Goal: Task Accomplishment & Management: Manage account settings

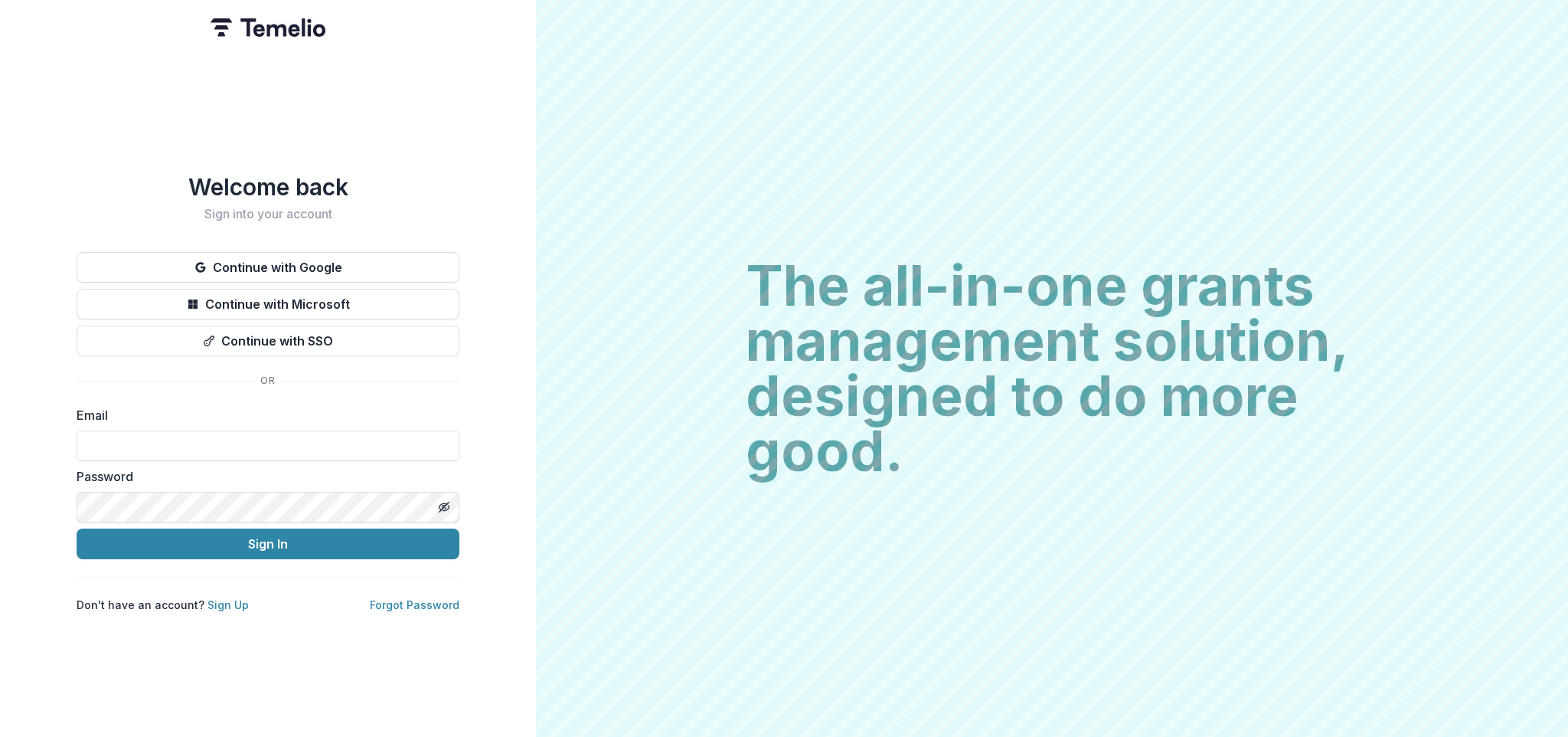
click at [408, 244] on div "Welcome back Sign into your account Continue with Google Continue with Microsof…" at bounding box center [268, 393] width 383 height 440
click at [398, 263] on button "Continue with Google" at bounding box center [268, 268] width 383 height 30
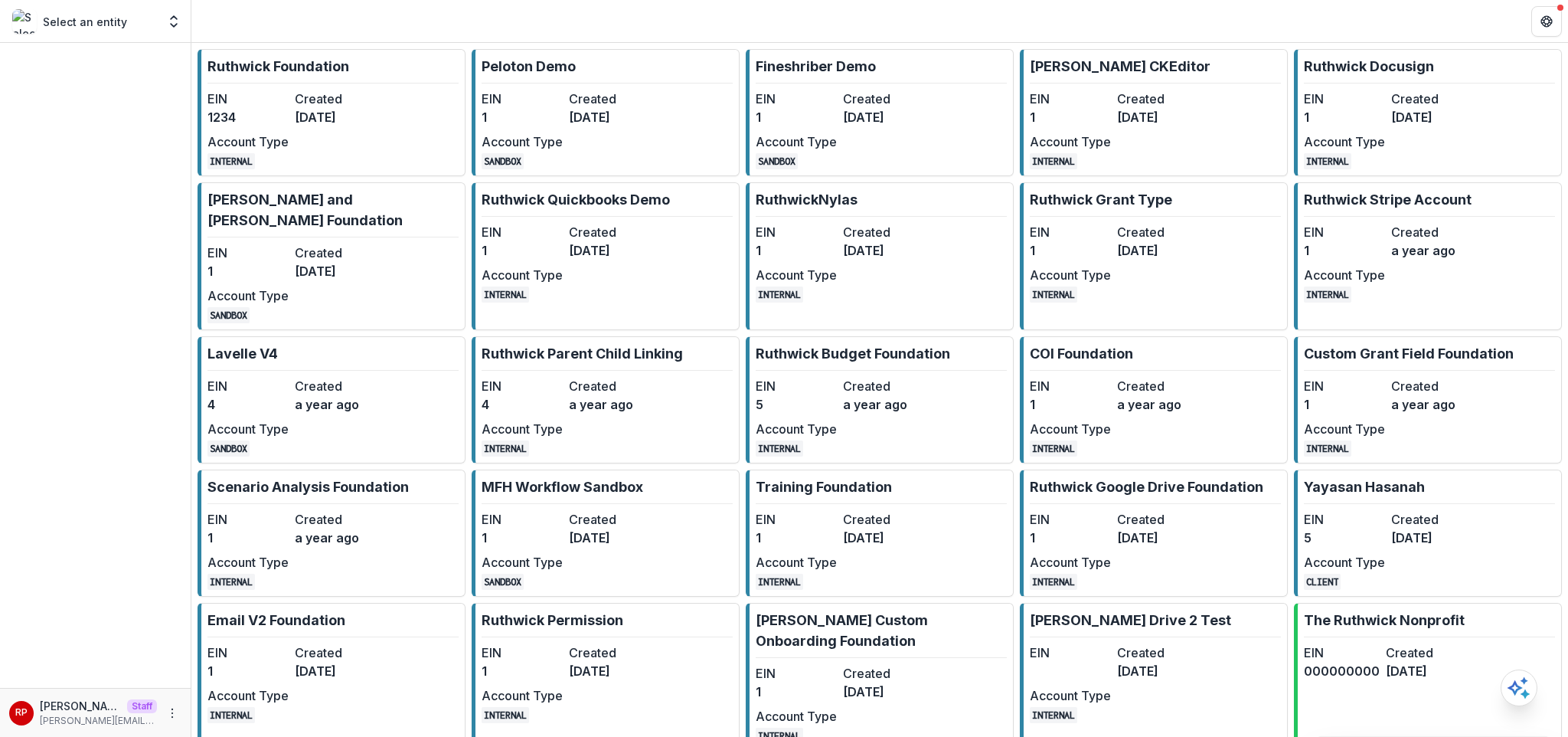
click at [271, 105] on dt "EIN" at bounding box center [247, 99] width 81 height 18
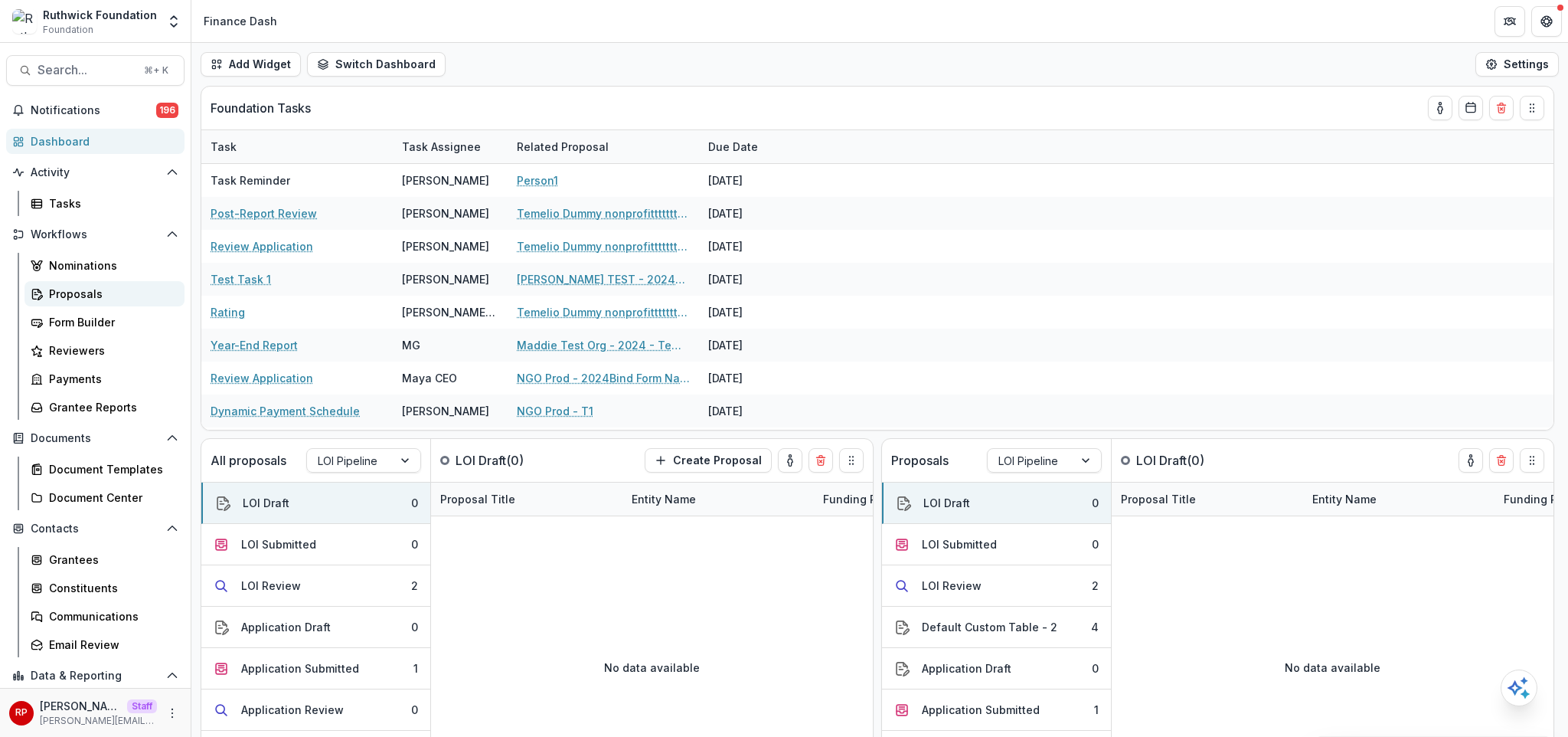
click at [107, 296] on div "Proposals" at bounding box center [111, 294] width 123 height 16
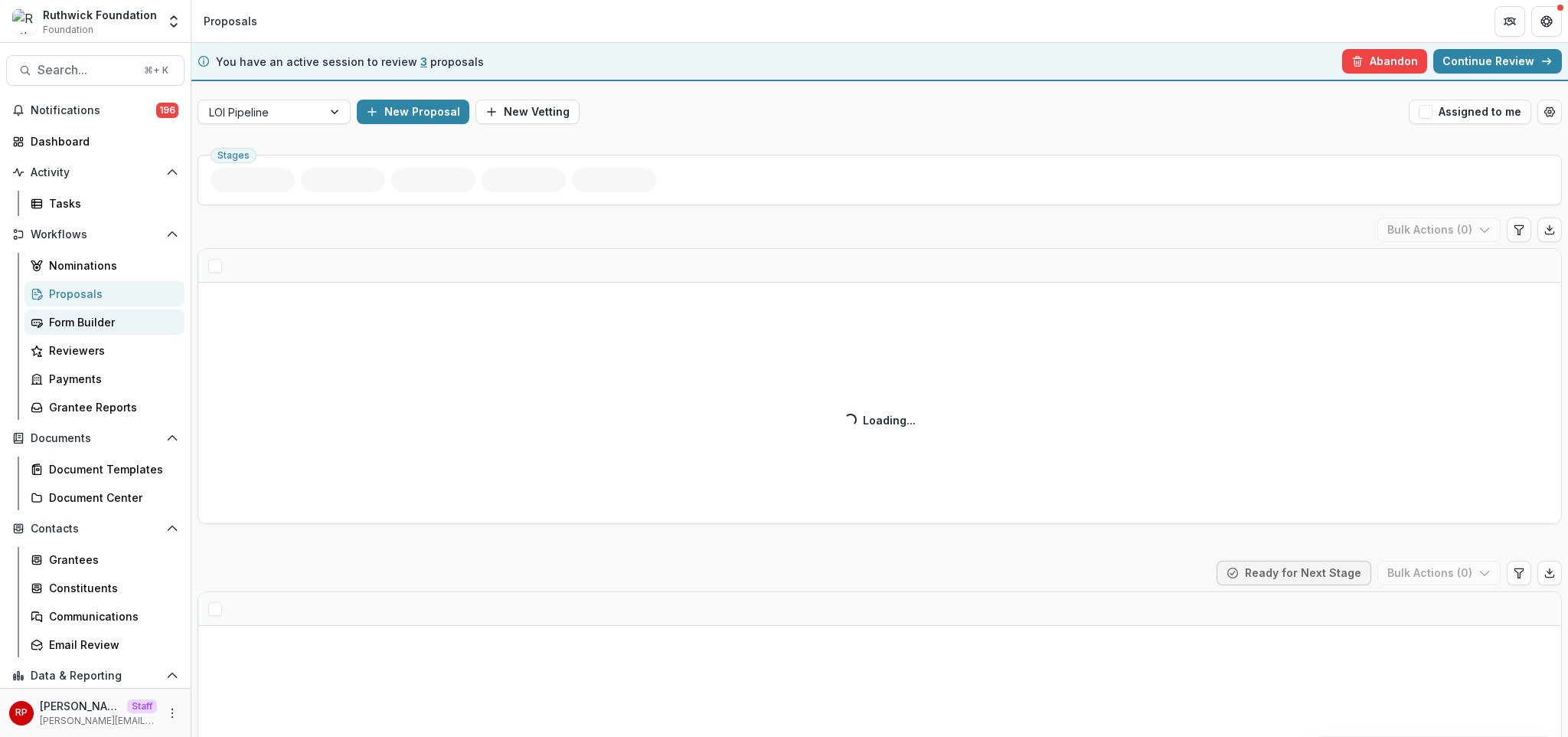
click at [103, 324] on div "Form Builder" at bounding box center [111, 322] width 123 height 16
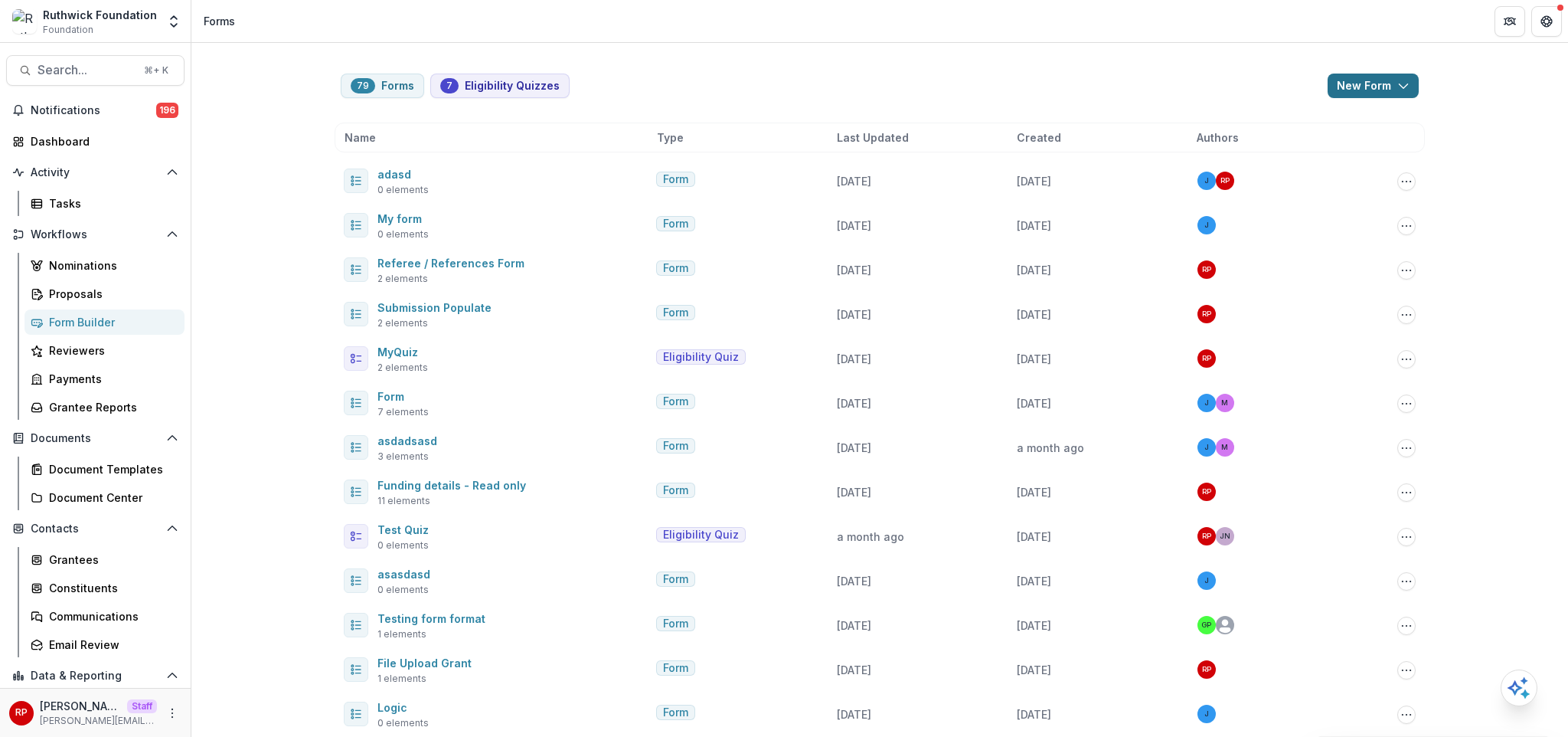
click at [1379, 85] on button "New Form" at bounding box center [1373, 86] width 91 height 25
click at [1313, 144] on button "New Form" at bounding box center [1330, 146] width 164 height 26
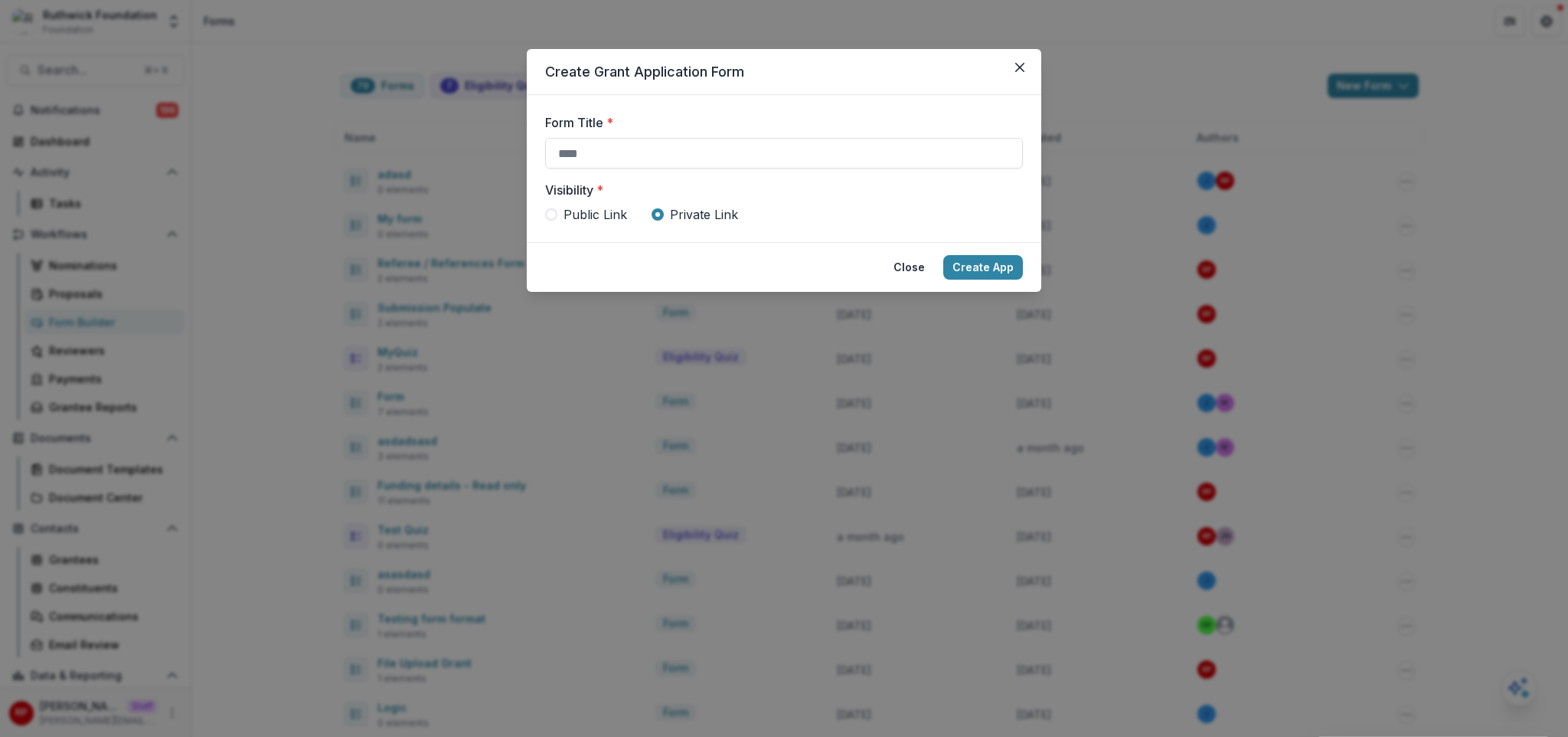
click at [670, 136] on div "Form Title *" at bounding box center [784, 140] width 478 height 55
click at [670, 140] on input "Form Title *" at bounding box center [784, 153] width 478 height 30
click at [911, 167] on input "*********" at bounding box center [784, 153] width 478 height 30
type input "*********"
click at [1007, 263] on button "Create App" at bounding box center [983, 267] width 79 height 25
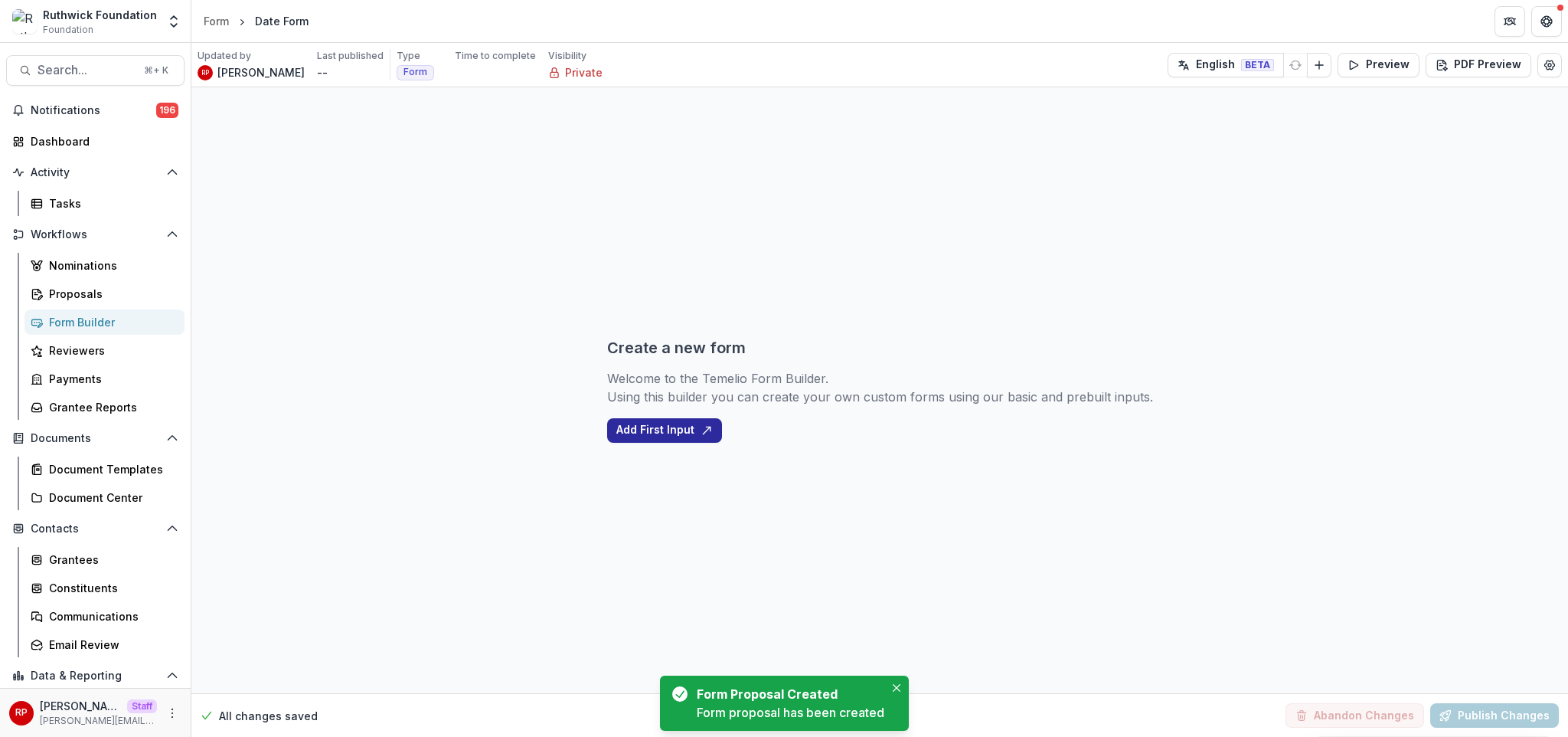
click at [662, 436] on button "Add First Input" at bounding box center [664, 430] width 115 height 25
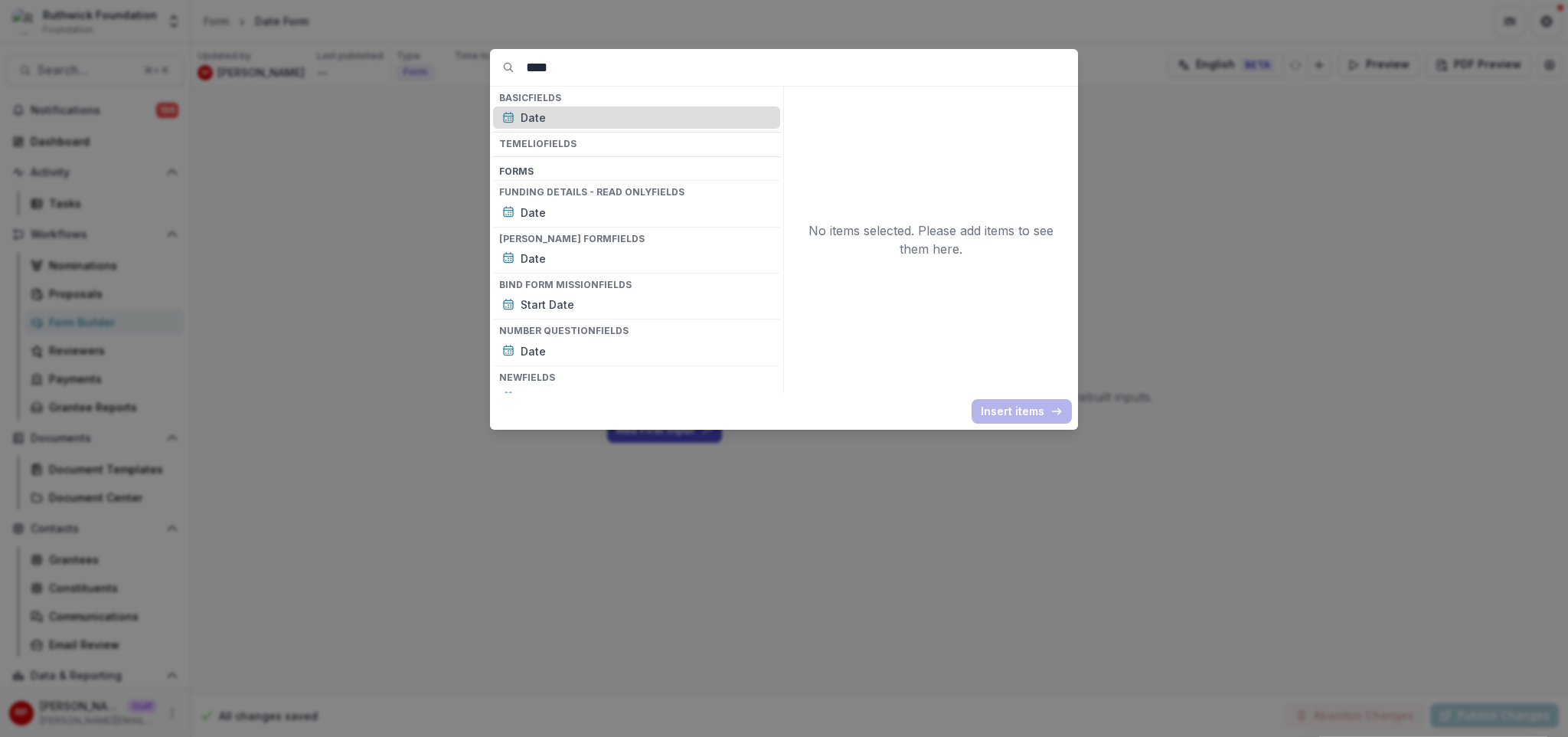
type input "****"
click at [603, 122] on p "Date" at bounding box center [645, 118] width 251 height 16
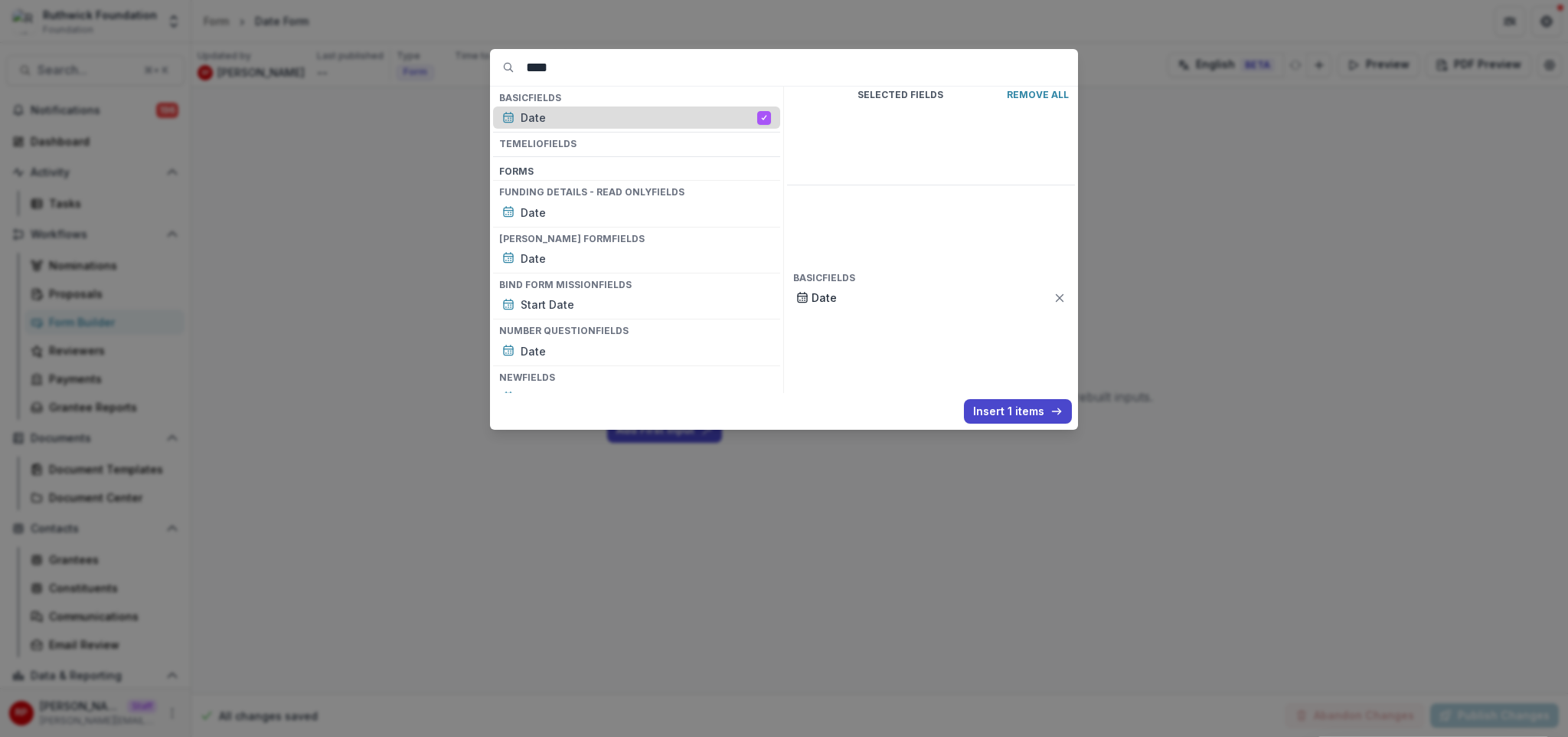
click at [603, 122] on p "Date" at bounding box center [638, 118] width 236 height 16
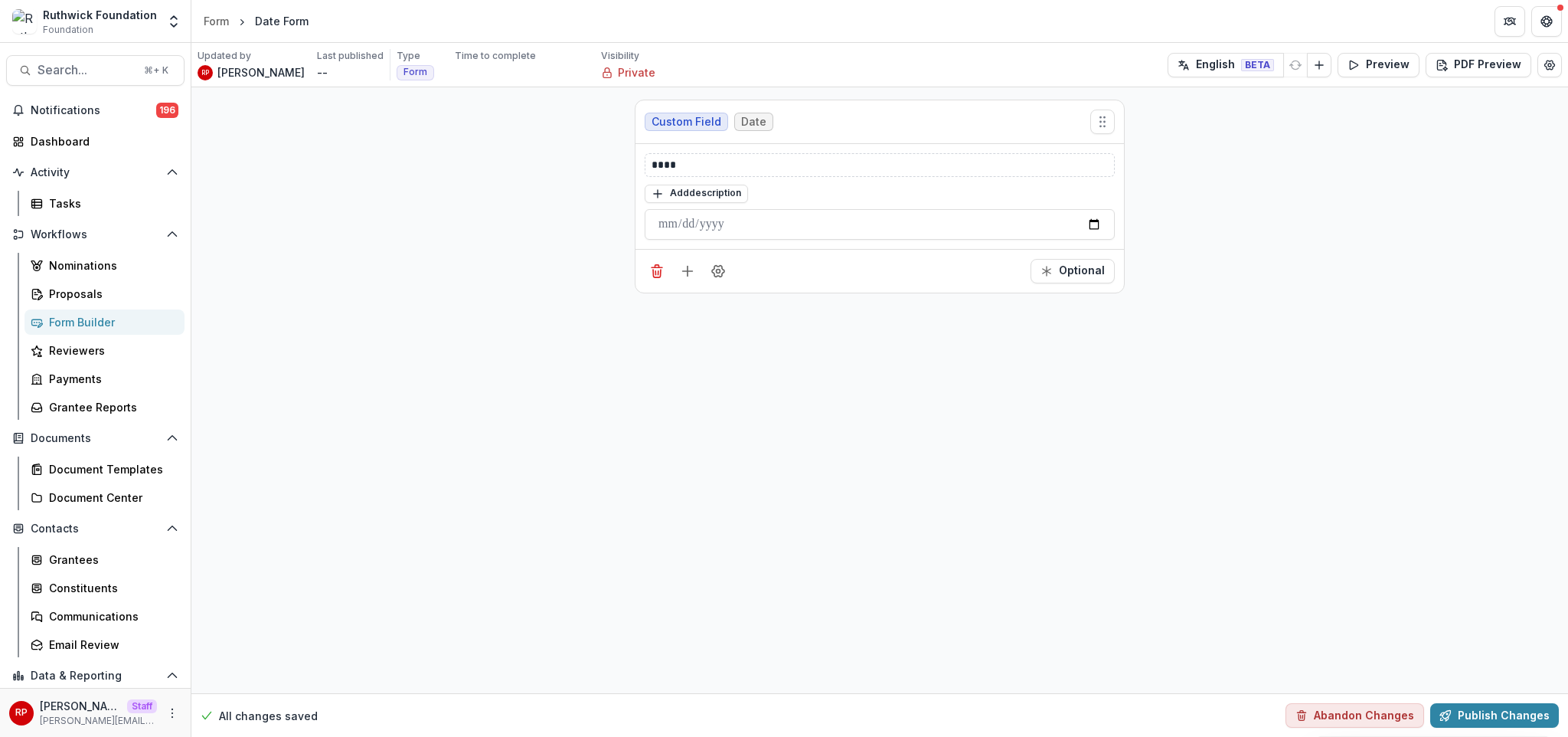
click at [733, 155] on div "****" at bounding box center [879, 165] width 470 height 24
click at [734, 165] on p "****" at bounding box center [880, 165] width 456 height 16
click at [1502, 713] on button "Publish Changes" at bounding box center [1494, 715] width 129 height 25
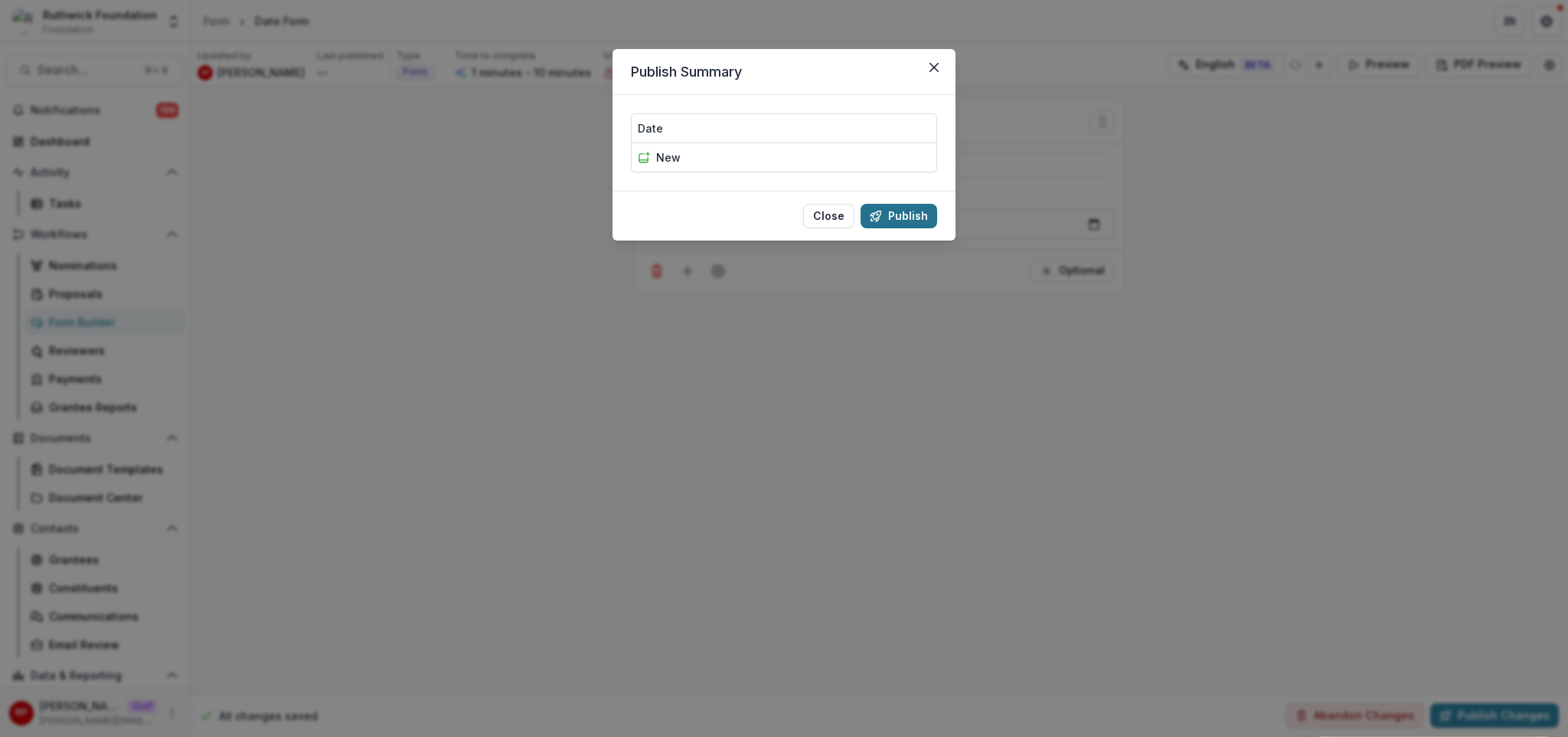
click at [922, 211] on button "Publish" at bounding box center [899, 215] width 77 height 25
click at [918, 211] on button "Publish" at bounding box center [899, 215] width 77 height 25
click at [897, 225] on button "Publish" at bounding box center [899, 215] width 77 height 25
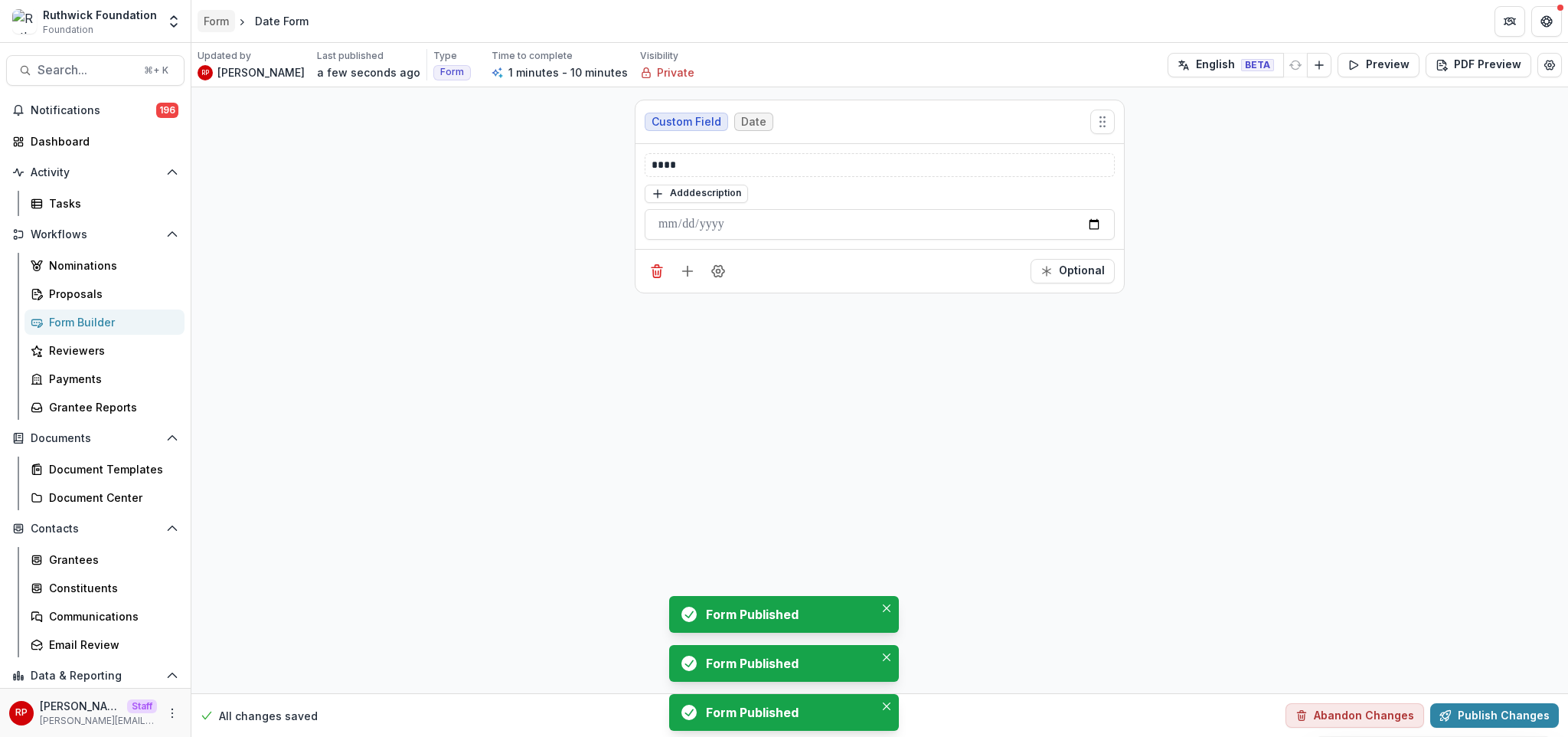
click at [227, 22] on div "Form" at bounding box center [216, 21] width 26 height 16
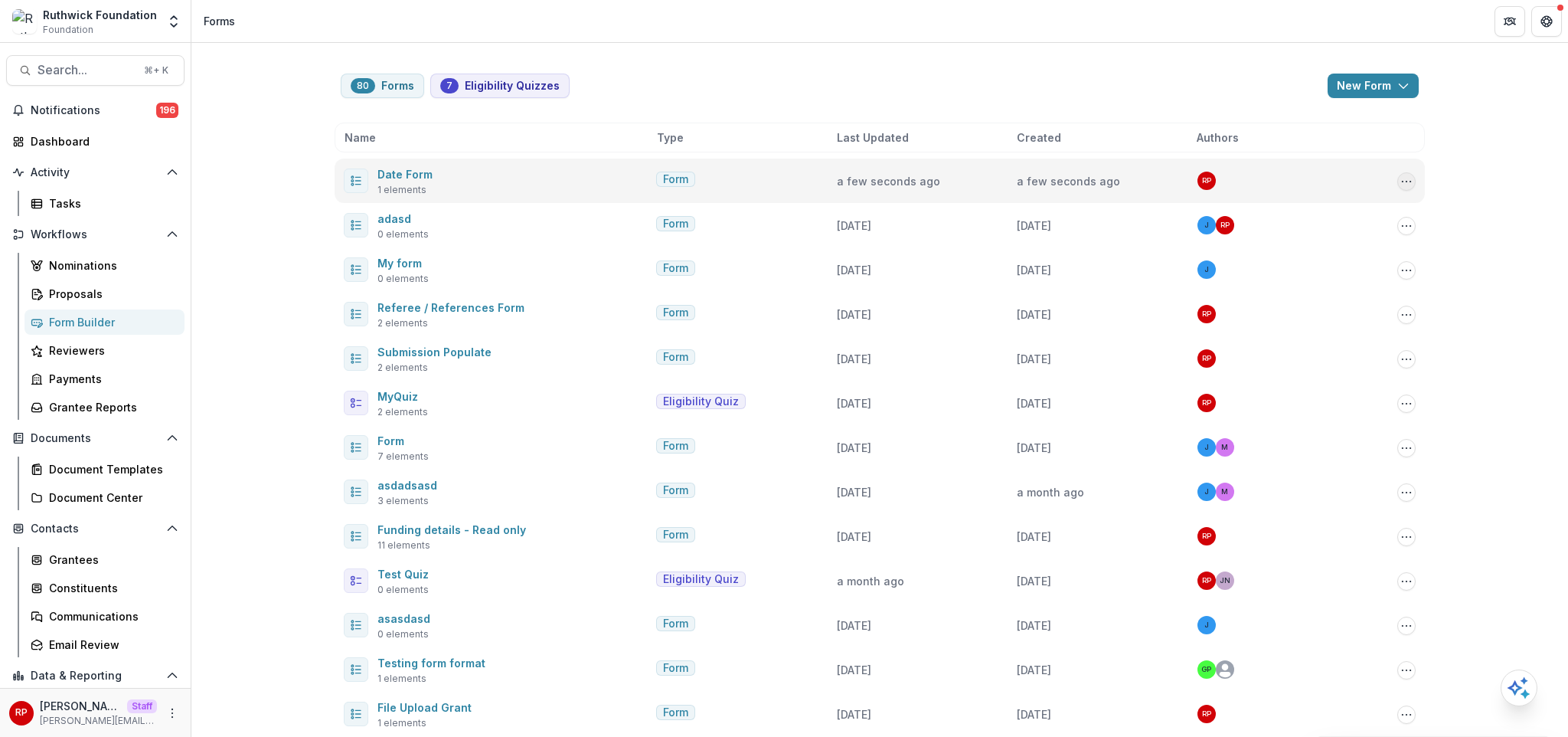
click at [1405, 183] on icon "Options" at bounding box center [1406, 181] width 12 height 12
click at [1320, 264] on button "Send" at bounding box center [1327, 264] width 164 height 26
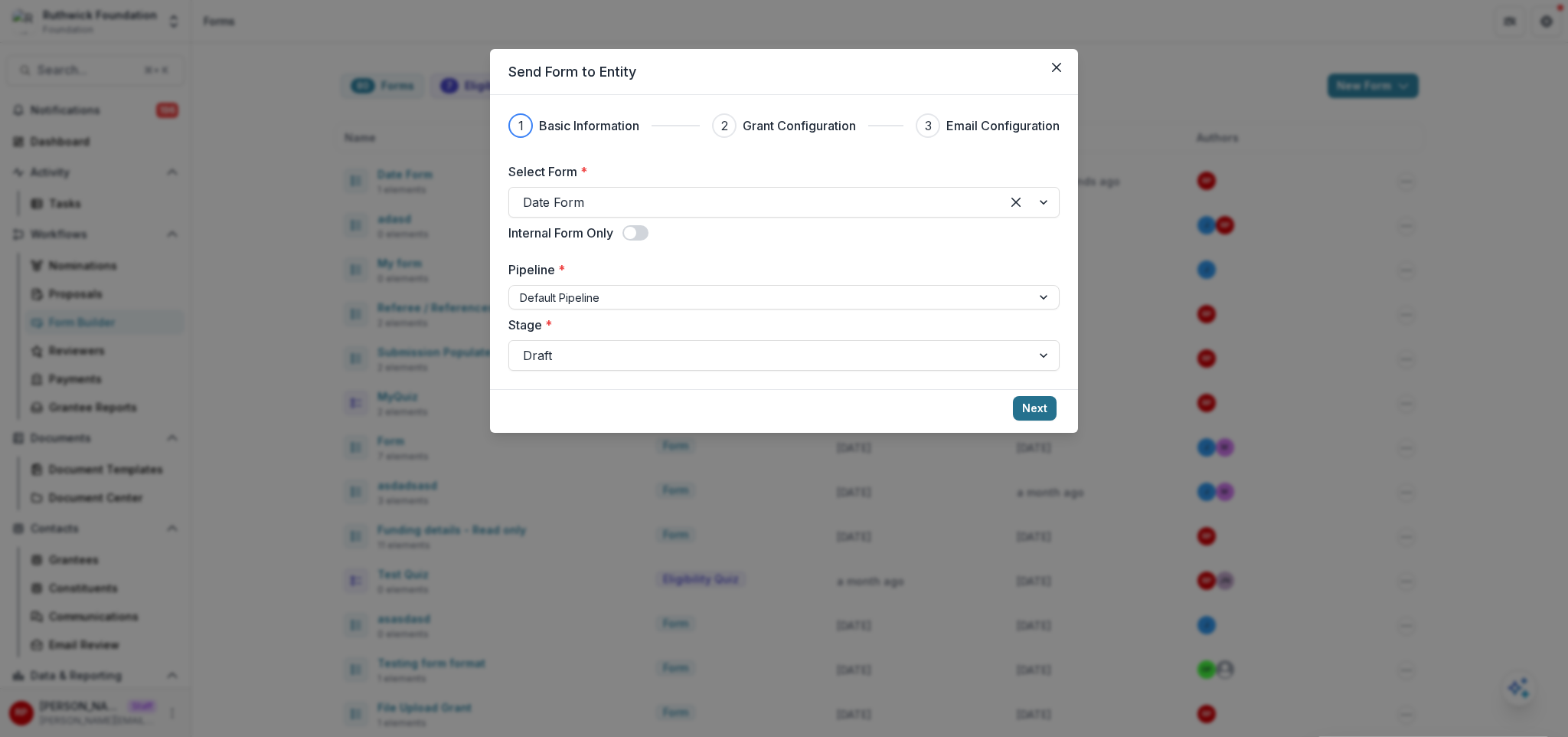
click at [1043, 401] on button "Next" at bounding box center [1035, 408] width 43 height 25
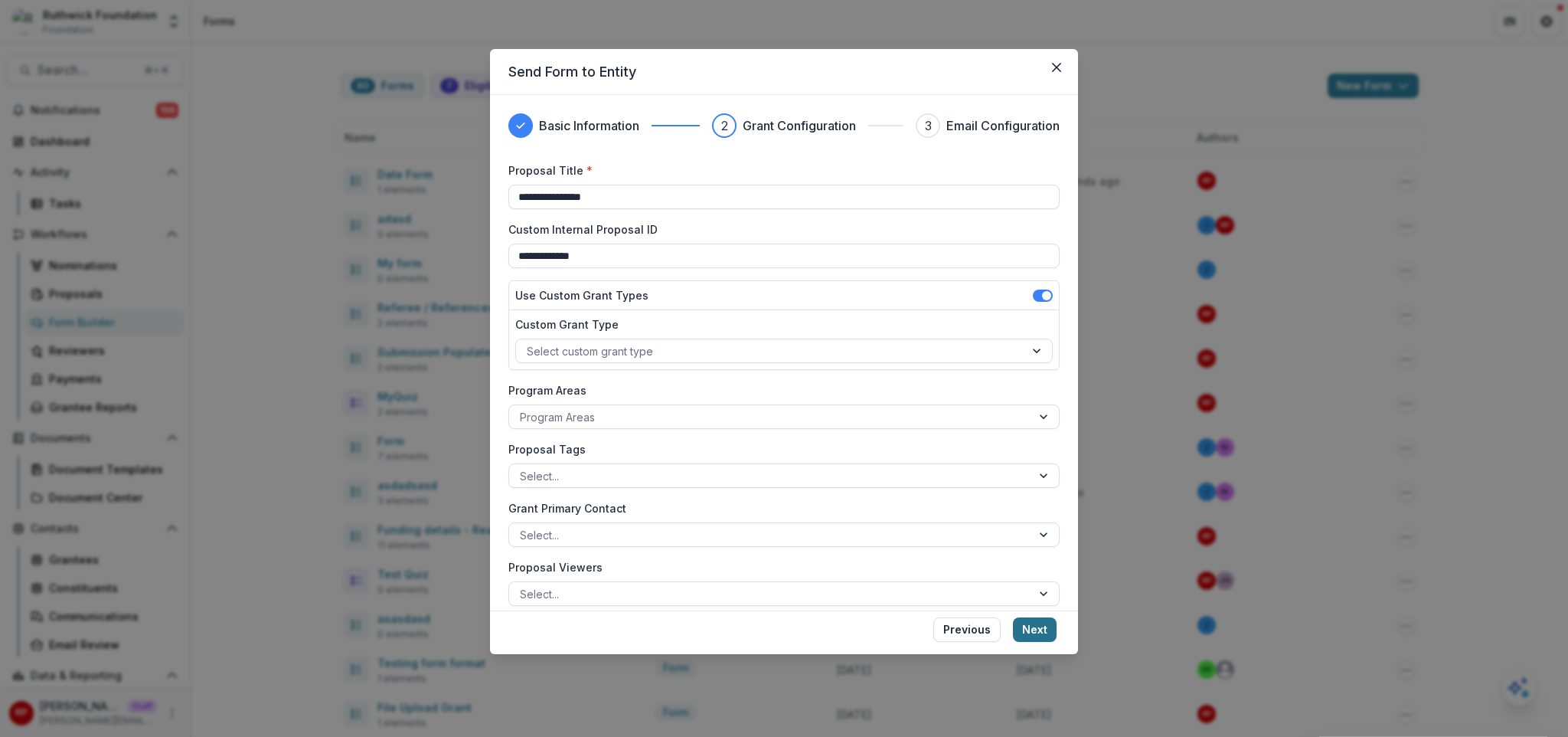
click at [1048, 625] on button "Next" at bounding box center [1035, 630] width 43 height 25
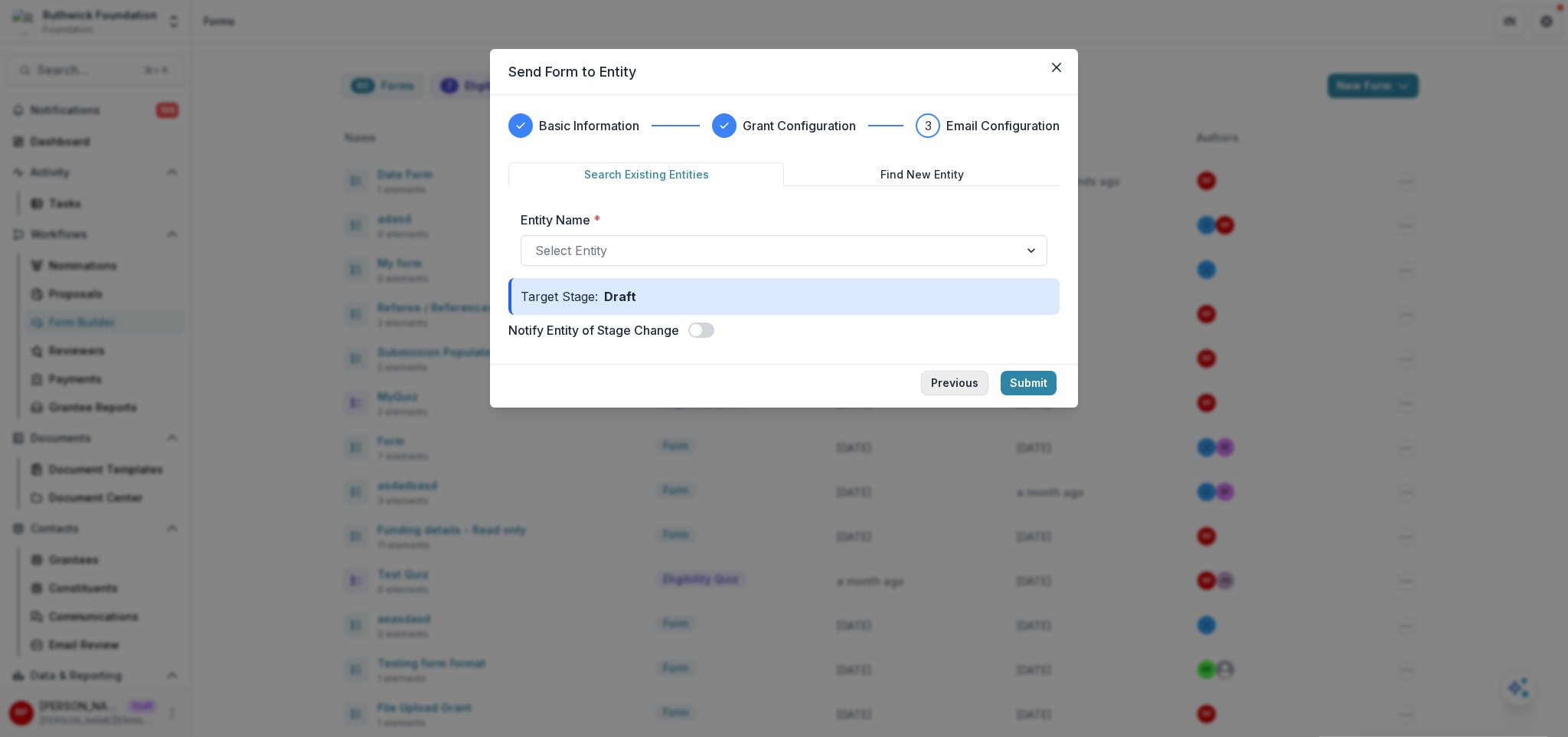
click at [979, 388] on button "Previous" at bounding box center [955, 383] width 67 height 25
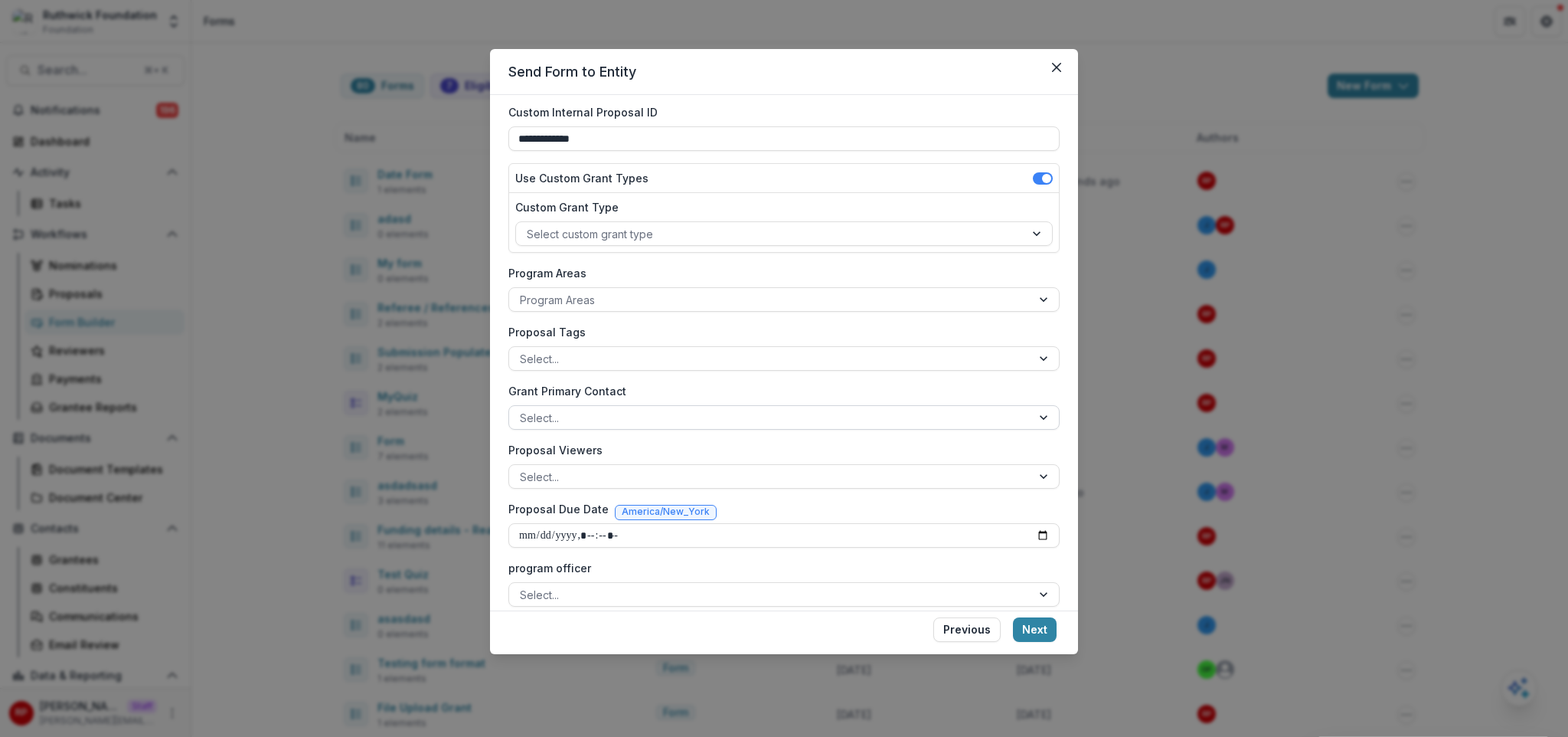
scroll to position [213, 0]
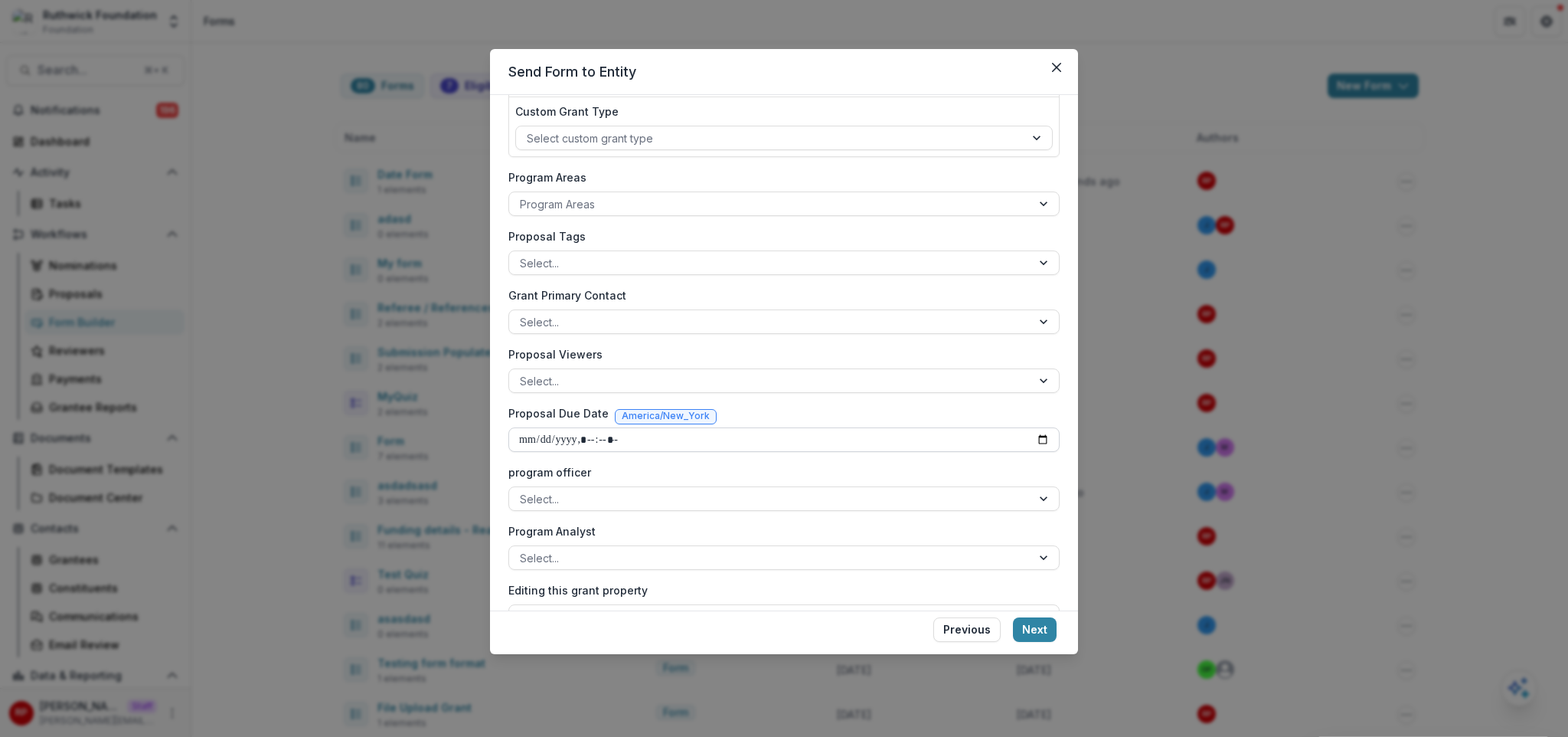
click at [1039, 444] on input "Proposal Due Date" at bounding box center [784, 439] width 551 height 25
type input "**********"
click at [857, 425] on div "Proposal Due Date America/New_York" at bounding box center [784, 417] width 551 height 22
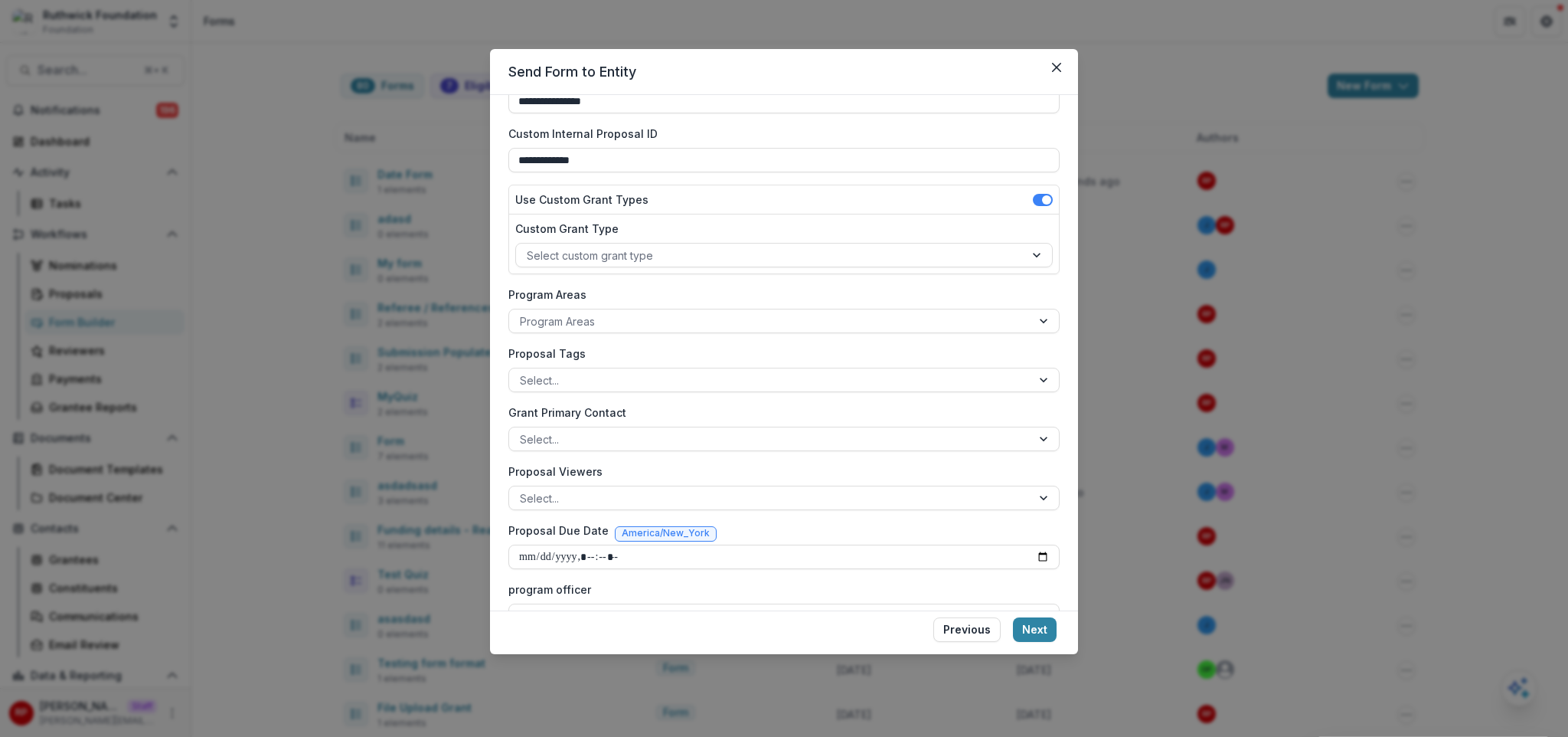
scroll to position [427, 0]
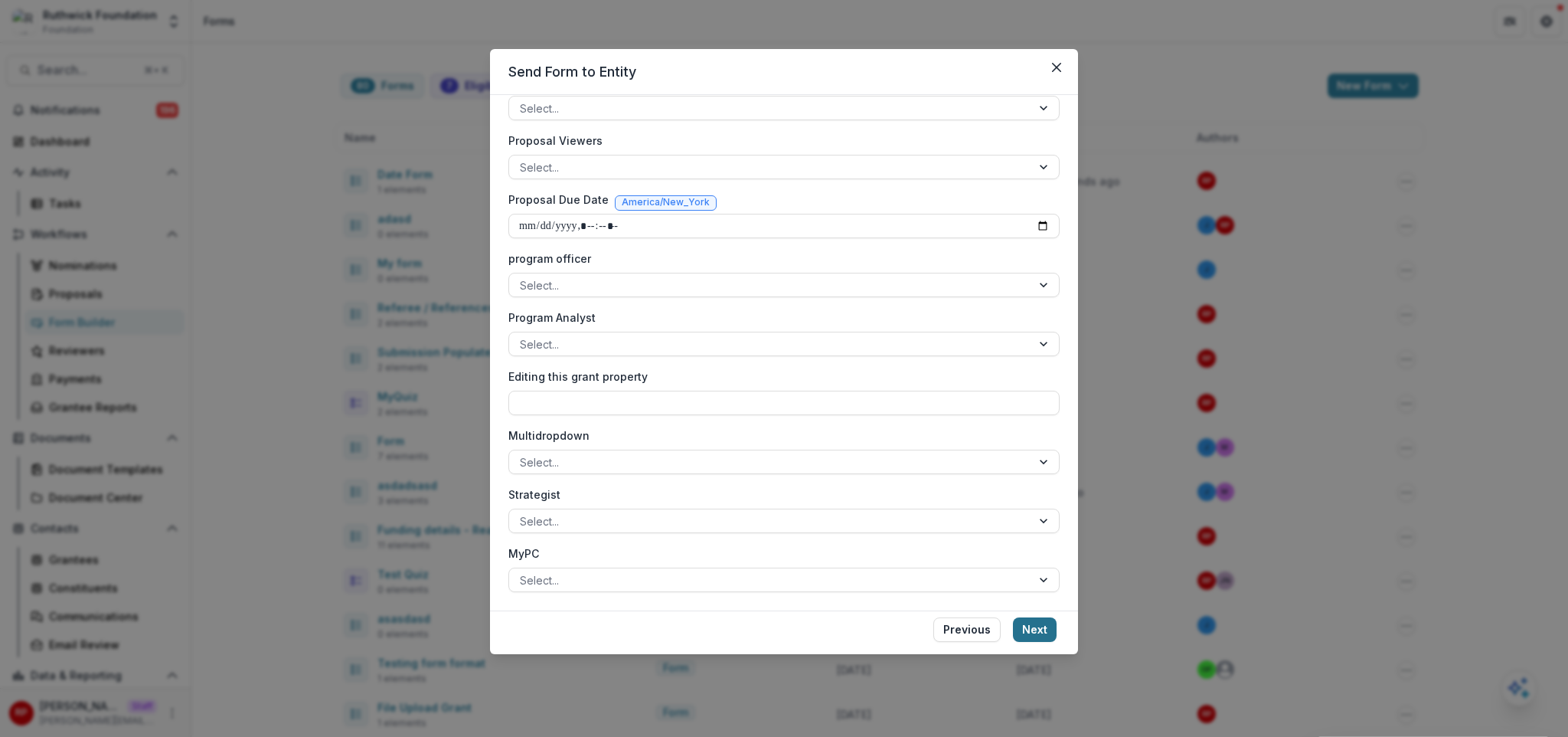
click at [1054, 636] on button "Next" at bounding box center [1035, 630] width 43 height 25
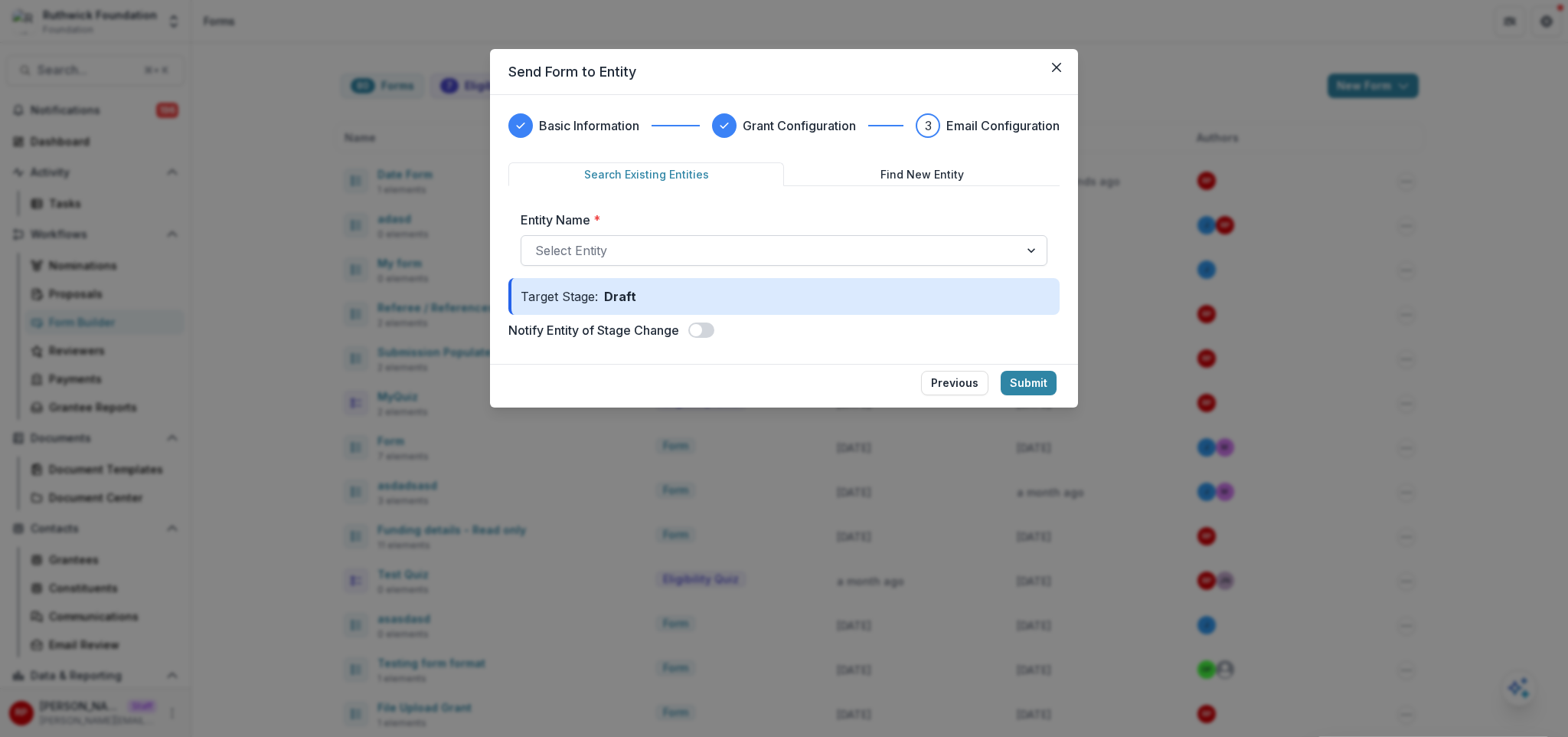
click at [758, 257] on div at bounding box center [770, 250] width 470 height 22
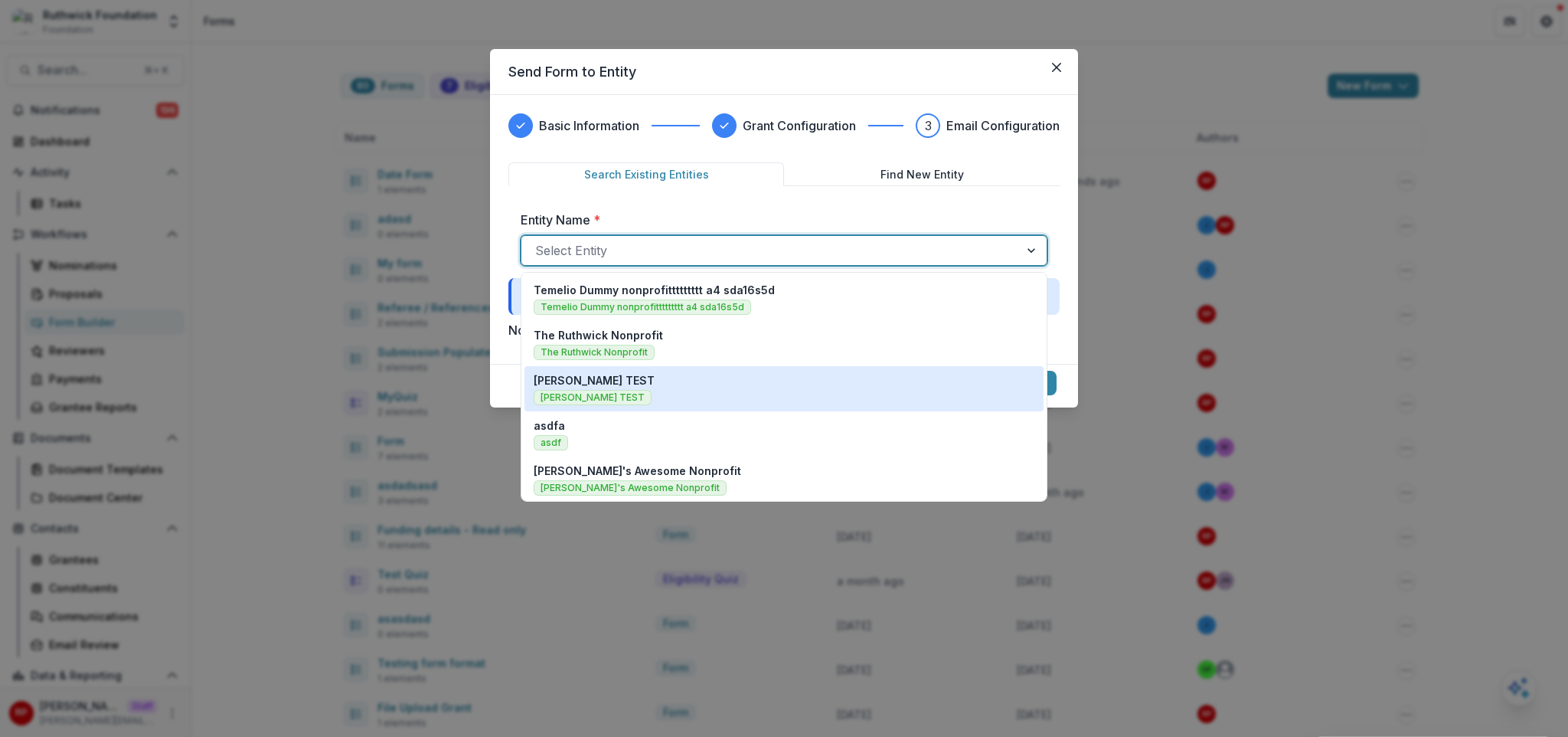
scroll to position [547, 0]
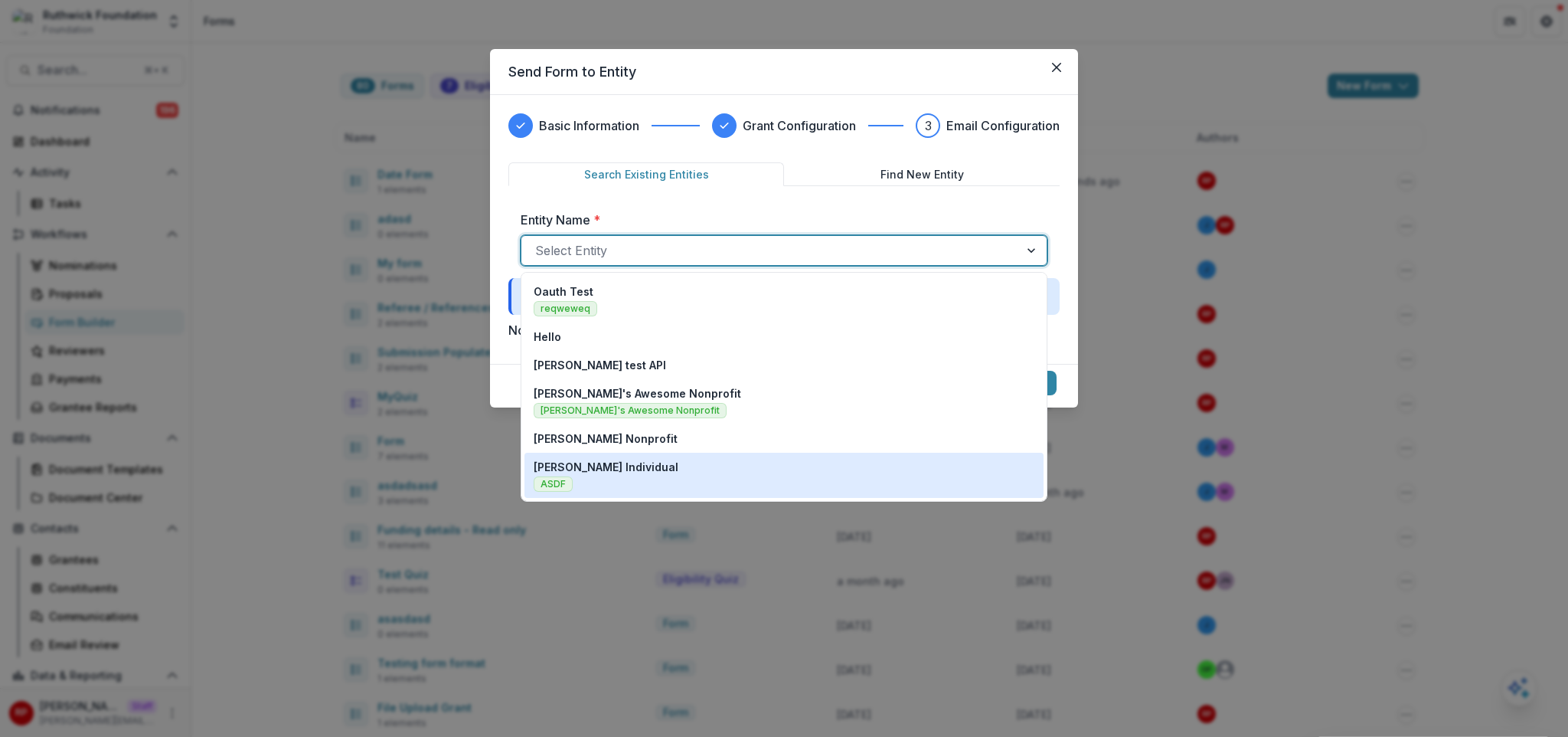
click at [736, 459] on div "Ruthwick Individual ASDF" at bounding box center [783, 475] width 501 height 33
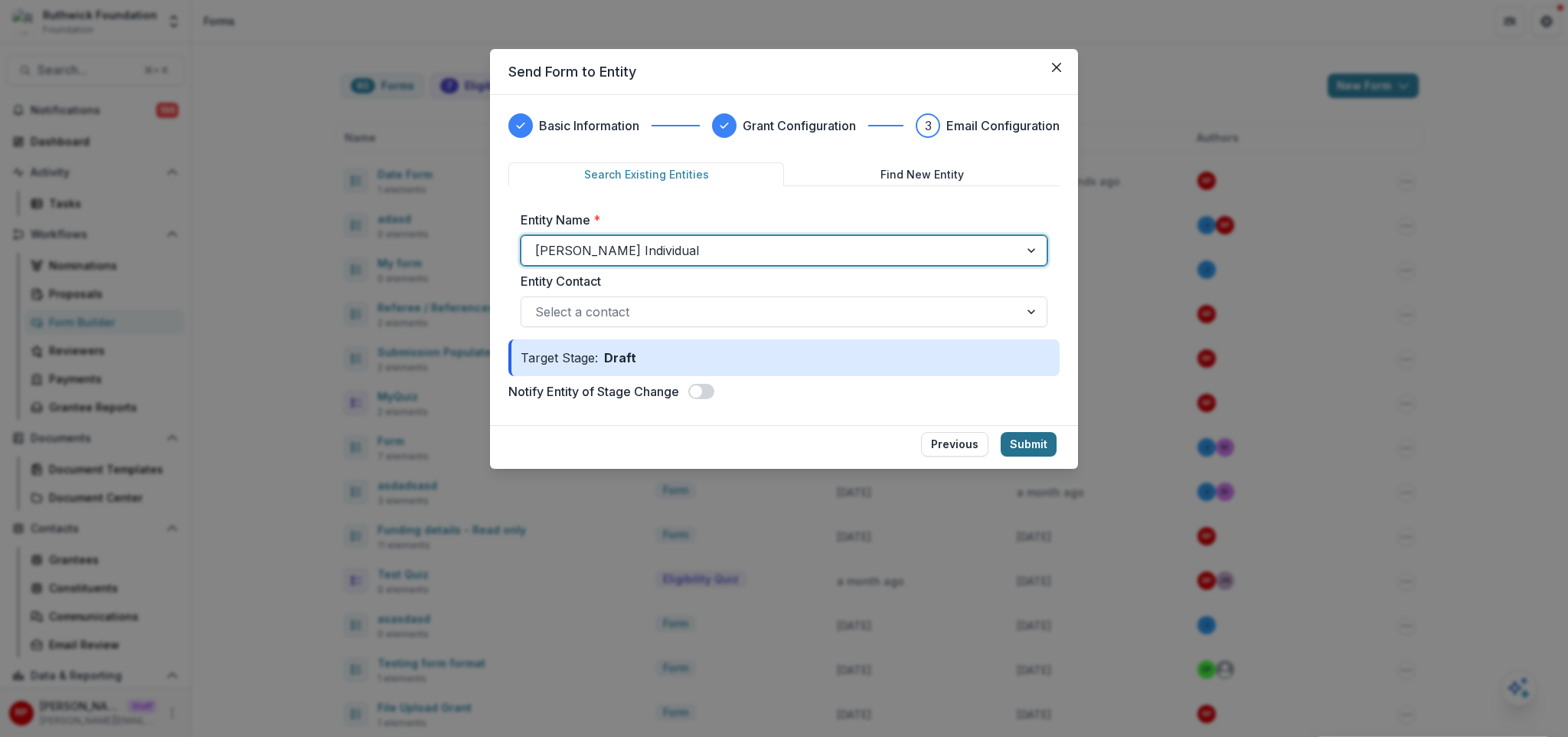
click at [1029, 451] on button "Submit" at bounding box center [1029, 444] width 56 height 25
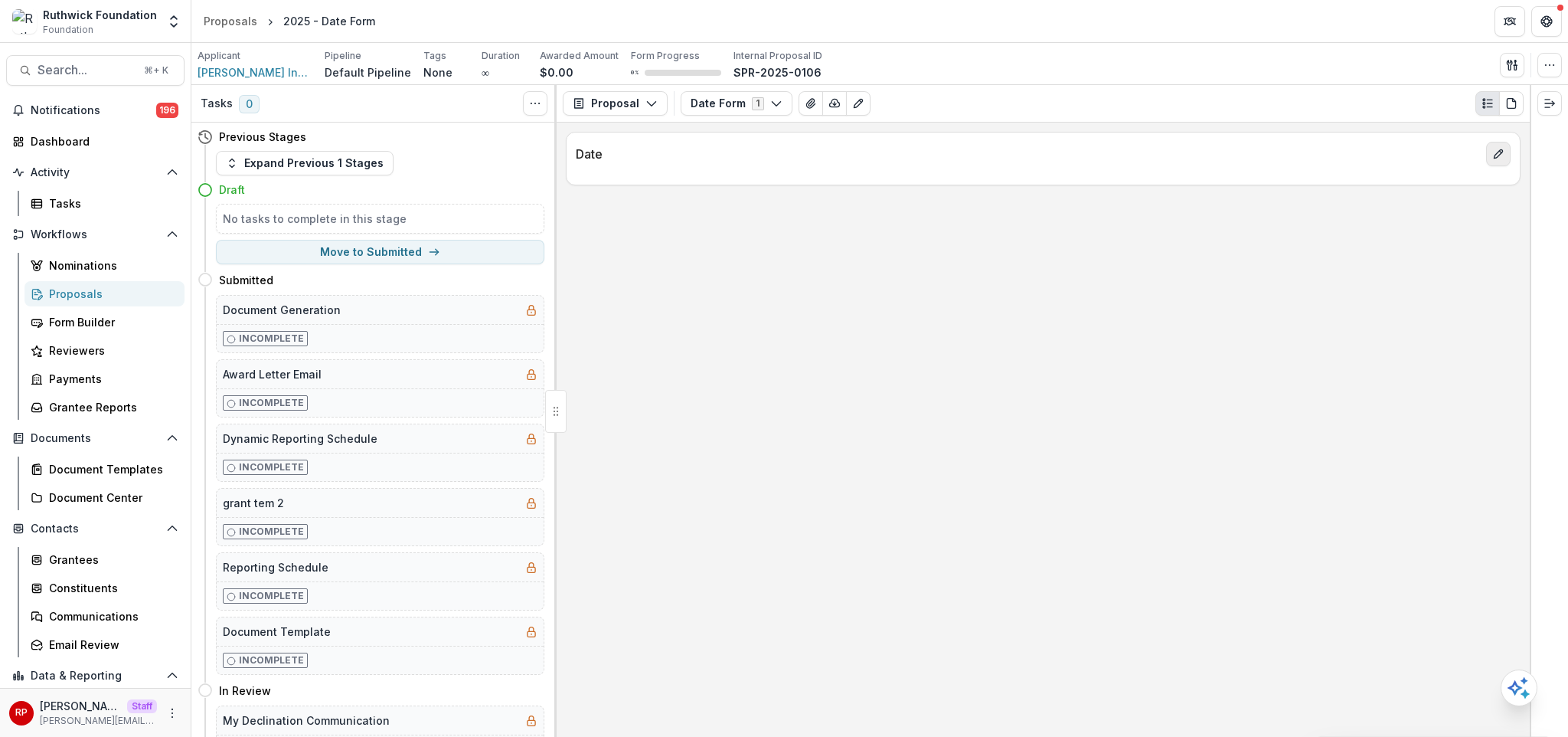
click at [1489, 155] on button "edit" at bounding box center [1498, 154] width 25 height 25
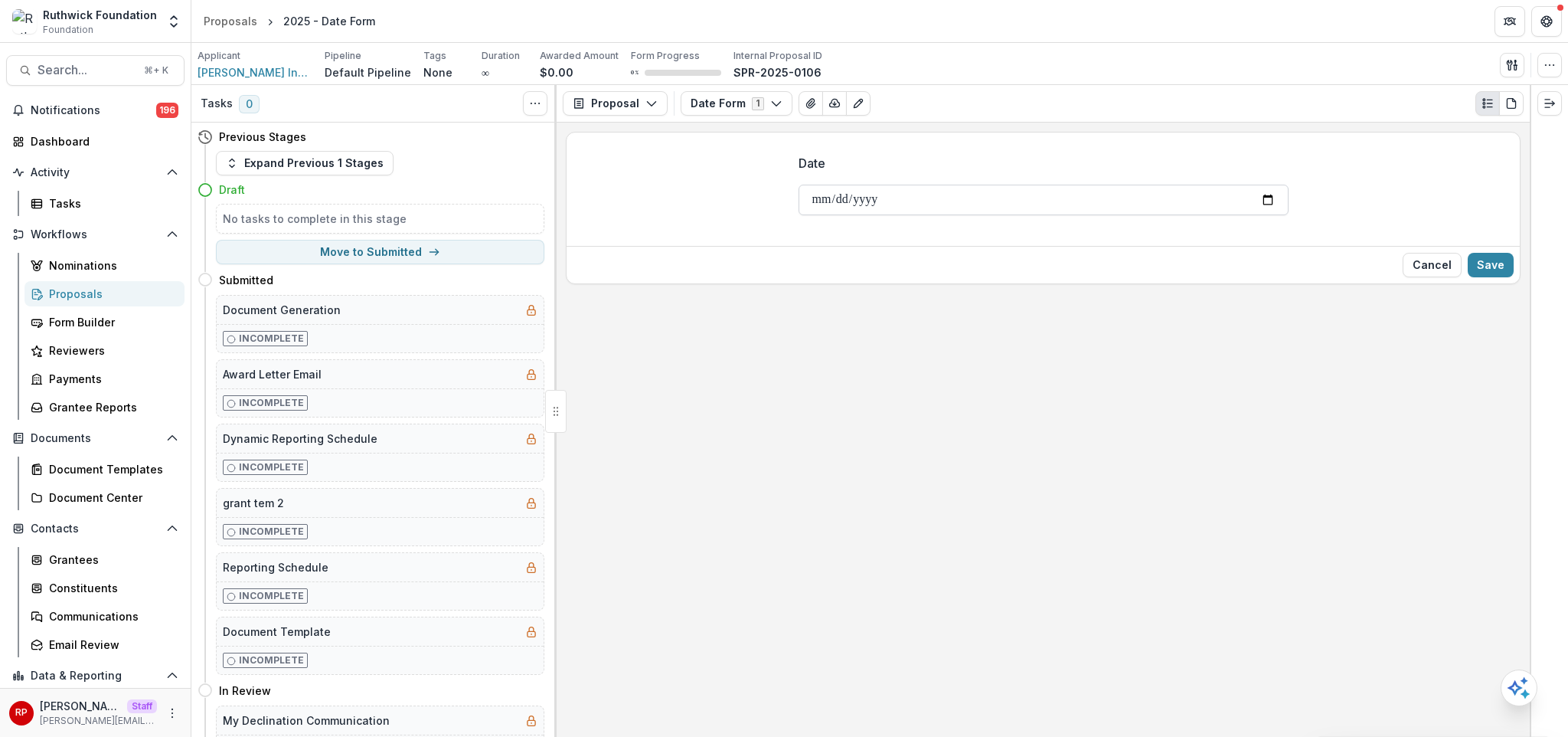
click at [1268, 200] on input "Date" at bounding box center [1043, 199] width 490 height 30
type input "**********"
click at [1491, 275] on button "Save" at bounding box center [1490, 264] width 46 height 25
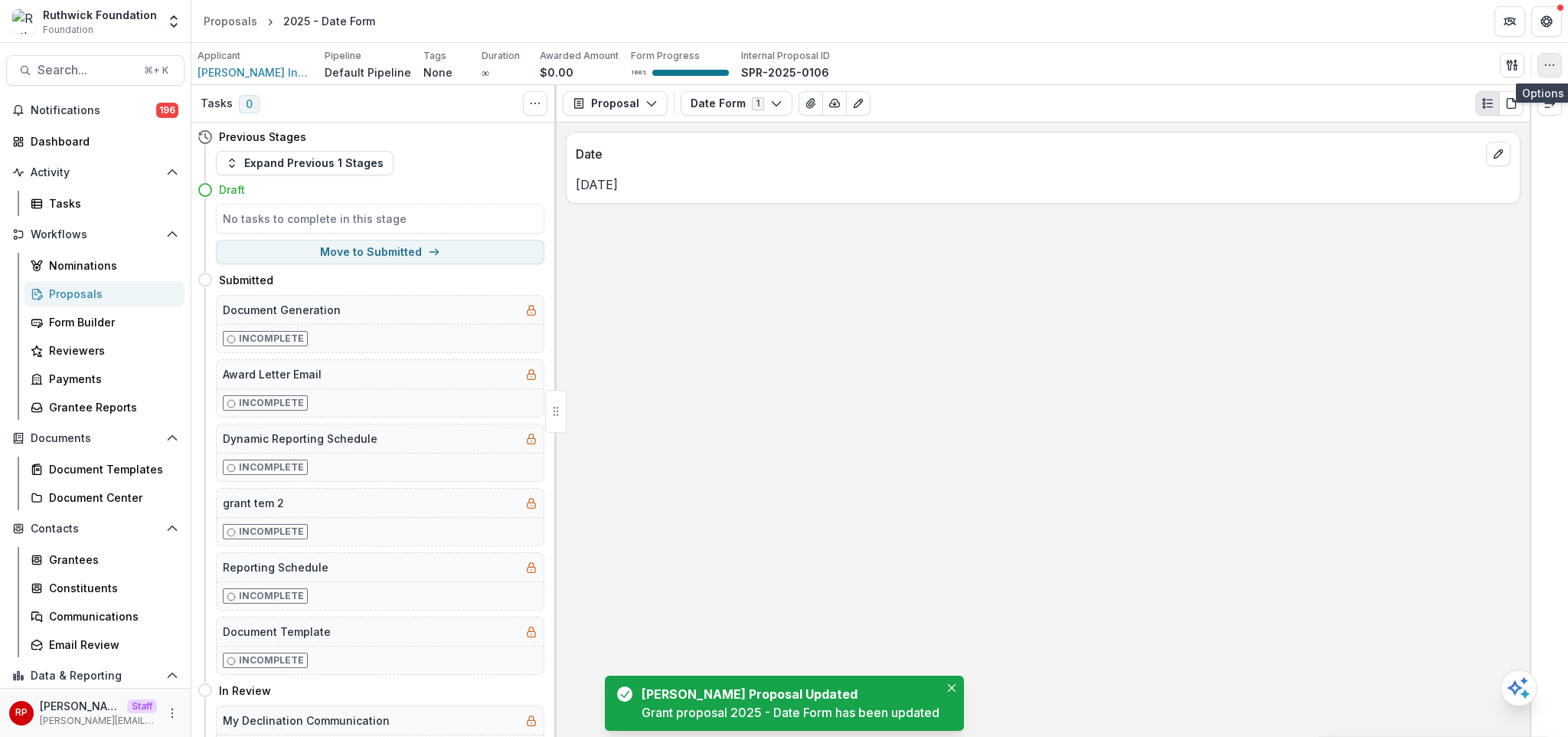
click at [1546, 63] on icon "button" at bounding box center [1549, 65] width 12 height 12
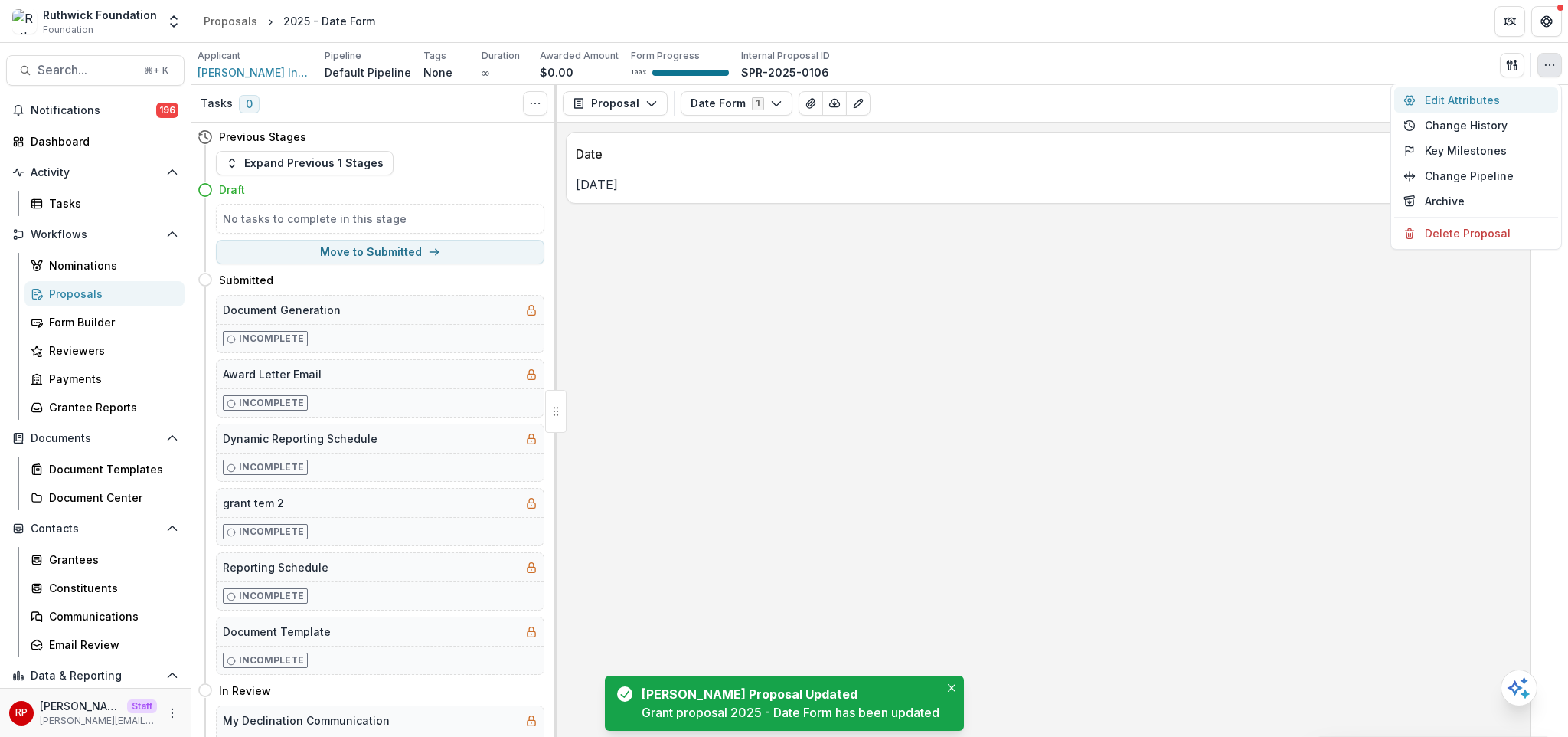
click at [1490, 97] on button "Edit Attributes" at bounding box center [1476, 100] width 164 height 26
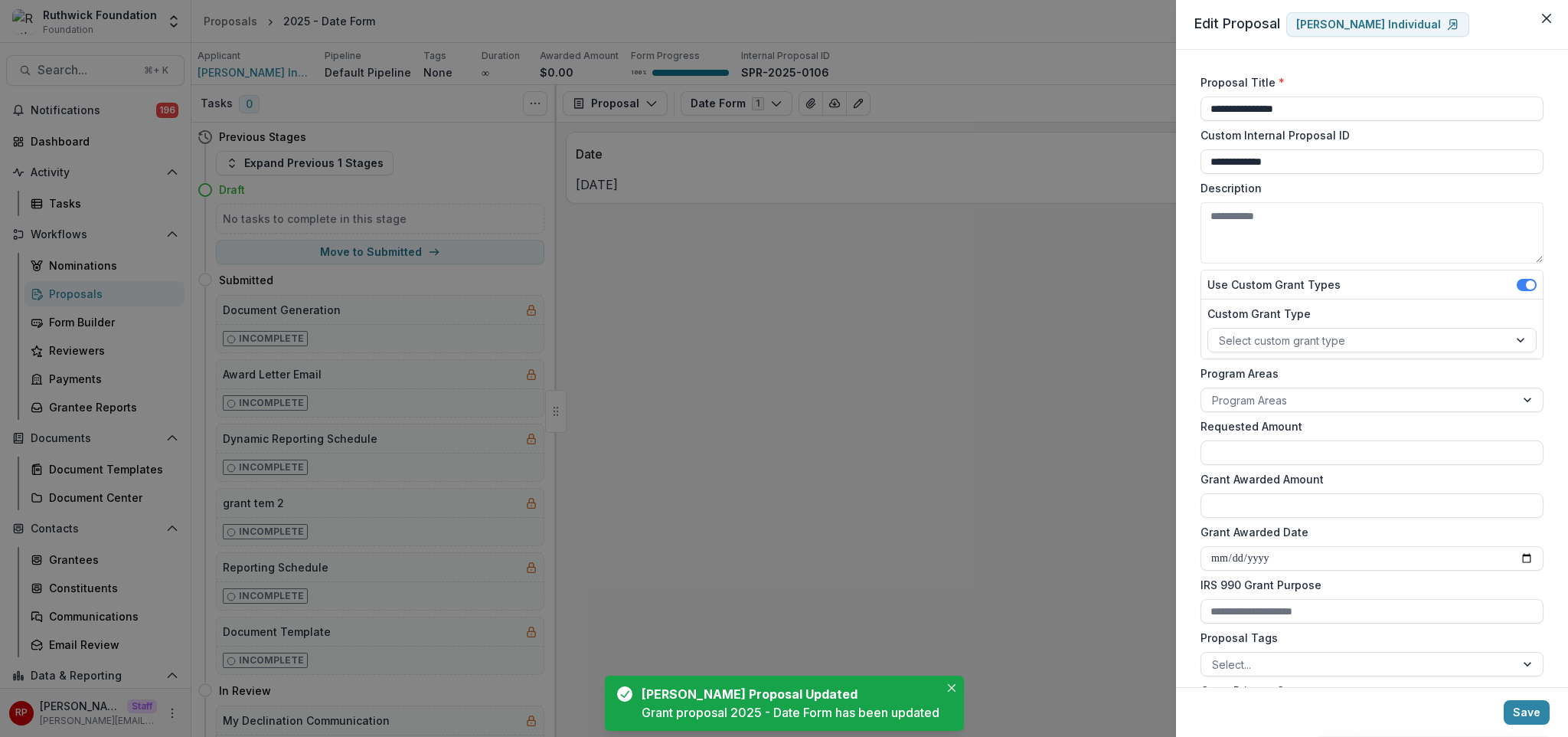
scroll to position [103, 0]
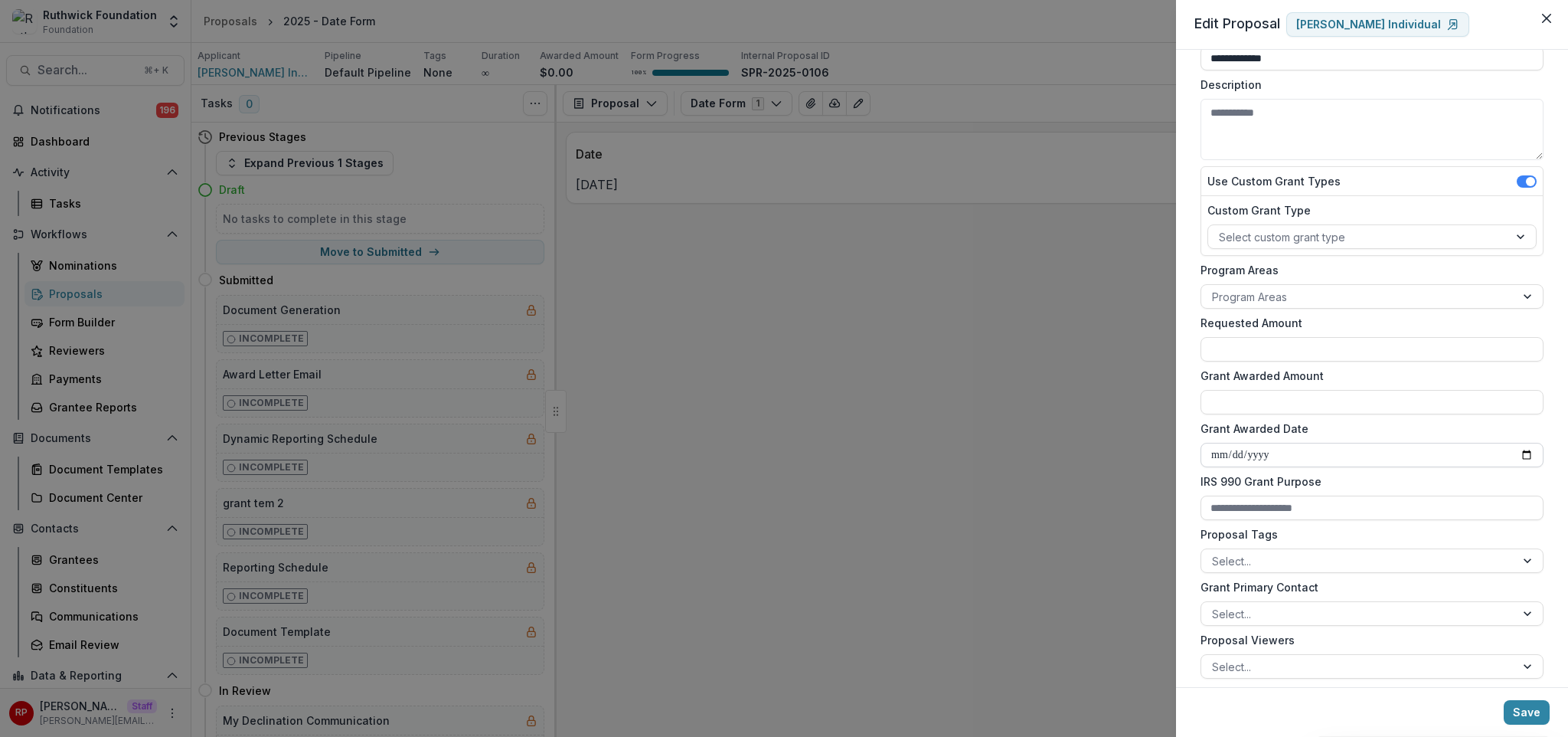
click at [1527, 448] on input "Grant Awarded Date" at bounding box center [1372, 455] width 343 height 25
type input "**********"
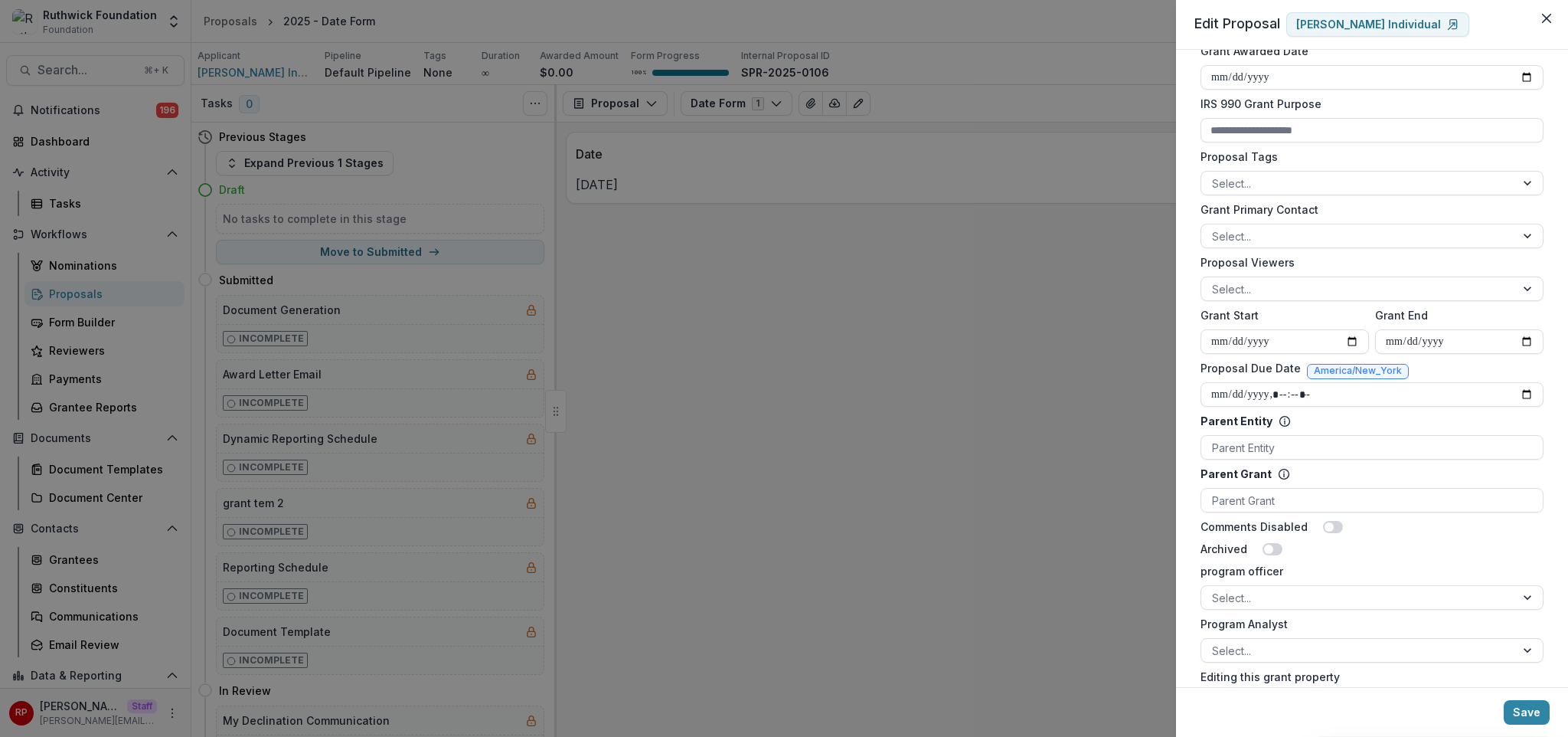
scroll to position [481, 0]
click at [1349, 338] on input "Grant Start" at bounding box center [1285, 340] width 168 height 25
type input "**********"
click at [1525, 339] on input "Grant End" at bounding box center [1459, 340] width 168 height 25
type input "**********"
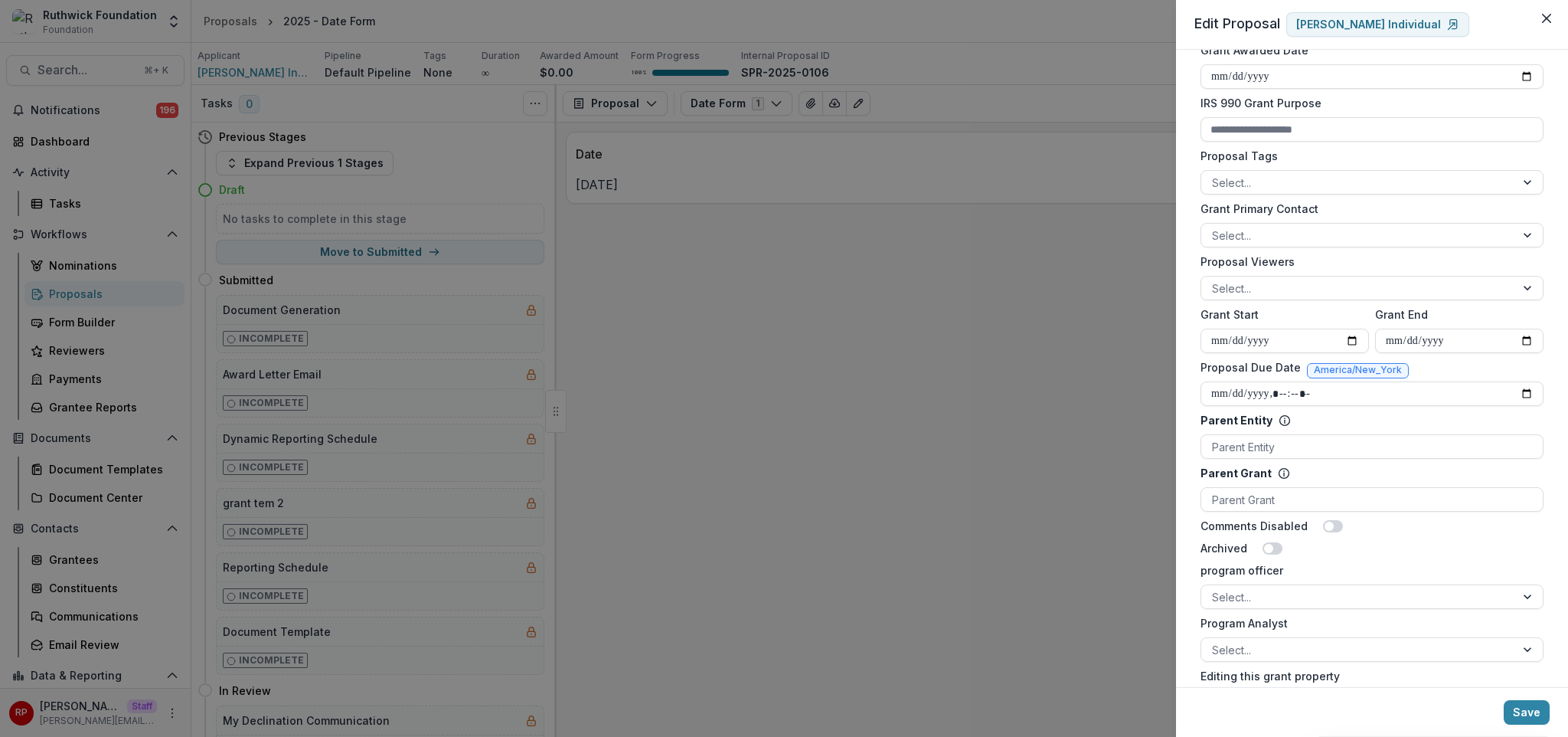
scroll to position [692, 0]
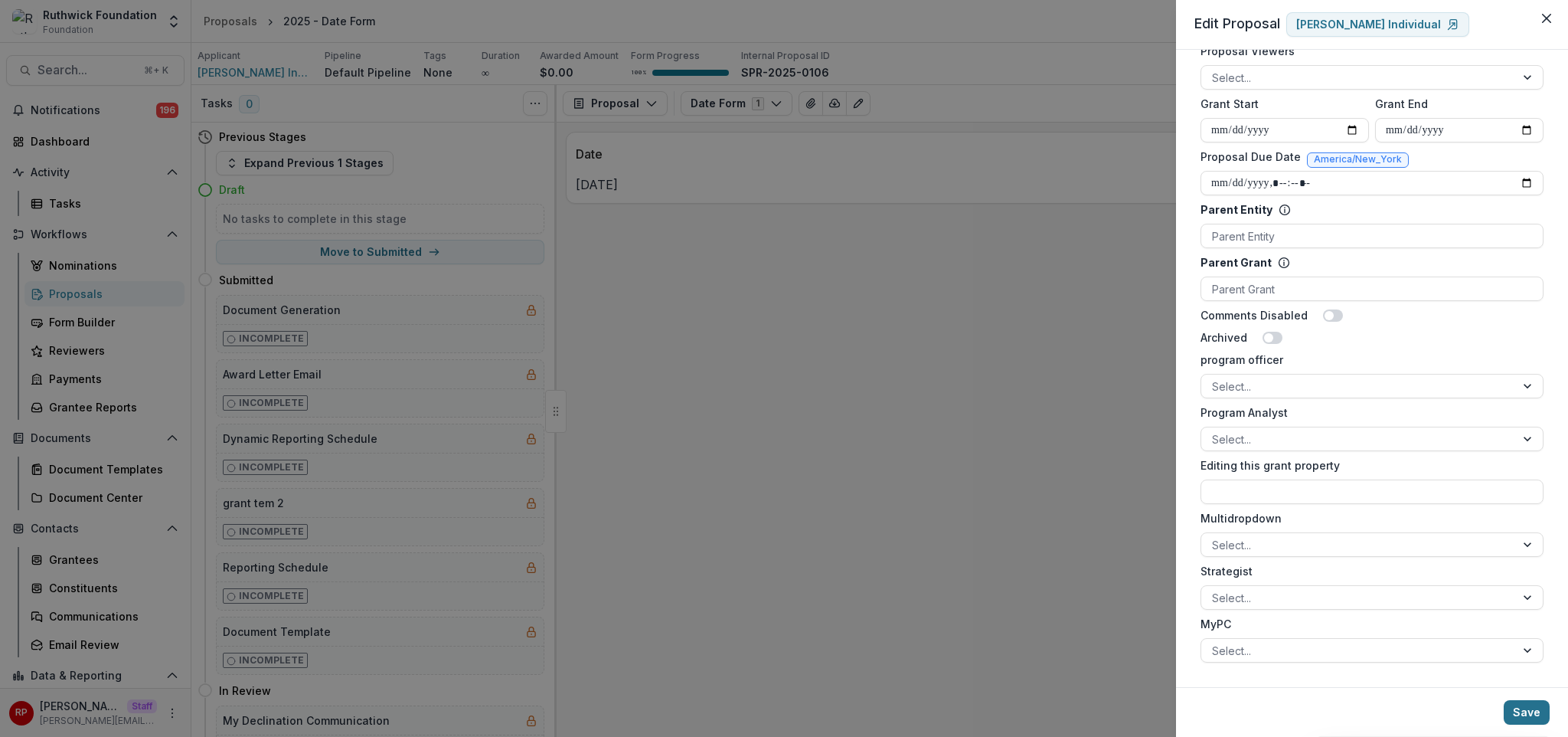
click at [1522, 717] on button "Save" at bounding box center [1526, 712] width 46 height 25
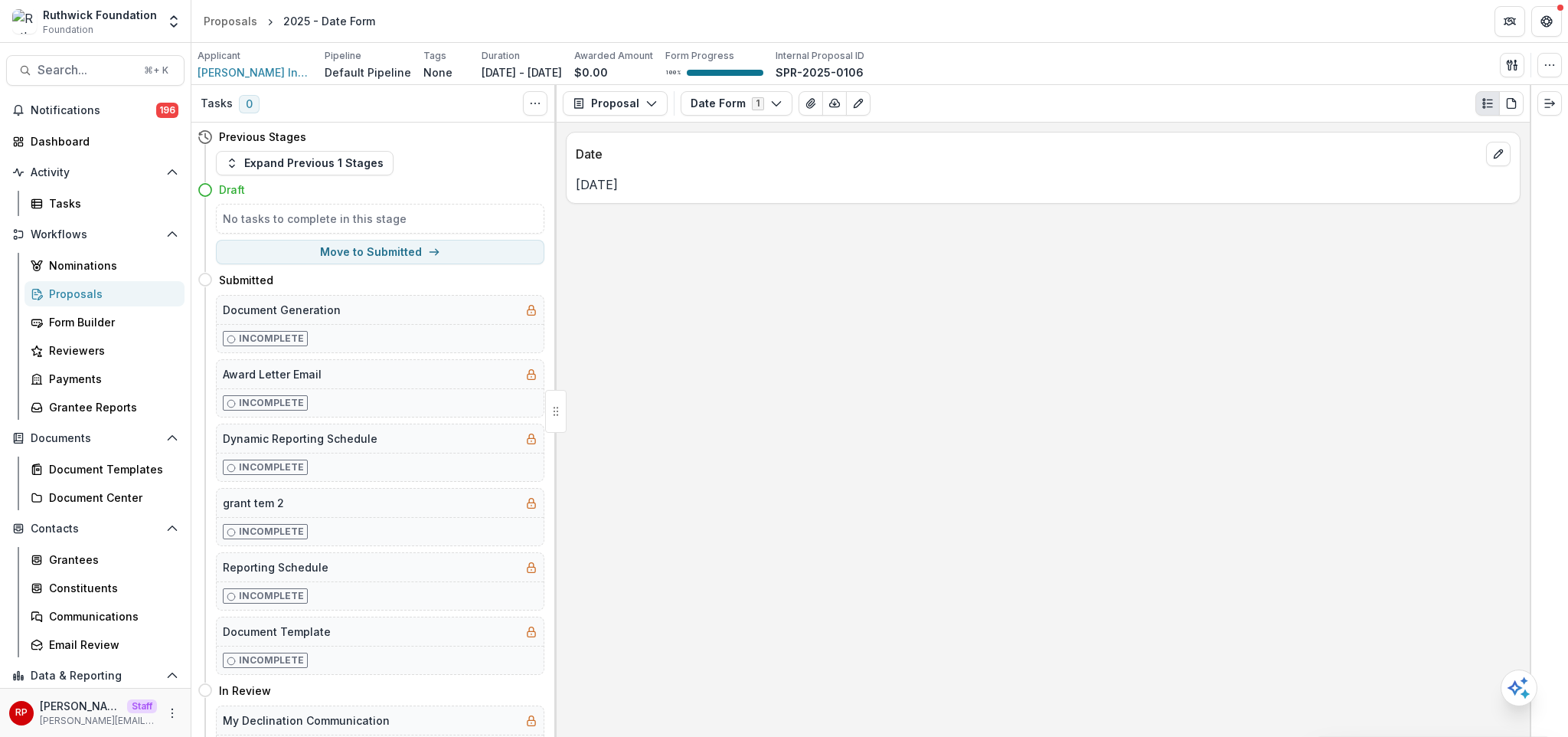
click at [1175, 441] on div "Date Sep 25, 2025" at bounding box center [1043, 429] width 973 height 614
click at [1550, 64] on circle "button" at bounding box center [1550, 64] width 1 height 1
click at [1423, 42] on header "Proposals 2025 - Date Form" at bounding box center [879, 21] width 1377 height 42
click at [1510, 68] on icon "button" at bounding box center [1509, 65] width 6 height 10
click at [1432, 103] on button "Send Email" at bounding box center [1438, 100] width 164 height 26
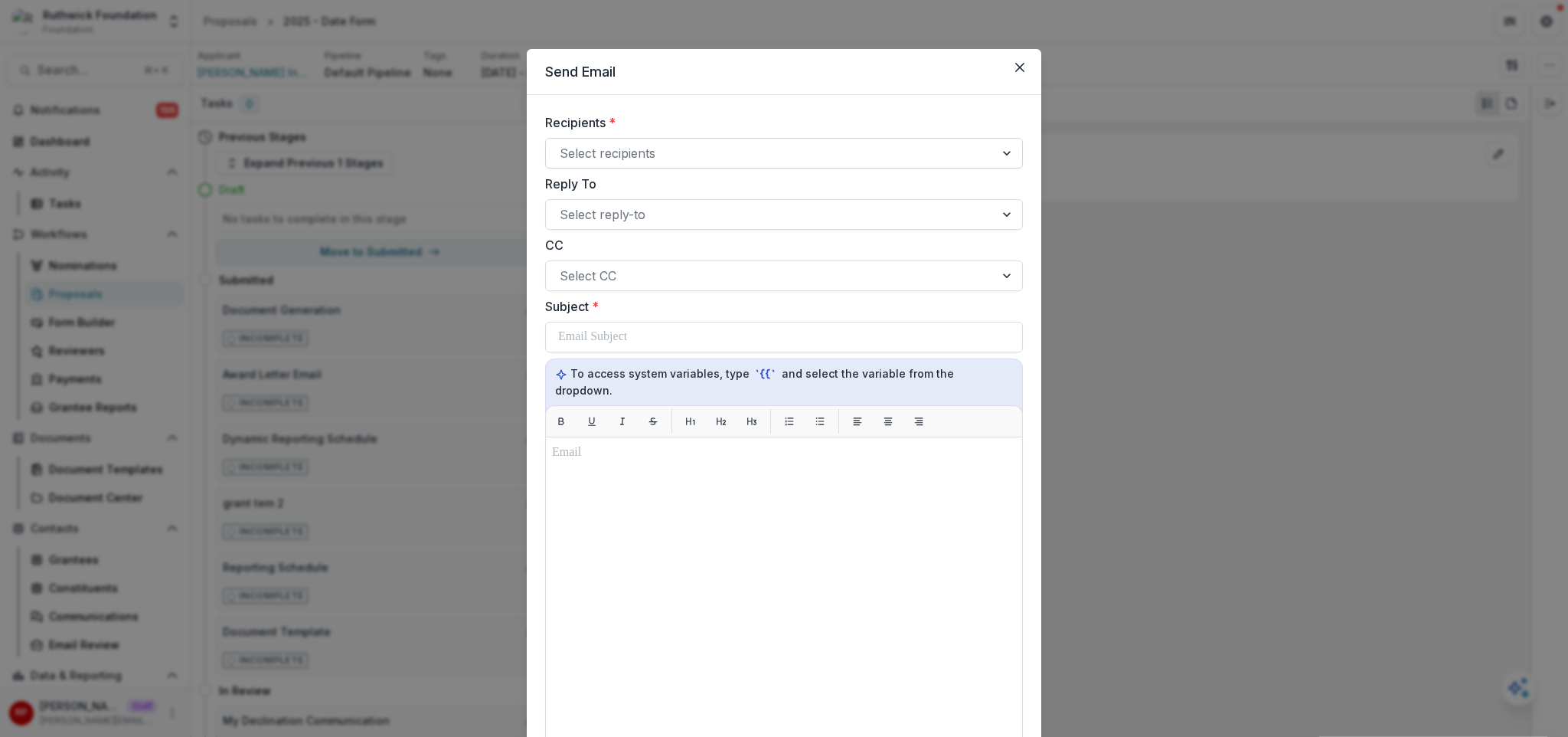
click at [660, 156] on div at bounding box center [770, 153] width 421 height 22
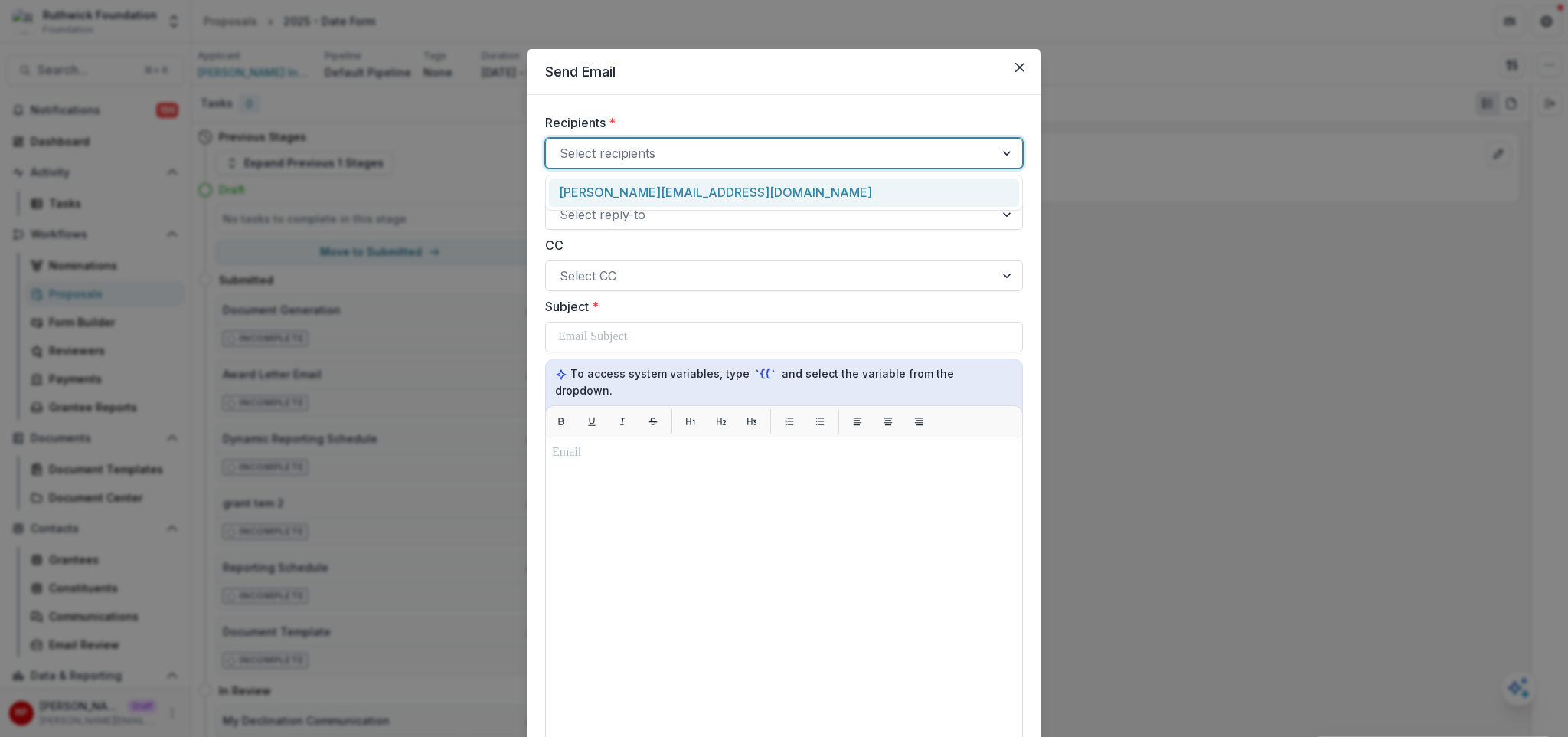
click at [643, 191] on div "ruthwick+ind@trytemelio.com" at bounding box center [783, 192] width 470 height 28
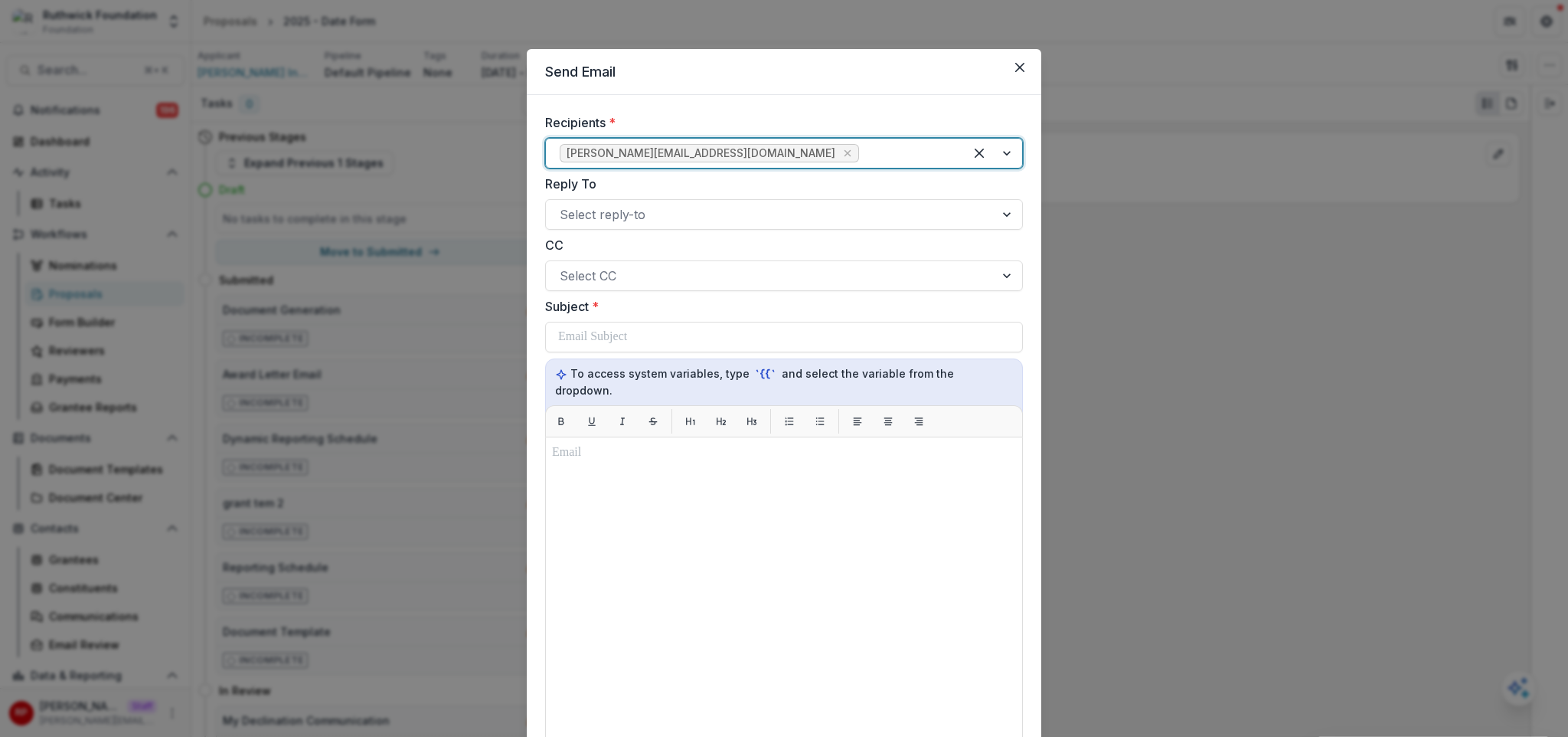
drag, startPoint x: 636, startPoint y: 316, endPoint x: 639, endPoint y: 333, distance: 17.3
click at [637, 324] on div "Subject *" at bounding box center [784, 324] width 478 height 55
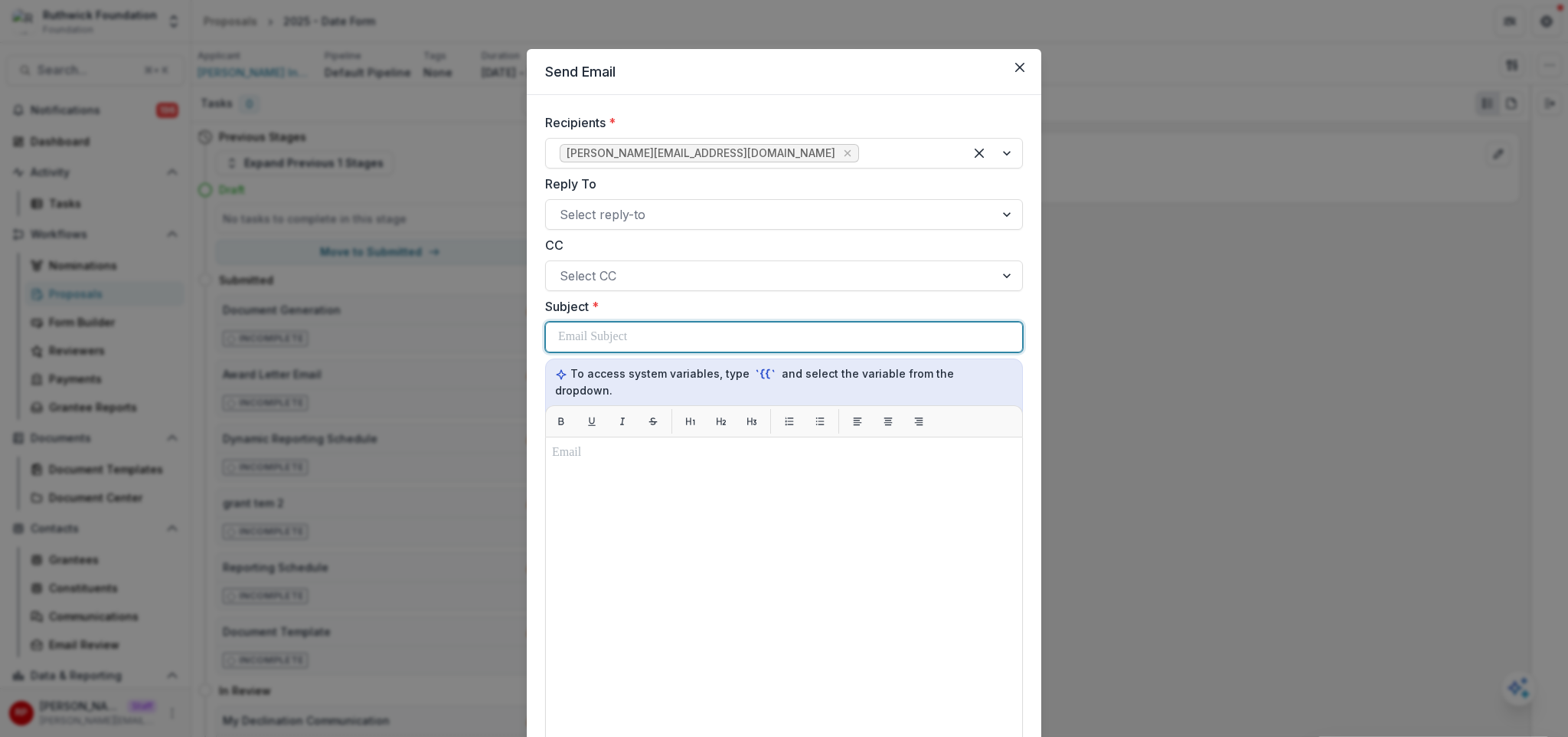
click at [639, 333] on div at bounding box center [784, 336] width 452 height 29
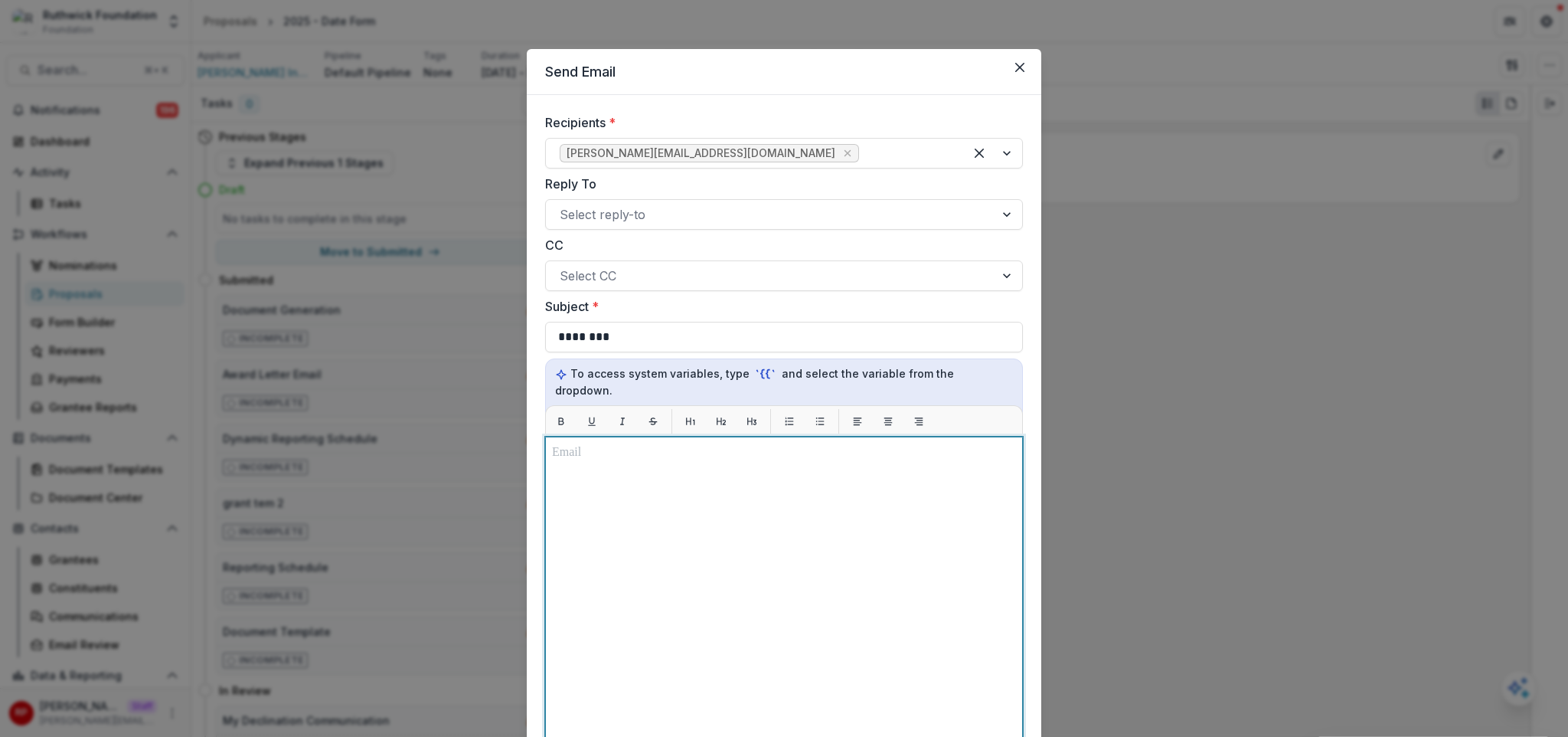
click at [687, 450] on div at bounding box center [783, 628] width 464 height 369
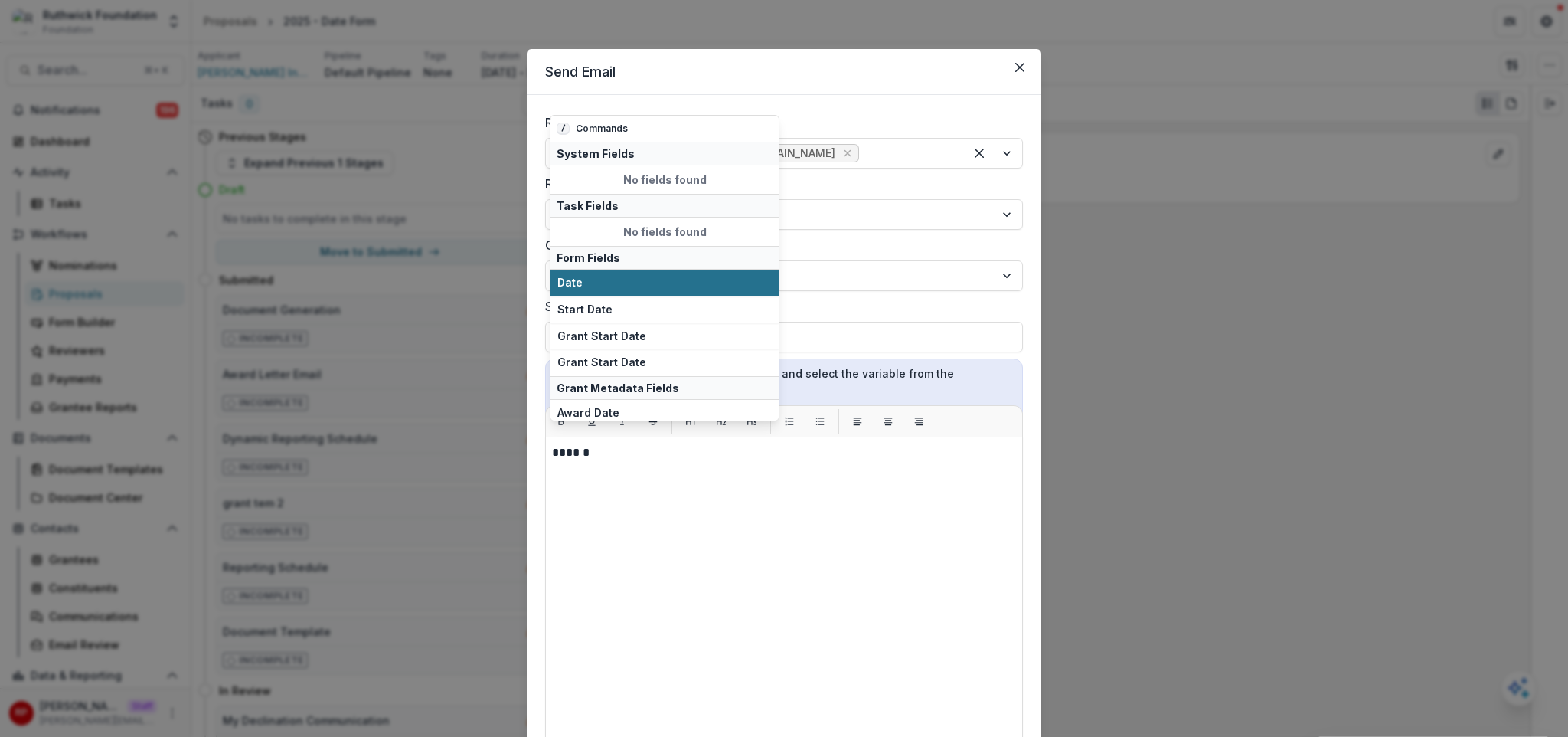
click at [664, 279] on span "Date" at bounding box center [665, 283] width 215 height 13
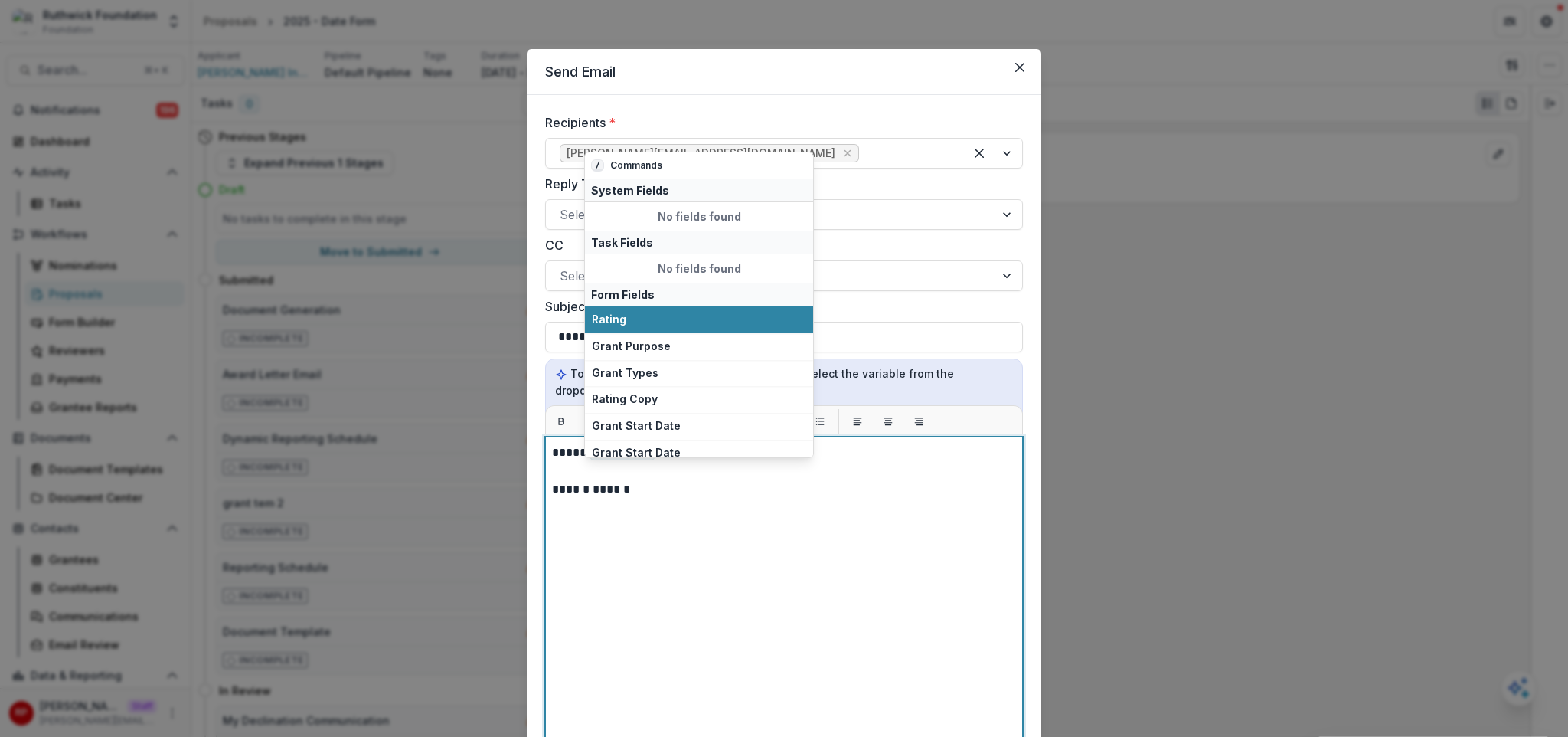
scroll to position [306, 0]
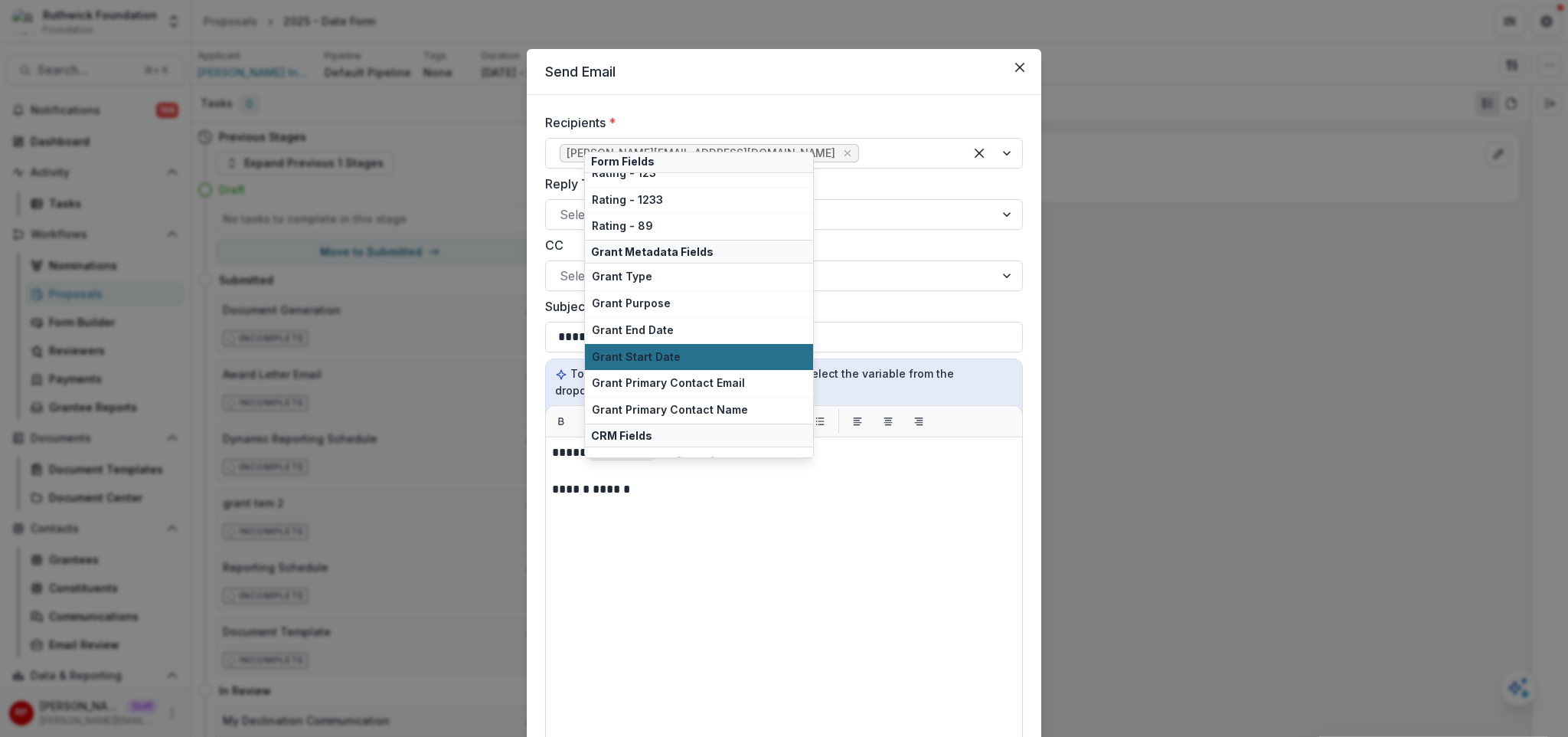
click at [675, 353] on span "Grant Start Date" at bounding box center [699, 357] width 215 height 13
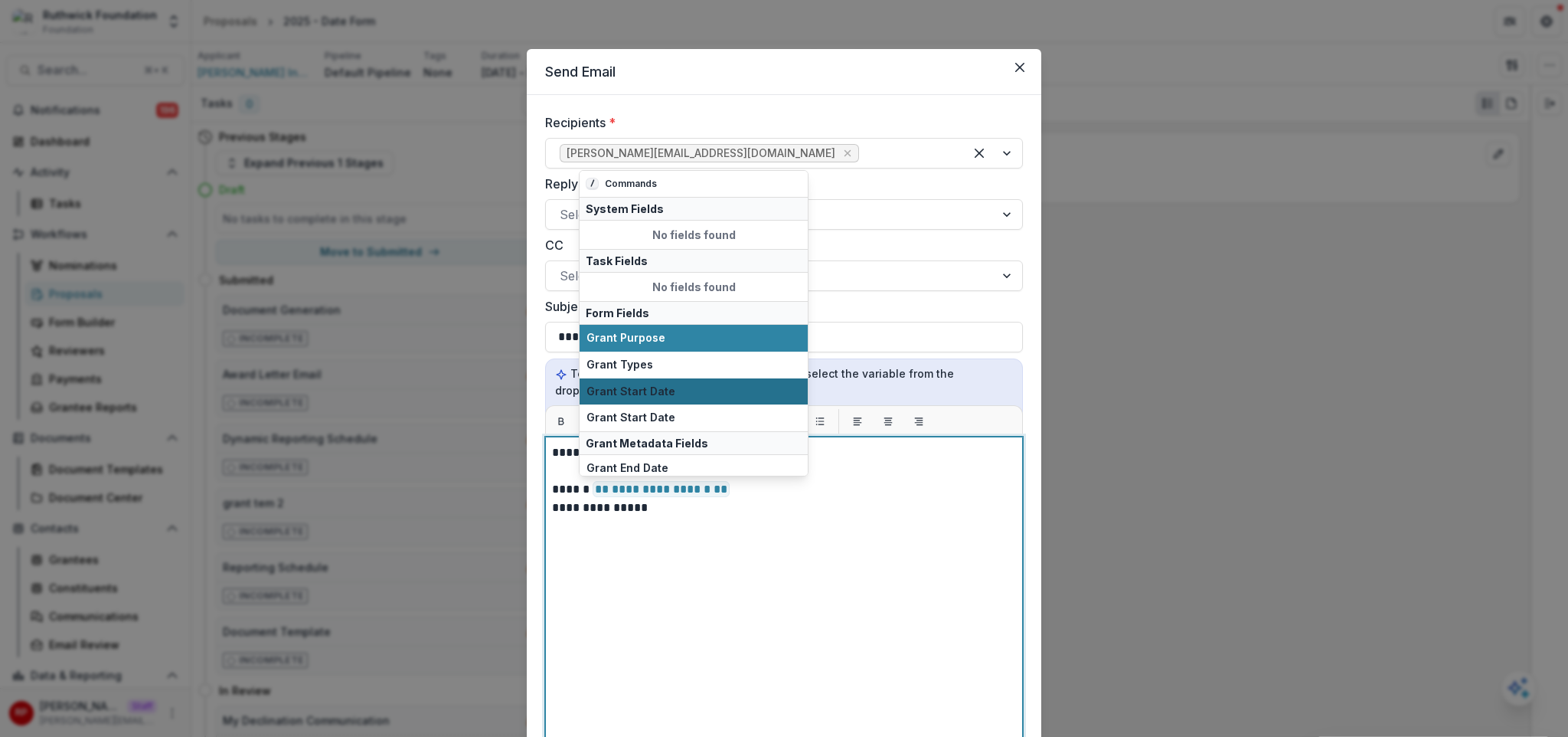
scroll to position [111, 0]
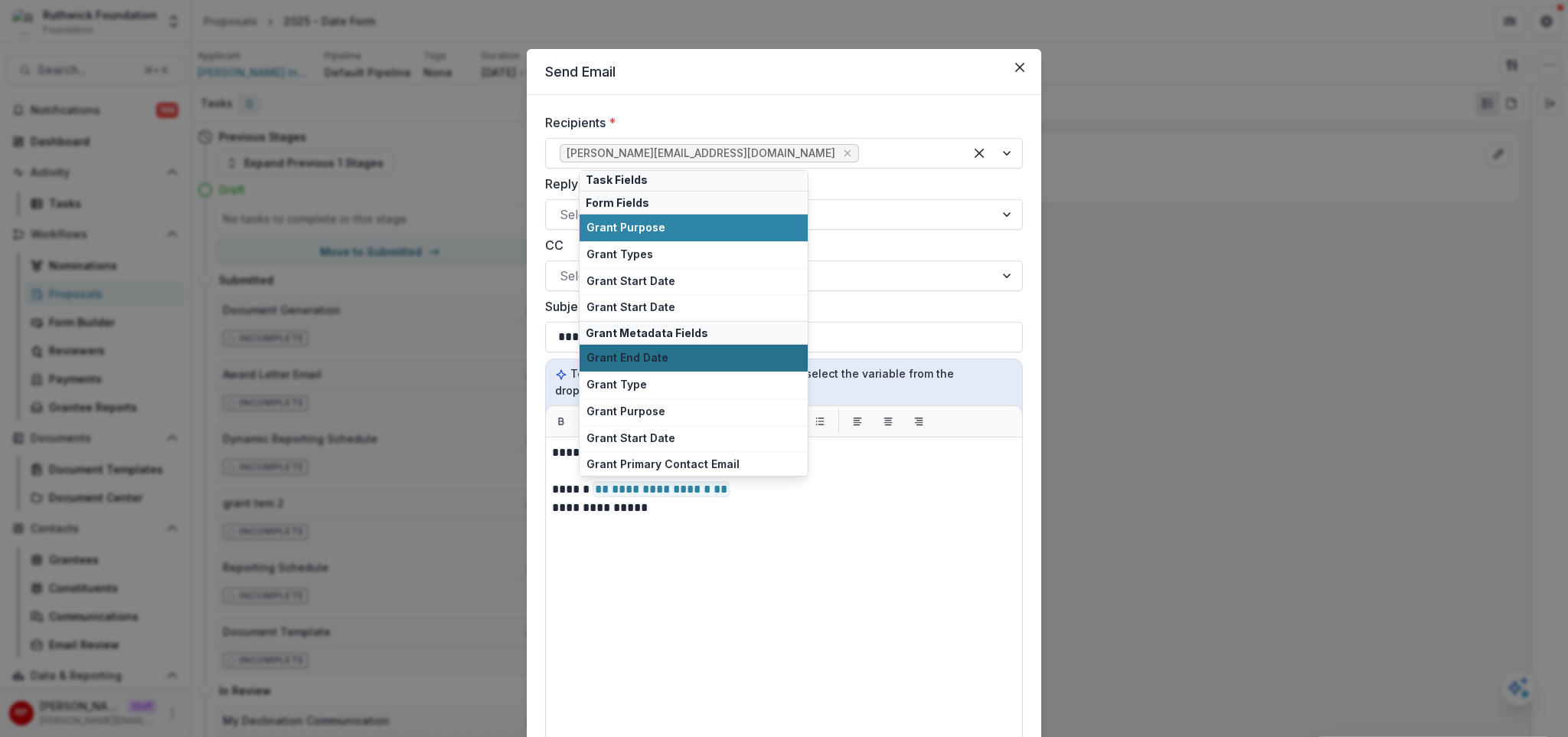
click at [711, 357] on span "Grant End Date" at bounding box center [694, 358] width 215 height 13
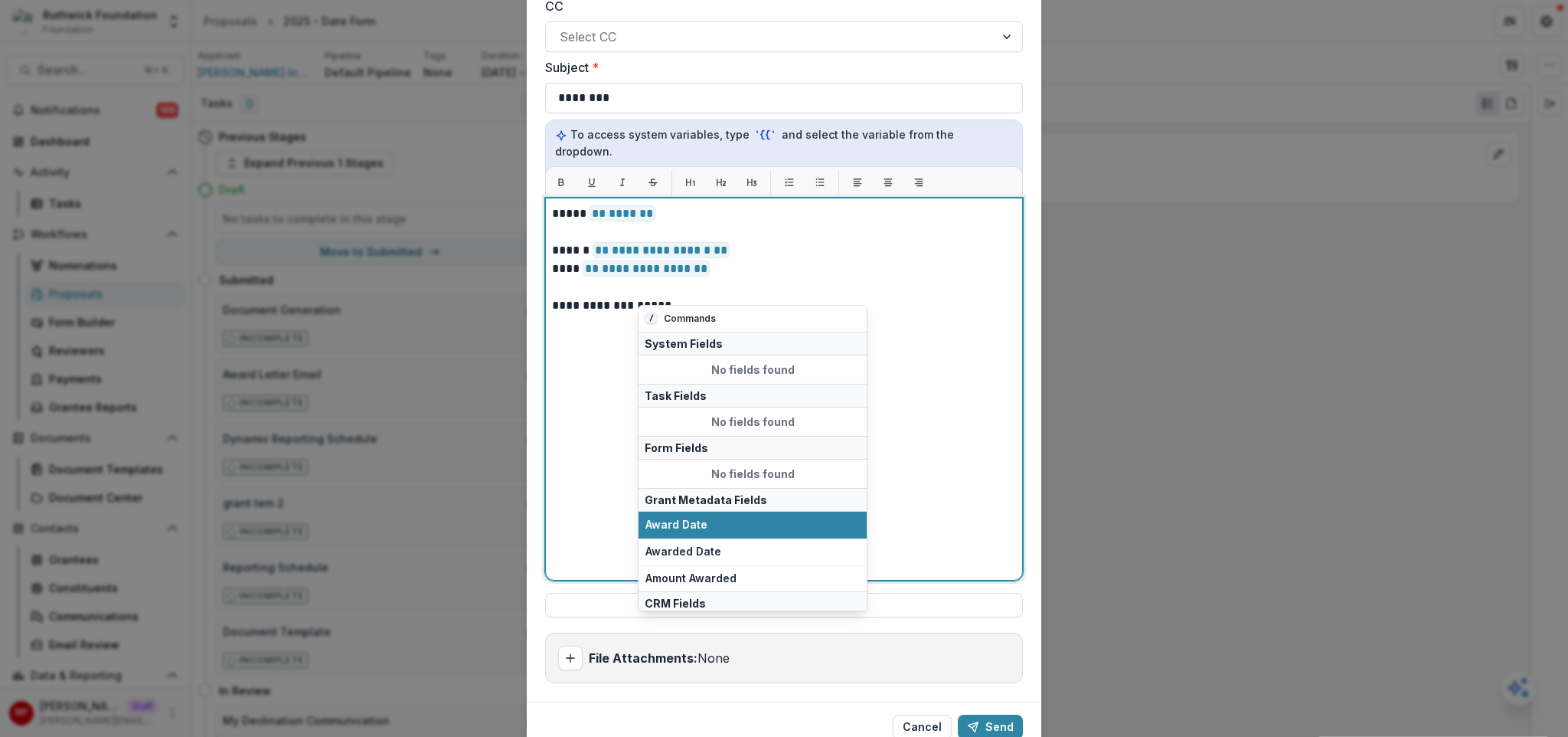
scroll to position [58, 0]
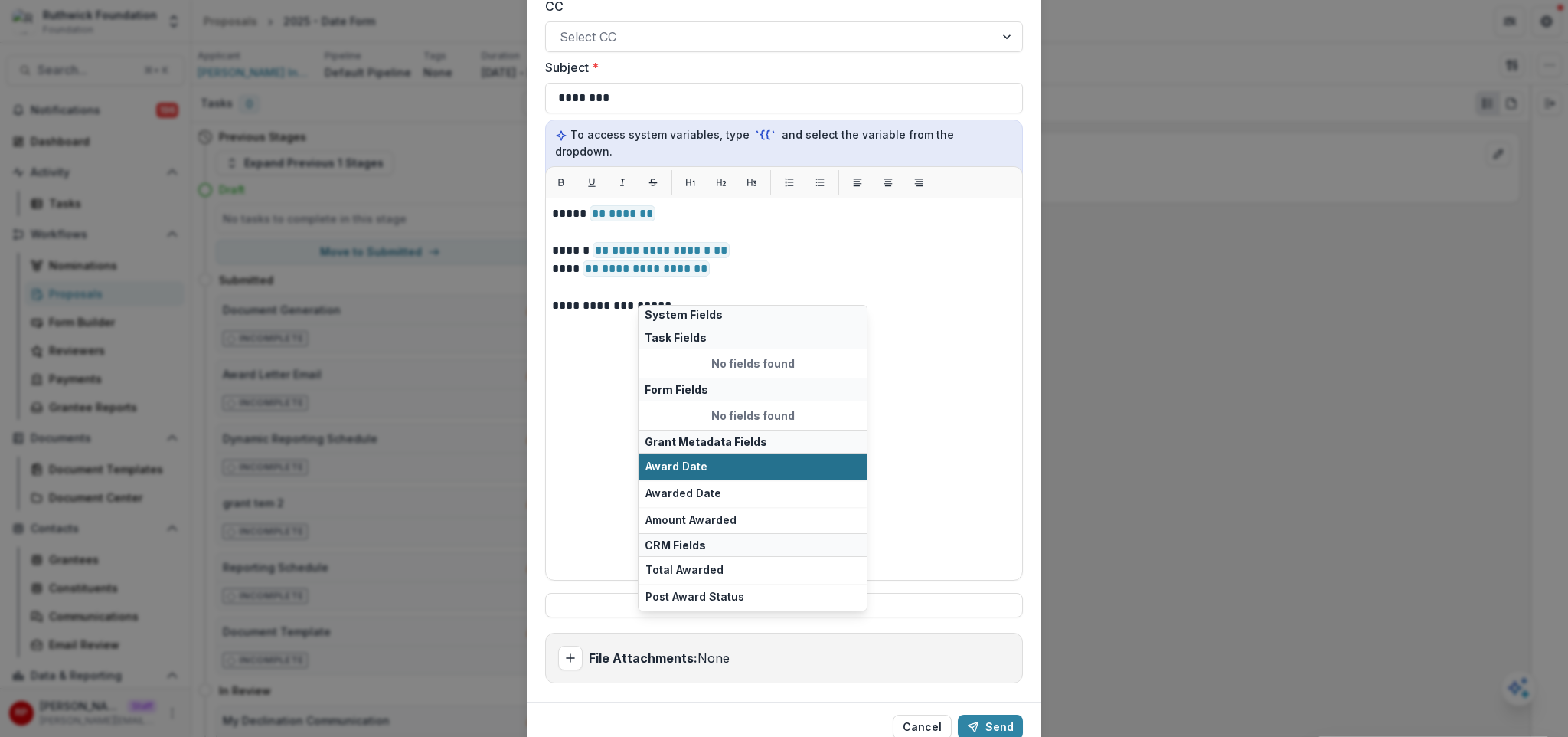
click at [758, 473] on button "Award Date" at bounding box center [752, 466] width 228 height 26
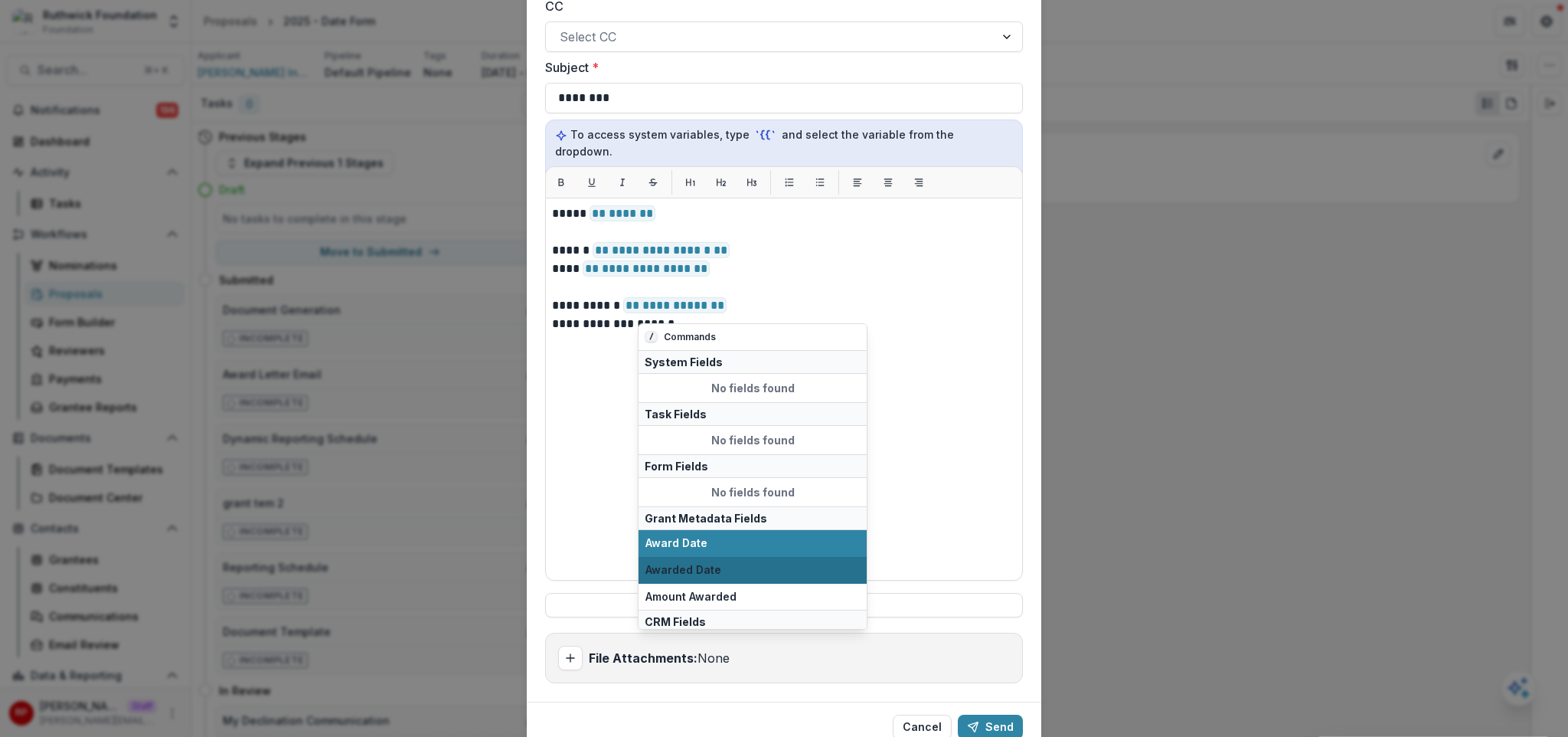
click at [773, 559] on button "Awarded Date" at bounding box center [752, 570] width 228 height 26
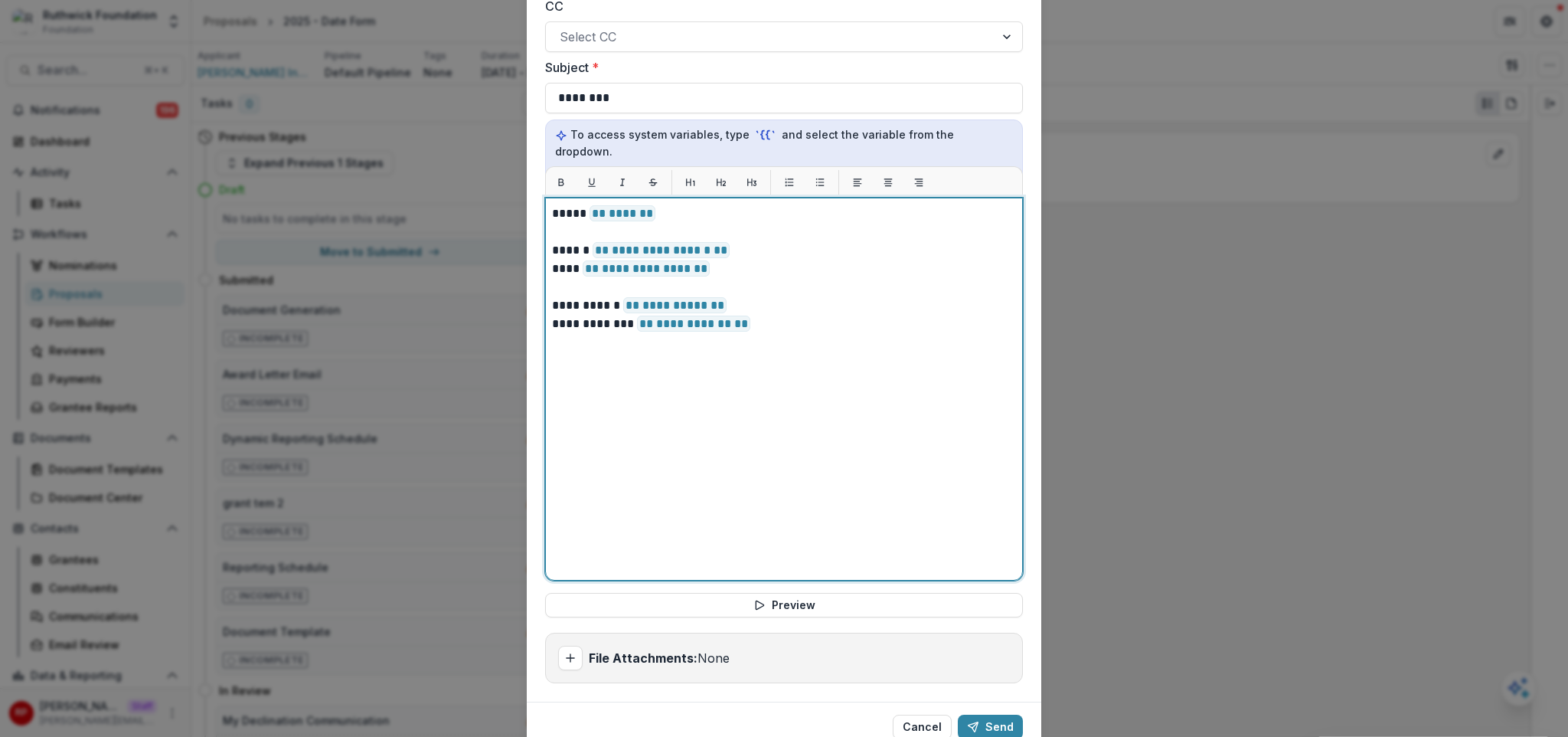
click at [918, 334] on div "**********" at bounding box center [783, 389] width 464 height 369
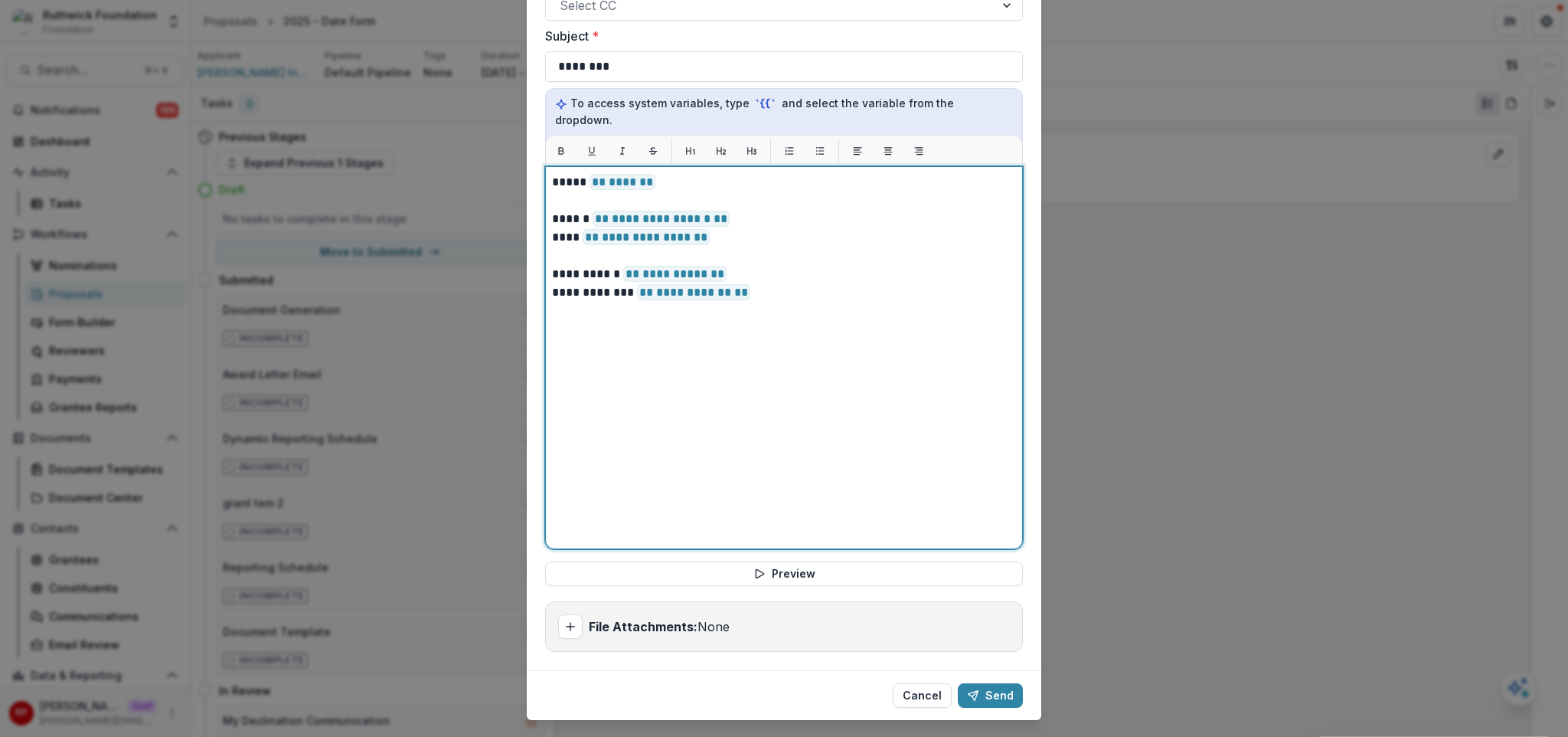
scroll to position [287, 0]
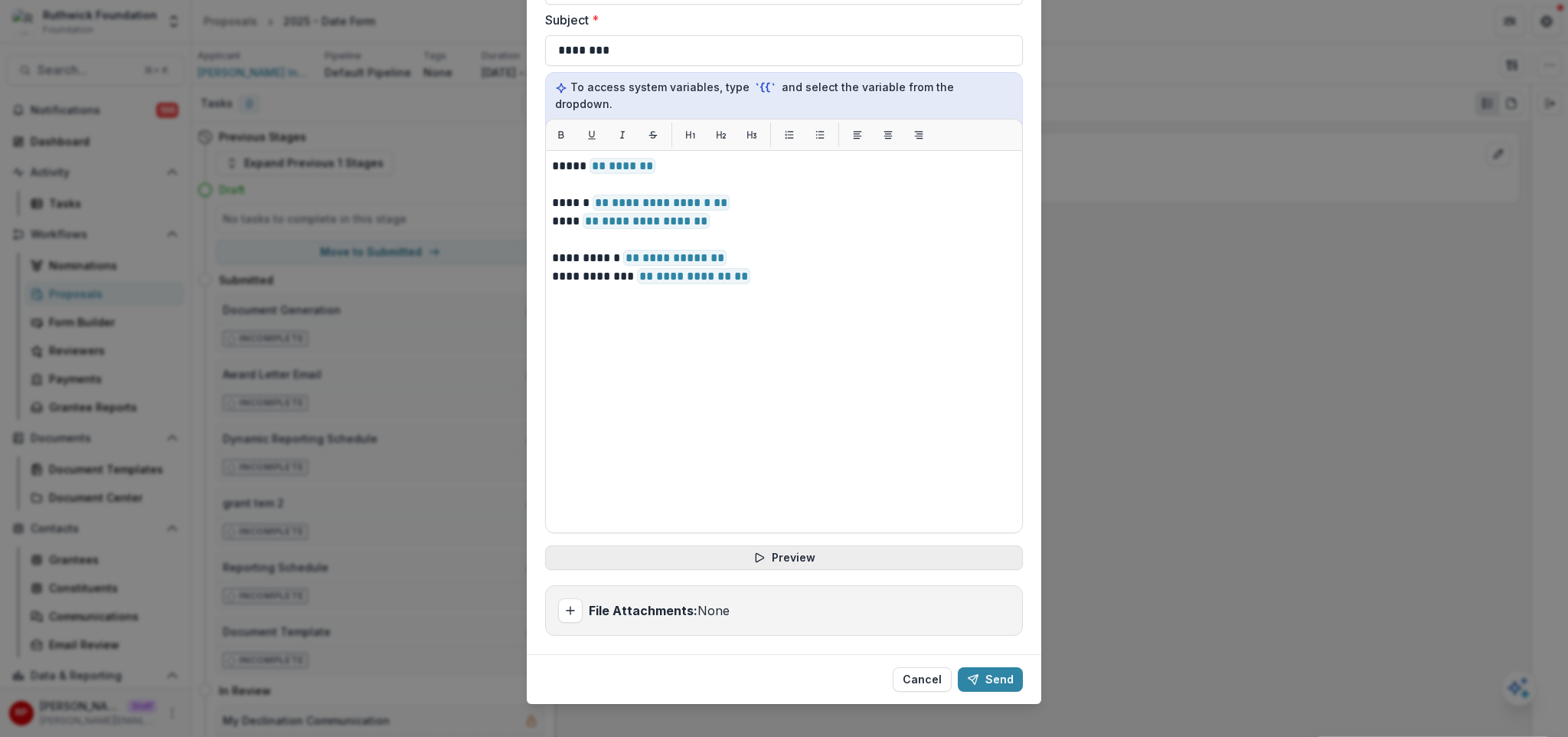
click at [823, 546] on button "Preview" at bounding box center [784, 558] width 478 height 25
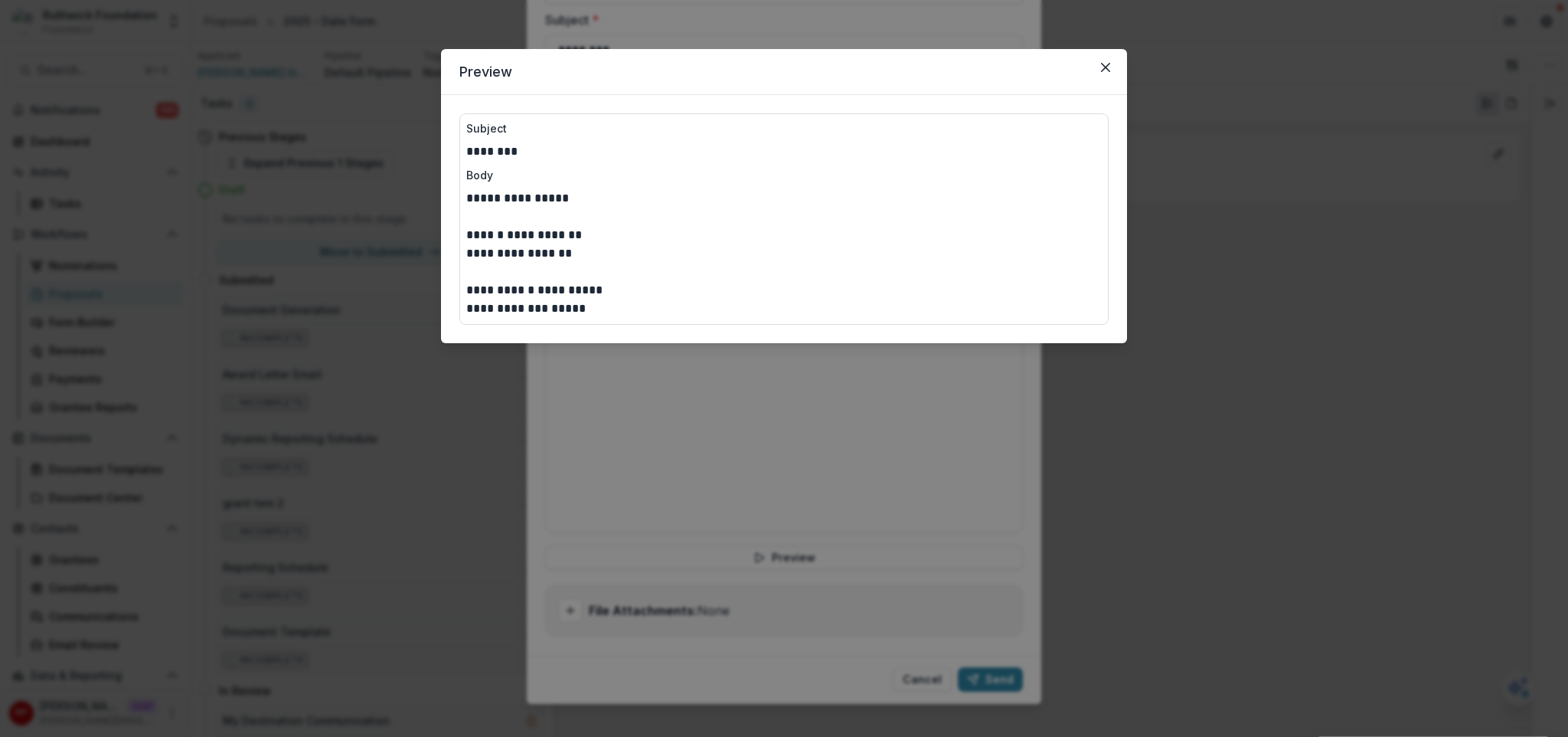
click at [521, 203] on p "**********" at bounding box center [784, 198] width 636 height 18
click at [500, 237] on p "**********" at bounding box center [784, 235] width 636 height 18
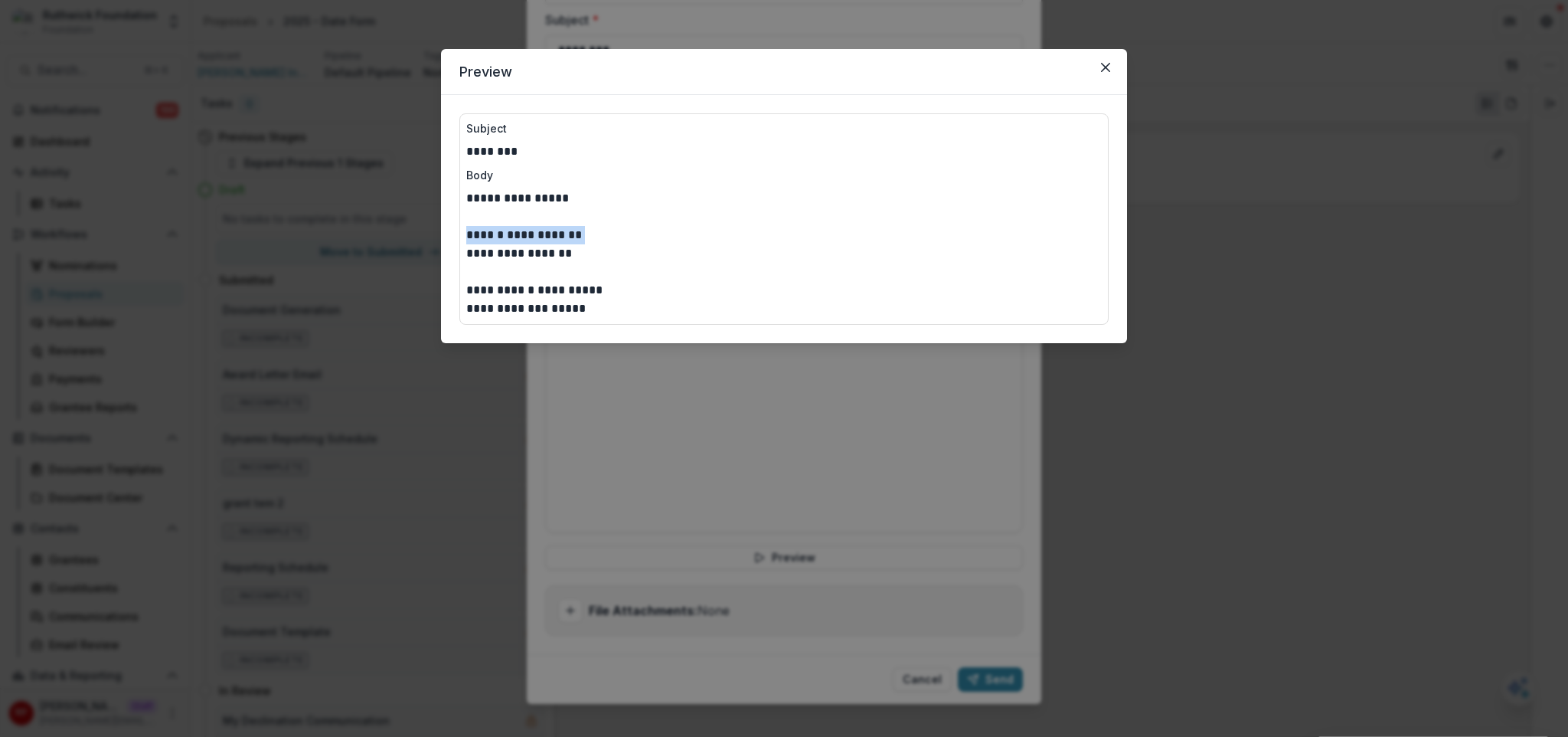
drag, startPoint x: 500, startPoint y: 237, endPoint x: 507, endPoint y: 256, distance: 20.2
click at [507, 256] on div "**********" at bounding box center [784, 253] width 636 height 129
click at [521, 192] on p "**********" at bounding box center [784, 198] width 636 height 18
click at [584, 294] on p "**********" at bounding box center [784, 290] width 636 height 18
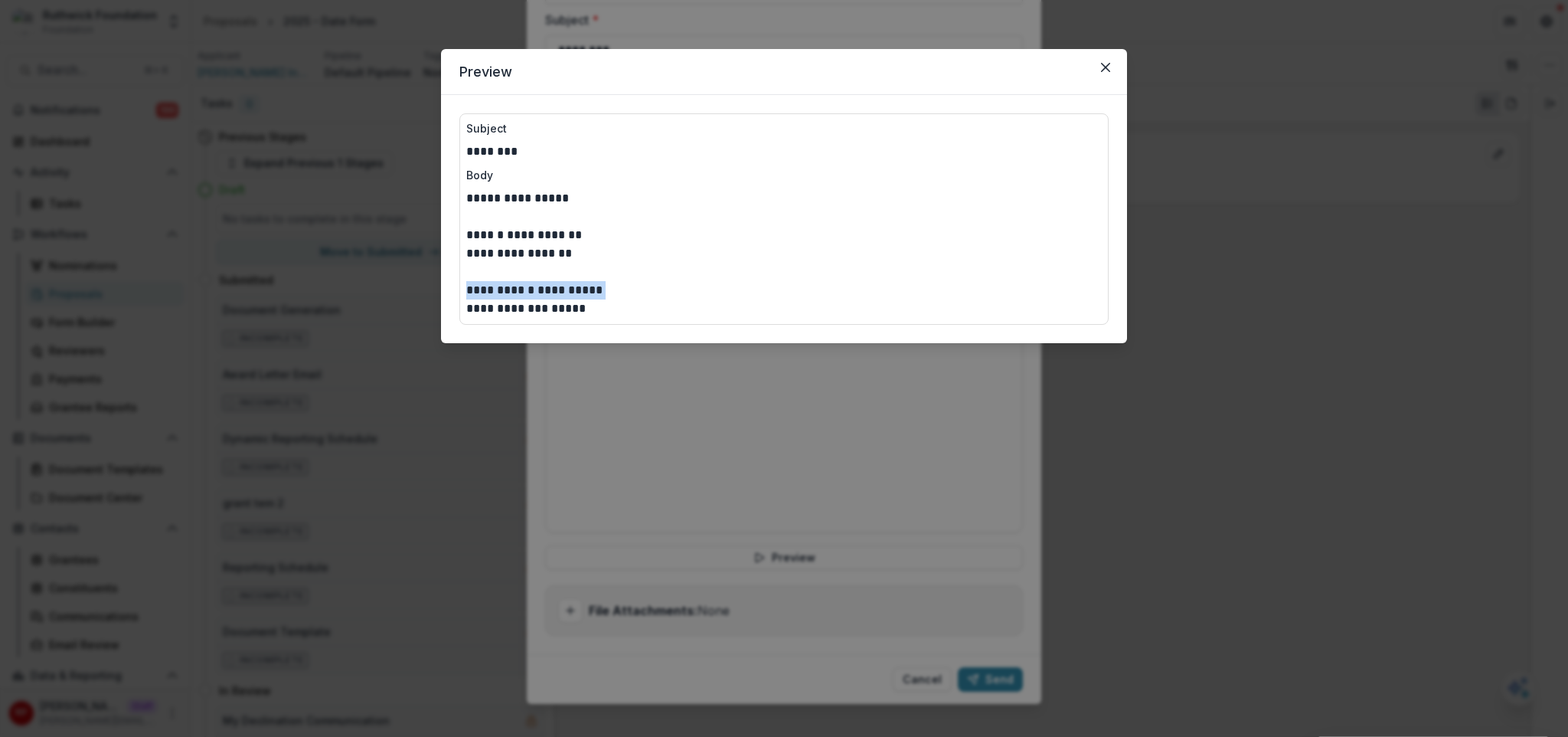
drag, startPoint x: 584, startPoint y: 294, endPoint x: 585, endPoint y: 304, distance: 10.0
click at [585, 304] on div "**********" at bounding box center [784, 253] width 636 height 129
click at [569, 292] on p "**********" at bounding box center [784, 290] width 636 height 18
drag, startPoint x: 569, startPoint y: 292, endPoint x: 539, endPoint y: 232, distance: 67.1
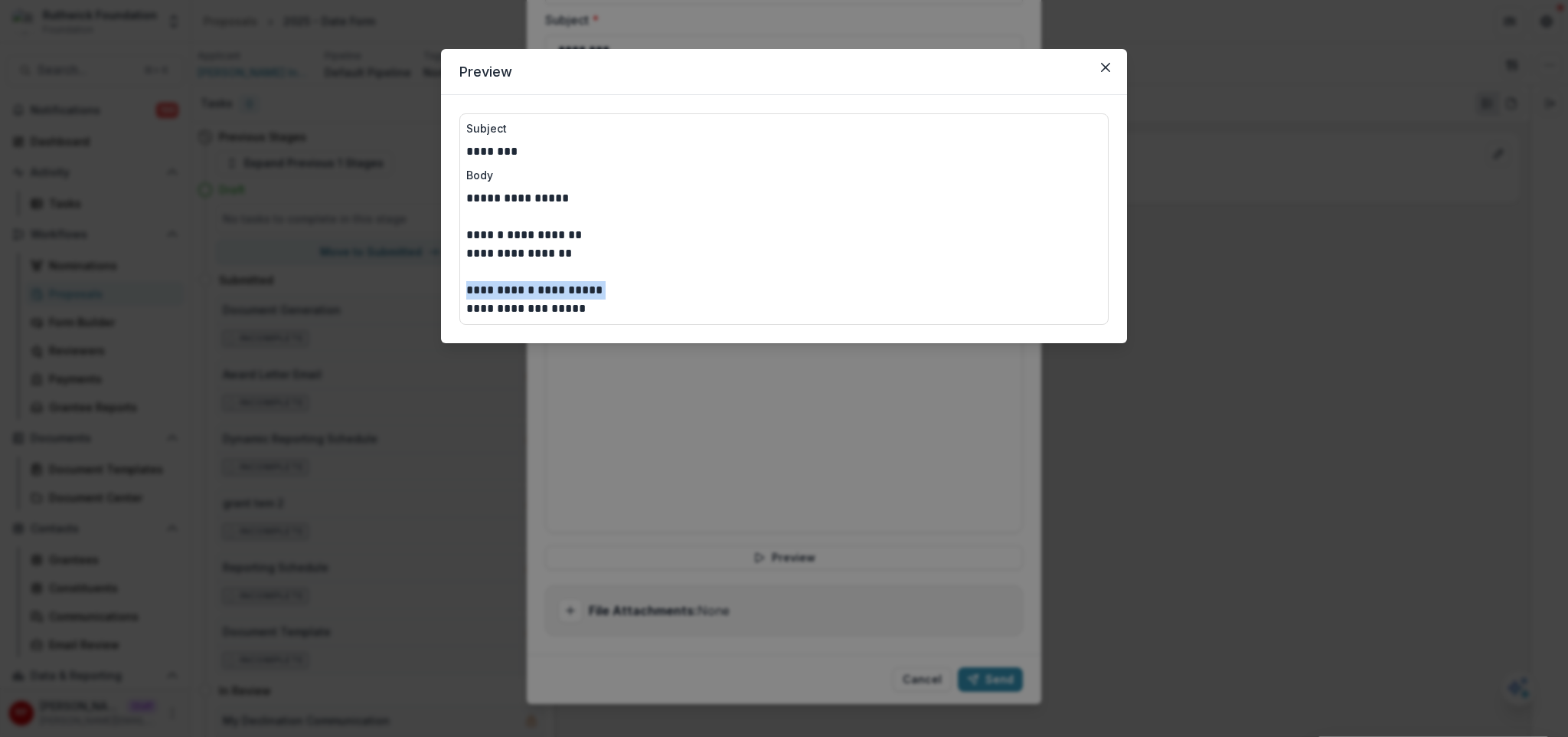
click at [569, 292] on p "**********" at bounding box center [784, 290] width 636 height 18
click at [529, 203] on p "**********" at bounding box center [784, 198] width 636 height 18
click at [561, 297] on p "**********" at bounding box center [784, 290] width 636 height 18
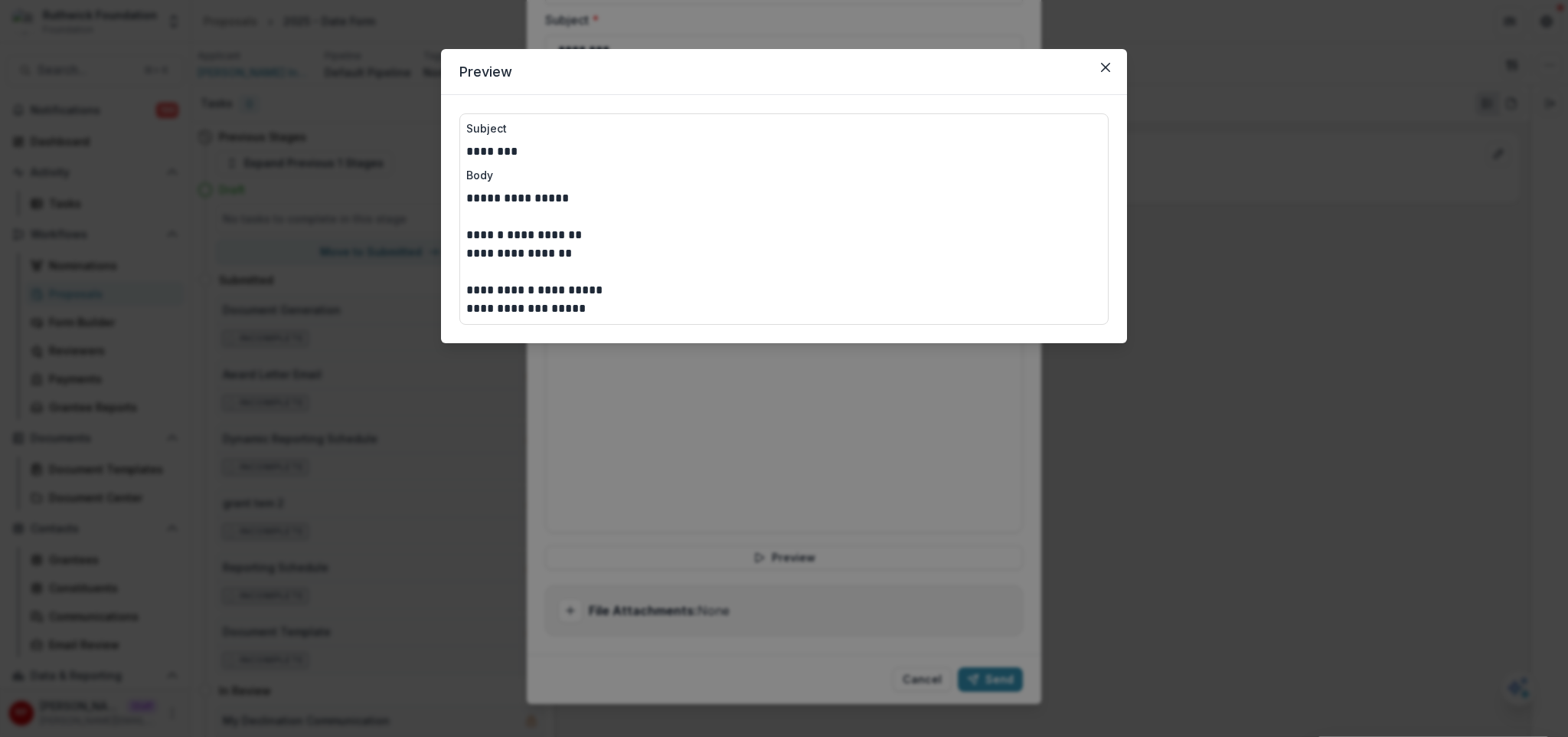
click at [561, 296] on p "**********" at bounding box center [784, 290] width 636 height 18
click at [561, 294] on p "**********" at bounding box center [784, 290] width 636 height 18
click at [526, 194] on p "**********" at bounding box center [784, 198] width 636 height 18
click at [517, 196] on p "**********" at bounding box center [784, 198] width 636 height 18
drag, startPoint x: 517, startPoint y: 196, endPoint x: 607, endPoint y: 196, distance: 90.0
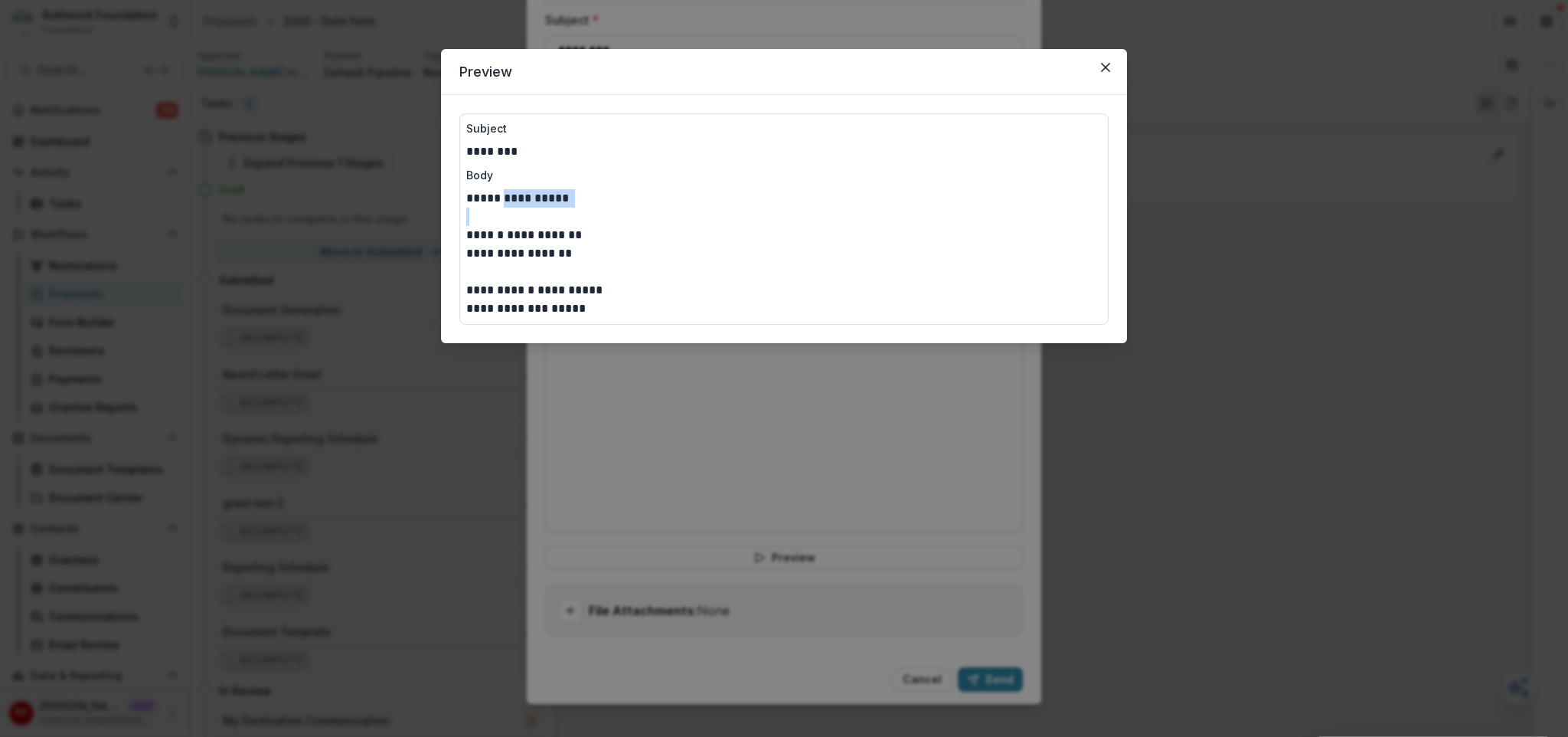
click at [607, 196] on p "**********" at bounding box center [784, 198] width 636 height 18
click at [501, 196] on p "**********" at bounding box center [784, 198] width 636 height 18
click at [515, 295] on p "**********" at bounding box center [784, 290] width 636 height 18
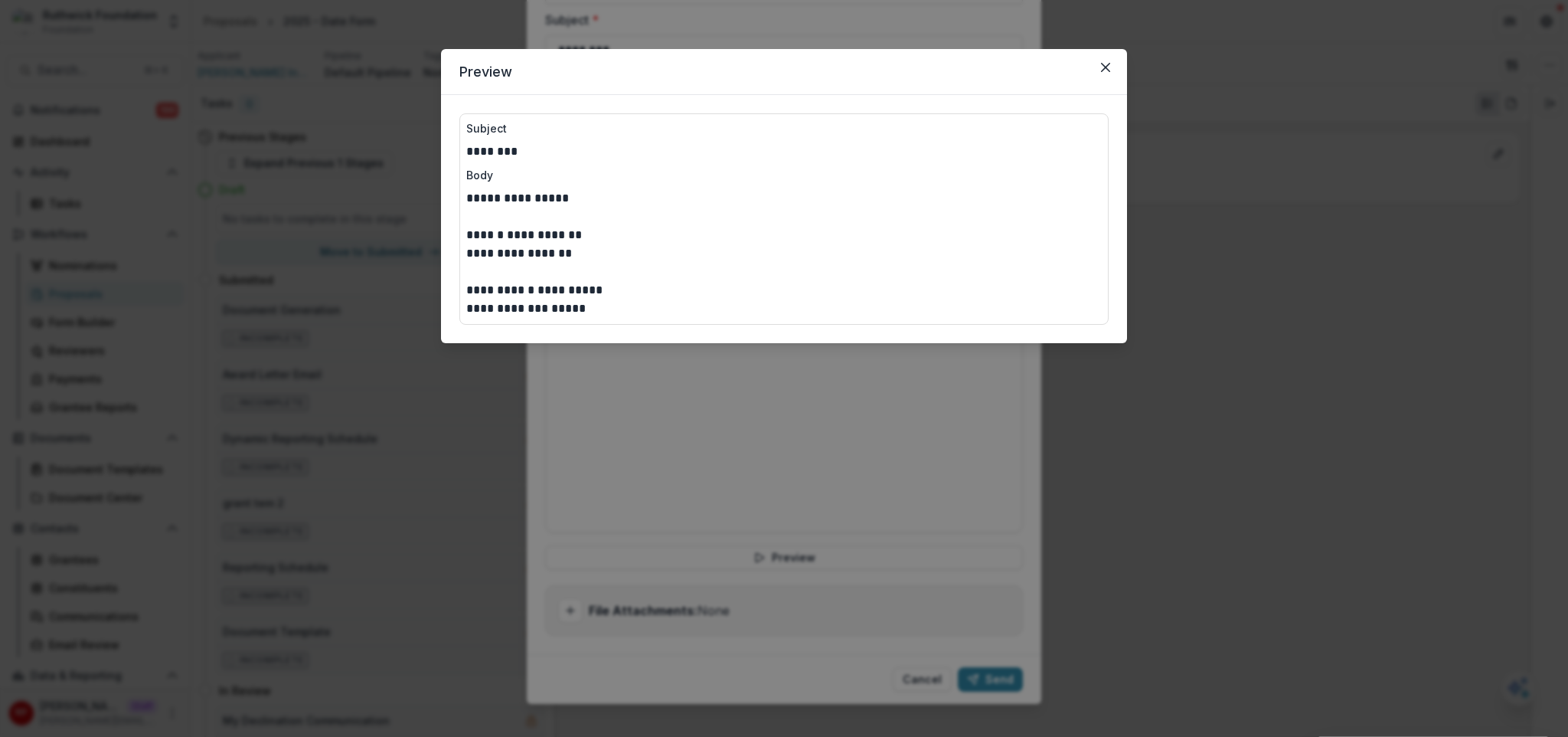
click at [515, 295] on p "**********" at bounding box center [784, 290] width 636 height 18
click at [517, 294] on p "**********" at bounding box center [784, 290] width 636 height 18
click at [529, 199] on p "**********" at bounding box center [784, 198] width 636 height 18
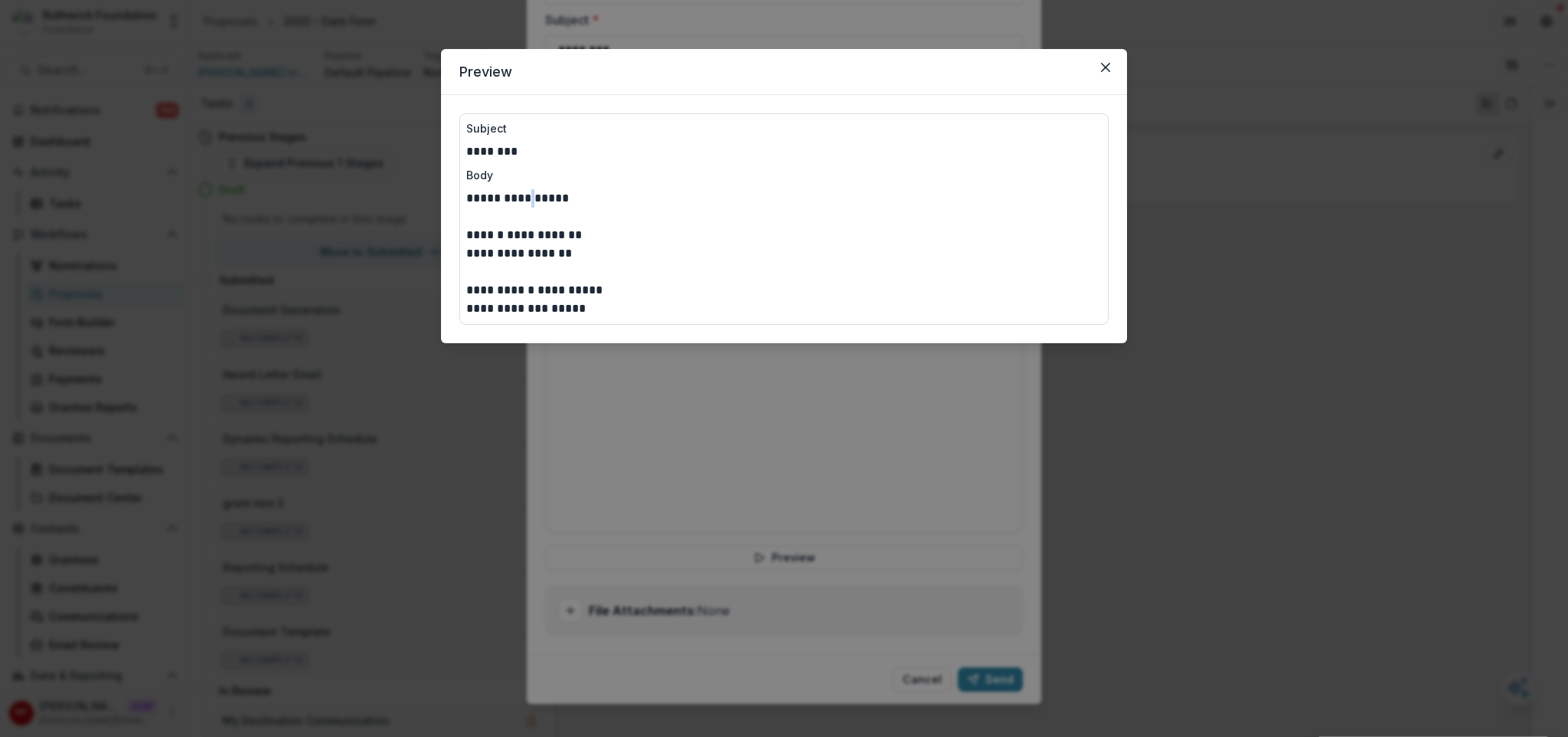
click at [529, 199] on p "**********" at bounding box center [784, 198] width 636 height 18
click at [521, 236] on p "**********" at bounding box center [784, 235] width 636 height 18
click at [514, 236] on p "**********" at bounding box center [784, 235] width 636 height 18
drag, startPoint x: 514, startPoint y: 236, endPoint x: 565, endPoint y: 244, distance: 51.6
click at [565, 244] on div "**********" at bounding box center [784, 253] width 636 height 129
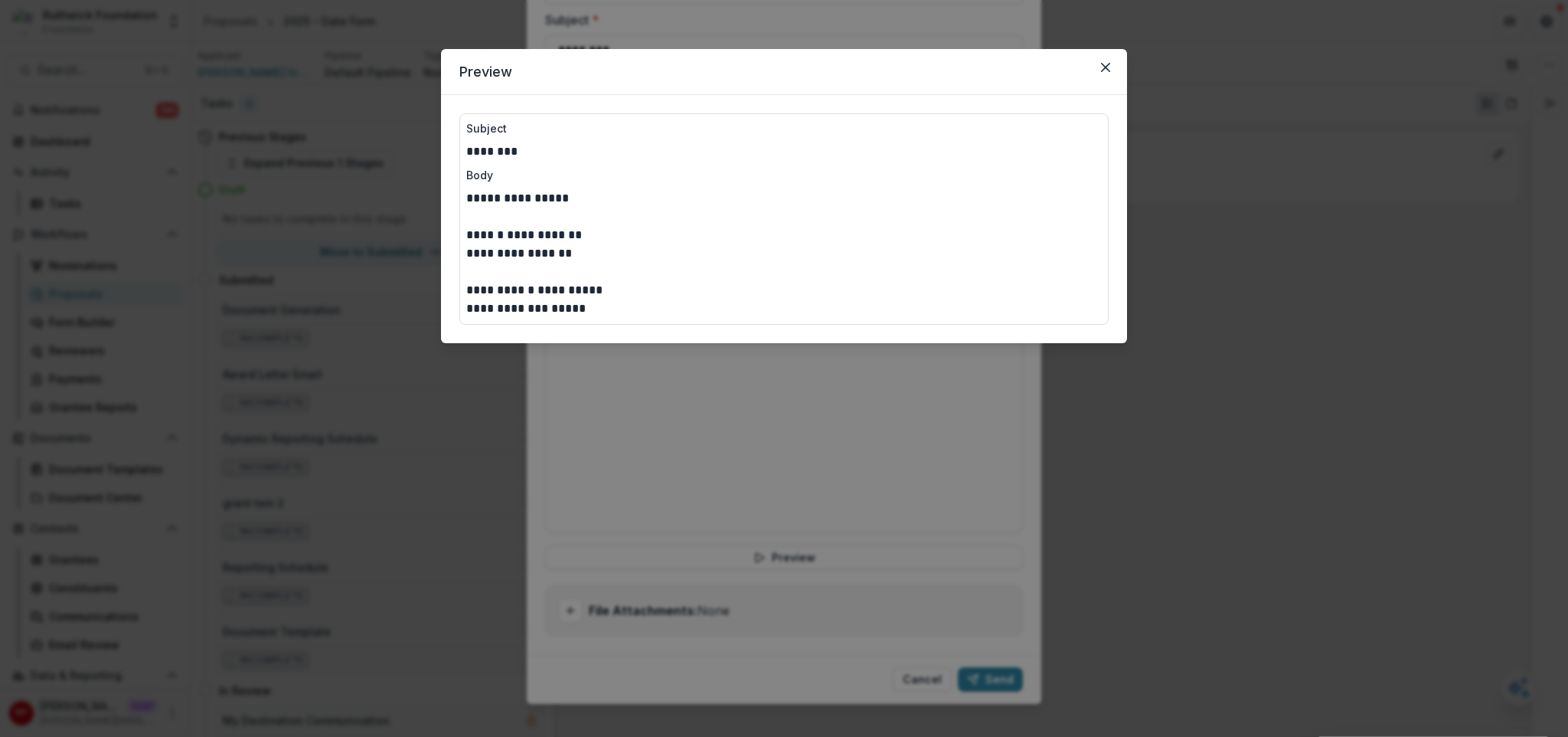
click at [565, 269] on p at bounding box center [784, 272] width 636 height 18
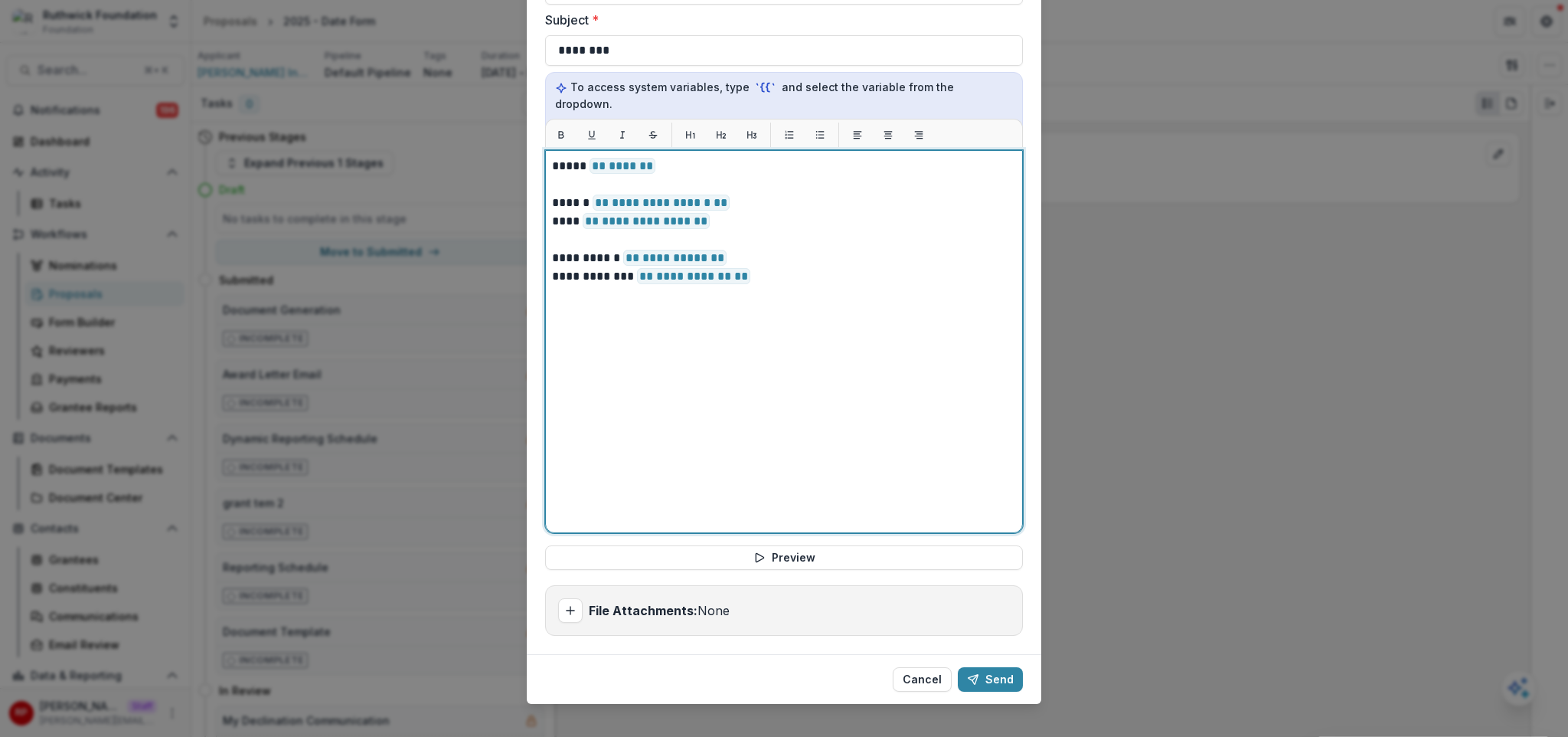
click at [702, 347] on div "**********" at bounding box center [783, 341] width 464 height 369
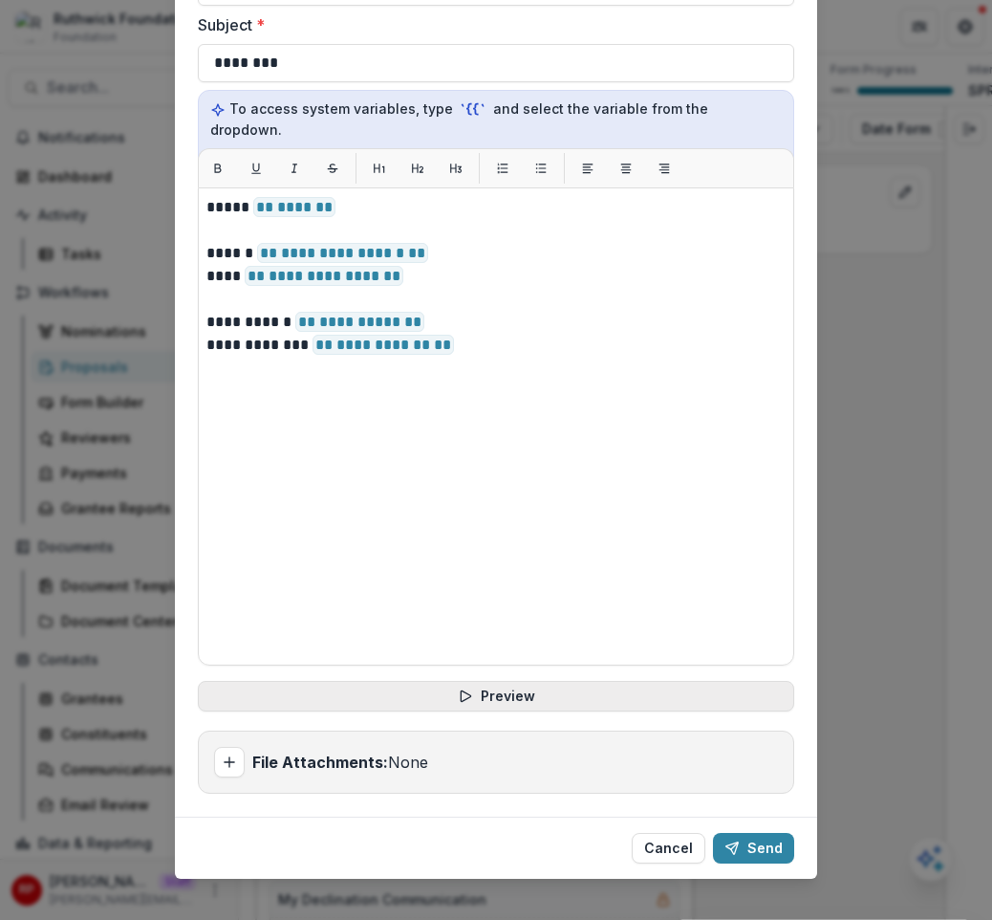
click at [467, 684] on button "Preview" at bounding box center [496, 696] width 597 height 31
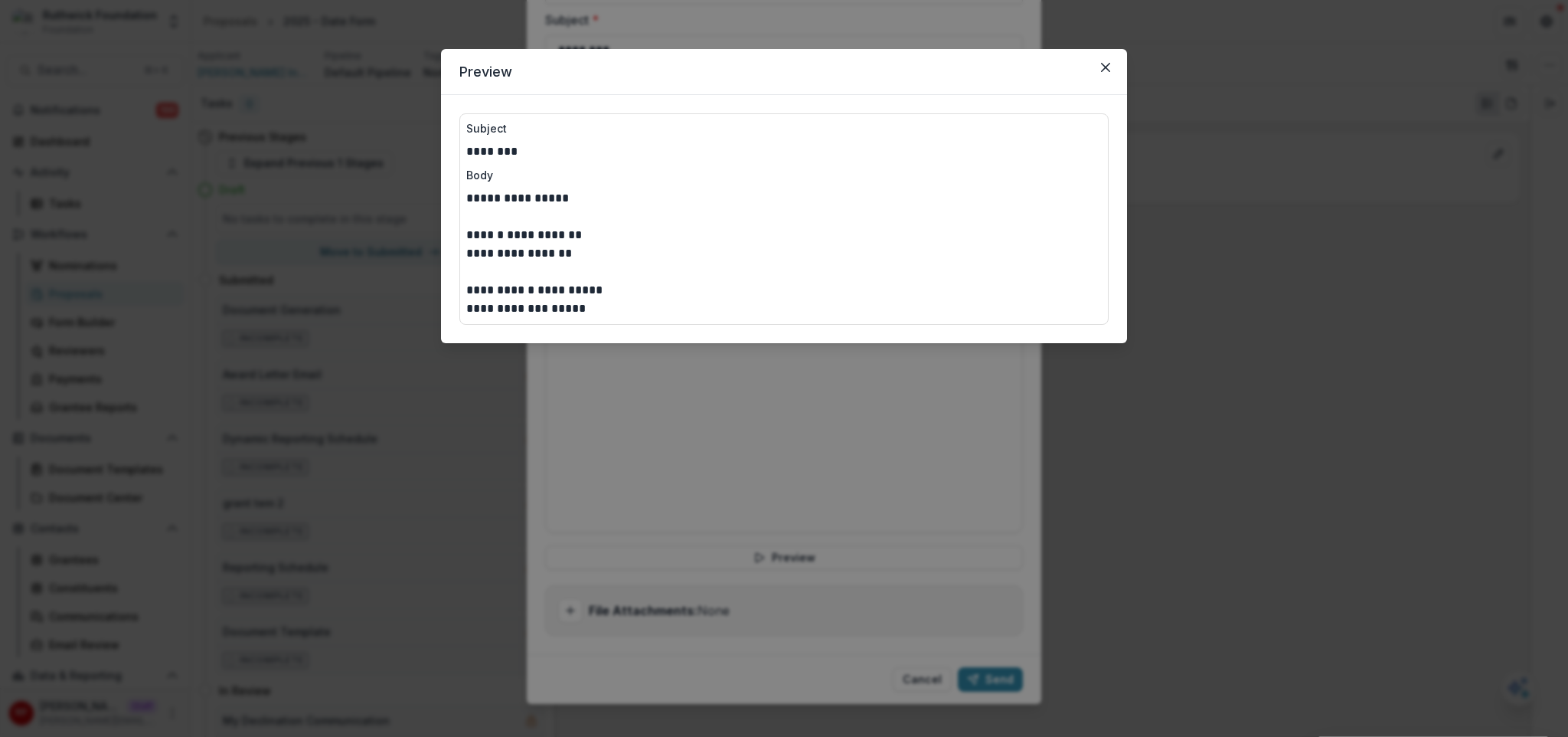
click at [662, 248] on p "**********" at bounding box center [784, 253] width 636 height 18
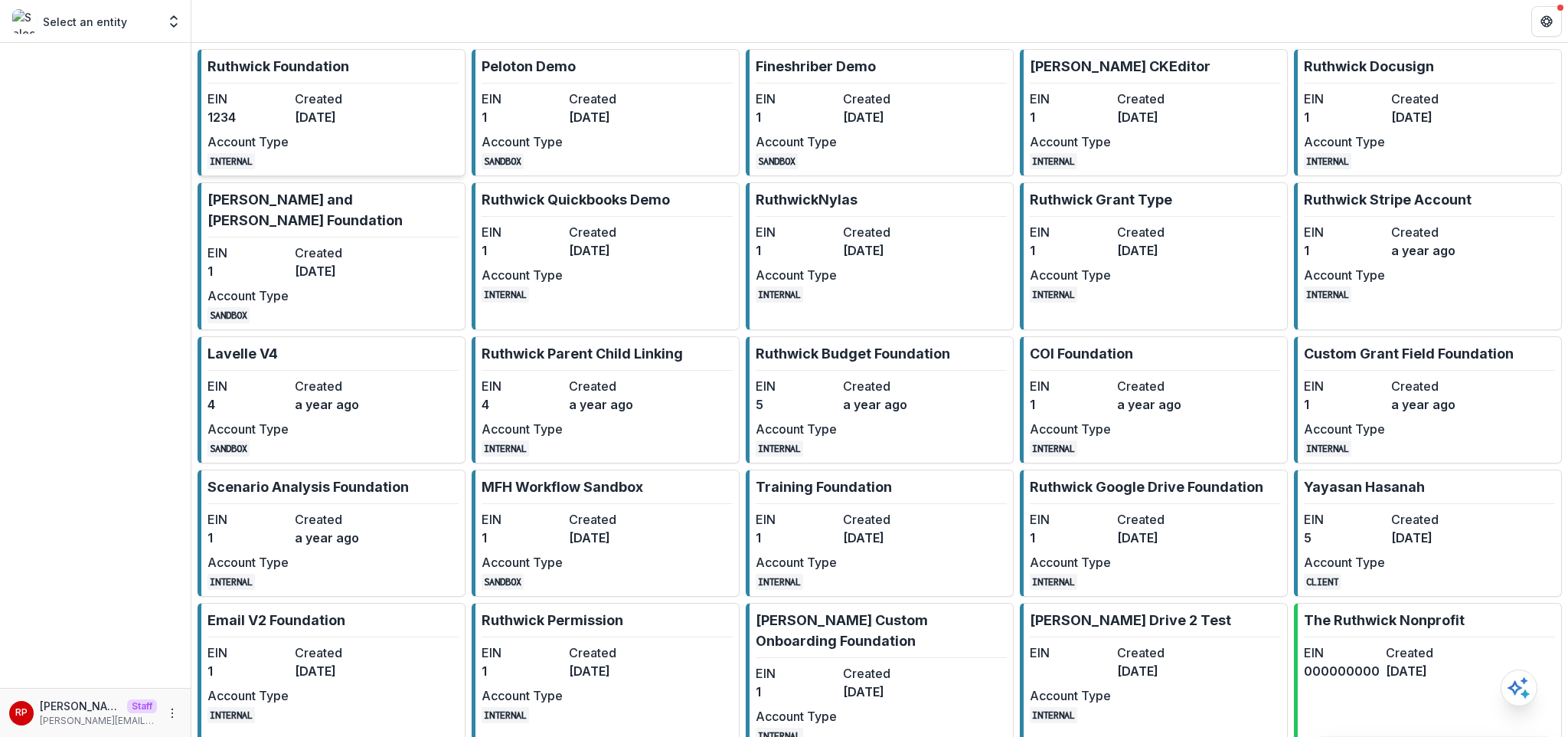
click at [333, 115] on dd "[DATE]" at bounding box center [335, 117] width 81 height 18
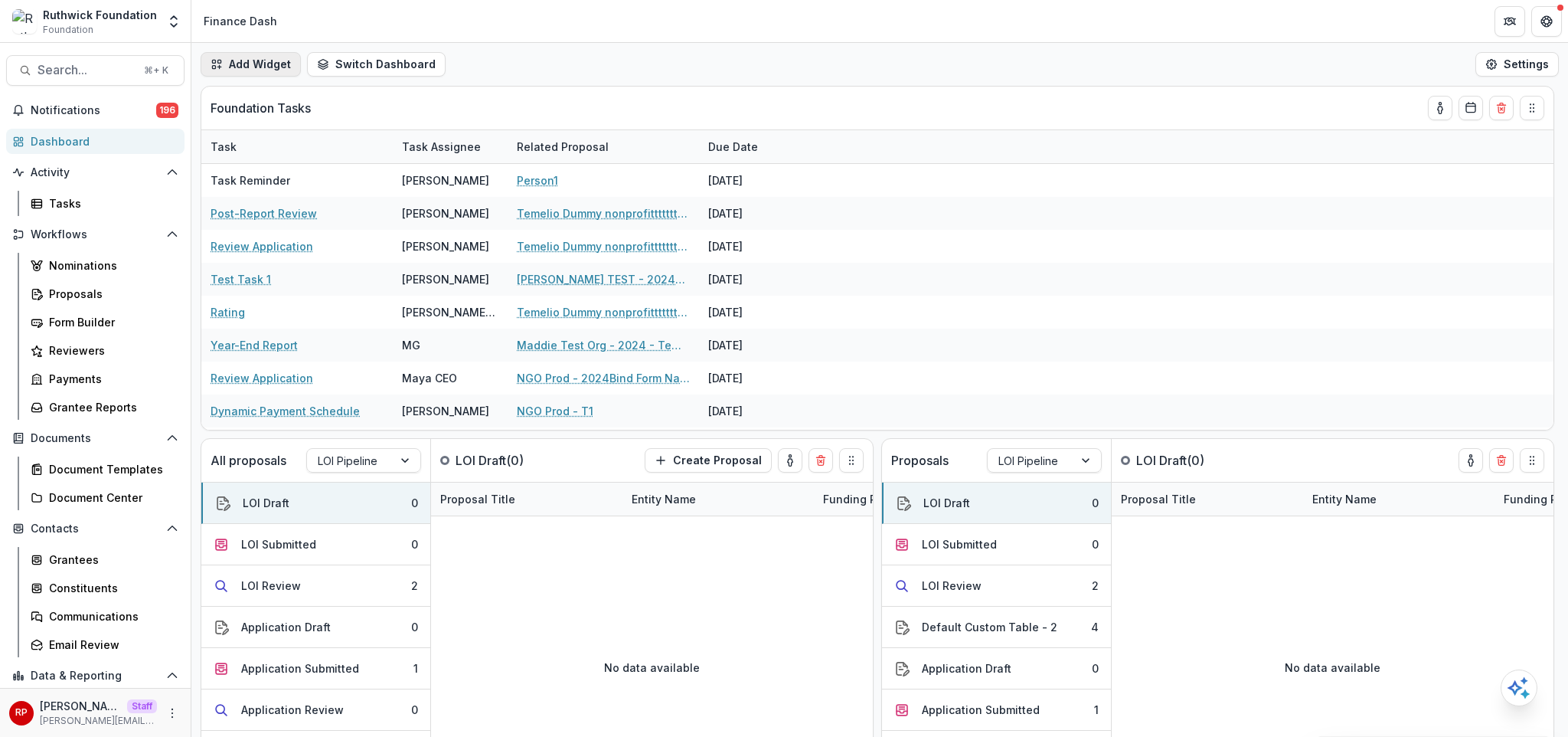
click at [256, 63] on button "Add Widget" at bounding box center [250, 64] width 100 height 25
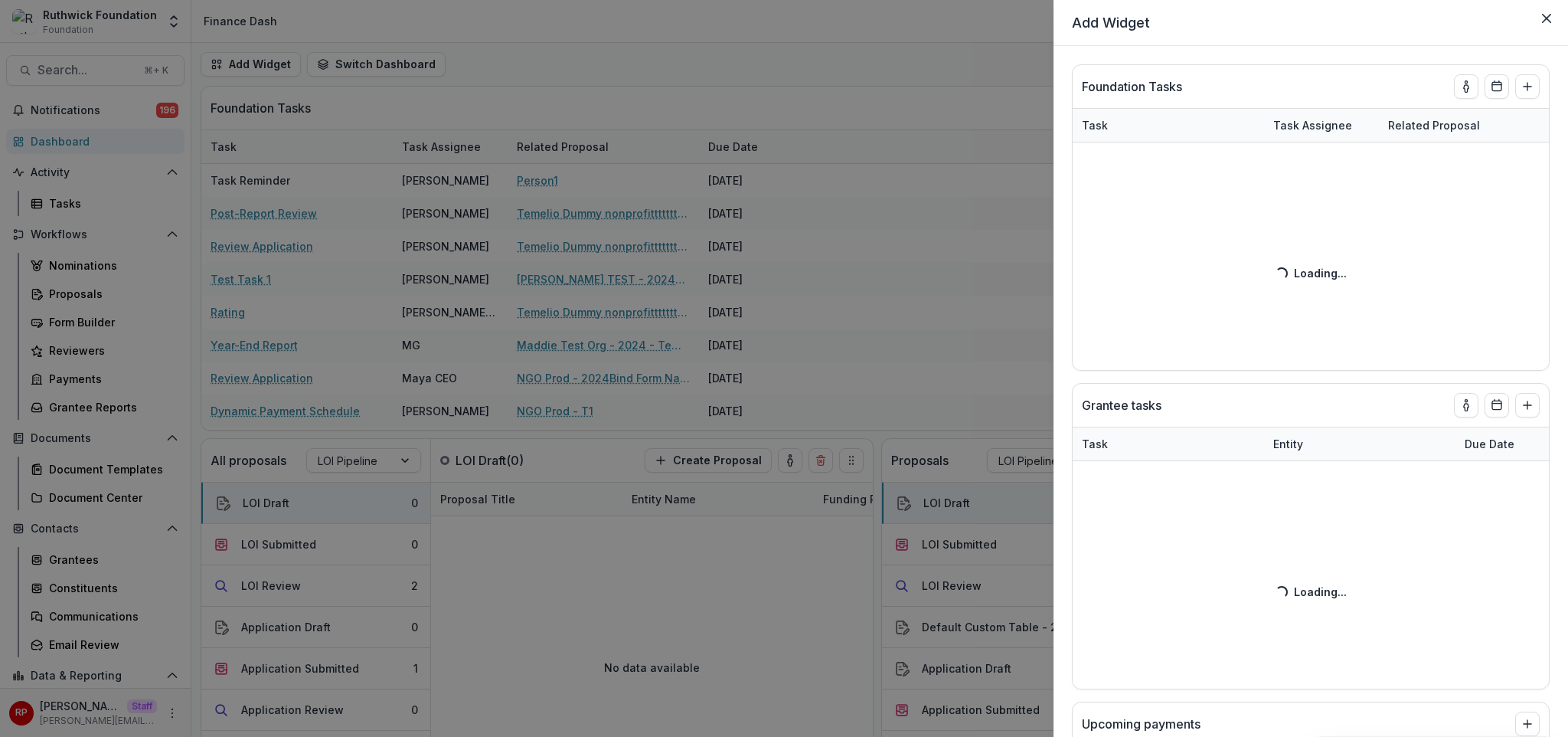
select select "******"
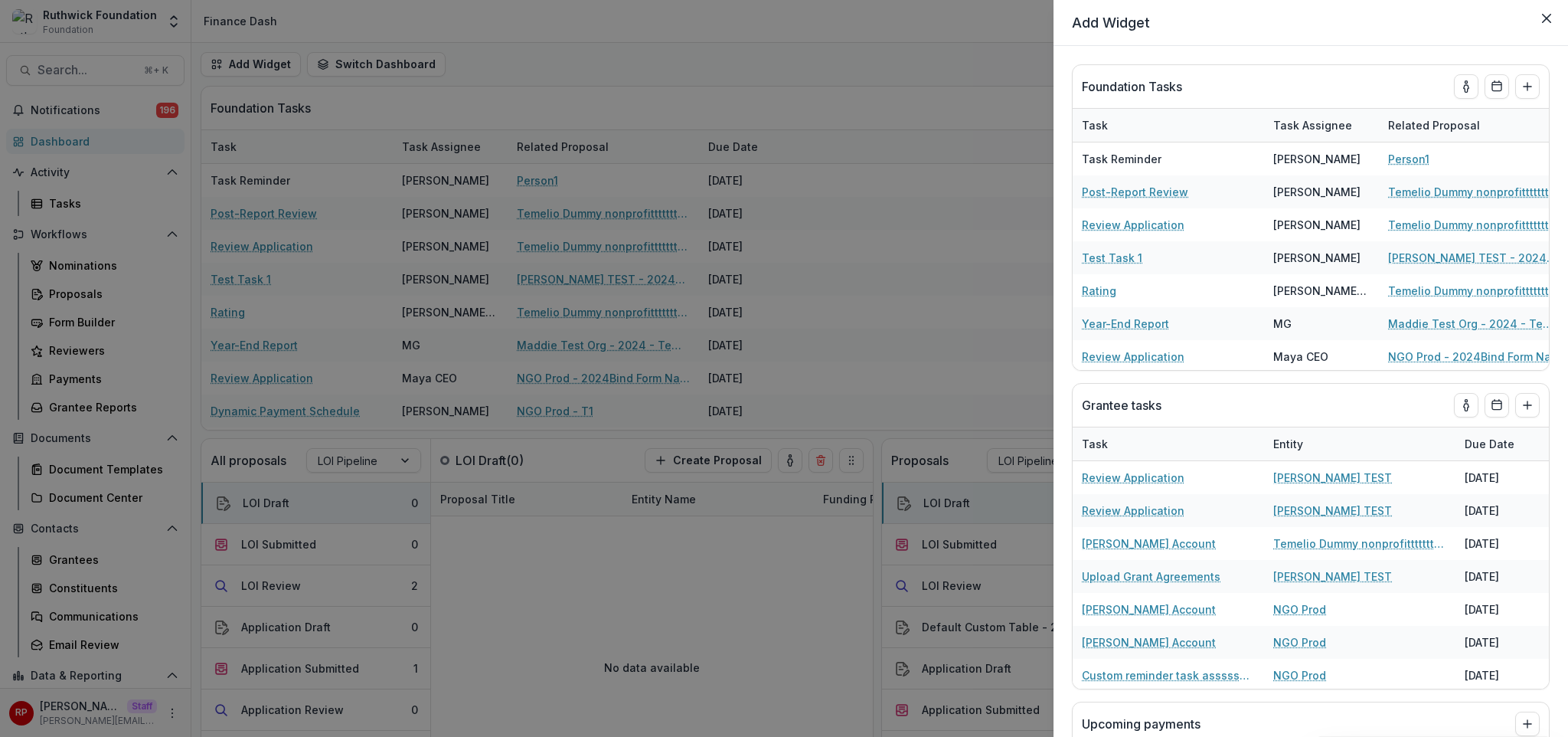
select select "******"
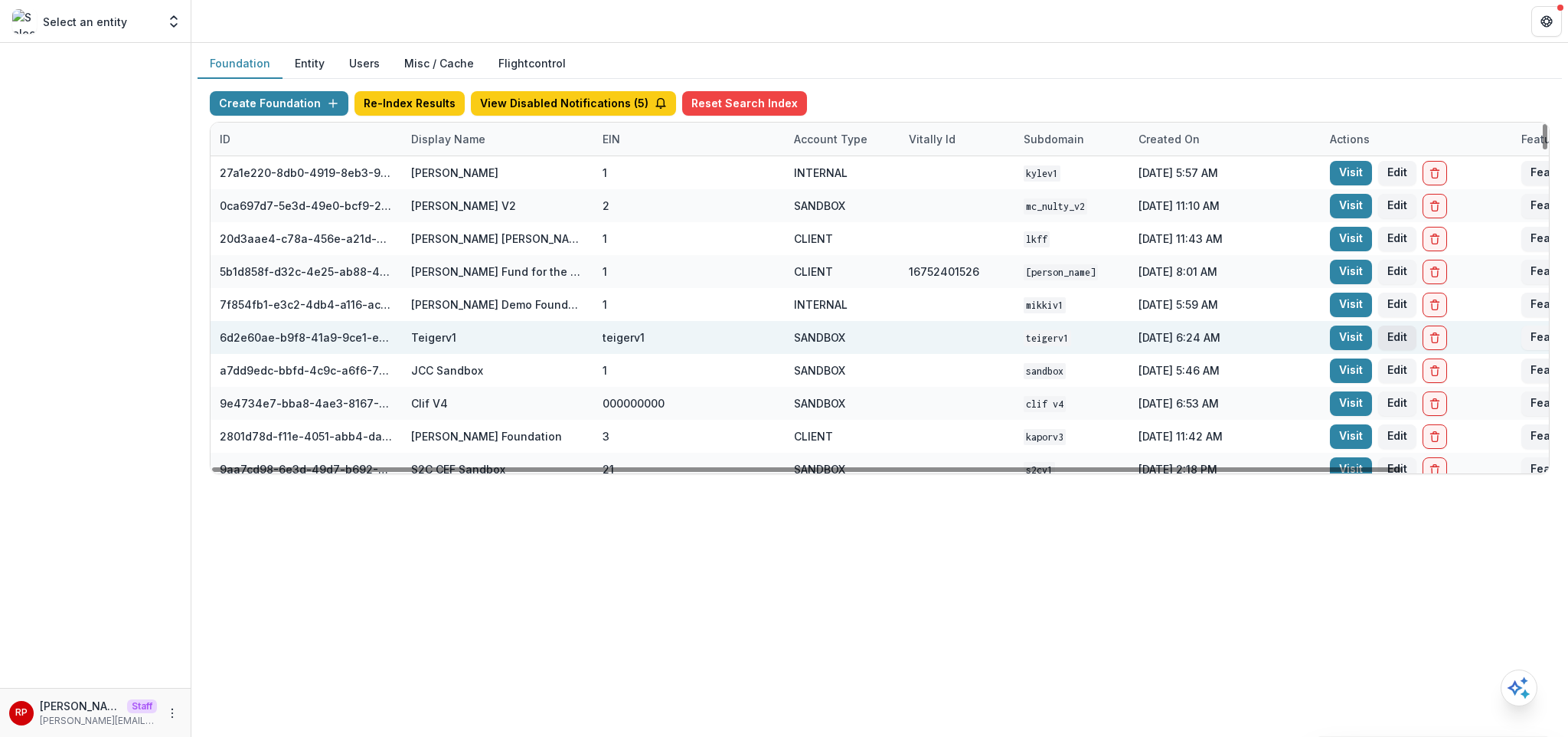
click at [1396, 340] on button "Edit" at bounding box center [1397, 337] width 38 height 25
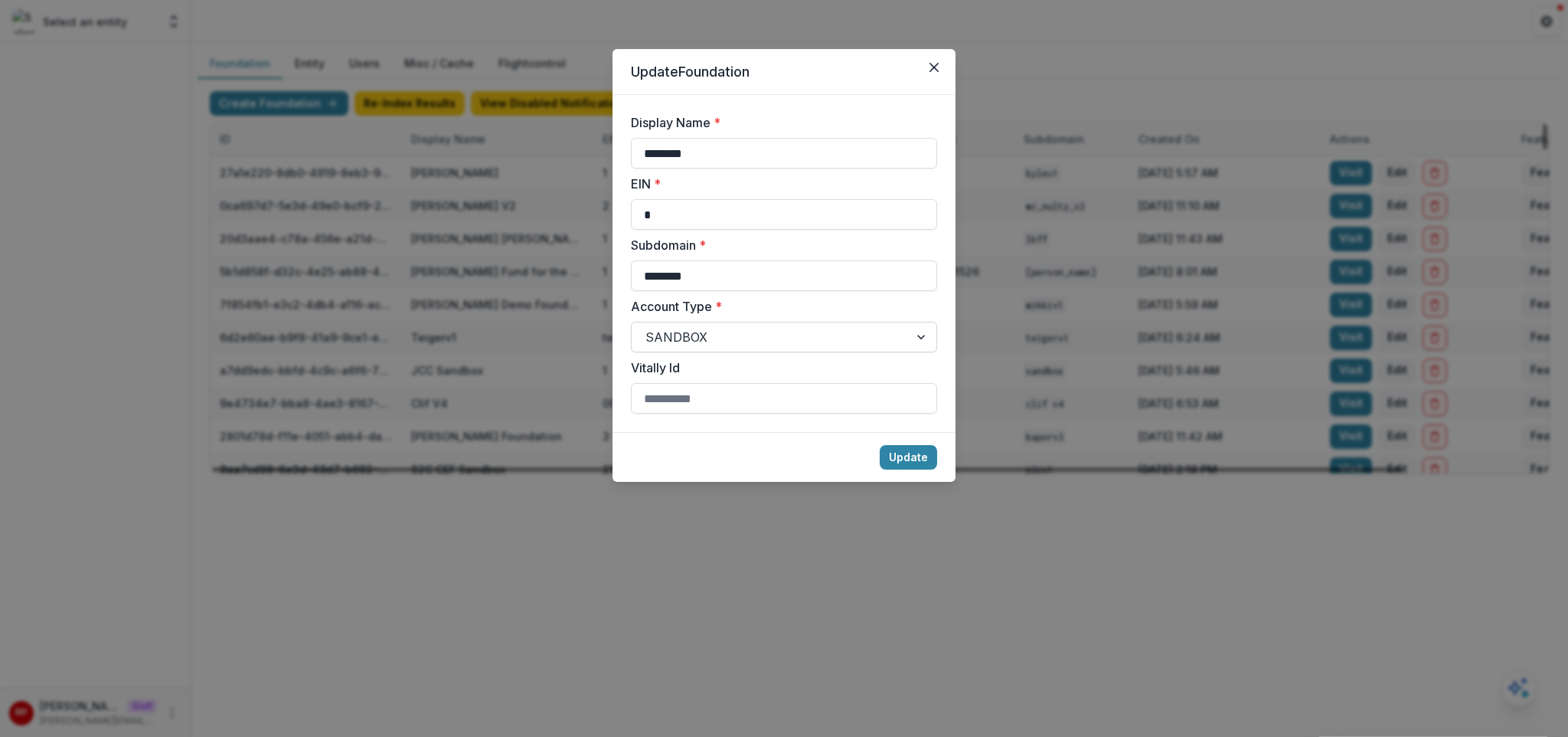
click at [657, 340] on div at bounding box center [770, 336] width 250 height 22
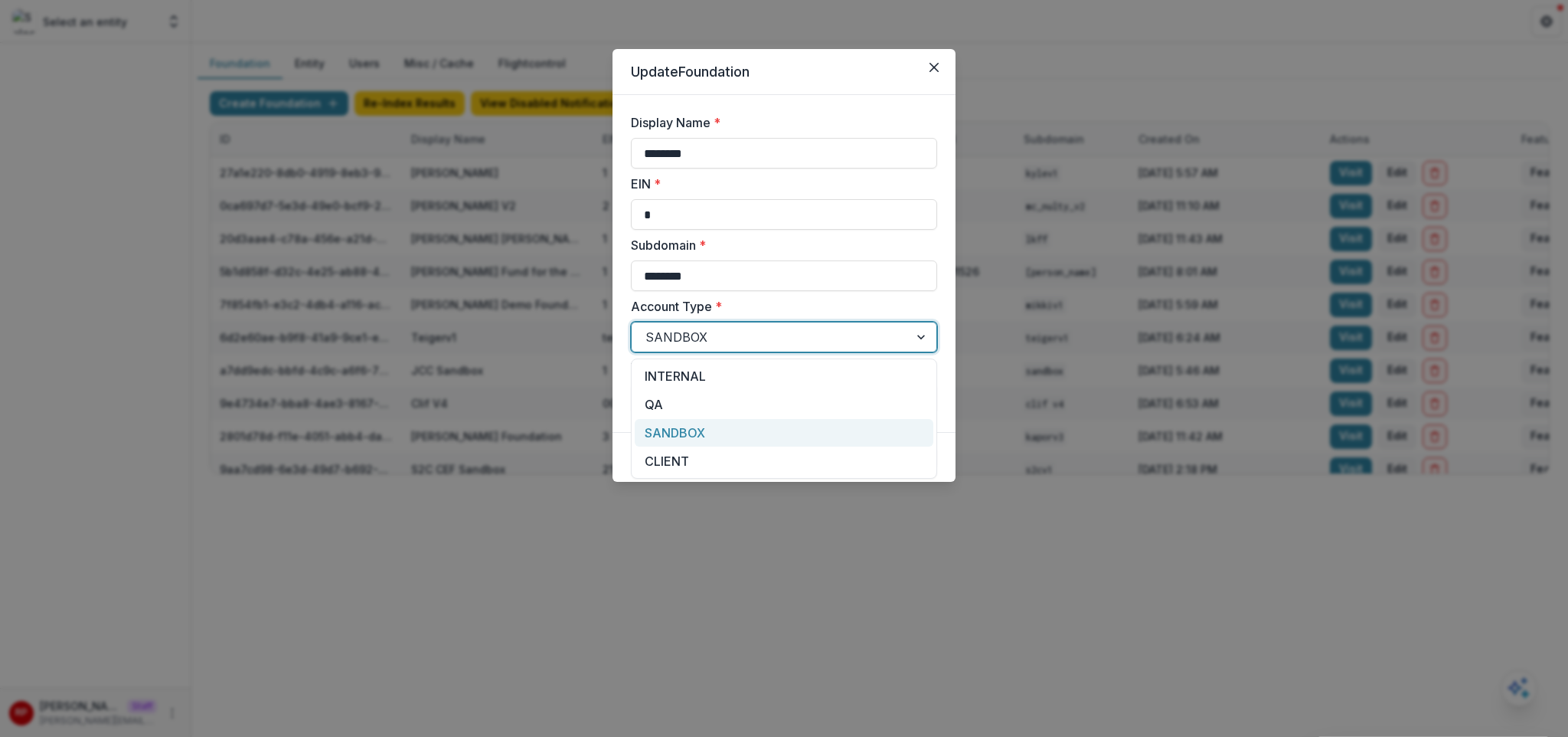
click at [505, 504] on div "Update Foundation Display Name * ******** EIN * * Subdomain * ******** Account …" at bounding box center [784, 368] width 1568 height 737
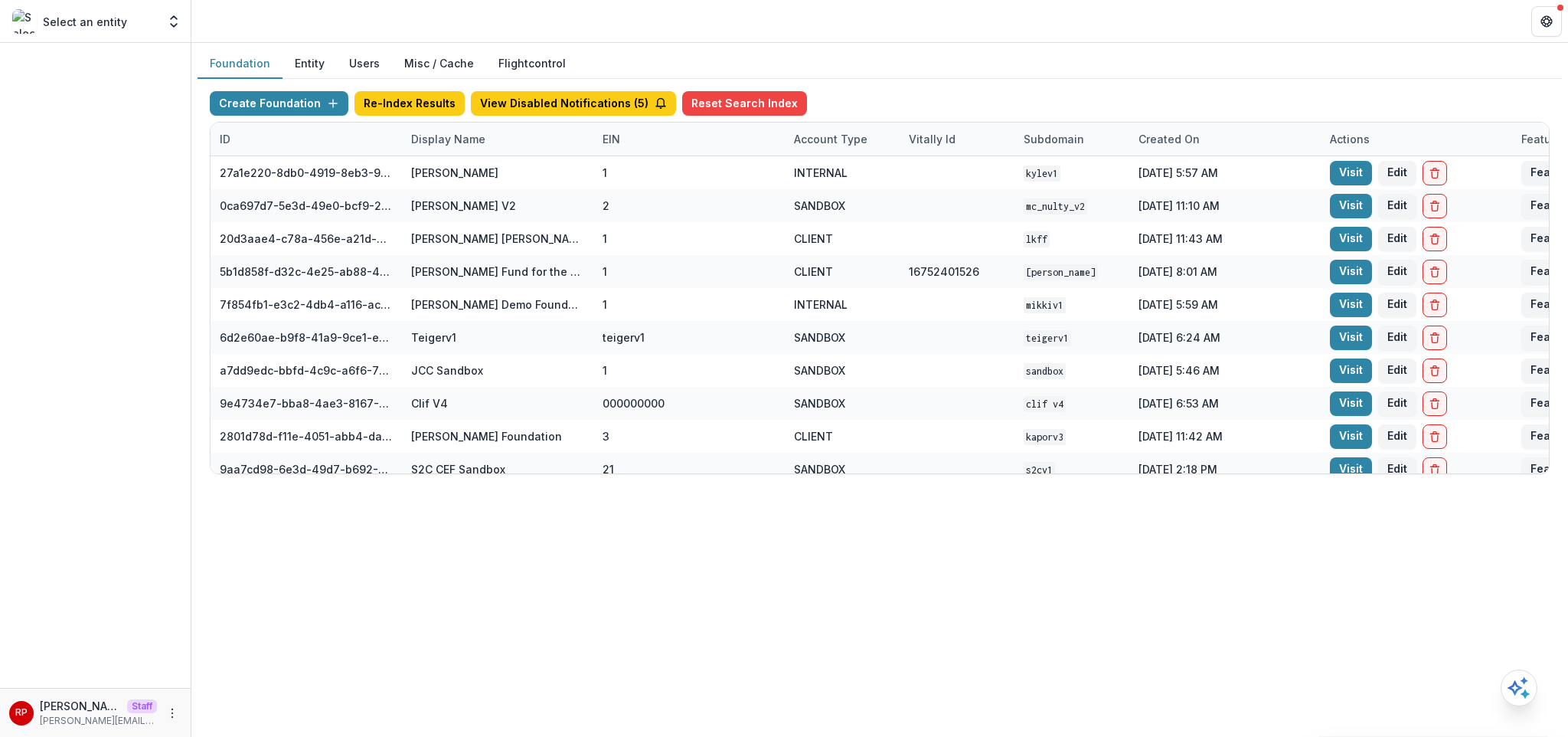
click at [529, 526] on div "Foundation Entity Users Misc / Cache Flightcontrol Create Foundation Re-Index R…" at bounding box center [879, 390] width 1377 height 694
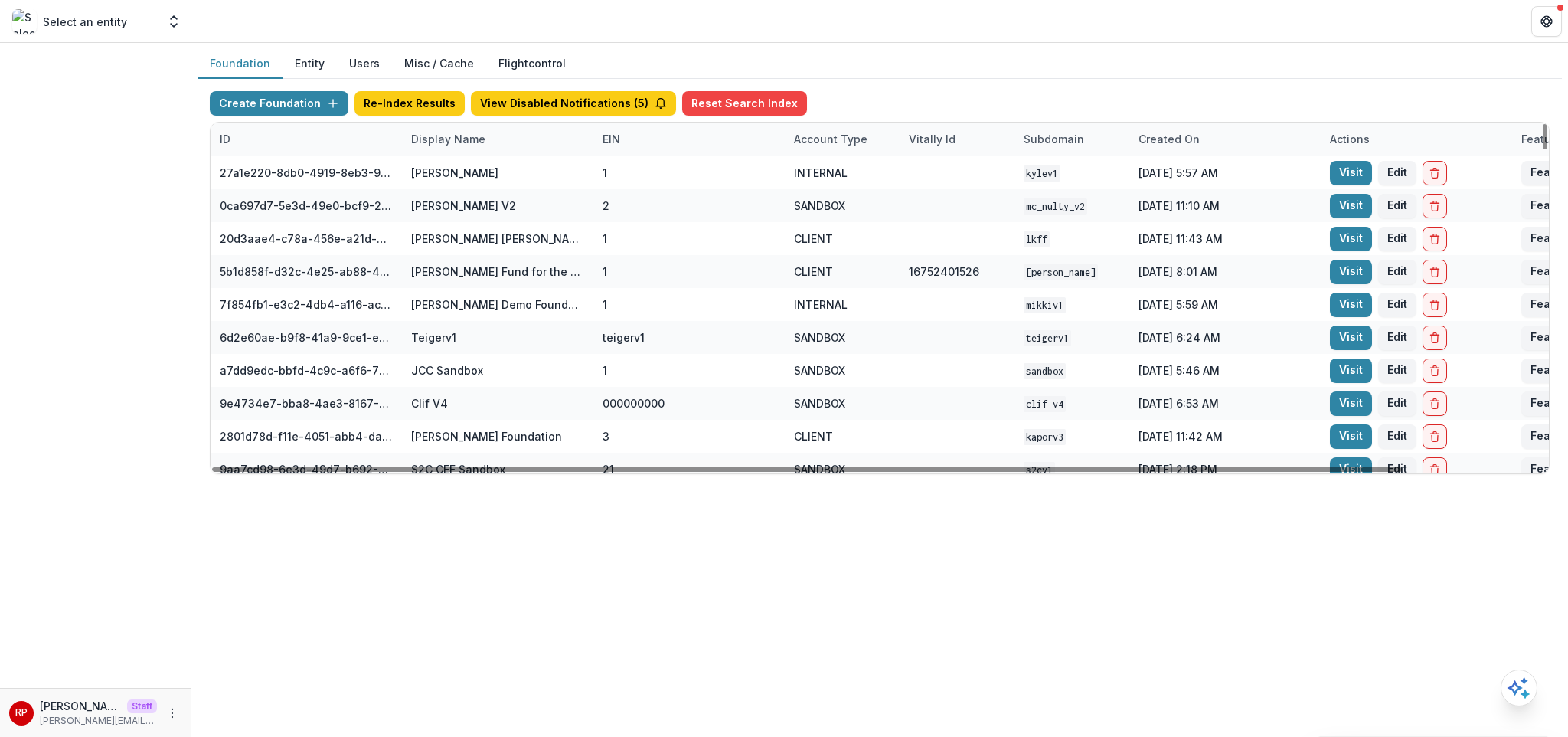
click at [477, 140] on div "Display Name" at bounding box center [448, 139] width 93 height 16
click at [486, 173] on input at bounding box center [497, 174] width 183 height 25
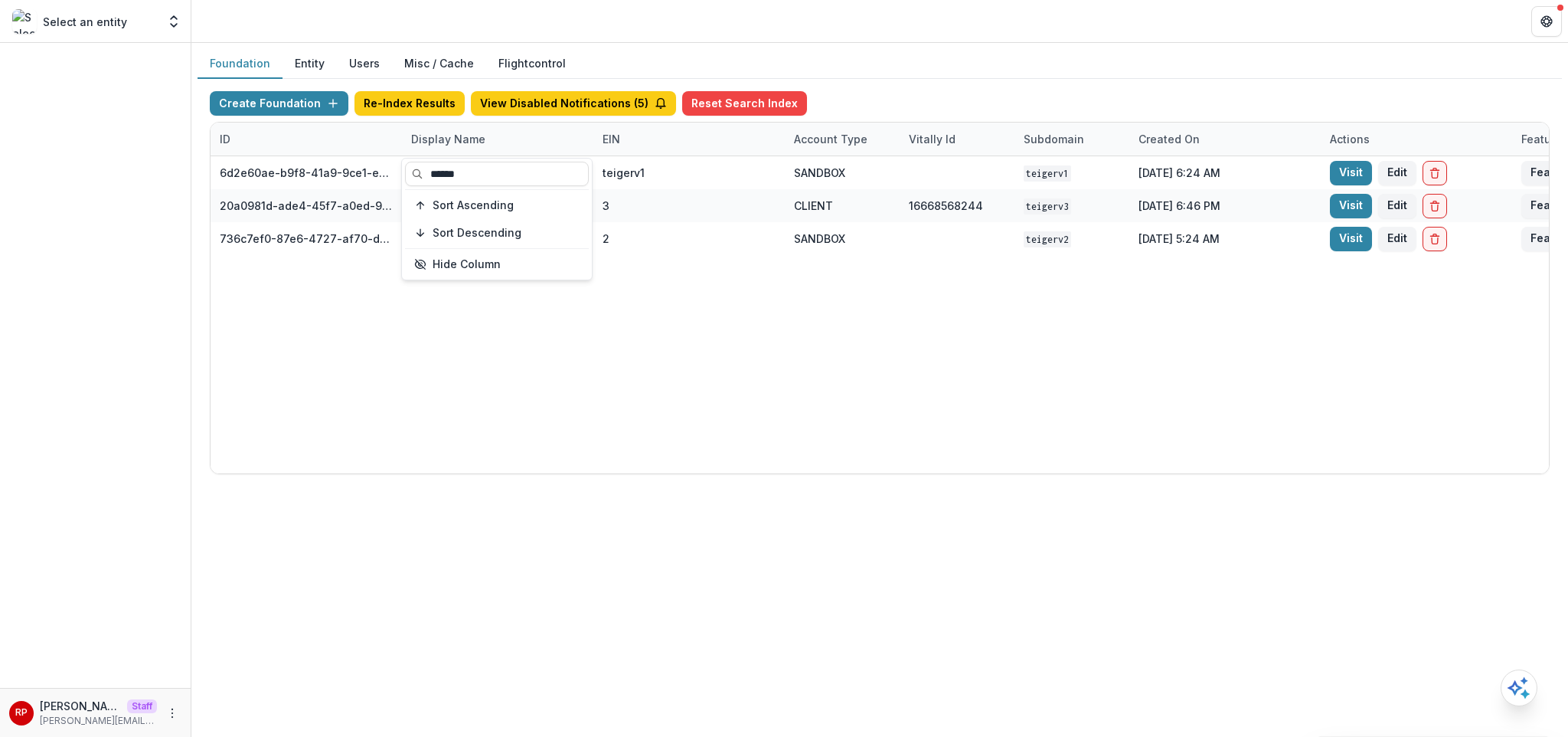
type input "******"
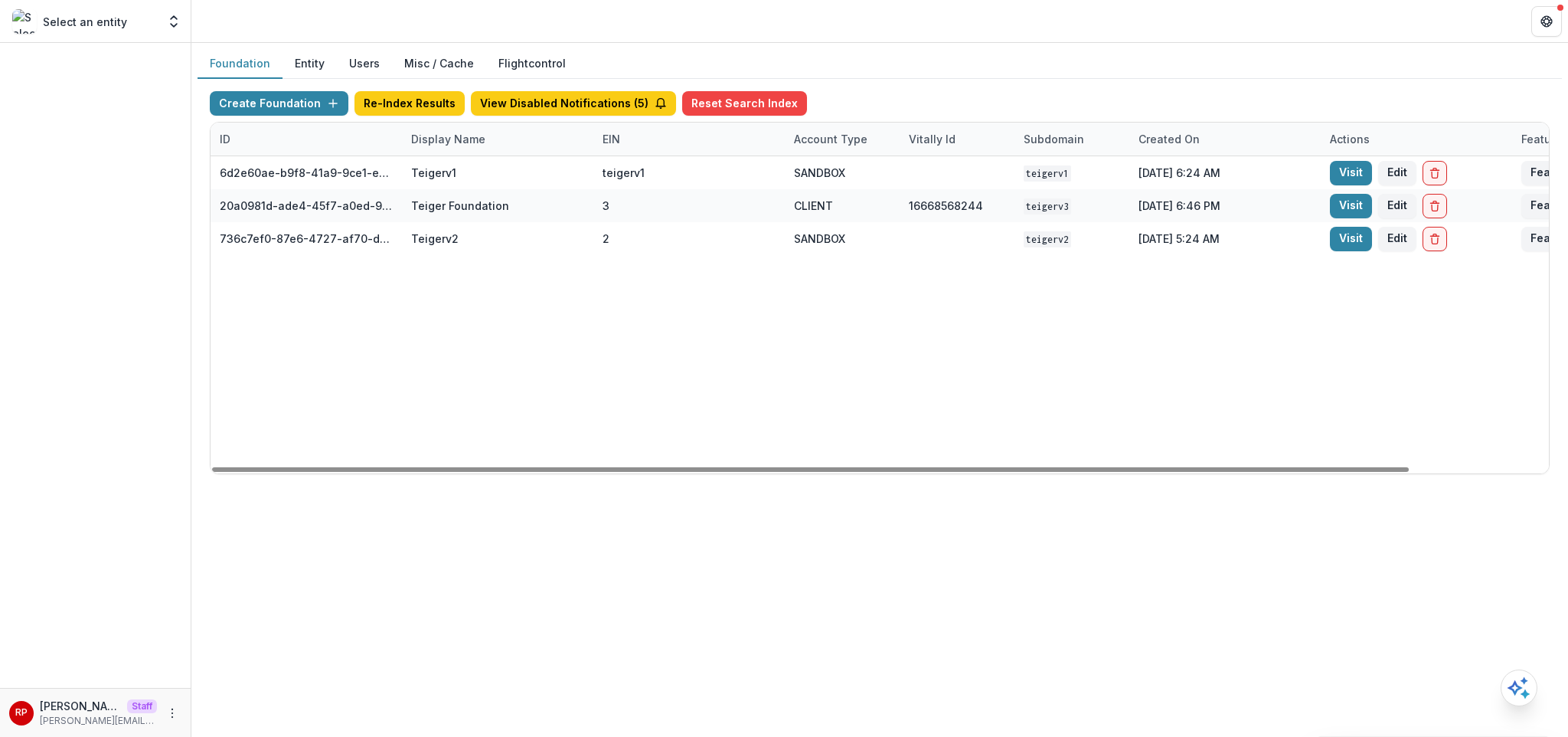
click at [693, 322] on div "6d2e60ae-b9f8-41a9-9ce1-e608d0f20ec5 Teigerv1 teigerv1 SANDBOX teigerv1 Aug 11,…" at bounding box center [957, 315] width 1493 height 317
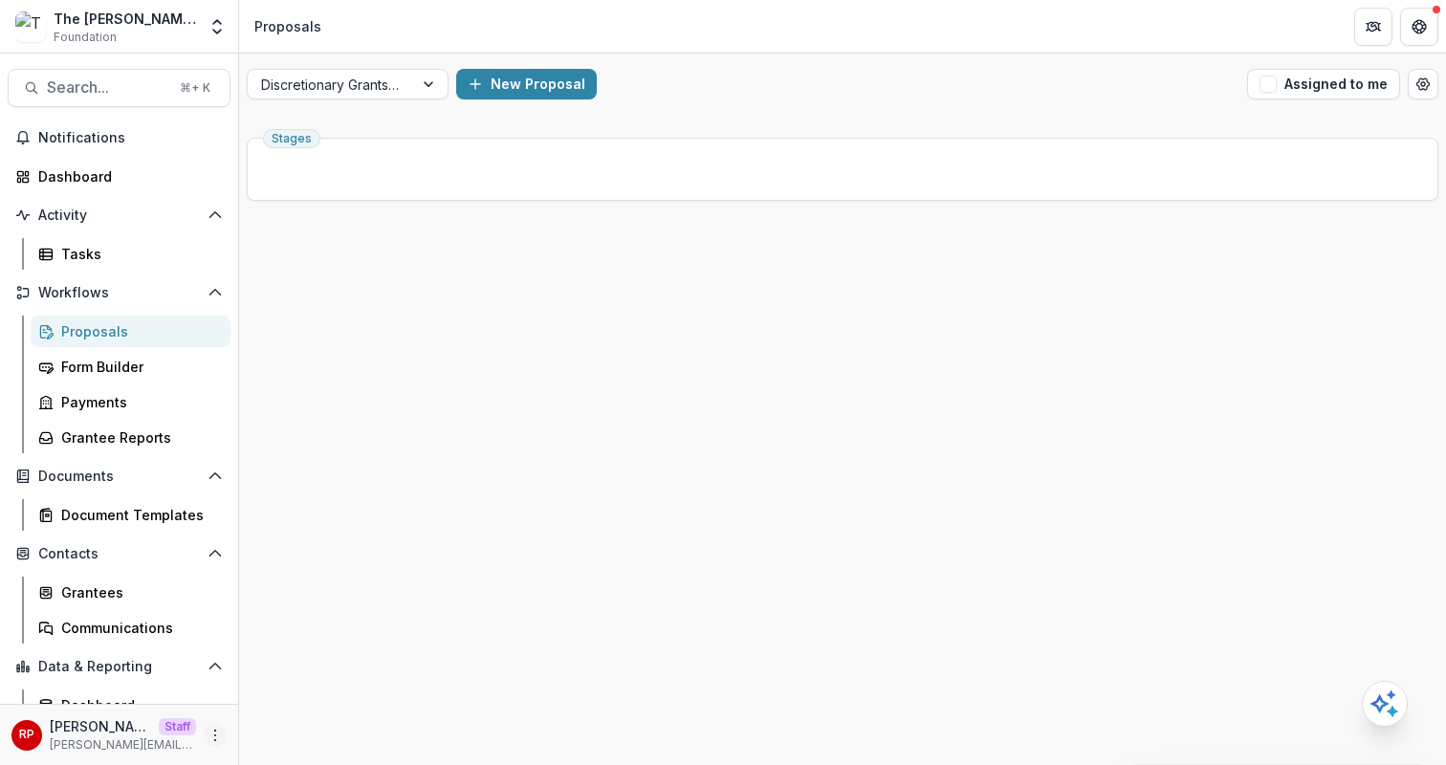
click at [210, 732] on icon "More" at bounding box center [214, 735] width 15 height 15
click at [288, 689] on link "User Settings" at bounding box center [335, 695] width 205 height 32
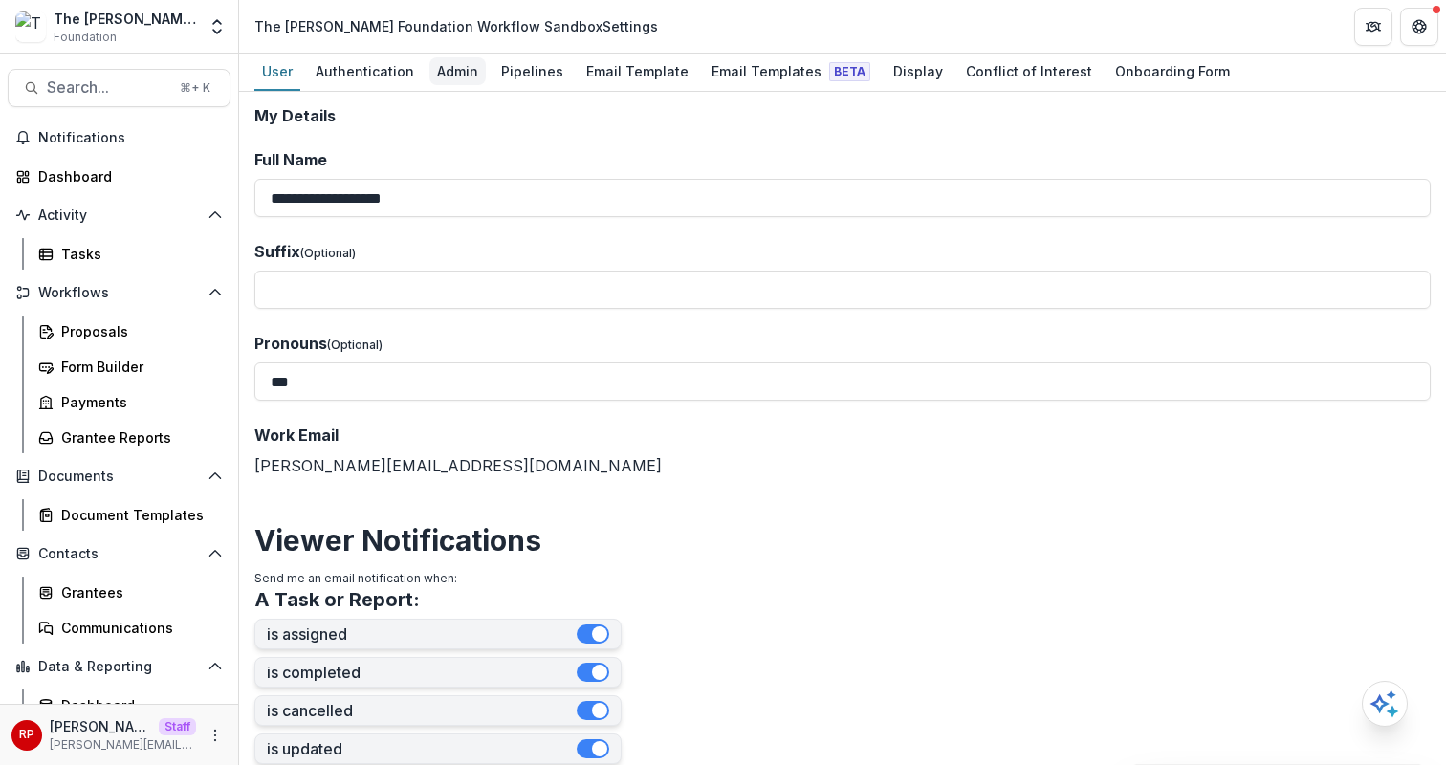
click at [448, 70] on div "Admin" at bounding box center [457, 71] width 56 height 28
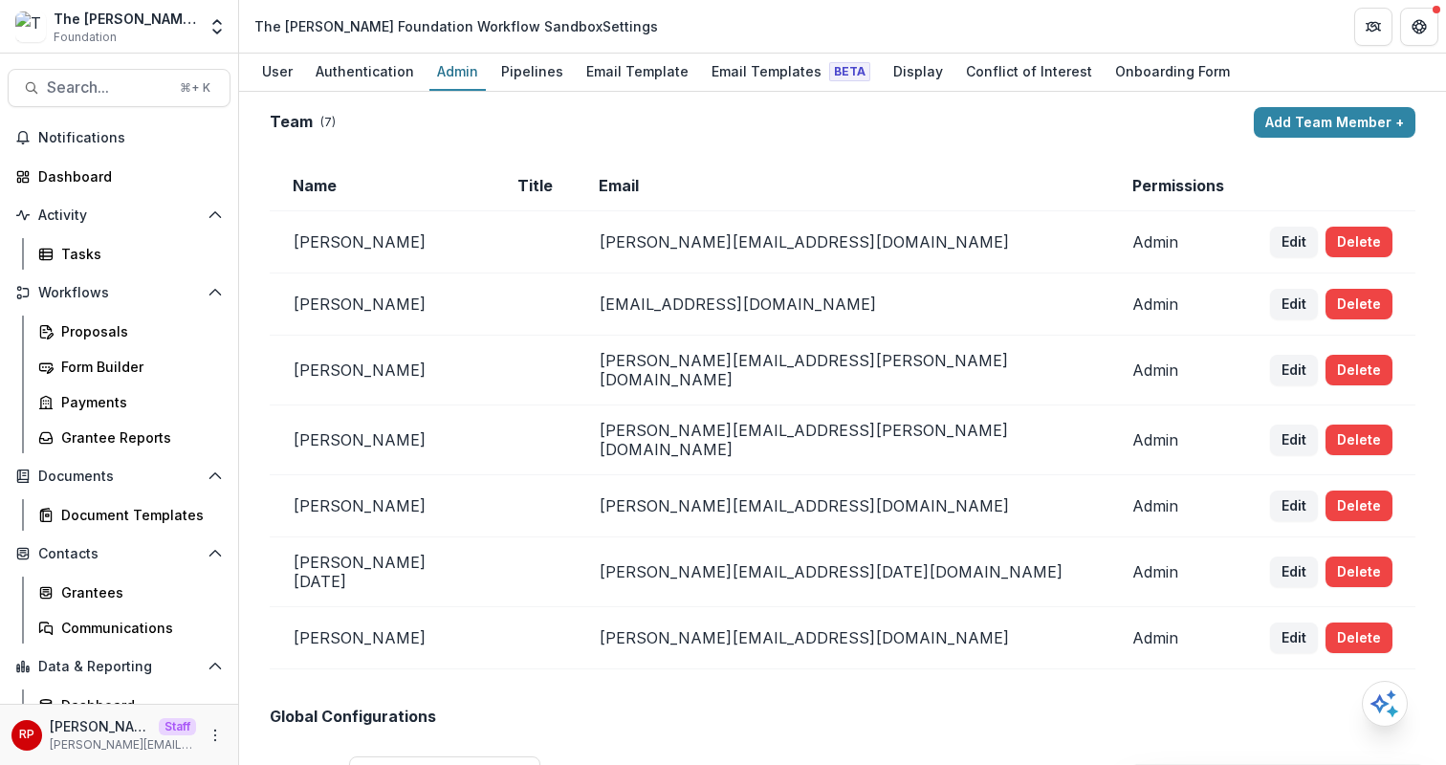
click at [526, 176] on td "Title" at bounding box center [534, 186] width 81 height 51
click at [692, 133] on div "Team ( 7 ) Add Team Member +" at bounding box center [842, 122] width 1145 height 31
click at [526, 68] on div "Pipelines" at bounding box center [531, 71] width 77 height 28
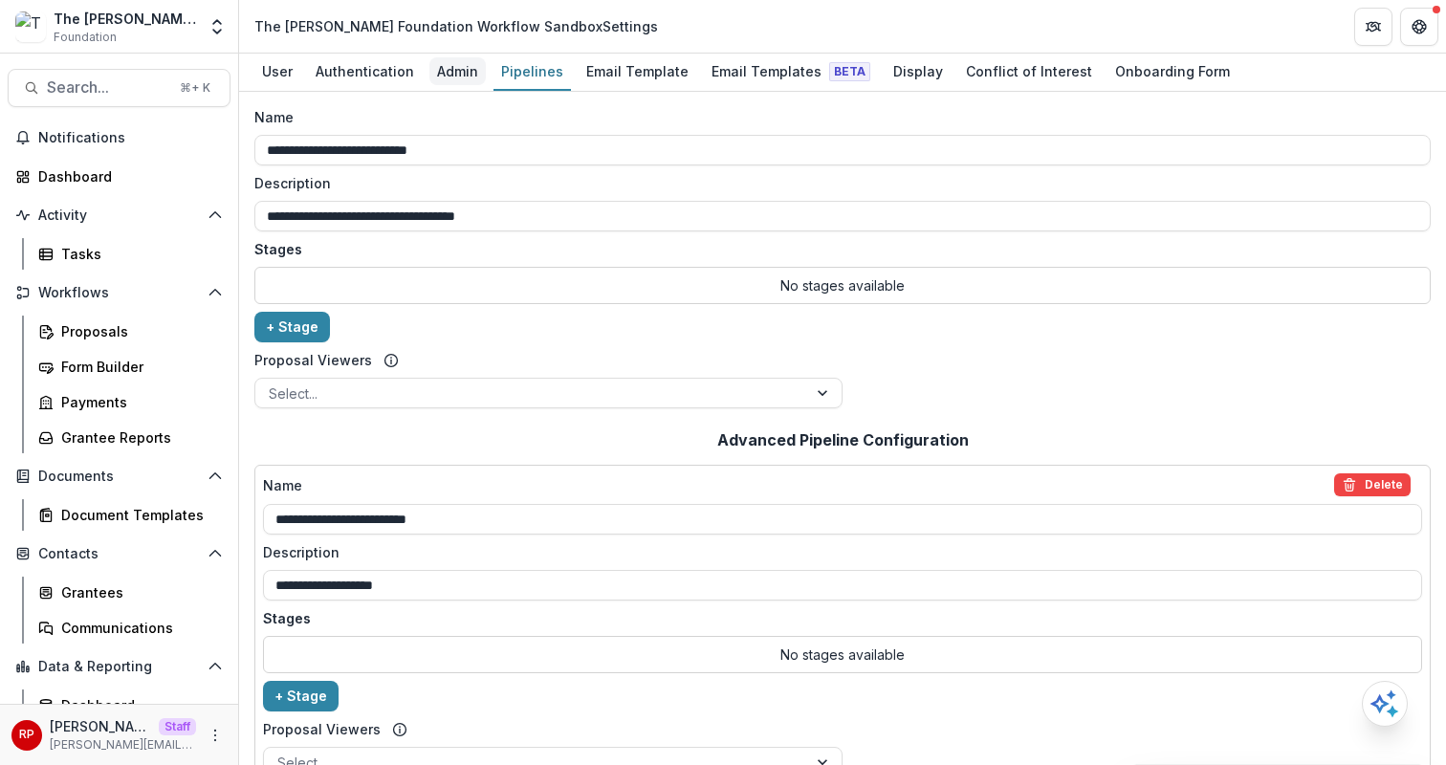
click at [449, 85] on link "Admin" at bounding box center [457, 72] width 56 height 37
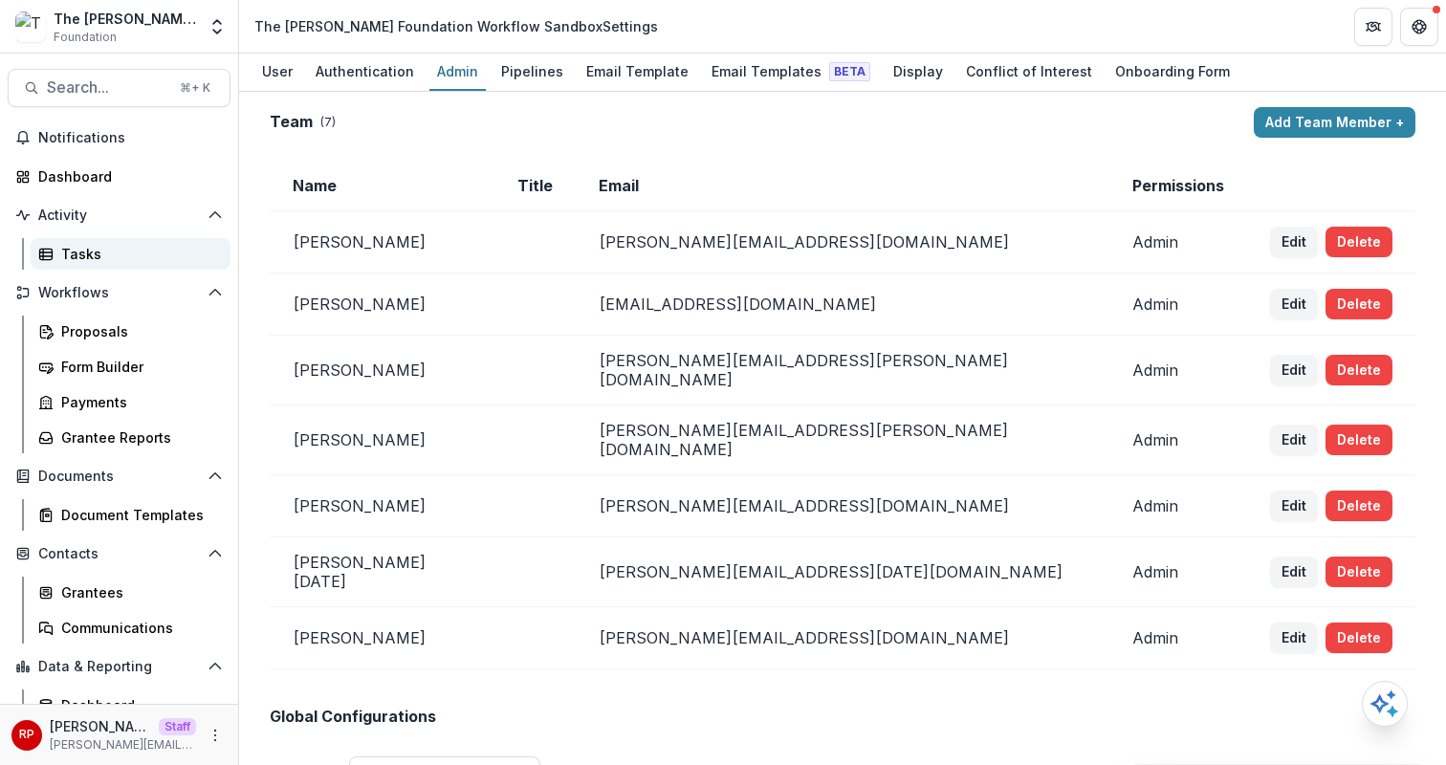
click at [137, 260] on div "Tasks" at bounding box center [138, 254] width 154 height 20
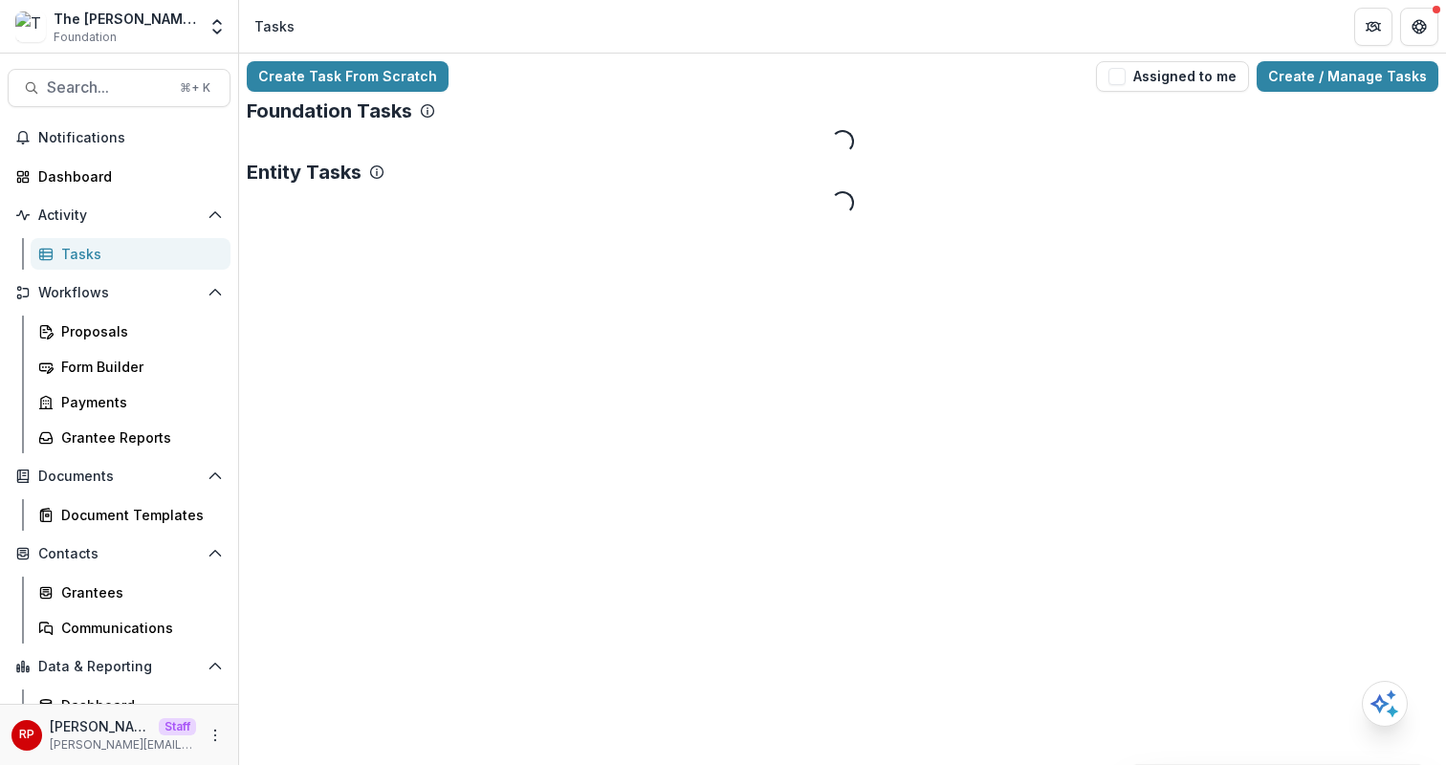
click at [1381, 84] on link "Create / Manage Tasks" at bounding box center [1347, 76] width 182 height 31
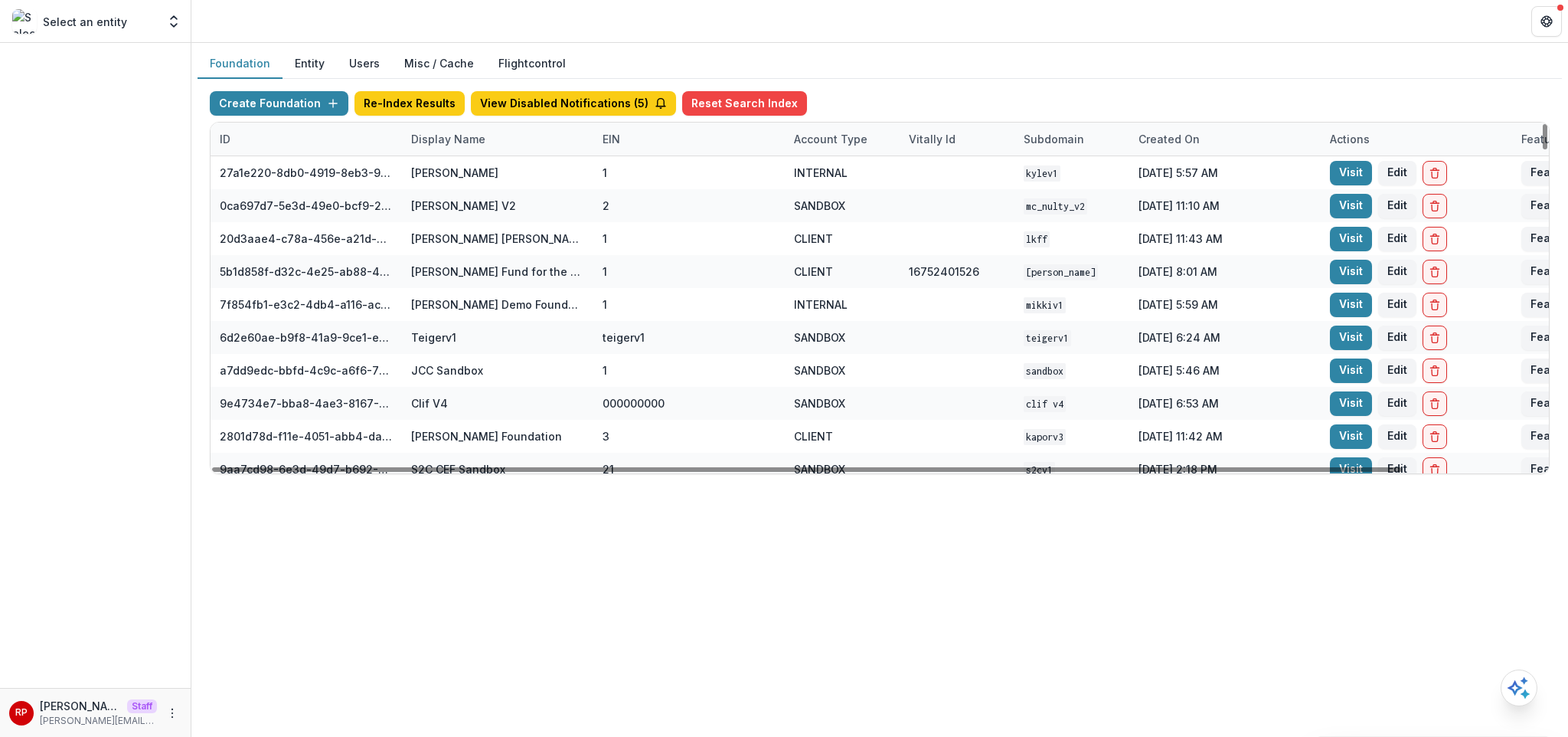
click at [496, 139] on div "Display Name" at bounding box center [497, 139] width 191 height 33
click at [488, 172] on input at bounding box center [497, 174] width 183 height 25
click at [283, 145] on div "ID" at bounding box center [306, 139] width 191 height 33
click at [284, 168] on input at bounding box center [305, 174] width 183 height 25
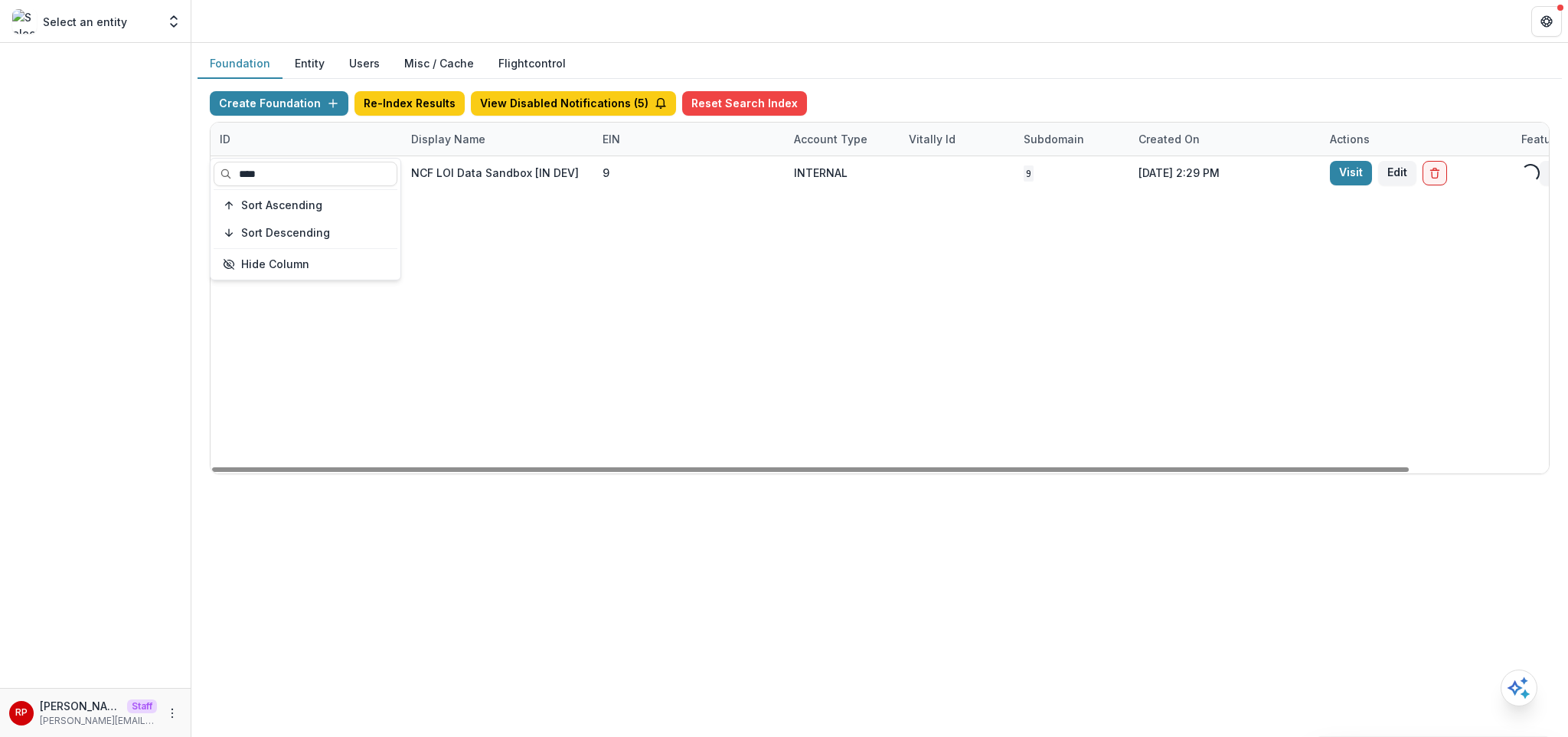
type input "****"
drag, startPoint x: 755, startPoint y: 237, endPoint x: 810, endPoint y: 237, distance: 55.0
click at [758, 237] on div "9935db82-9c41-4ceb-abea-e3f1c7f7a3f3 NCF LOI Data Sandbox [IN DEV] 9 INTERNAL 9…" at bounding box center [957, 315] width 1493 height 317
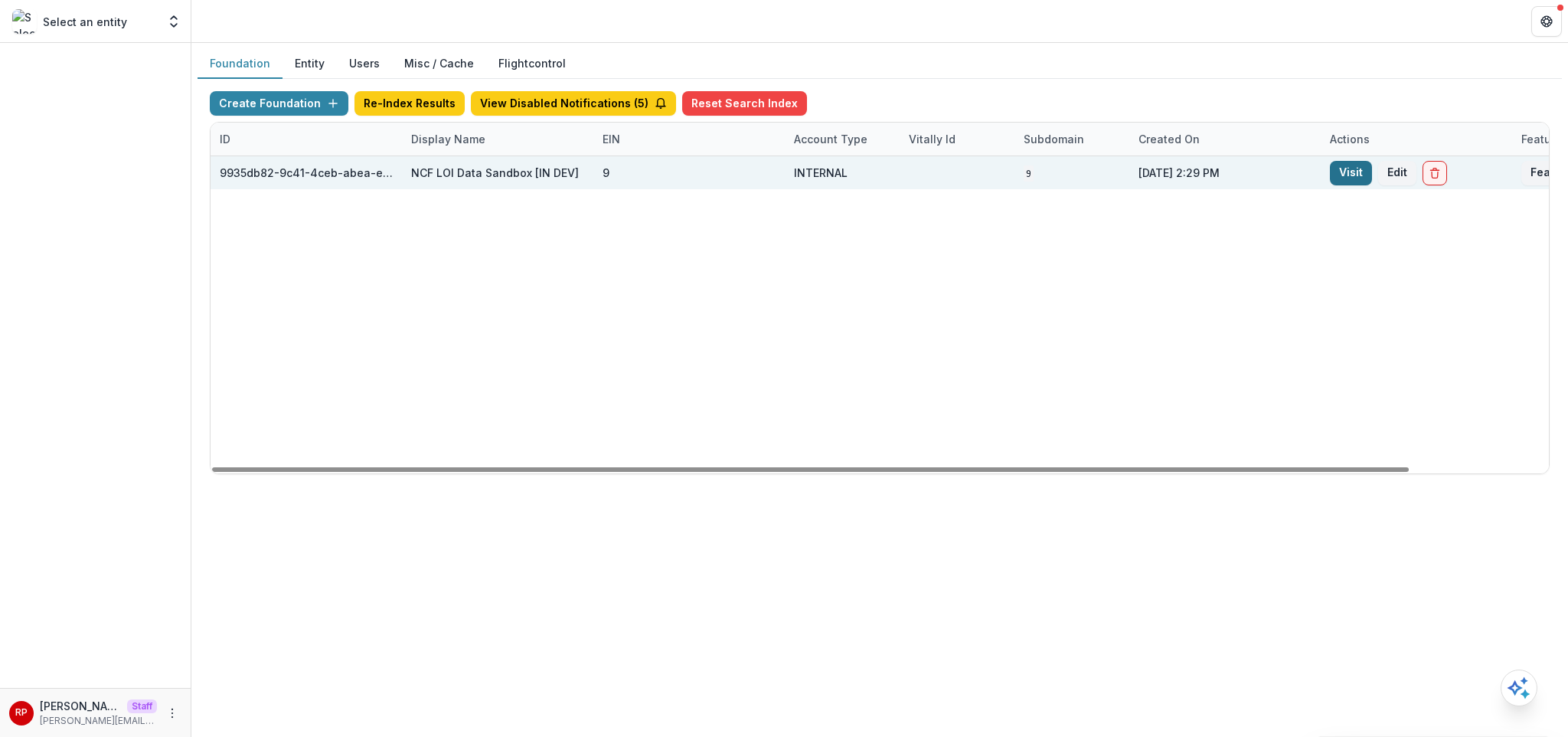
click at [1353, 170] on link "Visit" at bounding box center [1351, 173] width 42 height 25
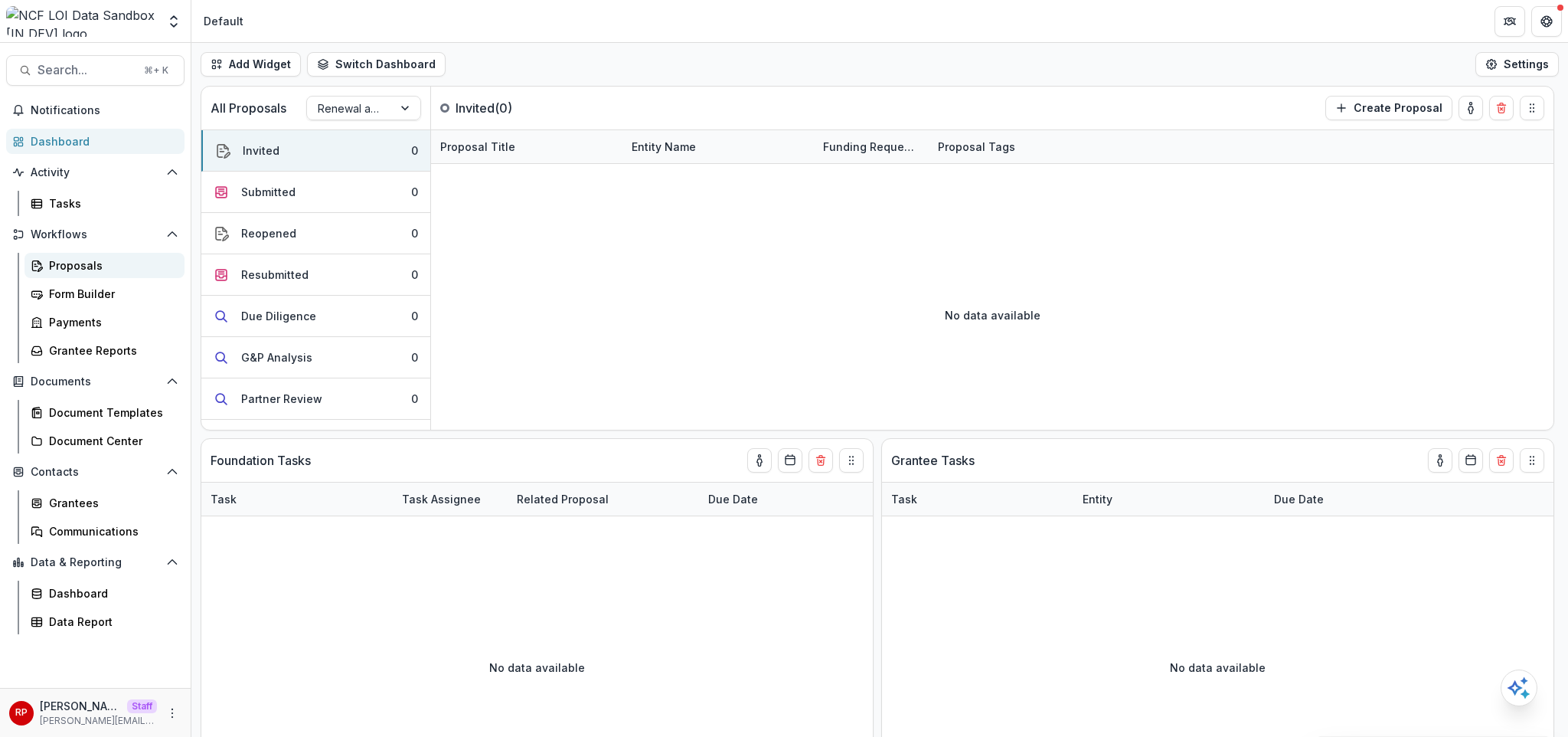
click at [100, 260] on div "Proposals" at bounding box center [111, 265] width 123 height 16
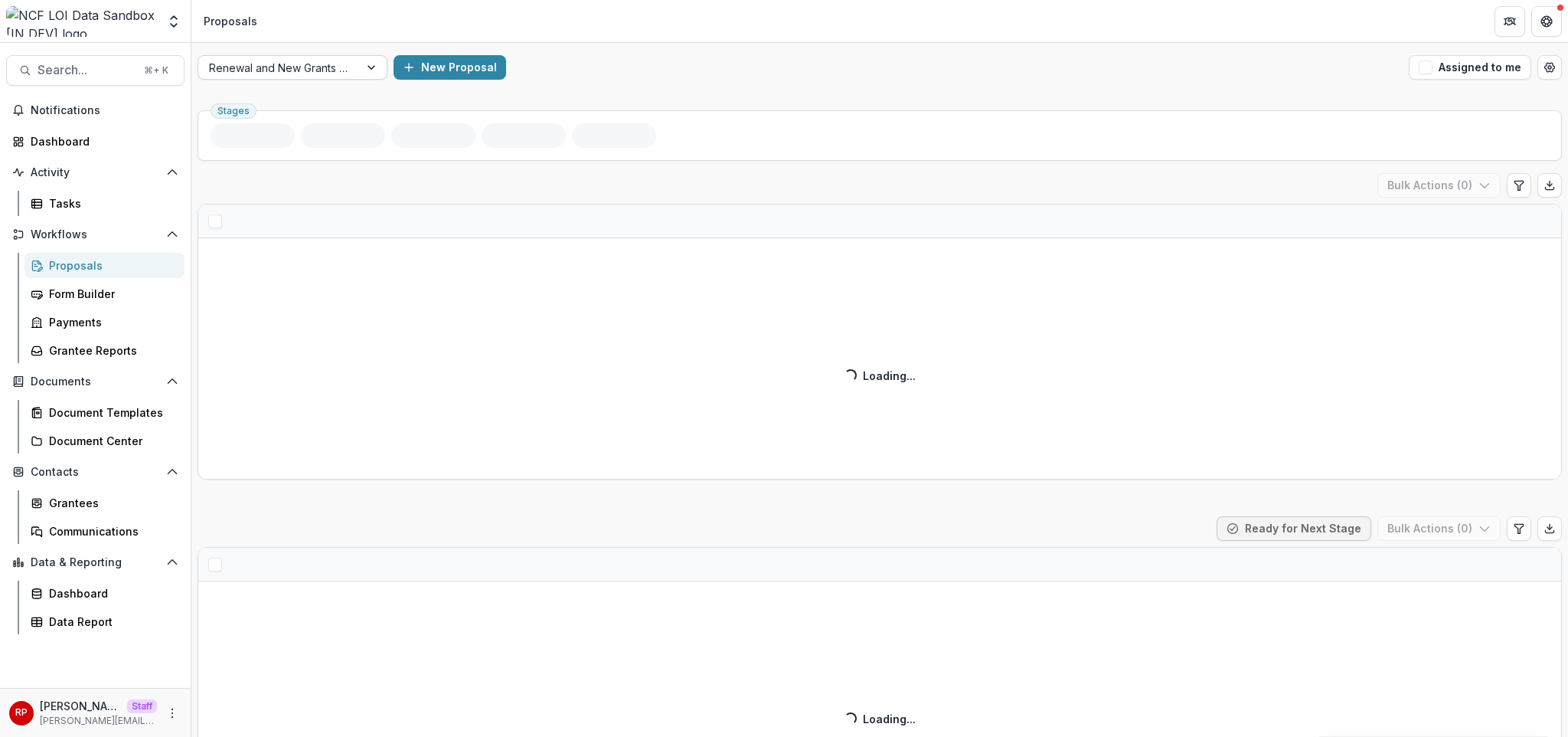
click at [304, 66] on div at bounding box center [279, 68] width 139 height 19
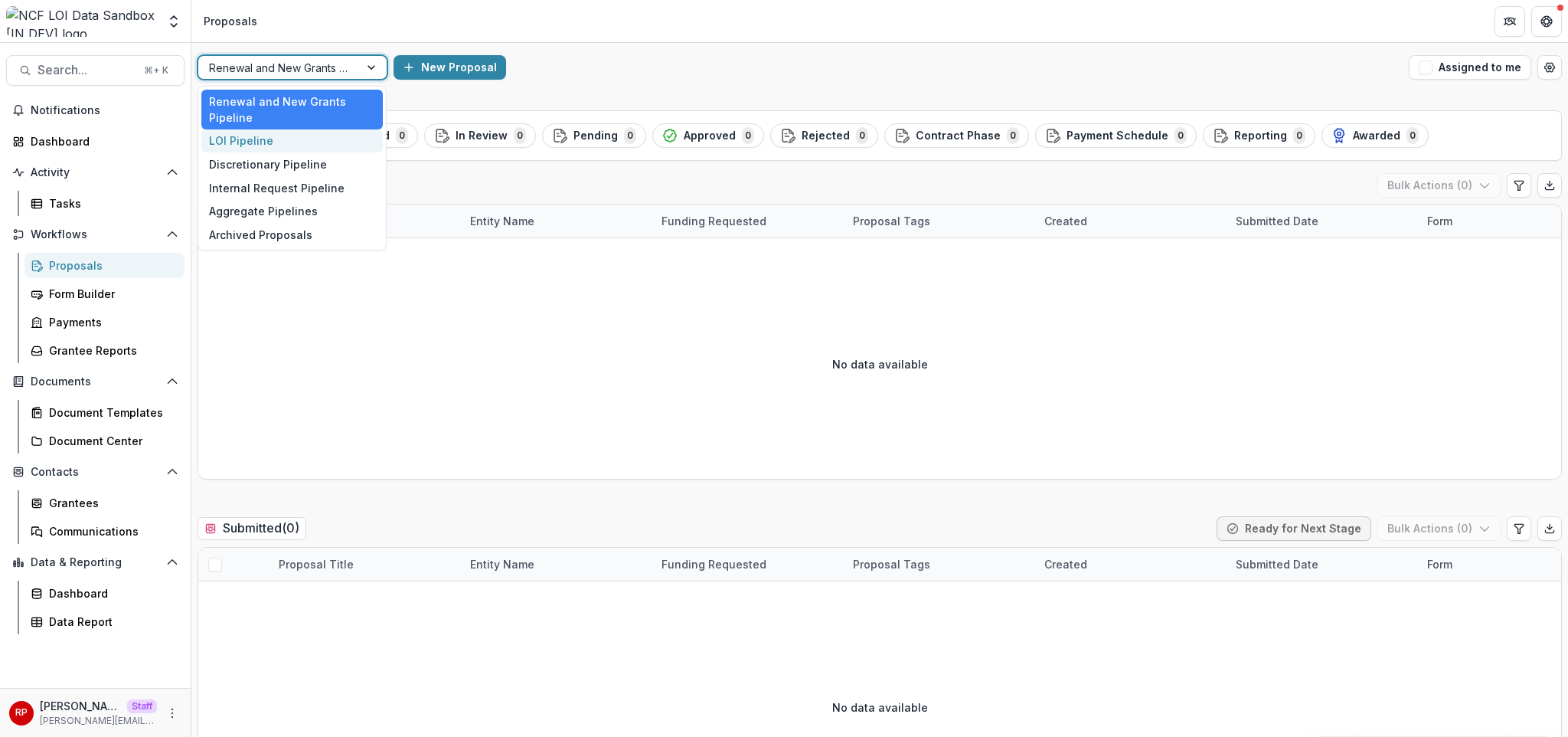
click at [312, 131] on div "LOI Pipeline" at bounding box center [291, 142] width 182 height 24
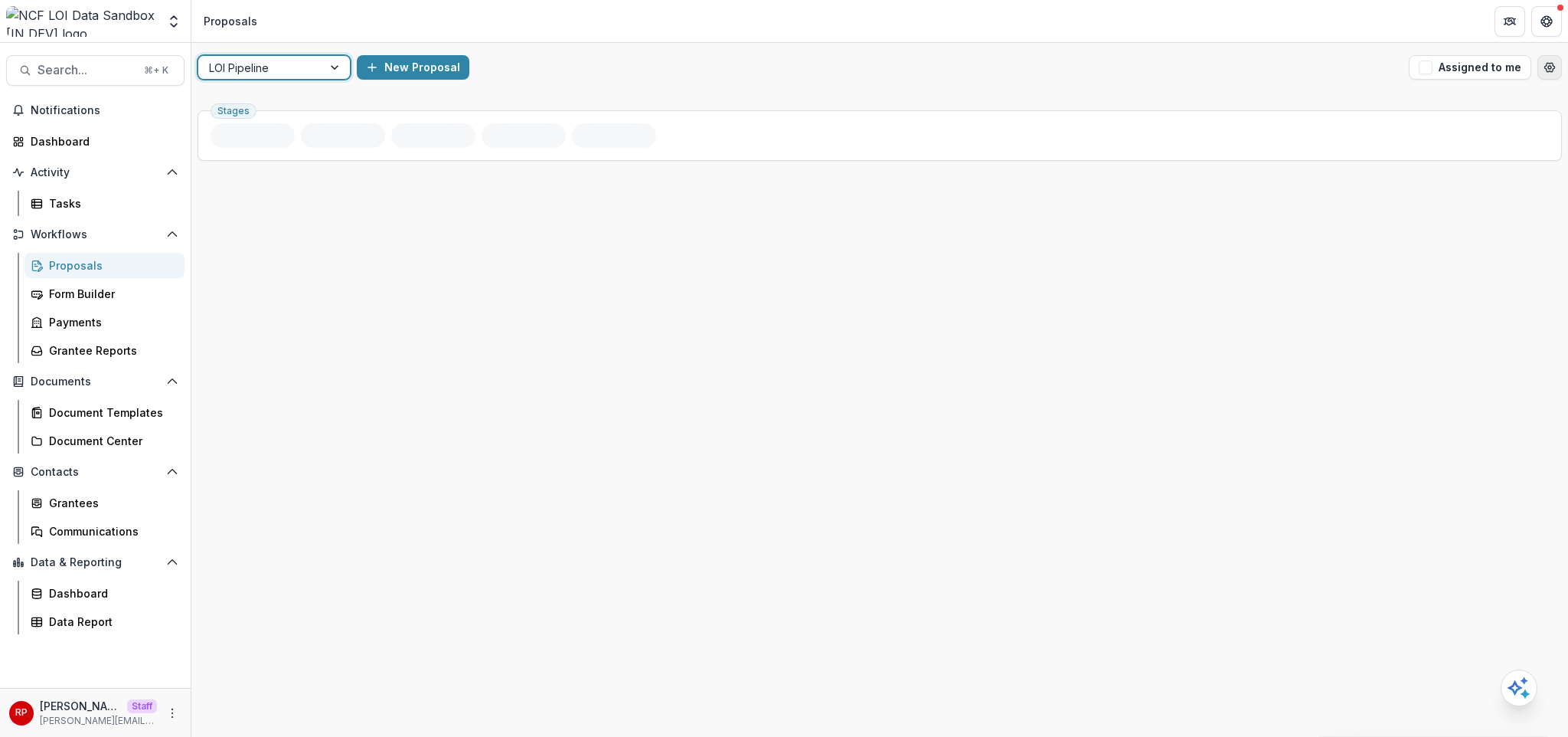
click at [1559, 63] on button "Open table manager" at bounding box center [1550, 67] width 25 height 25
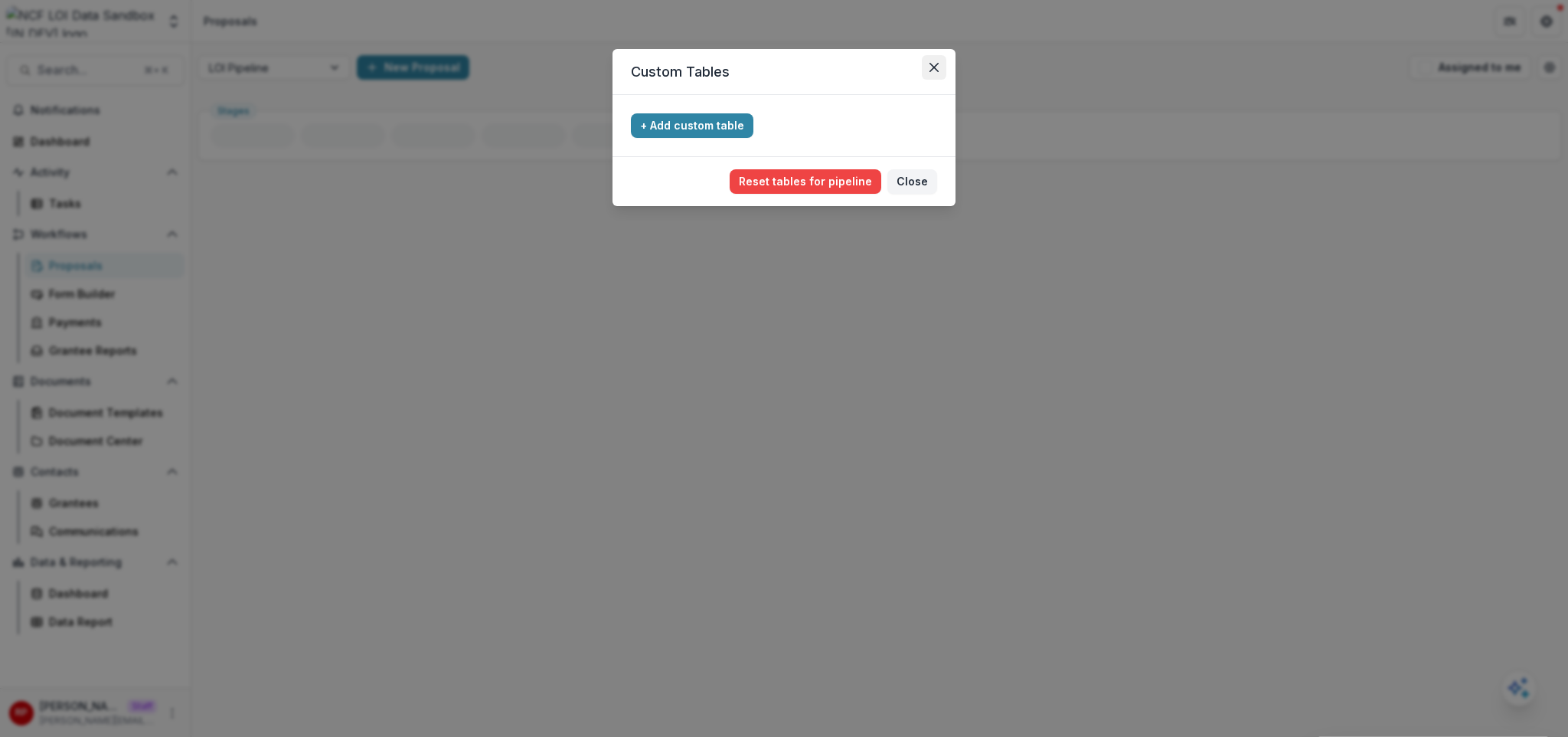
click at [932, 62] on icon "Close" at bounding box center [934, 66] width 9 height 9
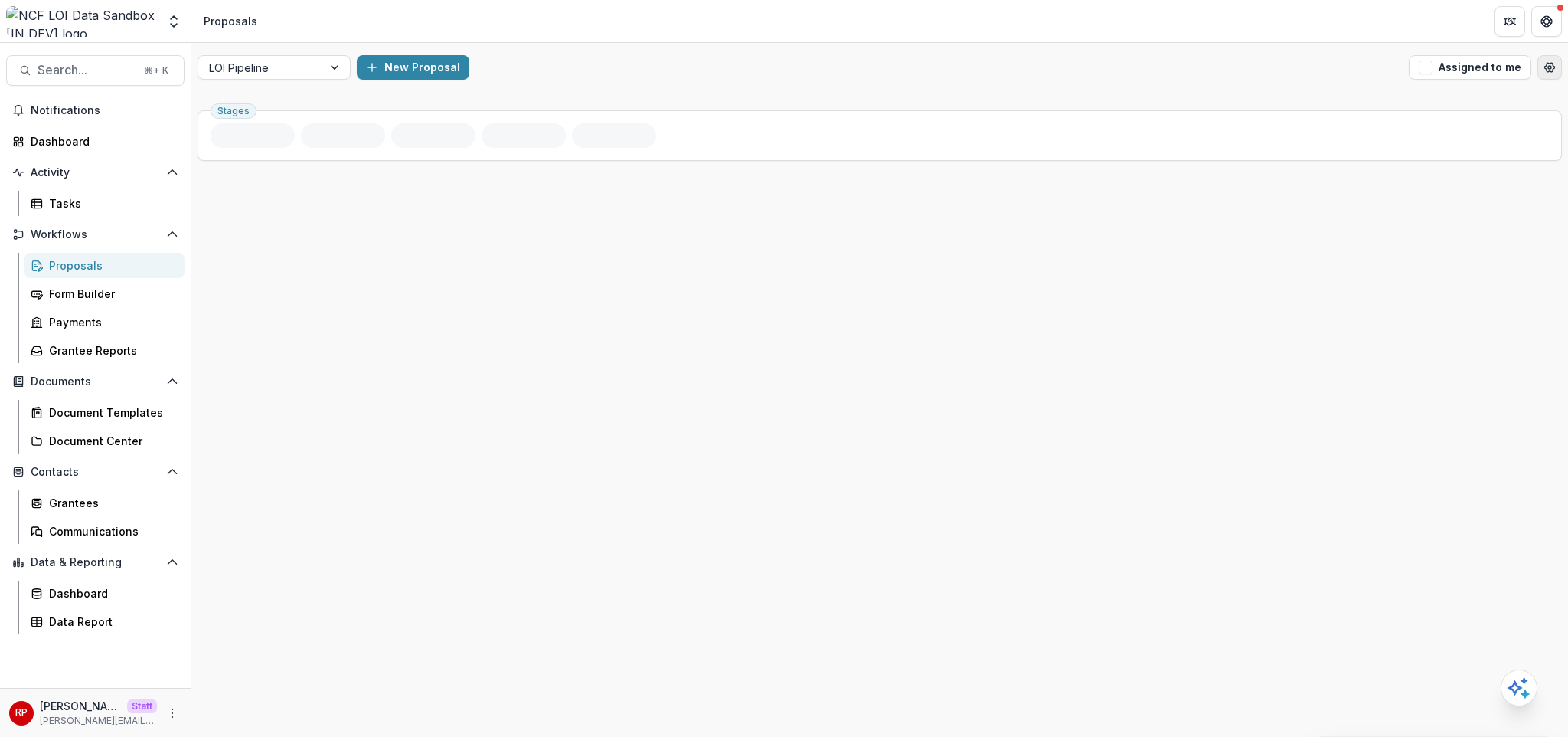
click at [1542, 70] on button "Open table manager" at bounding box center [1550, 67] width 25 height 25
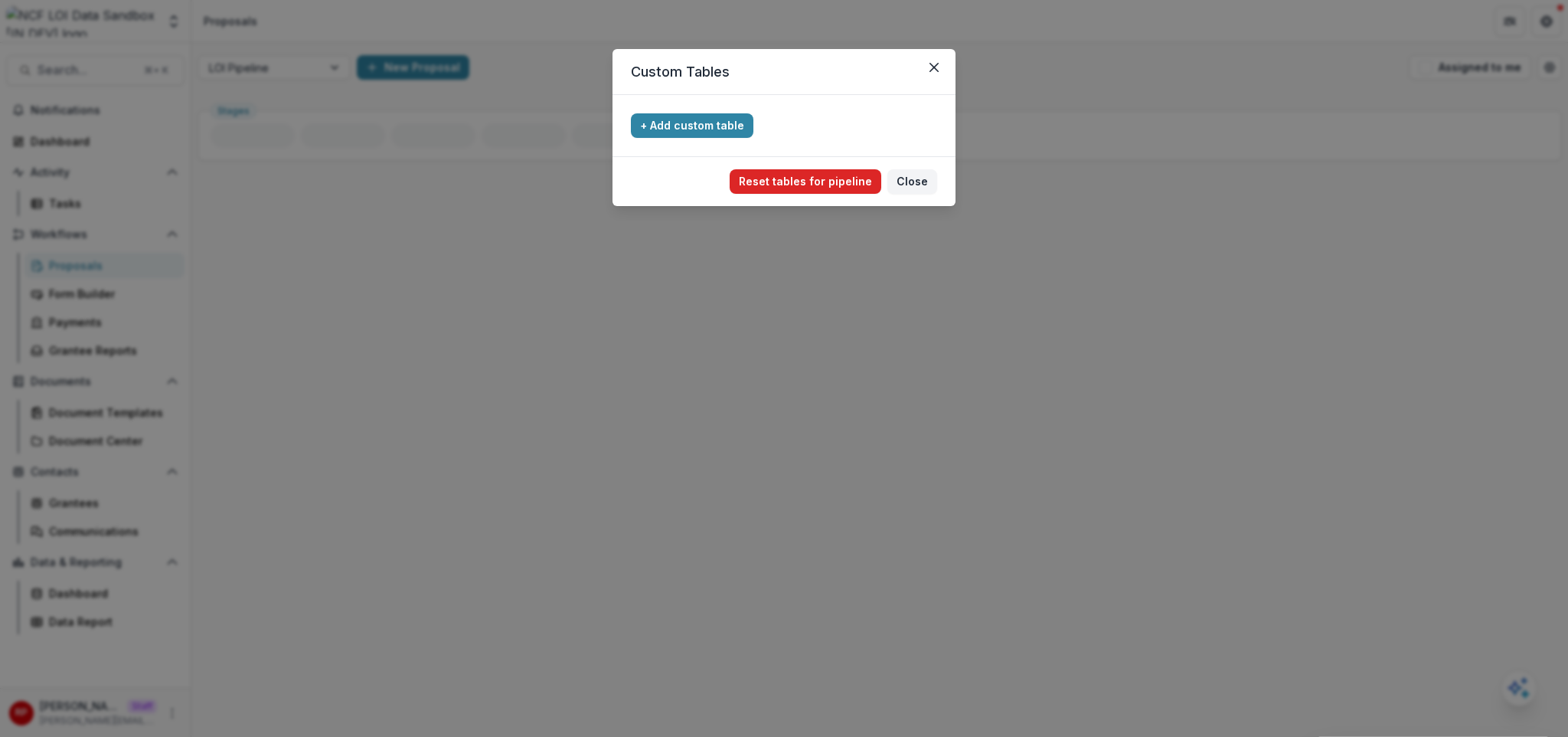
click at [825, 175] on button "Reset tables for pipeline" at bounding box center [805, 181] width 151 height 25
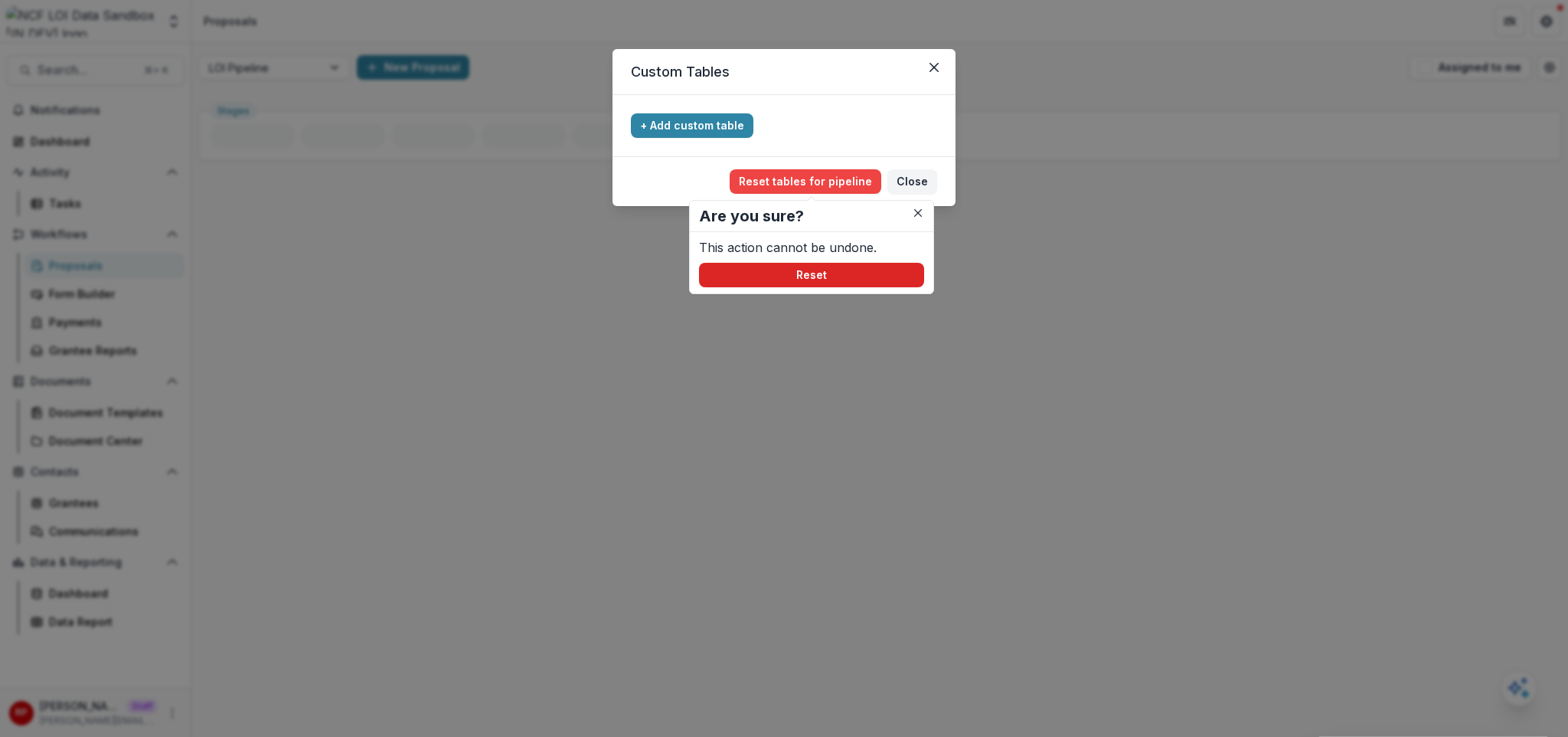
click at [832, 266] on button "Reset" at bounding box center [811, 275] width 225 height 25
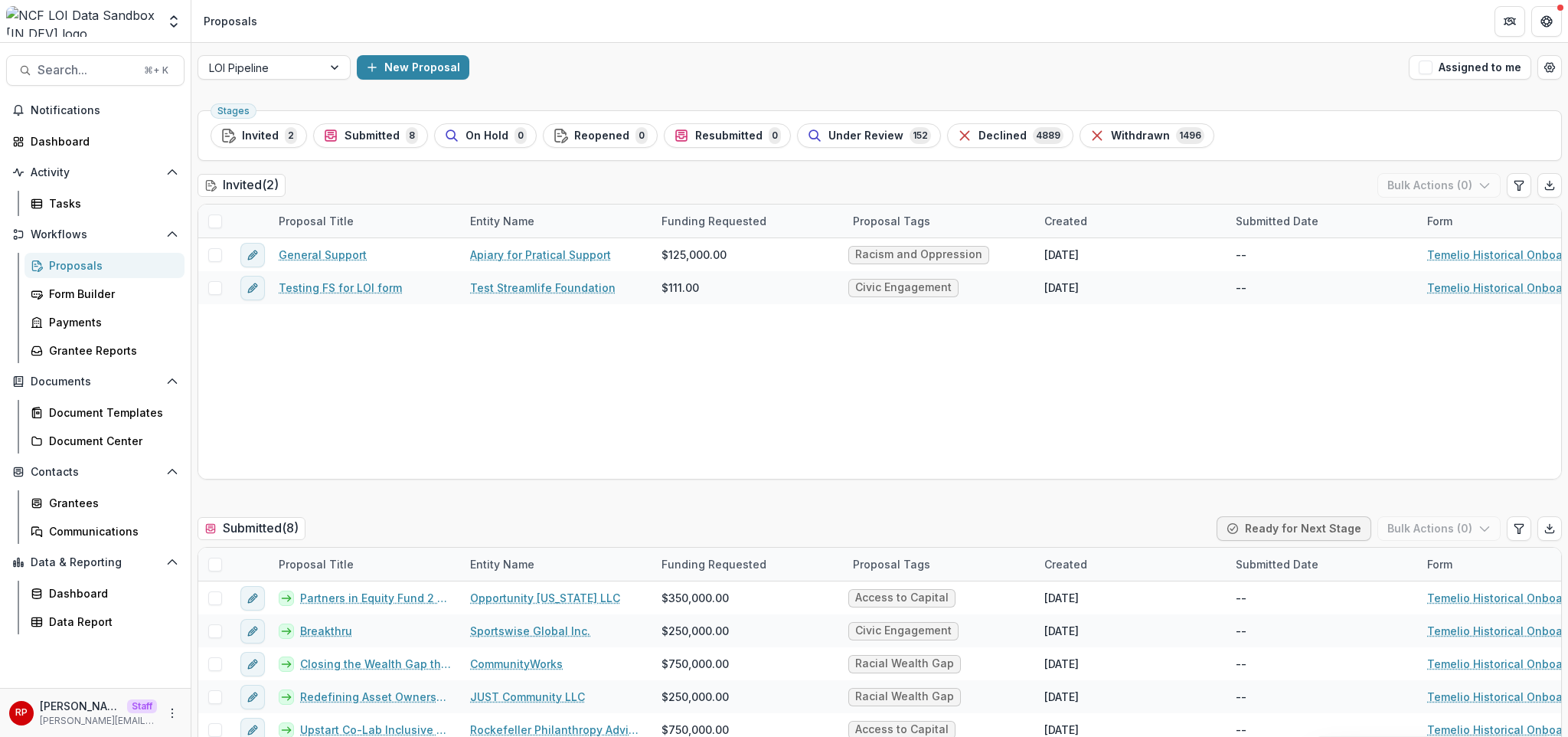
click at [790, 52] on div "LOI Pipeline New Proposal Assigned to me" at bounding box center [879, 67] width 1377 height 49
click at [313, 77] on div "LOI Pipeline" at bounding box center [260, 68] width 124 height 22
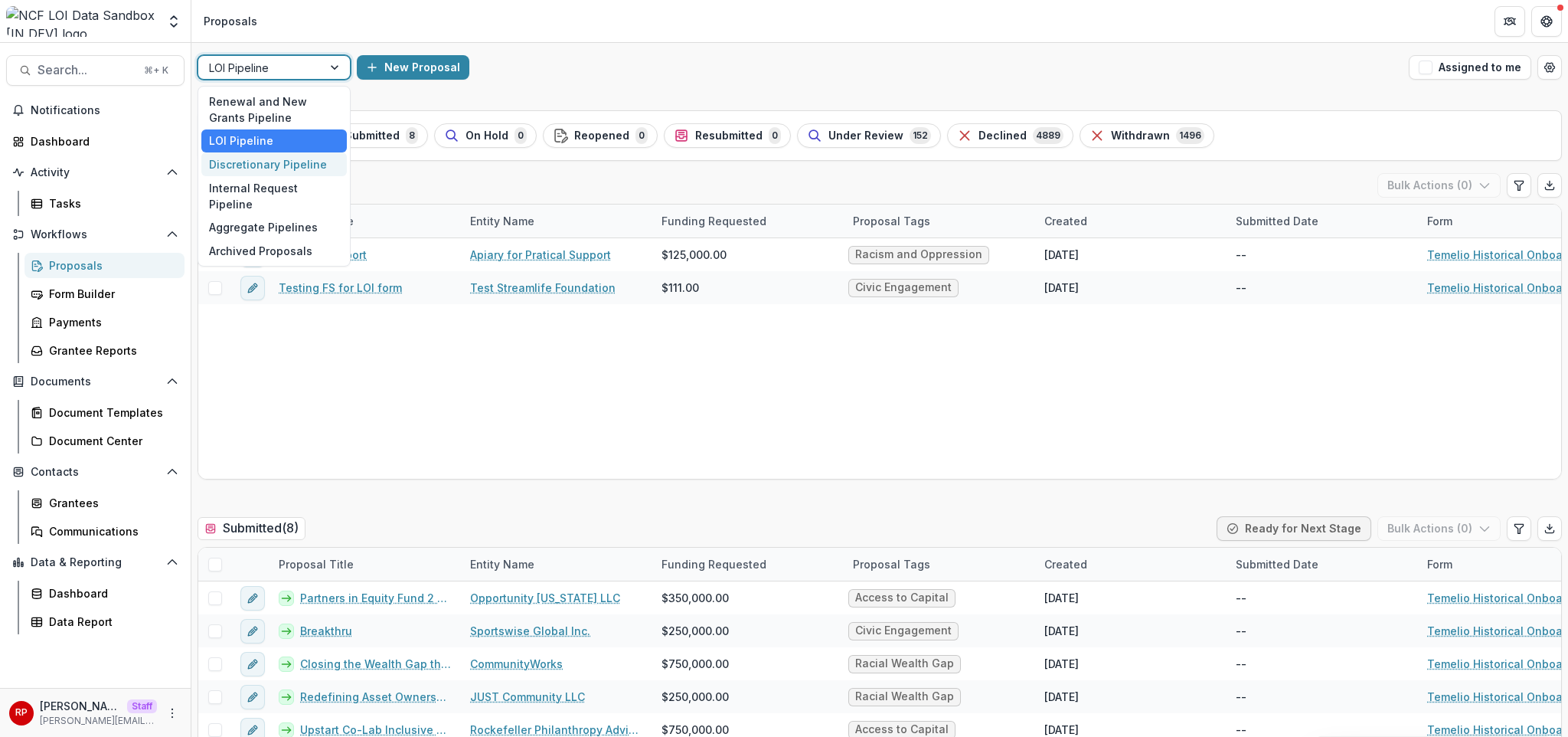
click at [302, 163] on div "Discretionary Pipeline" at bounding box center [274, 164] width 146 height 24
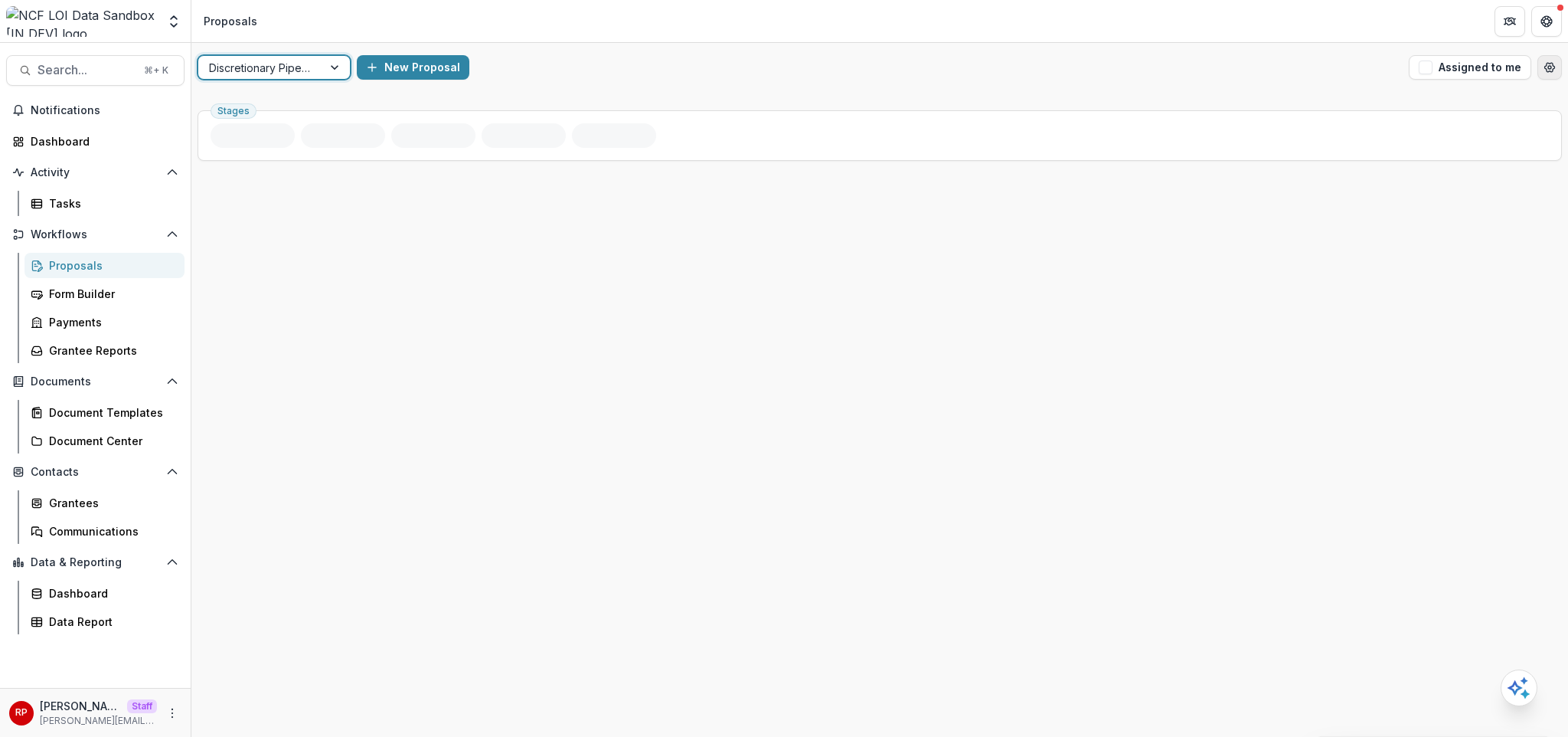
click at [1543, 64] on icon "Open table manager" at bounding box center [1549, 66] width 12 height 12
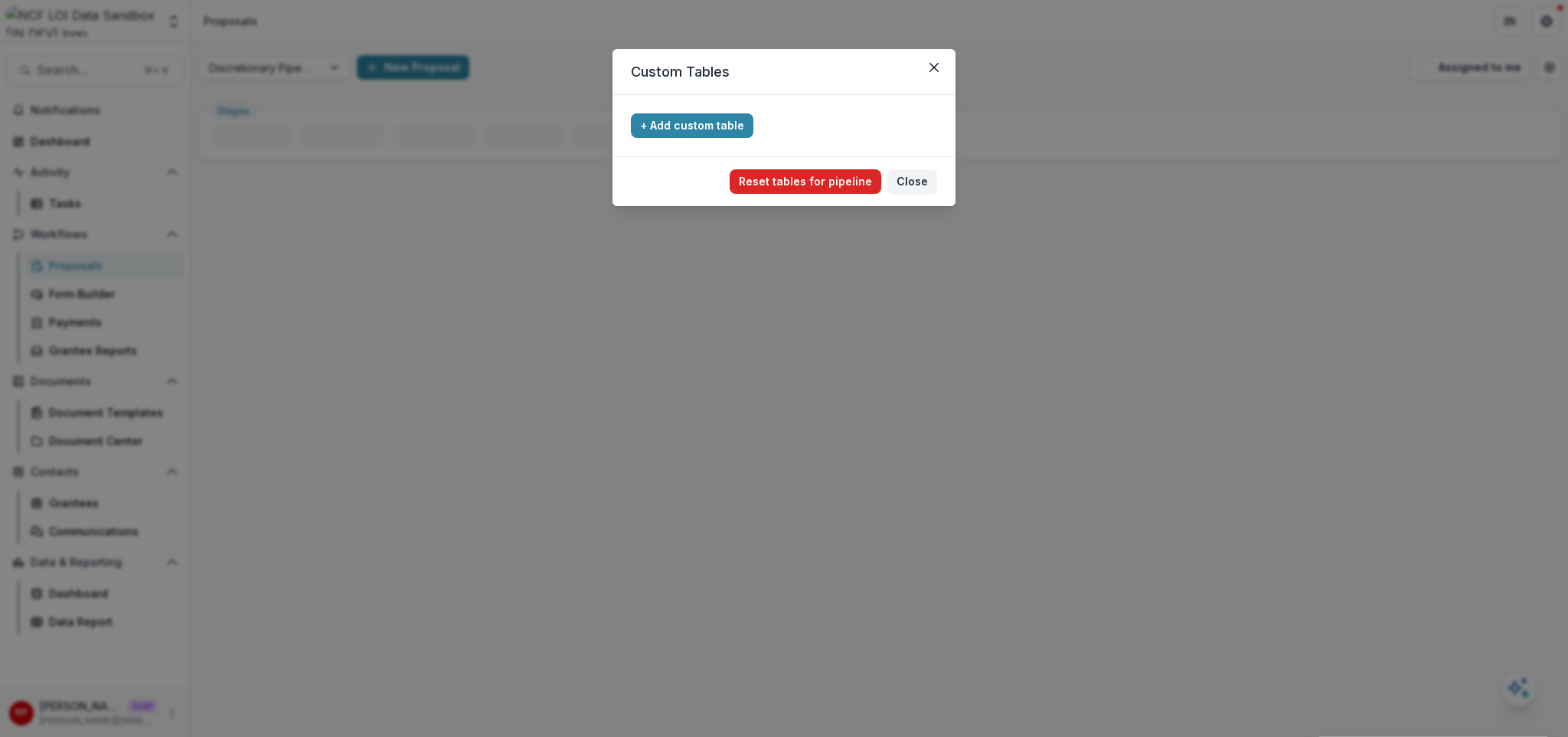
click at [806, 179] on button "Reset tables for pipeline" at bounding box center [805, 181] width 151 height 25
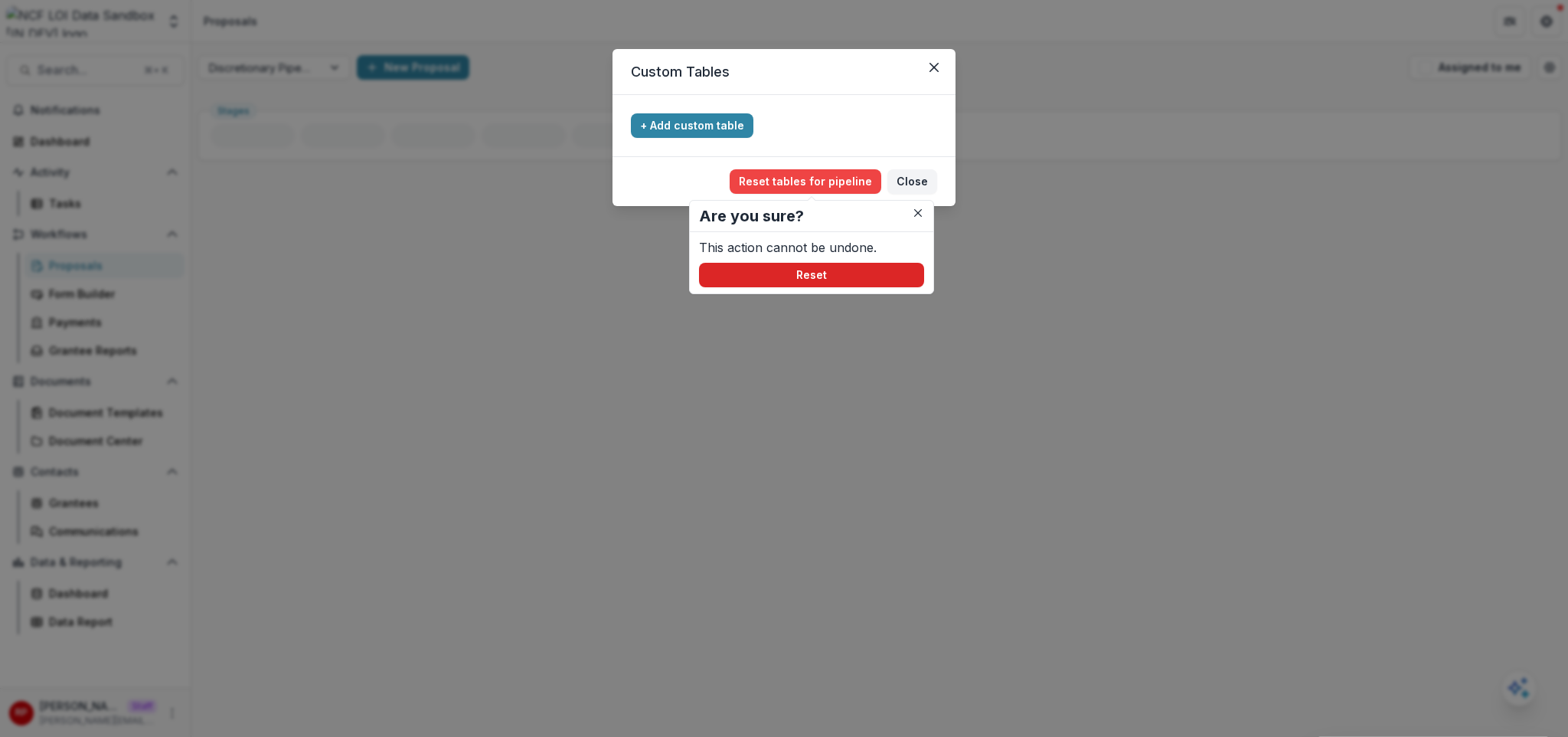
click at [859, 264] on button "Reset" at bounding box center [811, 275] width 225 height 25
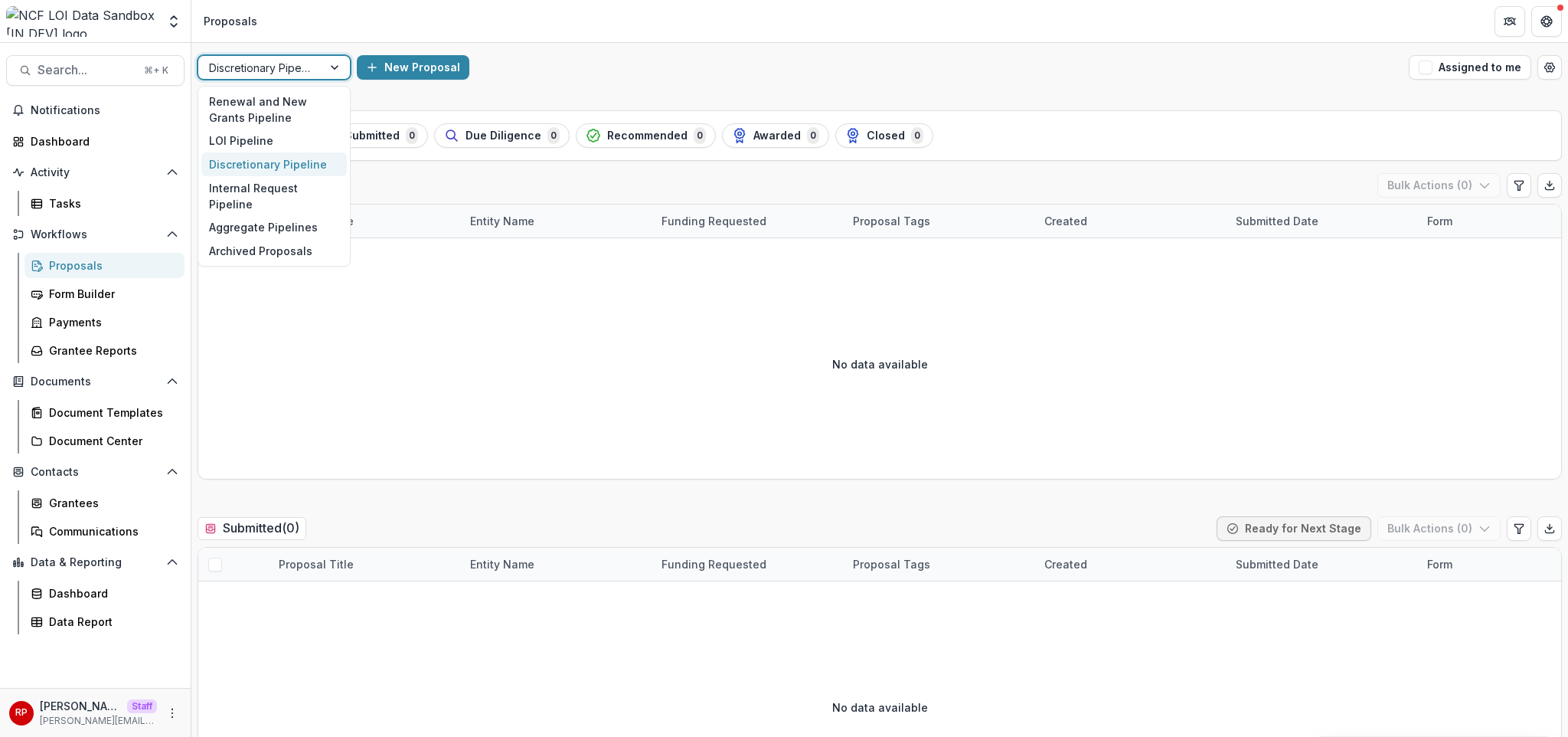
click at [262, 67] on div at bounding box center [260, 68] width 103 height 19
click at [305, 188] on div "Internal Request Pipeline" at bounding box center [274, 196] width 146 height 40
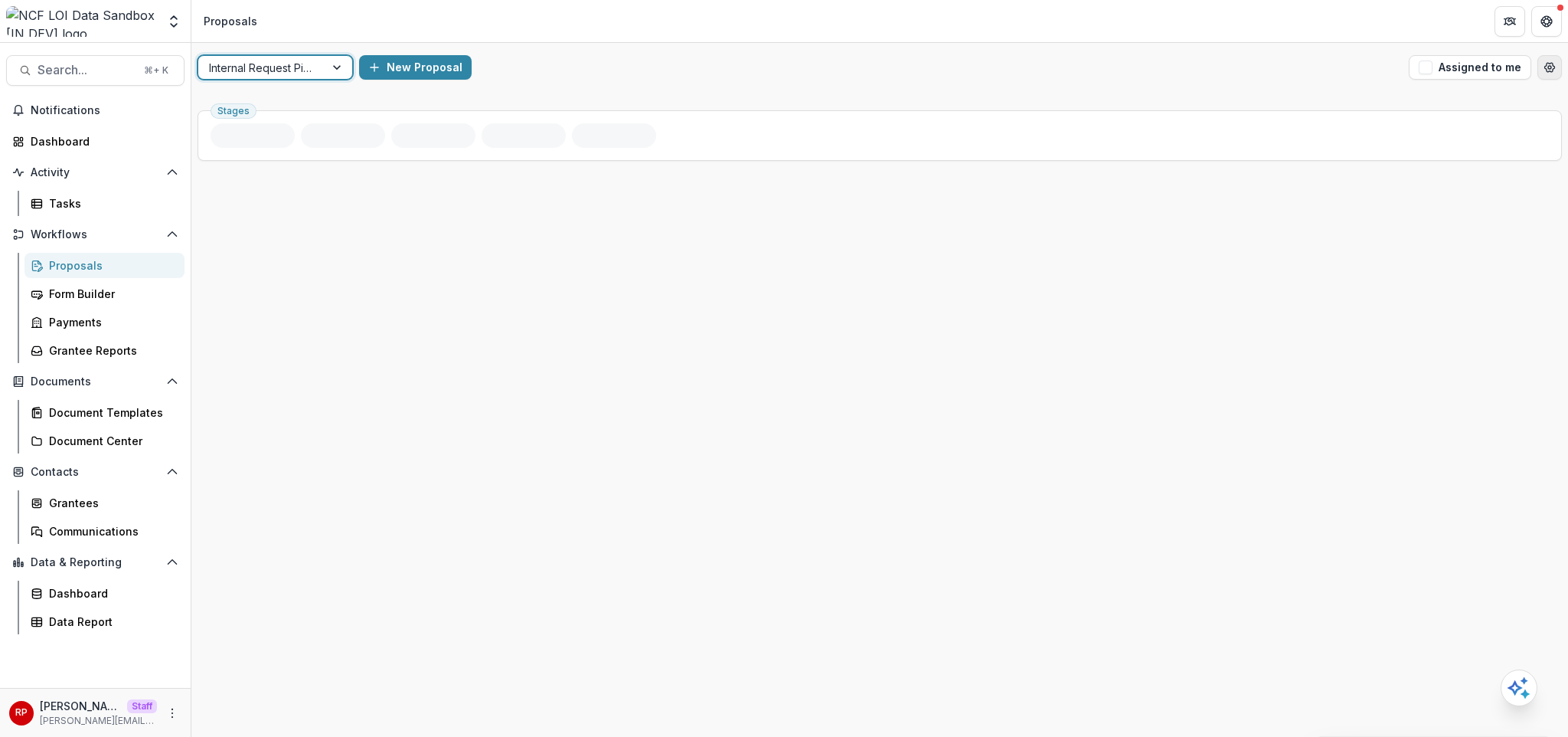
click at [1549, 69] on icon "Open table manager" at bounding box center [1549, 66] width 12 height 12
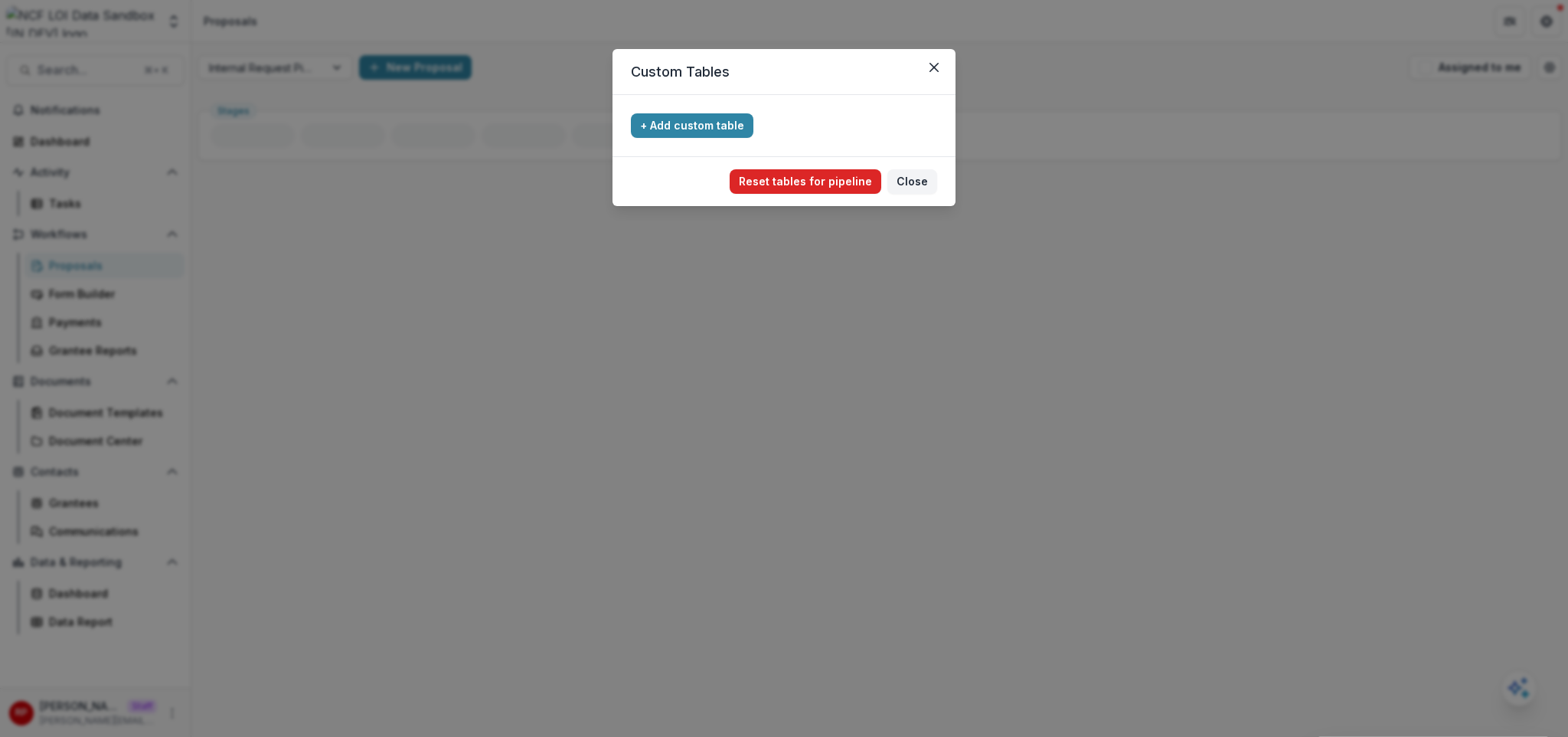
click at [775, 179] on button "Reset tables for pipeline" at bounding box center [805, 181] width 151 height 25
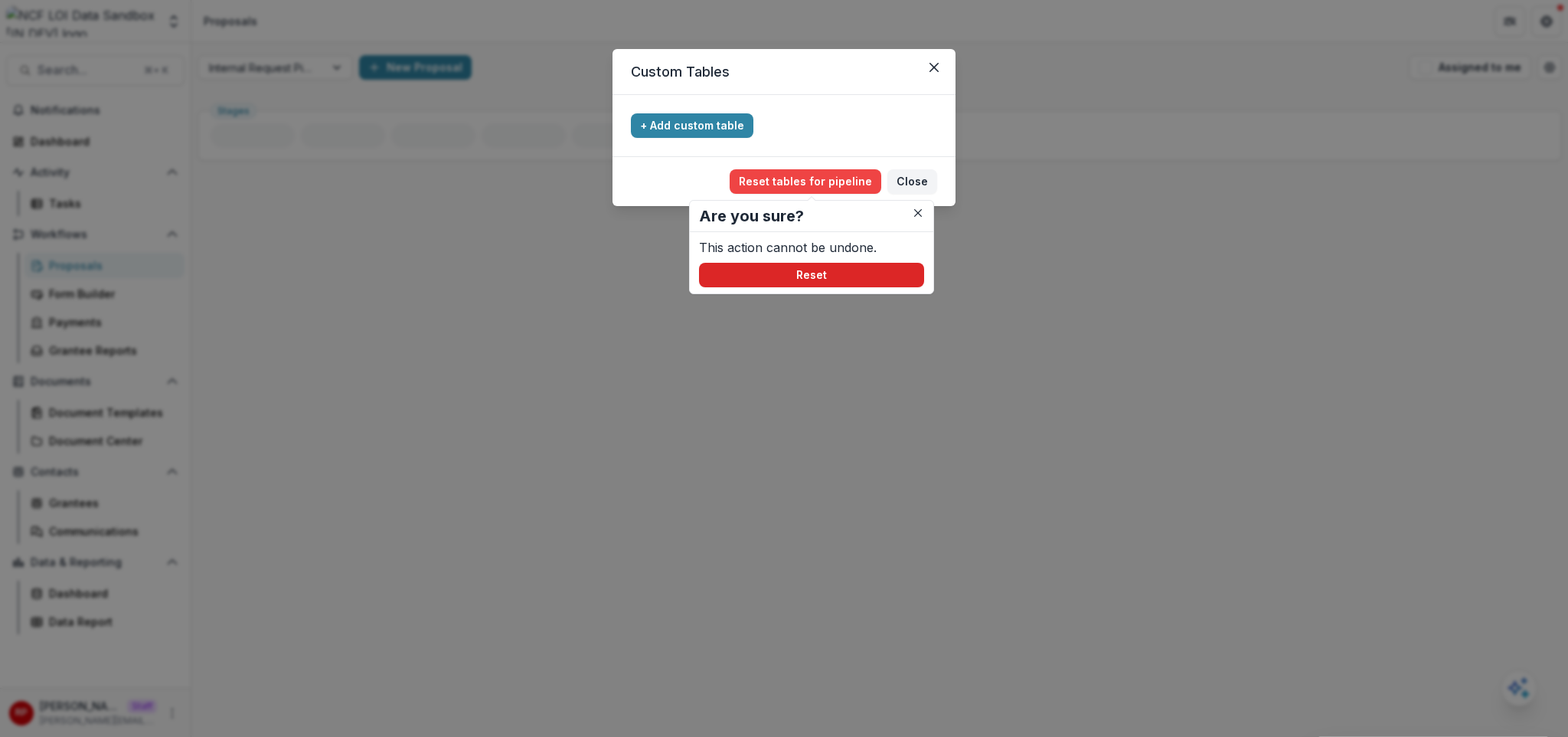
click at [810, 269] on button "Reset" at bounding box center [811, 275] width 225 height 25
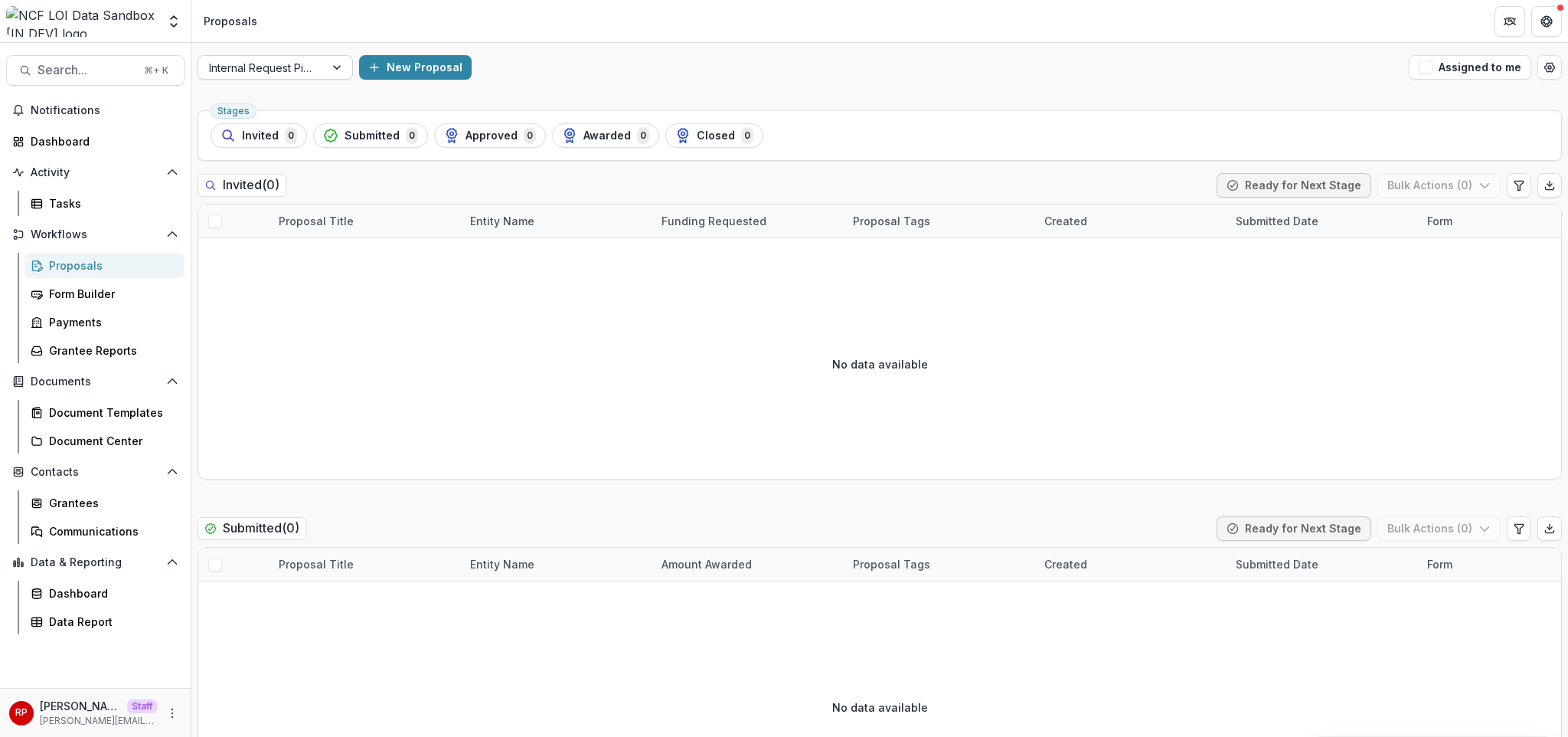
click at [292, 67] on div at bounding box center [261, 68] width 105 height 19
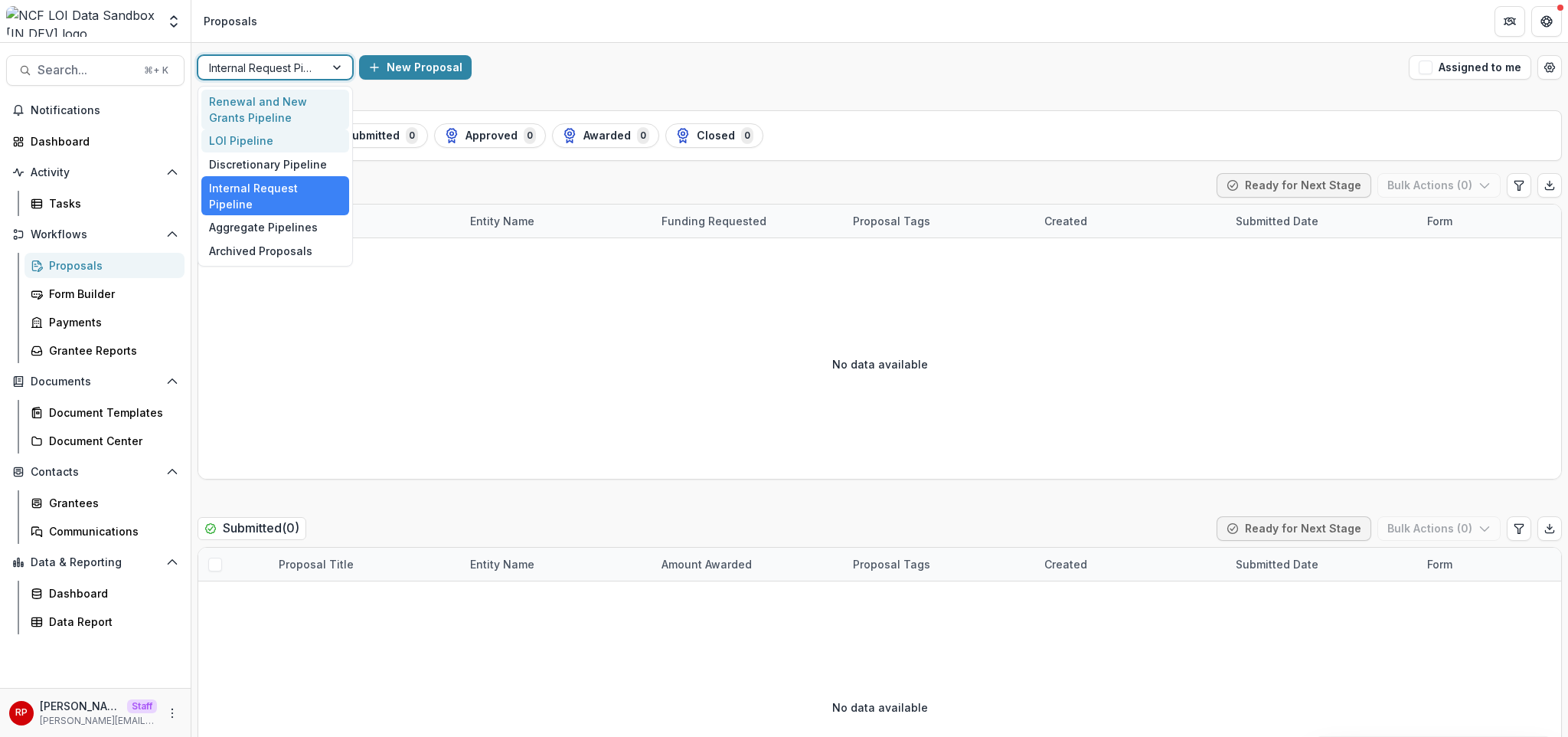
click at [287, 106] on div "Renewal and New Grants Pipeline" at bounding box center [275, 110] width 148 height 40
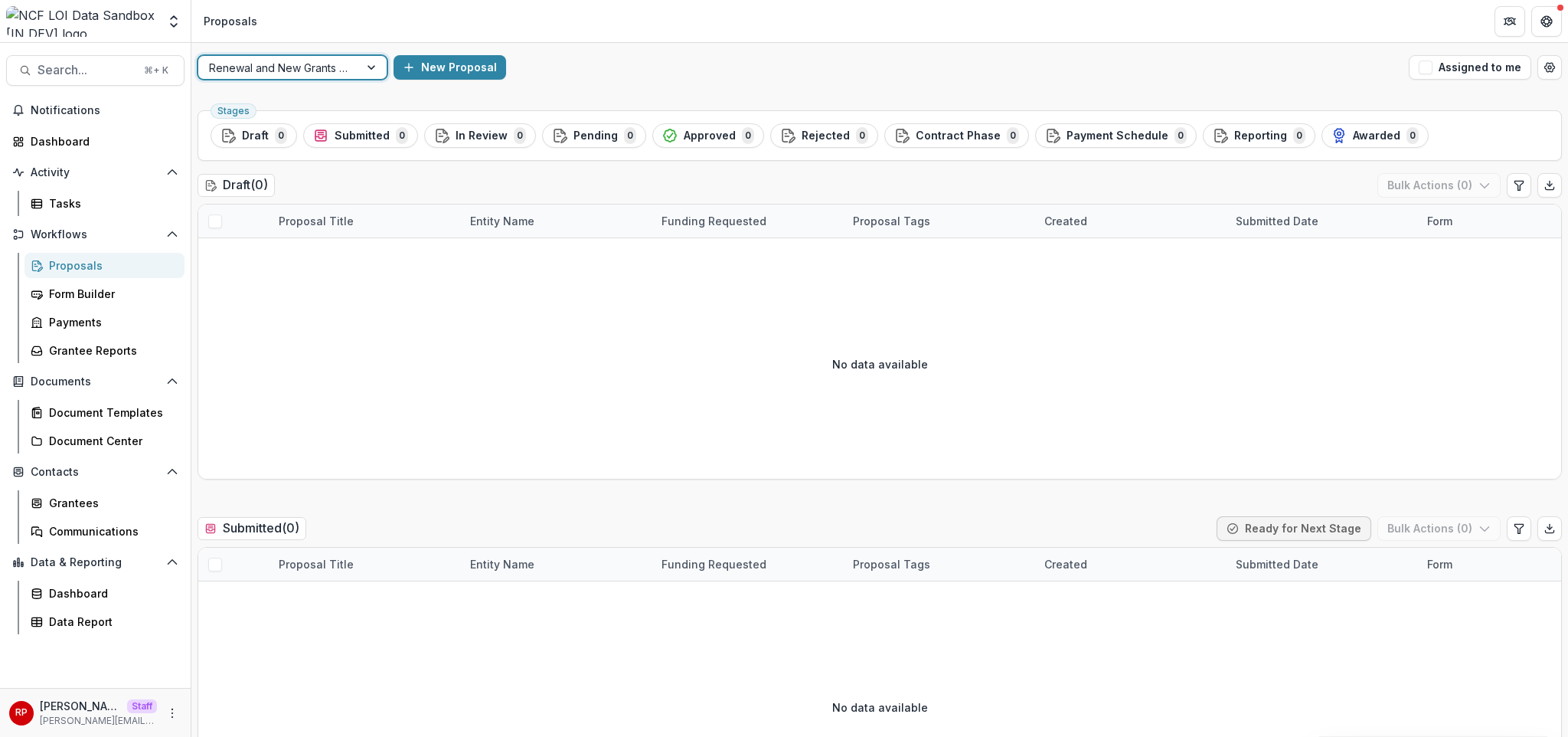
click at [296, 68] on div at bounding box center [279, 68] width 139 height 19
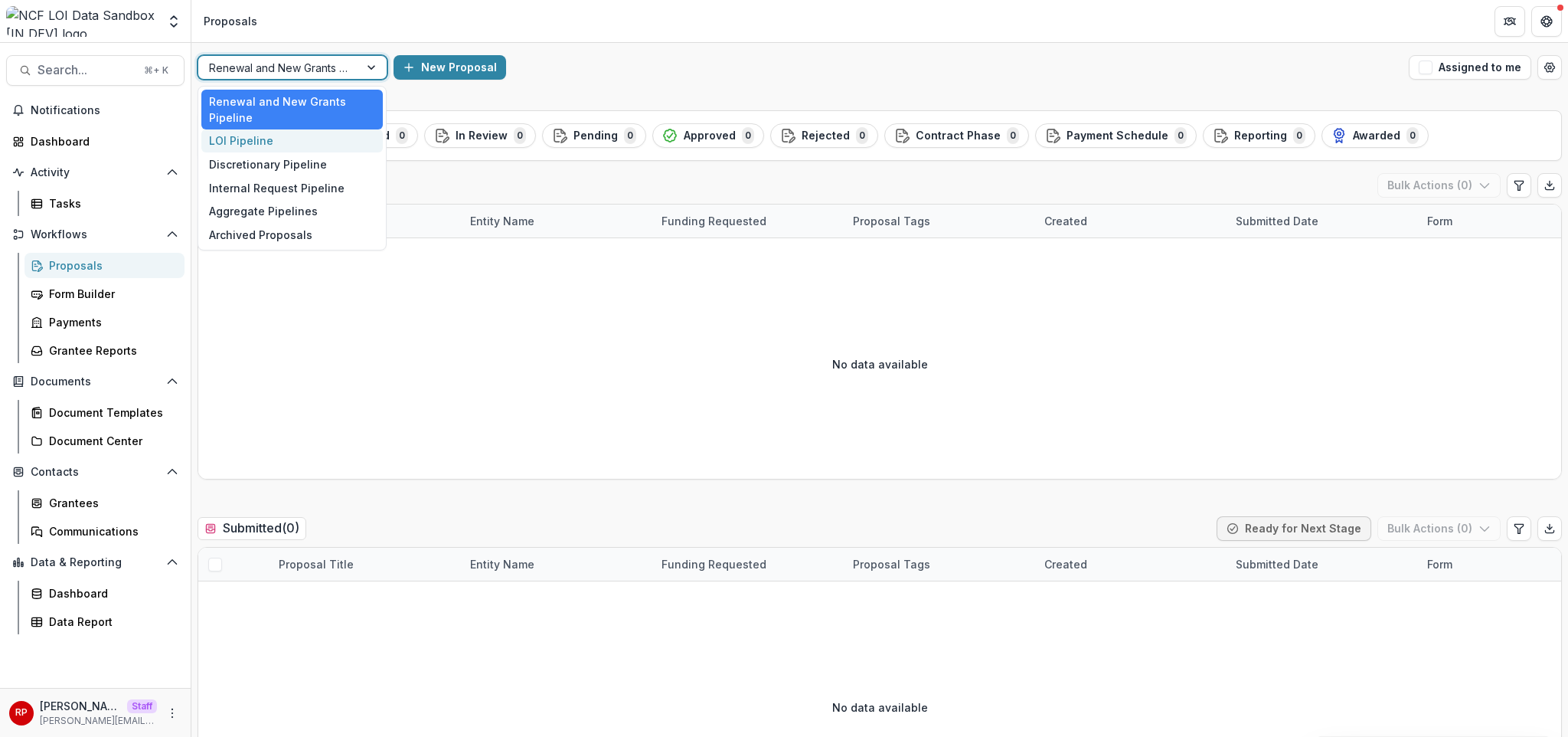
click at [289, 147] on div "LOI Pipeline" at bounding box center [291, 142] width 182 height 24
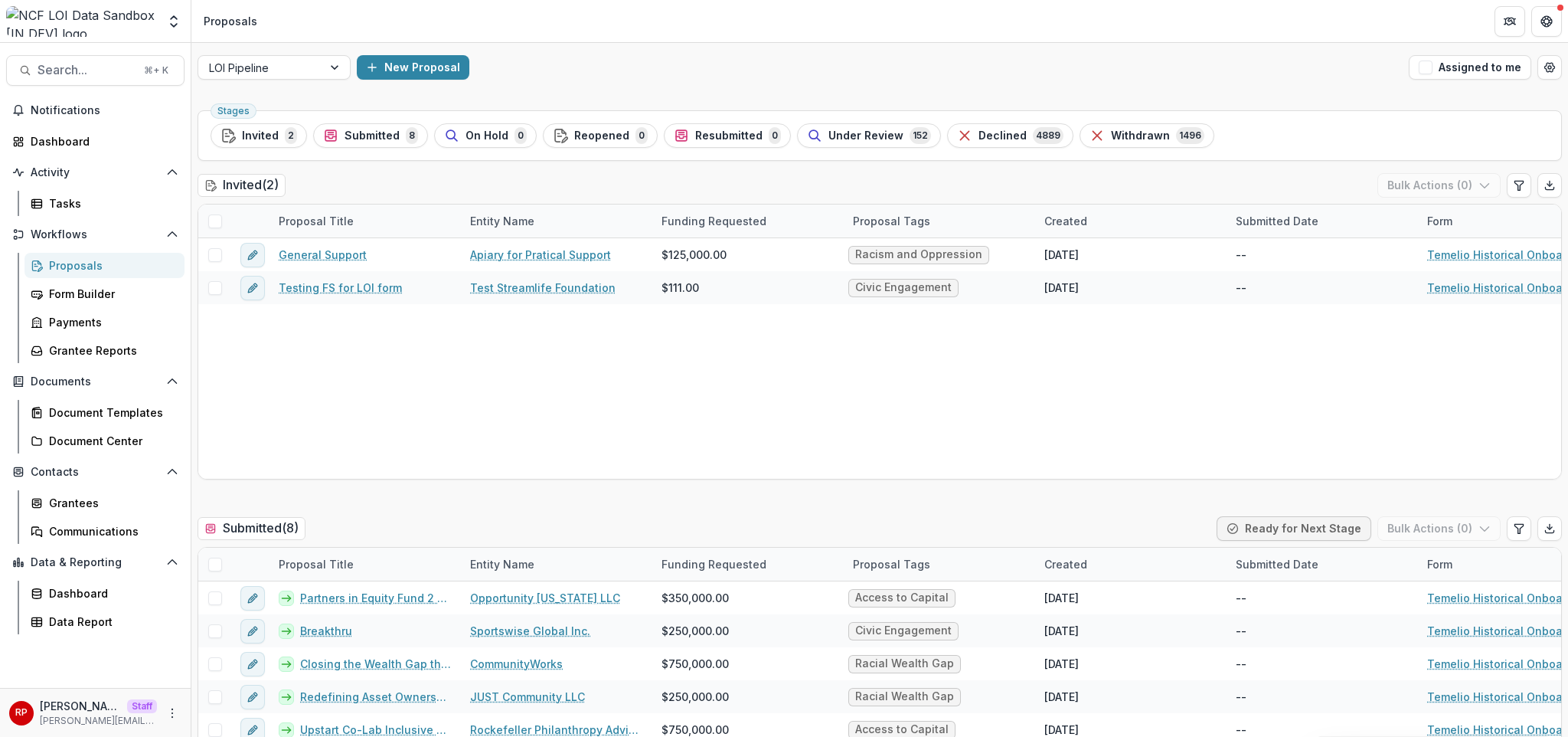
click at [304, 151] on div "Stages Invited 2 Submitted 8 On Hold 0 Reopened 0 Resubmitted 0 Under Review 15…" at bounding box center [880, 135] width 1365 height 50
click at [295, 70] on div at bounding box center [260, 68] width 103 height 19
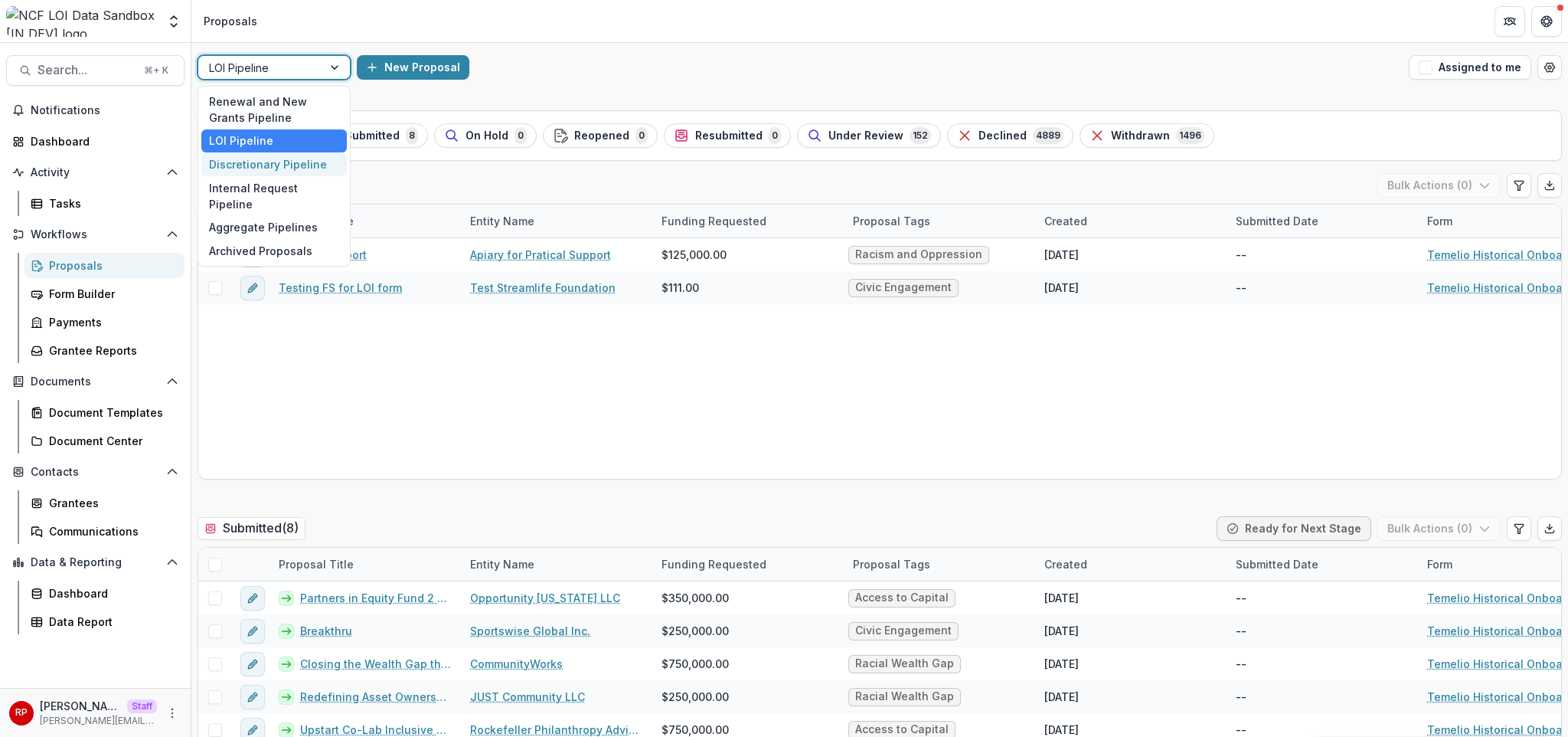
click at [300, 165] on div "Discretionary Pipeline" at bounding box center [274, 164] width 146 height 24
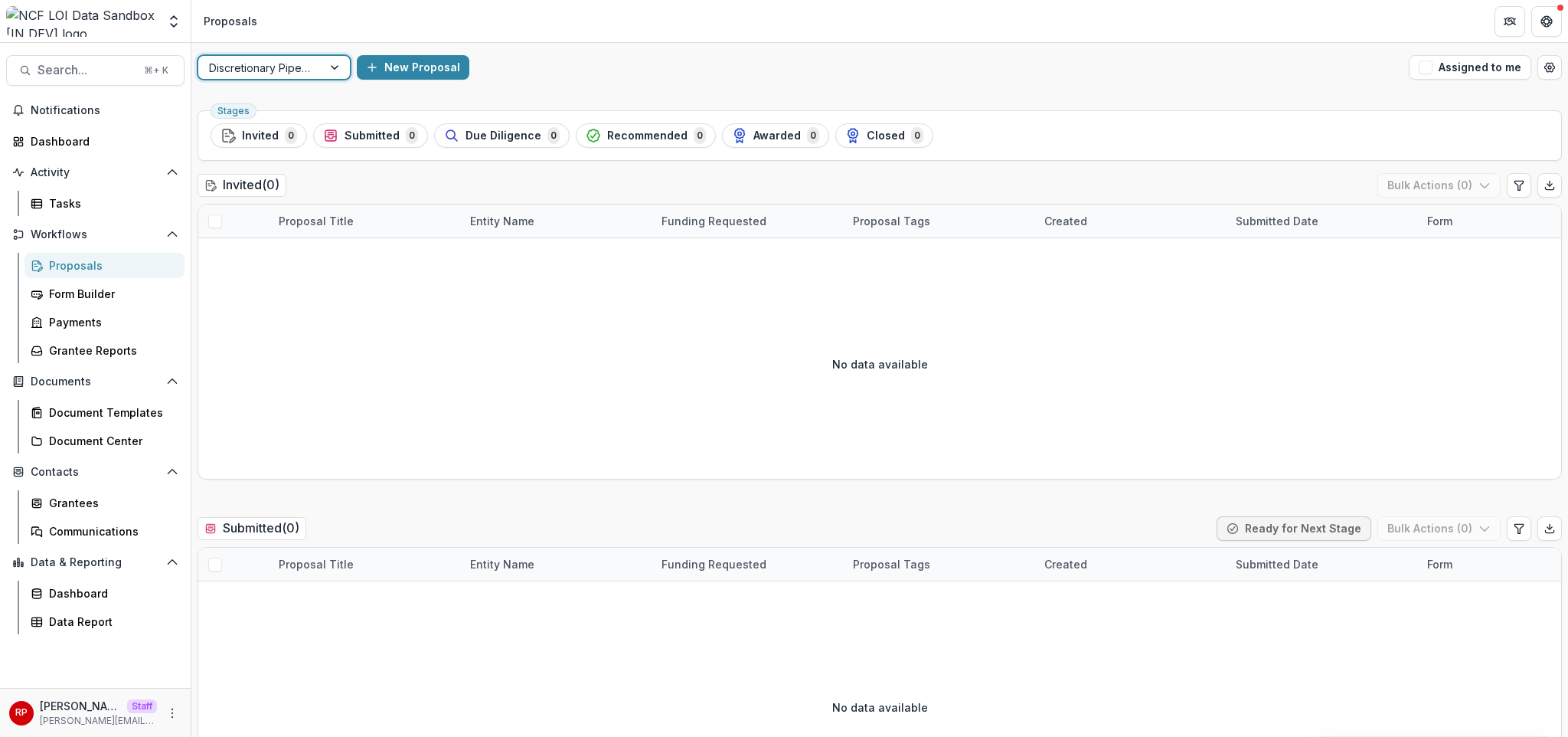
click at [305, 42] on header "Proposals" at bounding box center [879, 21] width 1377 height 42
click at [300, 72] on div at bounding box center [260, 68] width 103 height 19
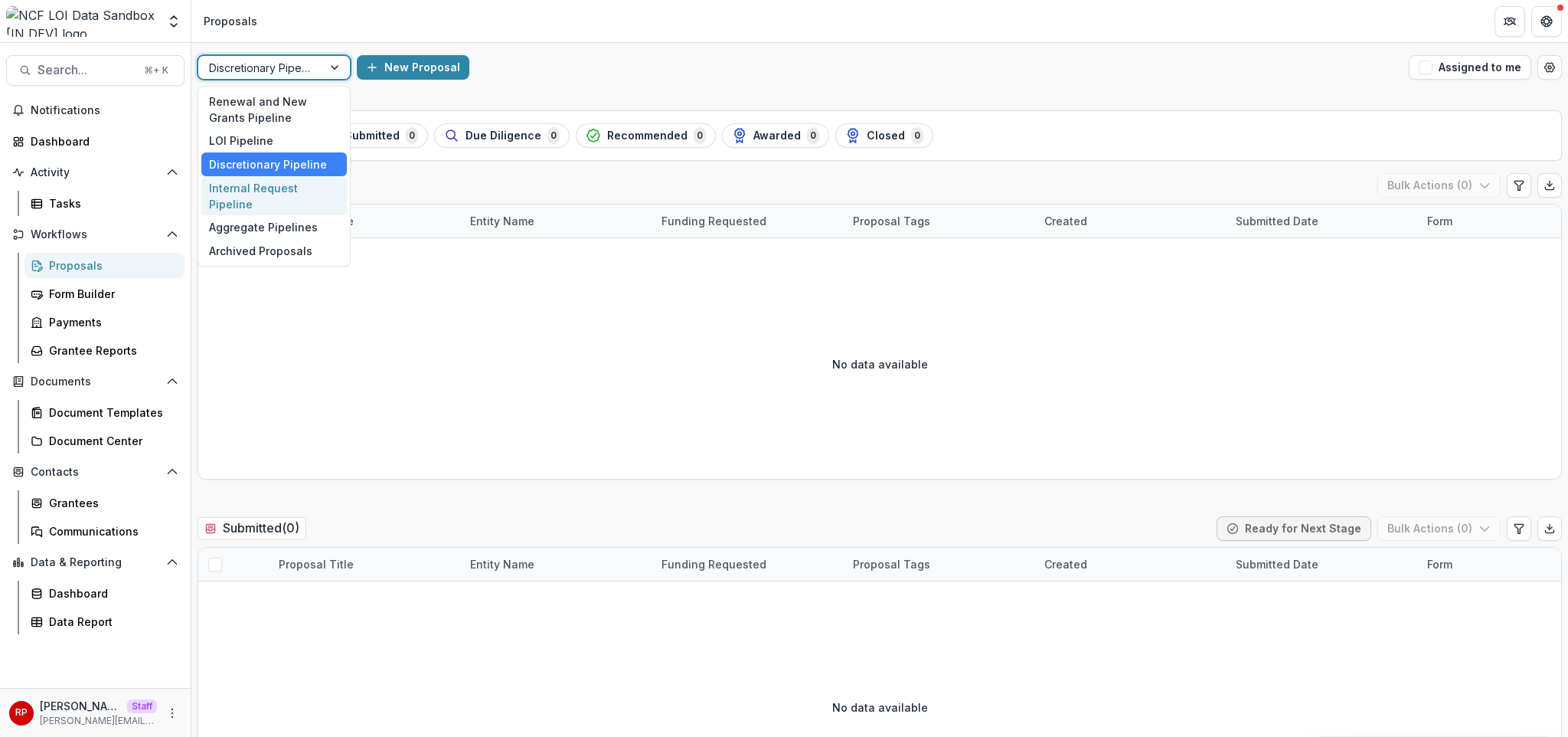
click at [287, 191] on div "Internal Request Pipeline" at bounding box center [274, 196] width 146 height 40
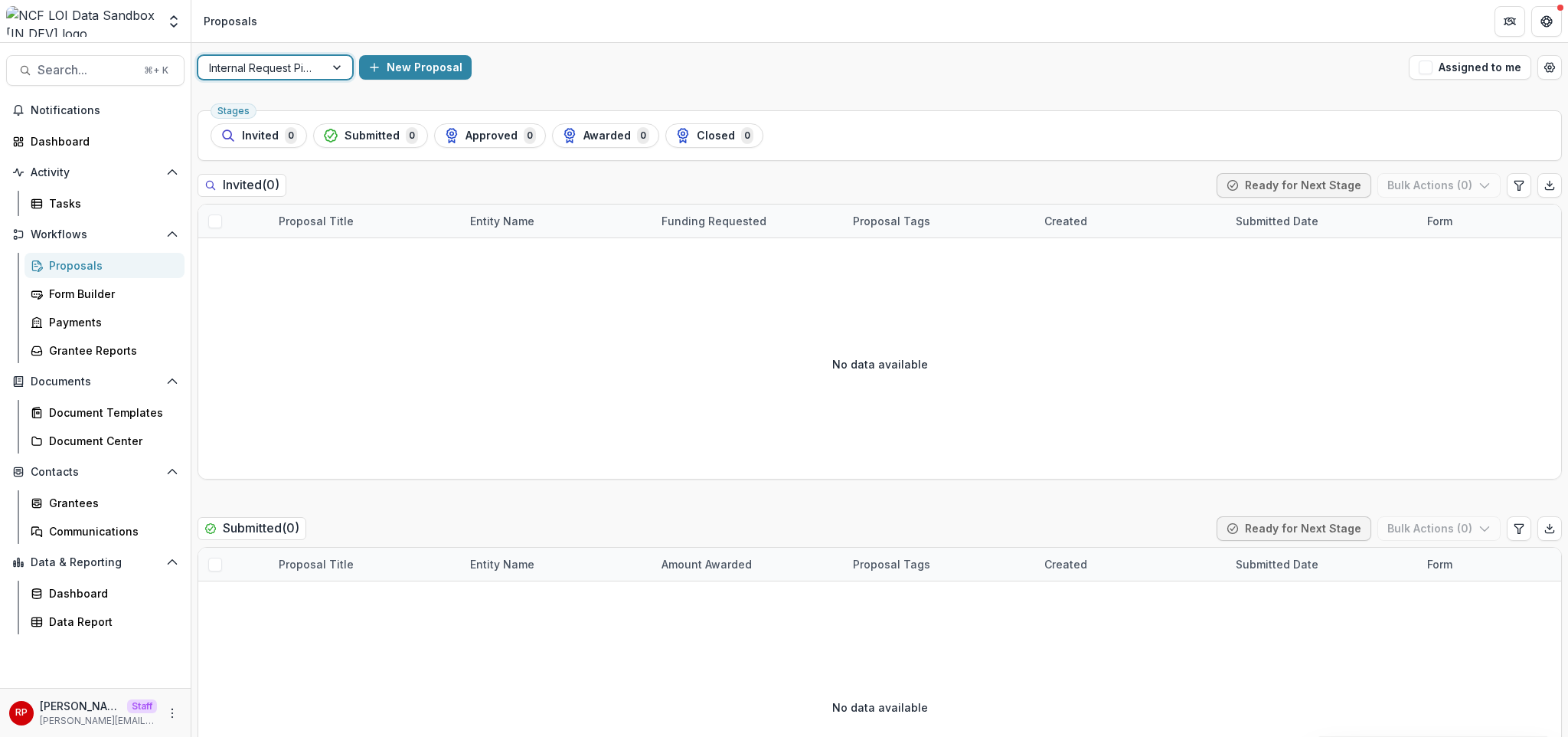
click at [722, 85] on div "option Internal Request Pipeline, selected. Internal Request Pipeline New Propo…" at bounding box center [879, 67] width 1377 height 49
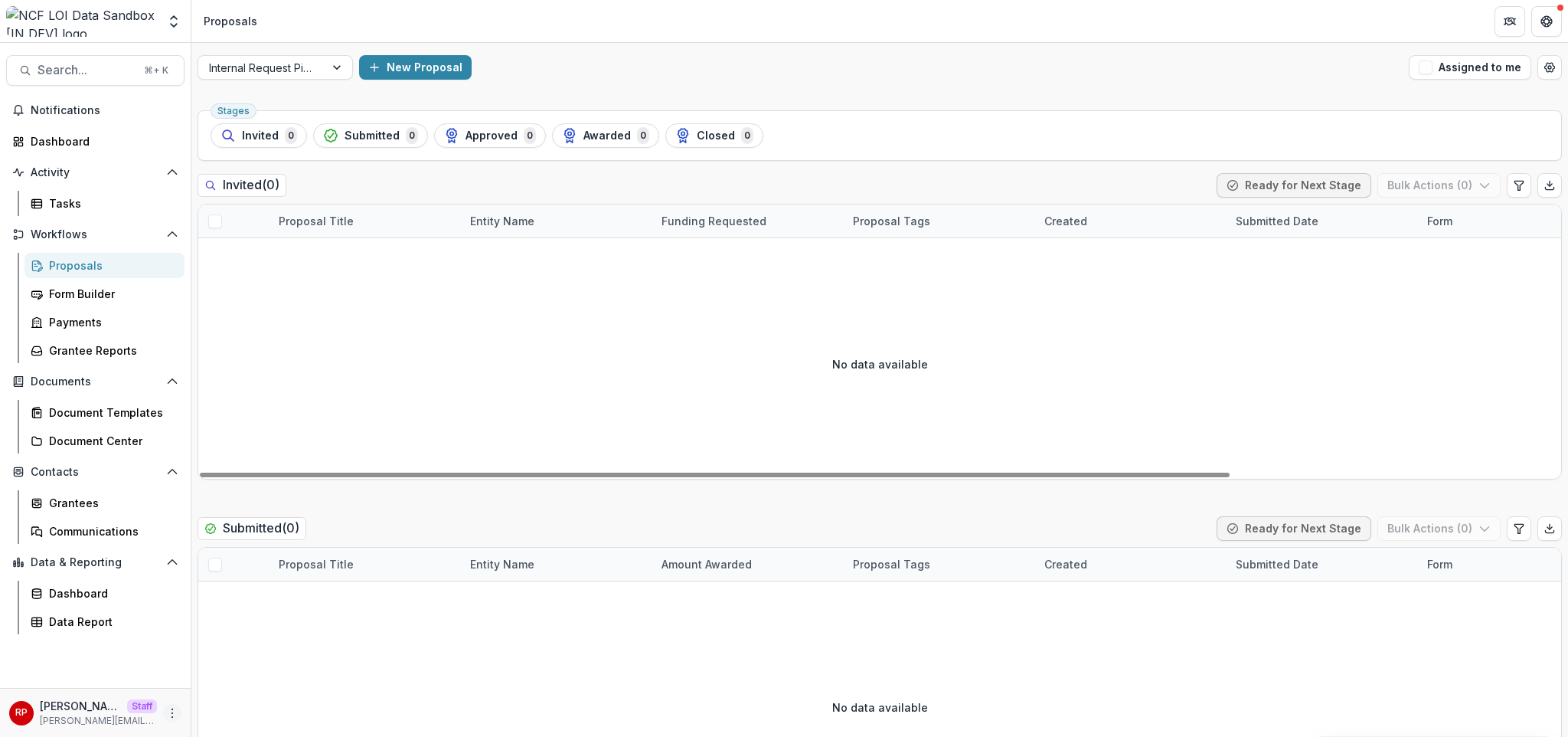
click at [172, 711] on icon "More" at bounding box center [171, 712] width 12 height 12
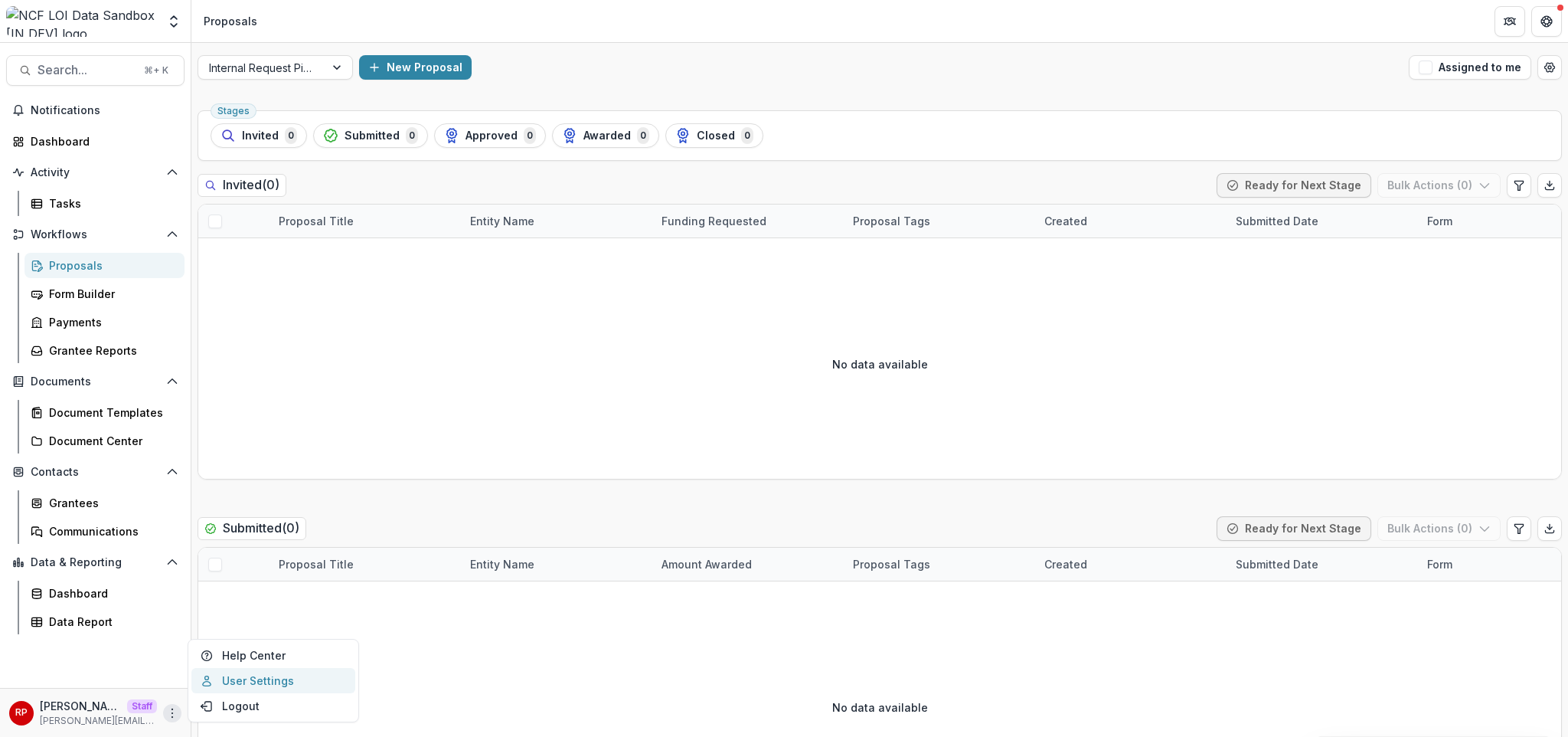
click at [258, 685] on link "User Settings" at bounding box center [273, 681] width 164 height 26
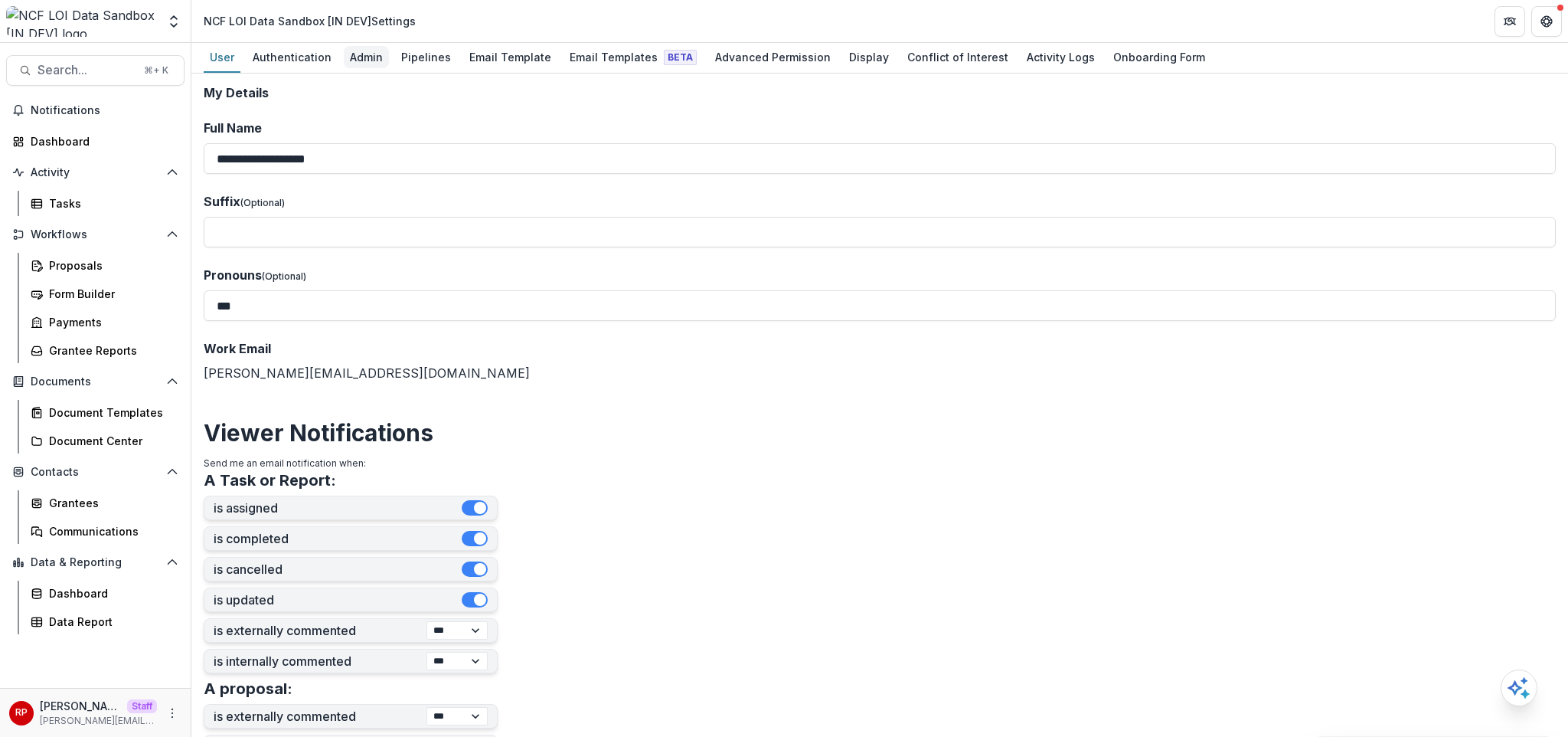
click at [353, 70] on link "Admin" at bounding box center [366, 58] width 45 height 30
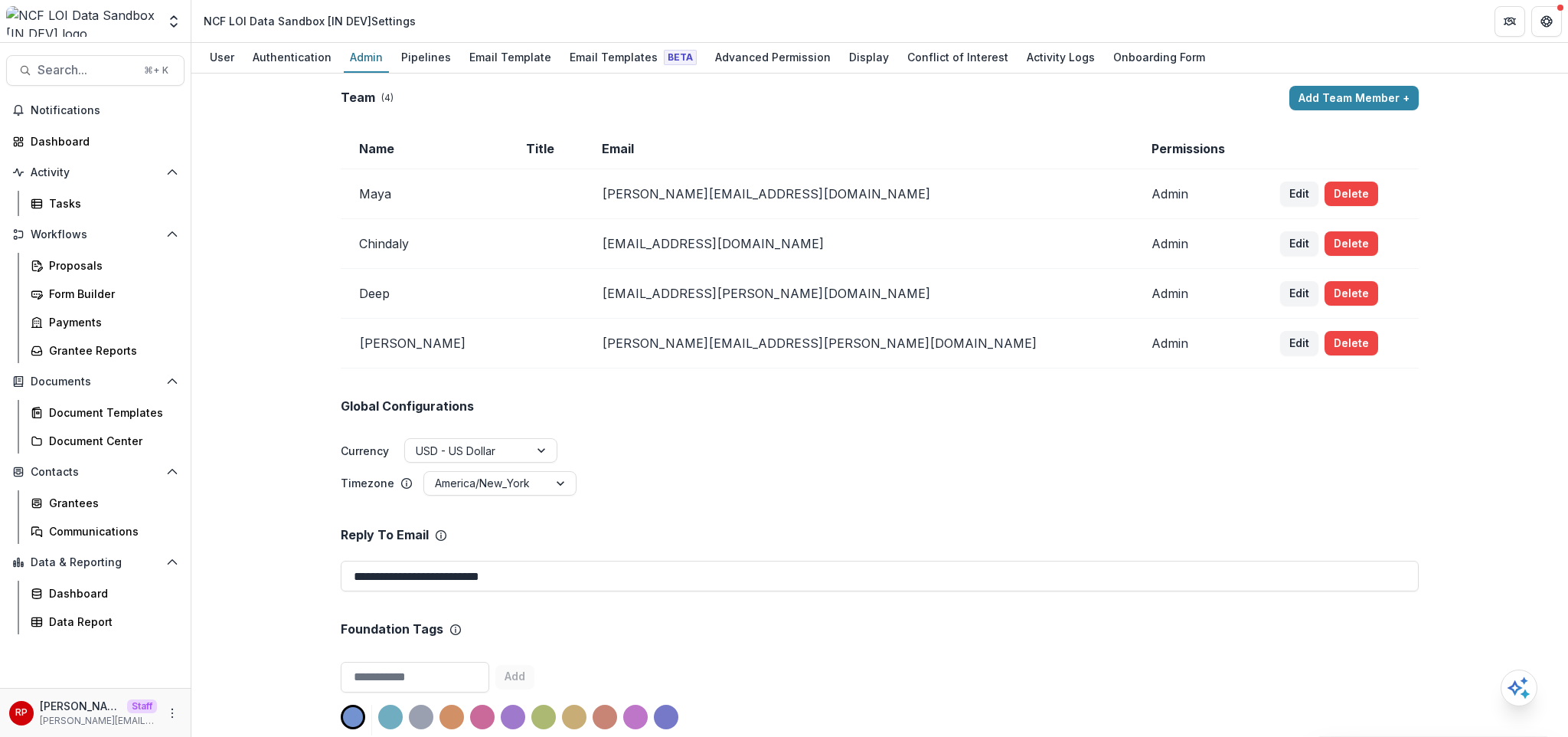
click at [108, 275] on link "Proposals" at bounding box center [105, 265] width 160 height 26
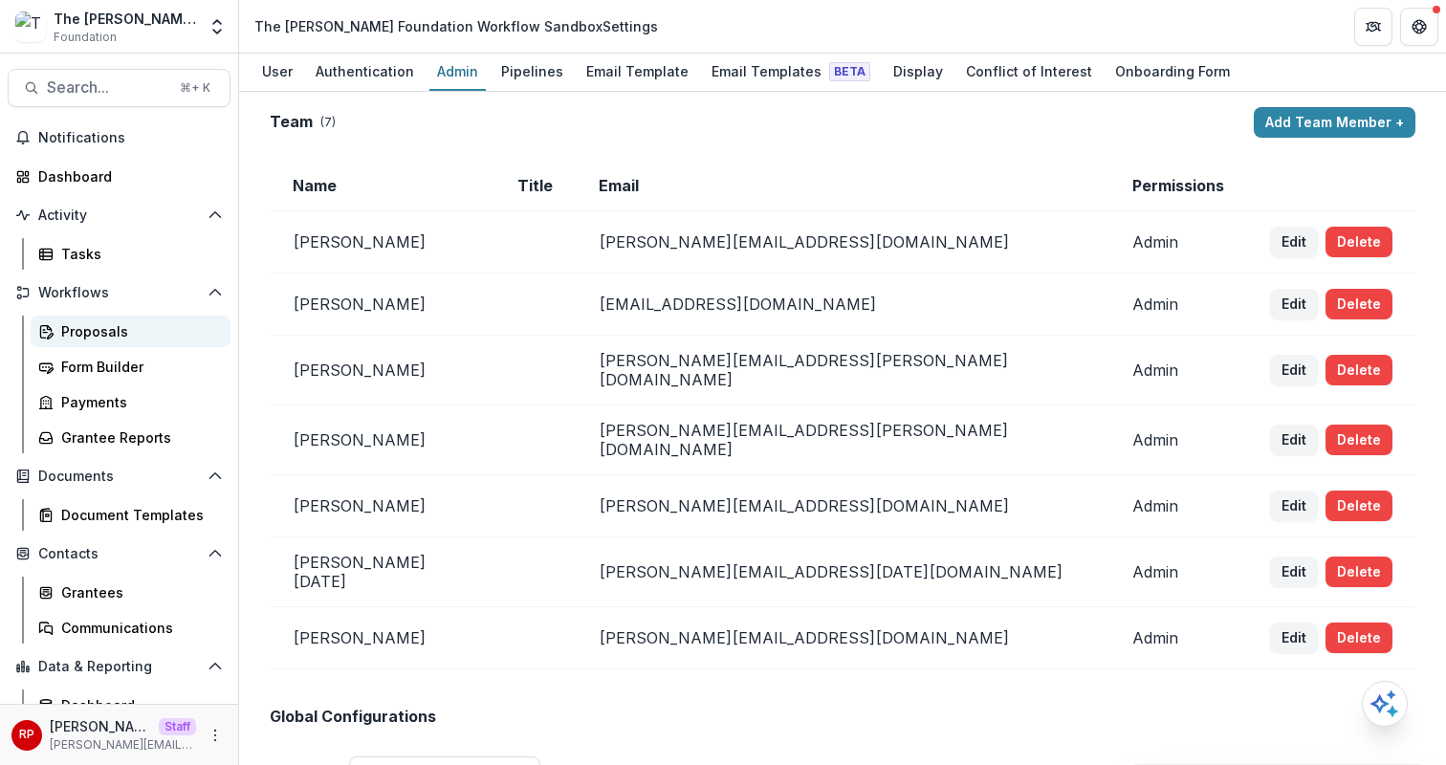
click at [139, 333] on div "Proposals" at bounding box center [138, 331] width 154 height 20
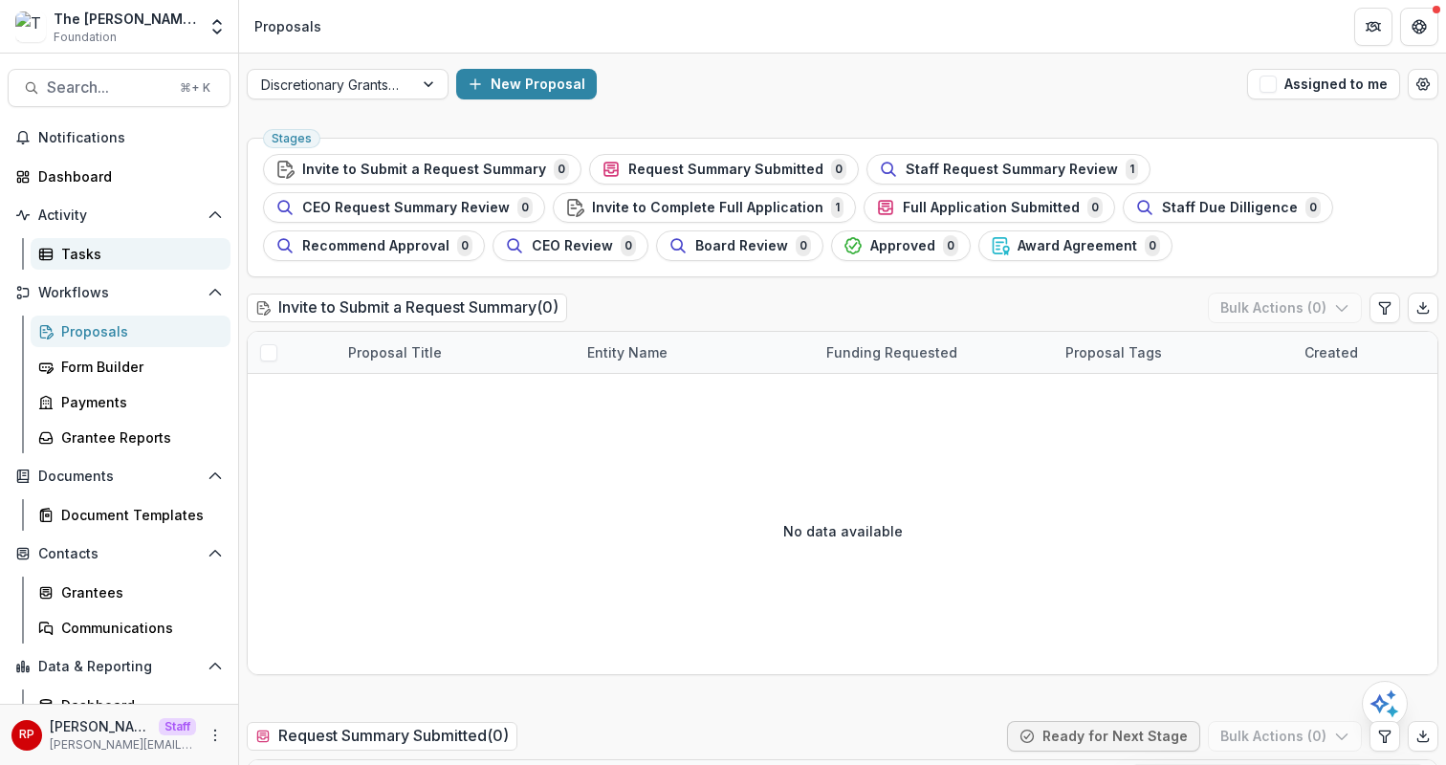
click at [166, 260] on div "Tasks" at bounding box center [138, 254] width 154 height 20
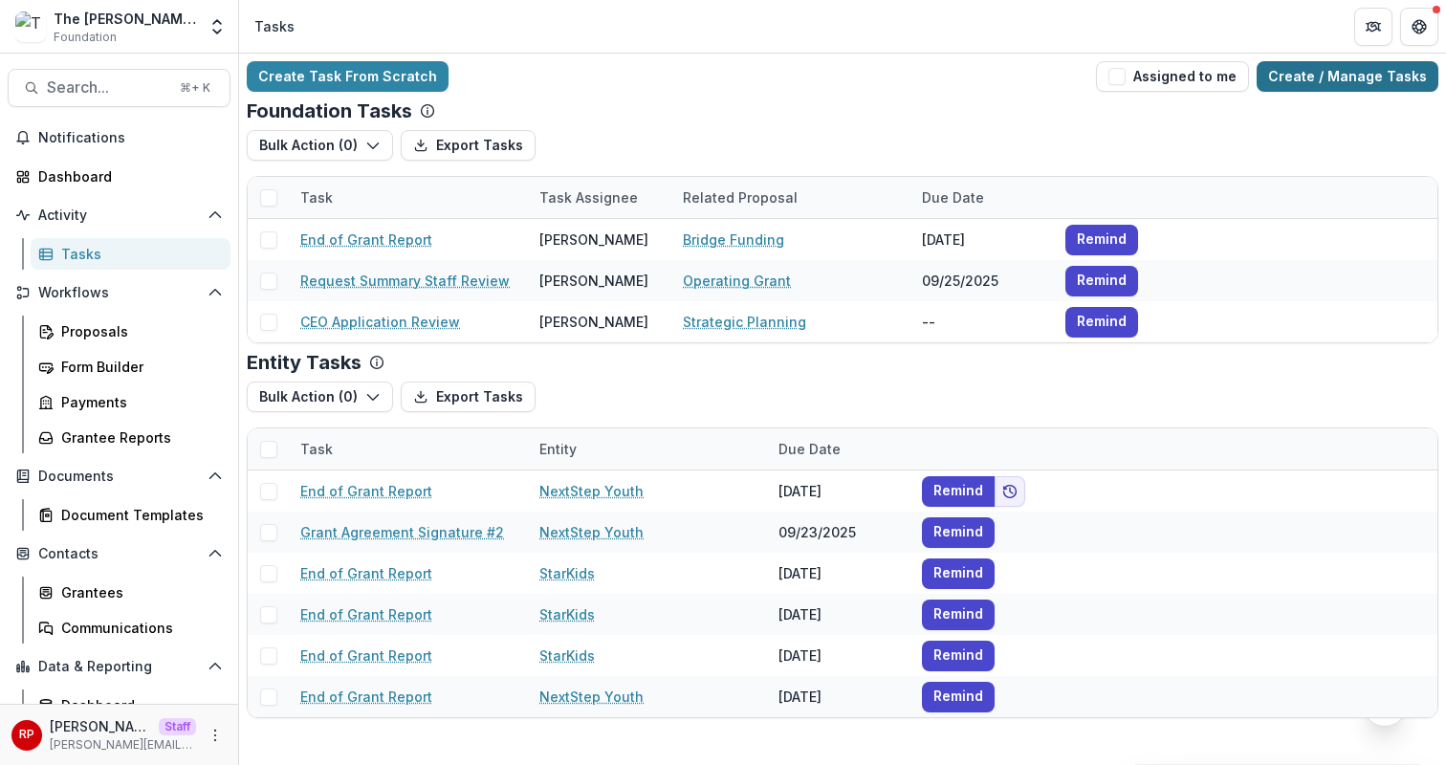
click at [1369, 76] on link "Create / Manage Tasks" at bounding box center [1347, 76] width 182 height 31
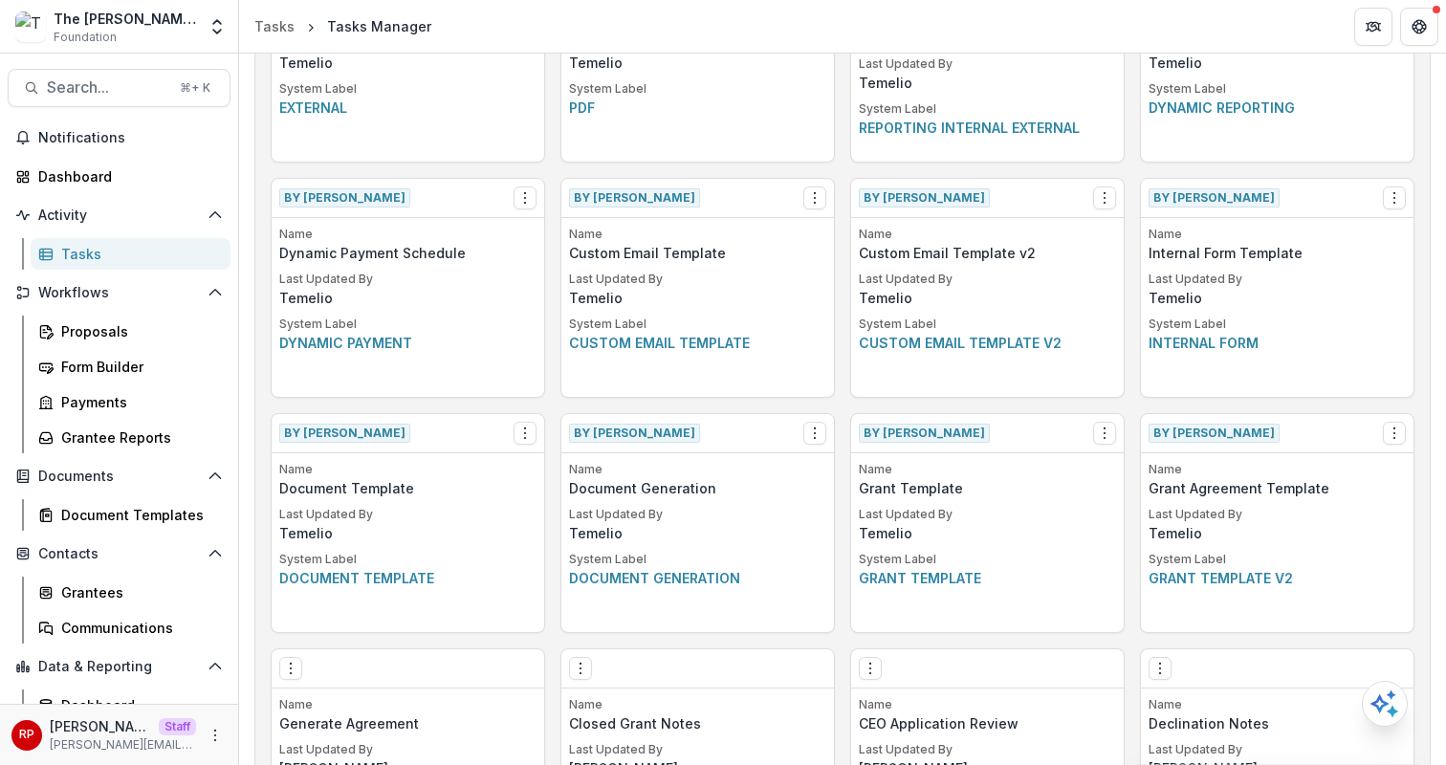
scroll to position [1548, 0]
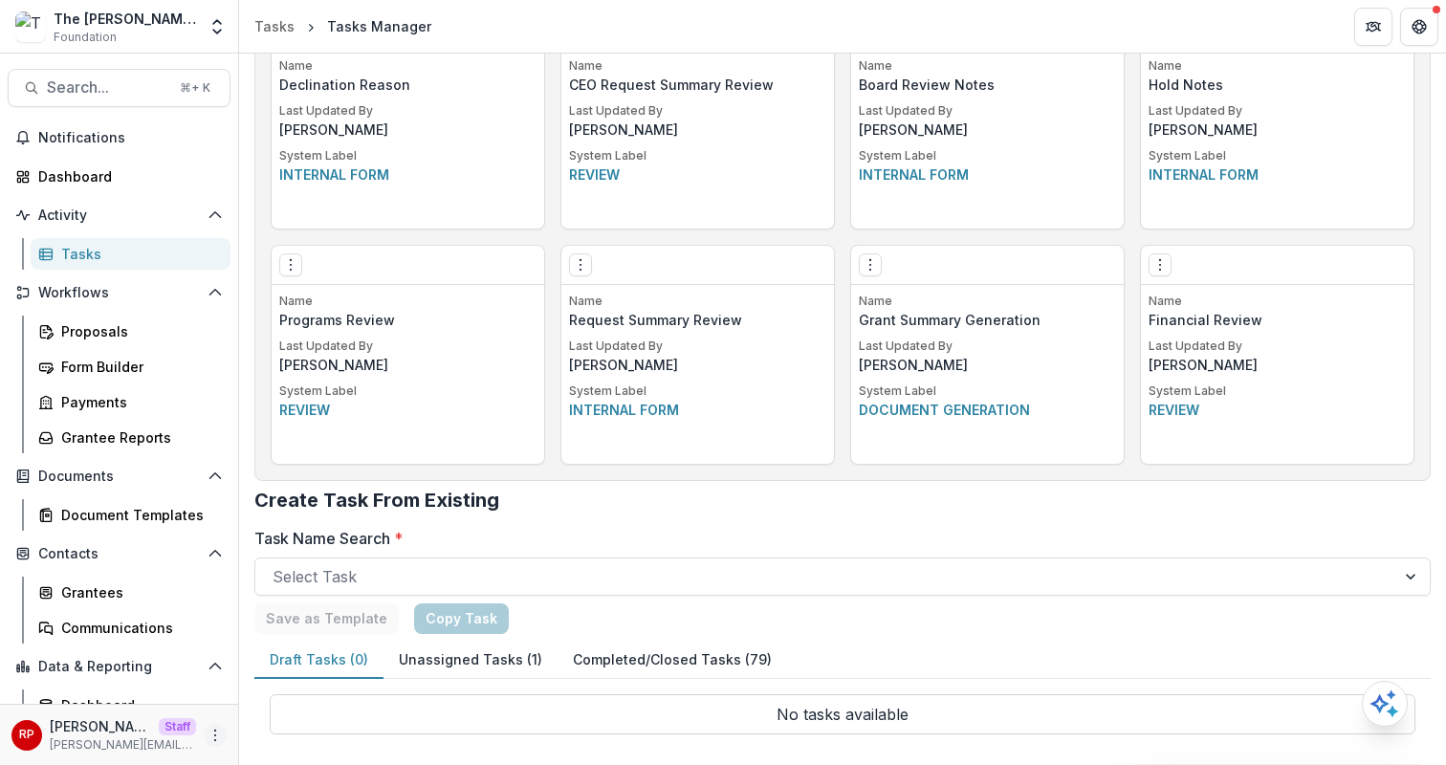
click at [207, 733] on icon "More" at bounding box center [214, 735] width 15 height 15
click at [306, 699] on link "User Settings" at bounding box center [335, 695] width 205 height 32
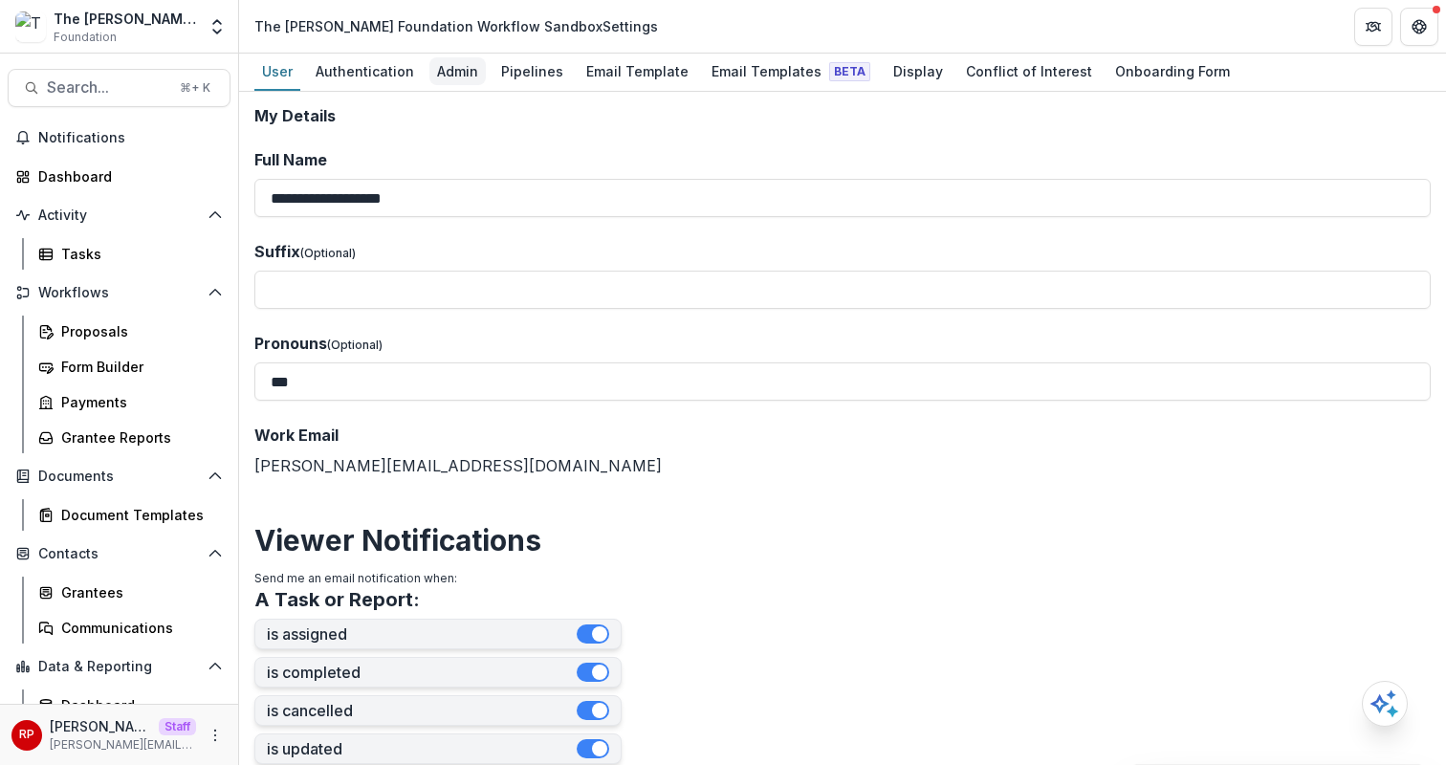
click at [466, 75] on div "Admin" at bounding box center [457, 71] width 56 height 28
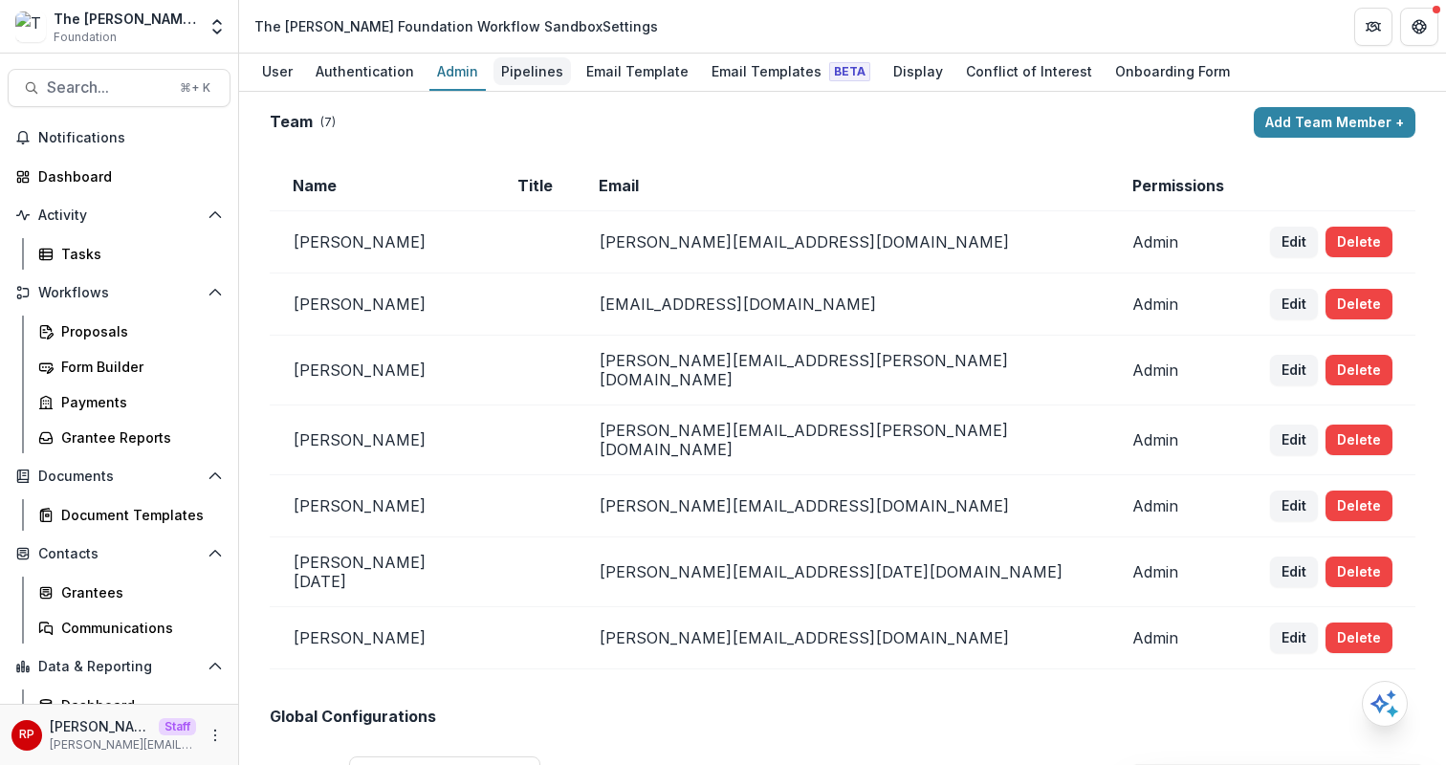
click at [515, 76] on div "Pipelines" at bounding box center [531, 71] width 77 height 28
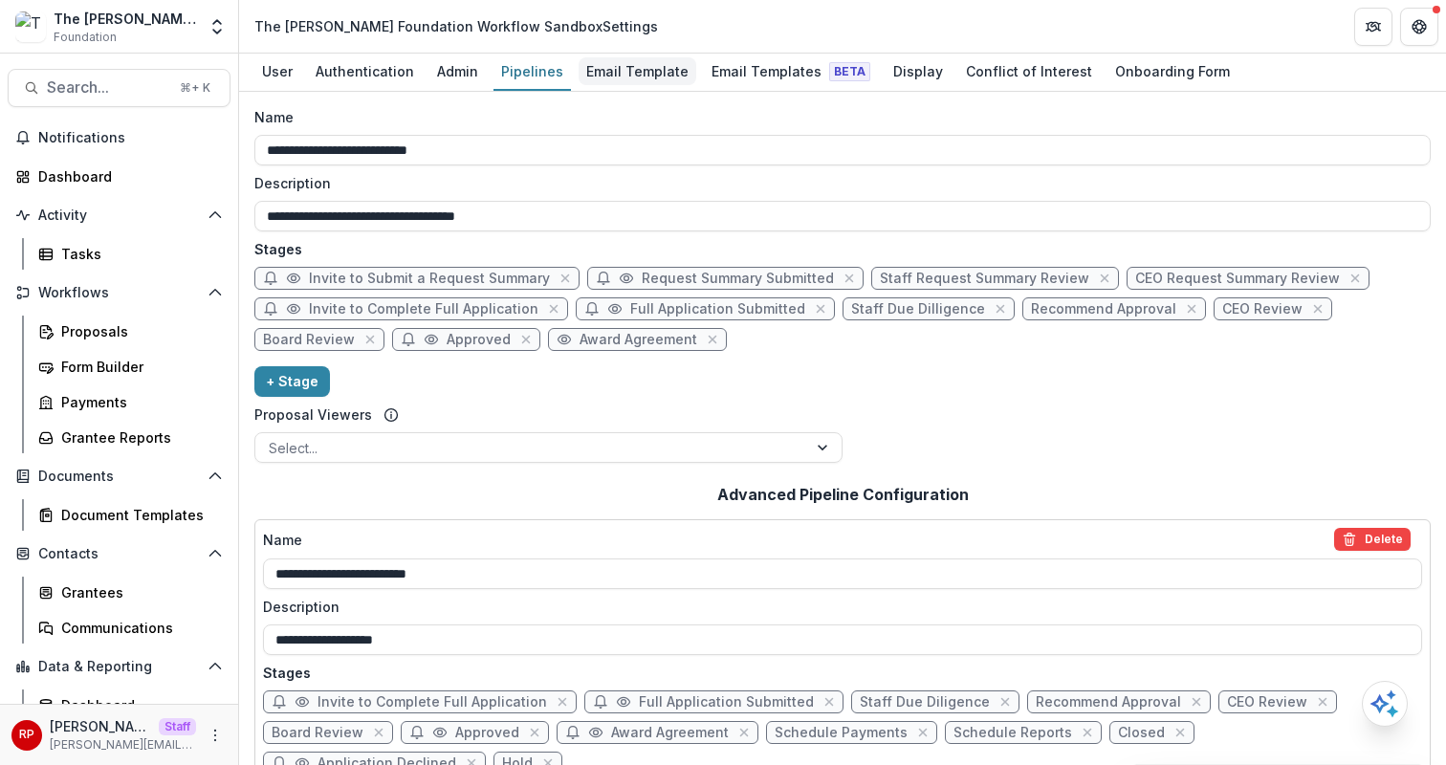
click at [657, 76] on div "Email Template" at bounding box center [637, 71] width 118 height 28
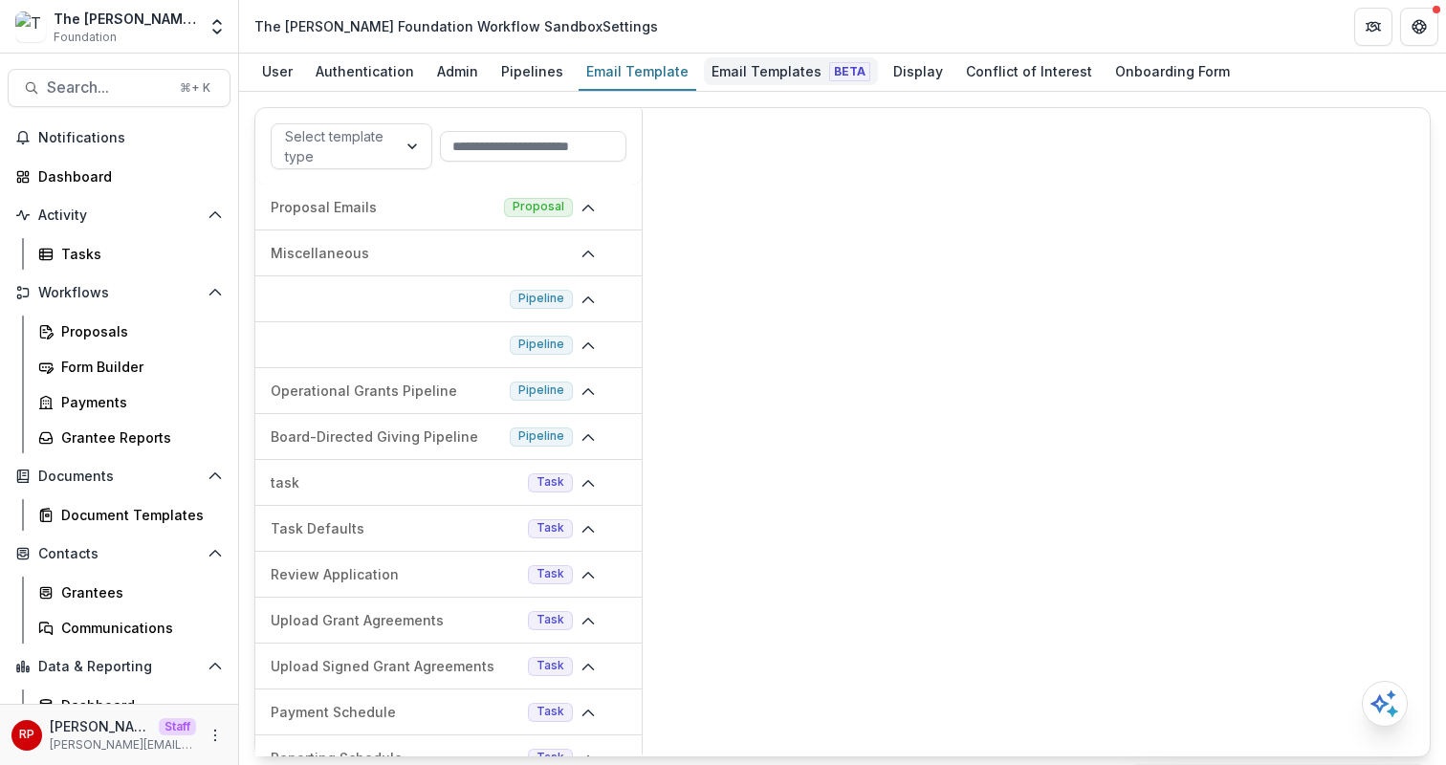
click at [779, 72] on div "Email Templates Beta" at bounding box center [791, 71] width 174 height 28
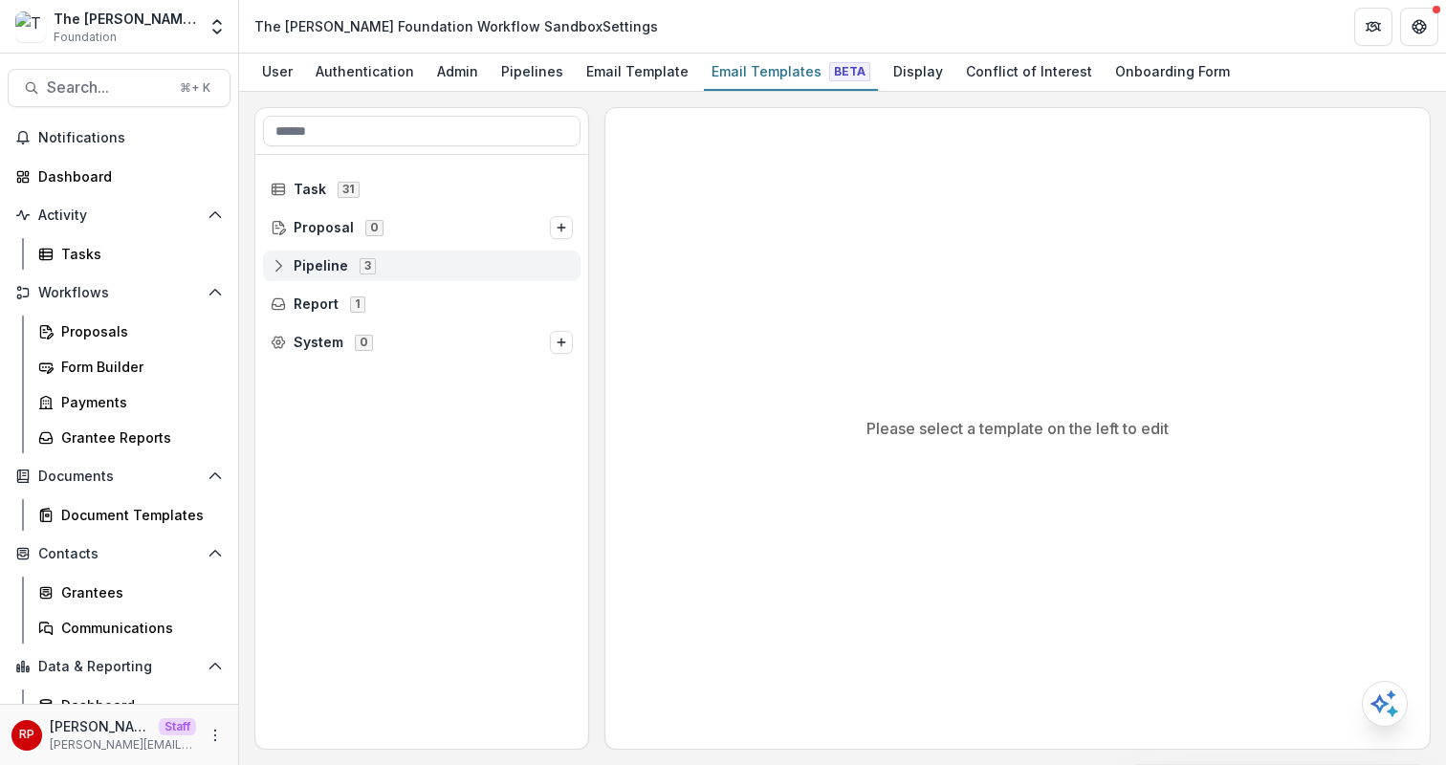
click at [298, 260] on span "Pipeline" at bounding box center [321, 266] width 54 height 16
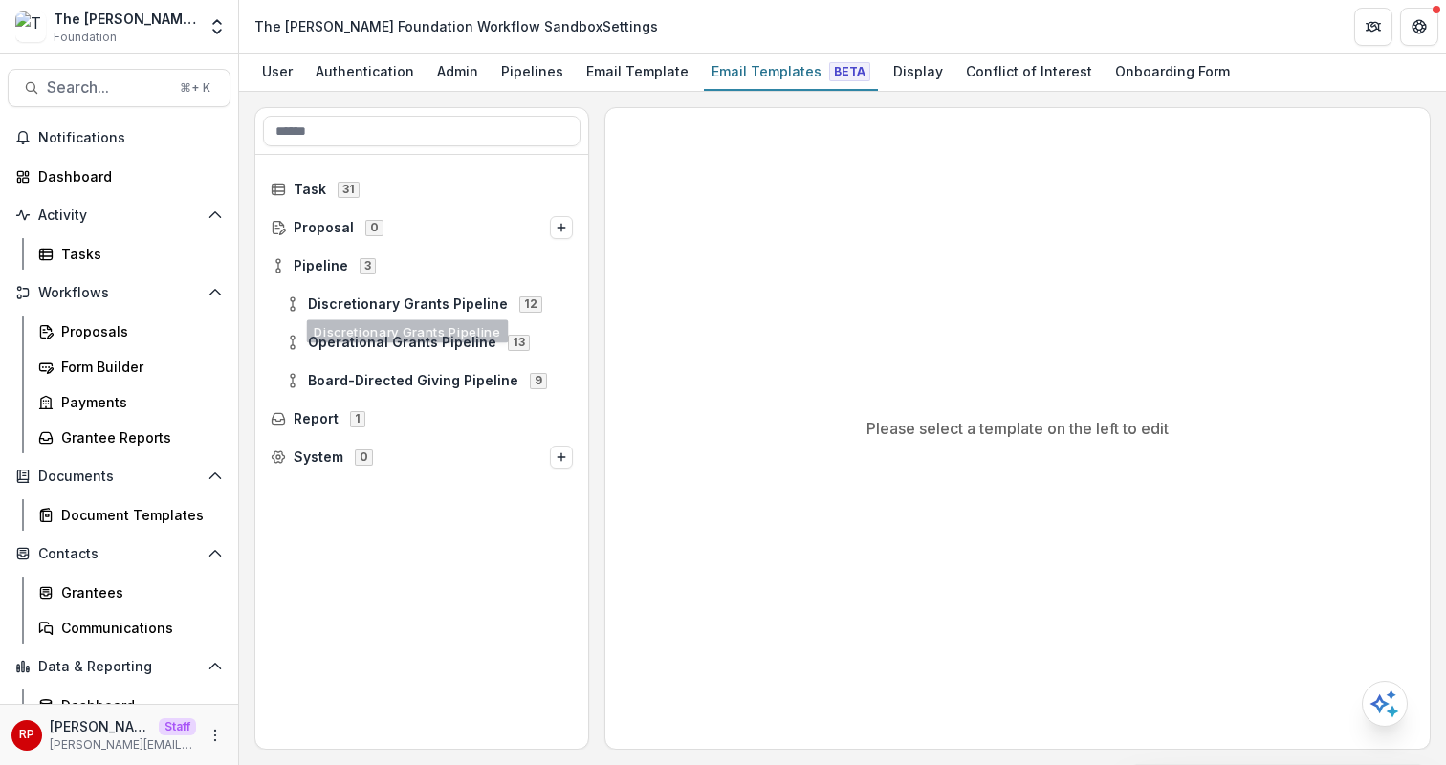
click at [362, 323] on div "Operational Grants Pipeline 13" at bounding box center [421, 342] width 333 height 38
click at [369, 305] on span "Discretionary Grants Pipeline" at bounding box center [408, 304] width 200 height 16
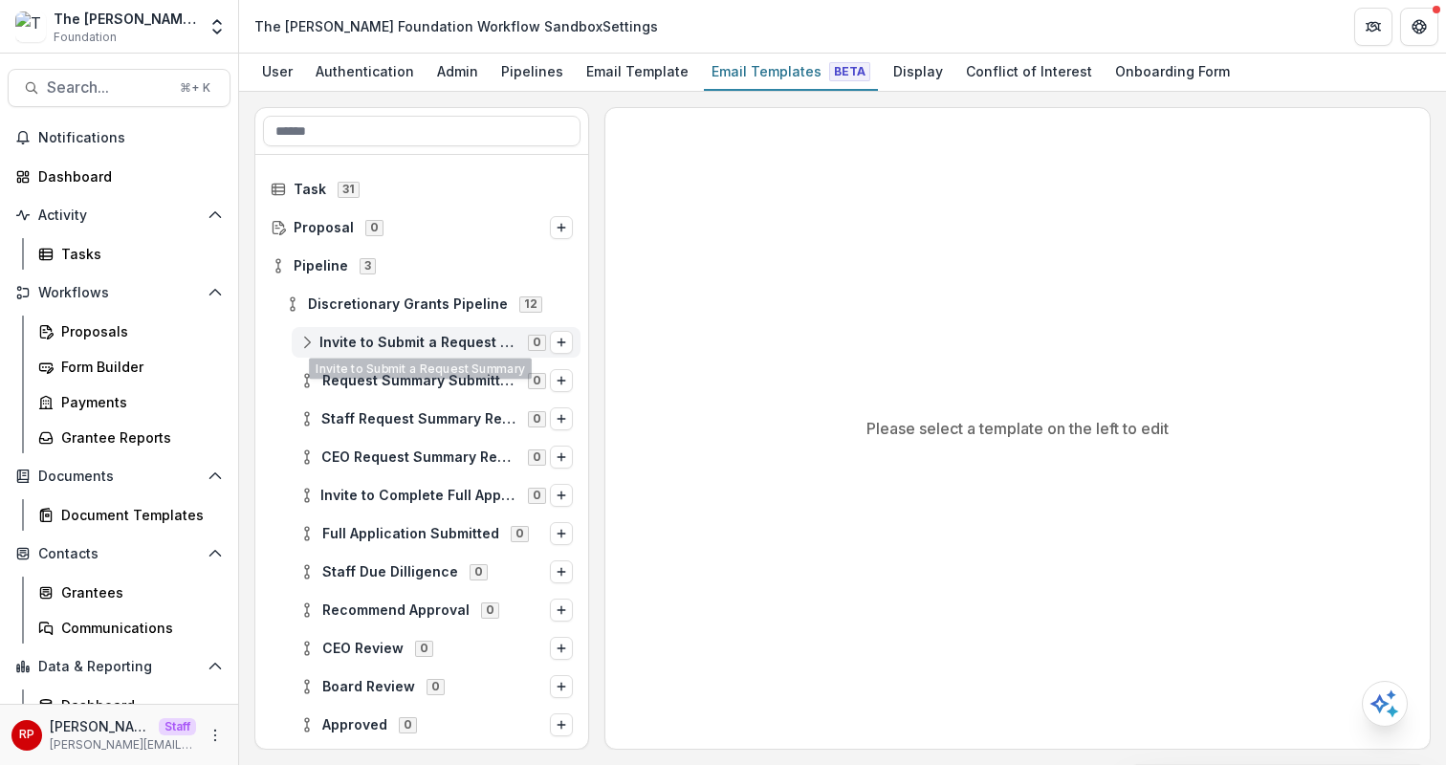
click at [387, 352] on div "Invite to Submit a Request Summary 0" at bounding box center [436, 342] width 289 height 31
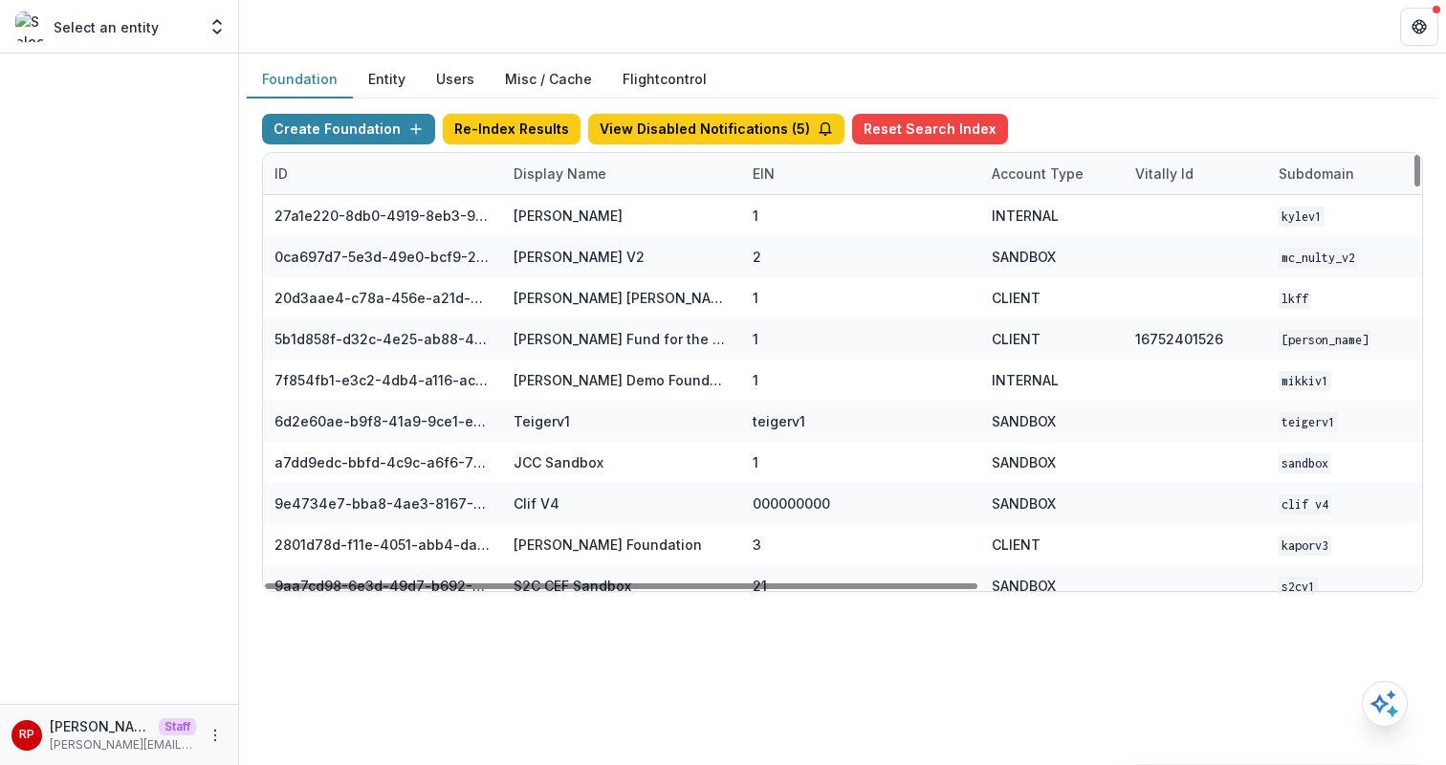
click at [567, 177] on div "Display Name" at bounding box center [560, 173] width 116 height 20
click at [672, 221] on input at bounding box center [620, 217] width 229 height 31
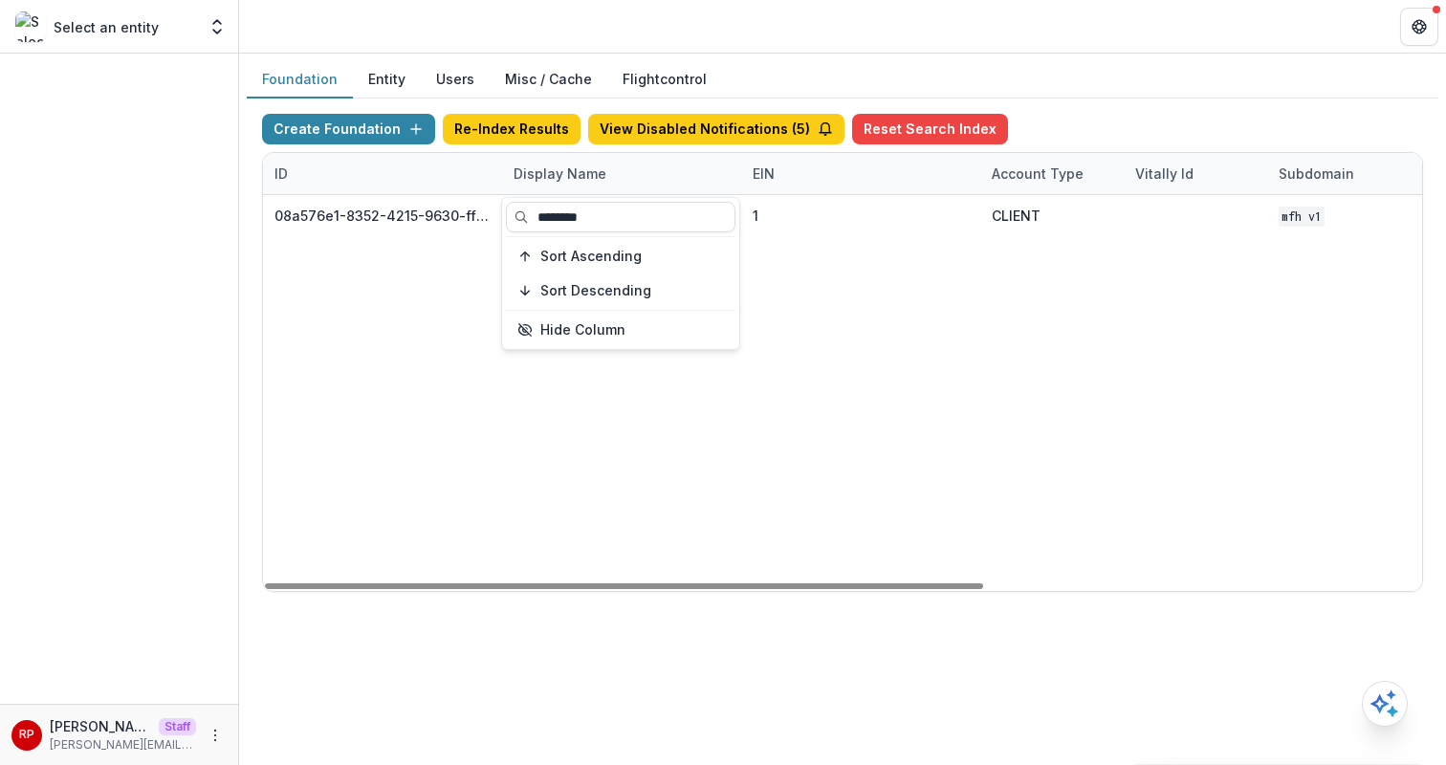
type input "********"
click at [951, 381] on div "08a576e1-8352-4215-9630-ff0d35d85970 Missouri Foundation for Health 1 CLIENT MF…" at bounding box center [1195, 393] width 1864 height 396
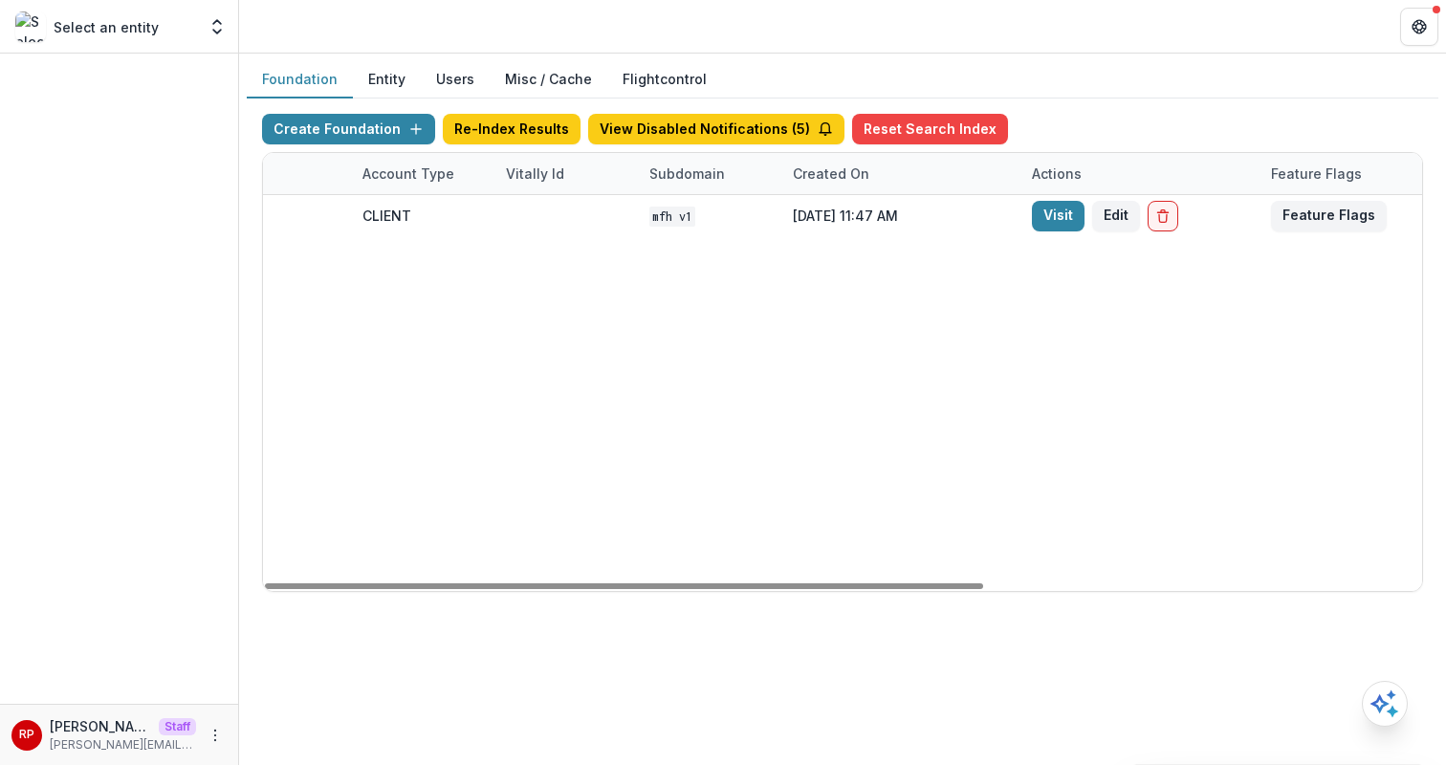
scroll to position [0, 628]
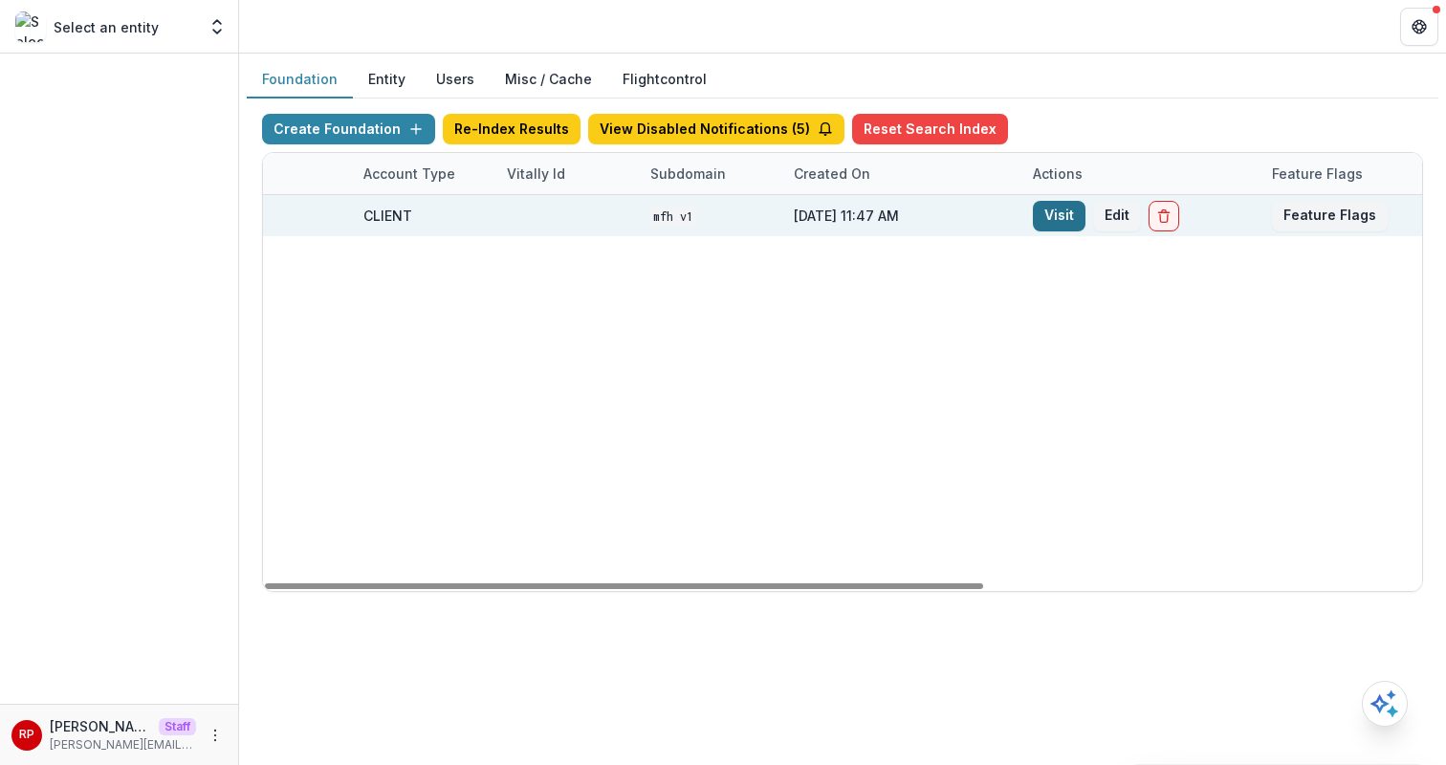
click at [1049, 207] on link "Visit" at bounding box center [1059, 216] width 53 height 31
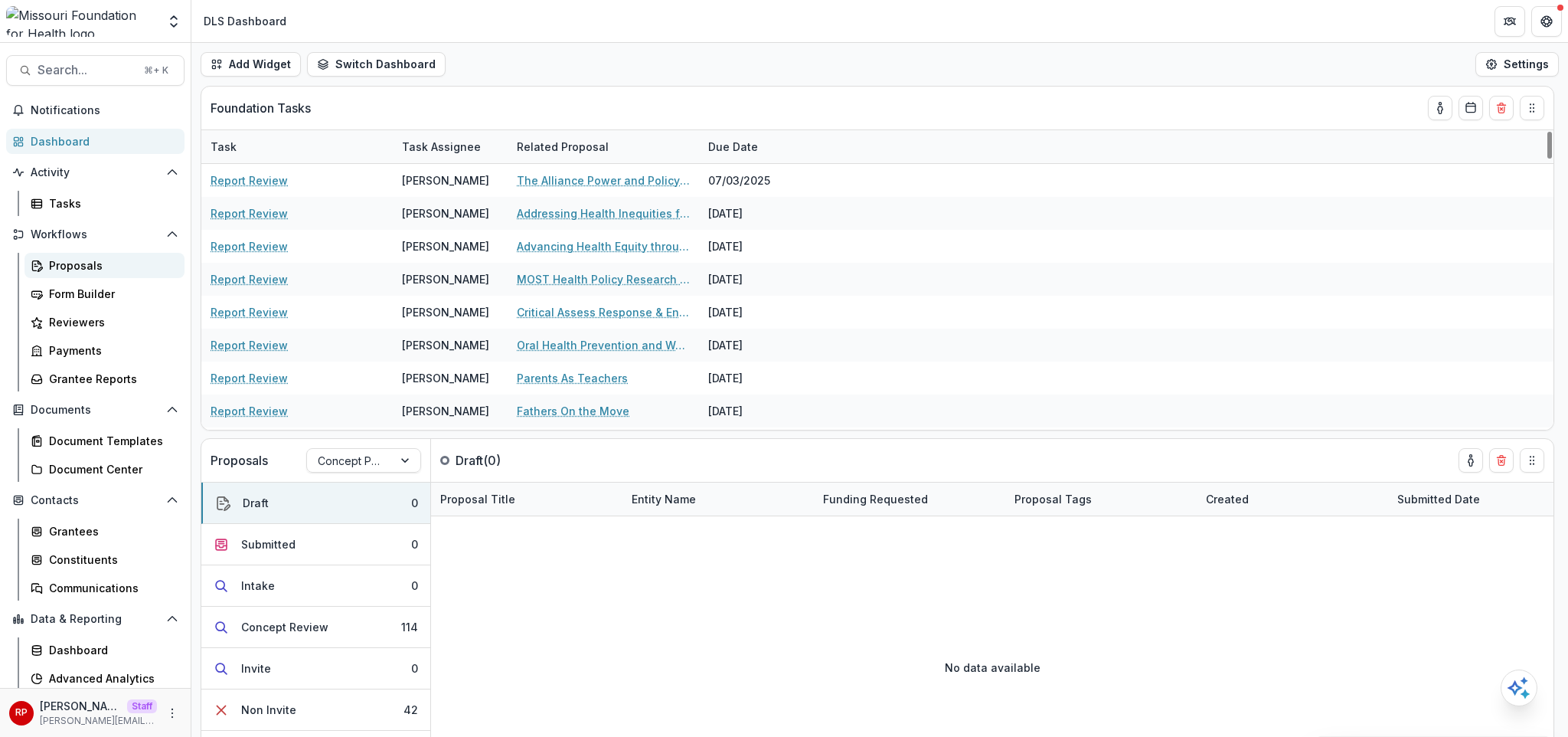
click at [140, 268] on div "Proposals" at bounding box center [111, 265] width 123 height 16
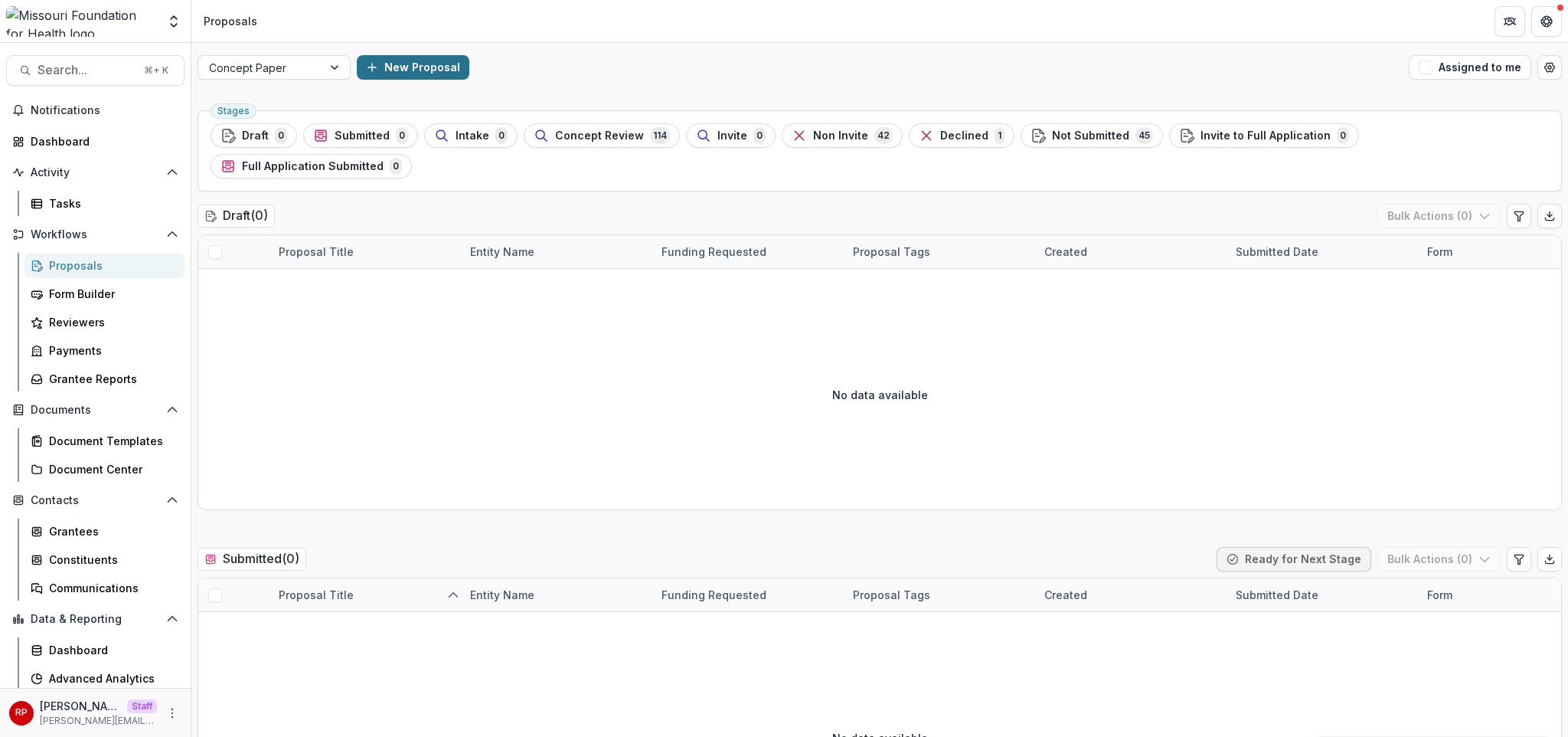
click at [395, 64] on button "New Proposal" at bounding box center [413, 67] width 113 height 25
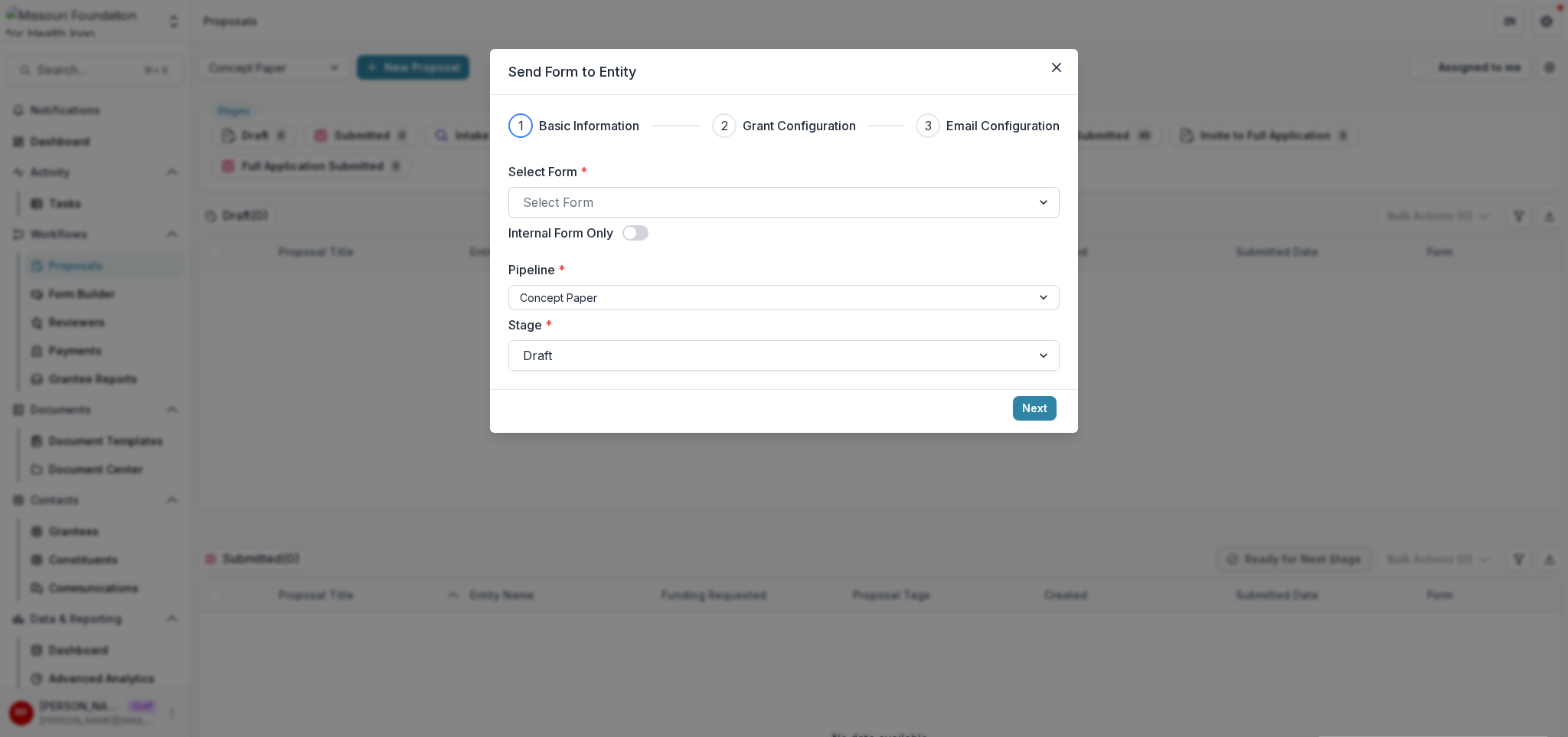
click at [614, 200] on div at bounding box center [770, 202] width 495 height 22
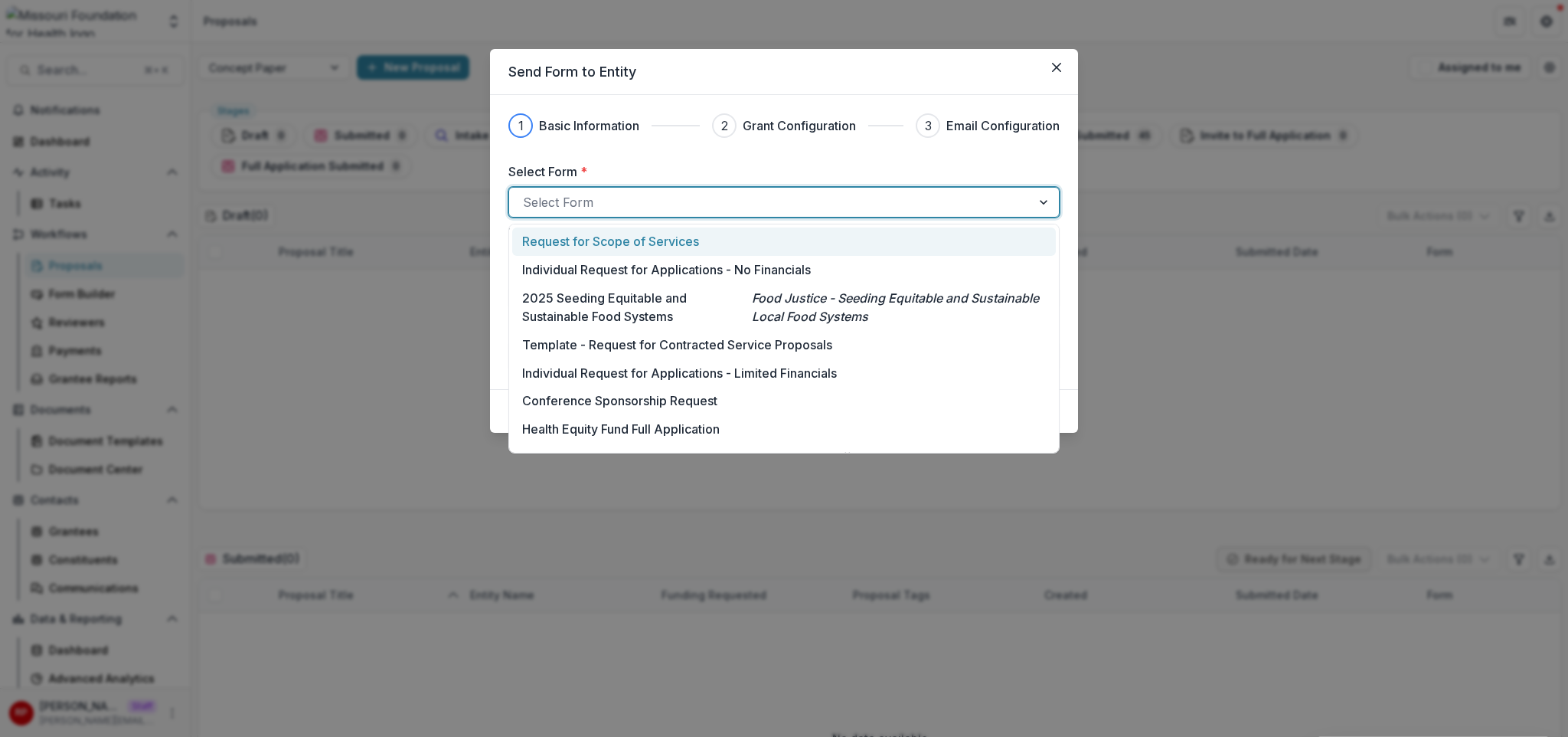
click at [688, 241] on p "Request for Scope of Services" at bounding box center [610, 241] width 177 height 18
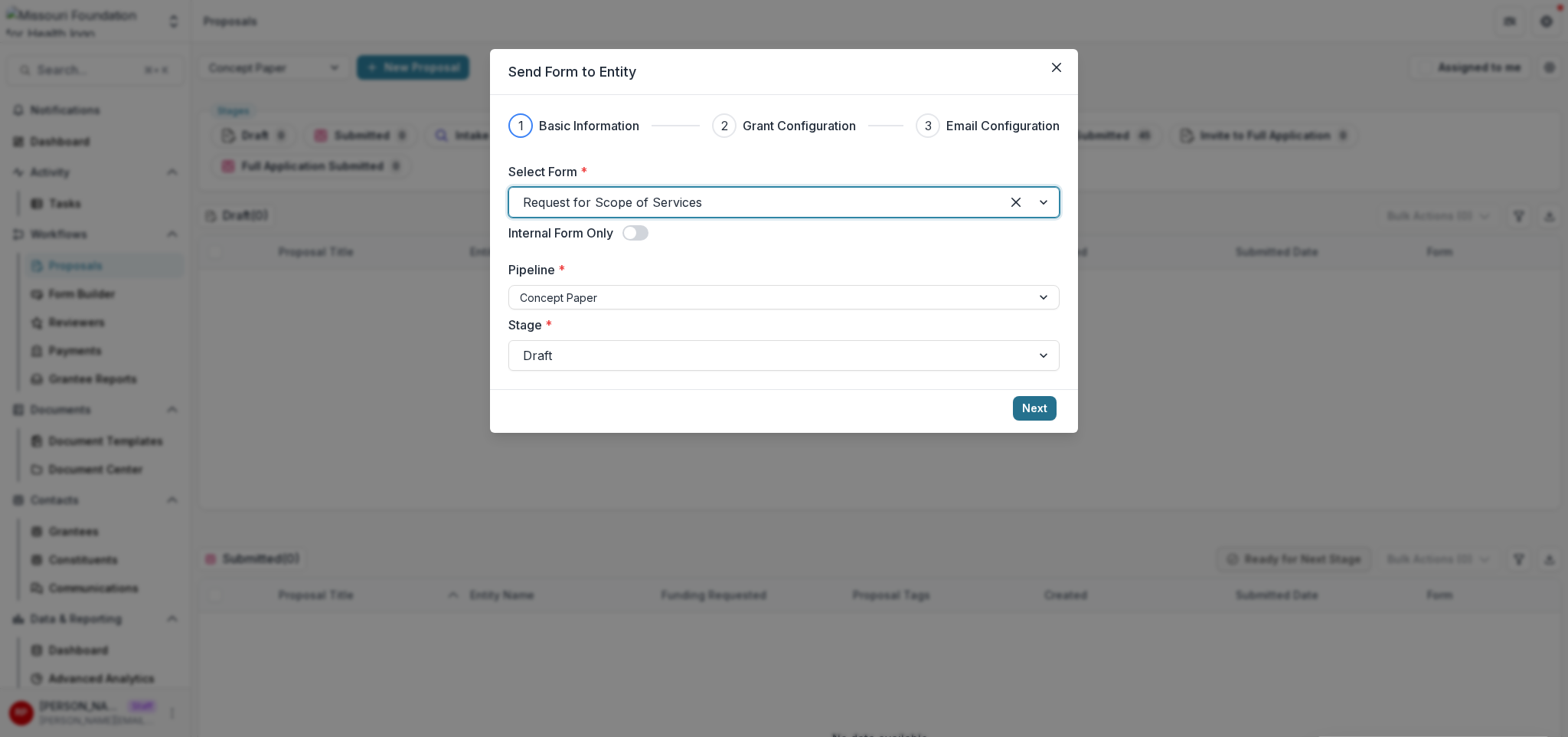
click at [1020, 403] on button "Next" at bounding box center [1035, 408] width 43 height 25
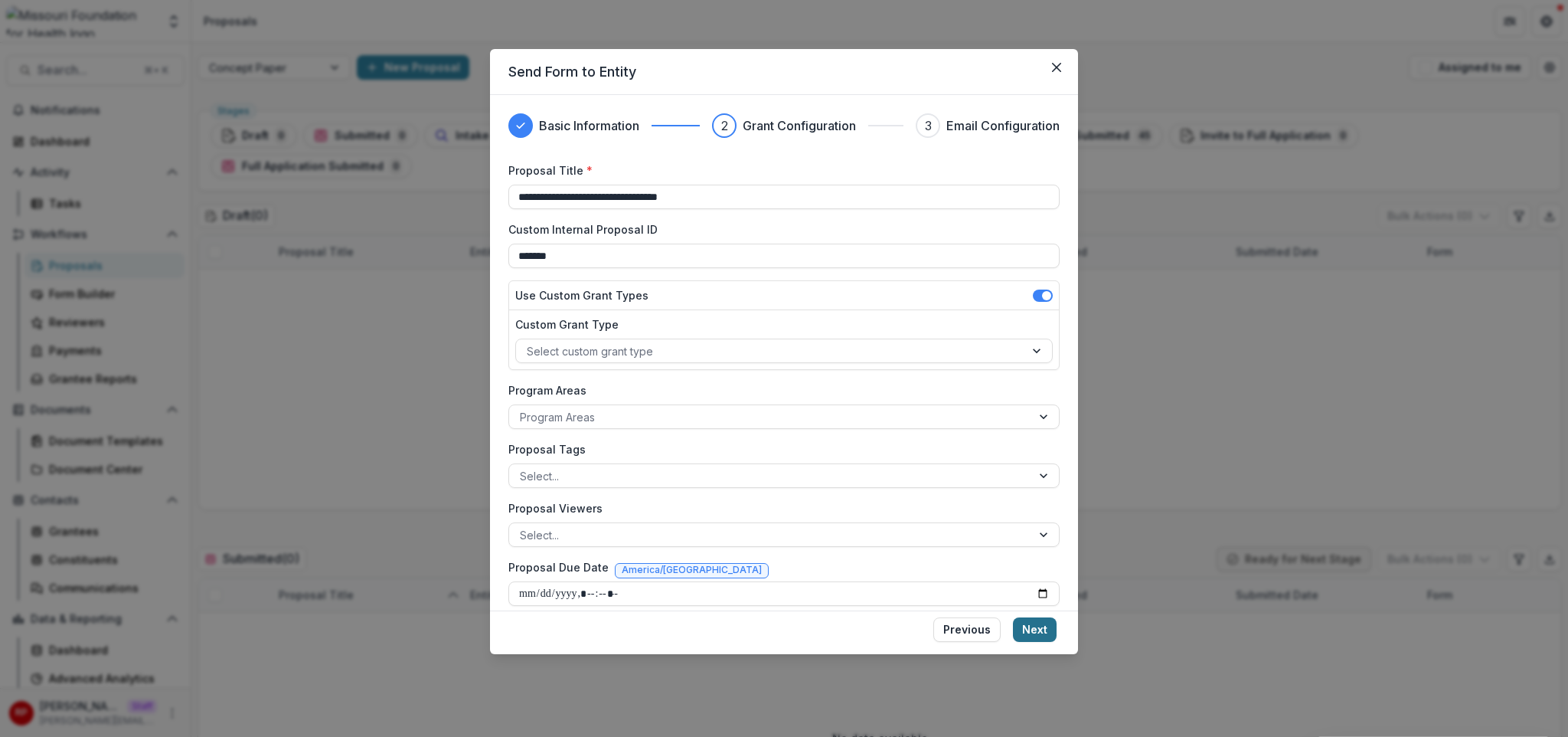
click at [1026, 612] on button "Next" at bounding box center [1035, 630] width 43 height 25
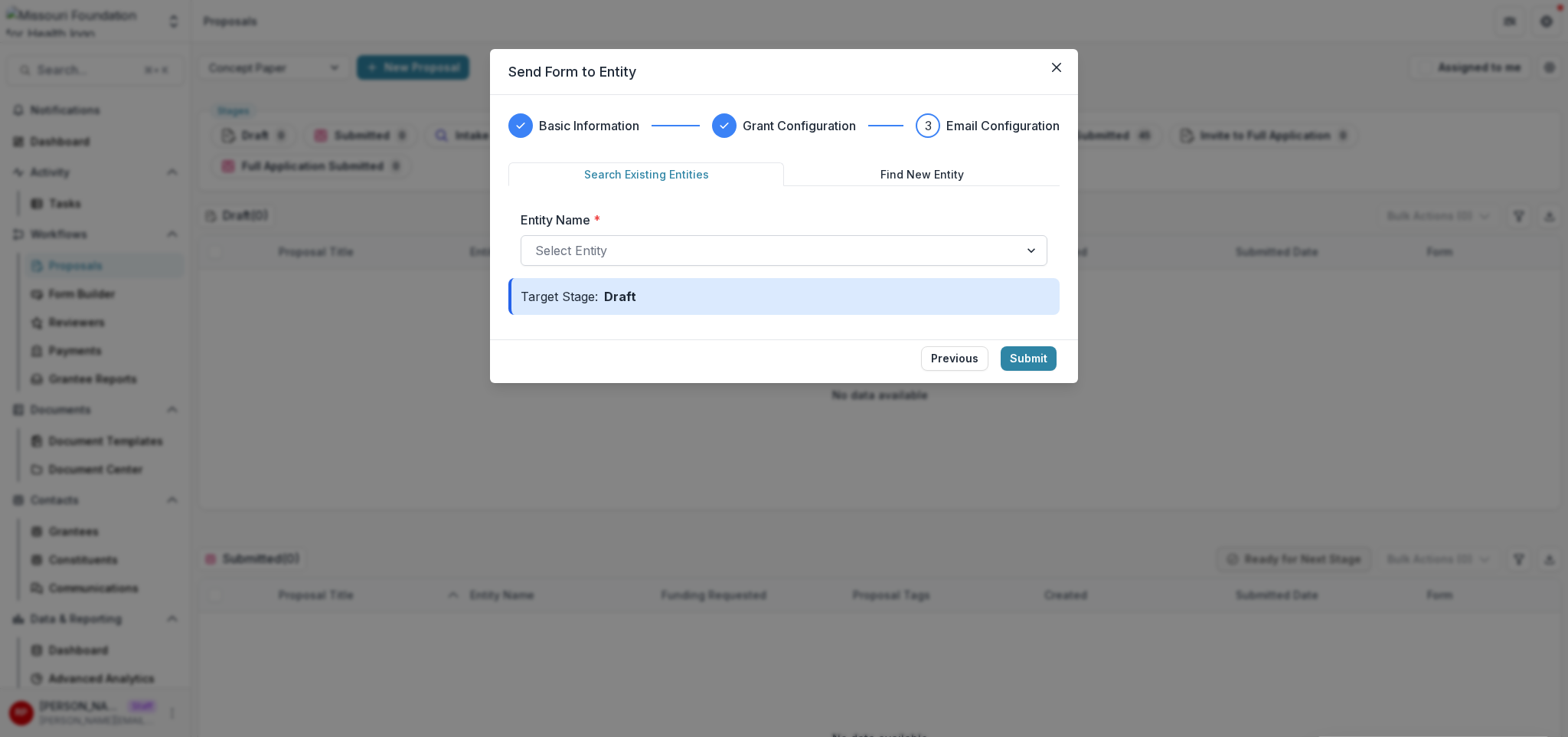
click at [755, 248] on div at bounding box center [770, 250] width 470 height 22
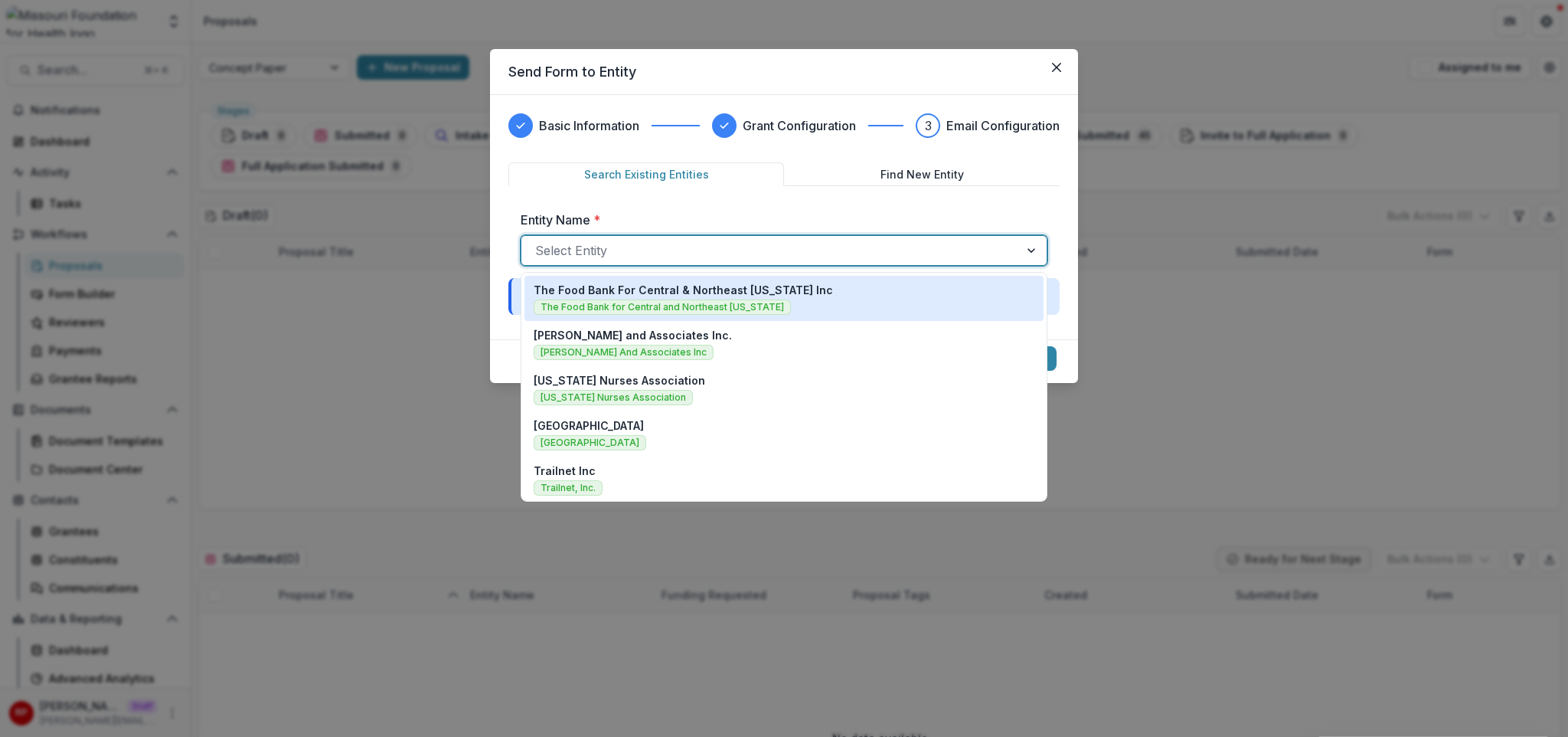
click at [744, 304] on span "The Food Bank for Central and Northeast Missouri" at bounding box center [661, 307] width 257 height 15
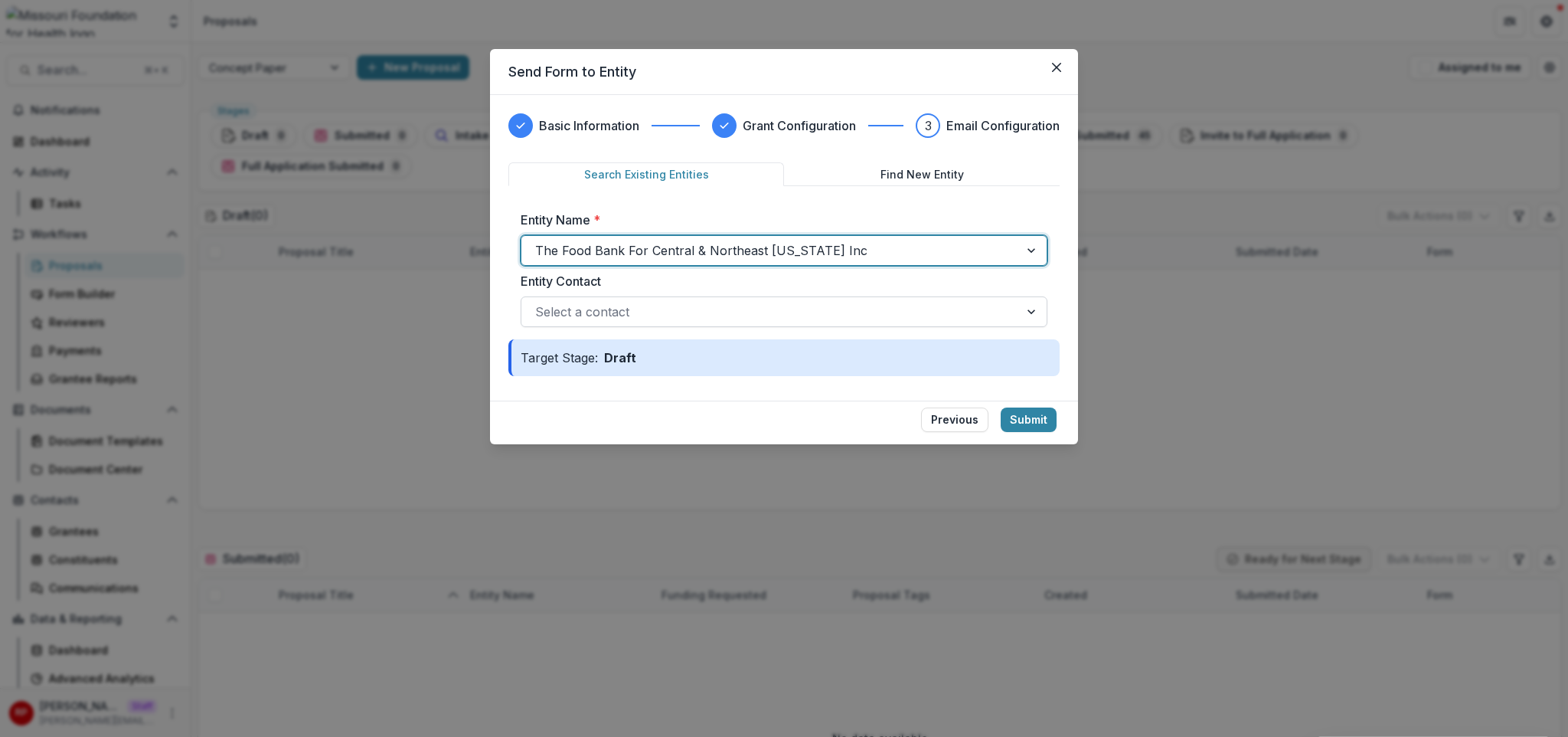
click at [700, 316] on div at bounding box center [770, 312] width 470 height 22
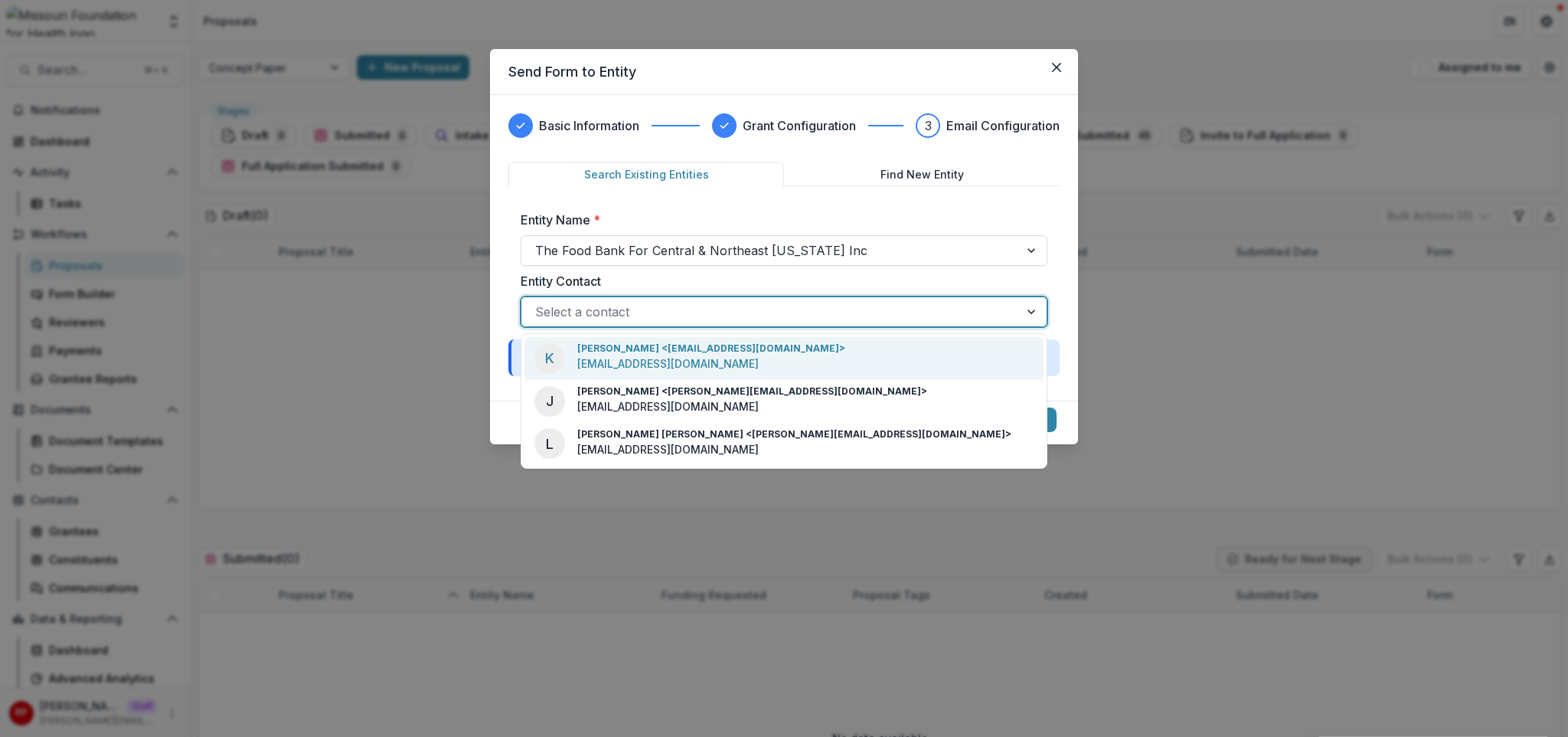
click at [699, 341] on p "Kate Pankey <kpankey@sharefoodbringhope.org>" at bounding box center [711, 348] width 268 height 14
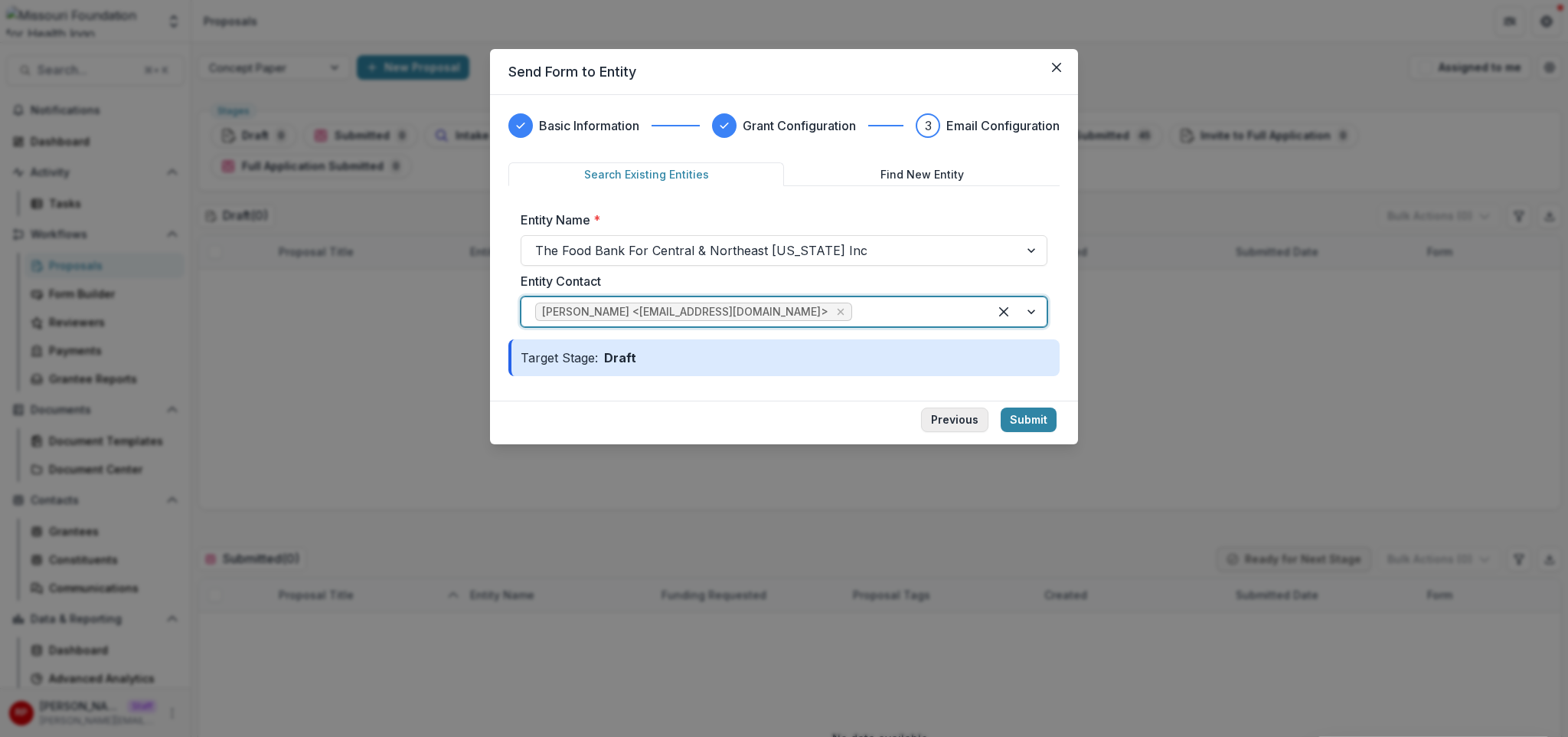
click at [943, 423] on button "Previous" at bounding box center [955, 420] width 67 height 25
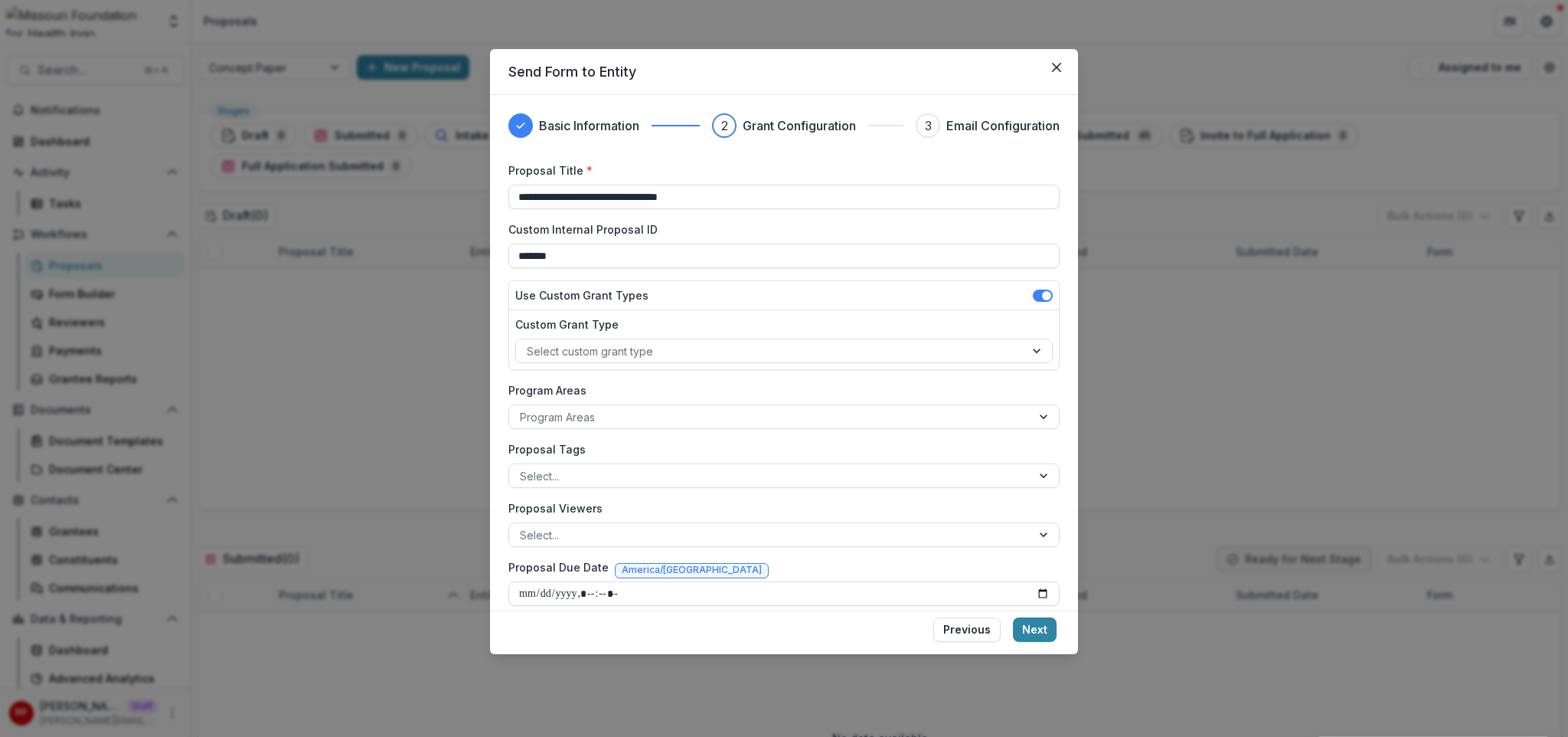
click at [955, 612] on button "Previous" at bounding box center [967, 630] width 67 height 25
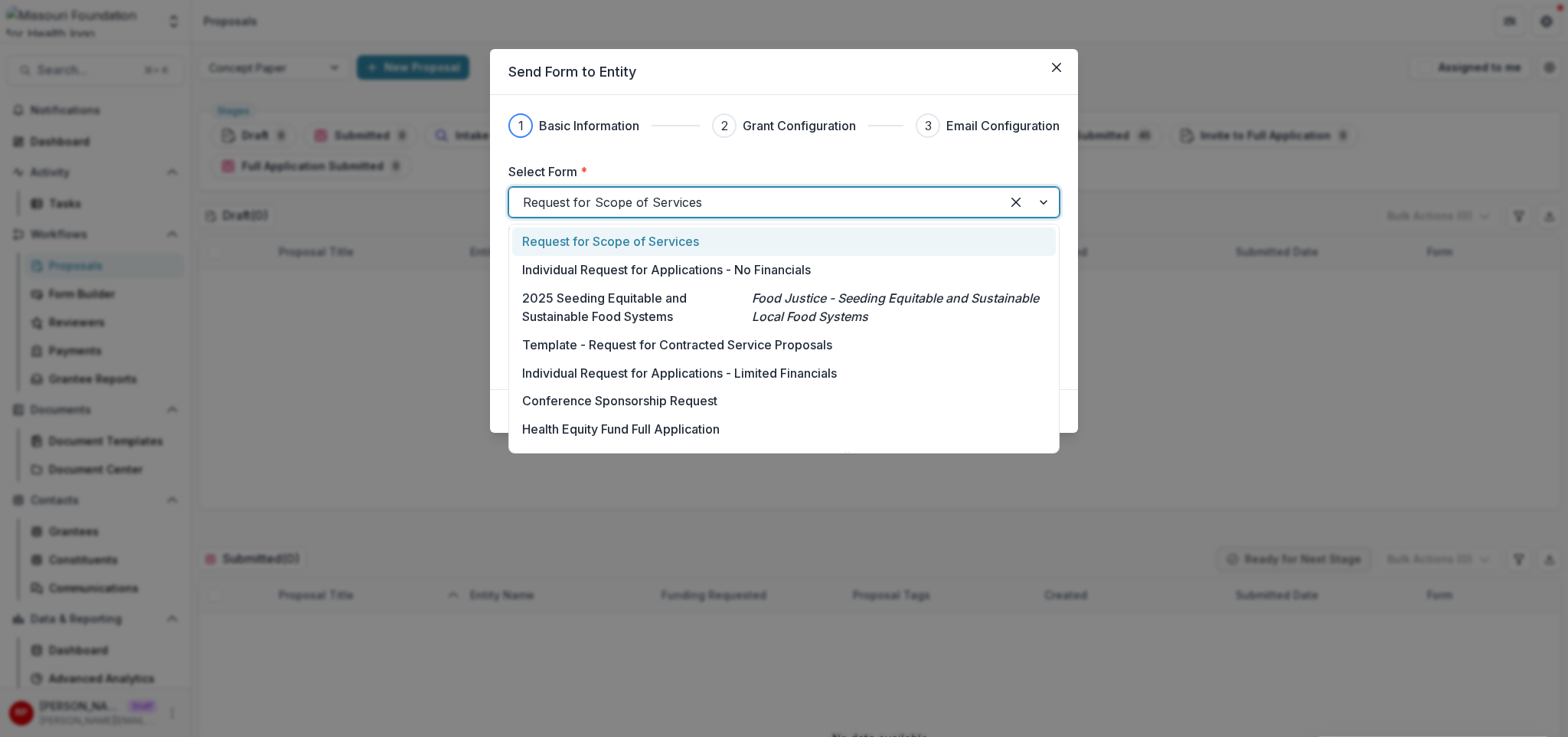
click at [635, 205] on div at bounding box center [754, 202] width 464 height 22
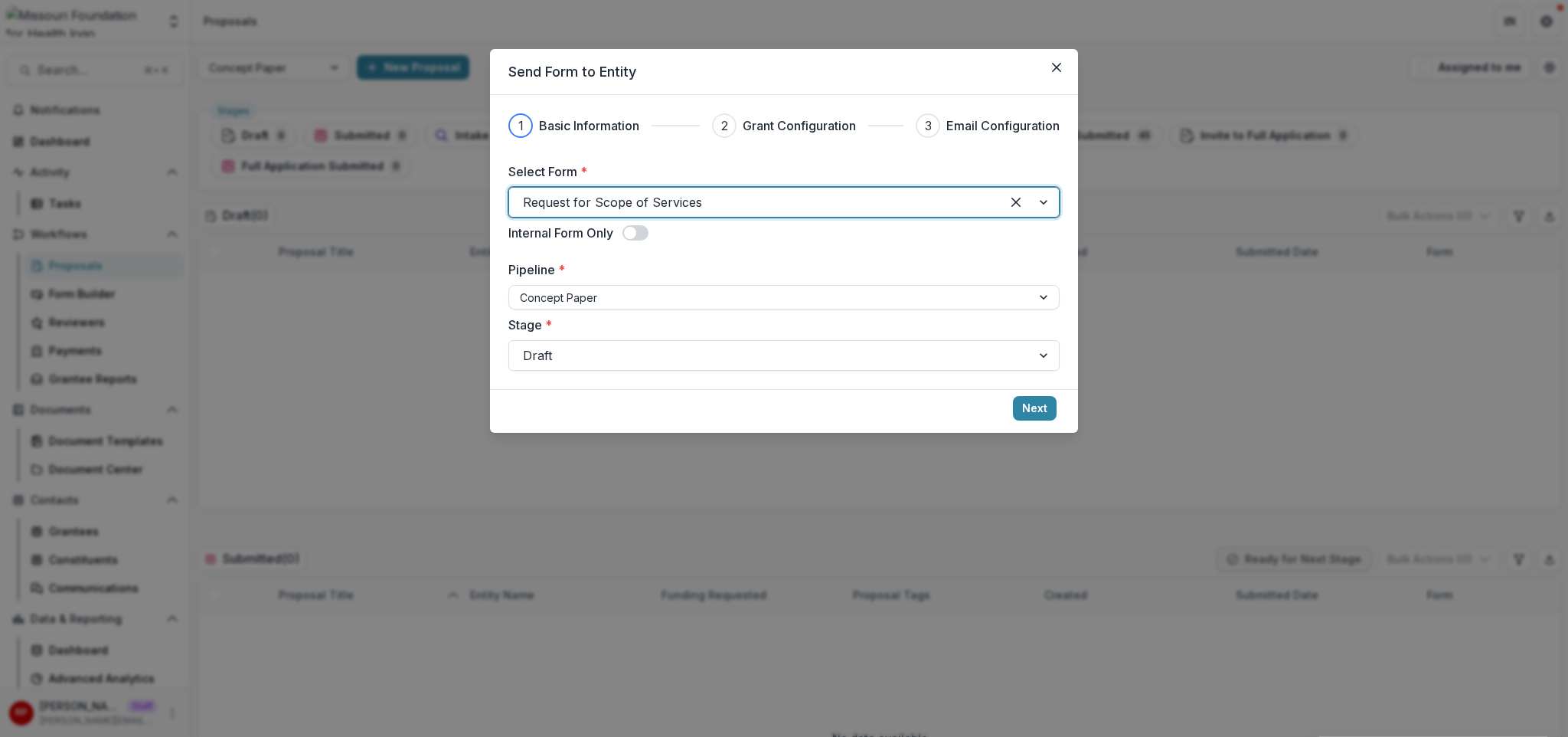
click at [640, 192] on div at bounding box center [754, 202] width 464 height 22
click at [647, 295] on div at bounding box center [770, 297] width 501 height 19
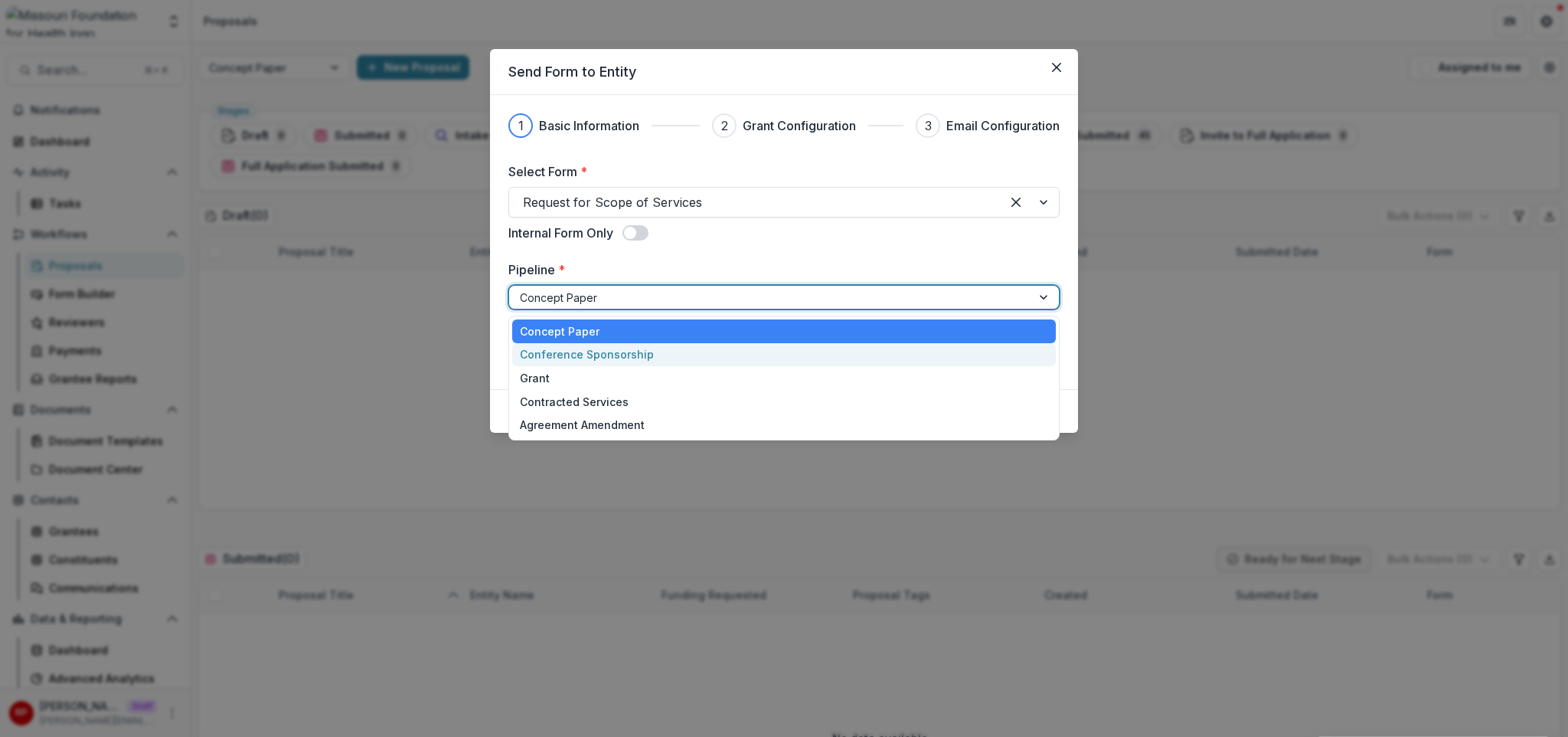
click at [654, 352] on div "Conference Sponsorship" at bounding box center [784, 355] width 544 height 24
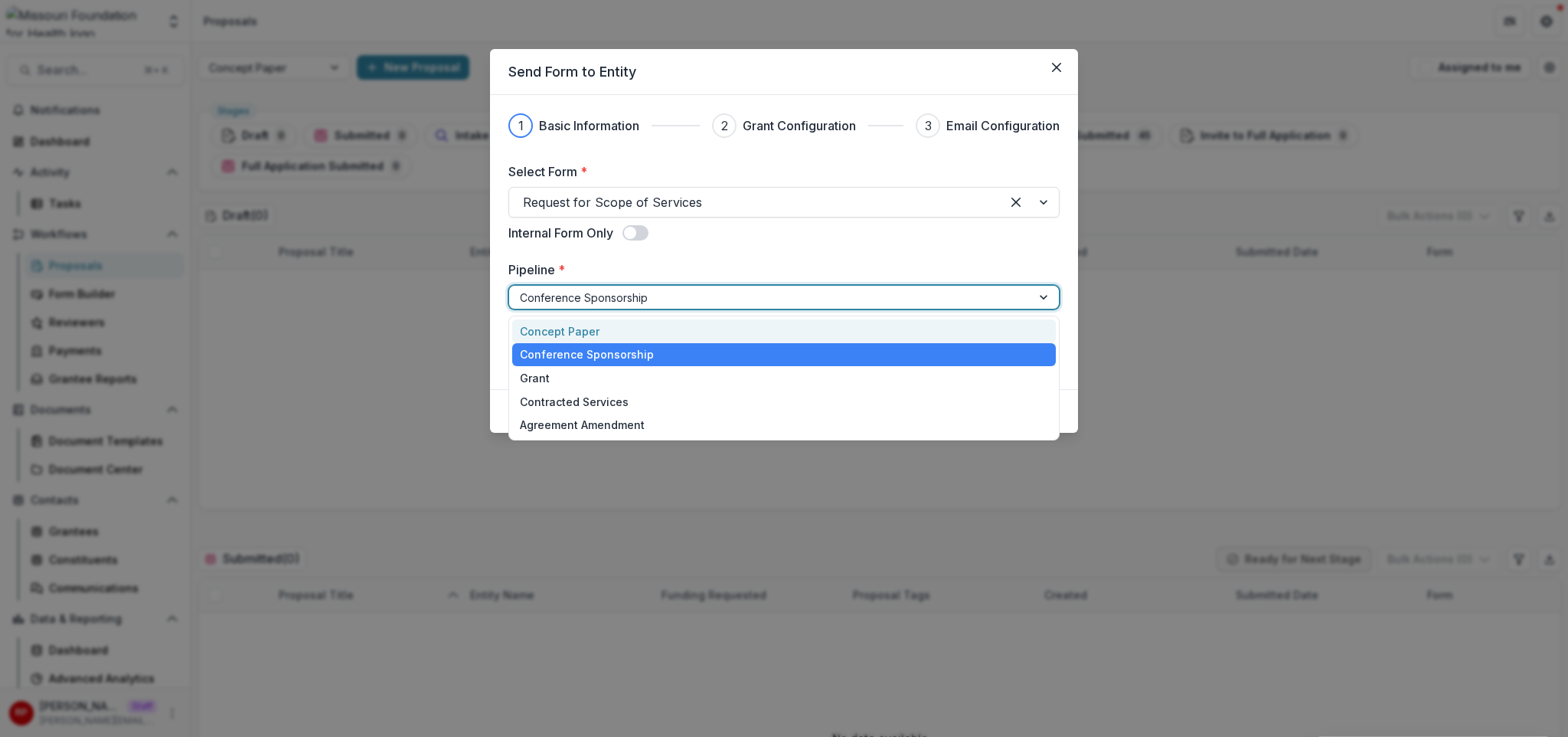
click at [678, 294] on div at bounding box center [770, 297] width 501 height 19
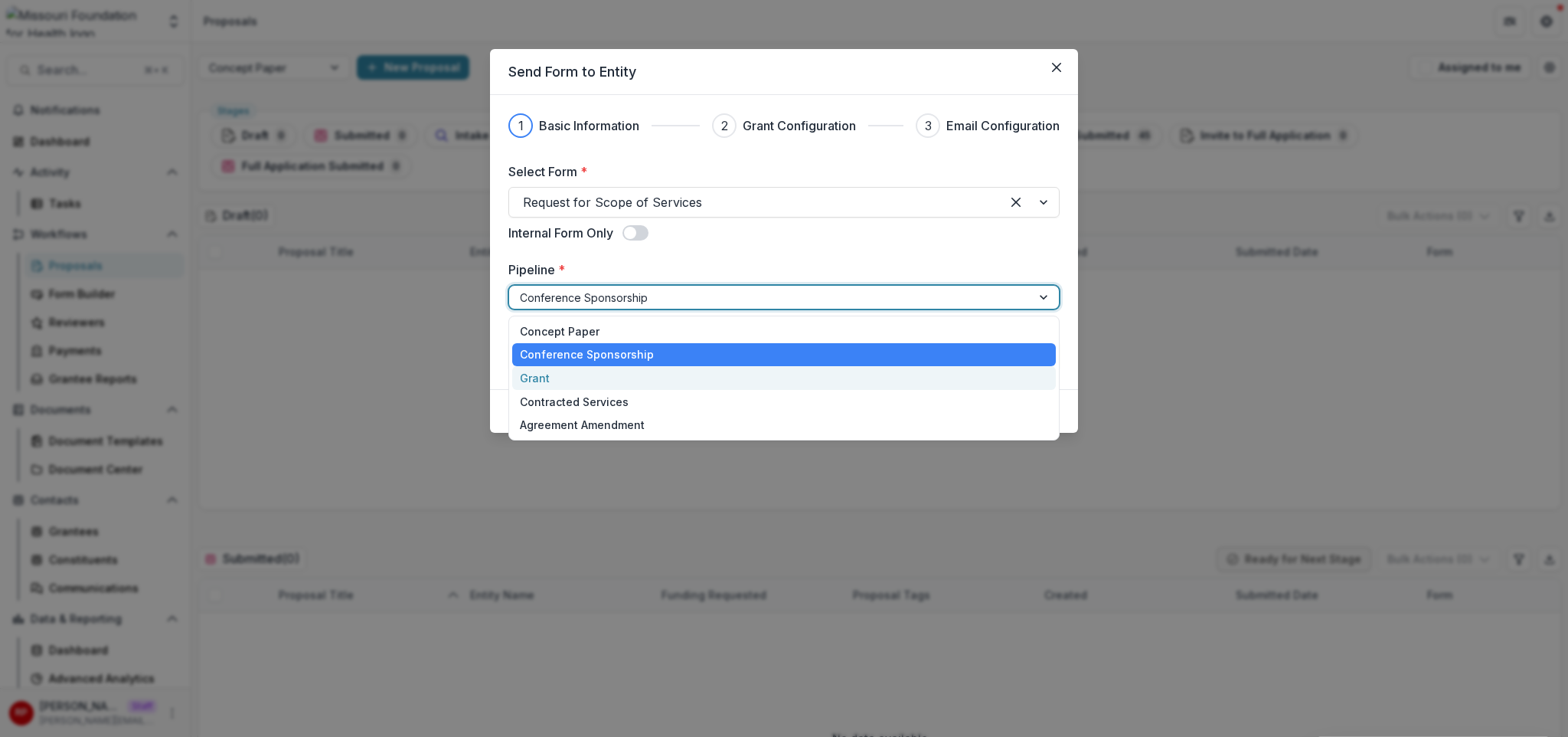
click at [670, 377] on div "Grant" at bounding box center [784, 378] width 544 height 24
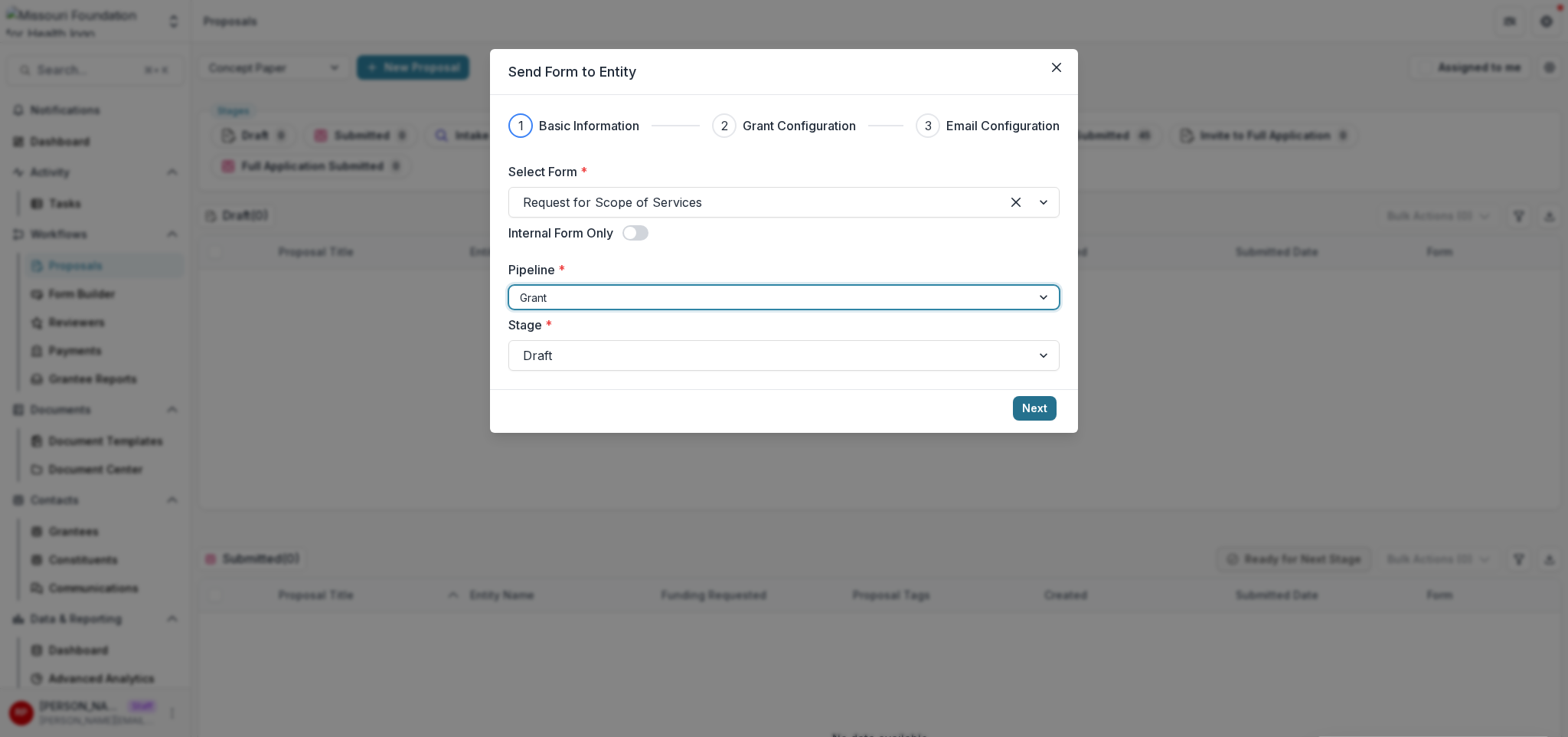
click at [1043, 407] on button "Next" at bounding box center [1035, 408] width 43 height 25
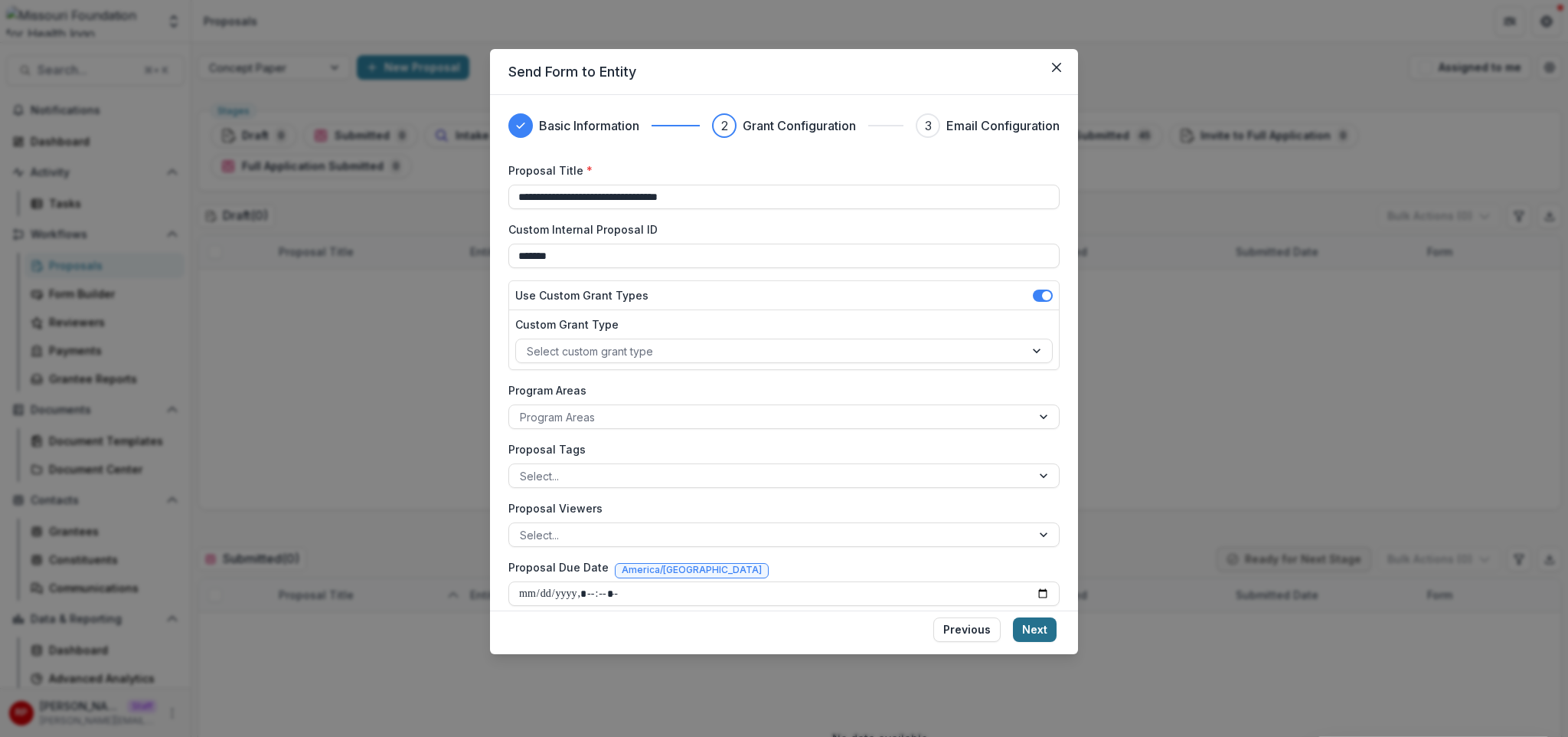
click at [1034, 612] on button "Next" at bounding box center [1035, 630] width 43 height 25
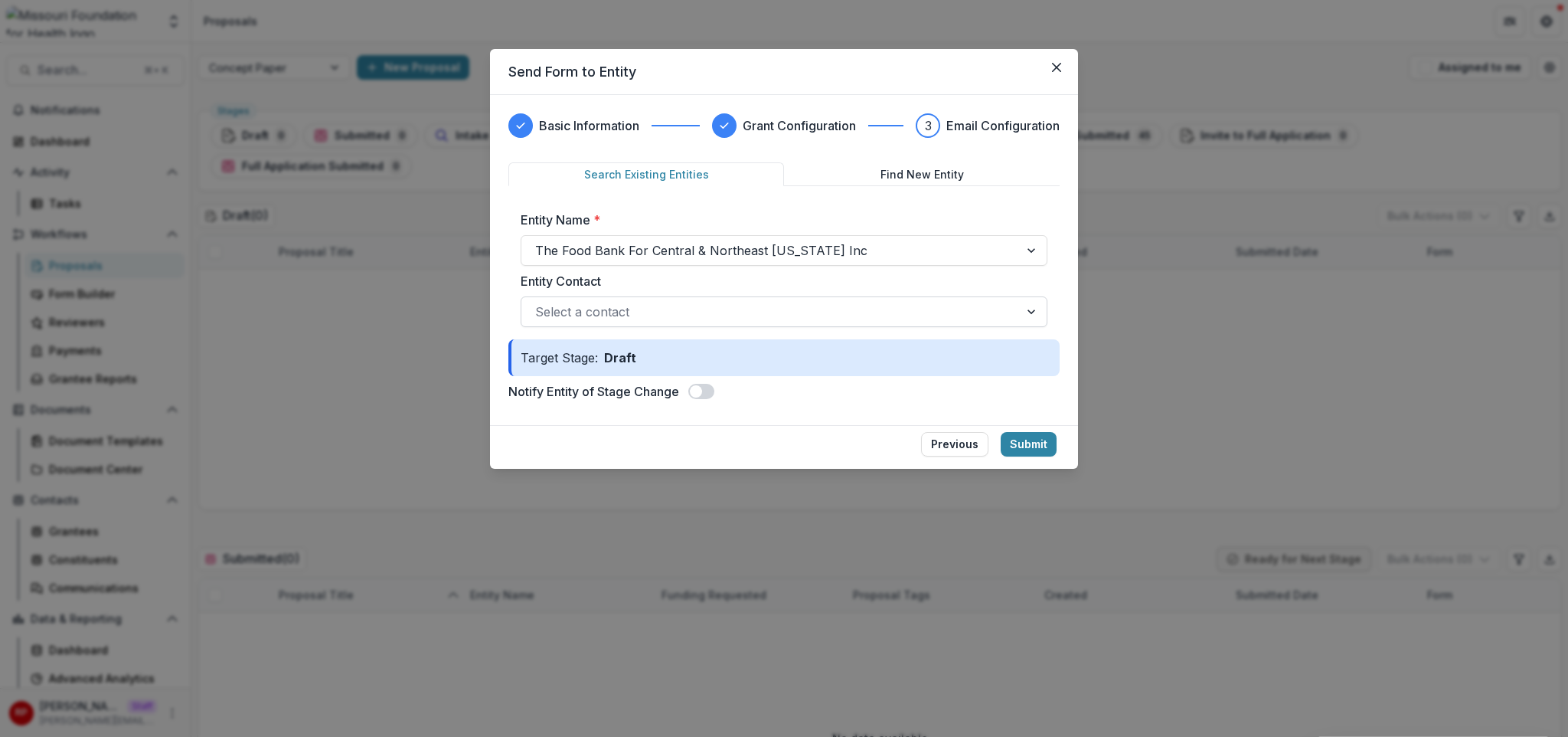
click at [673, 320] on div at bounding box center [770, 312] width 470 height 22
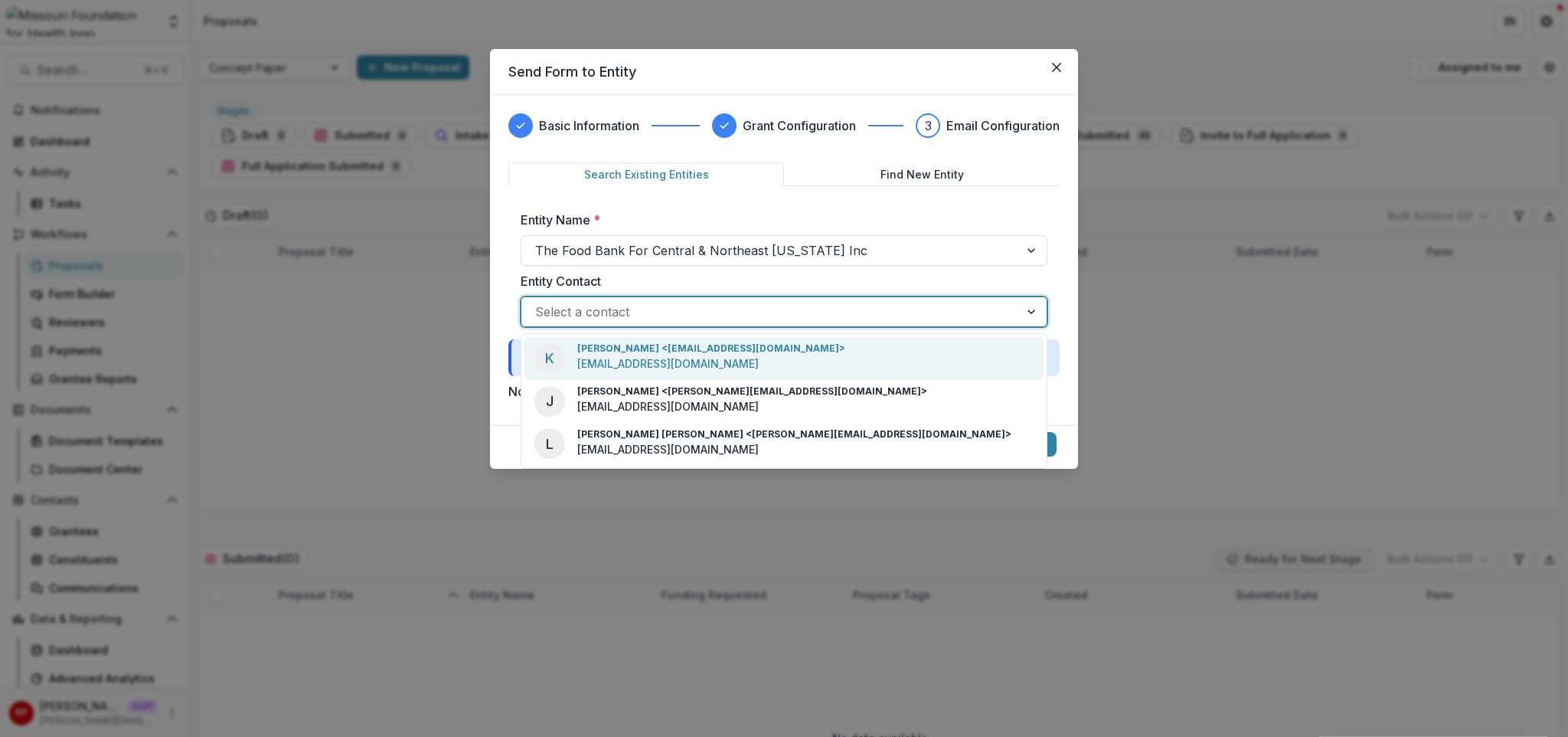
click at [673, 372] on div "Kate Pankey <kpankey@sharefoodbringhope.org> kpankey@sharefoodbringhope.org" at bounding box center [711, 357] width 268 height 33
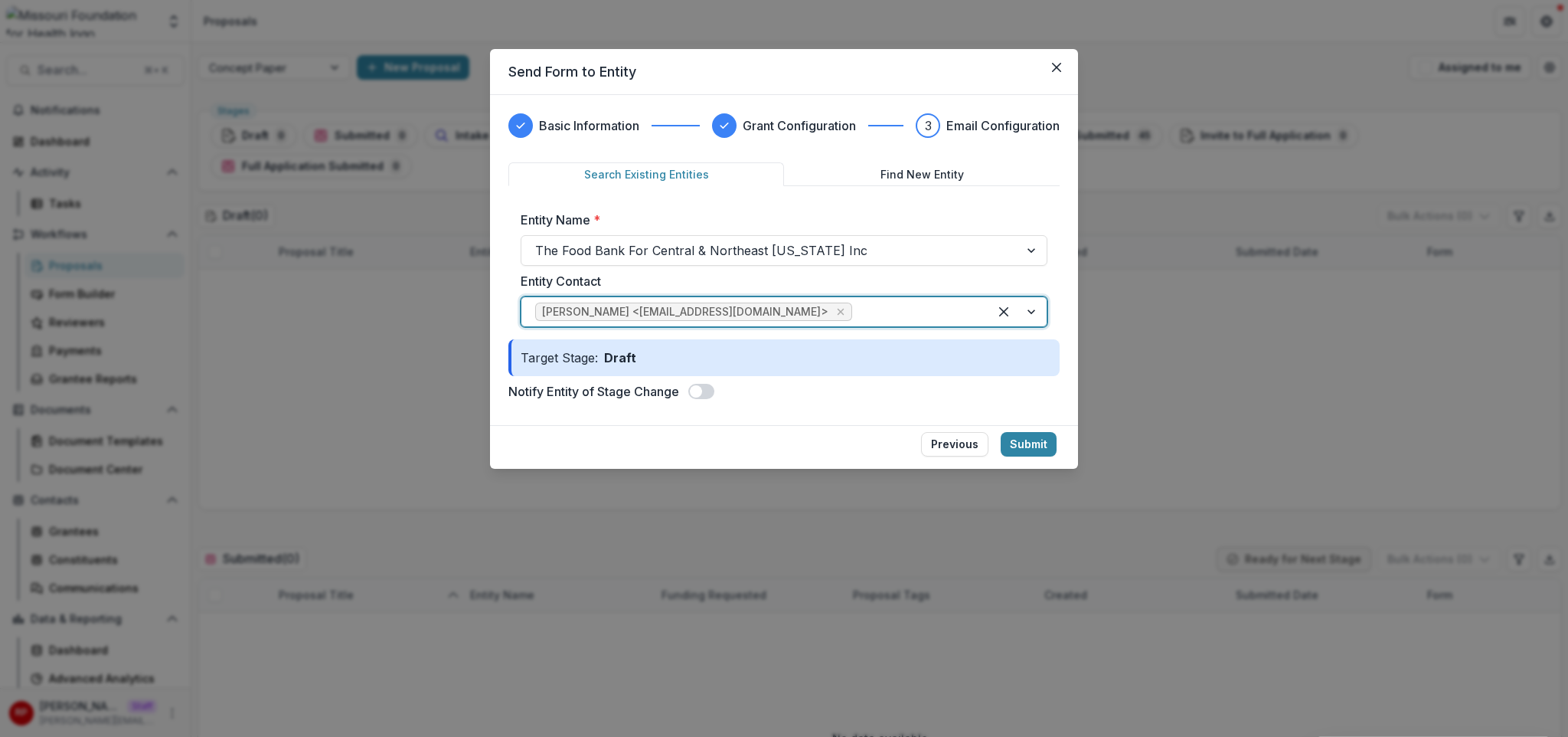
click at [689, 396] on div "Notify Entity of Stage Change" at bounding box center [784, 391] width 551 height 18
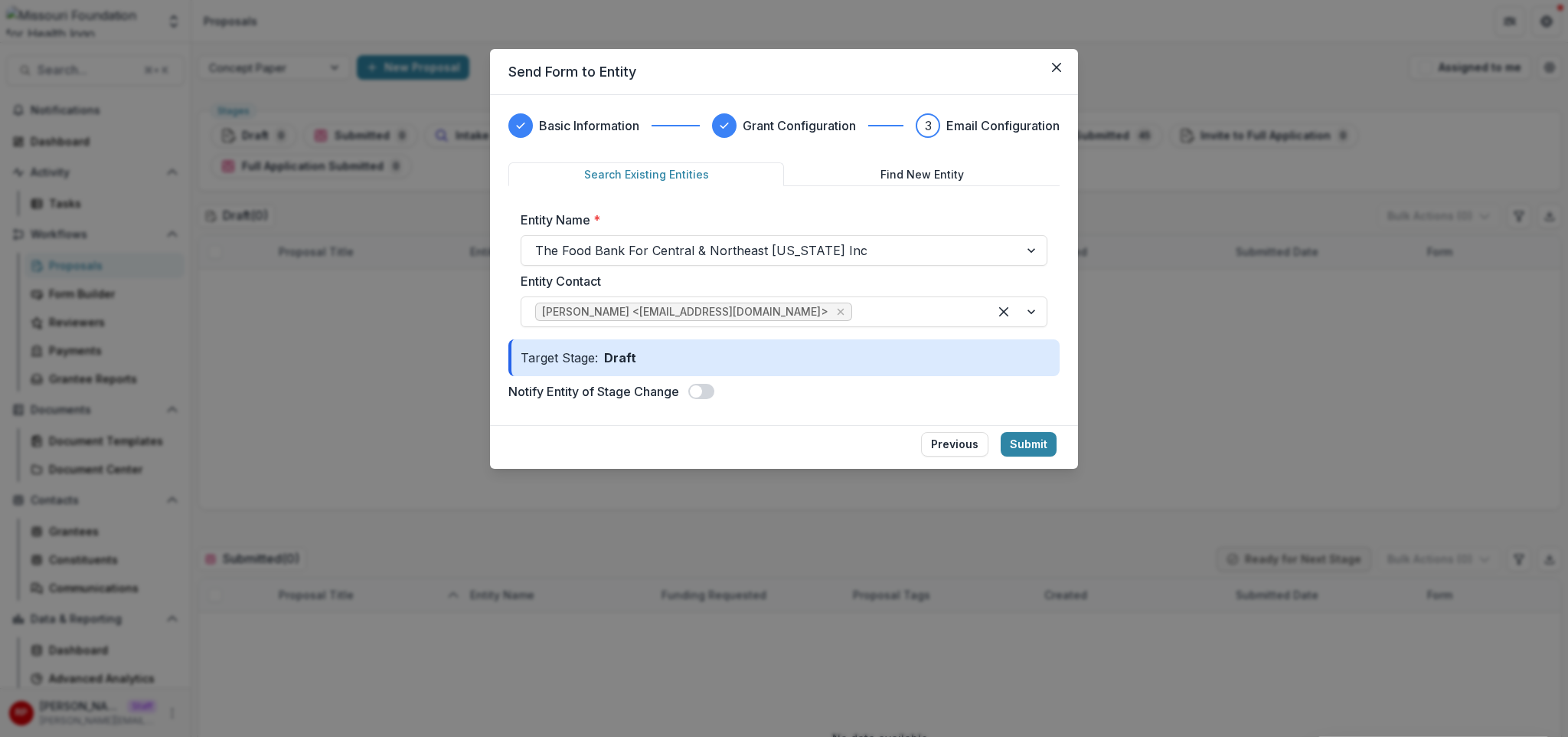
click at [693, 393] on span at bounding box center [695, 391] width 12 height 12
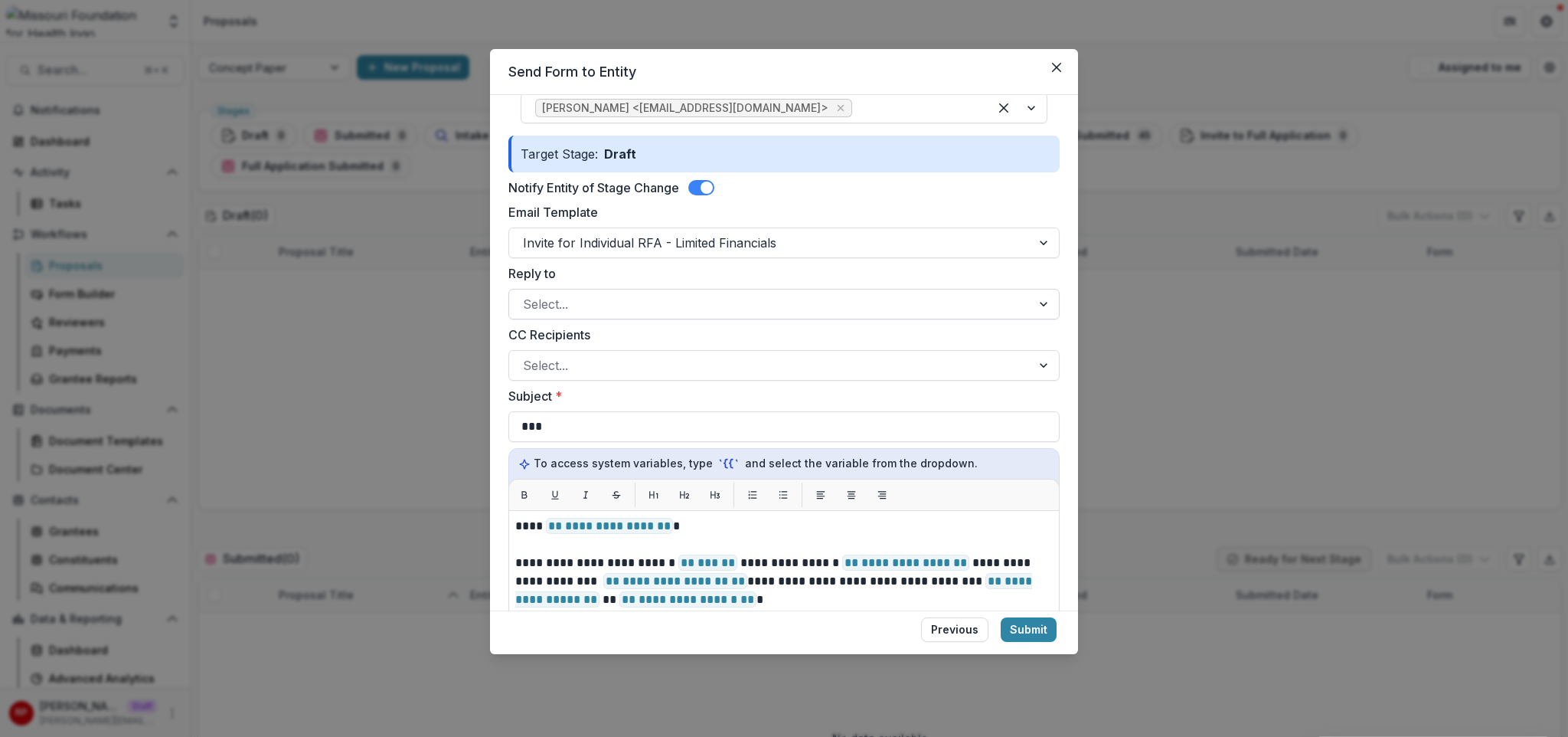
scroll to position [200, 0]
click at [786, 368] on div at bounding box center [770, 368] width 495 height 22
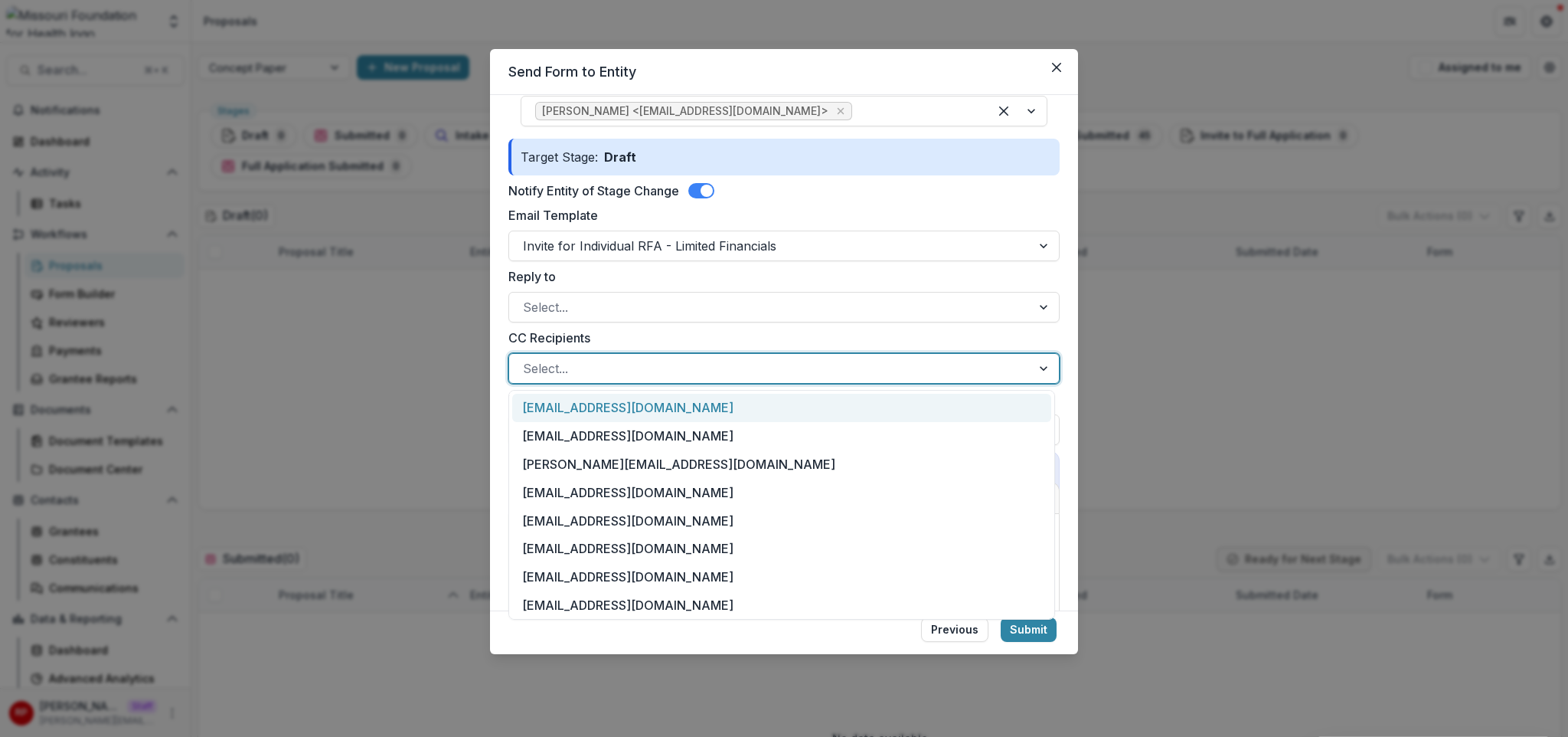
click at [786, 330] on label "CC Recipients" at bounding box center [779, 337] width 542 height 18
click at [527, 359] on input "CC Recipients" at bounding box center [525, 368] width 4 height 18
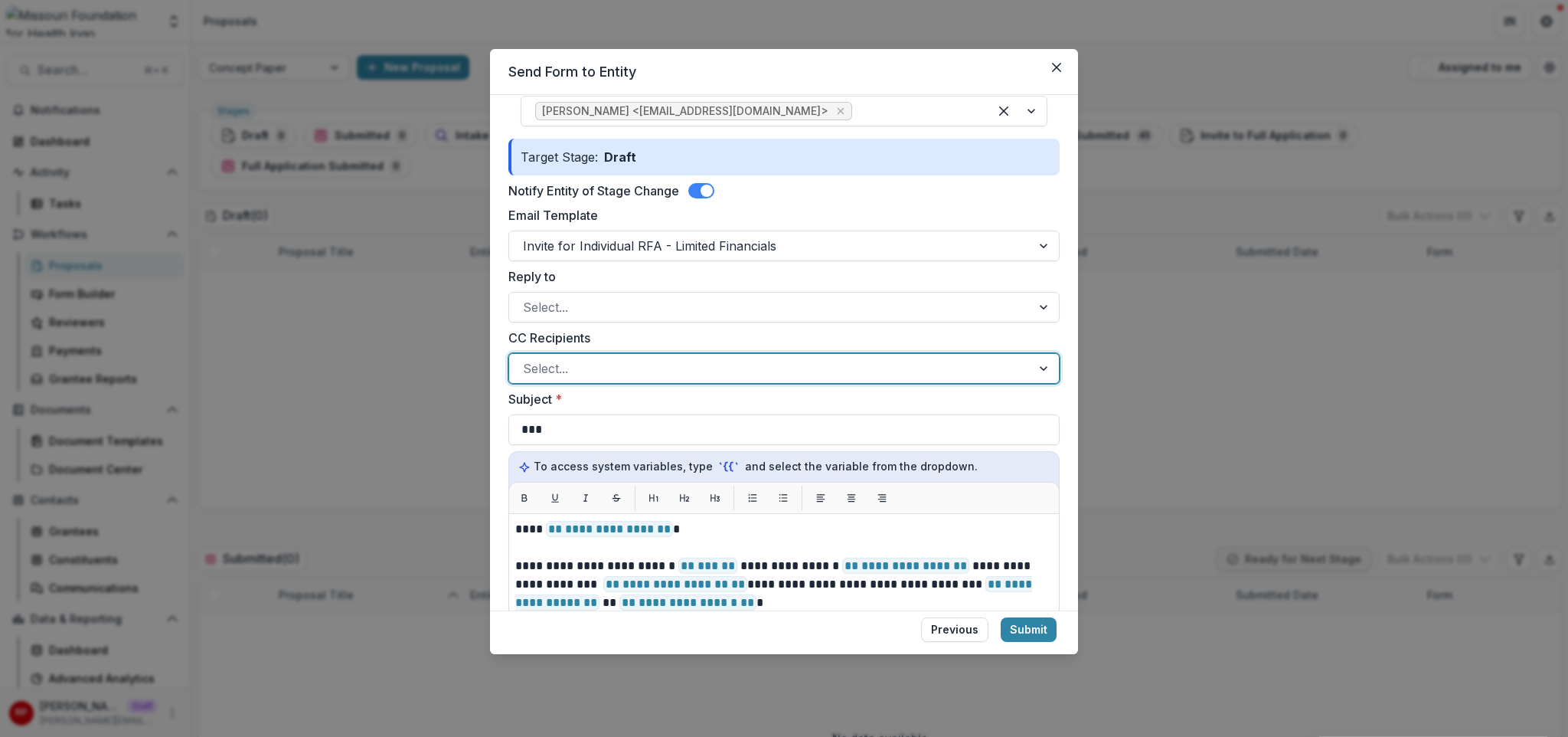
click at [786, 330] on label "CC Recipients" at bounding box center [779, 337] width 542 height 18
click at [527, 359] on input "CC Recipients" at bounding box center [525, 368] width 4 height 18
click at [783, 331] on label "CC Recipients" at bounding box center [779, 337] width 542 height 18
click at [527, 359] on input "CC Recipients" at bounding box center [525, 368] width 4 height 18
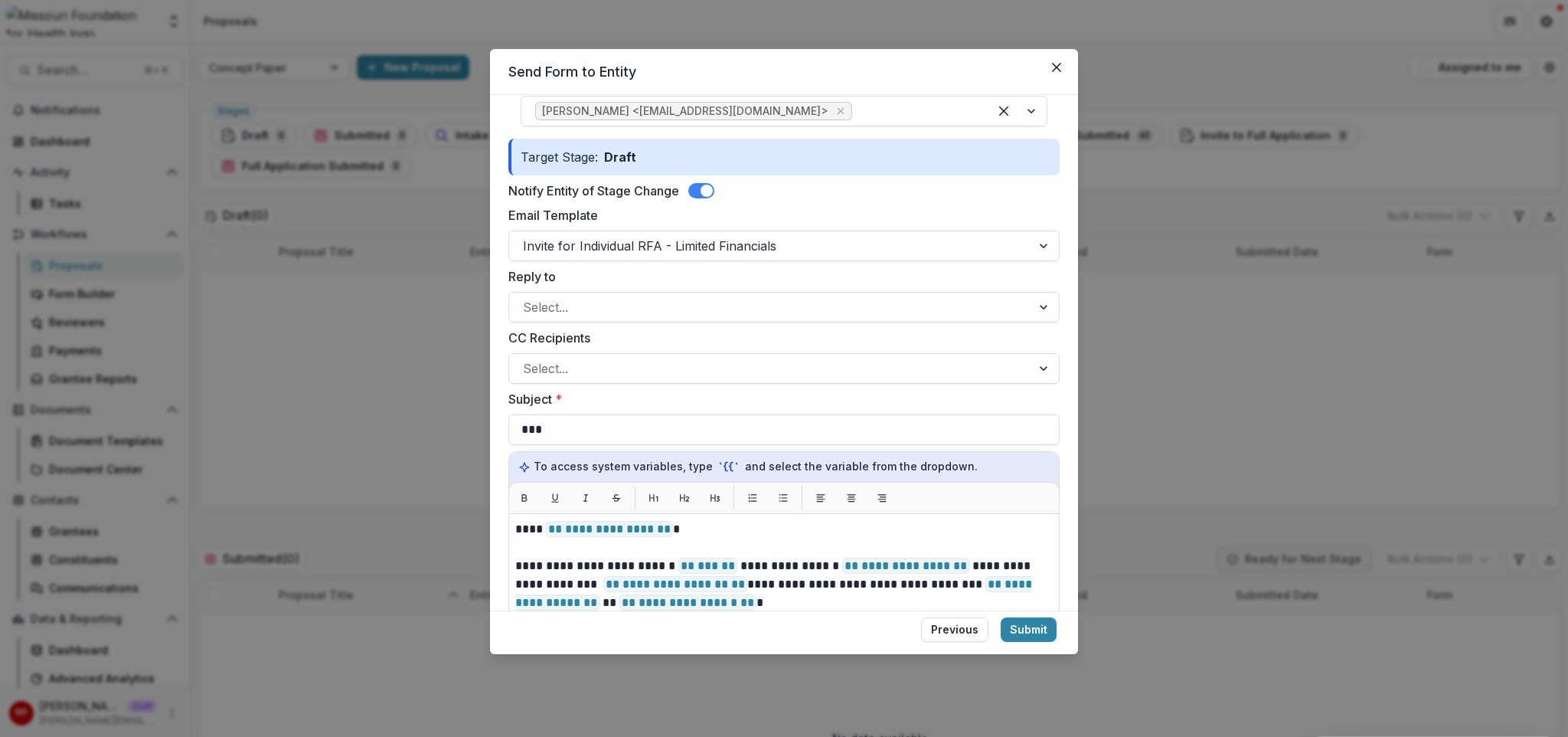
click at [778, 333] on label "CC Recipients" at bounding box center [779, 337] width 542 height 18
click at [527, 359] on input "CC Recipients" at bounding box center [525, 368] width 4 height 18
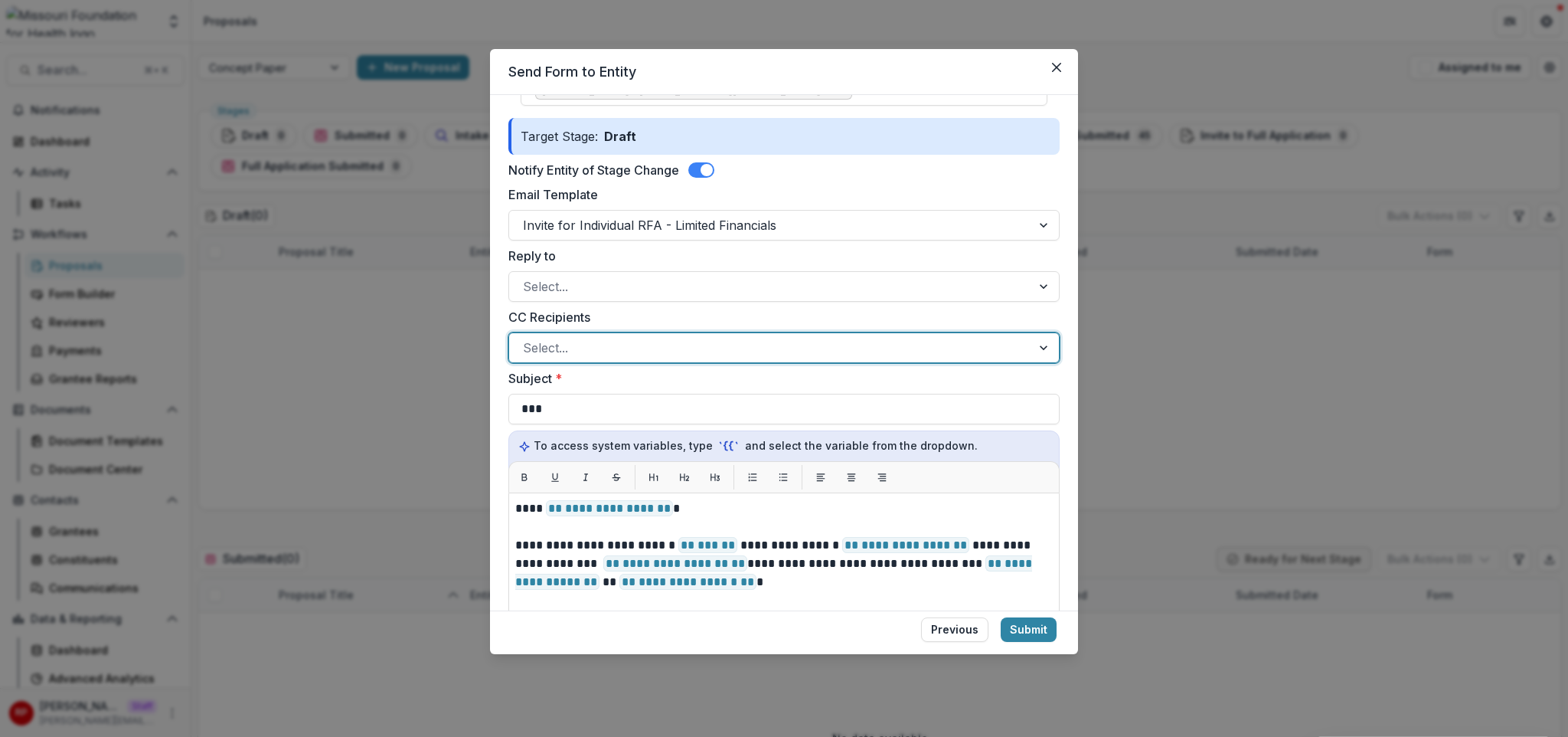
scroll to position [224, 0]
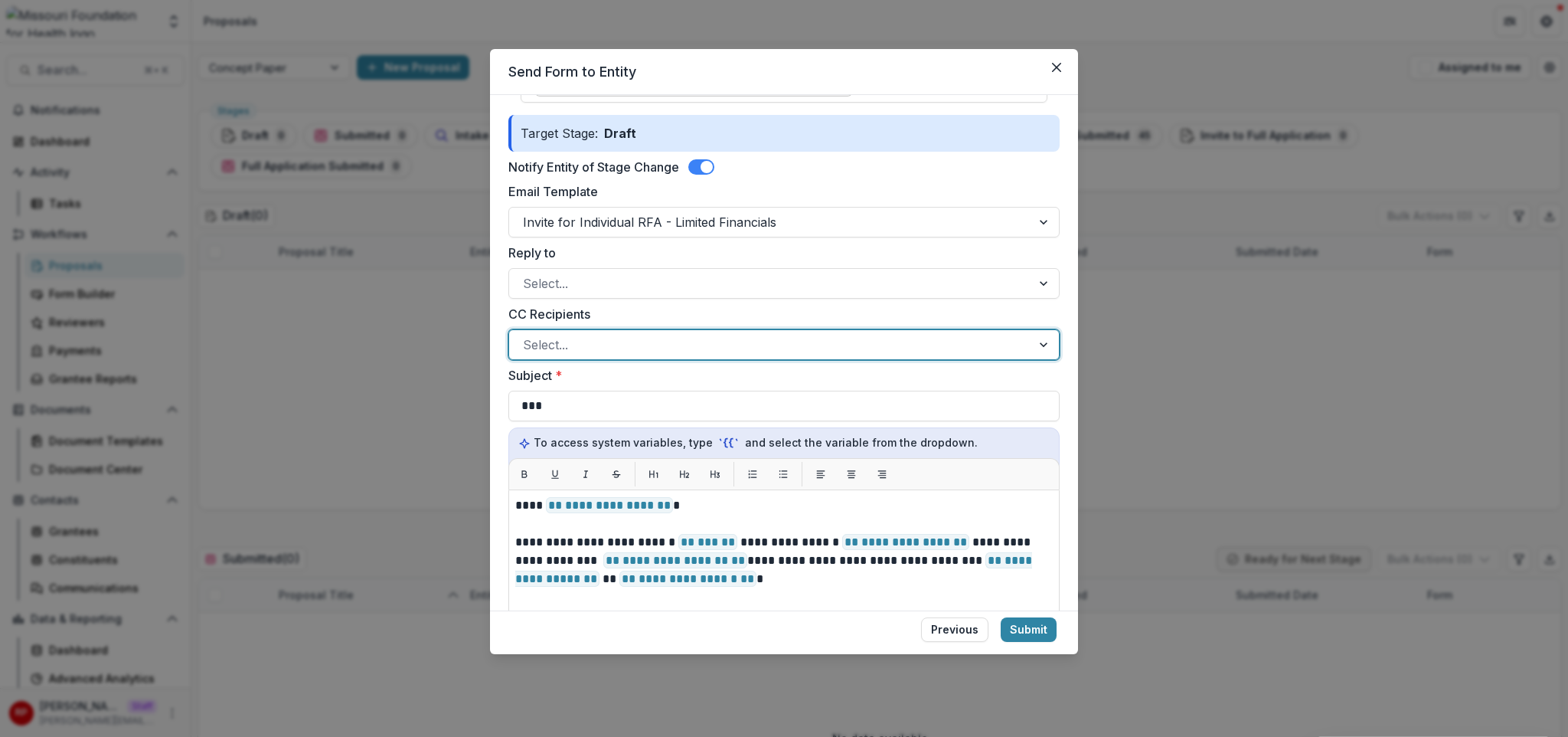
click at [761, 322] on label "CC Recipients" at bounding box center [779, 314] width 542 height 18
click at [527, 336] on input "CC Recipients" at bounding box center [525, 344] width 4 height 18
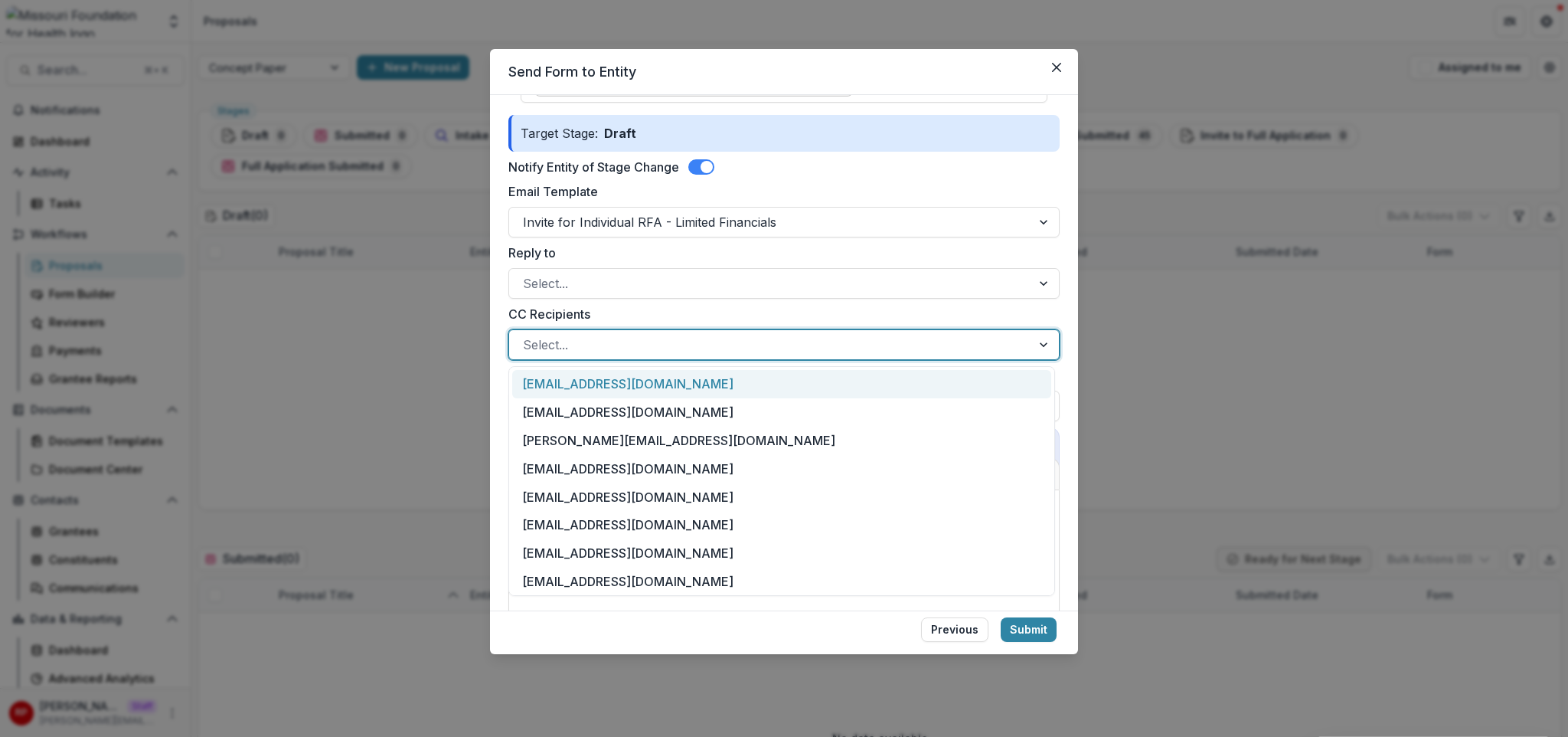
click at [694, 348] on div at bounding box center [770, 344] width 495 height 22
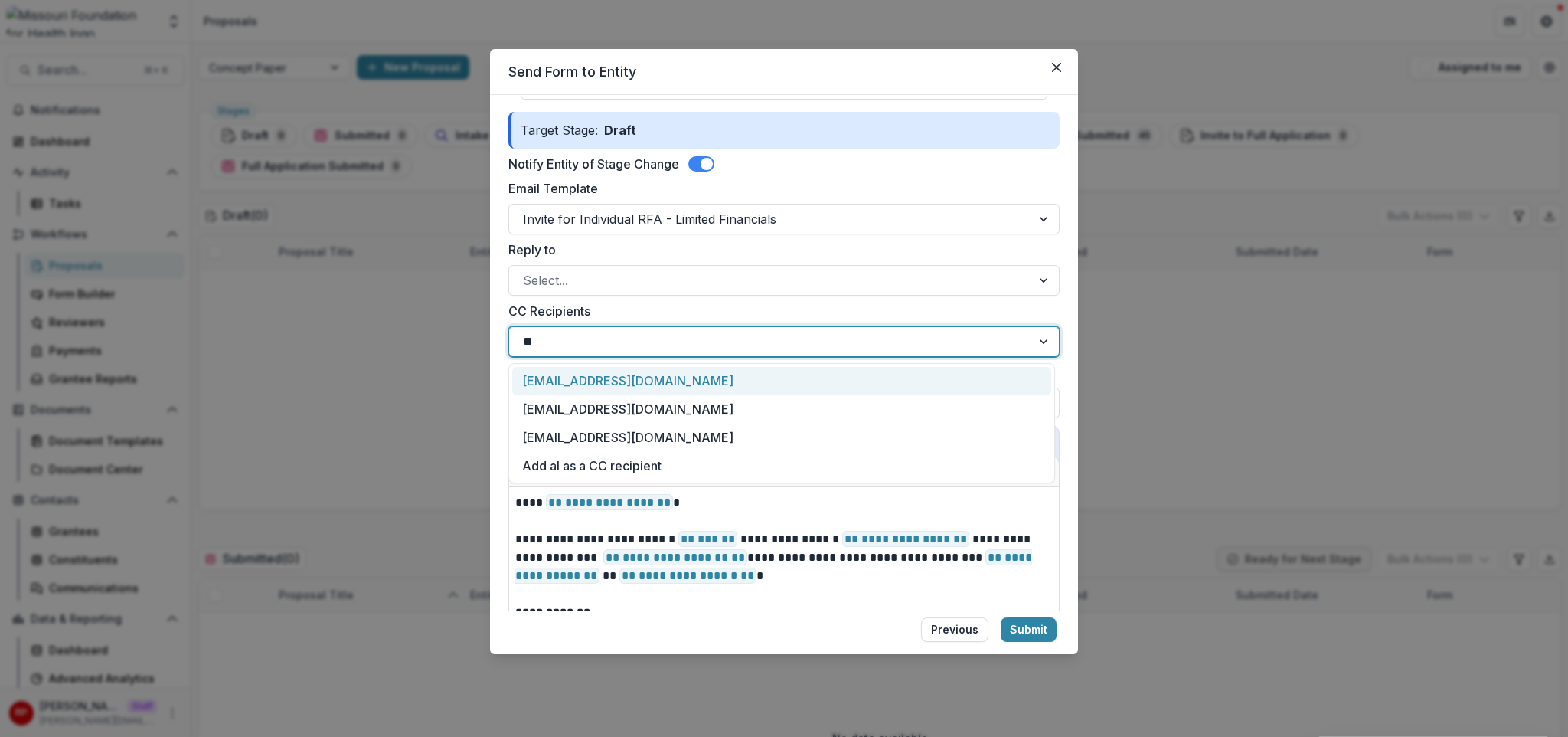
type input "*"
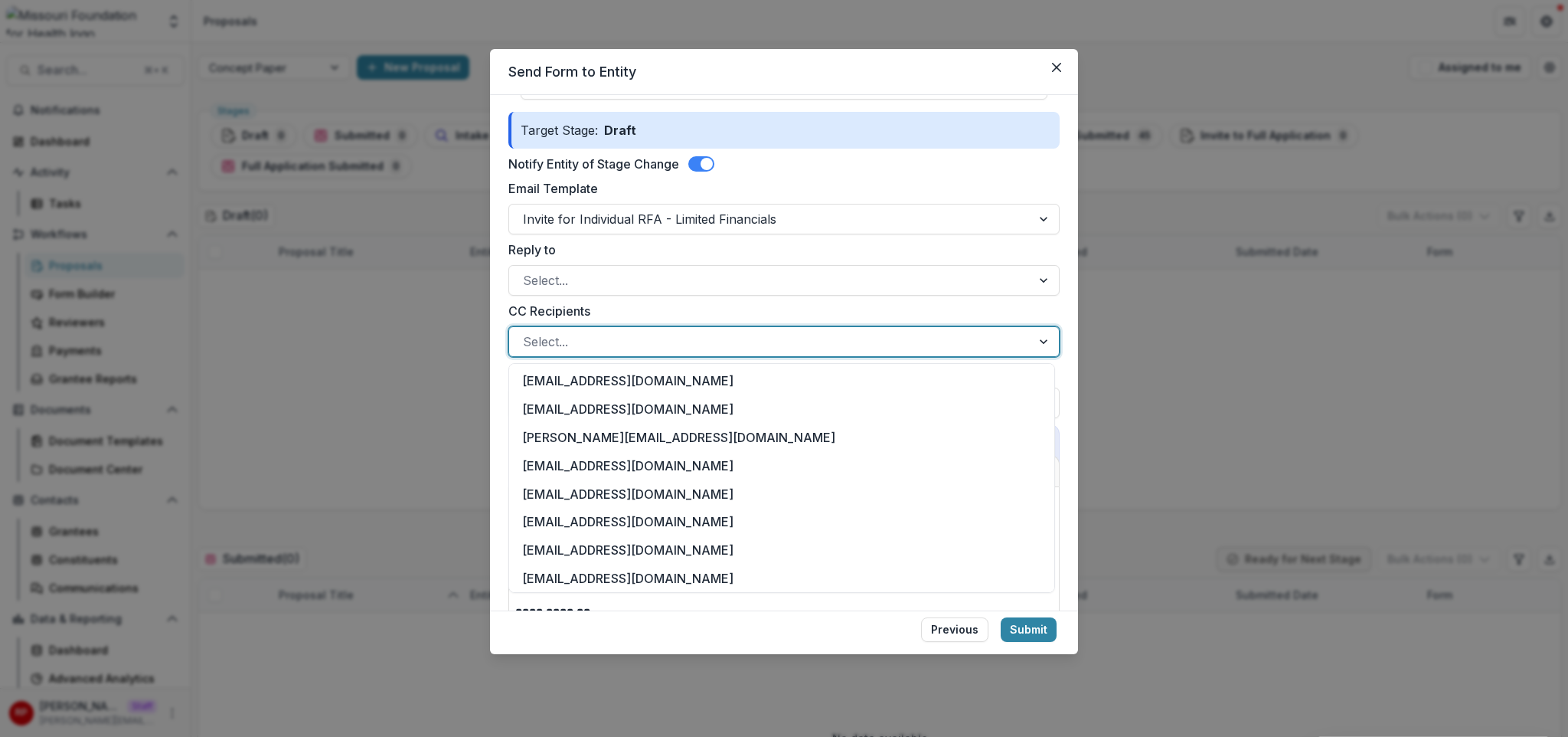
click at [767, 300] on div "**********" at bounding box center [784, 610] width 551 height 739
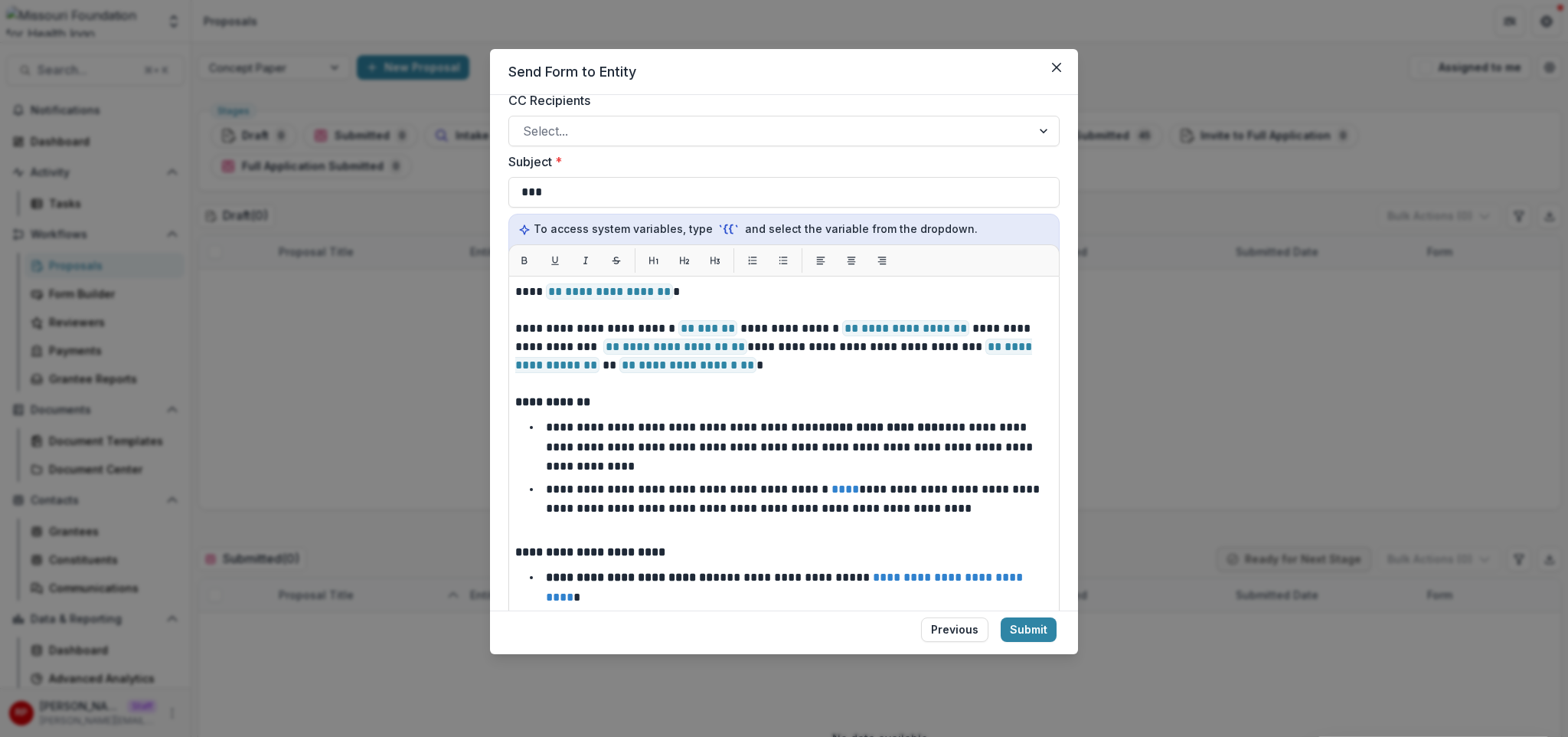
scroll to position [0, 0]
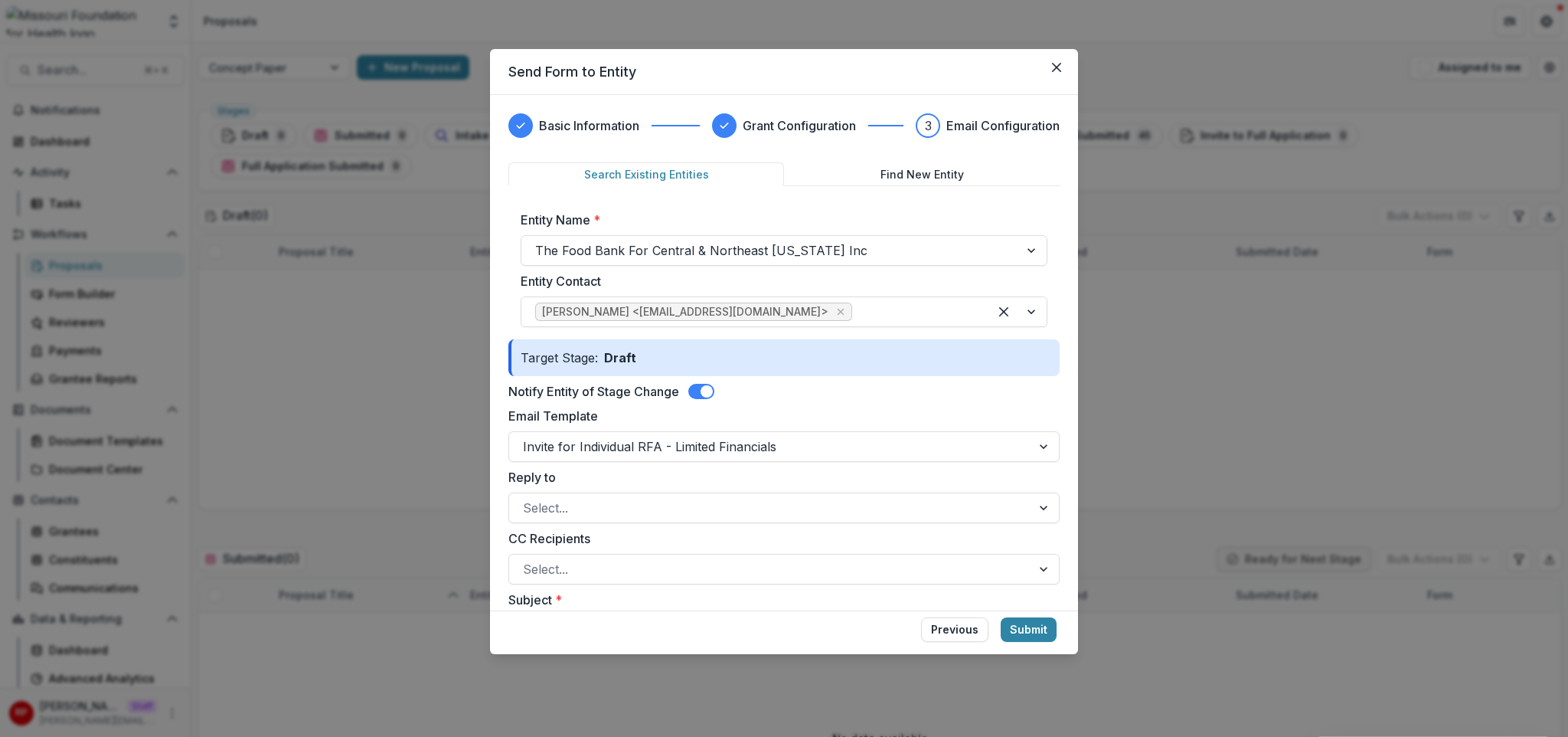
click at [925, 333] on div "Entity Name * The Food Bank For Central & Northeast Missouri Inc Entity Contact…" at bounding box center [784, 269] width 551 height 141
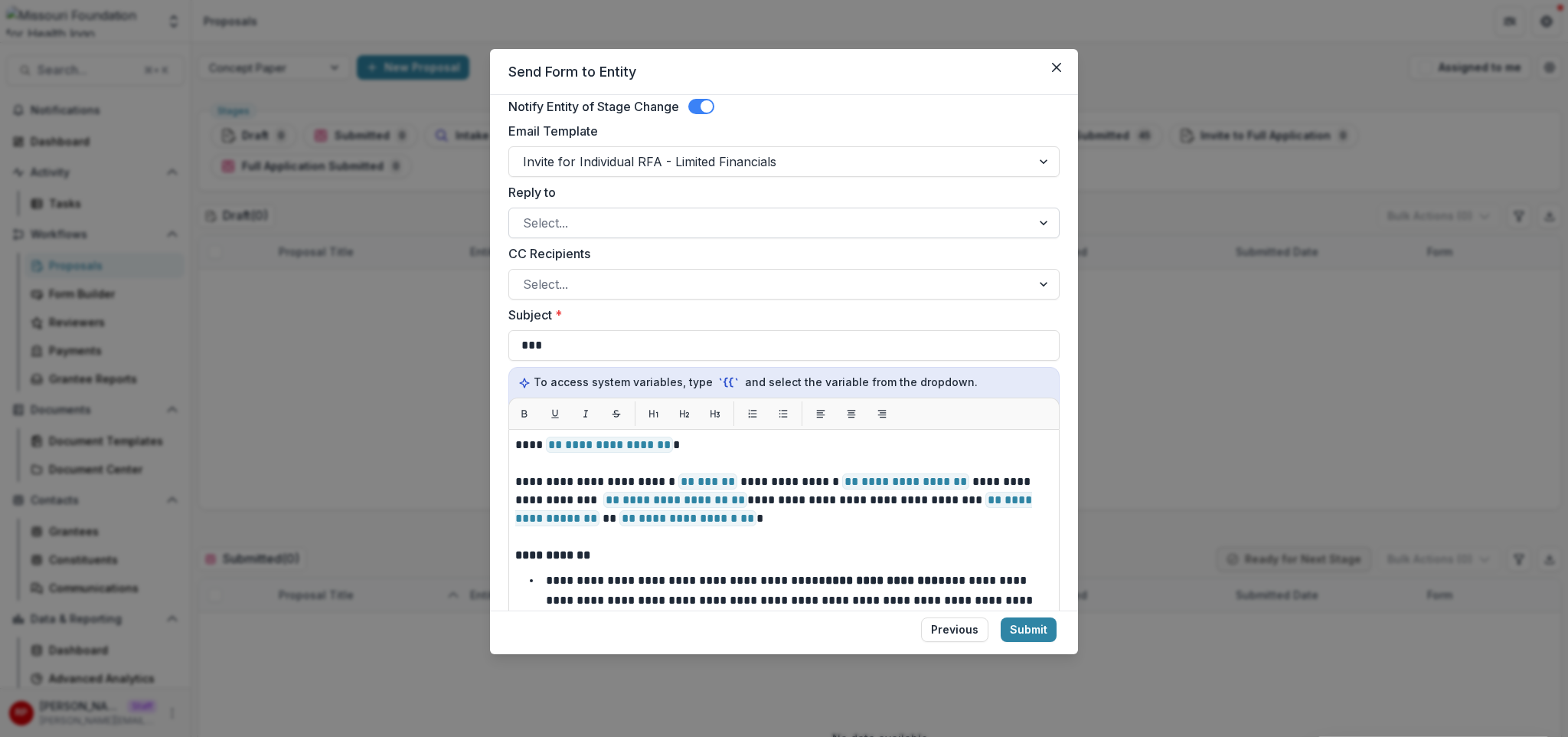
scroll to position [258, 0]
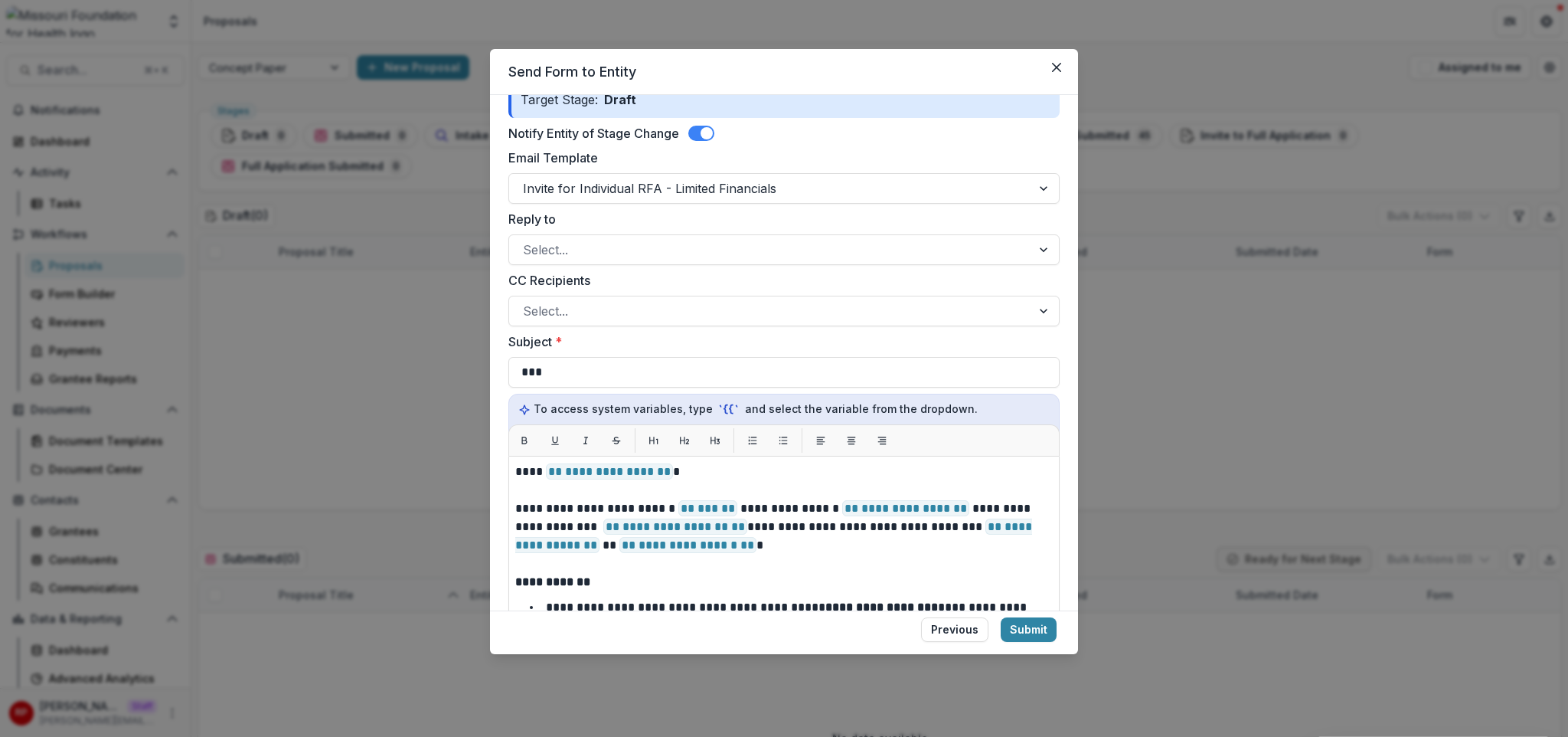
click at [577, 282] on label "CC Recipients" at bounding box center [779, 280] width 542 height 18
click at [527, 302] on input "CC Recipients" at bounding box center [525, 311] width 4 height 18
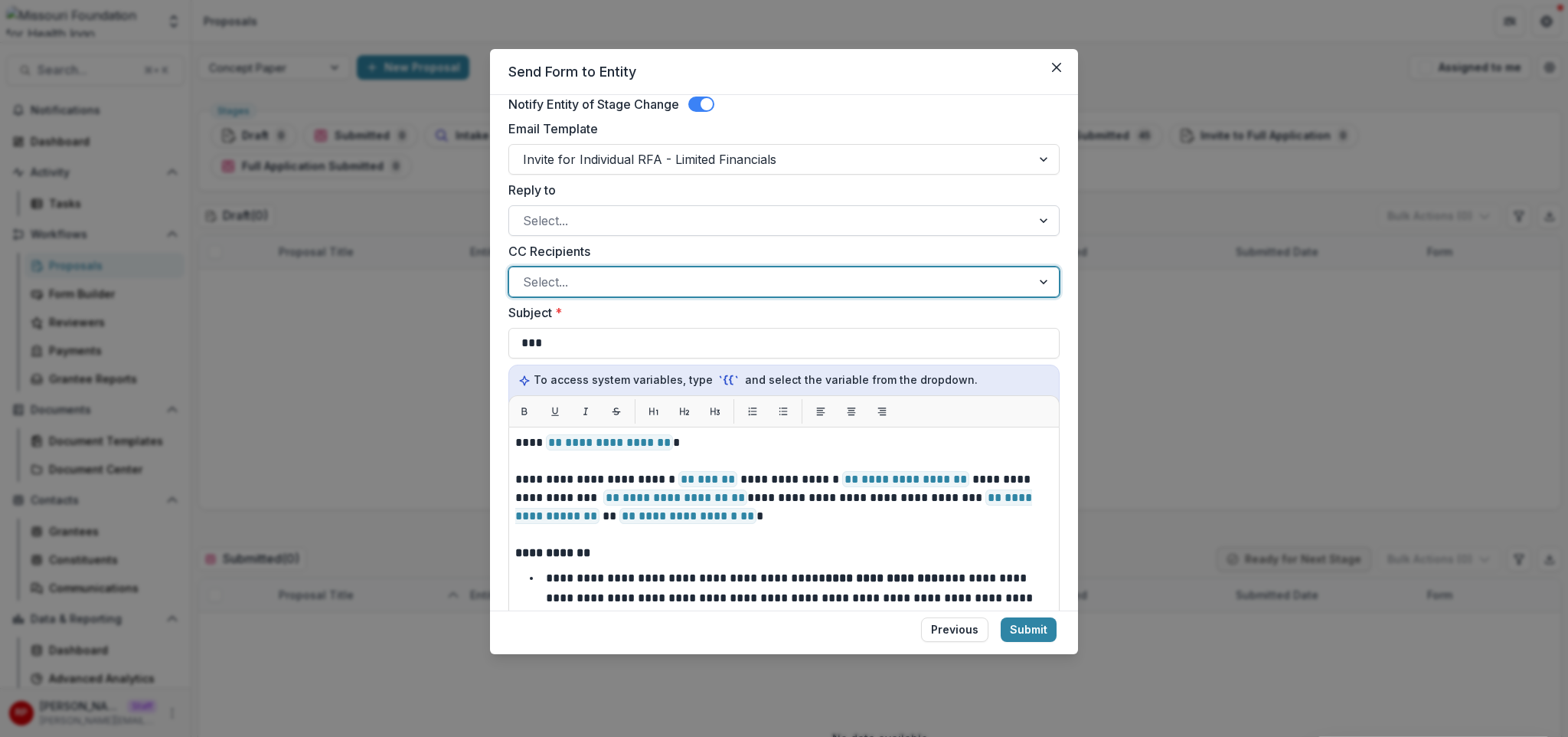
scroll to position [294, 0]
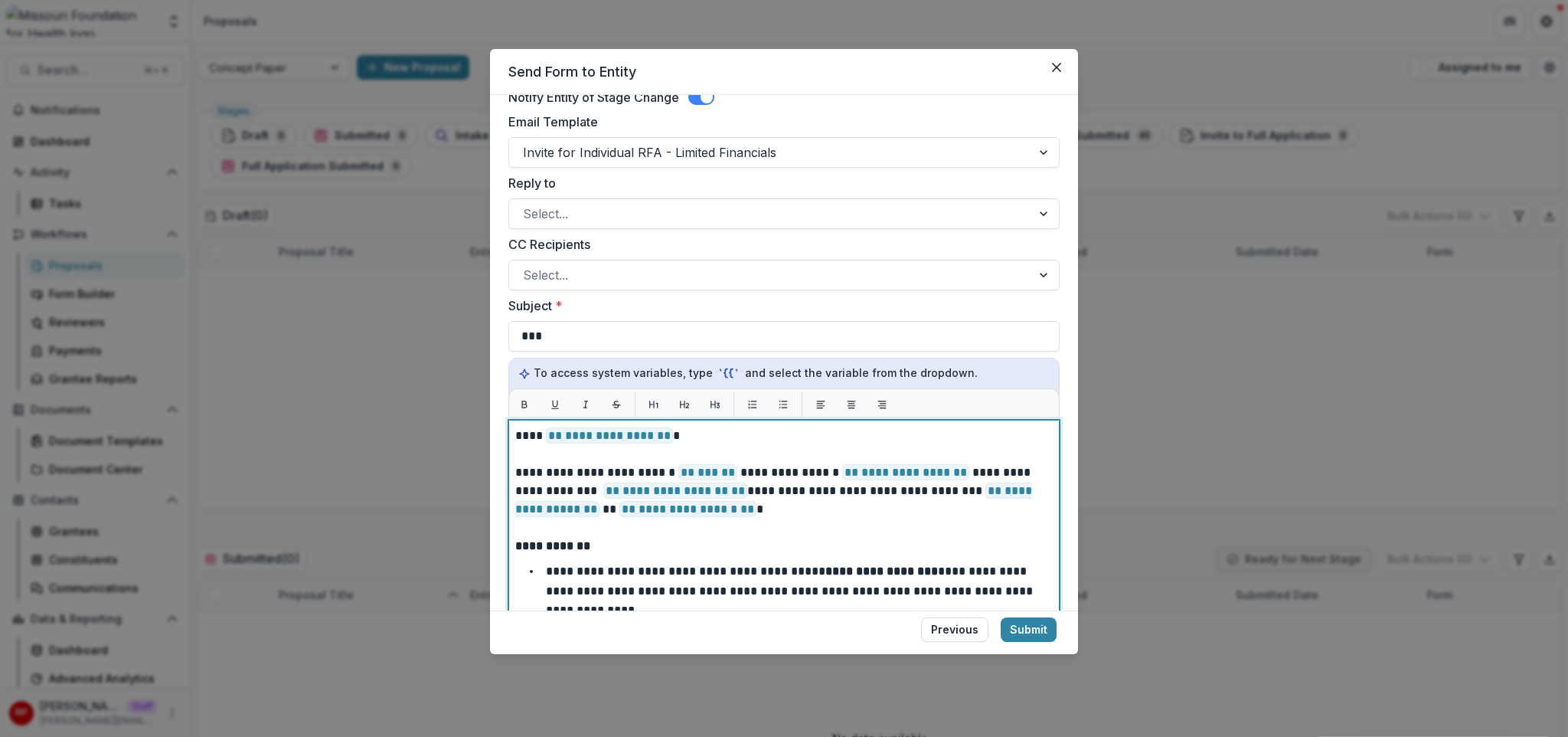
click at [777, 489] on p "**********" at bounding box center [779, 490] width 529 height 55
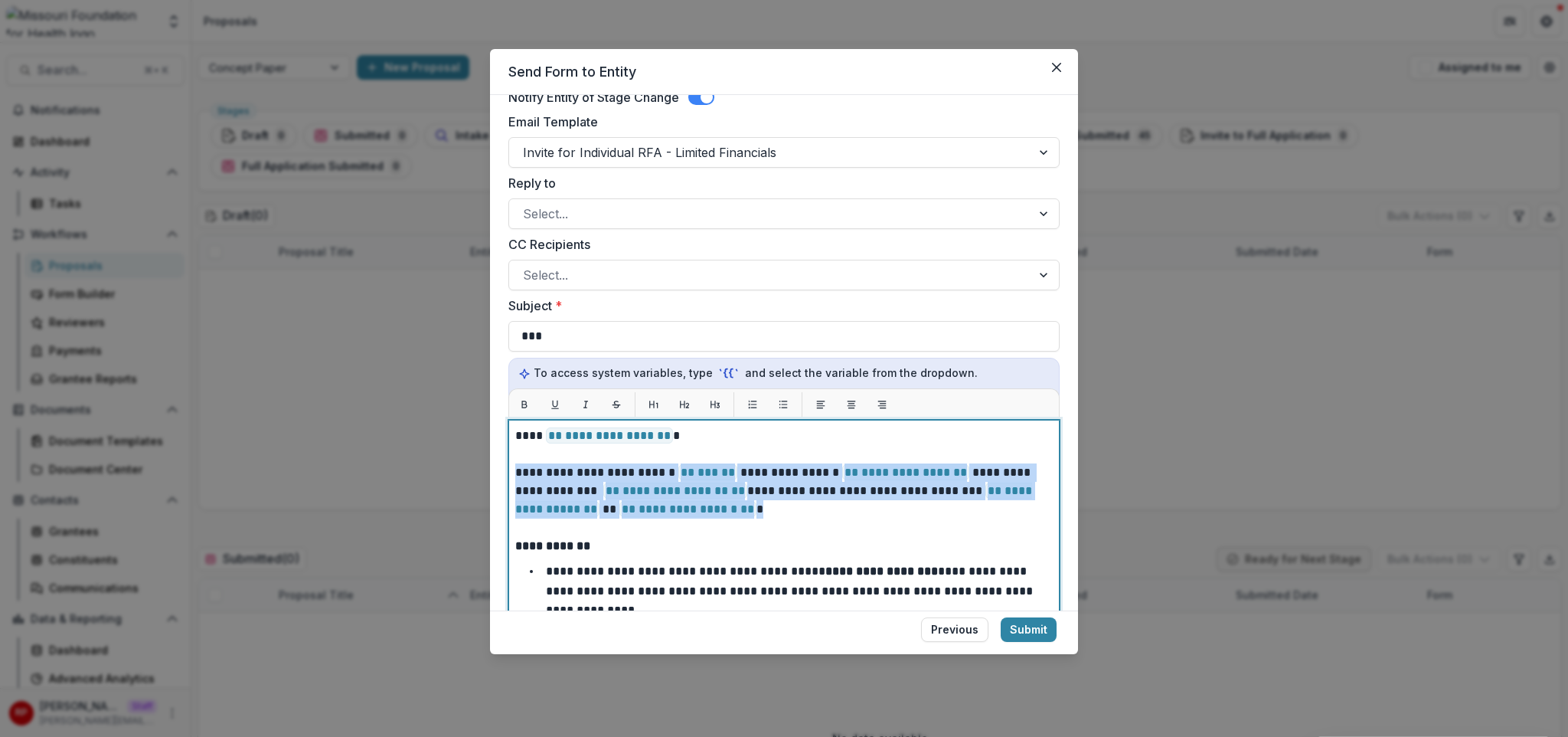
click at [781, 493] on p "**********" at bounding box center [779, 490] width 529 height 55
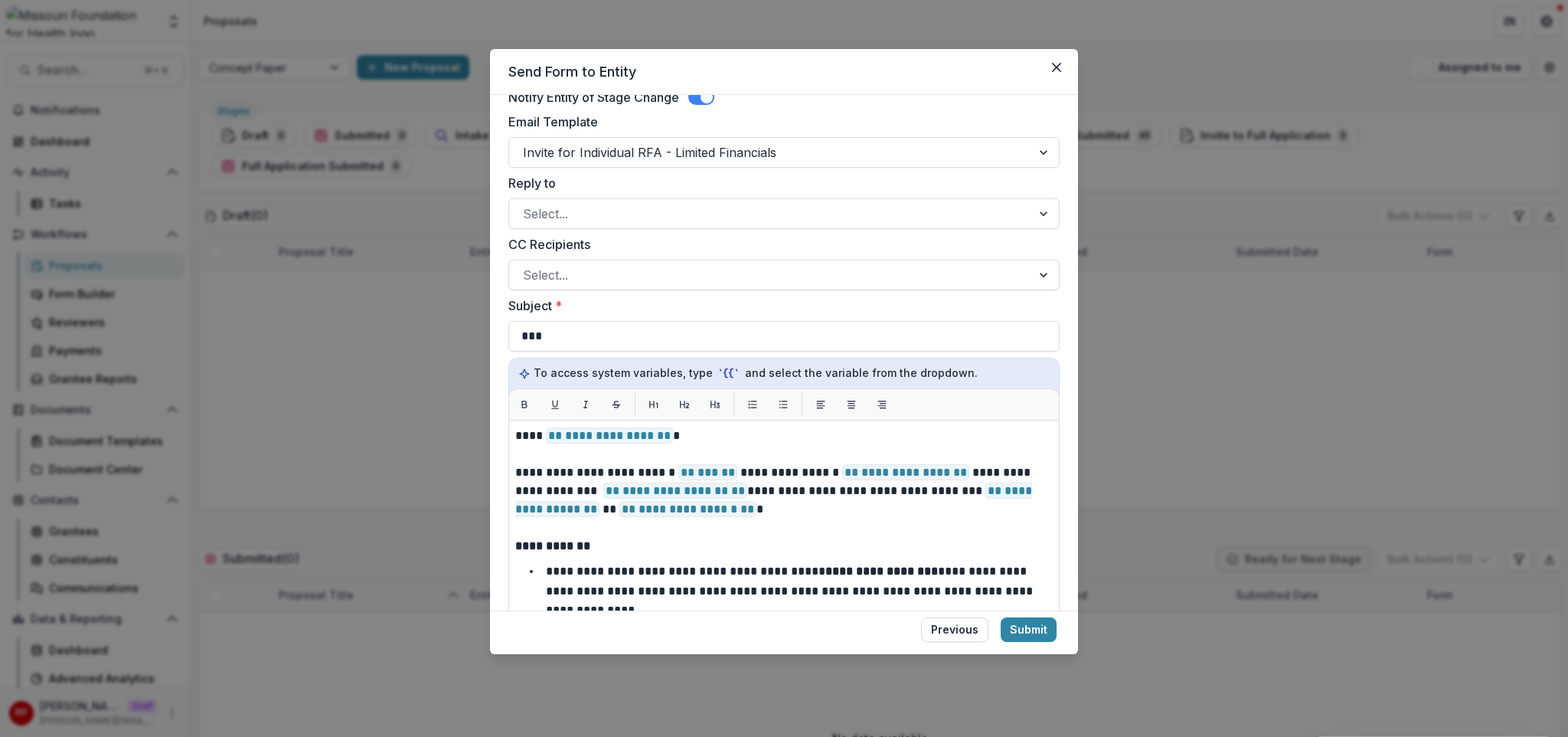
click at [706, 272] on div at bounding box center [770, 275] width 495 height 22
click at [702, 244] on label "CC Recipients" at bounding box center [779, 244] width 542 height 18
click at [527, 266] on input "CC Recipients" at bounding box center [525, 275] width 4 height 18
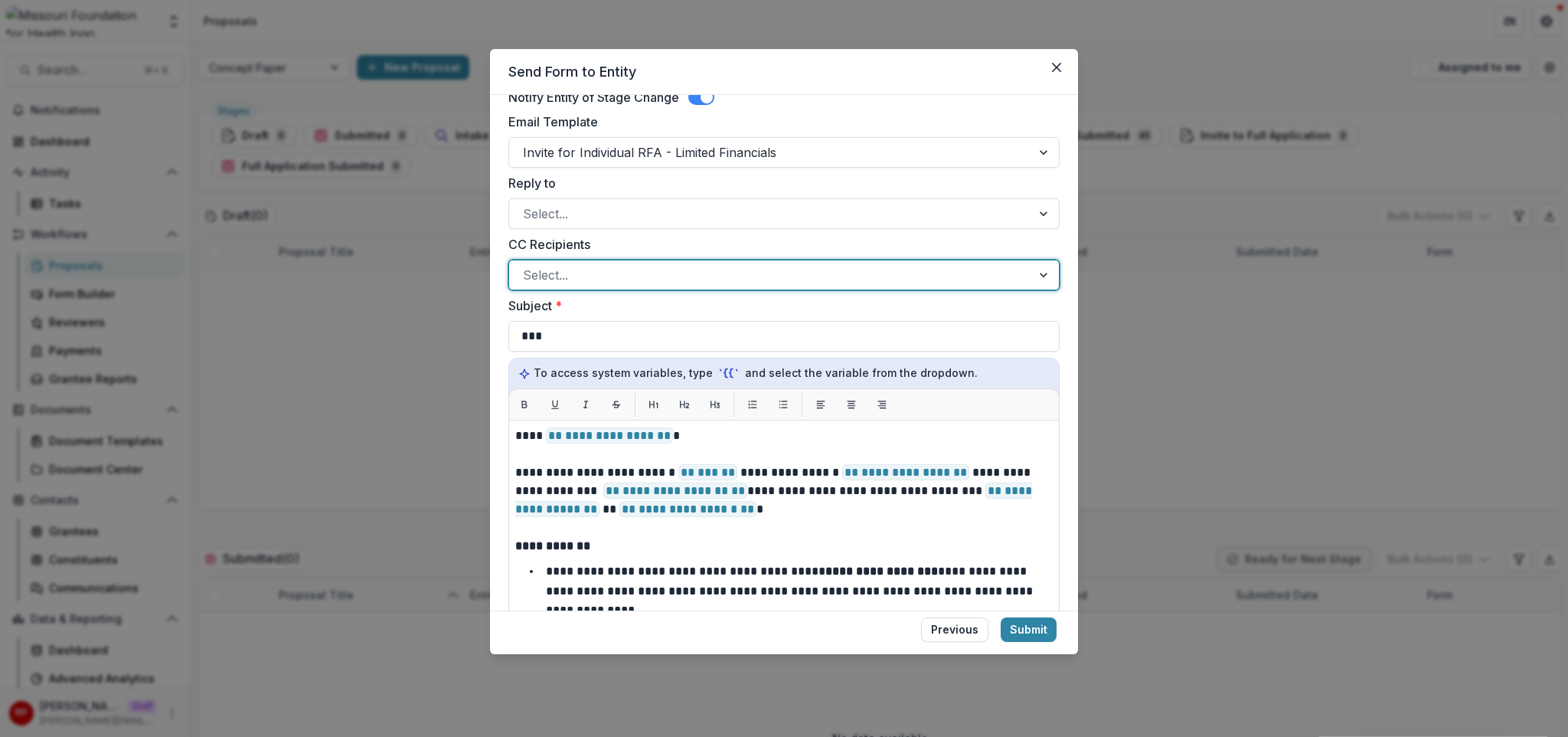
click at [713, 252] on label "CC Recipients" at bounding box center [779, 244] width 542 height 18
click at [527, 266] on input "CC Recipients" at bounding box center [525, 275] width 4 height 18
click at [718, 225] on div "Select..." at bounding box center [770, 213] width 522 height 25
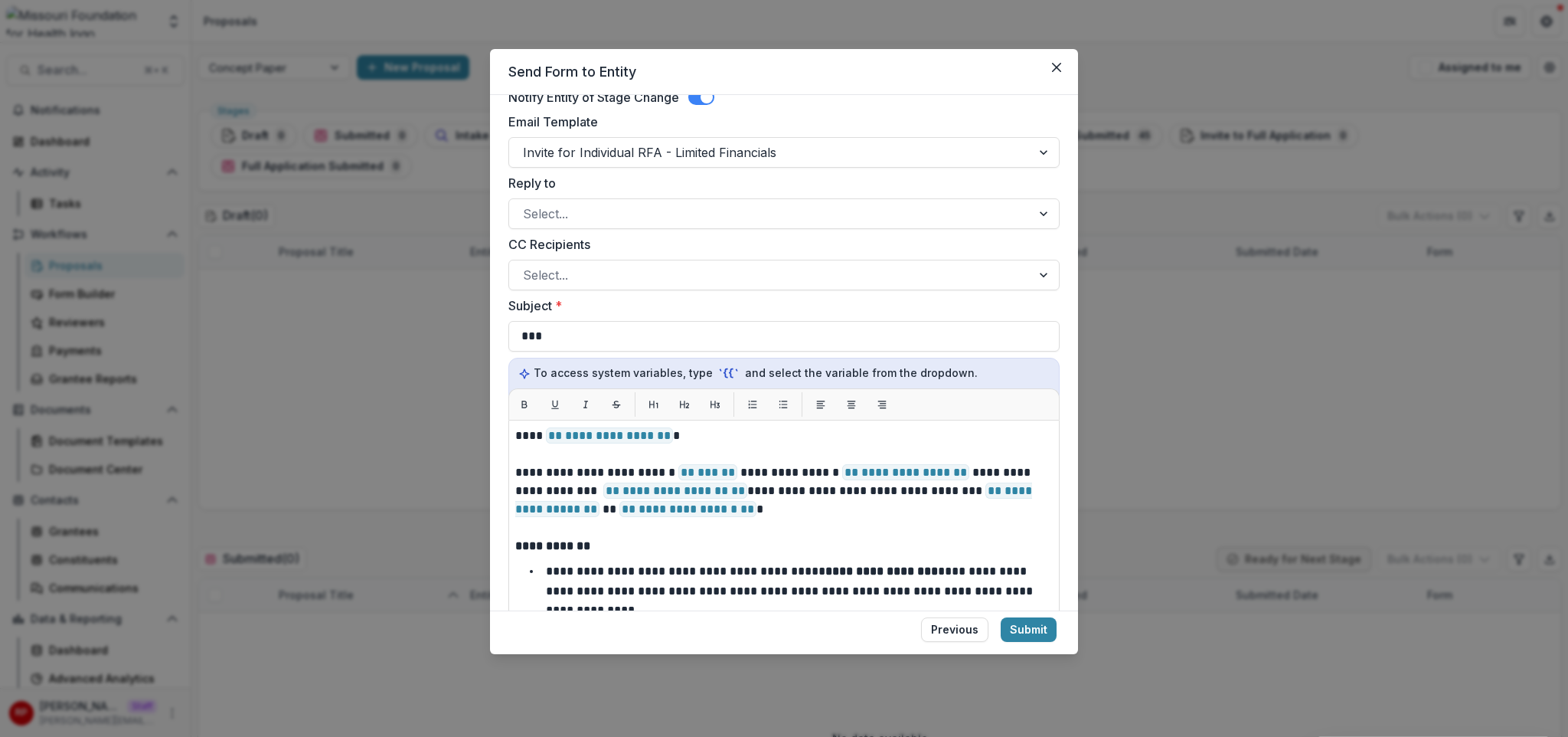
click at [726, 190] on label "Reply to" at bounding box center [779, 183] width 542 height 18
click at [527, 204] on input "Reply to" at bounding box center [525, 213] width 4 height 18
click at [1065, 256] on div "**********" at bounding box center [784, 352] width 588 height 515
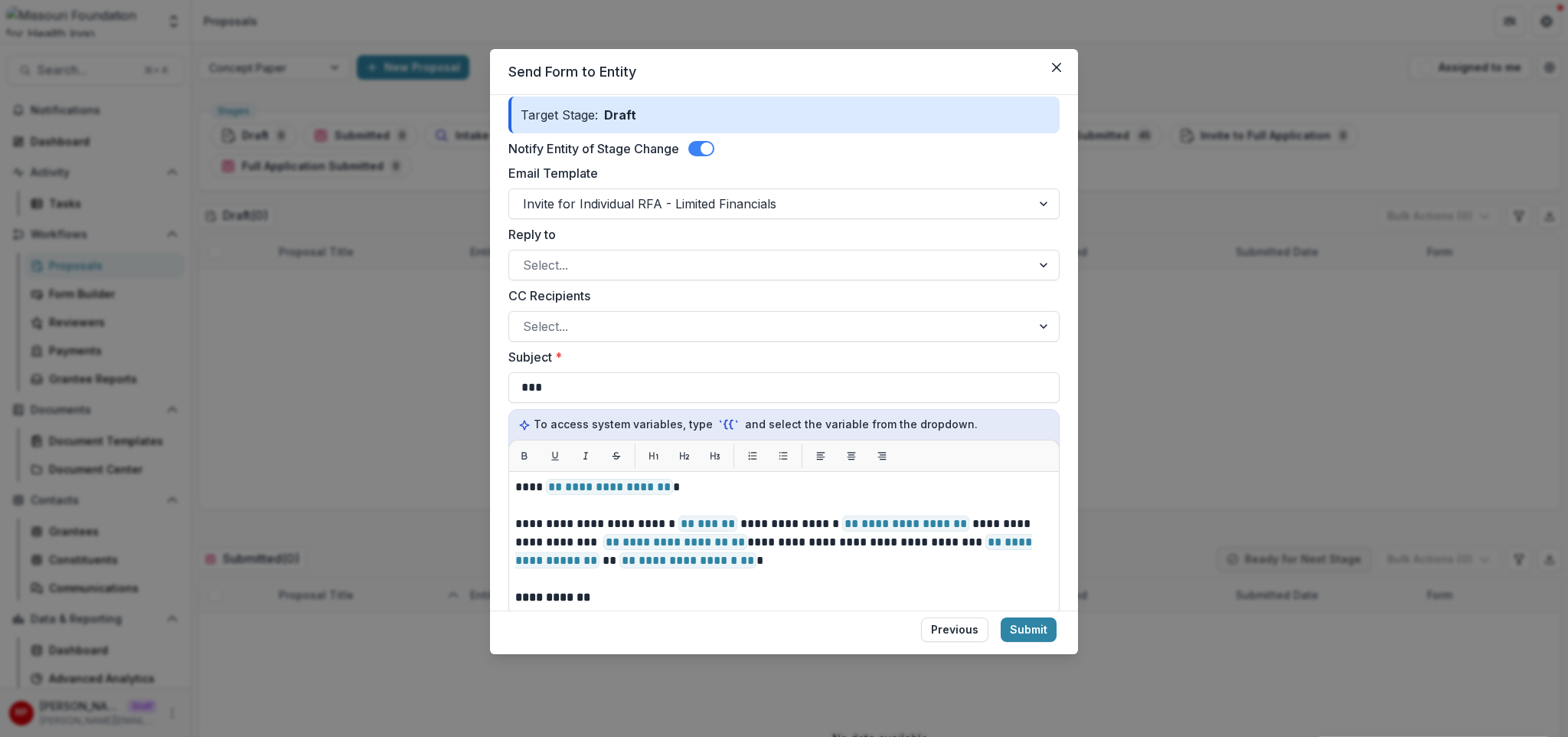
scroll to position [234, 0]
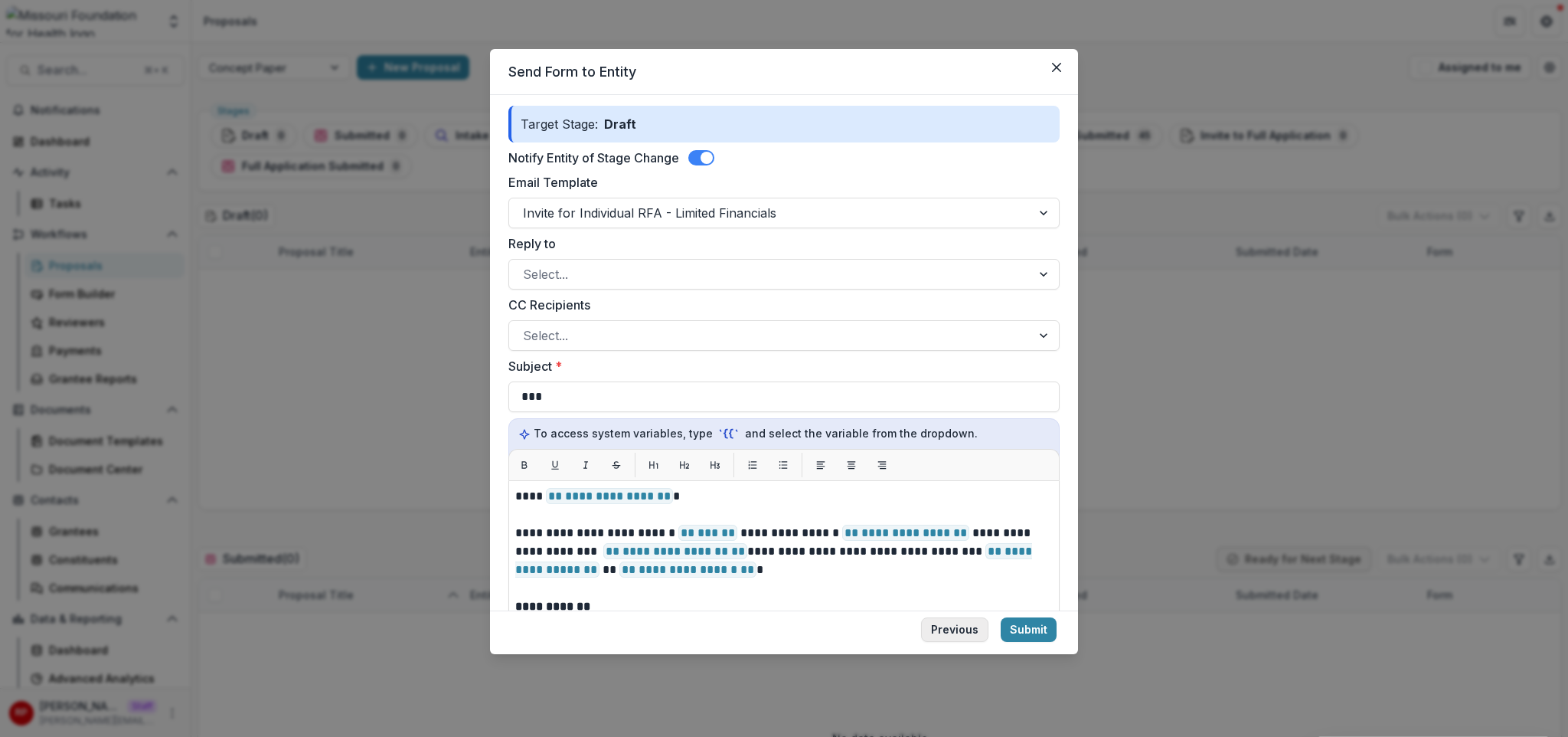
click at [956, 612] on button "Previous" at bounding box center [955, 630] width 67 height 25
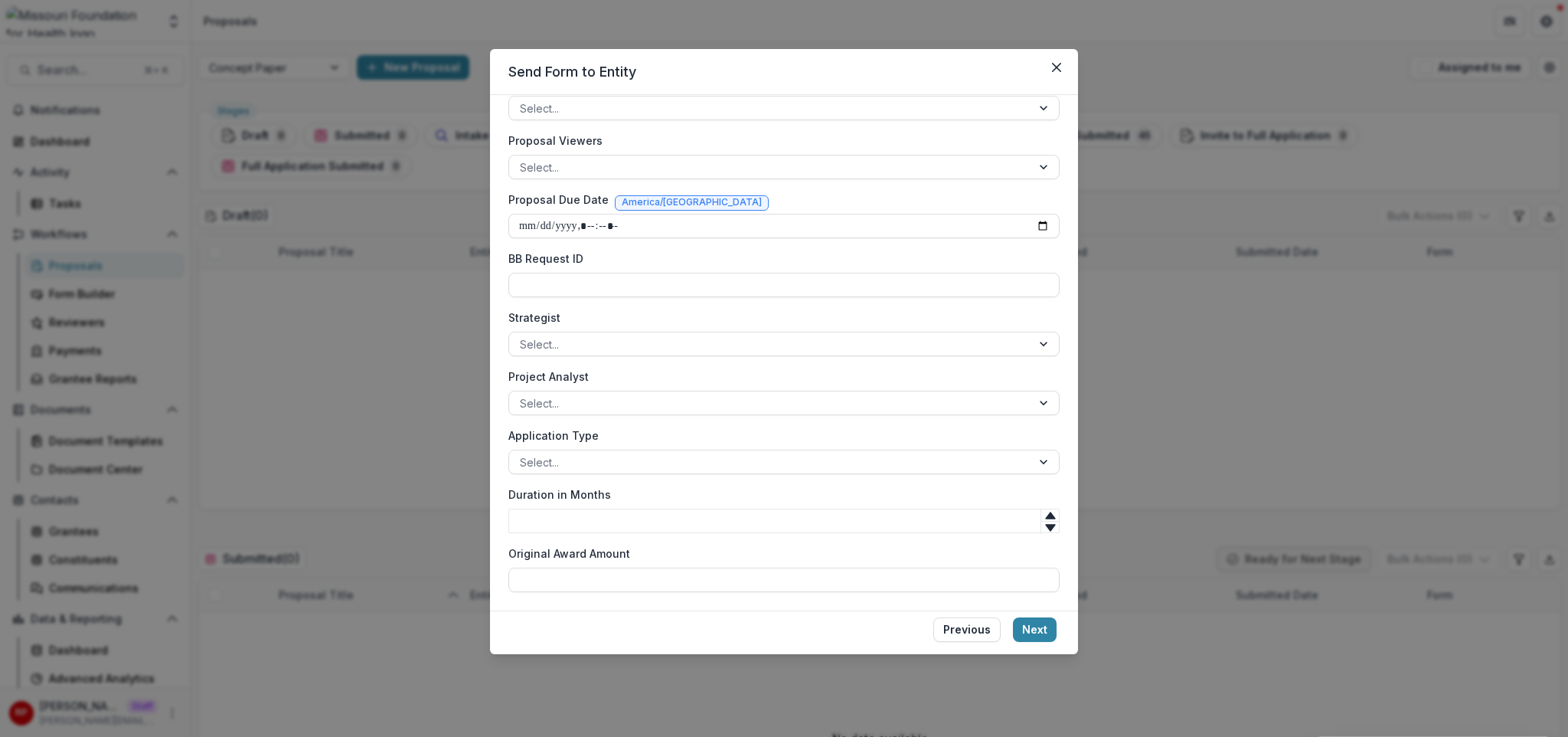
scroll to position [239, 0]
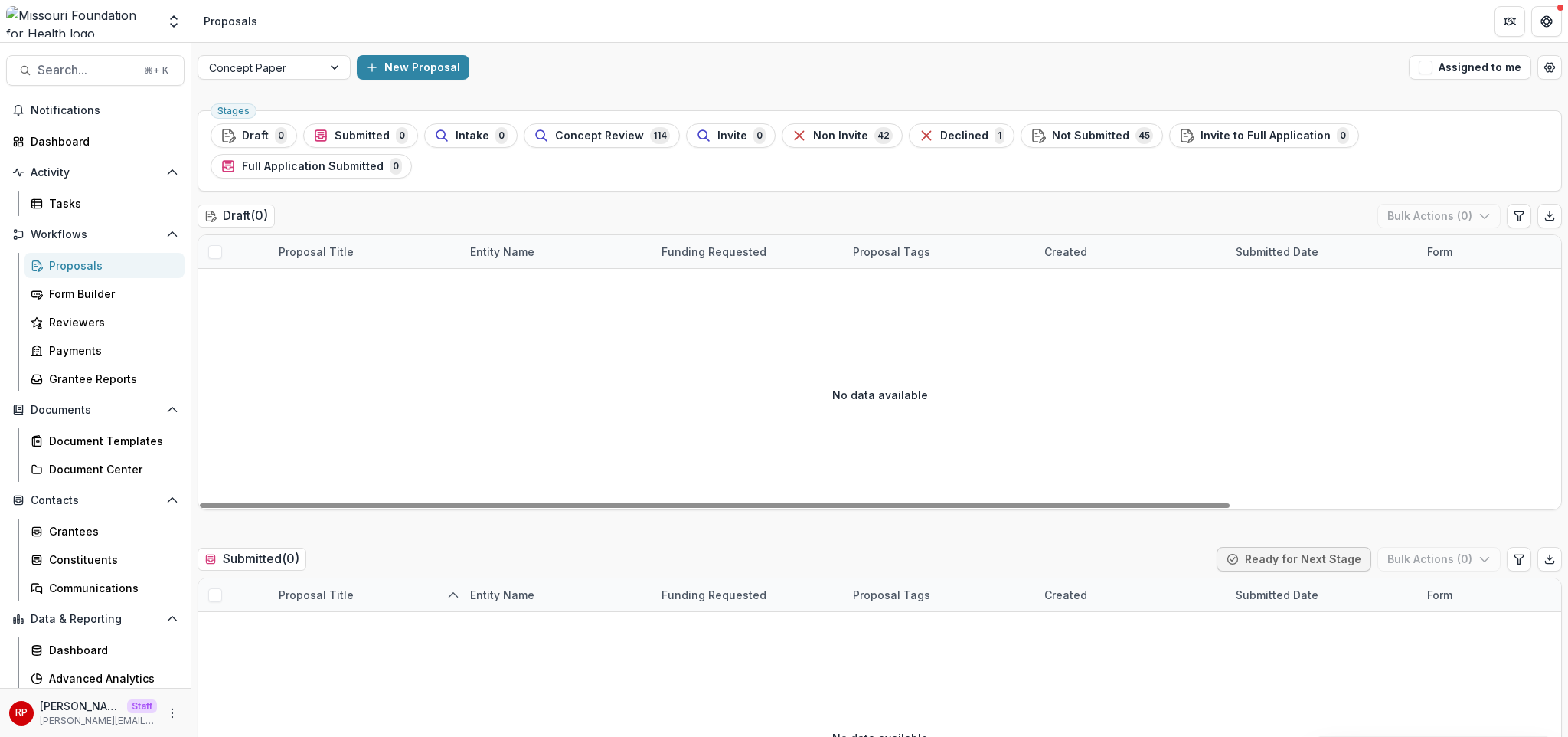
click at [409, 203] on div "Draft ( 0 ) Bulk Actions ( 0 )" at bounding box center [880, 219] width 1365 height 30
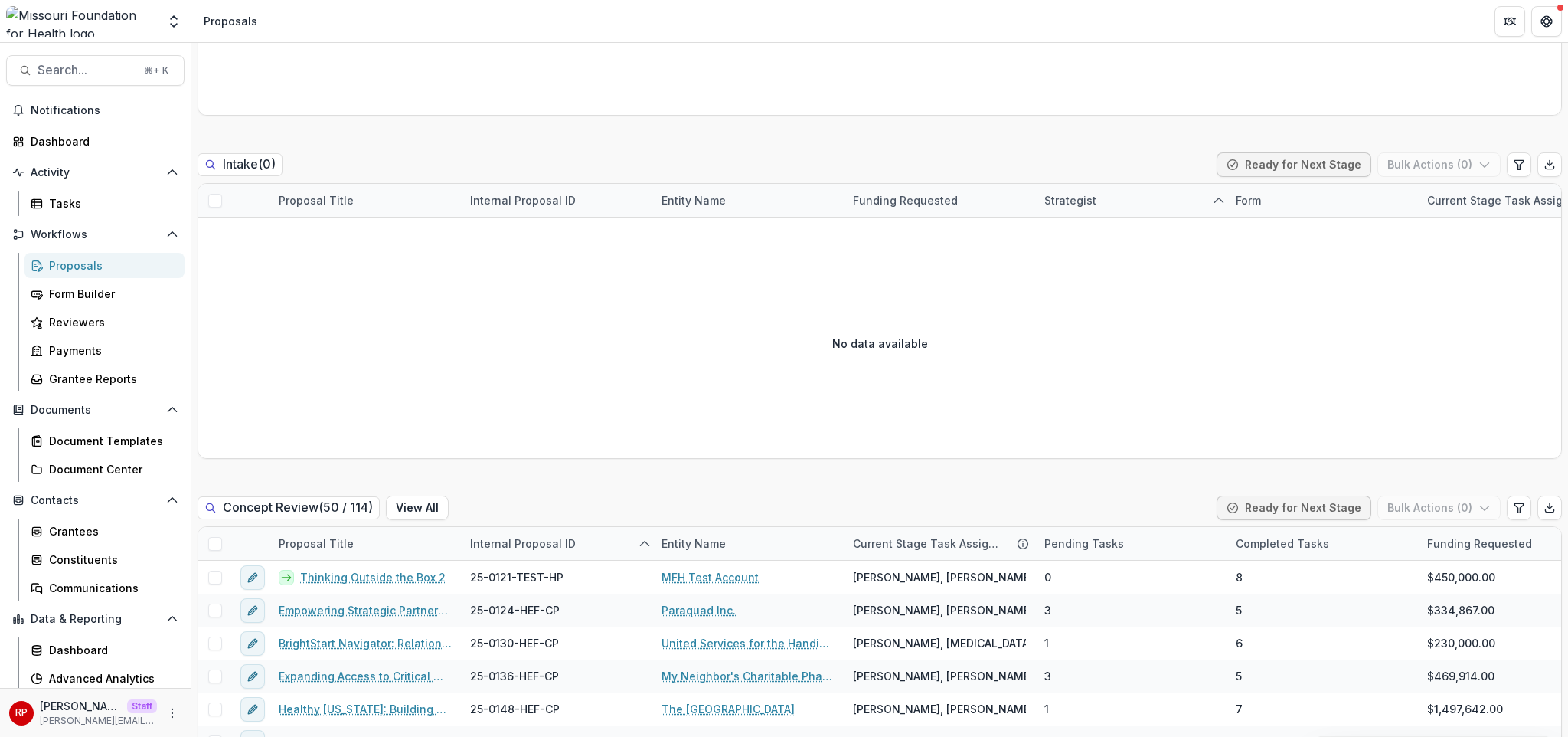
scroll to position [740, 0]
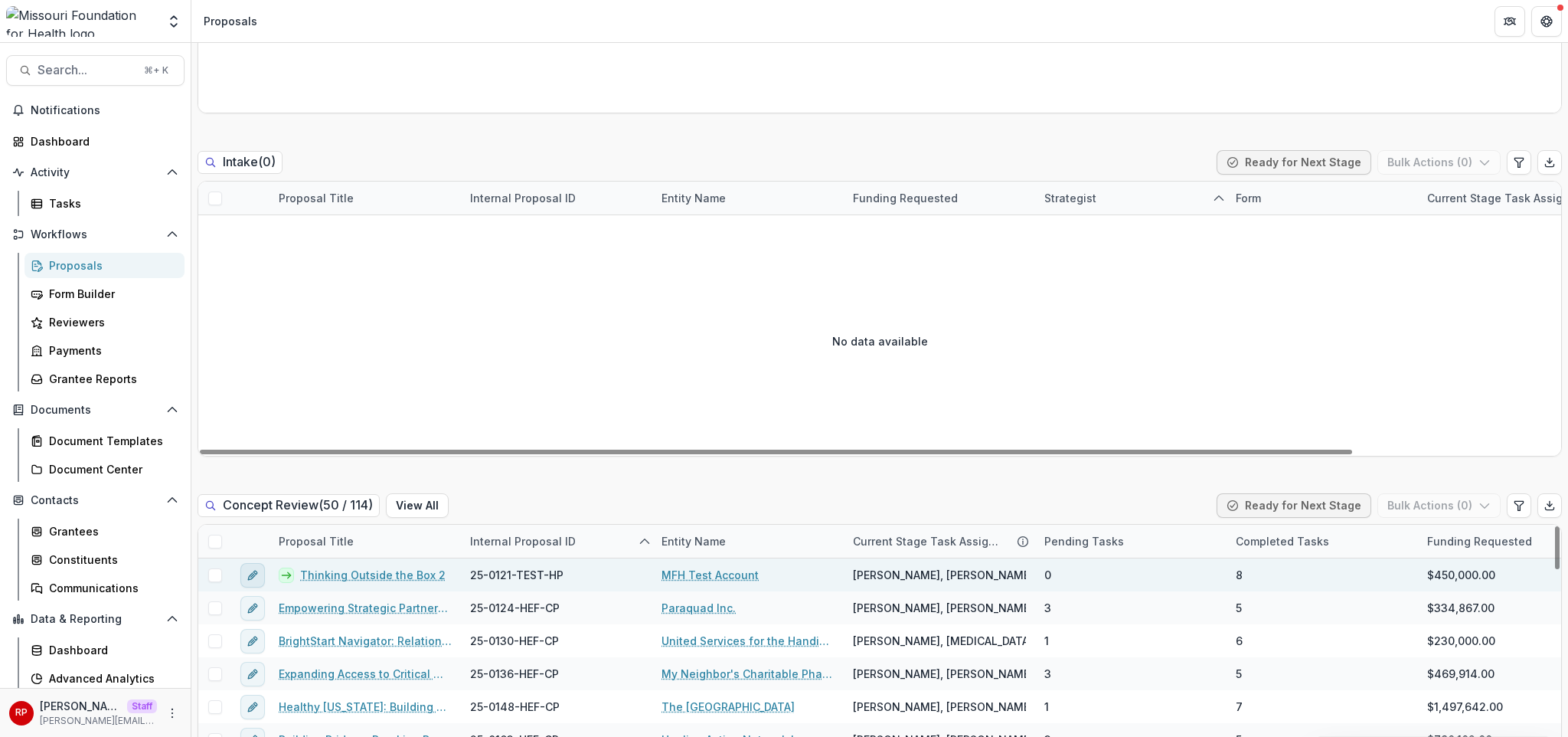
click at [244, 563] on button "edit" at bounding box center [252, 575] width 25 height 25
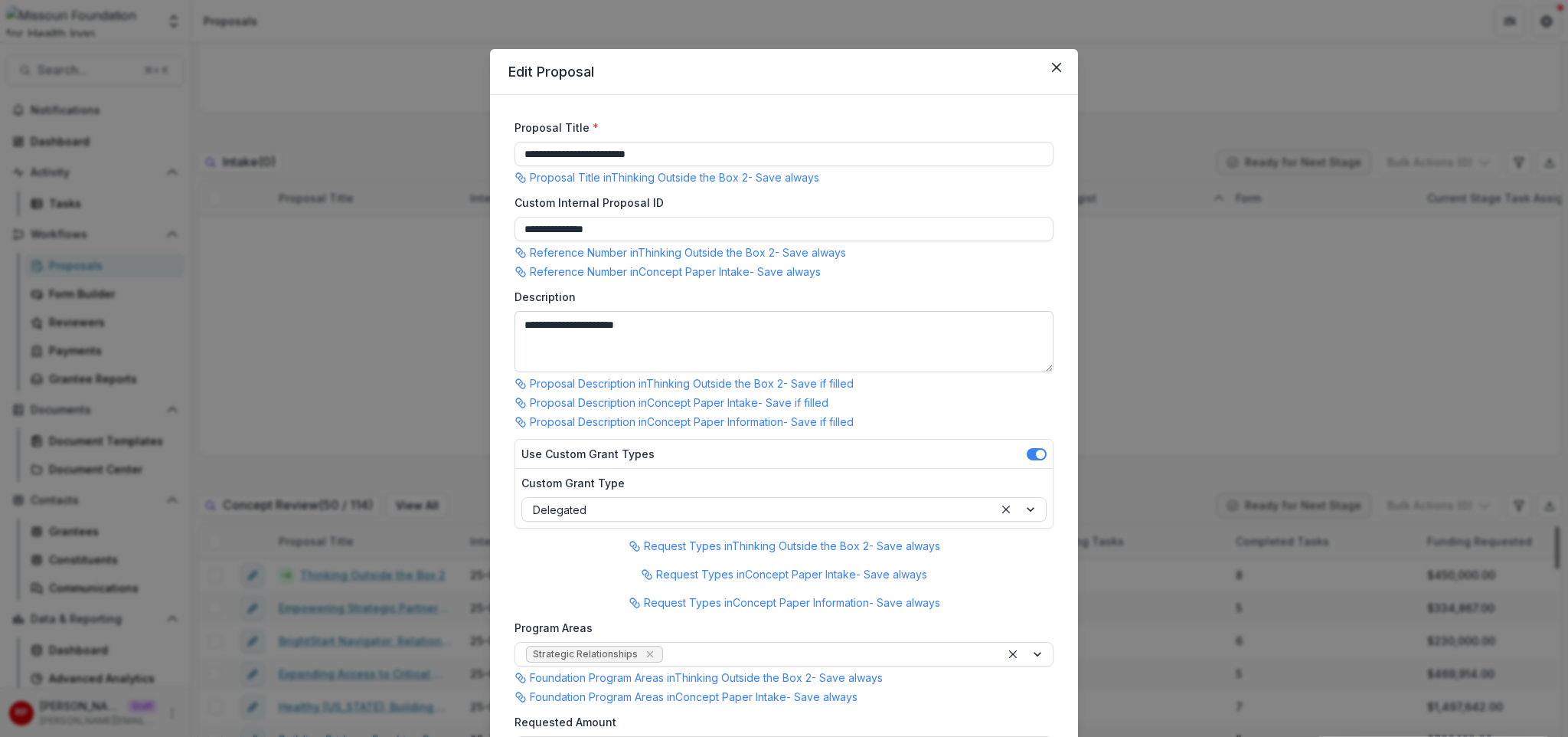
type input "********"
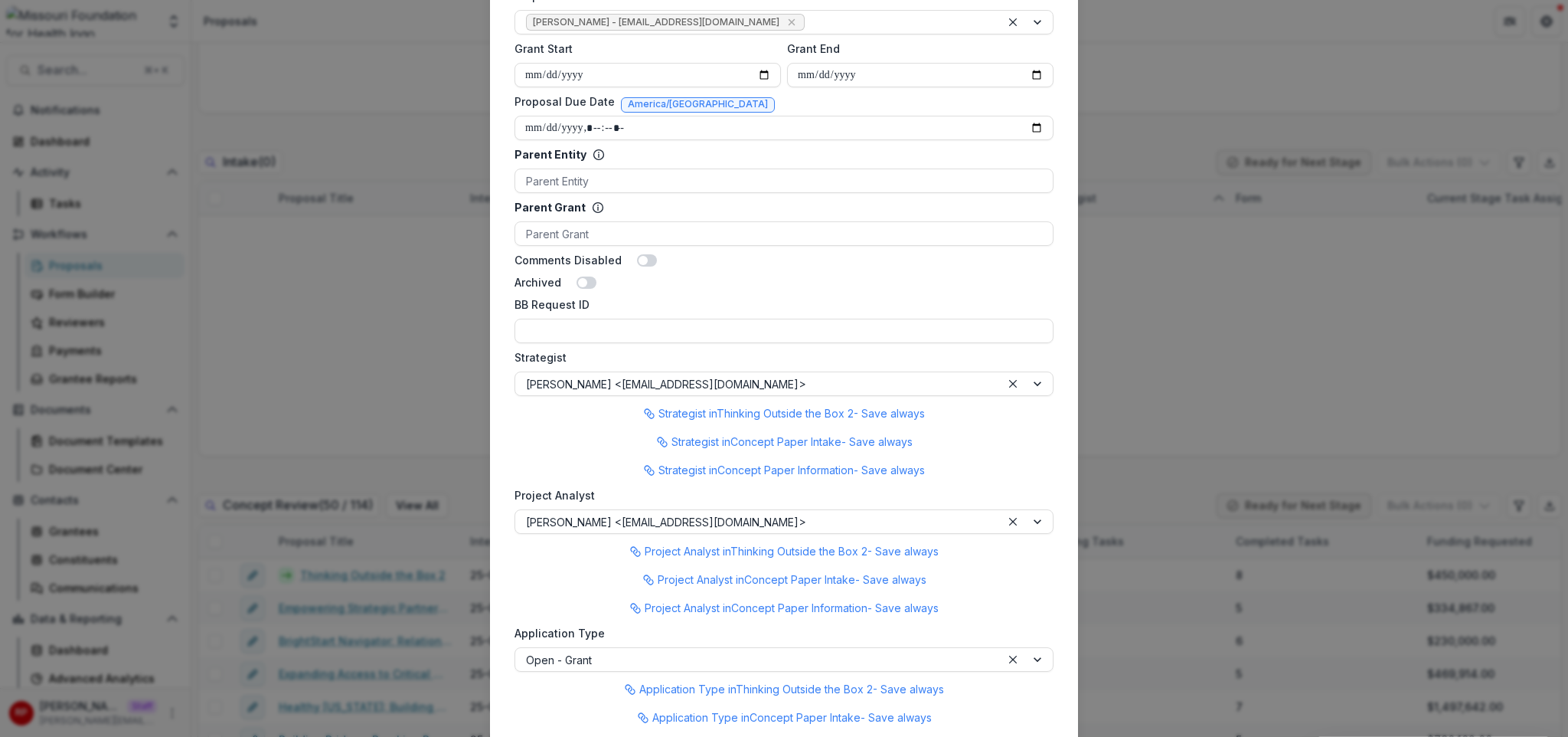
scroll to position [1350, 0]
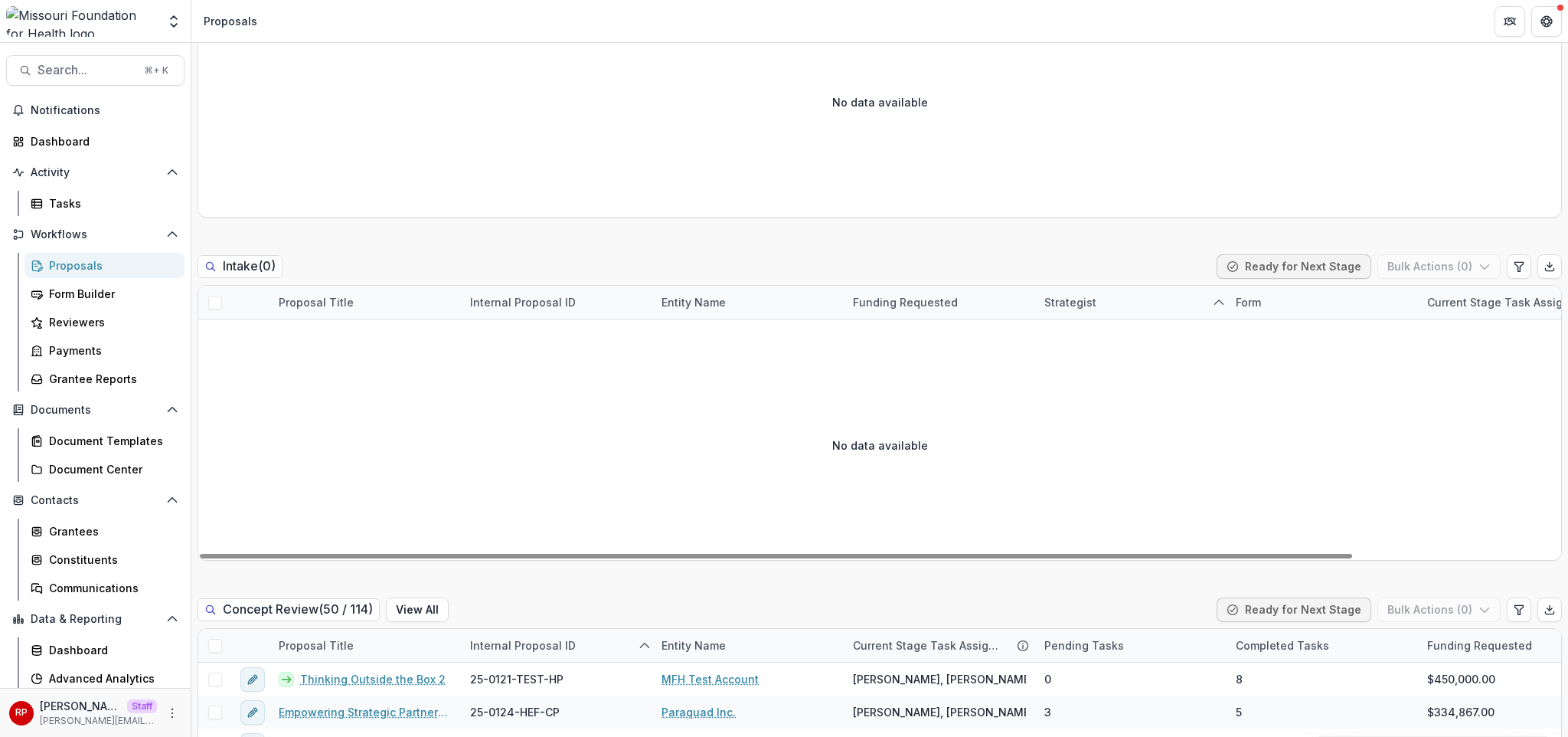
scroll to position [623, 0]
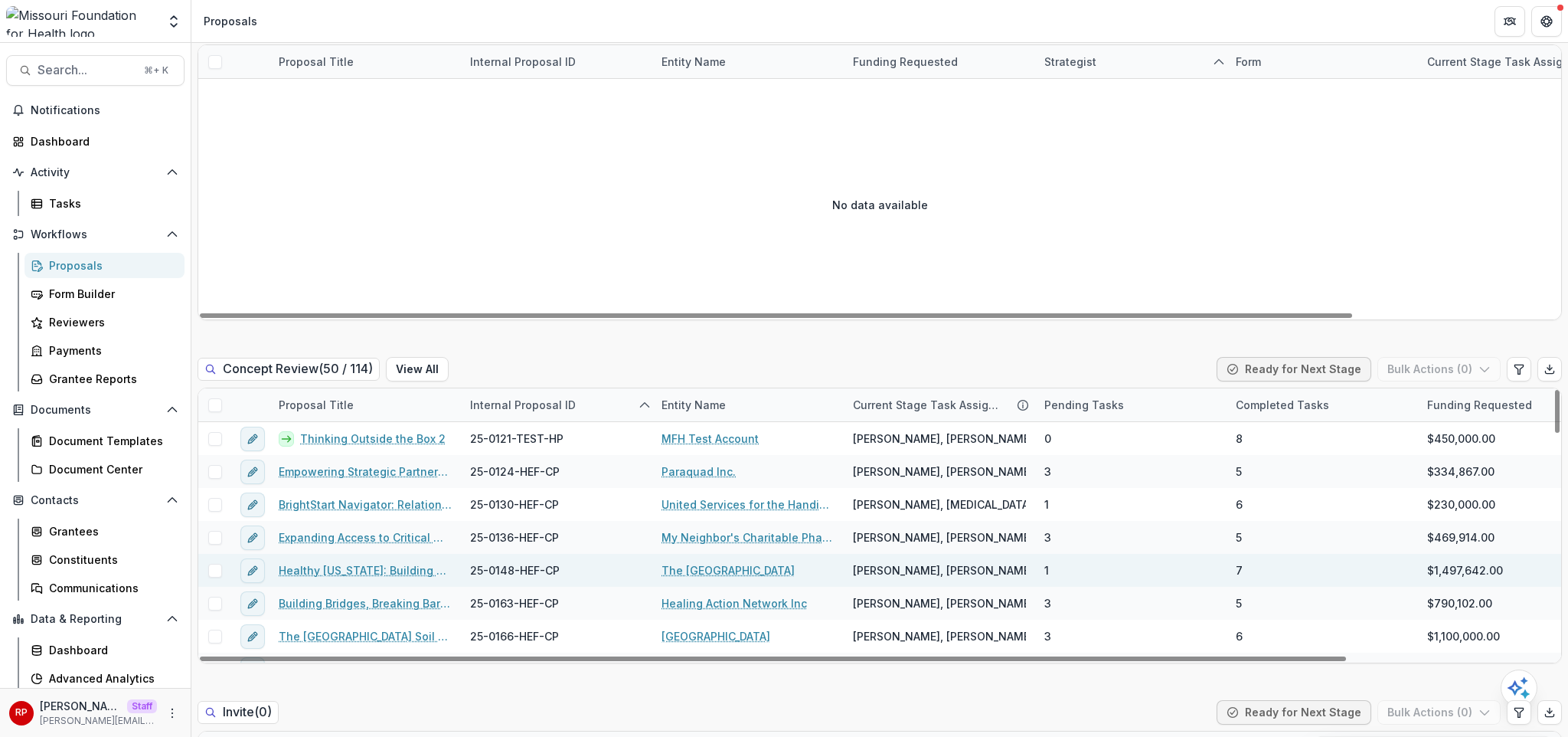
scroll to position [880, 0]
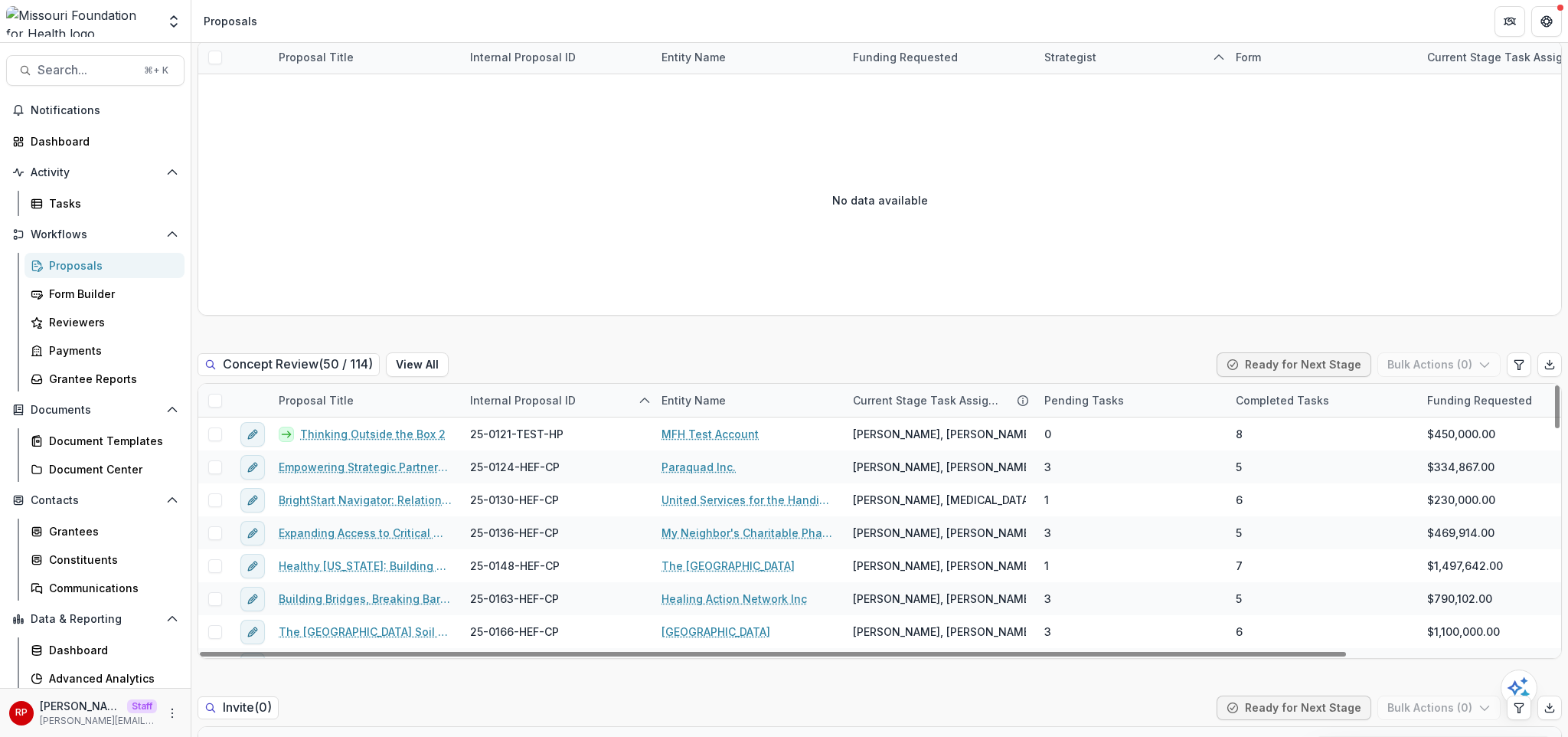
click at [631, 352] on div "Concept Review ( 50 / 114 ) View All Ready for Next Stage Bulk Actions ( 0 )" at bounding box center [880, 368] width 1365 height 30
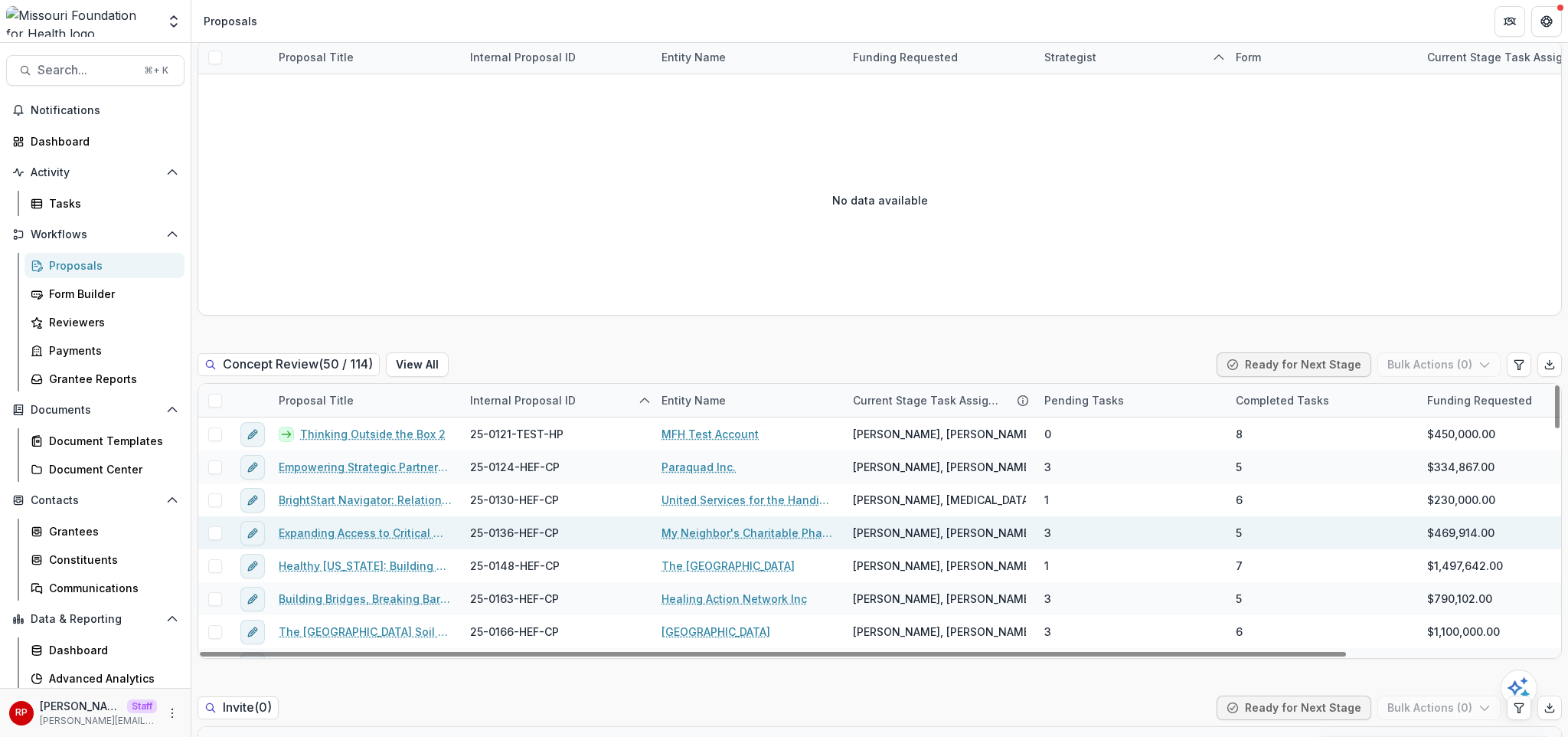
click at [426, 525] on link "Expanding Access to Critical Medications and Pharmacist Services to Reduce Rura…" at bounding box center [365, 533] width 173 height 16
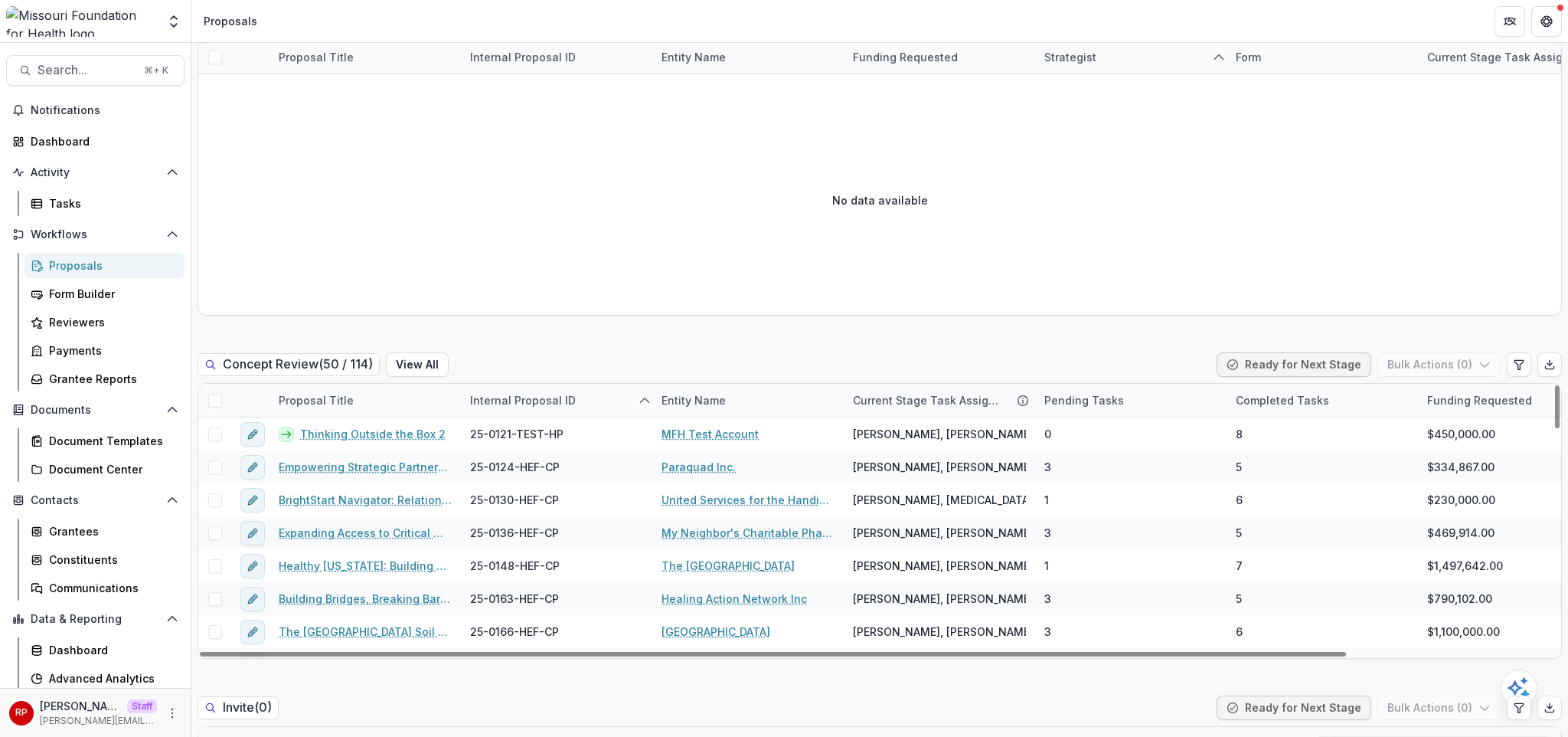
click at [639, 352] on div "Concept Review ( 50 / 114 ) View All Ready for Next Stage Bulk Actions ( 0 )" at bounding box center [880, 368] width 1365 height 30
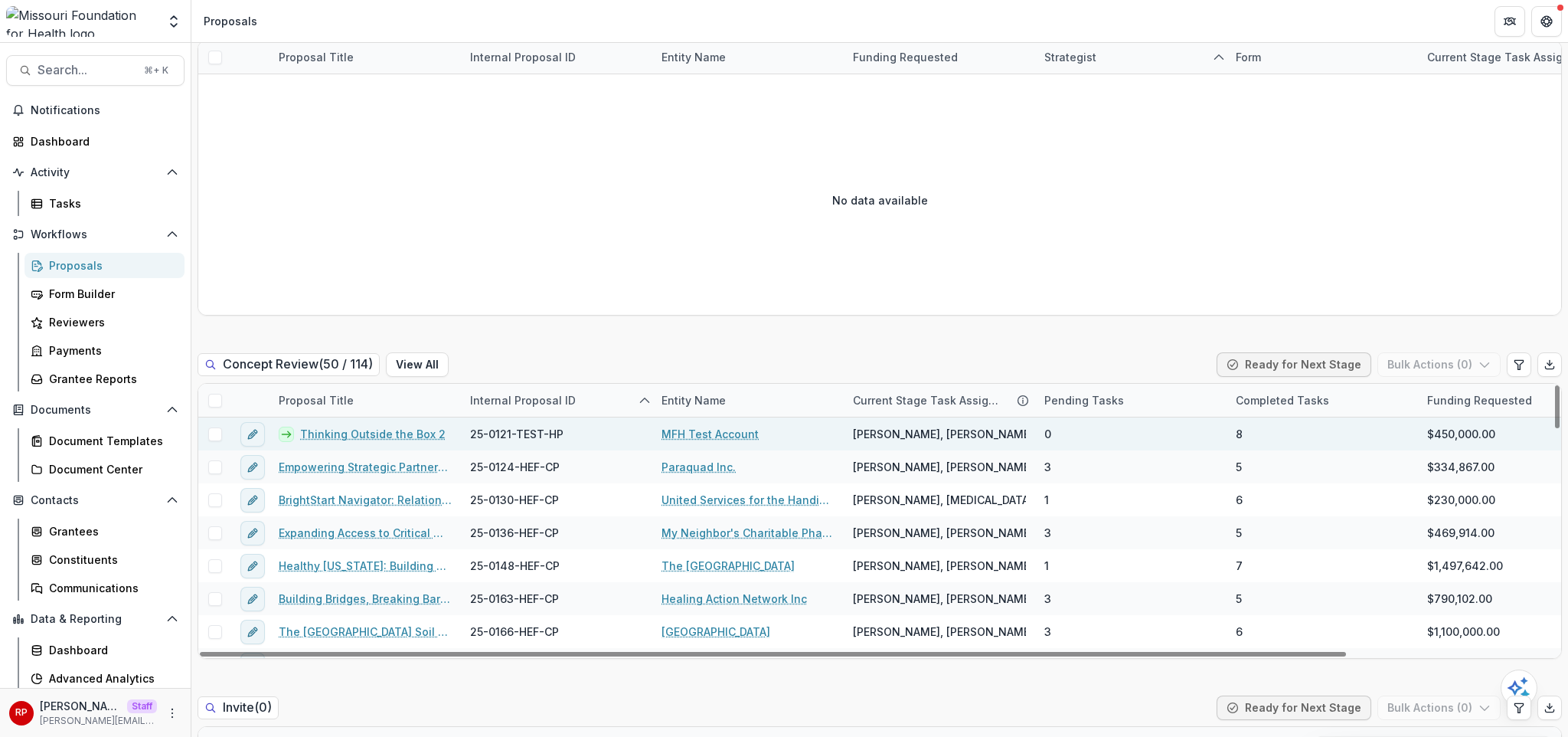
click at [216, 427] on span at bounding box center [215, 433] width 14 height 14
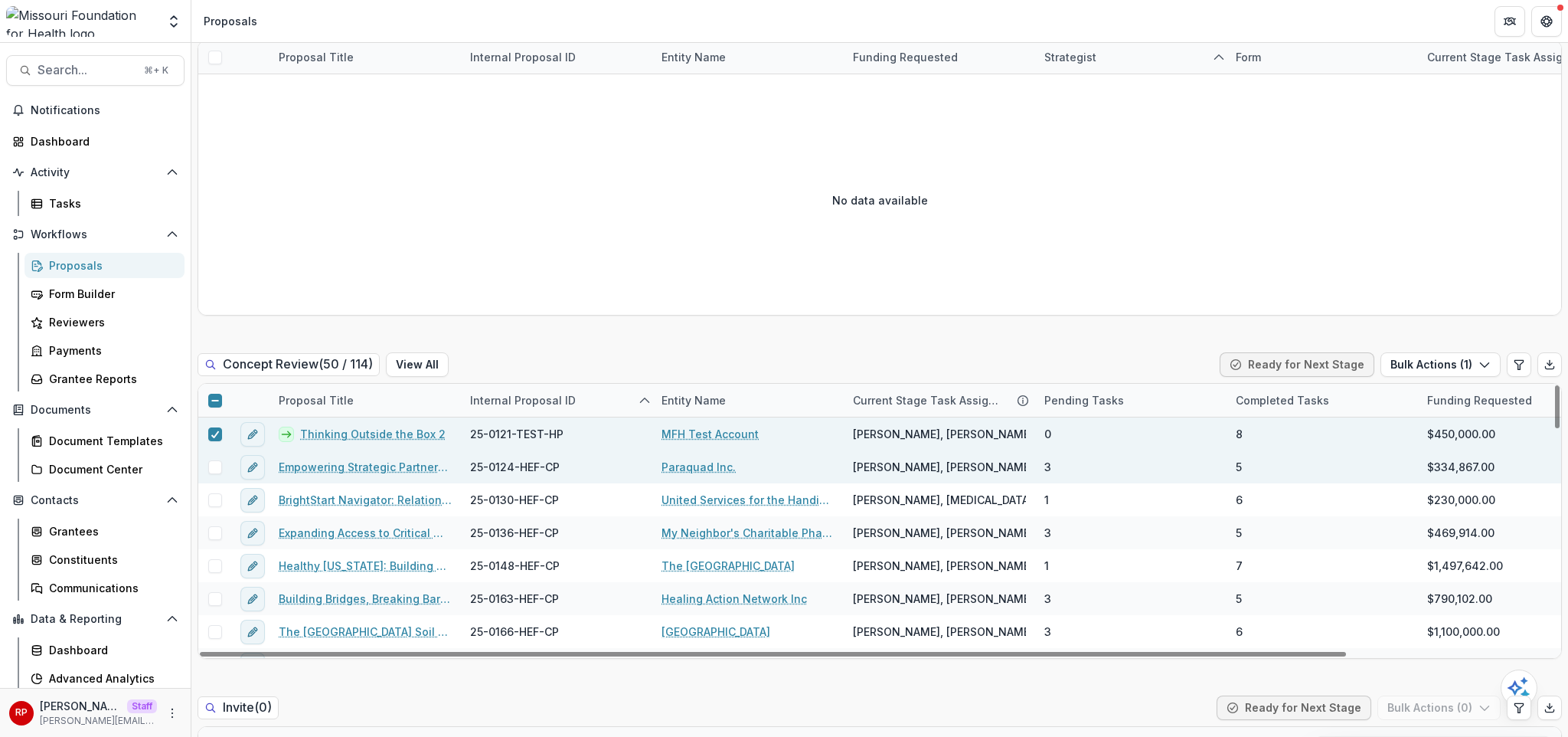
click at [211, 461] on span at bounding box center [215, 467] width 14 height 14
click at [1157, 352] on button "Bulk Actions ( 2 )" at bounding box center [1439, 364] width 123 height 25
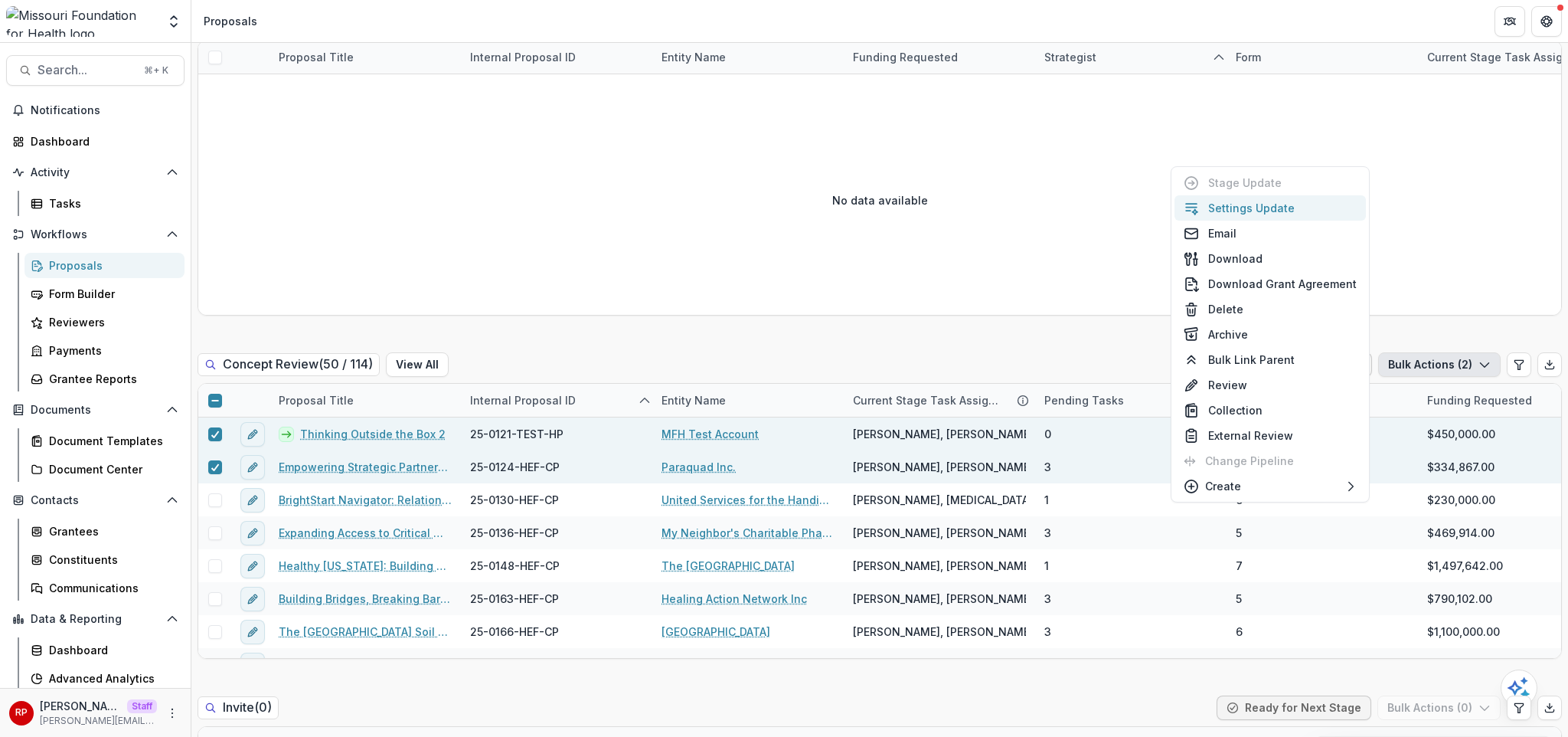
click at [1157, 217] on button "Settings Update" at bounding box center [1270, 208] width 191 height 26
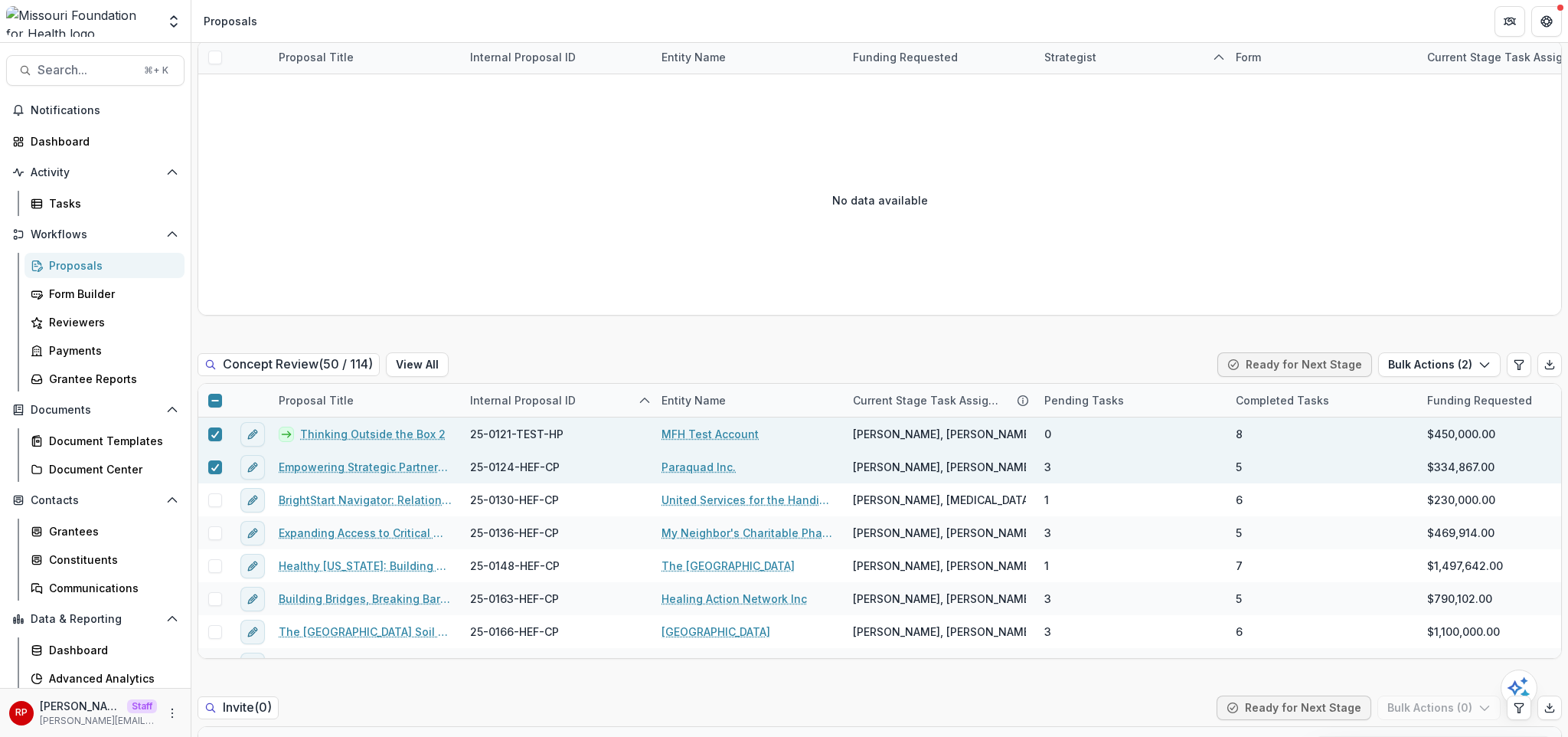
type input "**"
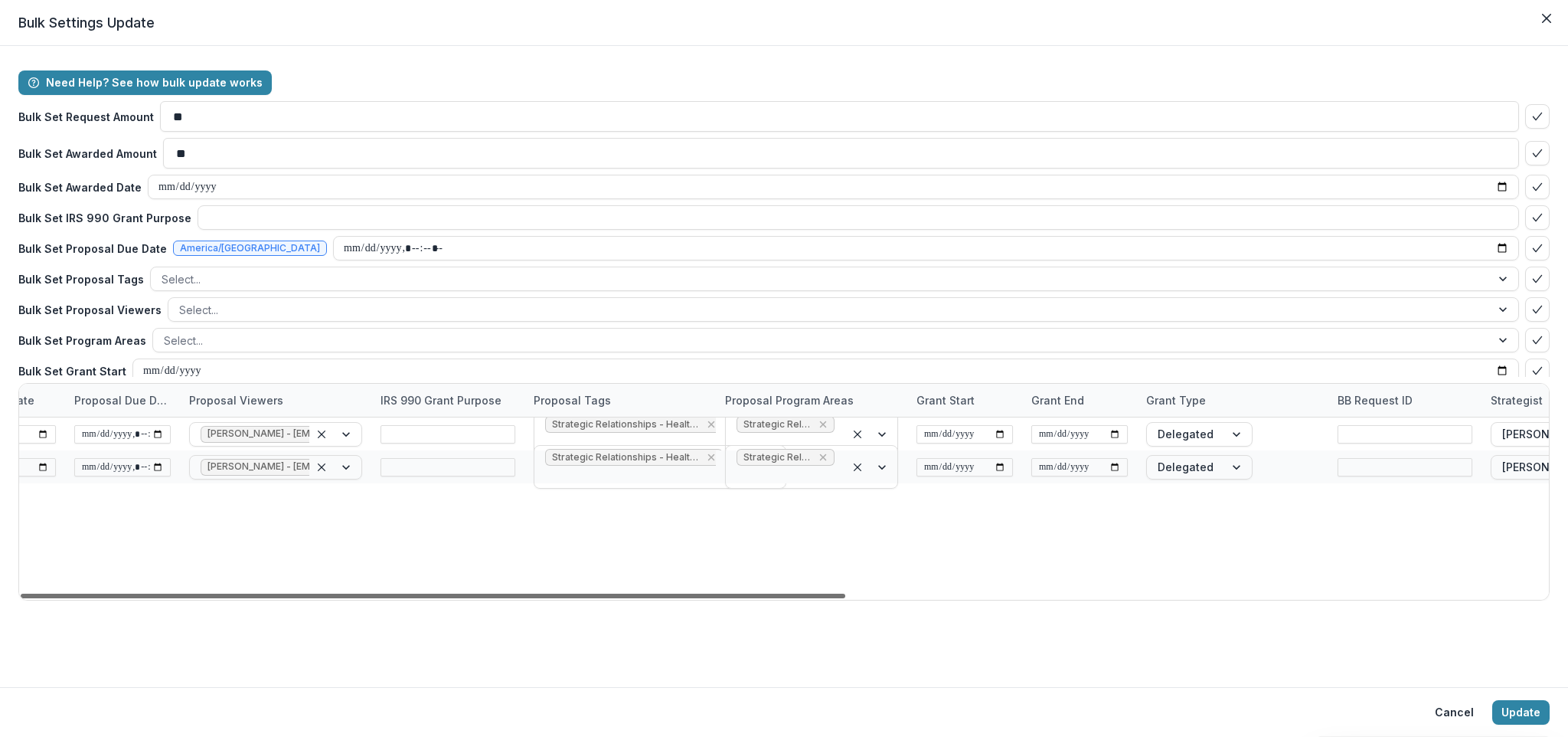
scroll to position [0, 0]
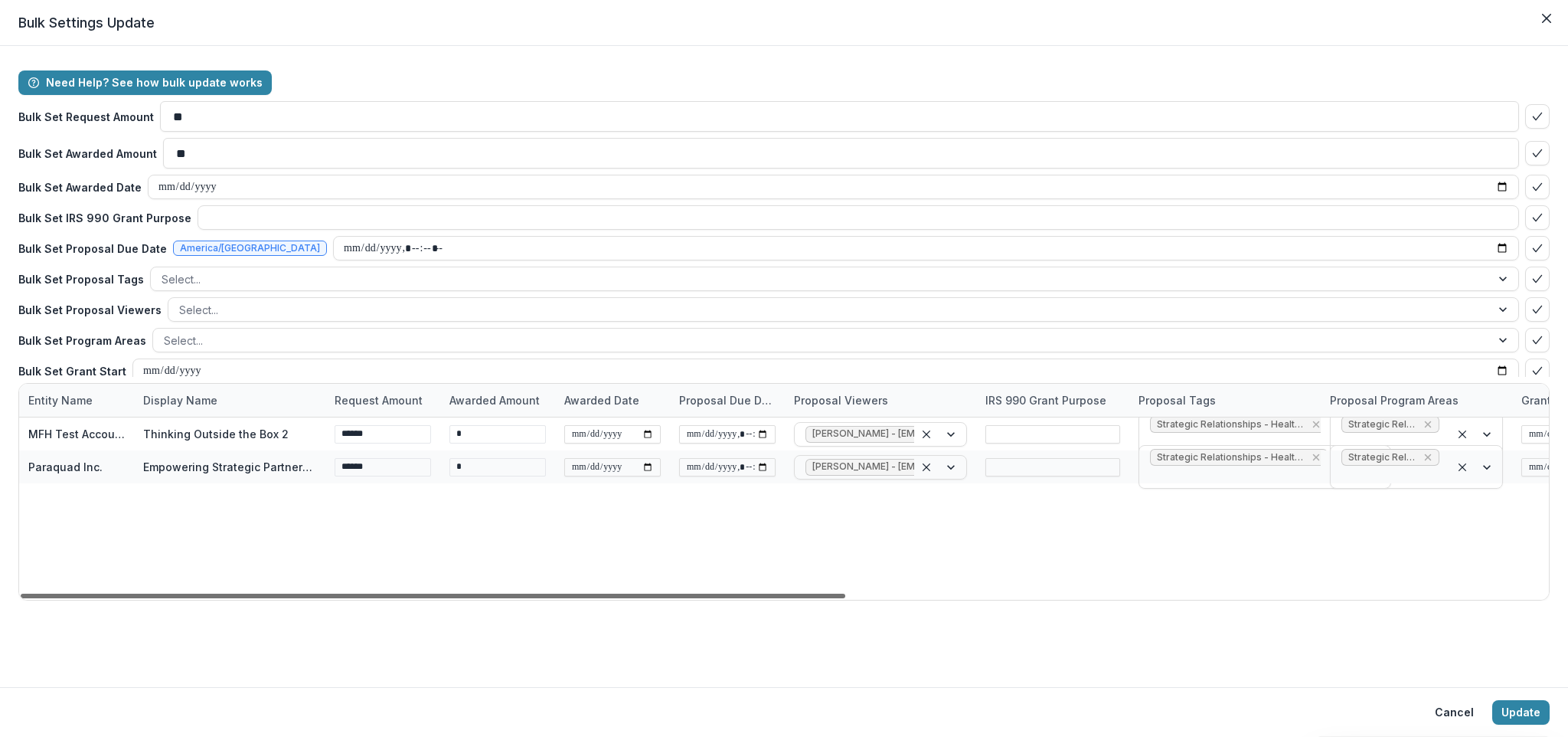
drag, startPoint x: 710, startPoint y: 597, endPoint x: 321, endPoint y: 592, distance: 389.0
click at [321, 594] on div at bounding box center [433, 596] width 825 height 5
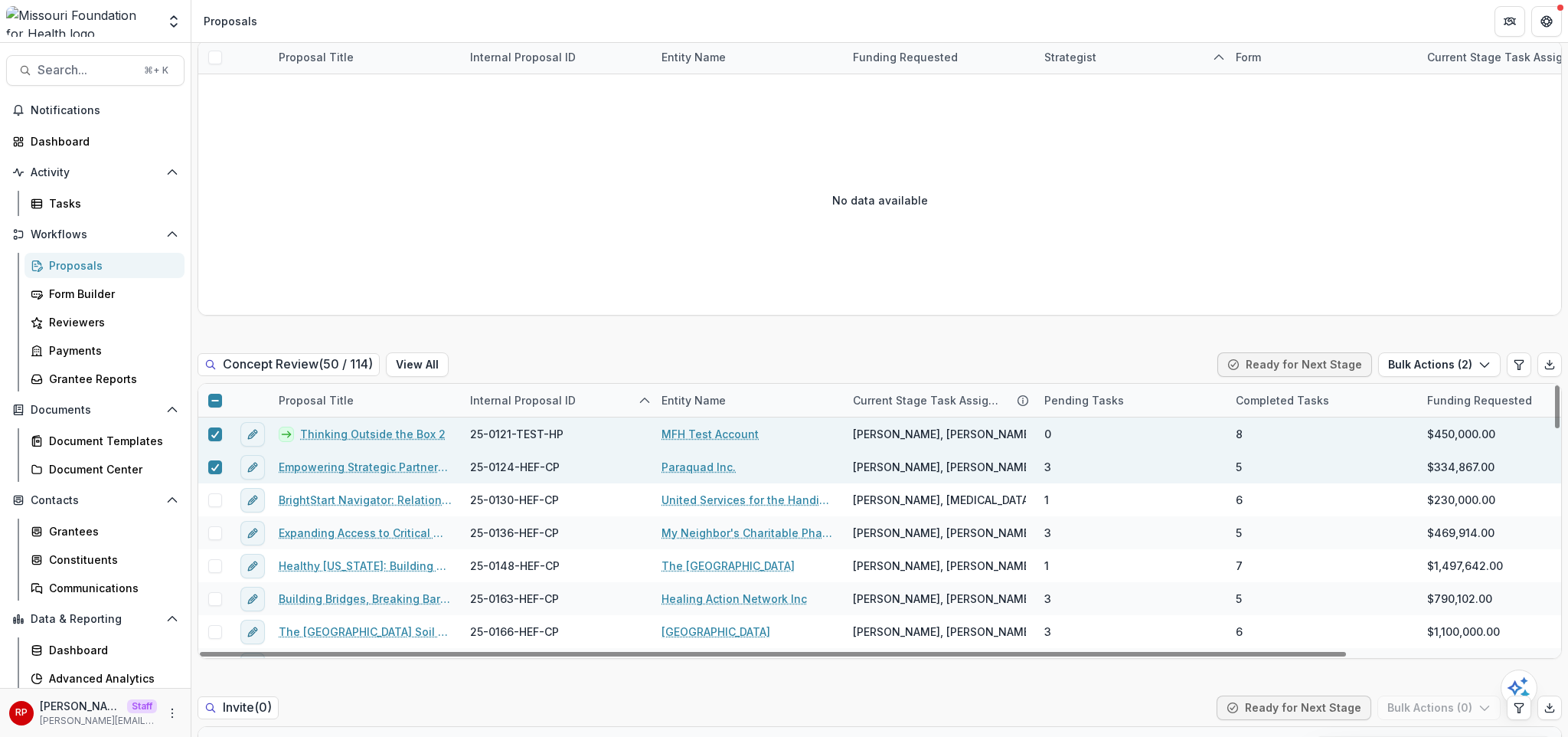
click at [768, 352] on div "Concept Review ( 50 / 114 ) View All Ready for Next Stage Bulk Actions ( 2 )" at bounding box center [880, 368] width 1365 height 30
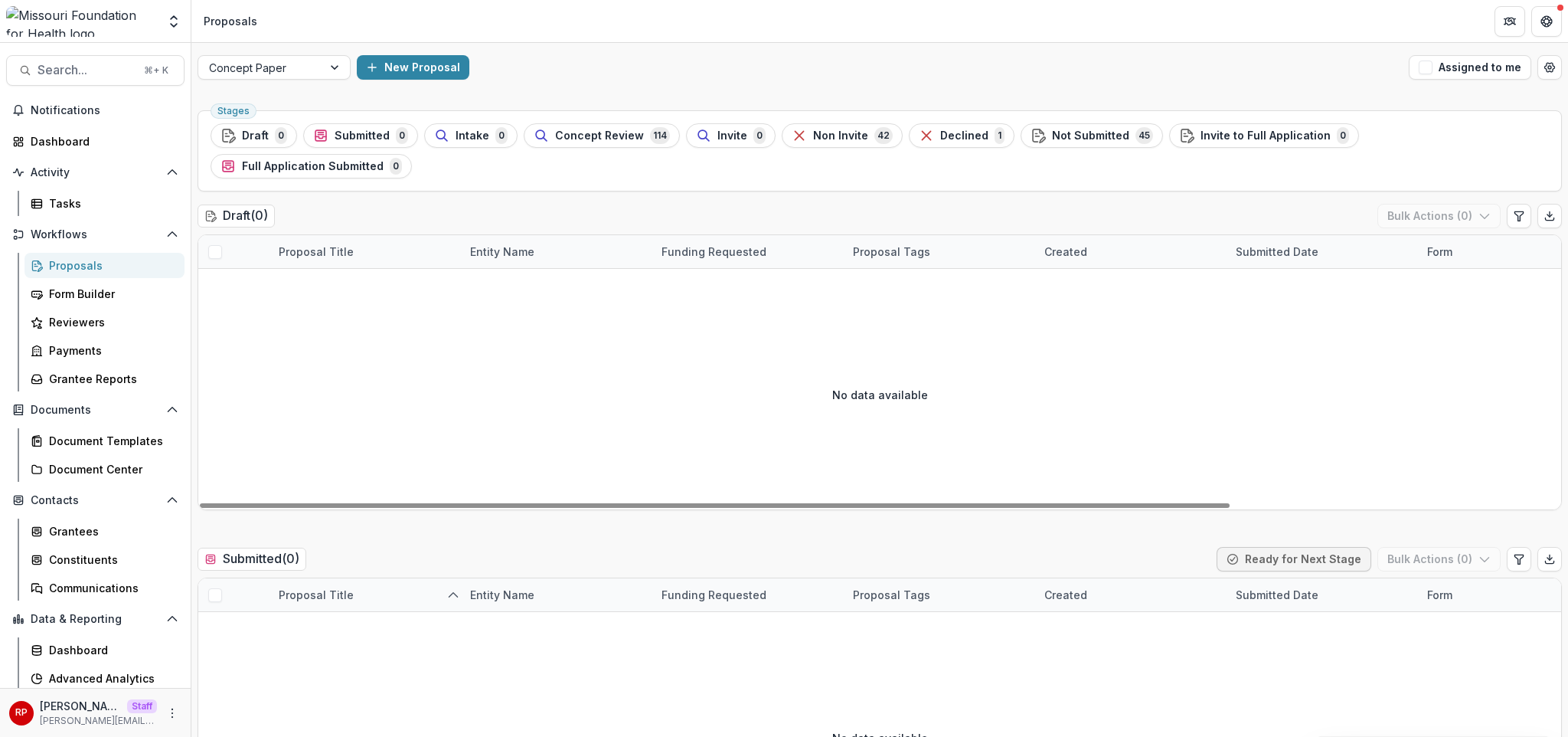
click at [1001, 203] on div "Draft ( 0 ) Bulk Actions ( 0 )" at bounding box center [880, 219] width 1365 height 30
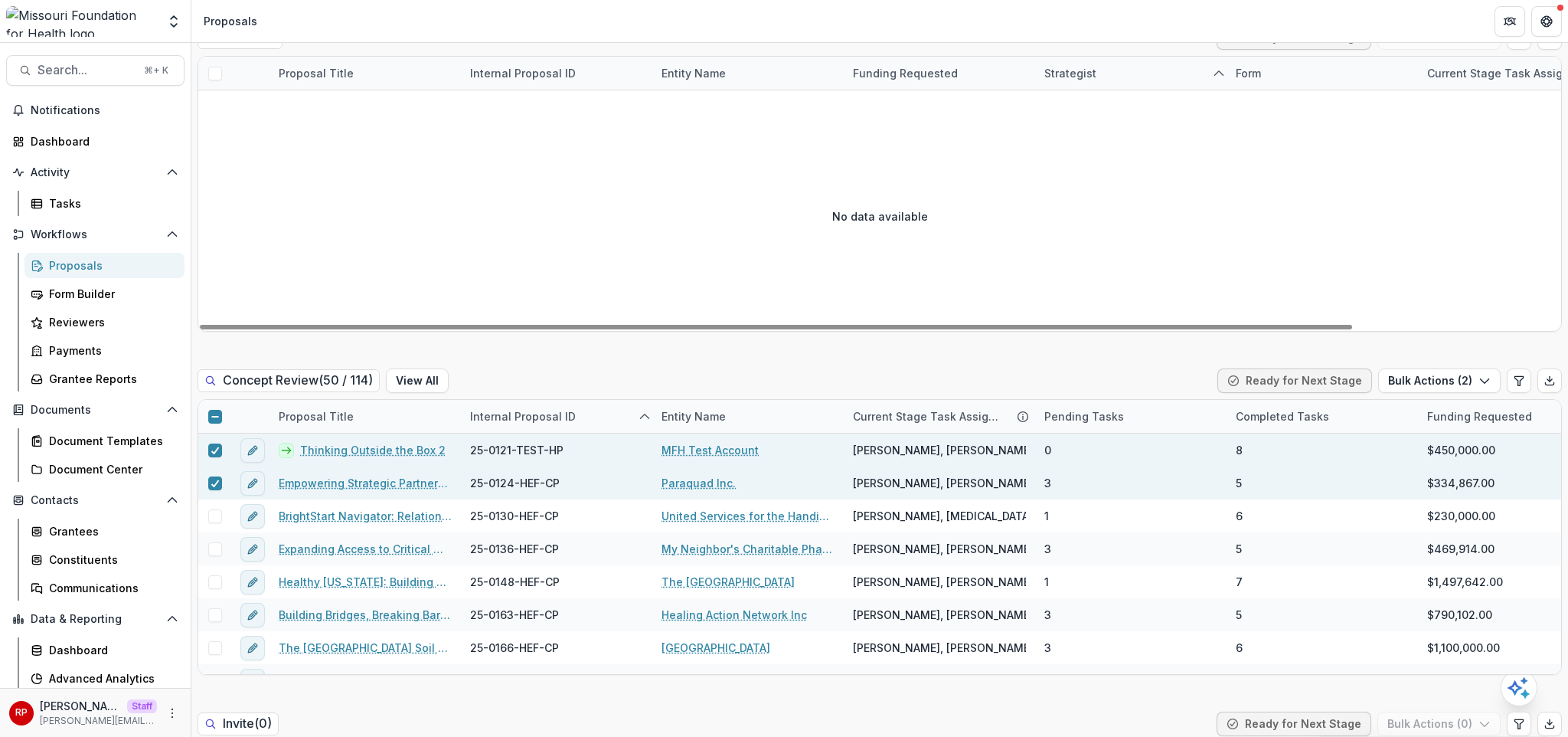
scroll to position [868, 0]
click at [880, 365] on div "Concept Review ( 50 / 114 ) View All Ready for Next Stage Bulk Actions ( 2 )" at bounding box center [880, 381] width 1365 height 30
click at [885, 365] on div "Concept Review ( 50 / 114 ) View All Ready for Next Stage Bulk Actions ( 2 )" at bounding box center [880, 381] width 1365 height 30
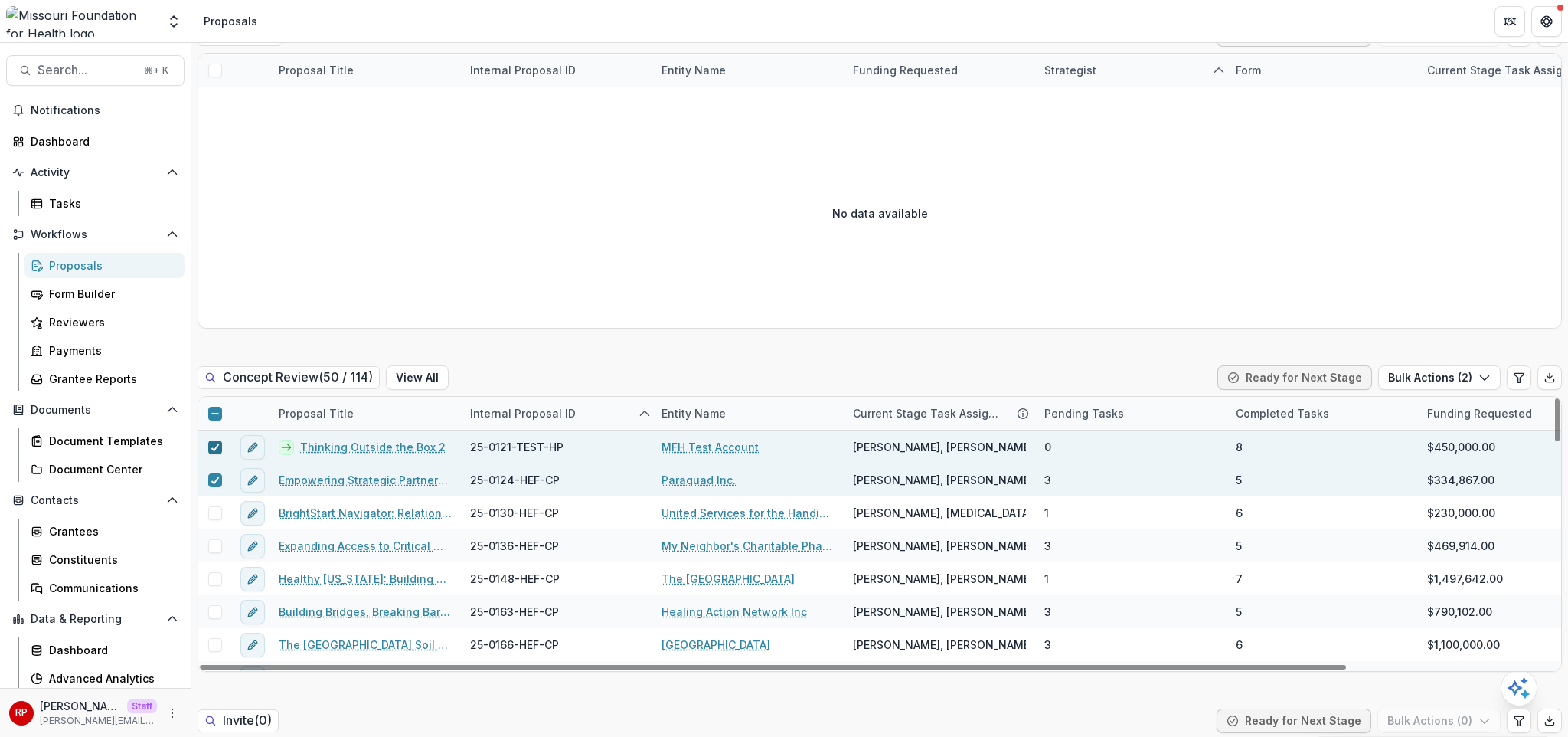
click at [212, 444] on icon at bounding box center [215, 448] width 9 height 8
click at [214, 477] on icon at bounding box center [215, 481] width 9 height 8
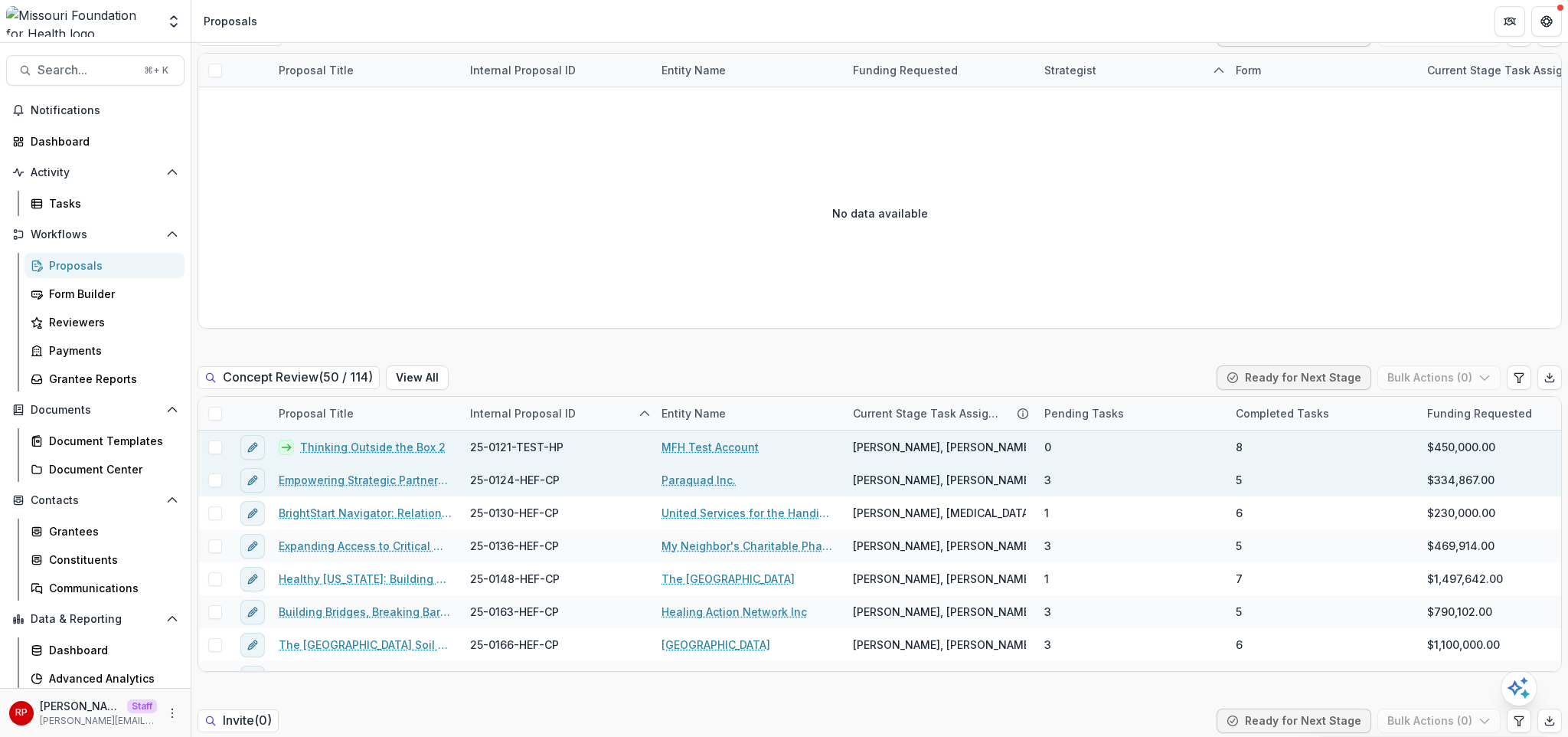
click at [648, 365] on div "Concept Review ( 50 / 114 ) View All Ready for Next Stage Bulk Actions ( 0 )" at bounding box center [880, 381] width 1365 height 30
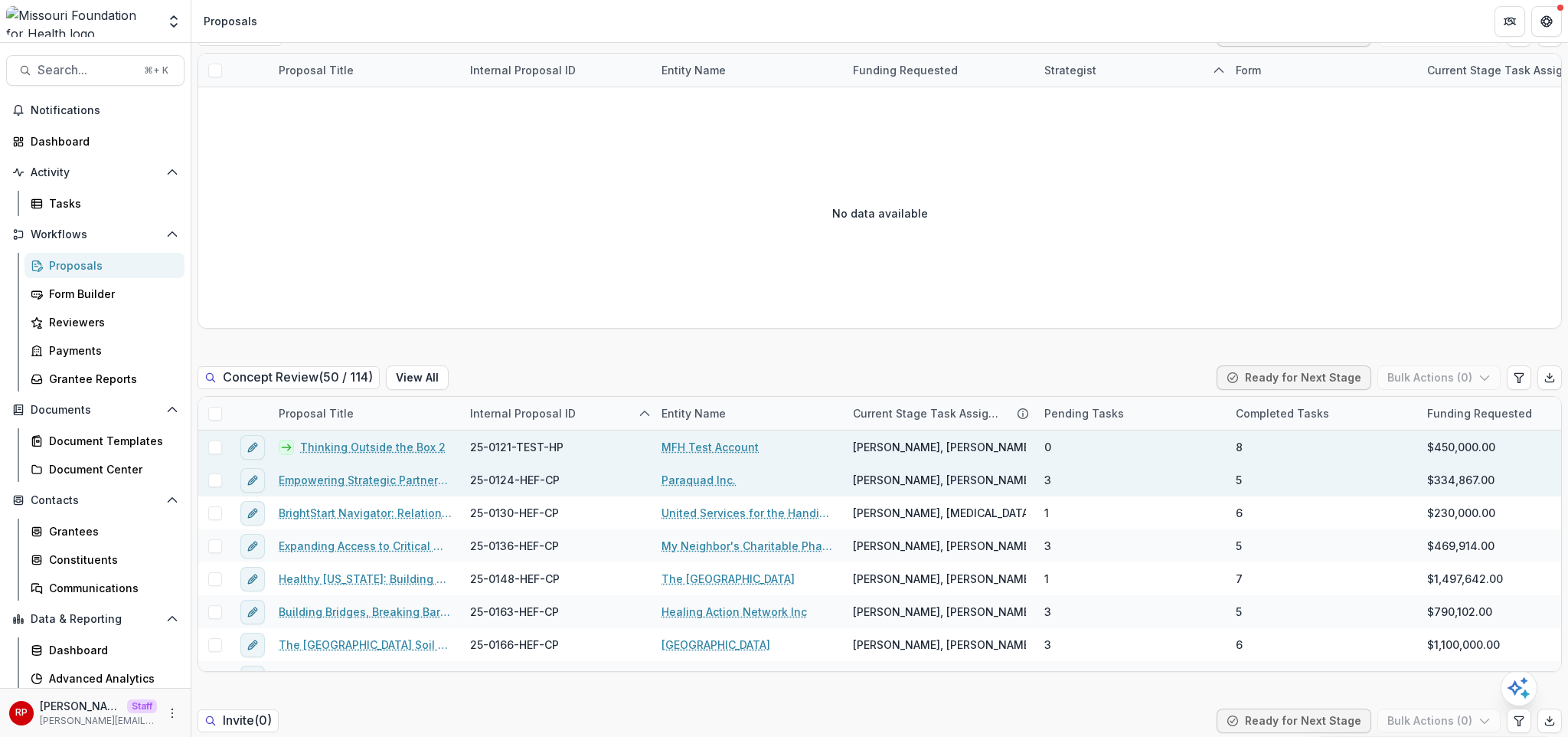
click at [648, 365] on div "Concept Review ( 50 / 114 ) View All Ready for Next Stage Bulk Actions ( 0 )" at bounding box center [880, 381] width 1365 height 30
click at [543, 365] on div "Concept Review ( 50 / 114 ) View All Ready for Next Stage Bulk Actions ( 0 )" at bounding box center [880, 381] width 1365 height 30
click at [596, 365] on div "Concept Review ( 50 / 114 ) View All Ready for Next Stage Bulk Actions ( 0 )" at bounding box center [880, 381] width 1365 height 30
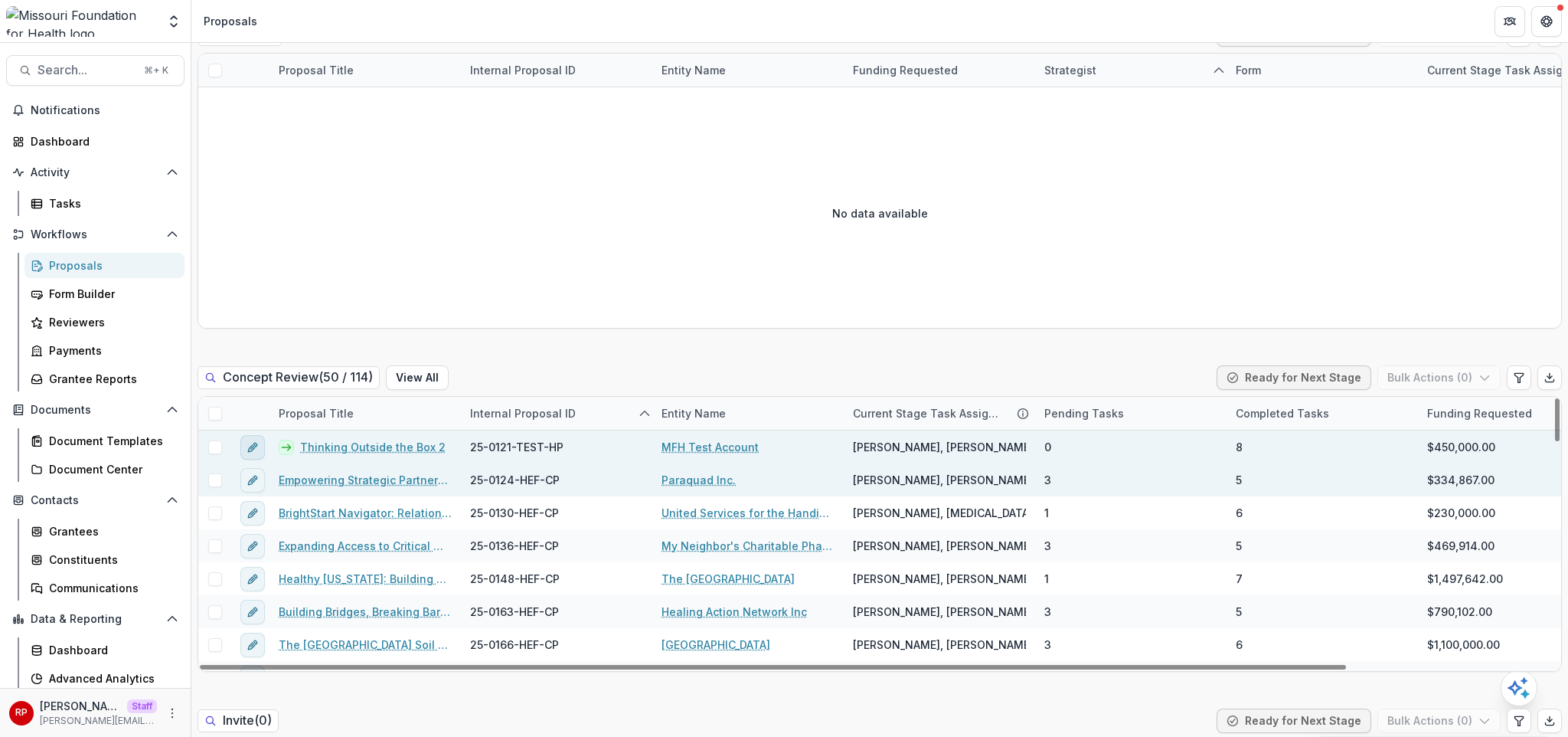
click at [248, 445] on icon "edit" at bounding box center [251, 448] width 7 height 7
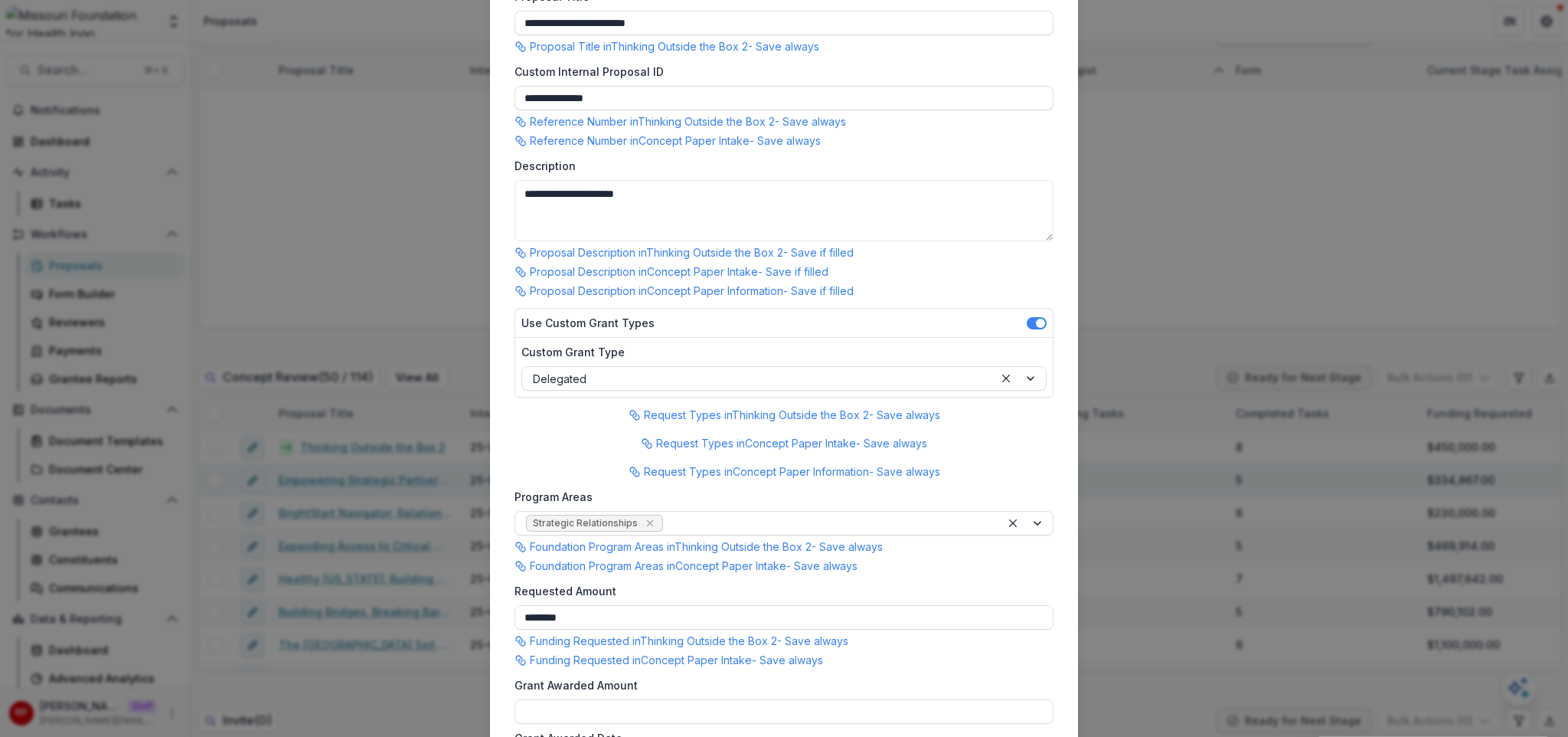
scroll to position [131, 0]
click at [656, 381] on div at bounding box center [758, 378] width 450 height 19
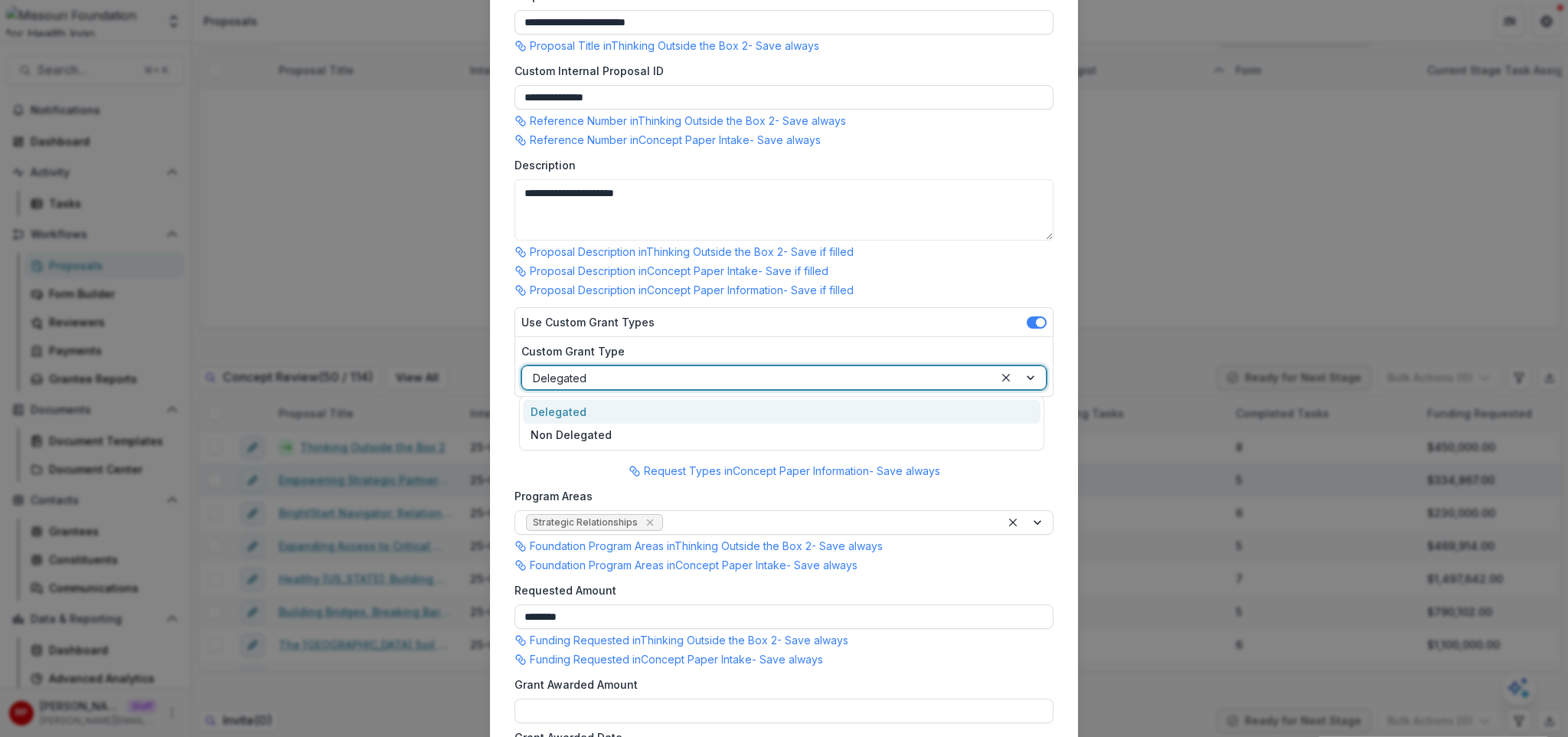
click at [657, 378] on div at bounding box center [758, 378] width 450 height 19
click at [668, 377] on div at bounding box center [758, 378] width 450 height 19
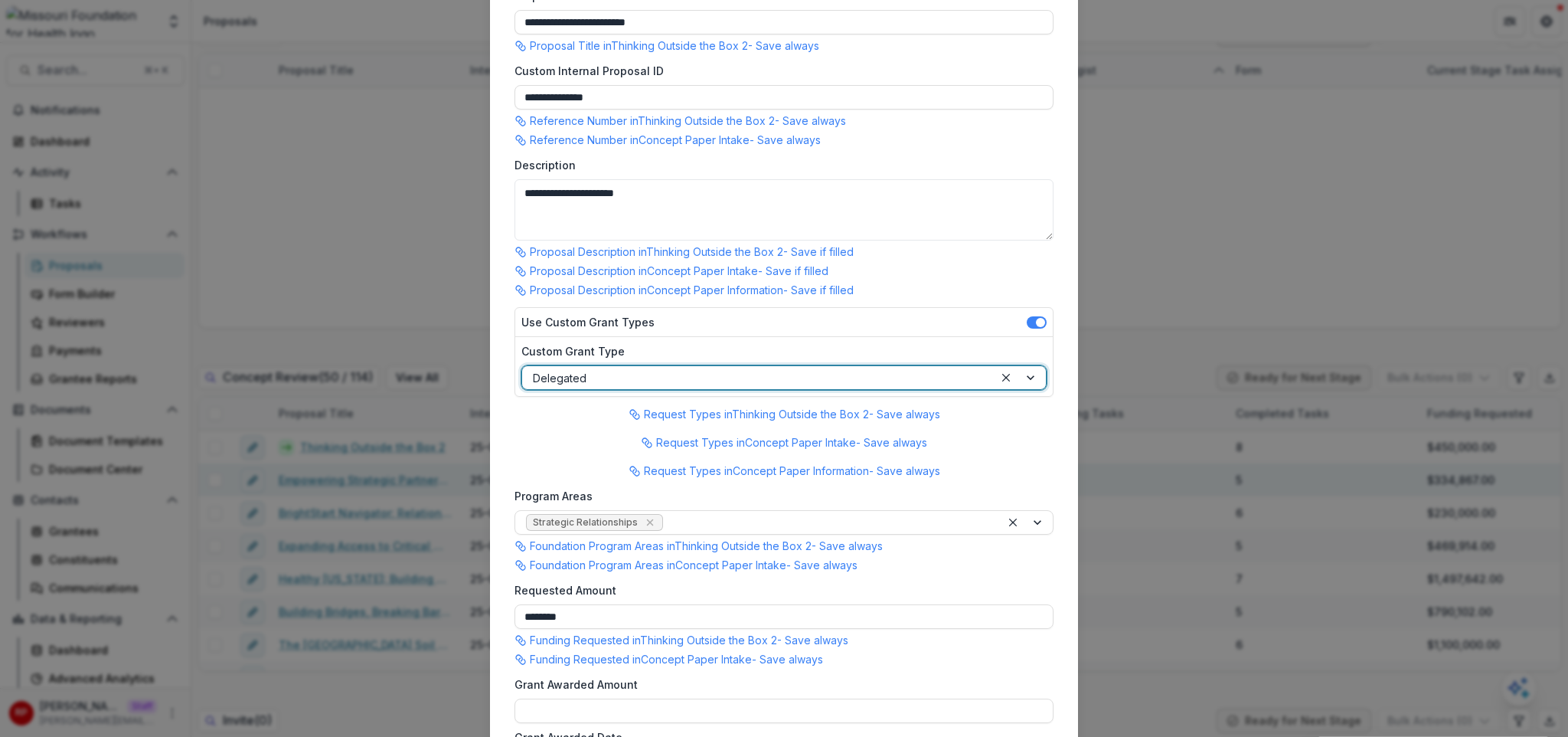
click at [676, 415] on p "Request Types in Thinking Outside the Box 2 - Save always" at bounding box center [792, 414] width 296 height 16
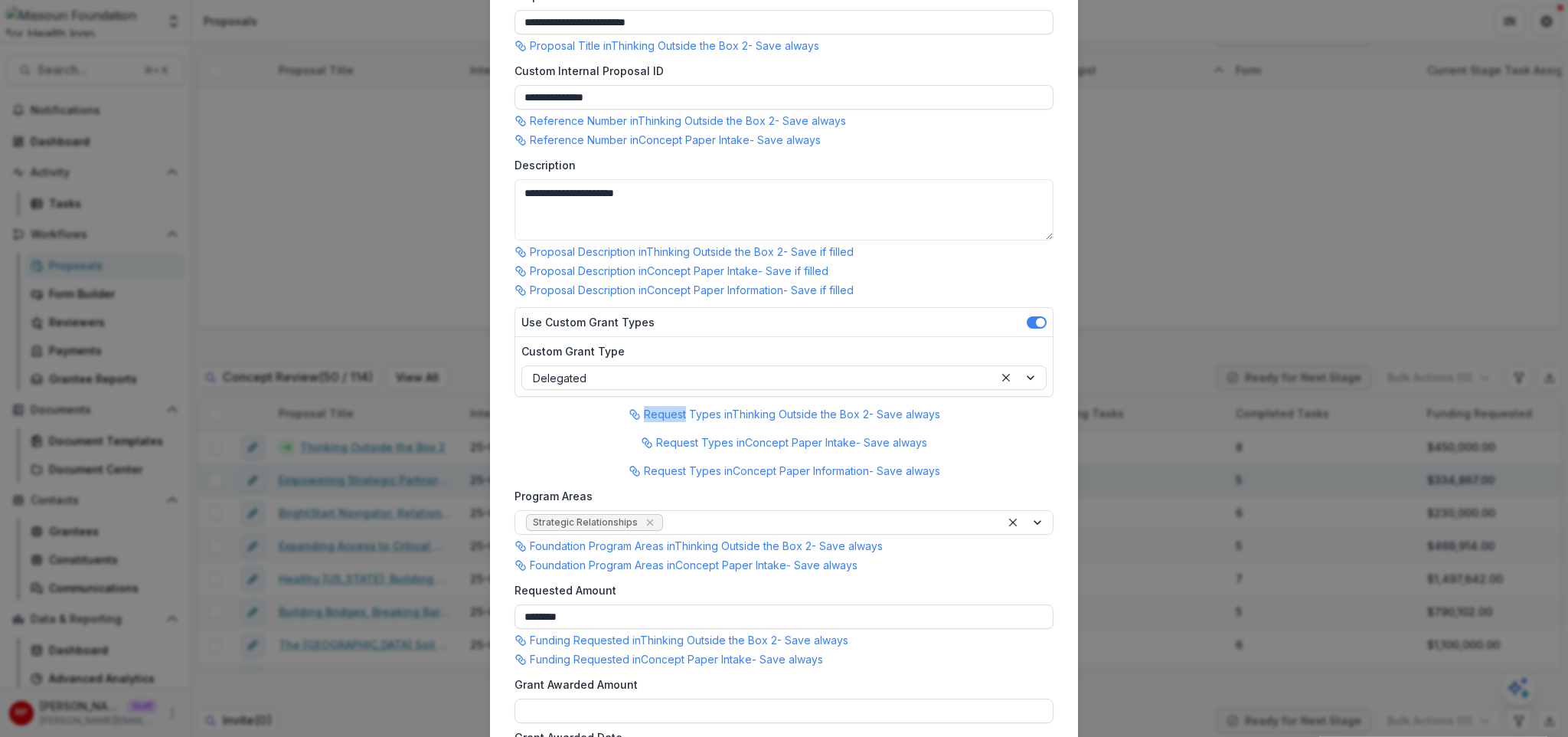
click at [676, 415] on p "Request Types in Thinking Outside the Box 2 - Save always" at bounding box center [792, 414] width 296 height 16
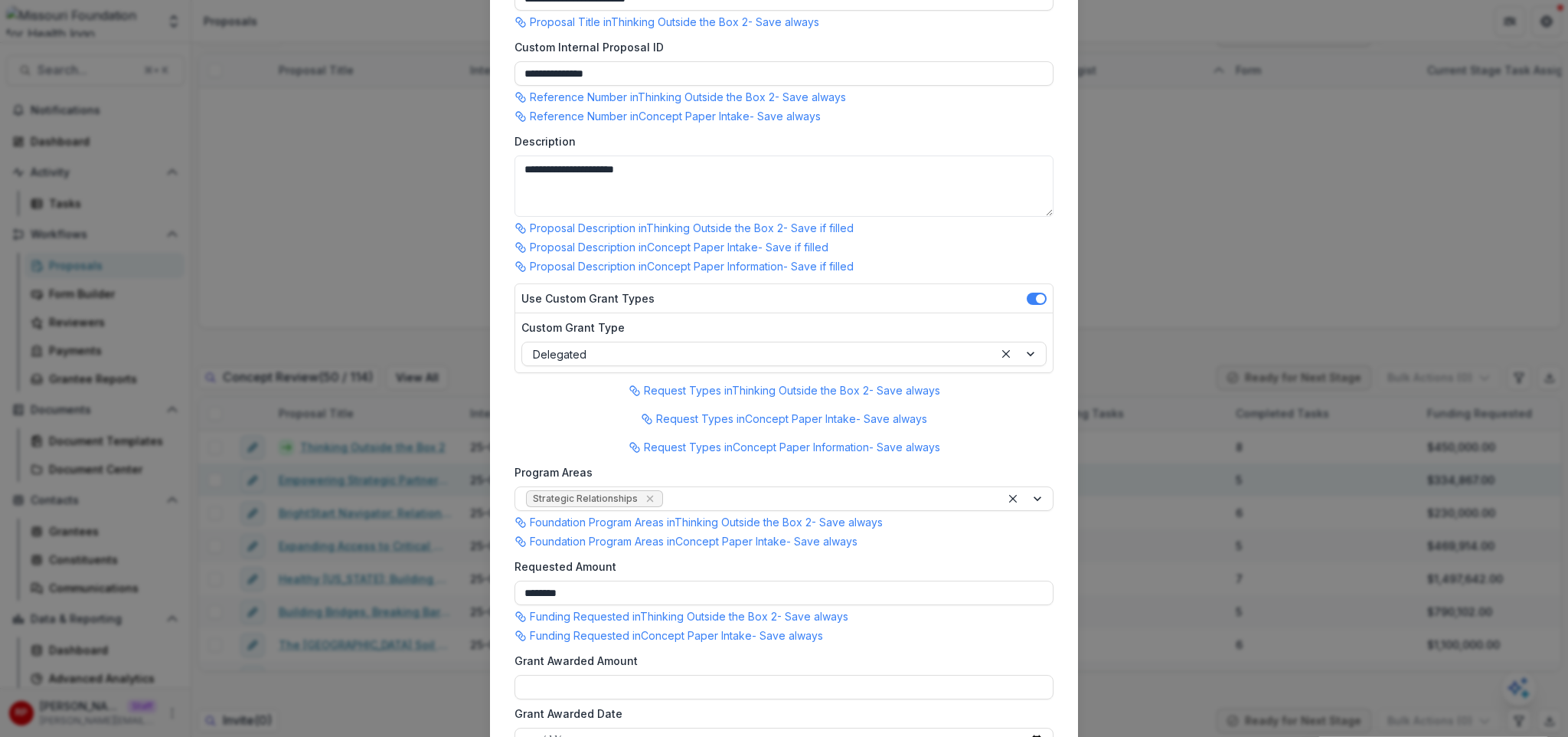
scroll to position [187, 0]
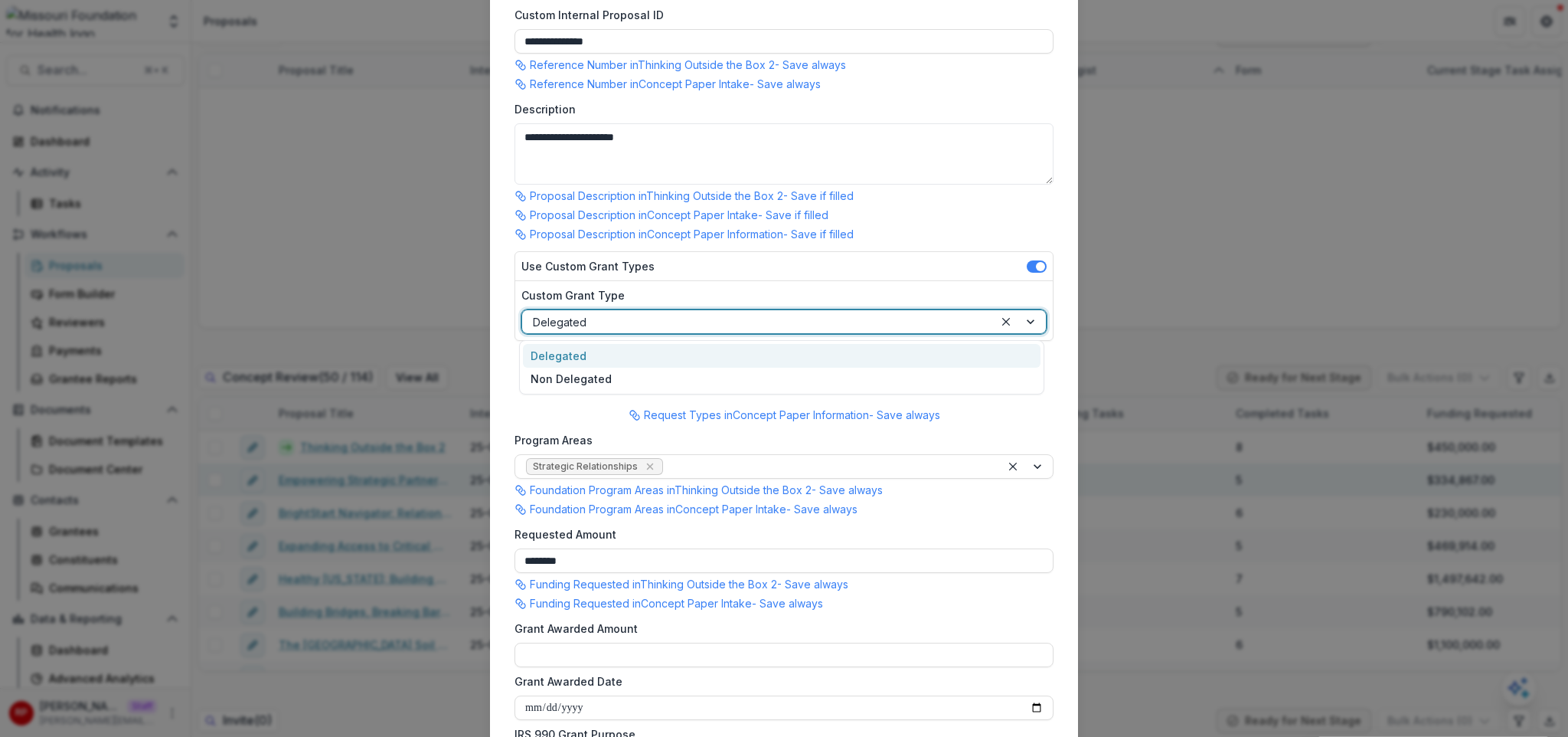
click at [601, 328] on div at bounding box center [758, 322] width 450 height 19
click at [598, 323] on div at bounding box center [758, 322] width 450 height 19
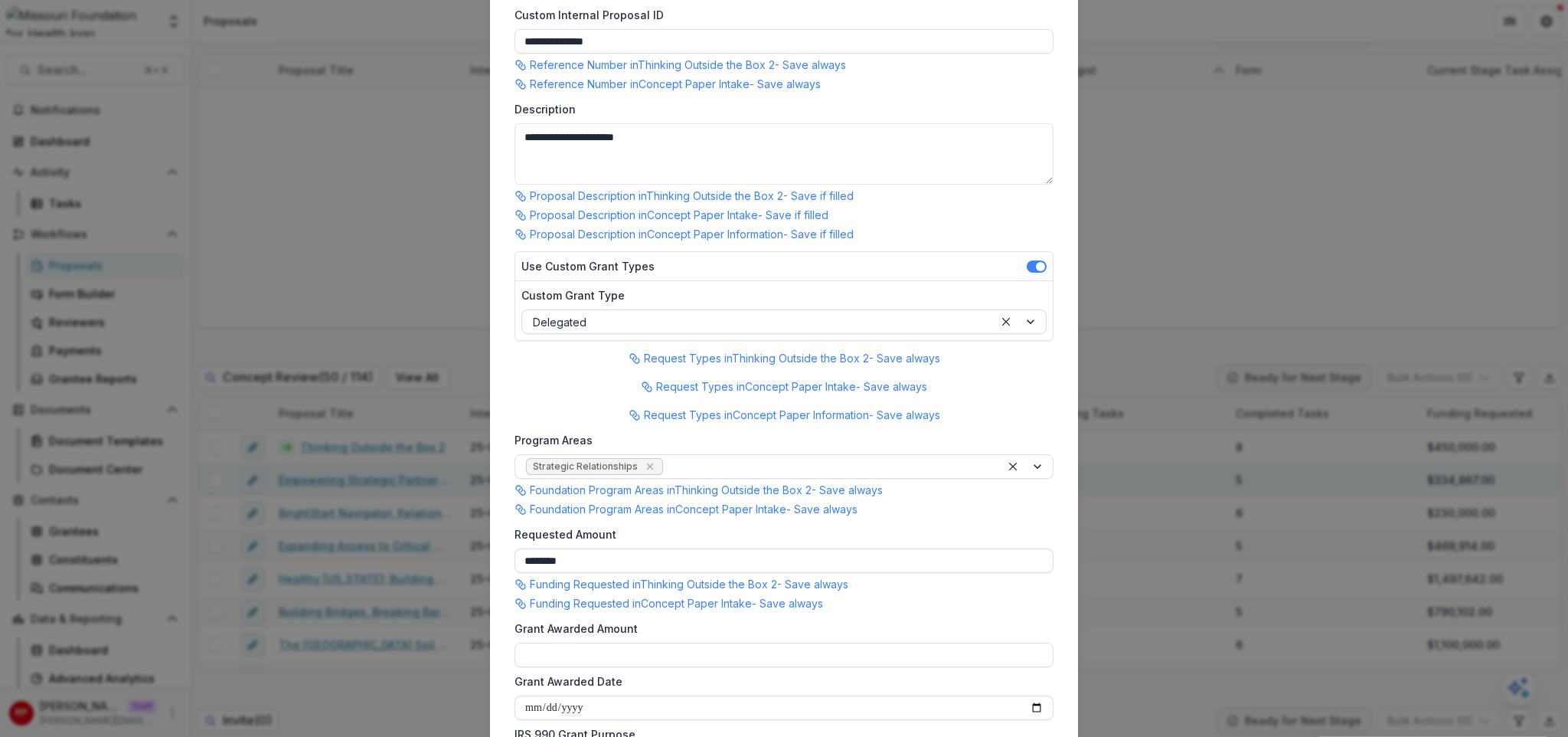
click at [1136, 318] on div "**********" at bounding box center [784, 368] width 1568 height 737
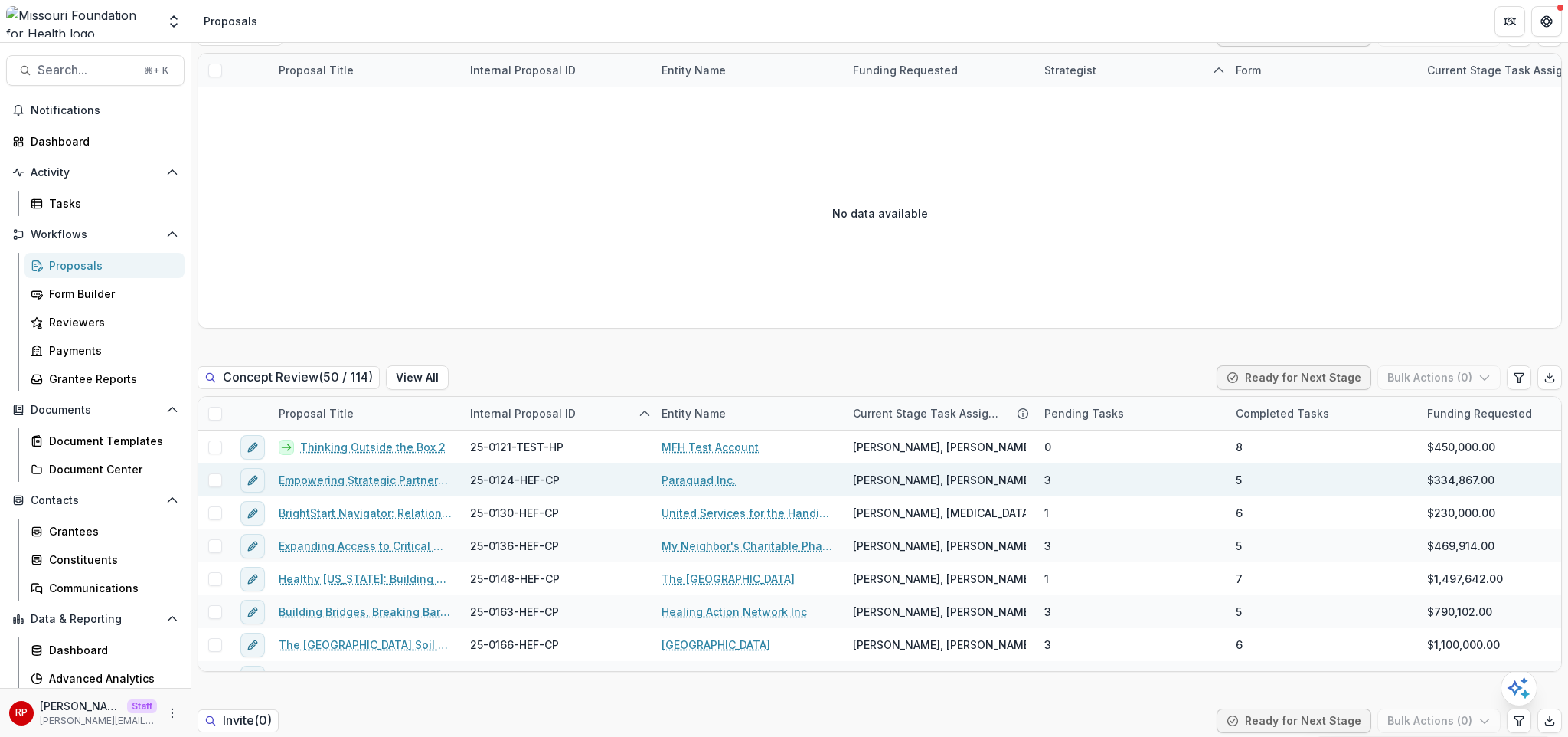
click at [915, 365] on div "Concept Review ( 50 / 114 ) View All Ready for Next Stage Bulk Actions ( 0 )" at bounding box center [880, 381] width 1365 height 30
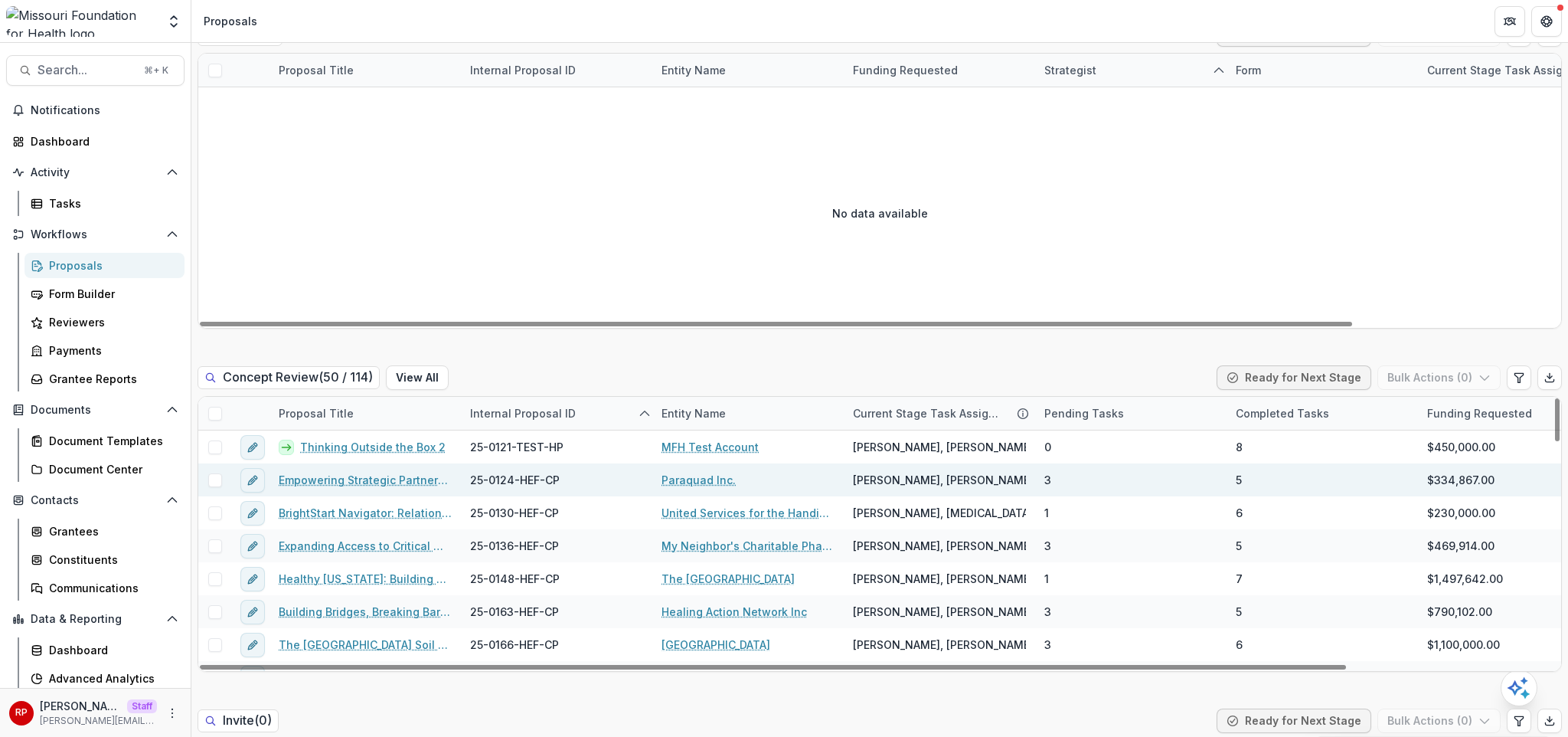
drag, startPoint x: 572, startPoint y: 332, endPoint x: 372, endPoint y: 271, distance: 209.1
click at [97, 75] on span "Search..." at bounding box center [86, 70] width 97 height 14
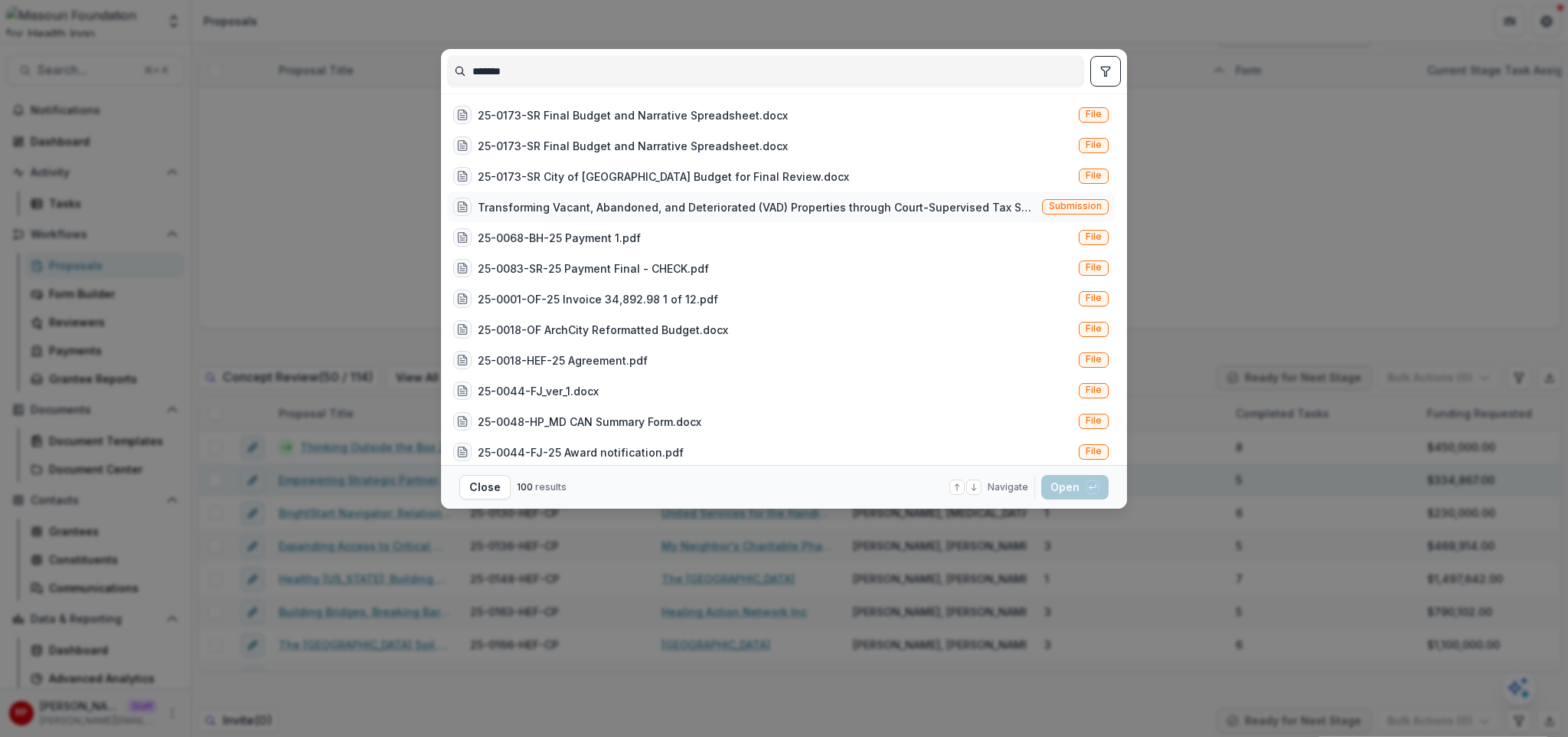
type input "*******"
click at [641, 204] on div "Transforming Vacant, Abandoned, and Deteriorated (VAD) Properties through Court…" at bounding box center [757, 207] width 558 height 16
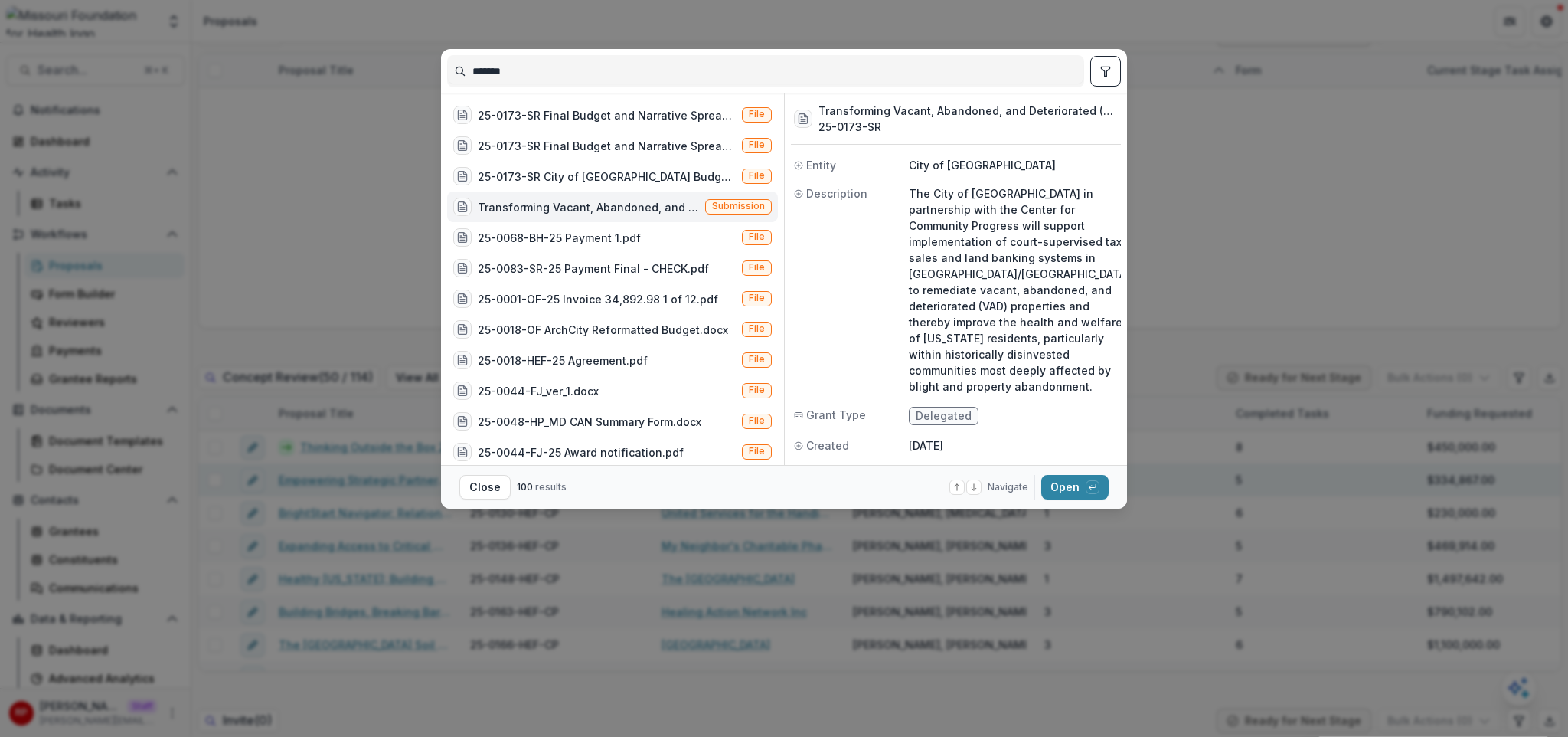
click at [643, 201] on div "Transforming Vacant, Abandoned, and Deteriorated (VAD) Properties through Court…" at bounding box center [589, 207] width 221 height 16
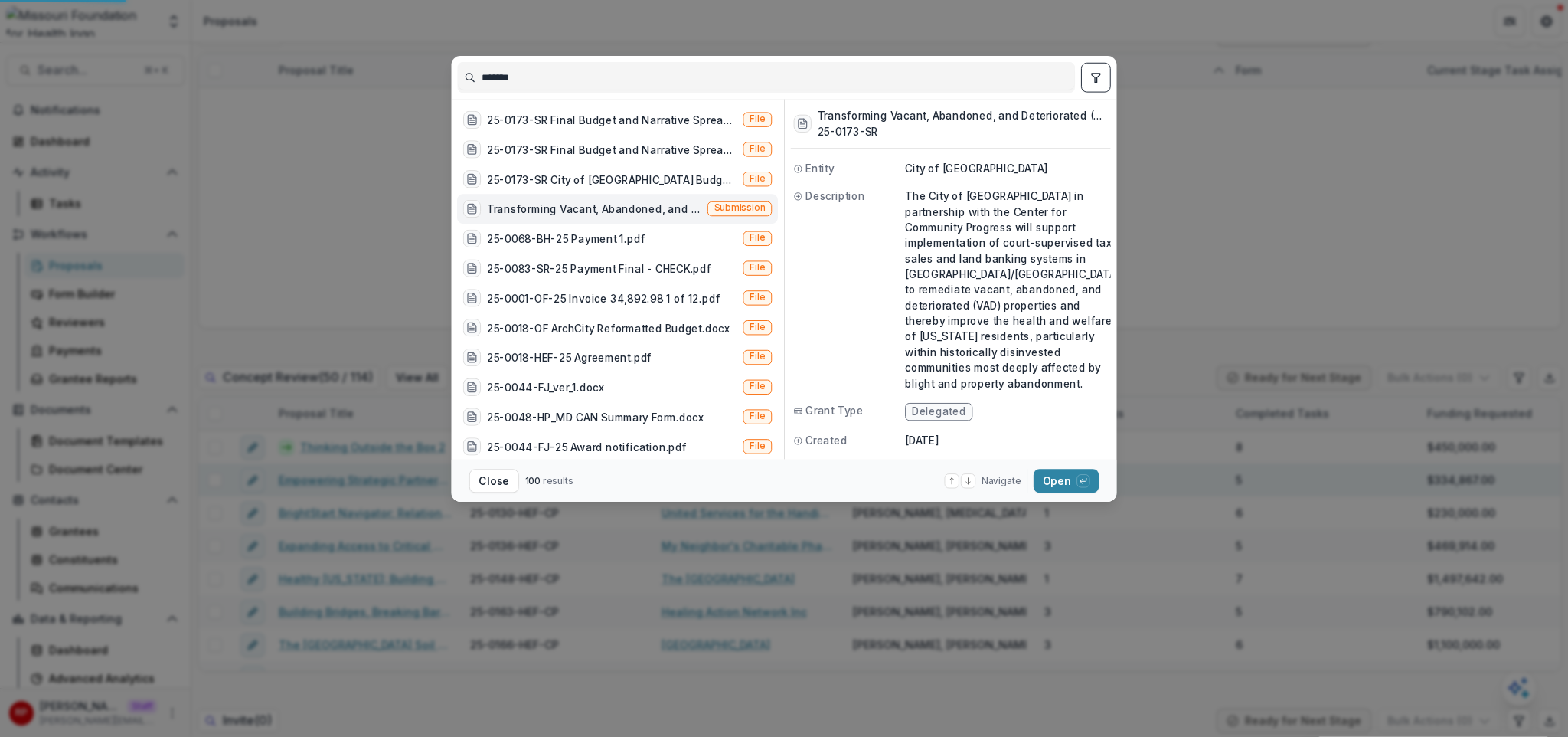
click at [643, 201] on div "No data available" at bounding box center [880, 212] width 1363 height 230
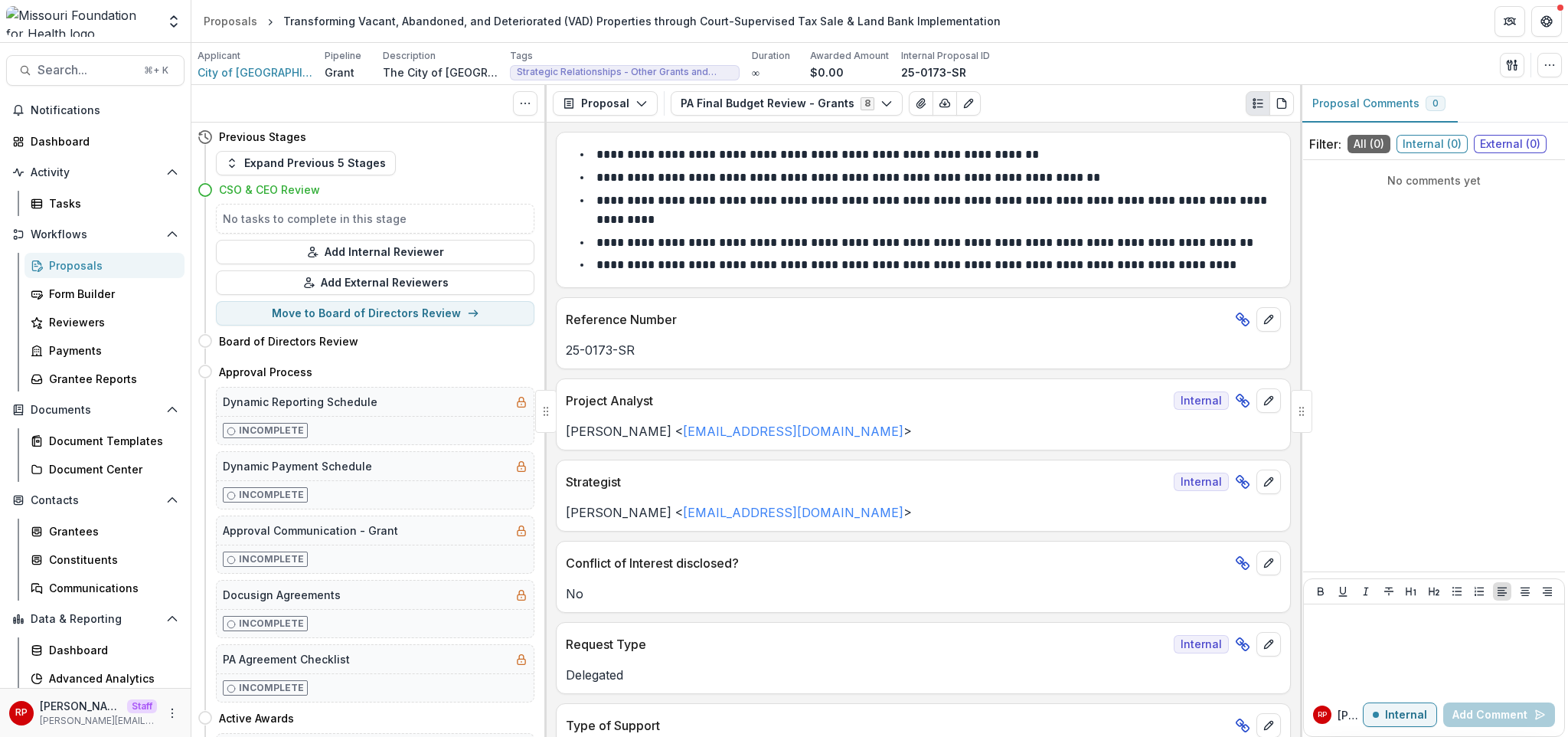
click at [722, 195] on p "**********" at bounding box center [933, 210] width 673 height 31
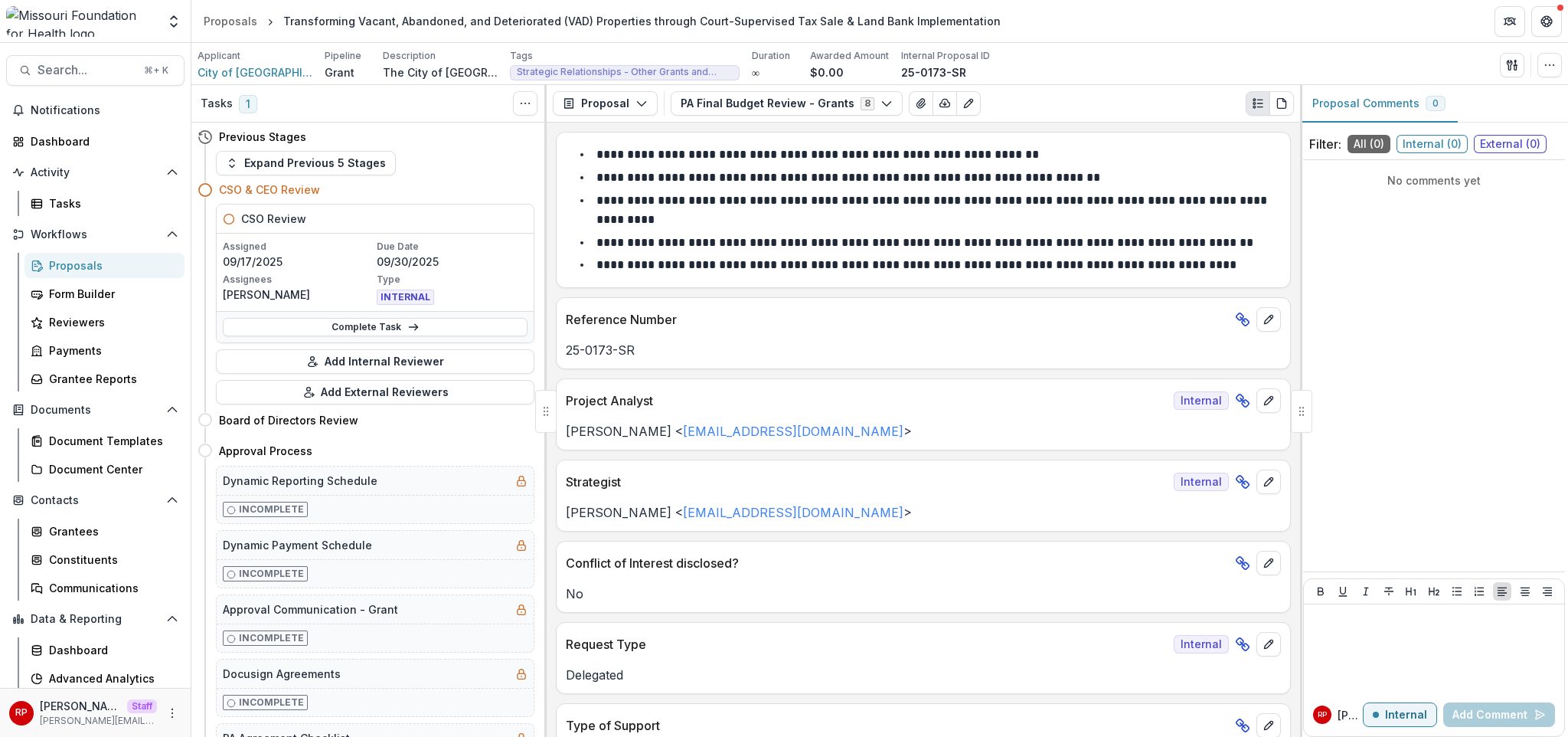
click at [725, 116] on div "Proposal Proposal Payments Reports Grant Agreements Board Summaries Bank Detail…" at bounding box center [923, 103] width 754 height 38
click at [727, 111] on button "PA Final Budget Review - Grants 8" at bounding box center [786, 103] width 232 height 25
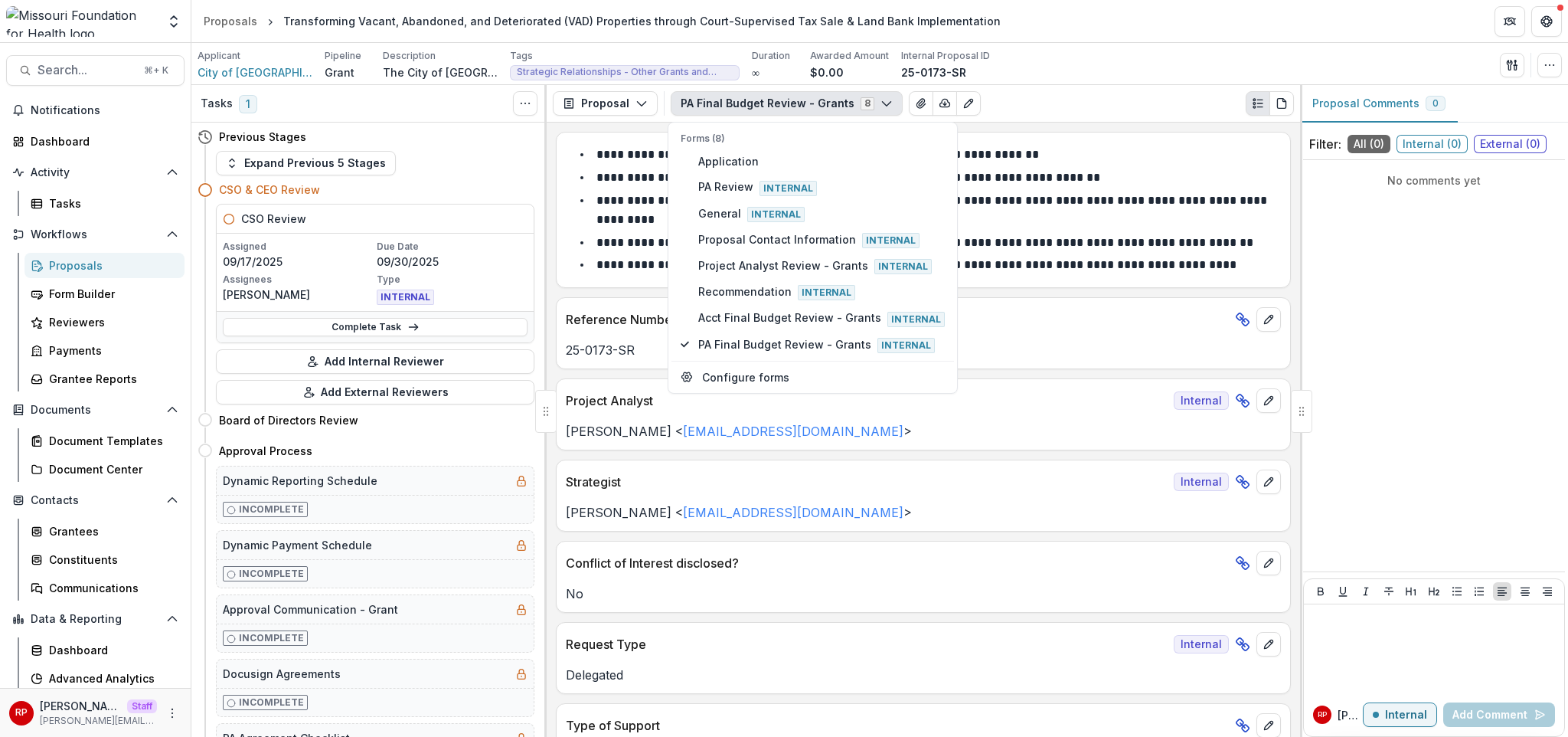
click at [1070, 163] on li "**********" at bounding box center [932, 155] width 697 height 20
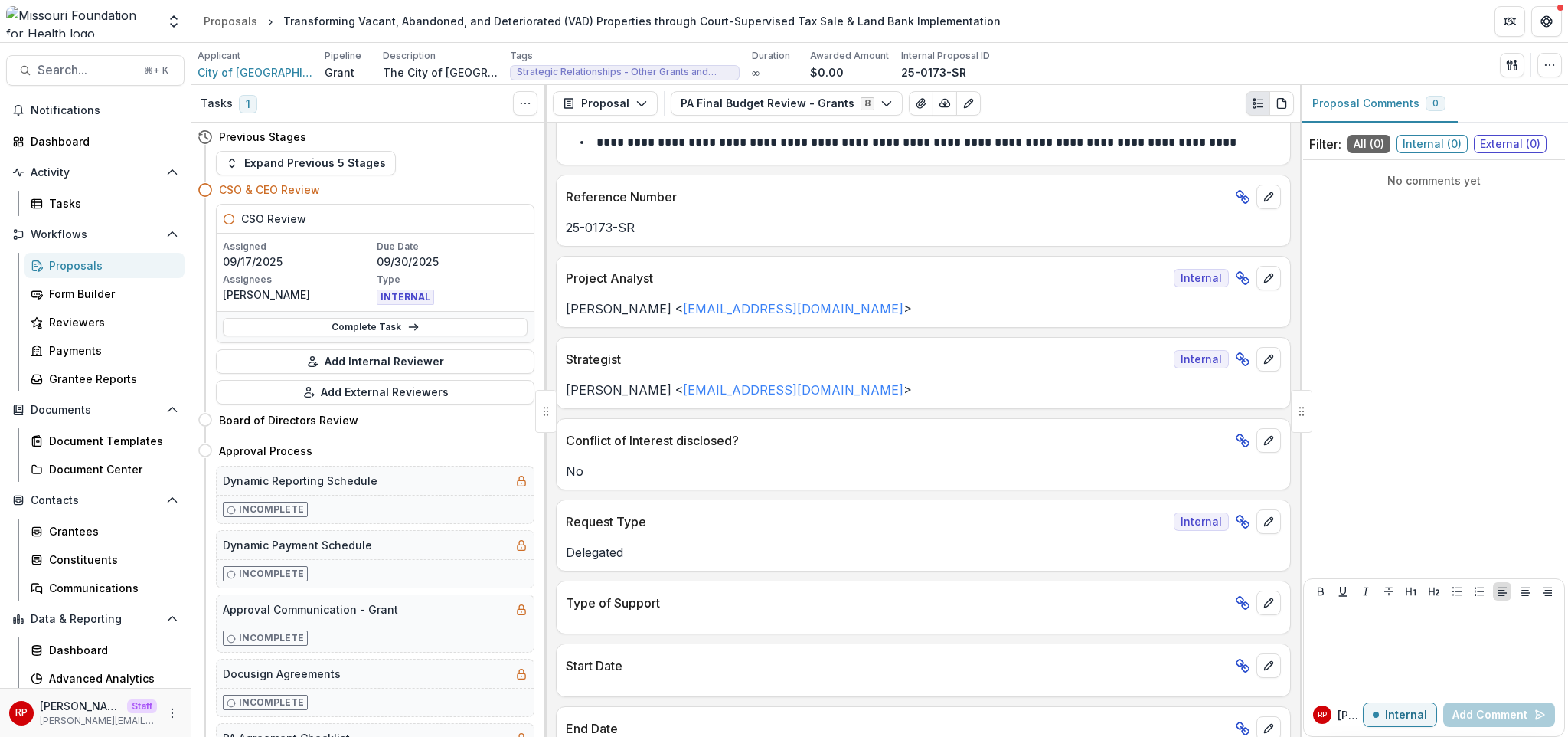
scroll to position [145, 0]
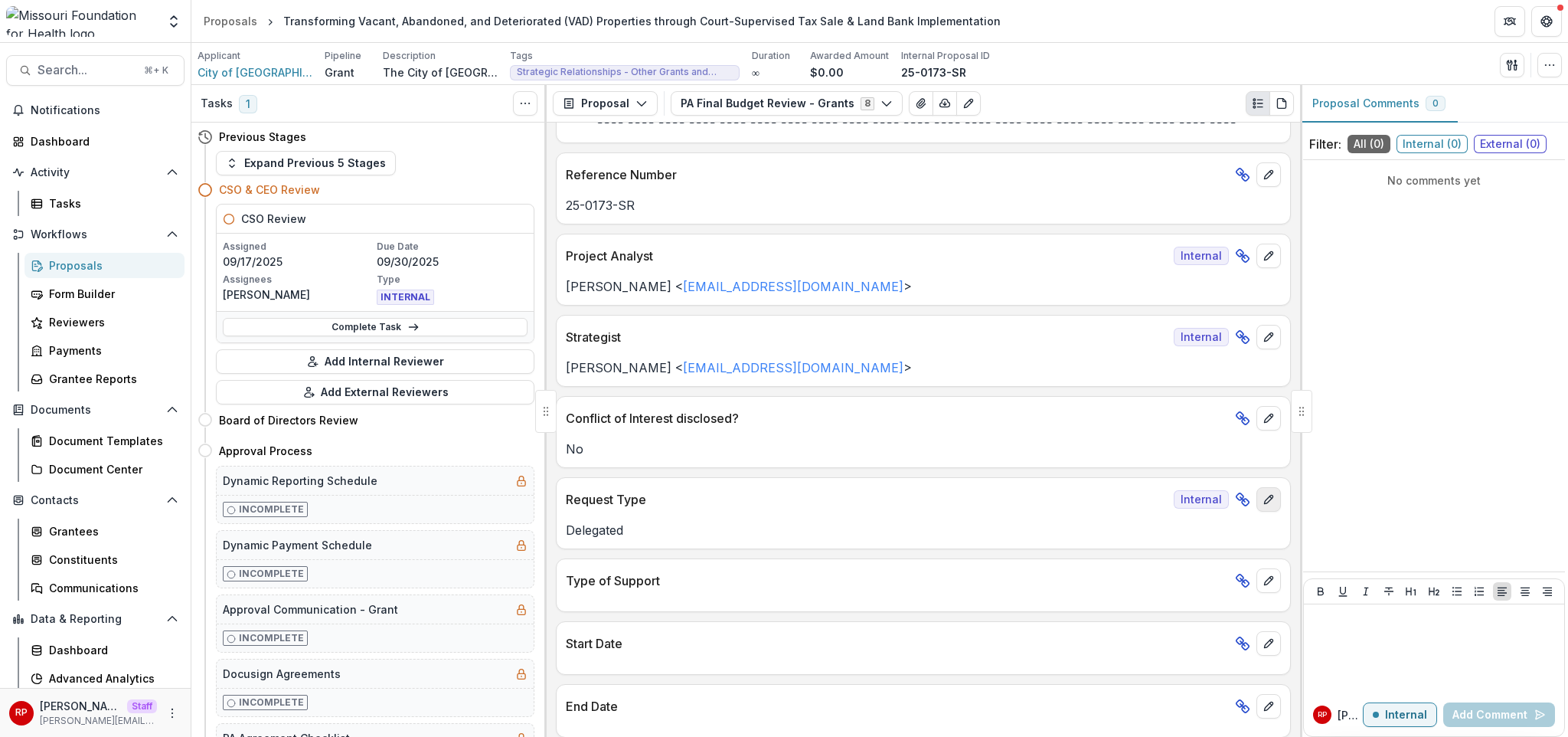
click at [1157, 501] on icon "edit" at bounding box center [1268, 499] width 12 height 12
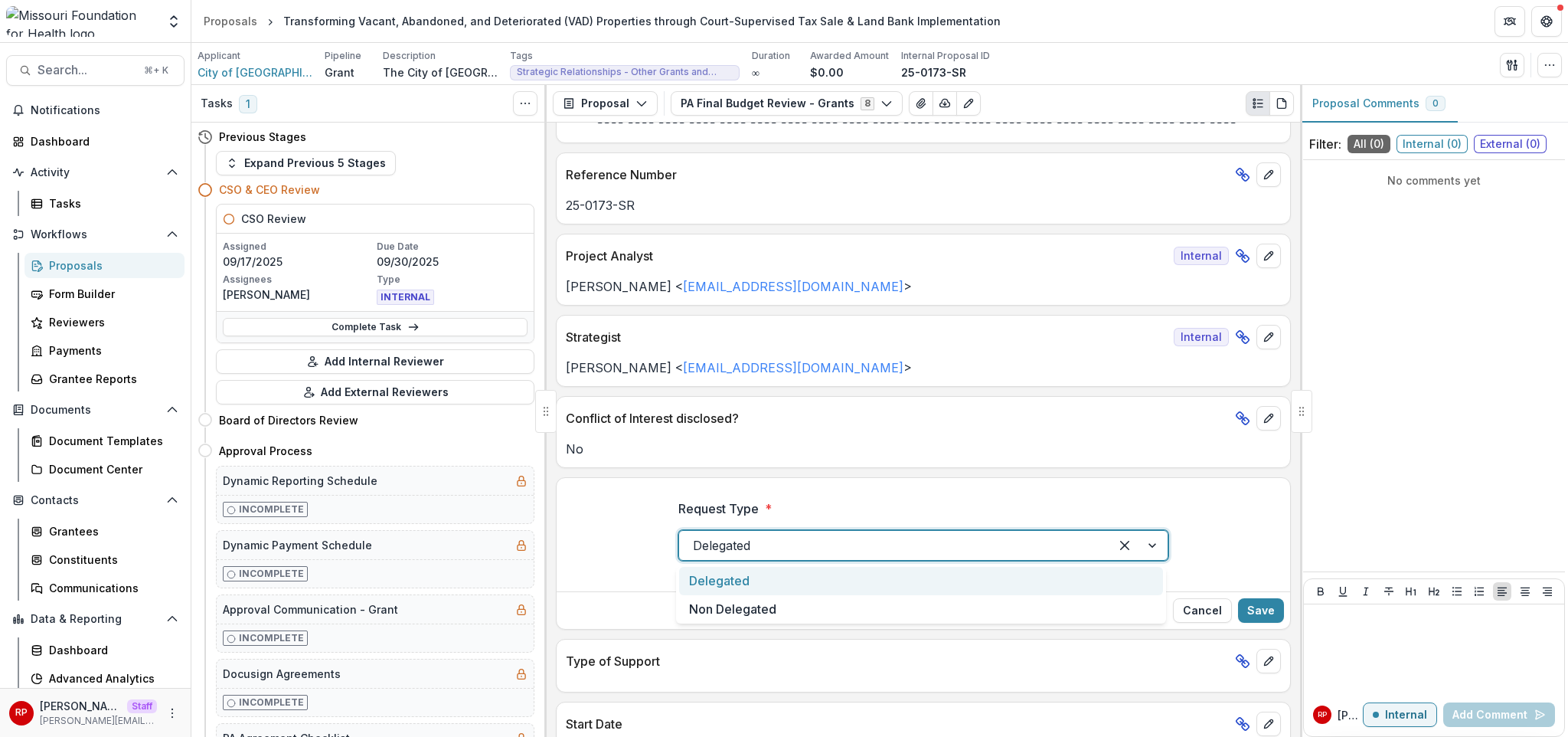
click at [921, 541] on div at bounding box center [894, 545] width 403 height 22
click at [960, 505] on label "Request Type *" at bounding box center [919, 508] width 480 height 18
click at [697, 536] on input "Request Type *" at bounding box center [694, 545] width 4 height 18
click at [1157, 605] on button "Cancel" at bounding box center [1203, 610] width 59 height 25
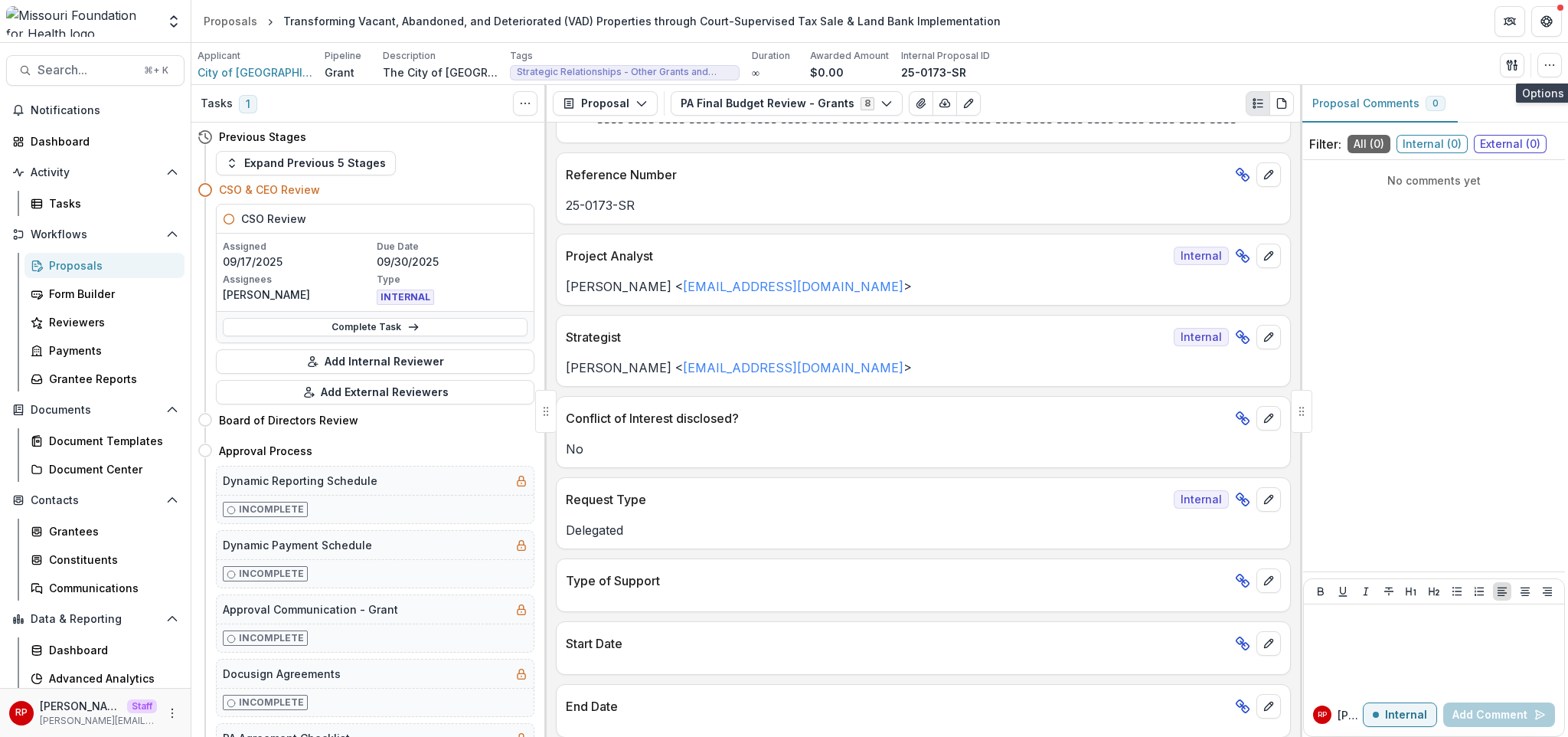
drag, startPoint x: 1542, startPoint y: 61, endPoint x: 1538, endPoint y: 78, distance: 17.5
click at [1157, 61] on button "button" at bounding box center [1550, 65] width 25 height 25
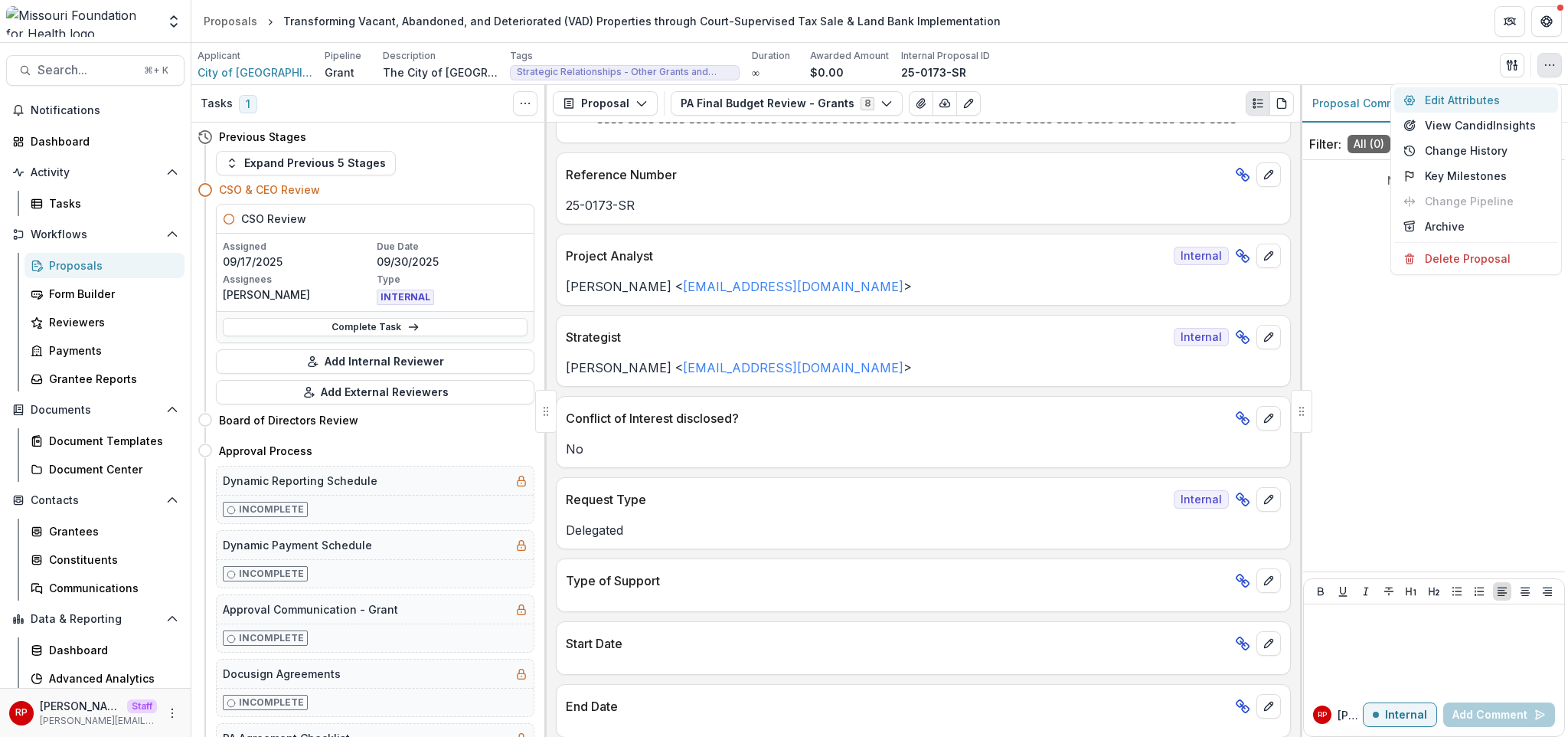
click at [1157, 96] on button "Edit Attributes" at bounding box center [1476, 100] width 164 height 26
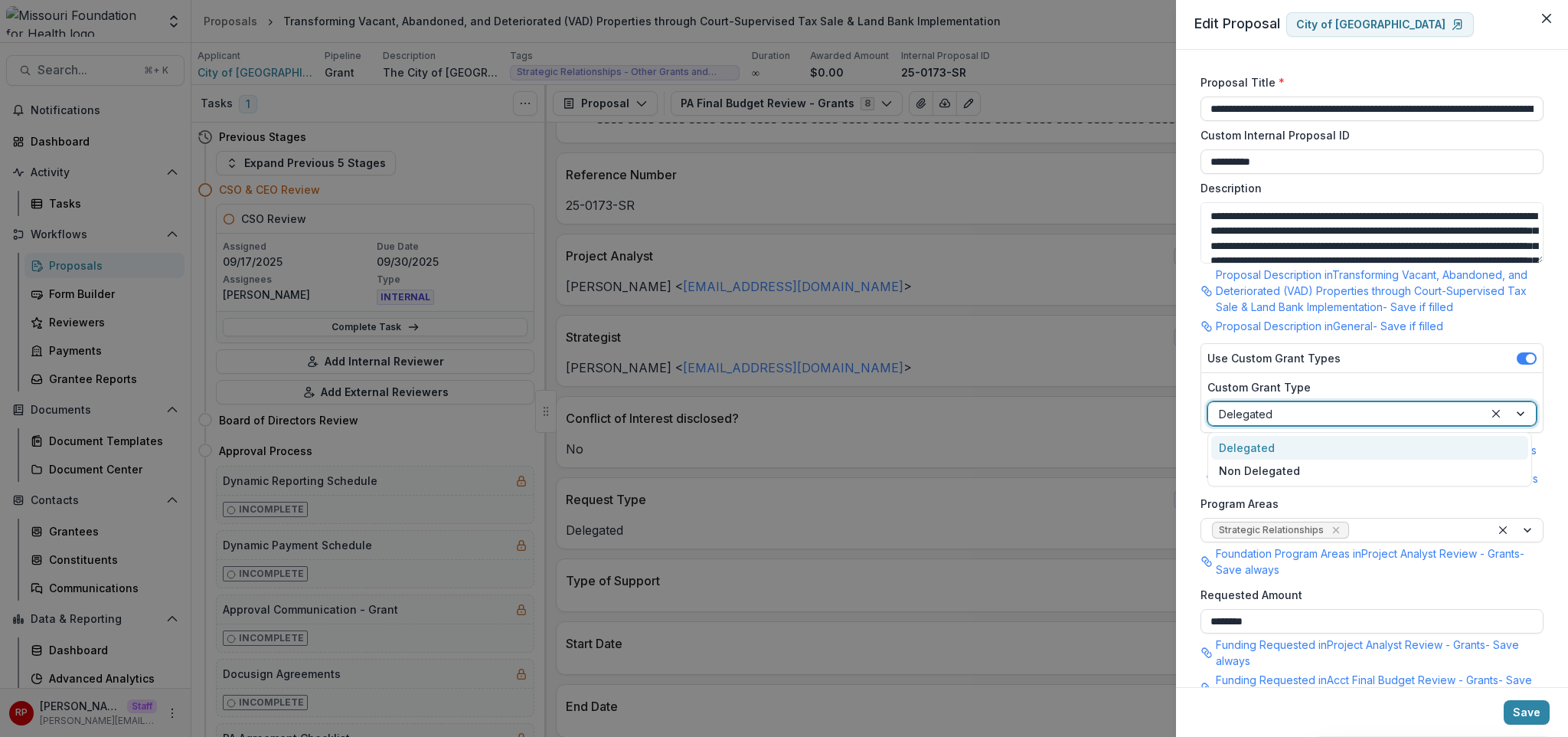
click at [1157, 419] on div at bounding box center [1345, 414] width 254 height 19
click at [1028, 419] on div "**********" at bounding box center [784, 368] width 1568 height 737
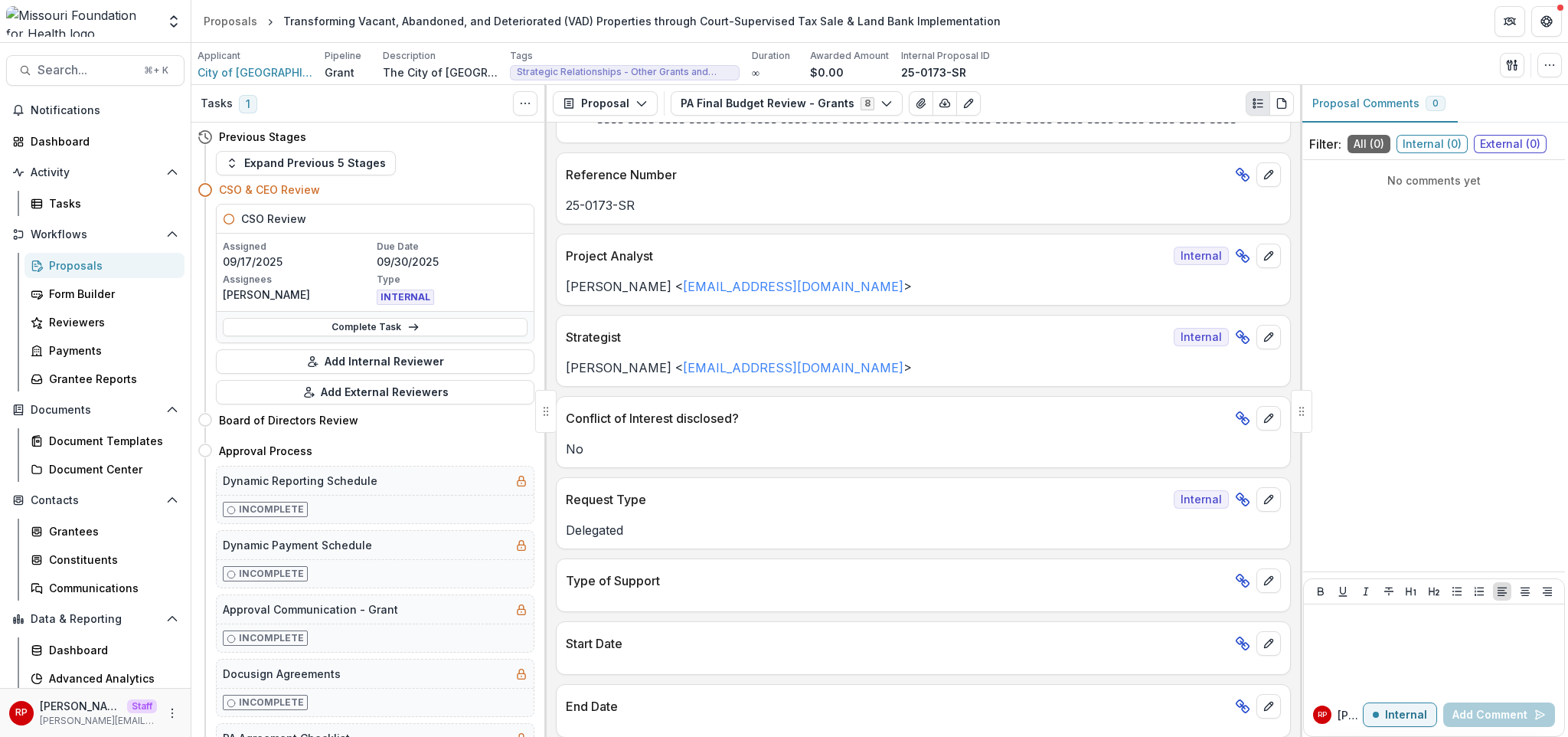
click at [1007, 431] on div "No" at bounding box center [923, 444] width 734 height 27
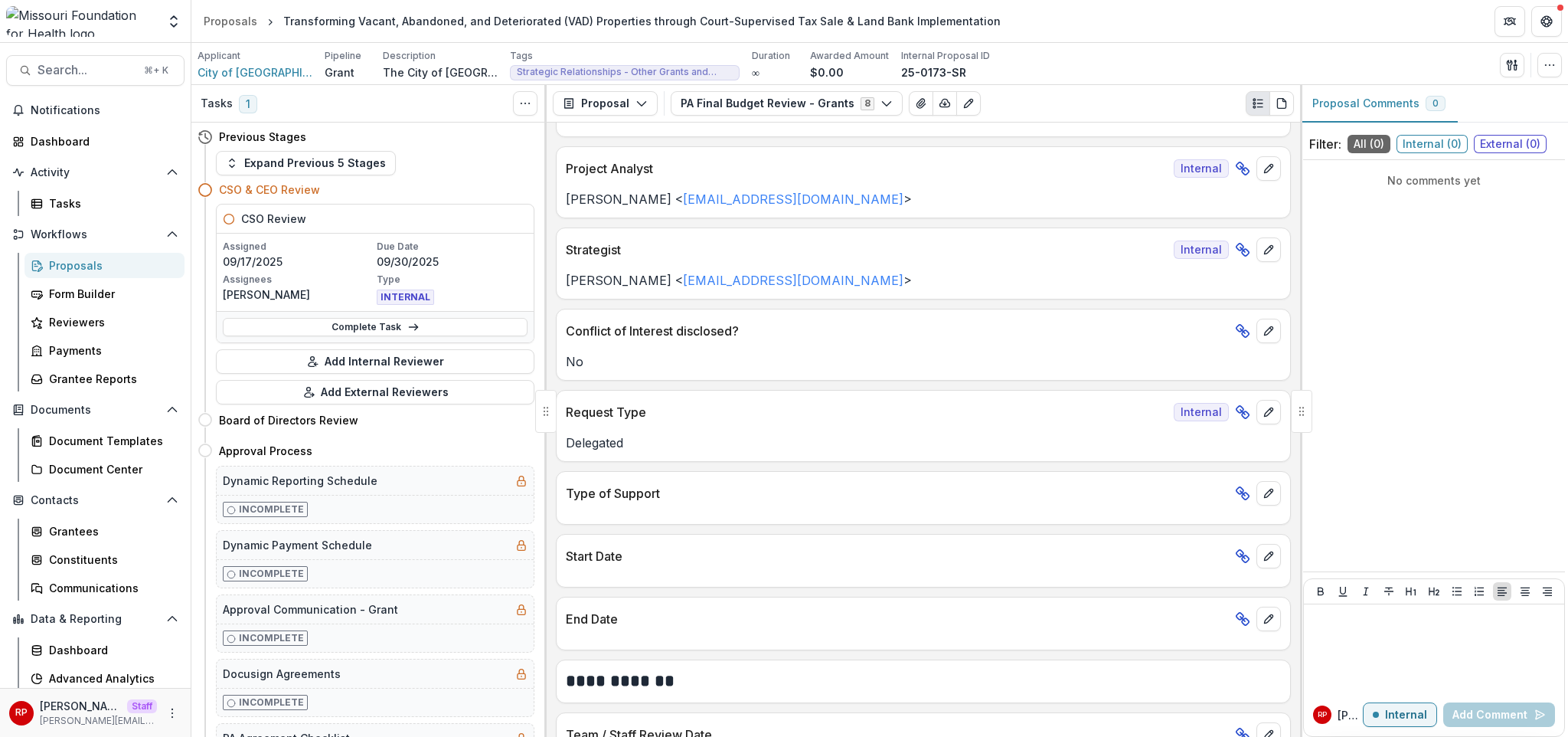
click at [799, 427] on div "Delegated" at bounding box center [923, 438] width 734 height 27
click at [607, 447] on p "Delegated" at bounding box center [923, 442] width 715 height 18
click at [622, 440] on p "Delegated" at bounding box center [923, 442] width 715 height 18
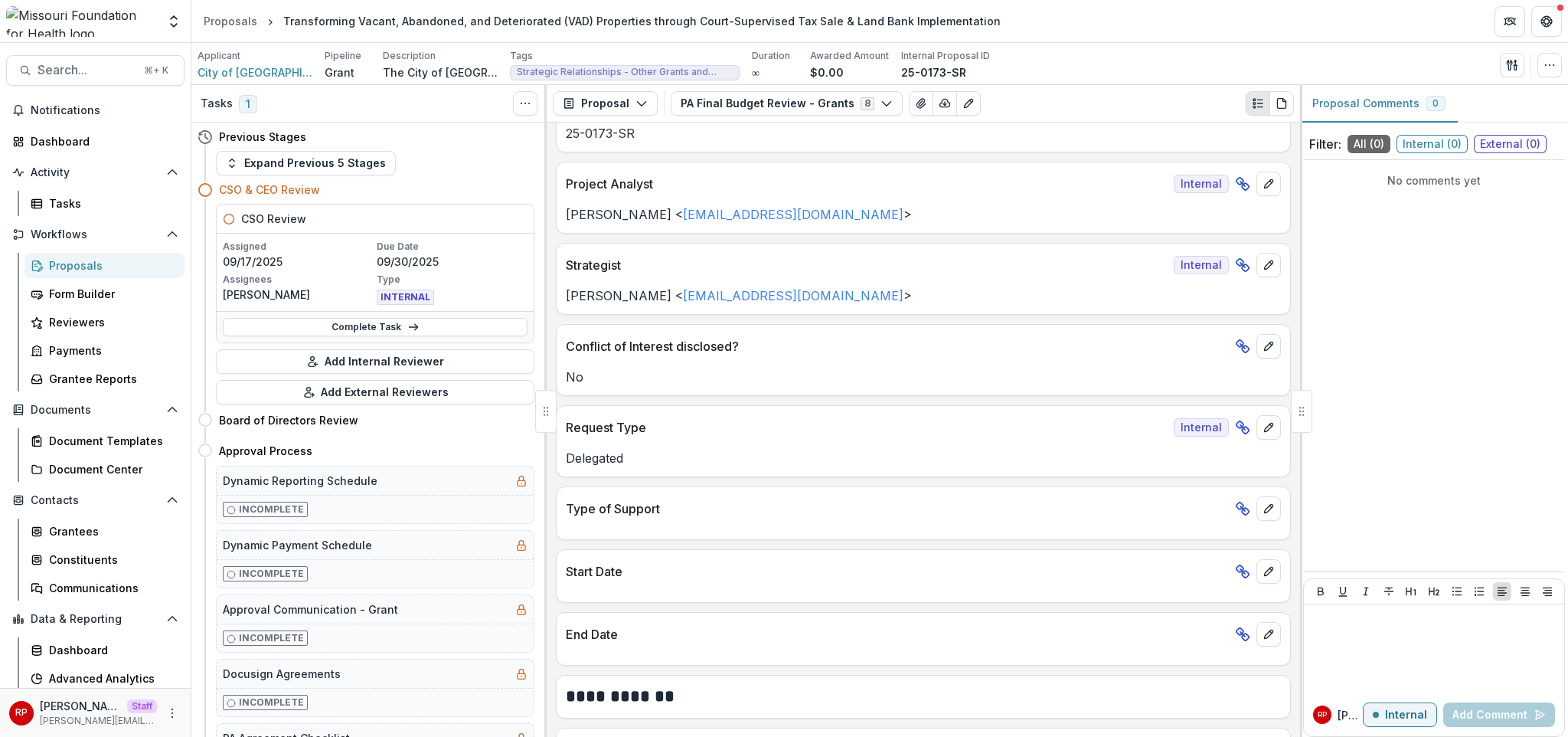
scroll to position [31, 0]
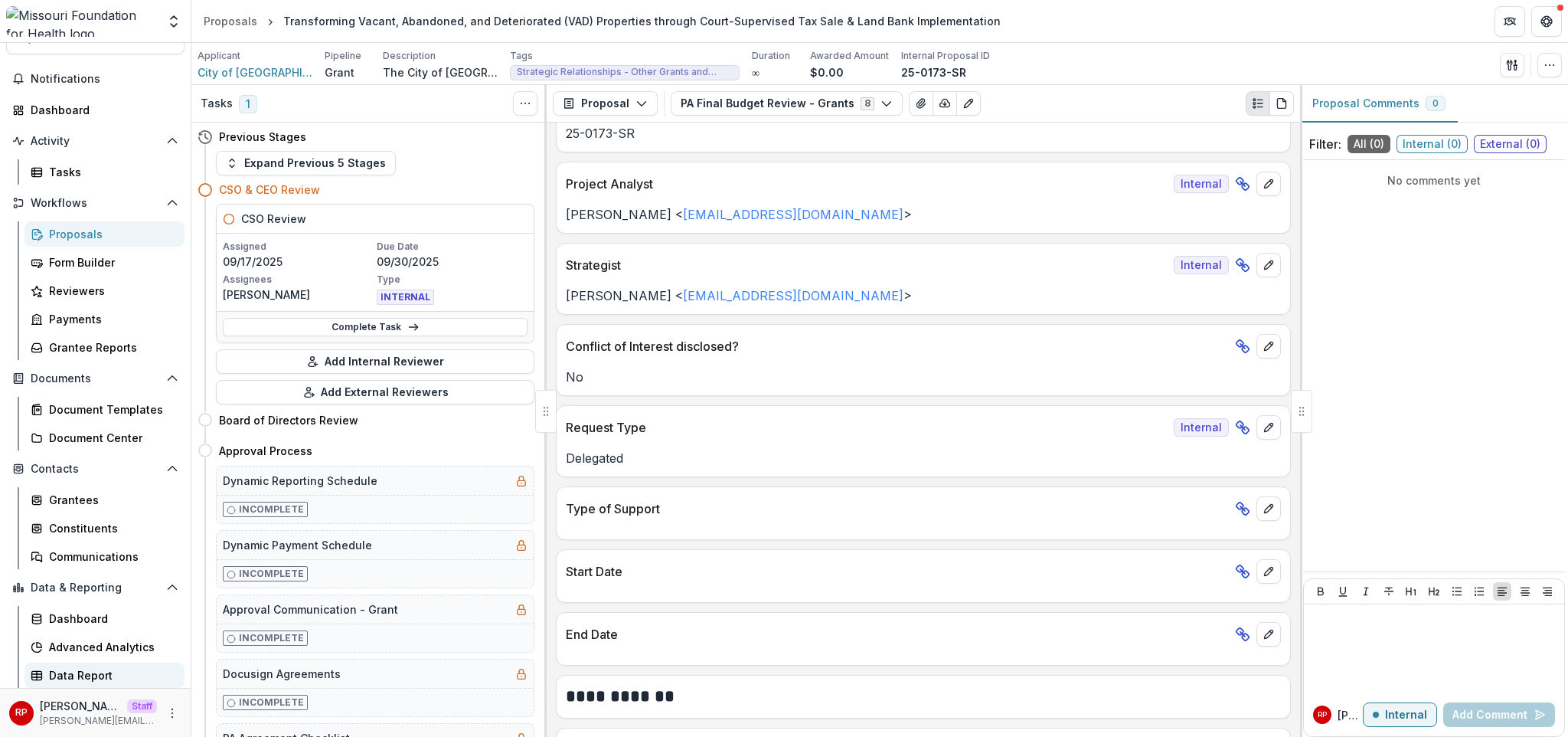
click at [114, 612] on link "Data Report" at bounding box center [105, 675] width 160 height 26
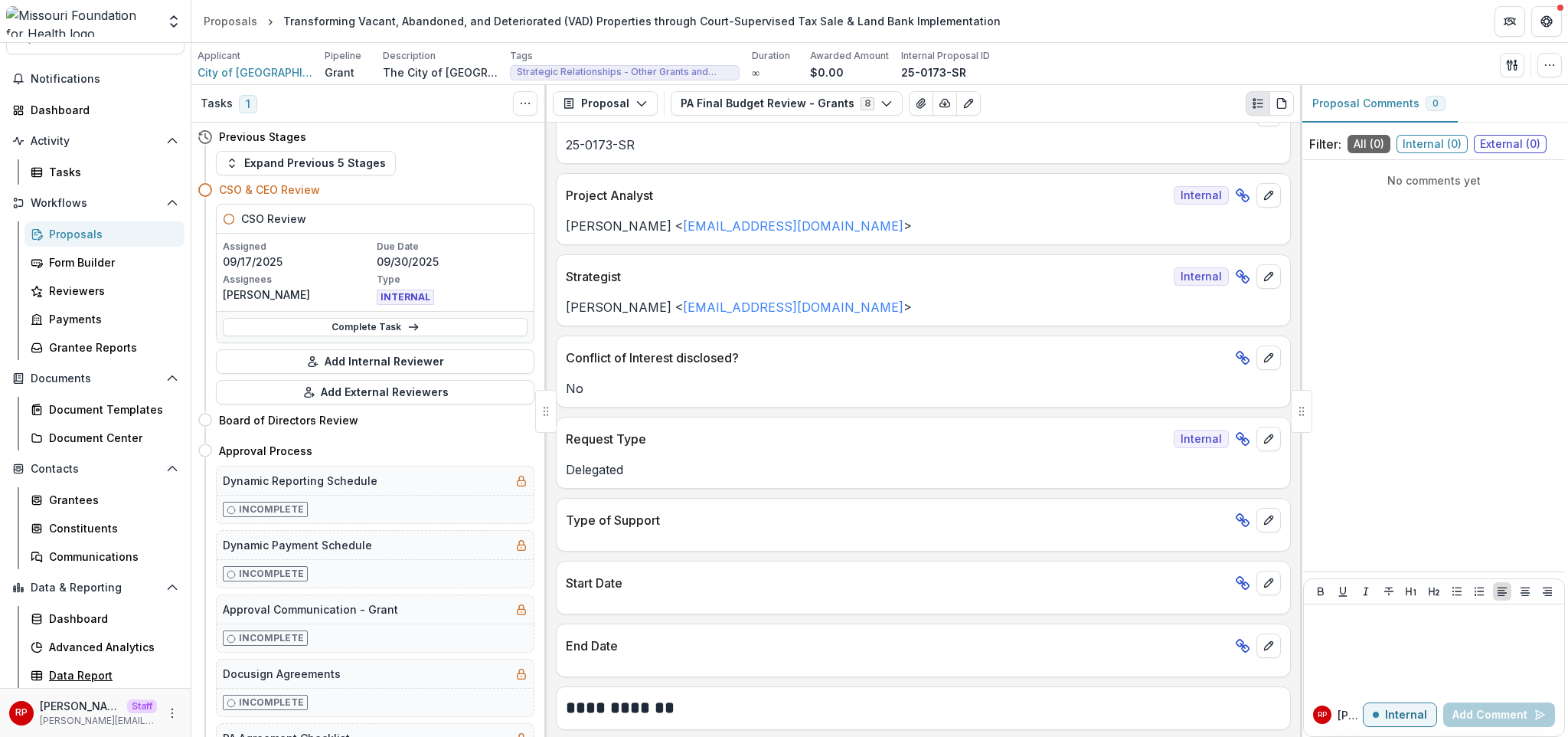
scroll to position [203, 0]
click at [919, 296] on div "Ivory Clarke < iclarke@mffh.org >" at bounding box center [923, 304] width 734 height 27
click at [901, 73] on p "25-0173-SR" at bounding box center [933, 72] width 65 height 16
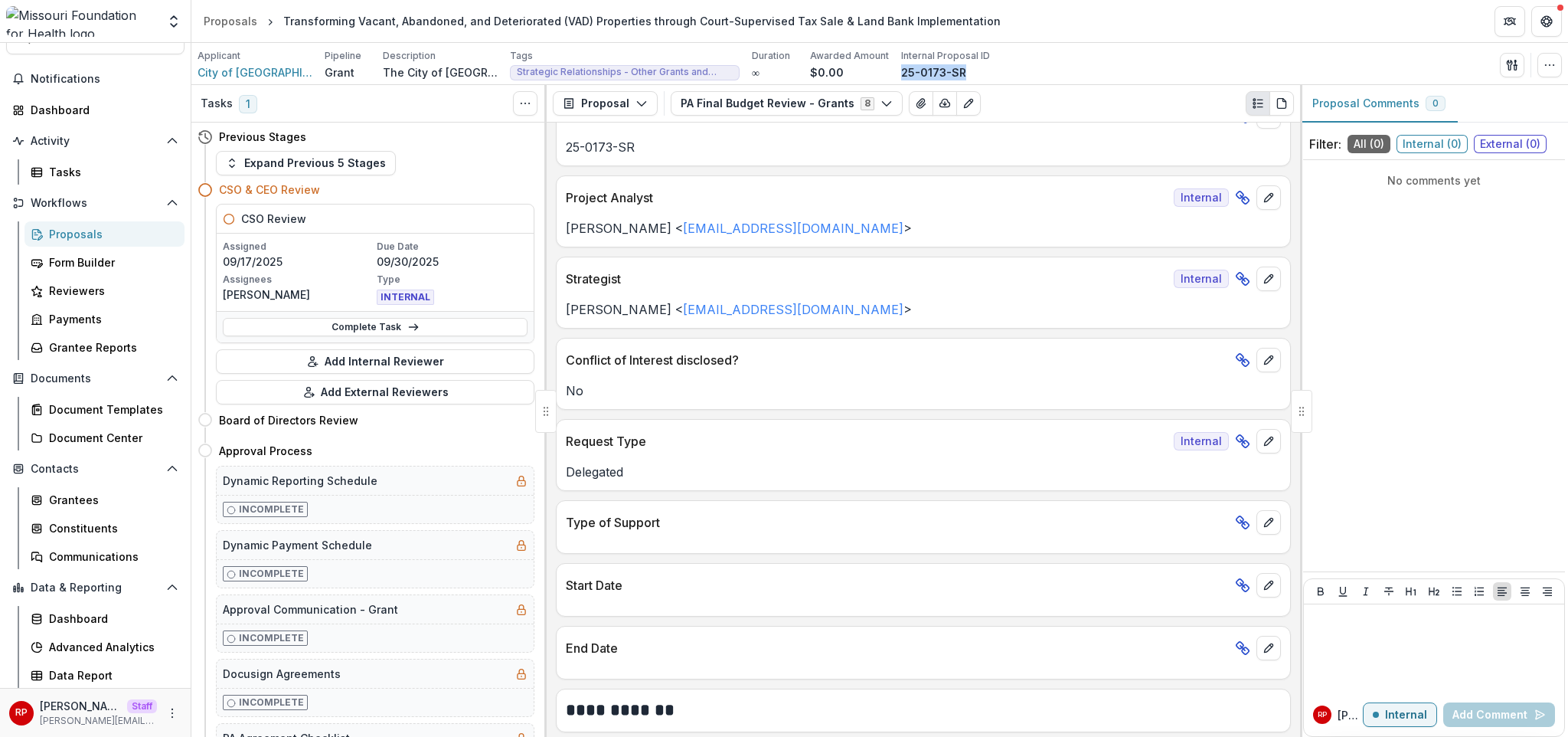
copy div "25-0173-SR Send Email Proposal Files Edit Viewers View All Reviews View Related…"
click at [622, 447] on p "Request Type" at bounding box center [866, 441] width 601 height 18
click at [652, 445] on p "Request Type" at bounding box center [866, 441] width 601 height 18
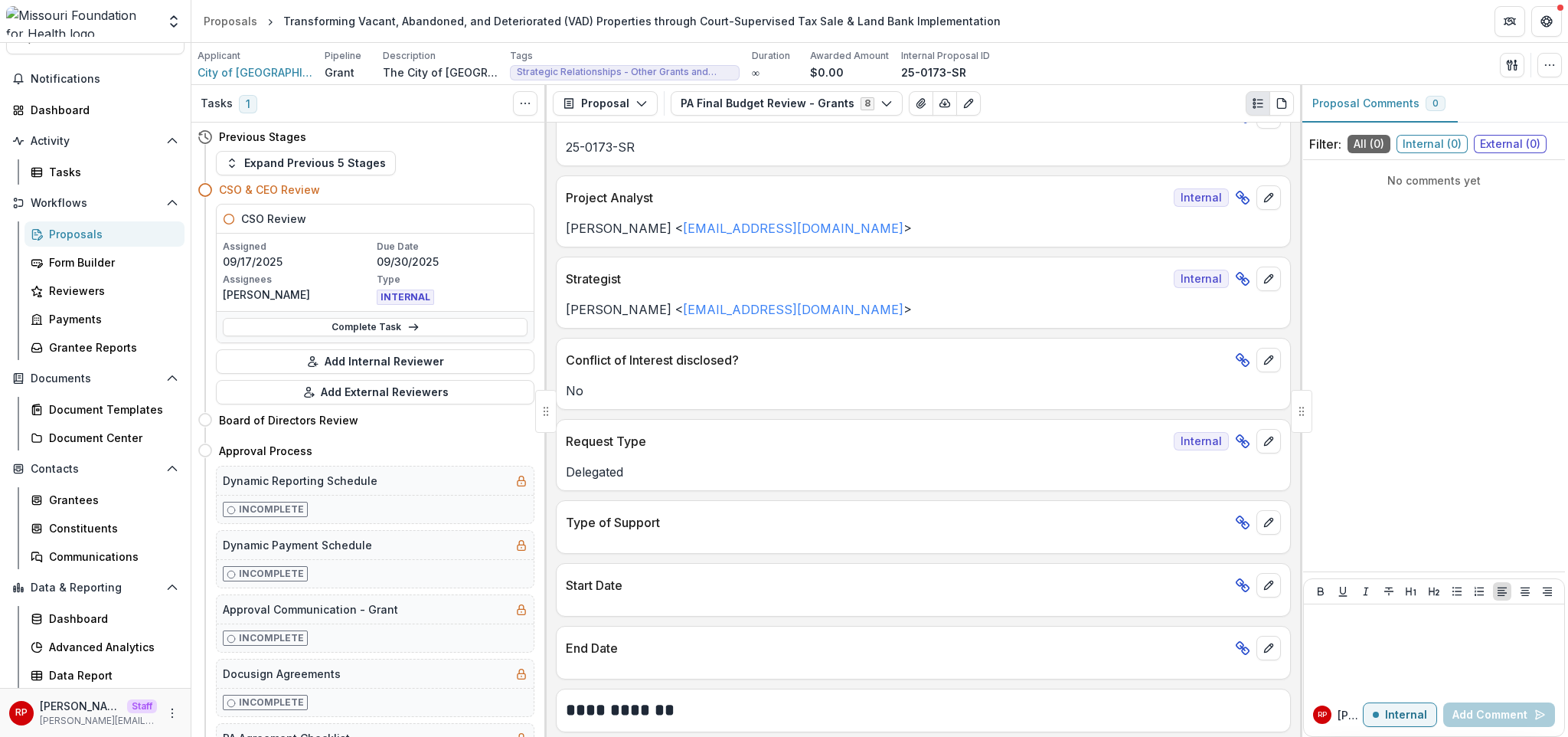
click at [710, 417] on div "**********" at bounding box center [923, 429] width 754 height 614
drag, startPoint x: 712, startPoint y: 375, endPoint x: 372, endPoint y: 378, distance: 340.0
click at [710, 376] on div "No" at bounding box center [923, 386] width 734 height 27
click at [138, 235] on div "Proposals" at bounding box center [111, 234] width 123 height 16
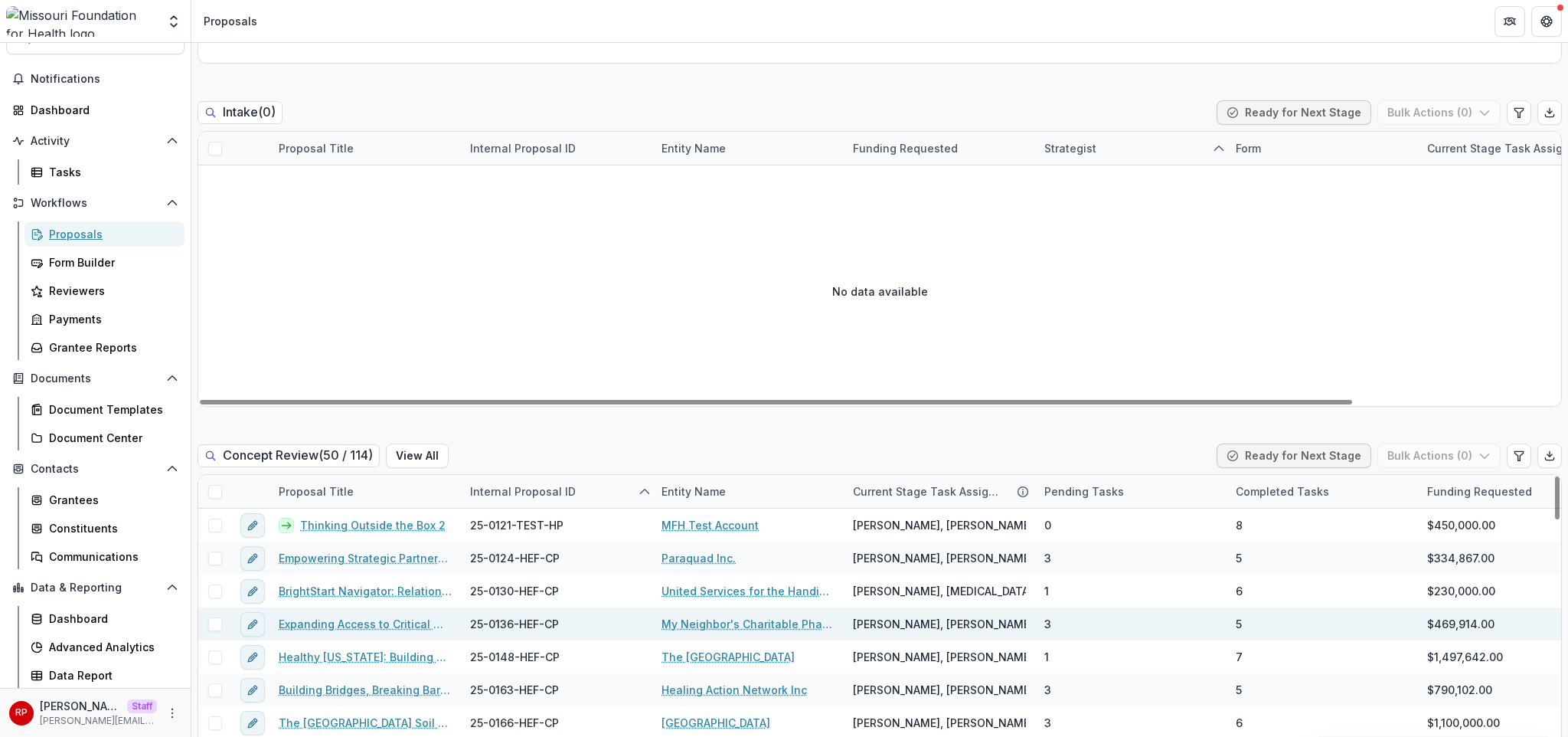
scroll to position [864, 0]
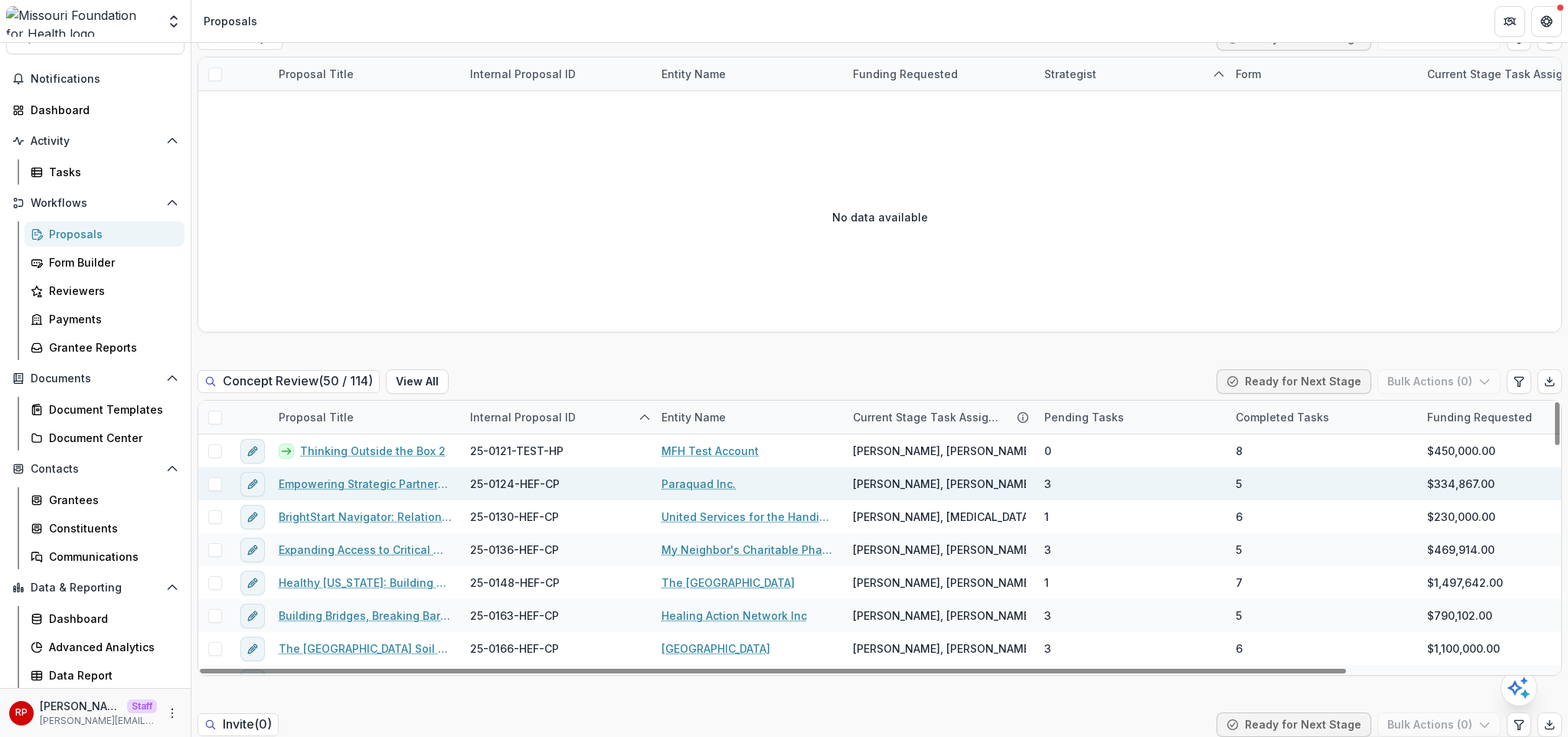
drag, startPoint x: 219, startPoint y: 421, endPoint x: 218, endPoint y: 450, distance: 29.0
click at [219, 445] on span at bounding box center [215, 451] width 14 height 14
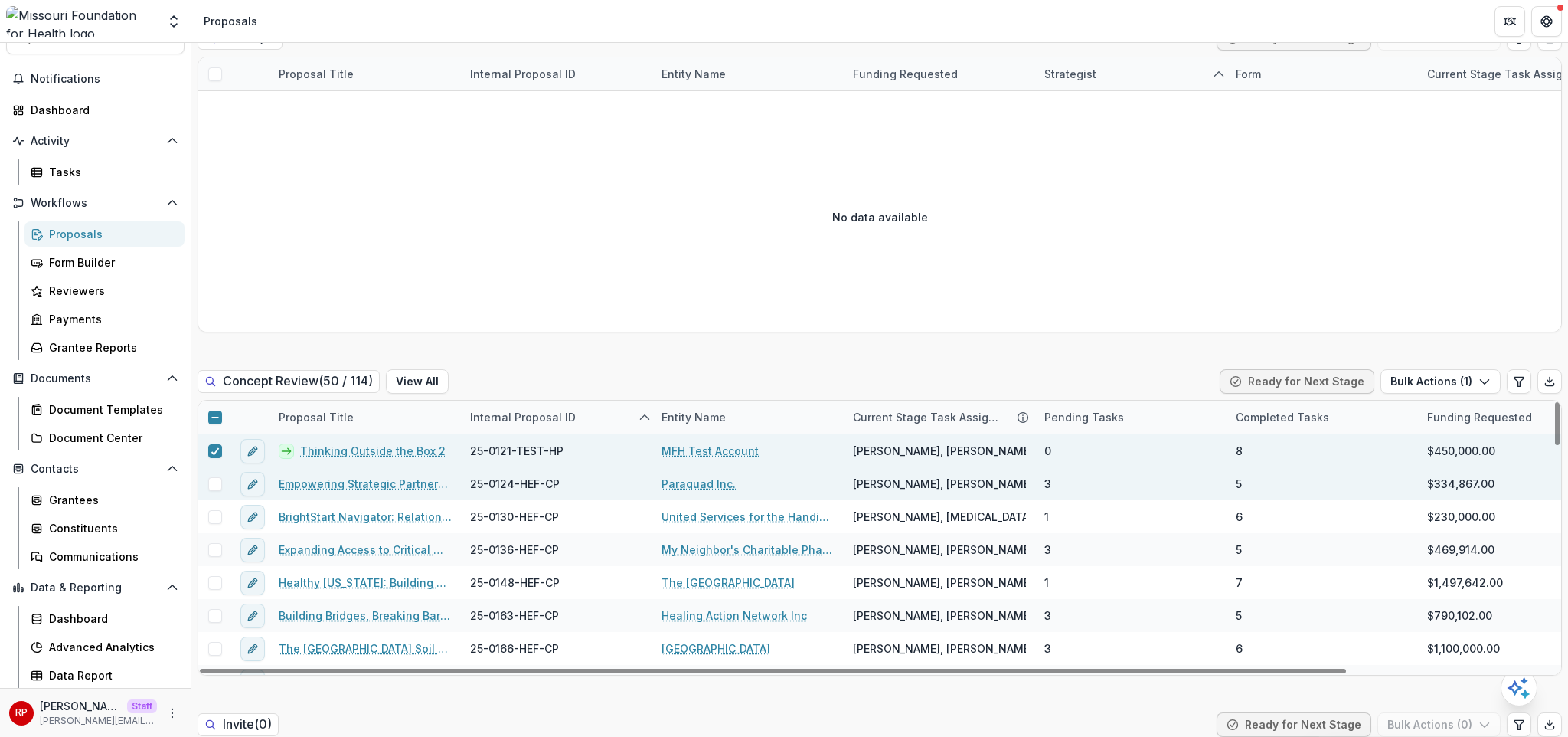
click at [218, 477] on span at bounding box center [215, 484] width 14 height 14
click at [1157, 369] on button "Bulk Actions ( 2 )" at bounding box center [1439, 381] width 123 height 25
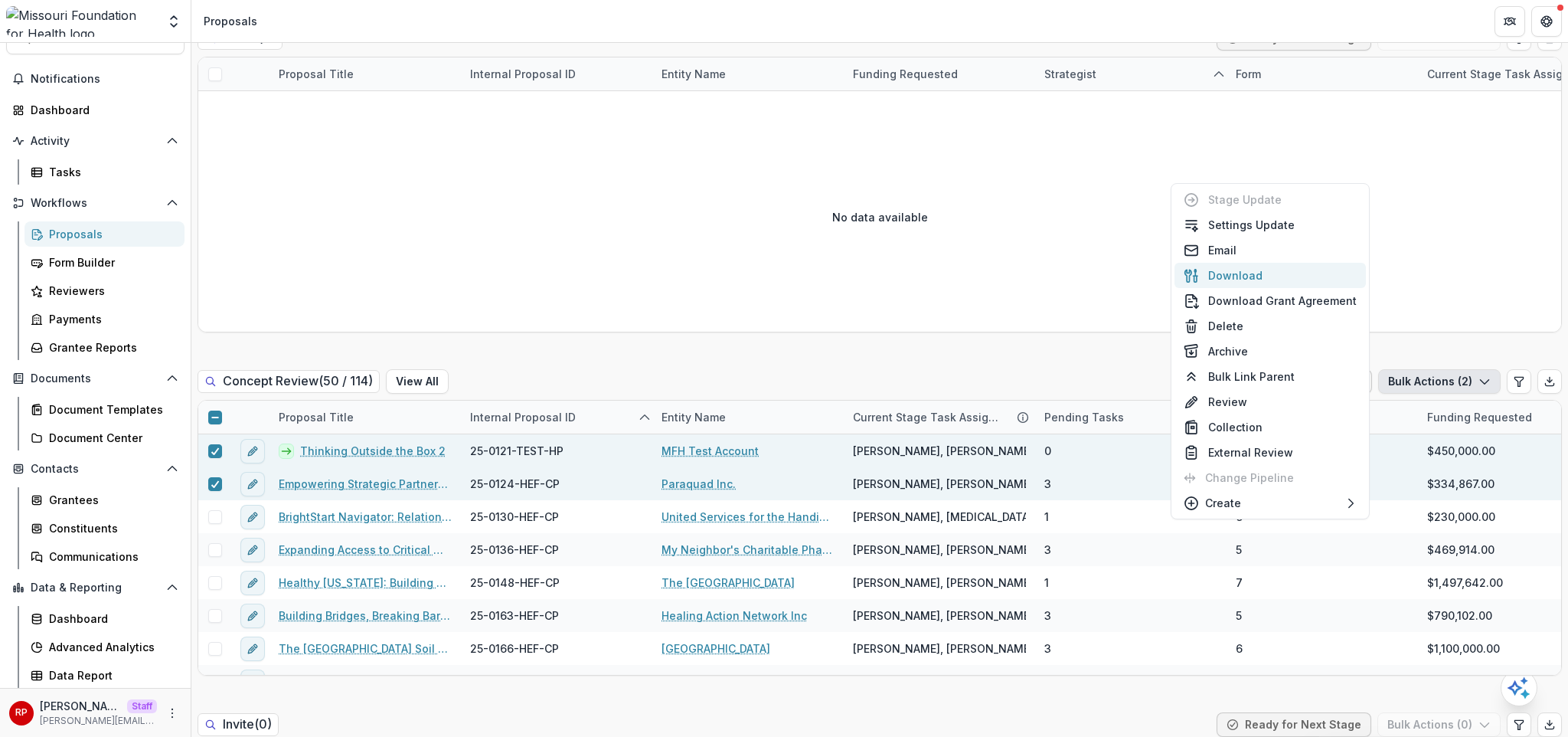
click at [1157, 274] on button "Download" at bounding box center [1270, 276] width 191 height 26
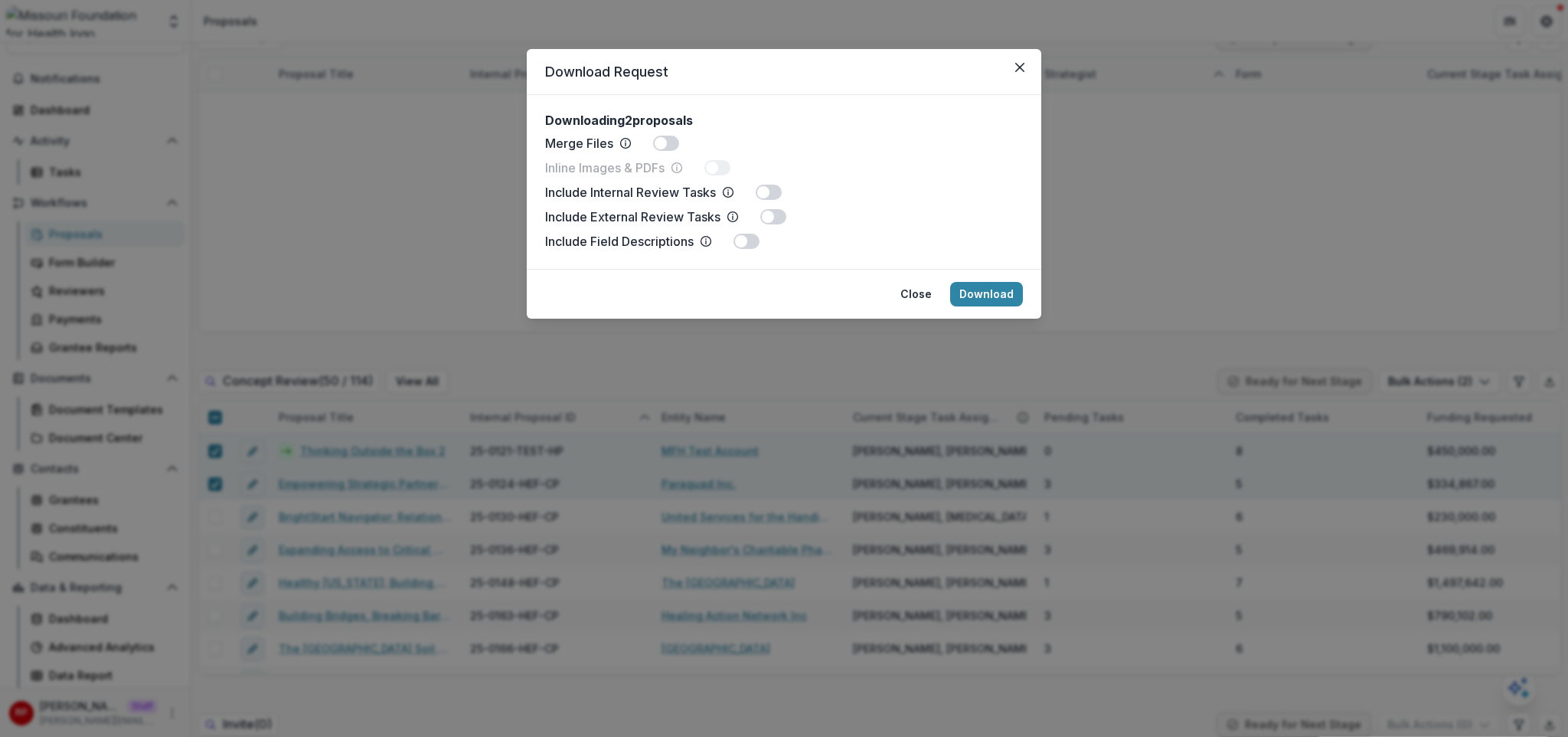
click at [674, 148] on span at bounding box center [666, 143] width 26 height 15
click at [990, 291] on button "Download" at bounding box center [986, 294] width 73 height 25
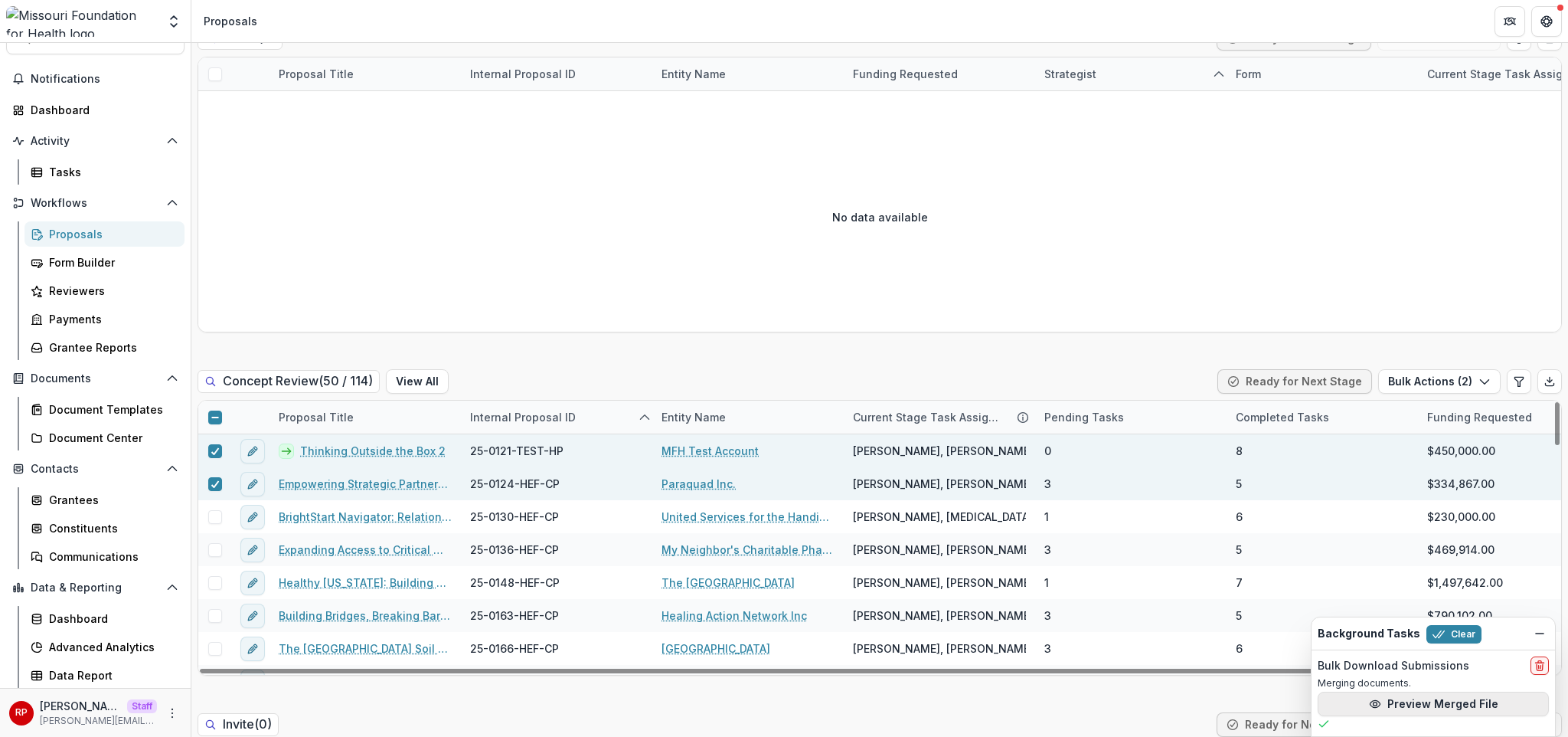
click at [1157, 612] on button "Preview Merged File" at bounding box center [1433, 703] width 231 height 25
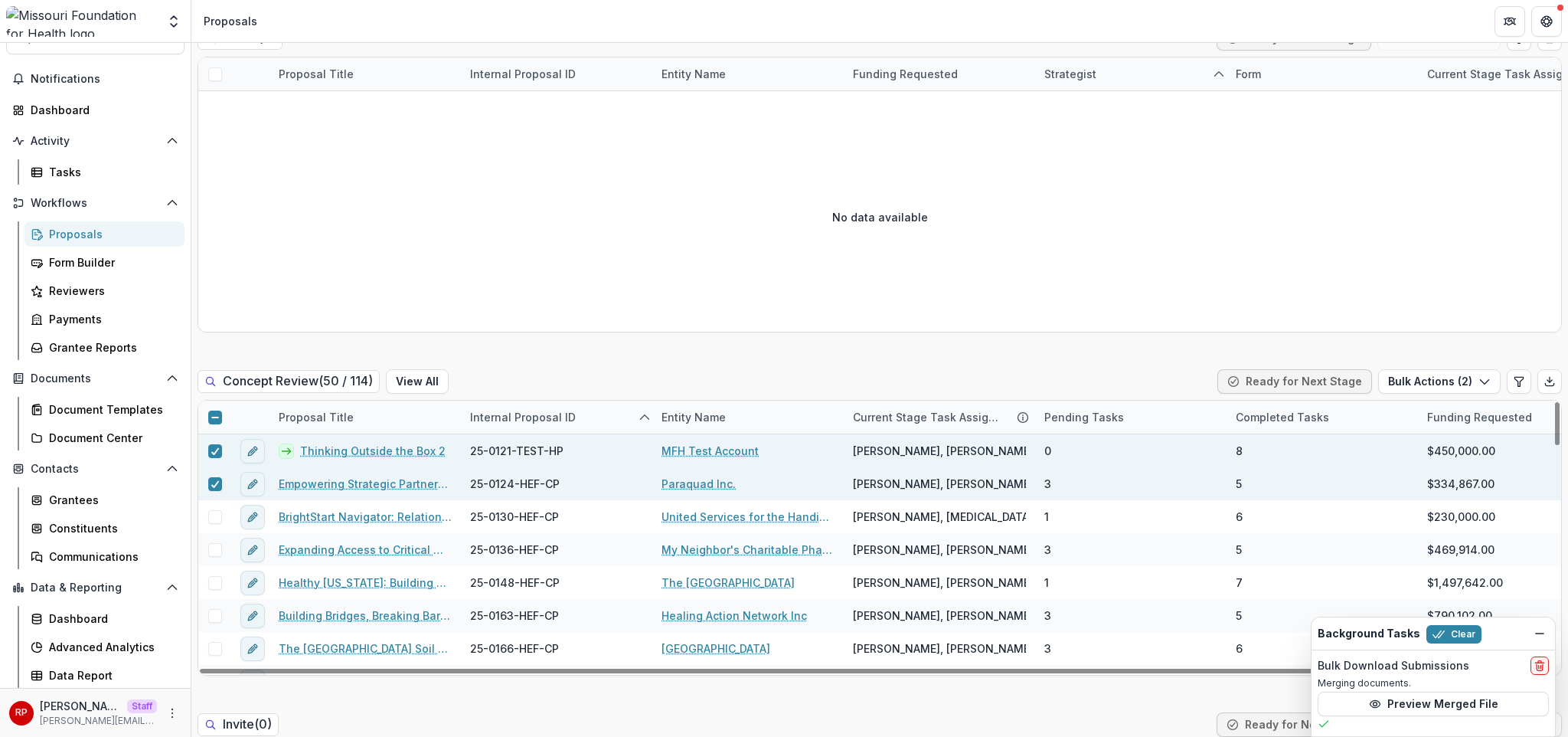
click at [388, 476] on link "Empowering Strategic Partnerships to Advocate for Common Issues of Concern" at bounding box center [365, 484] width 173 height 16
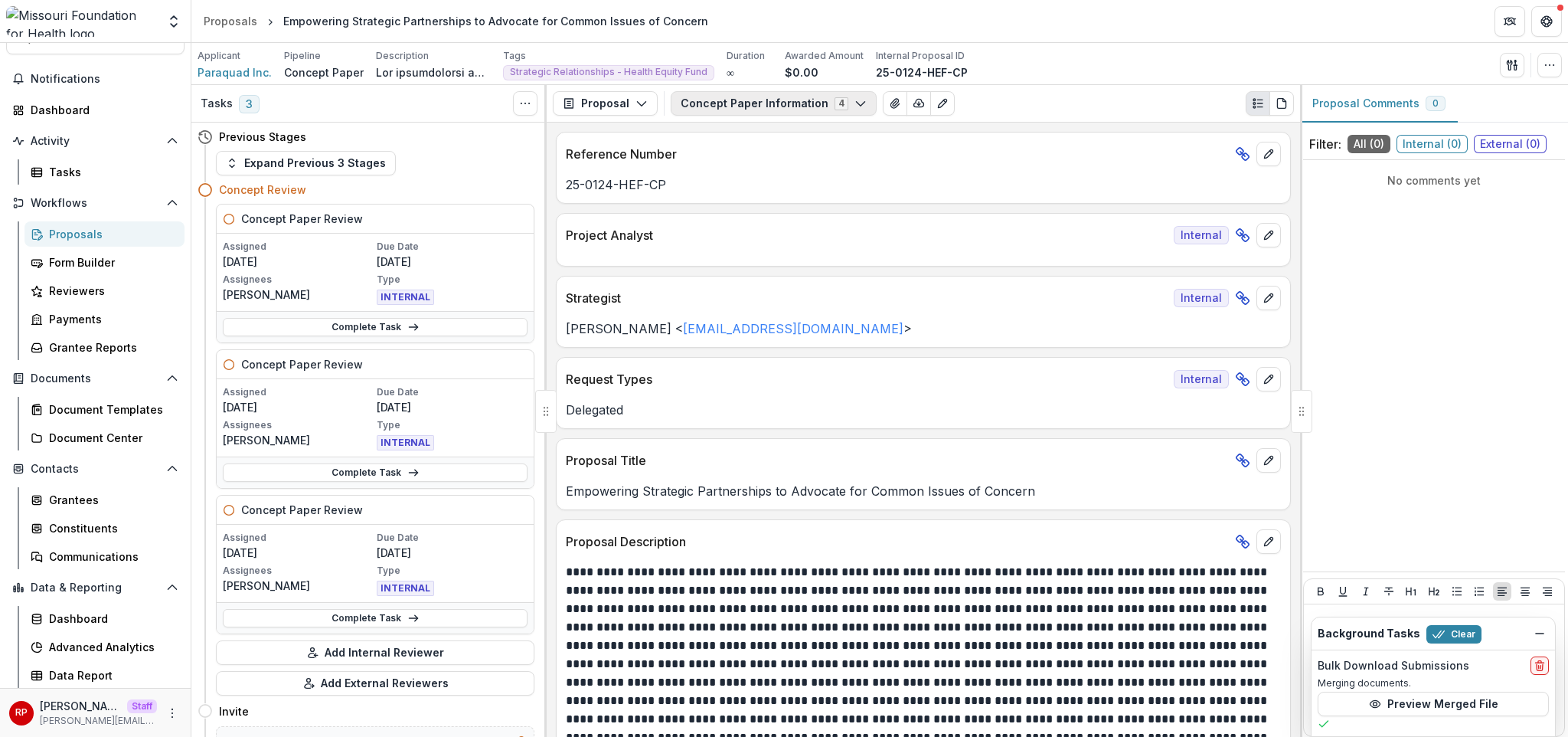
click at [718, 103] on button "Concept Paper Information 4" at bounding box center [773, 103] width 206 height 25
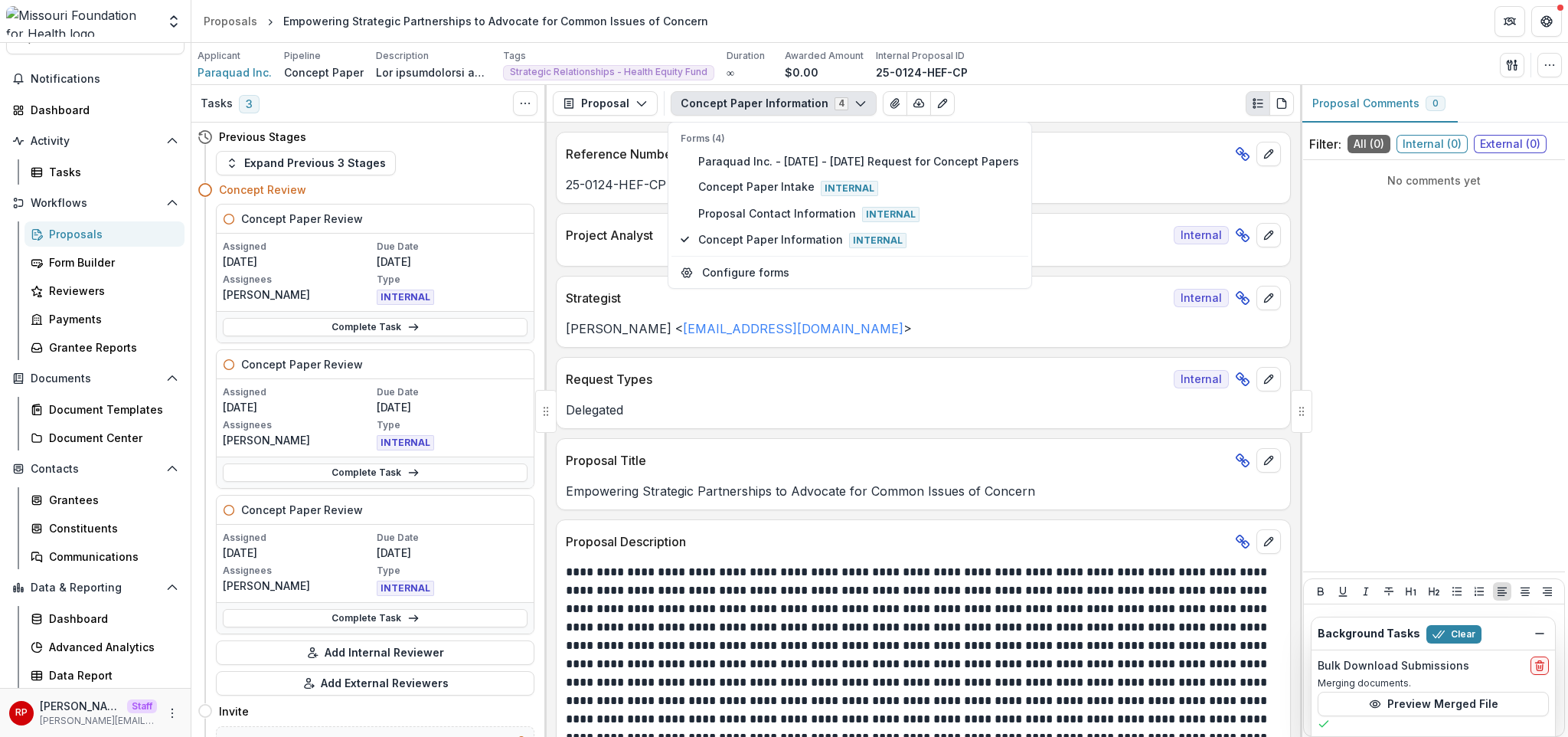
drag, startPoint x: 726, startPoint y: 102, endPoint x: 834, endPoint y: 99, distance: 108.0
click at [728, 101] on button "Concept Paper Information 4" at bounding box center [773, 103] width 206 height 25
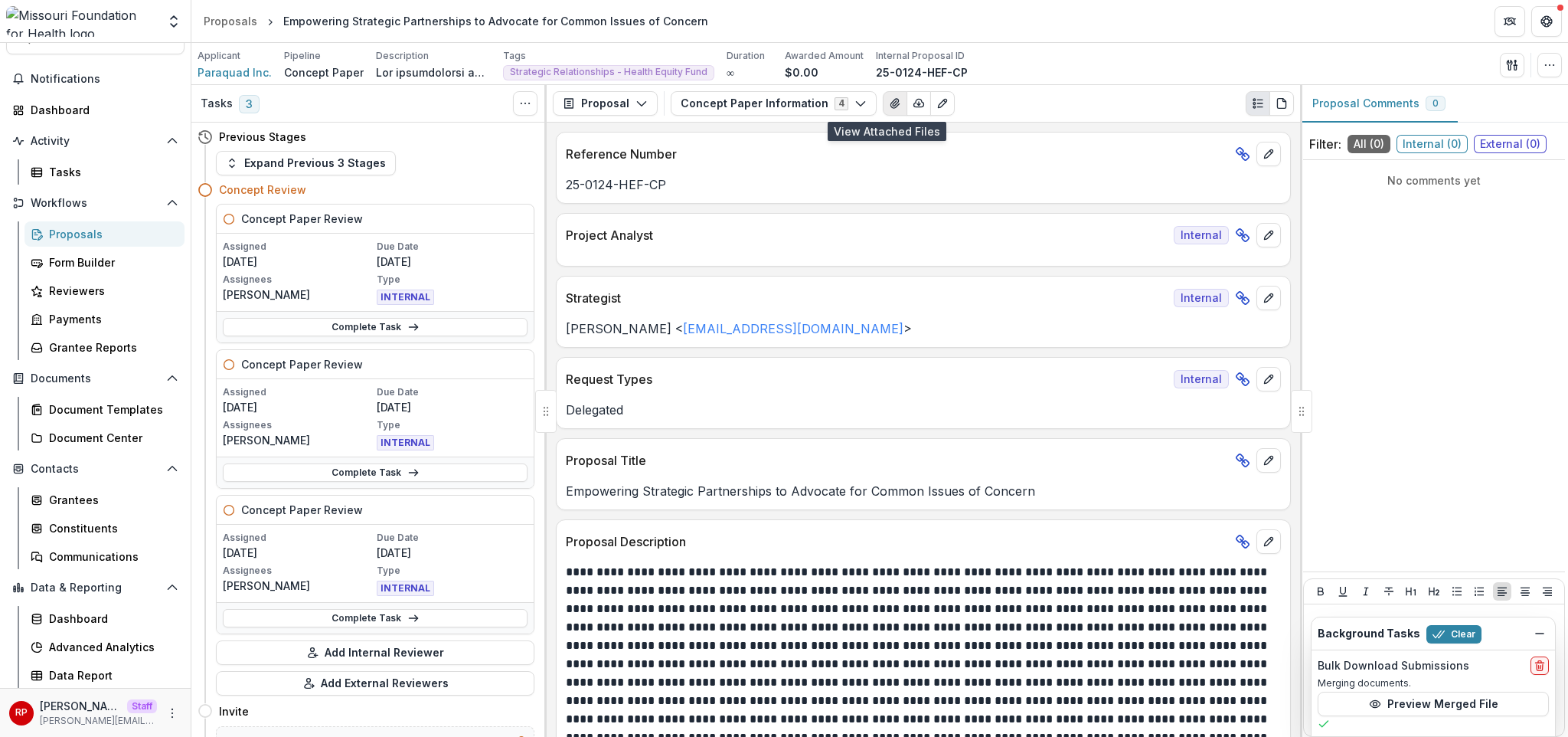
click at [891, 107] on icon "View Attached Files" at bounding box center [895, 103] width 9 height 9
click at [785, 102] on button "Concept Paper Information 4" at bounding box center [773, 103] width 206 height 25
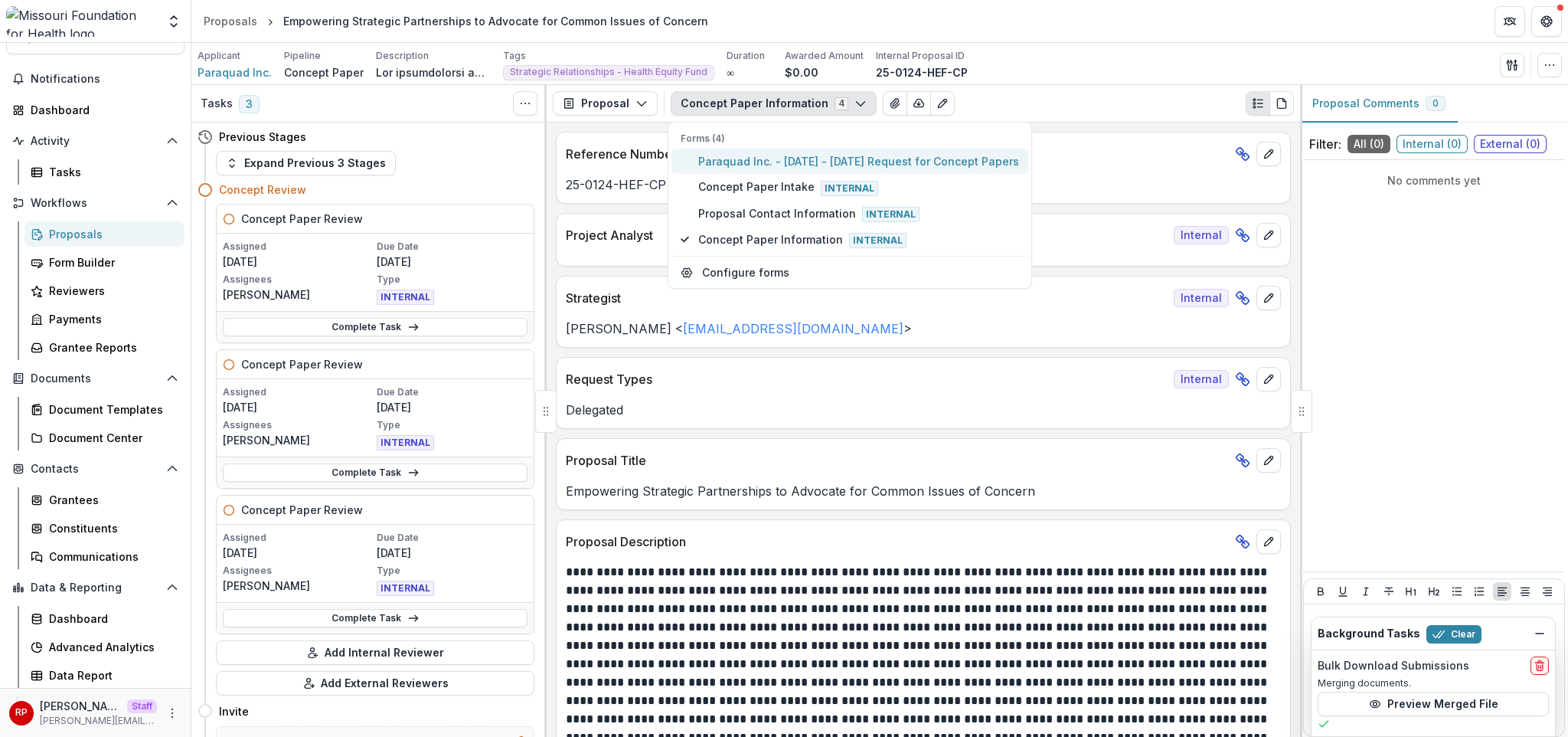
click at [796, 169] on button "Paraquad Inc. - 2025 - 2025 Request for Concept Papers" at bounding box center [850, 161] width 357 height 26
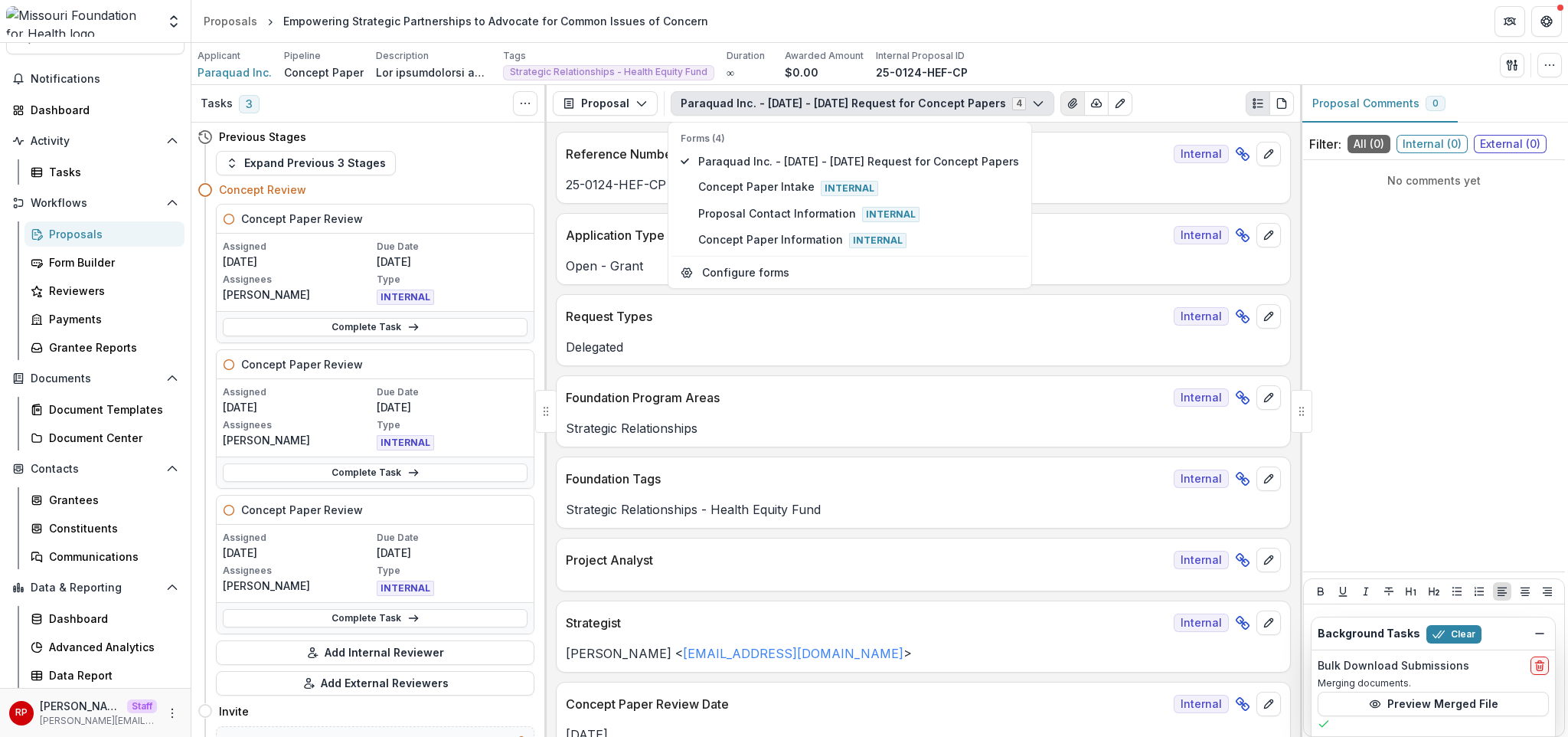
click at [1060, 103] on button "View Attached Files" at bounding box center [1072, 103] width 25 height 25
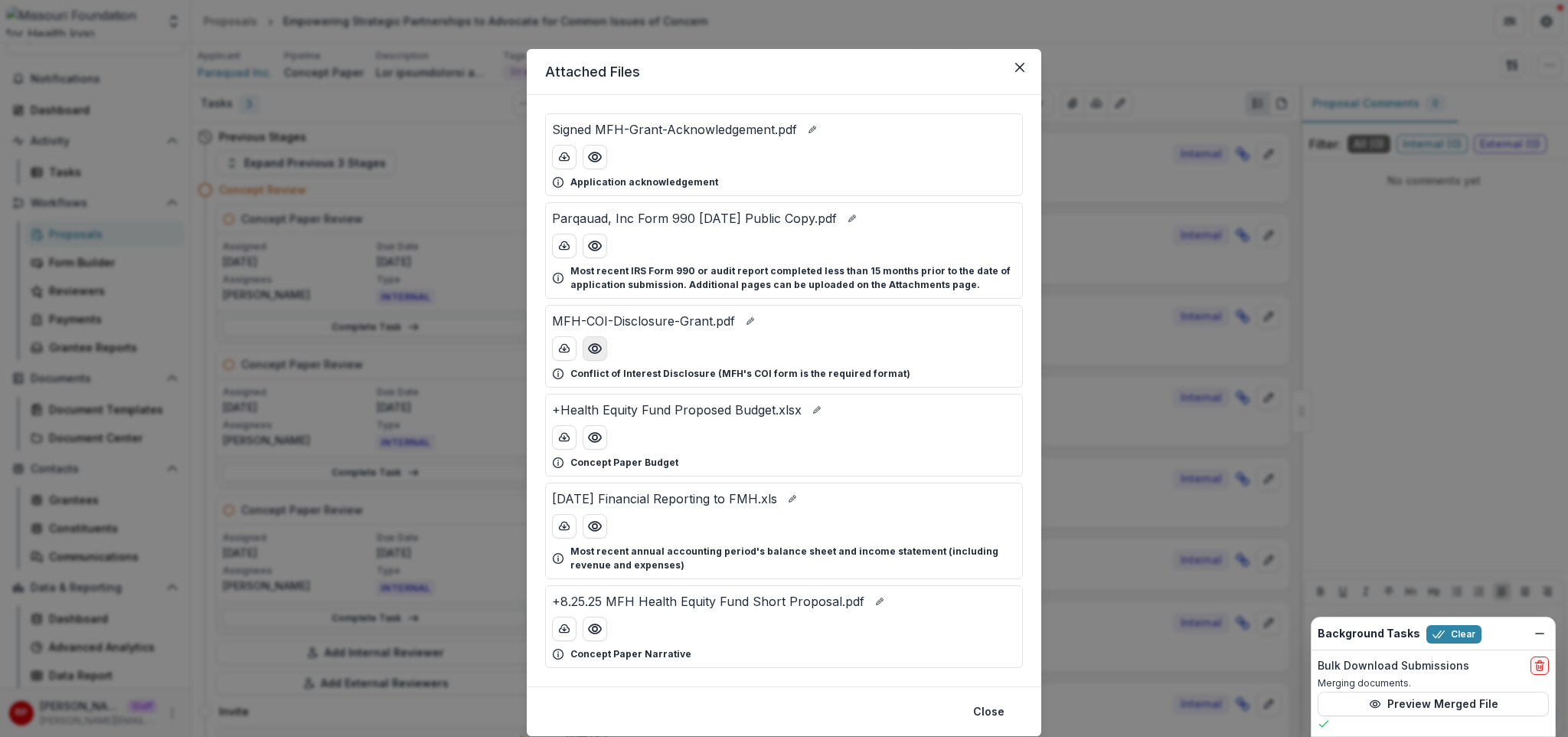
click at [598, 349] on icon "Preview MFH-COI-Disclosure-Grant.pdf" at bounding box center [594, 348] width 12 height 9
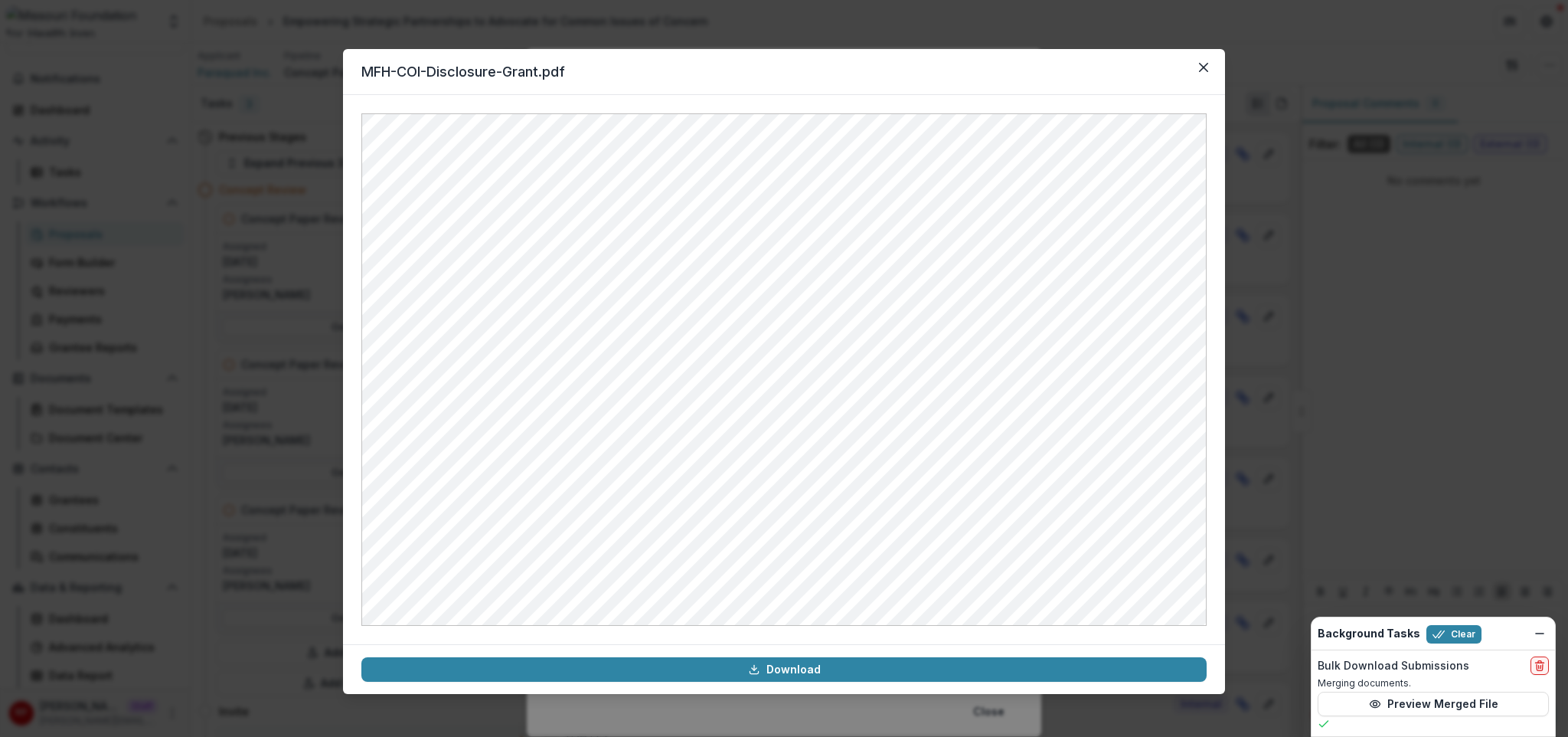
click at [245, 377] on div "MFH-COI-Disclosure-Grant.pdf Download" at bounding box center [784, 368] width 1568 height 737
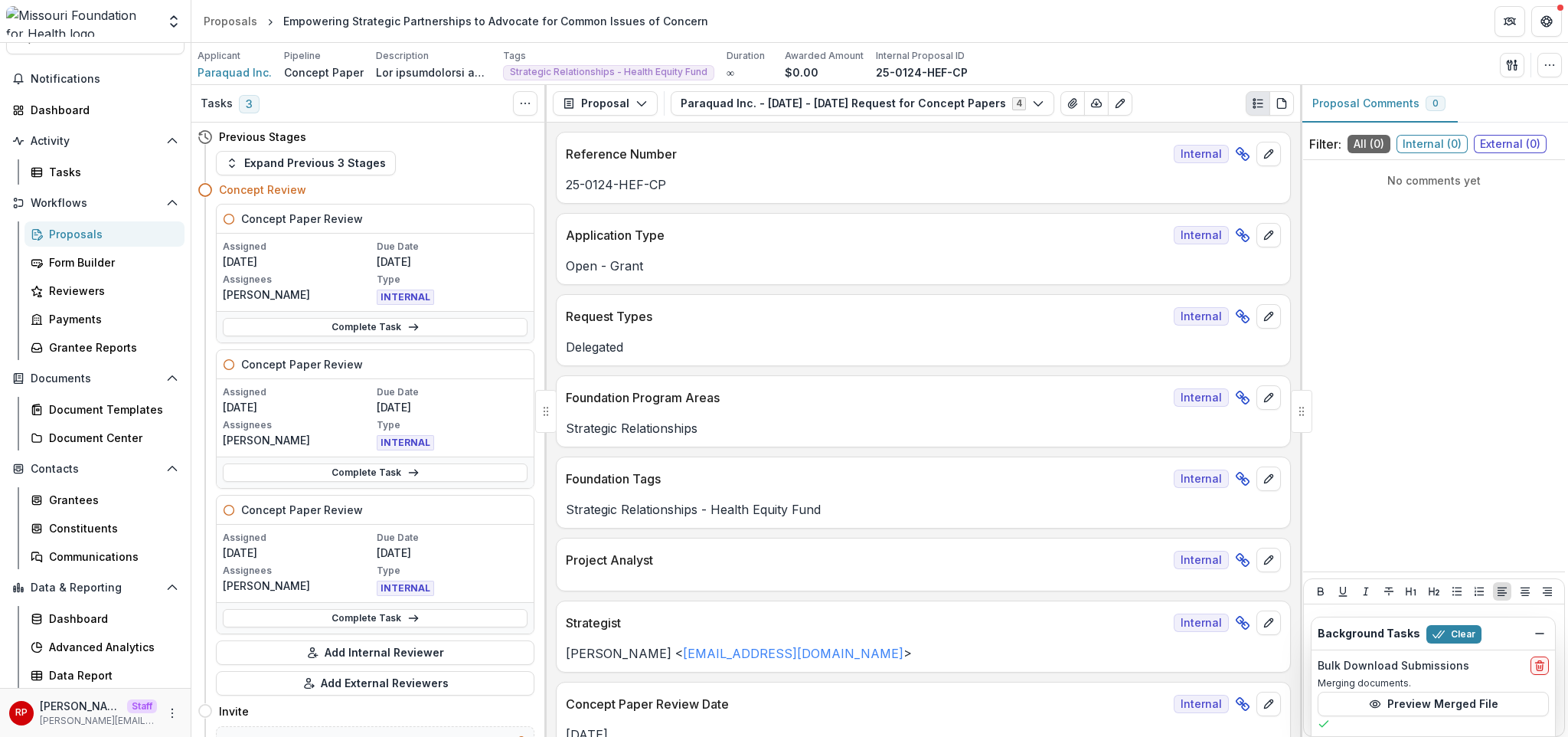
click at [857, 349] on p "Delegated" at bounding box center [923, 347] width 715 height 18
click at [978, 214] on div "Application Type Internal" at bounding box center [923, 231] width 734 height 34
click at [1067, 110] on icon "View Attached Files" at bounding box center [1072, 103] width 12 height 12
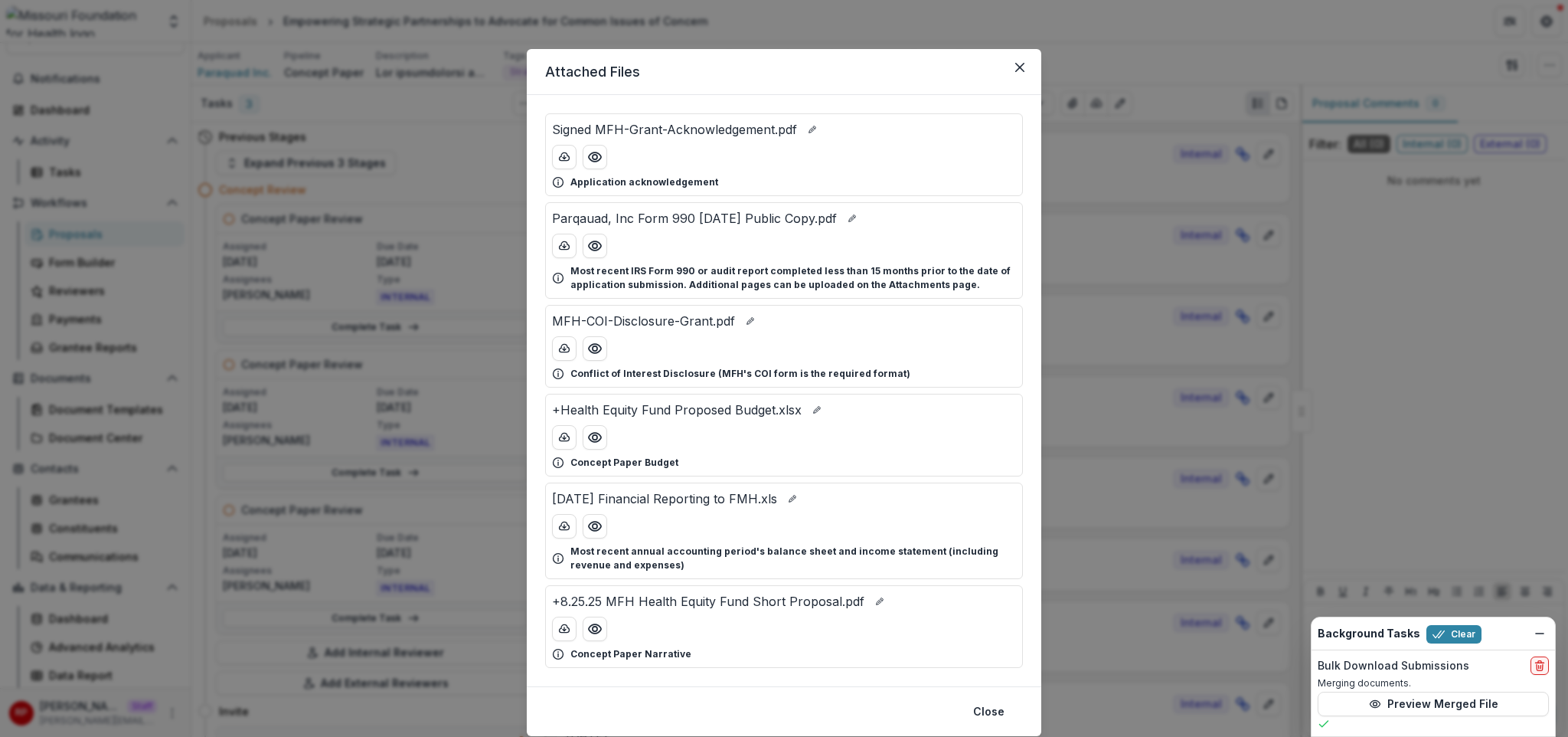
click at [1157, 52] on div "Attached Files Signed MFH-Grant-Acknowledgement.pdf Application acknowledgement…" at bounding box center [784, 368] width 1568 height 737
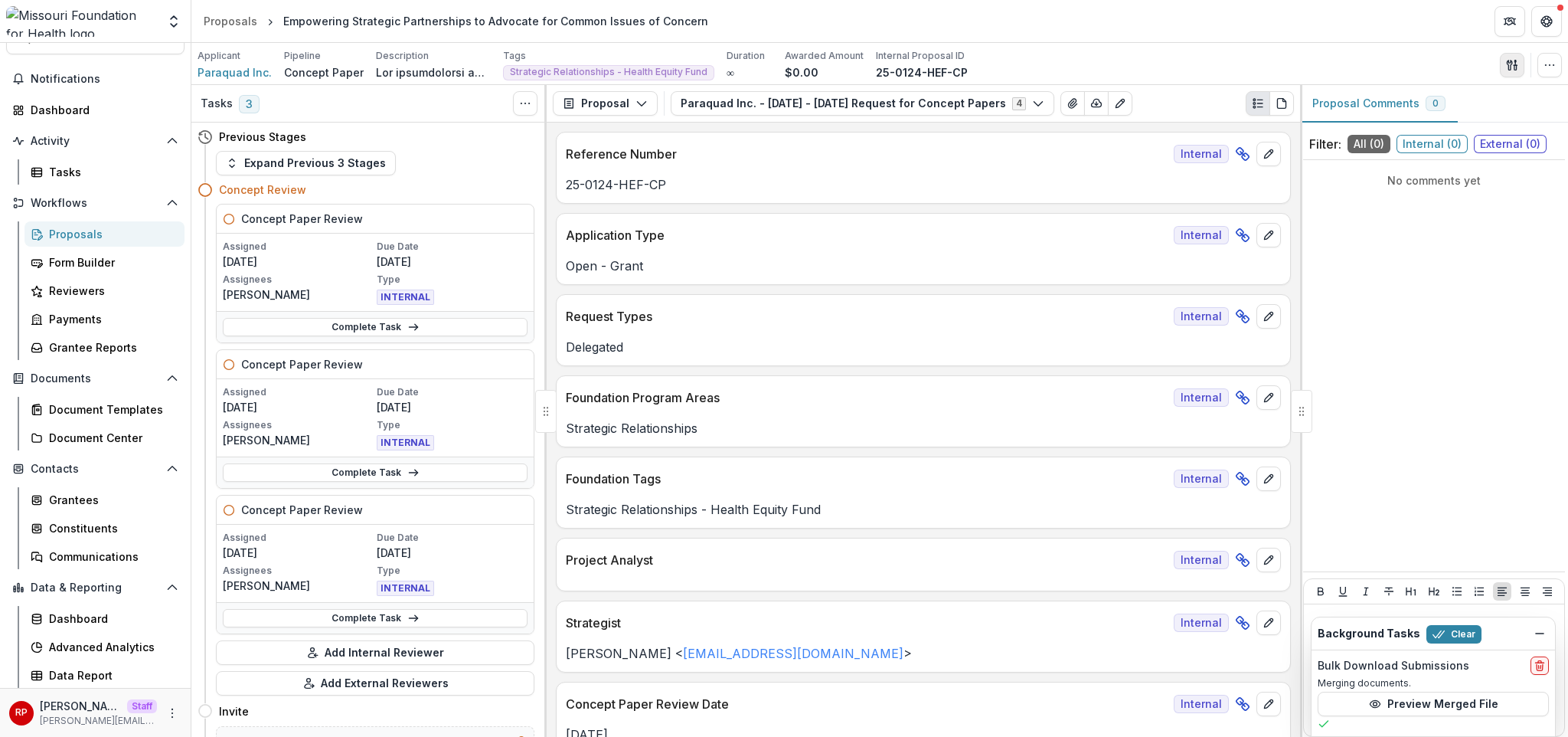
click at [1157, 66] on icon "button" at bounding box center [1509, 65] width 6 height 10
click at [1157, 123] on button "Proposal Files" at bounding box center [1438, 126] width 164 height 26
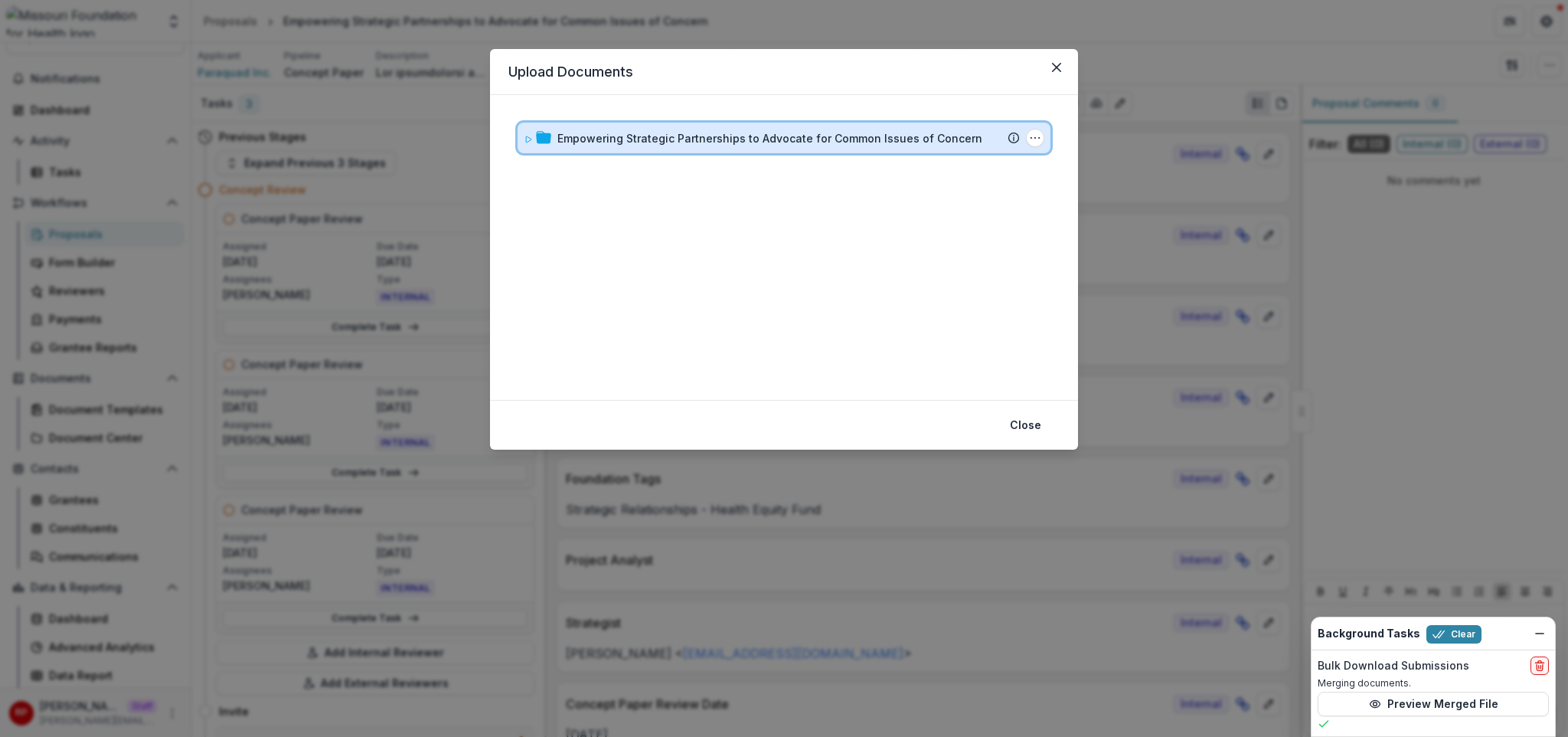
click at [867, 128] on div "Empowering Strategic Partnerships to Advocate for Common Issues of Concern Subm…" at bounding box center [783, 138] width 533 height 30
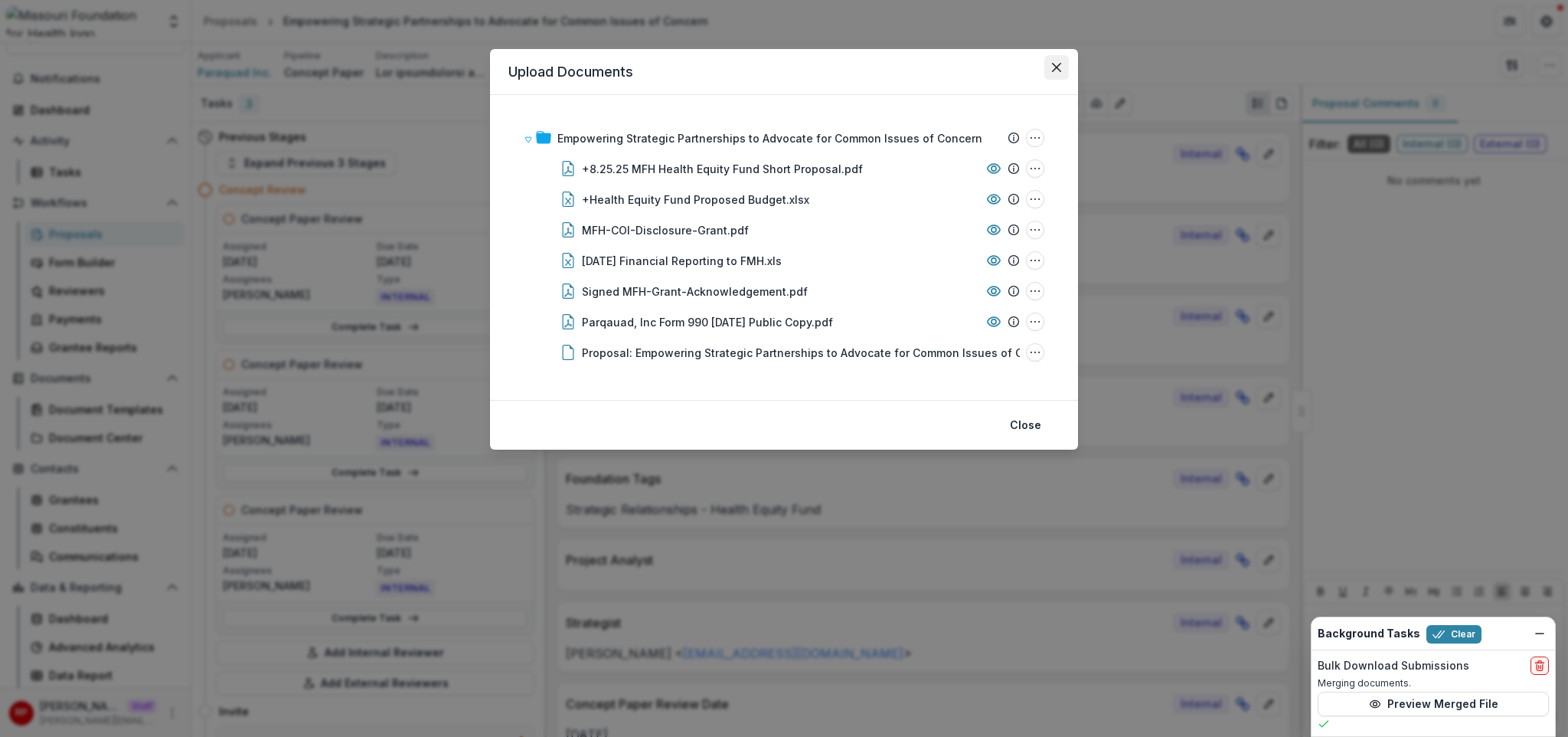
click at [1054, 65] on icon "Close" at bounding box center [1056, 66] width 9 height 9
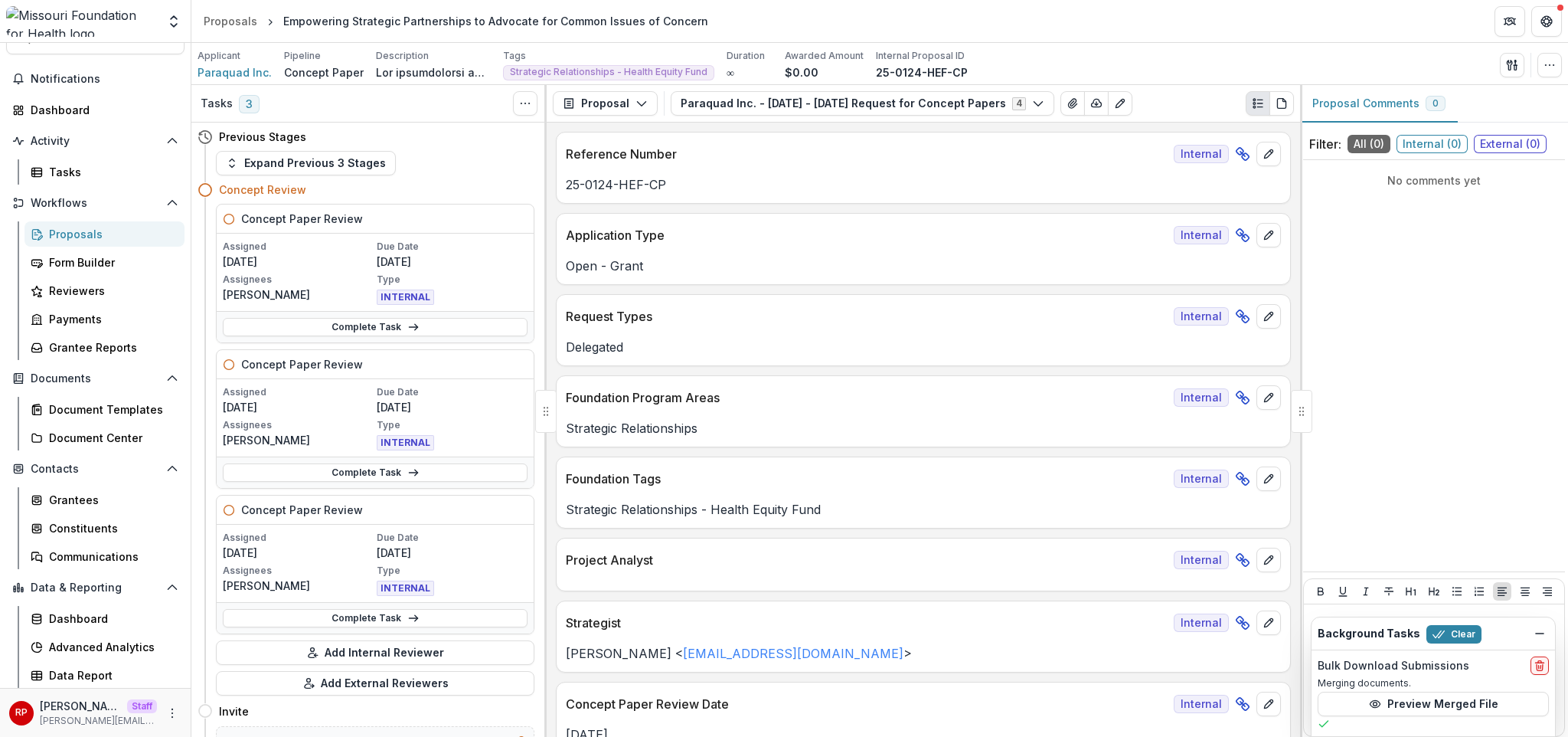
drag, startPoint x: 1177, startPoint y: 42, endPoint x: 1285, endPoint y: 79, distance: 114.2
click at [1157, 42] on div "Aggregate Analysis Foundations Ruthwick Foundation Peloton Demo Fineshriber Dem…" at bounding box center [784, 22] width 1568 height 43
click at [621, 106] on button "Proposal" at bounding box center [605, 103] width 105 height 25
click at [923, 203] on div "**********" at bounding box center [923, 429] width 754 height 614
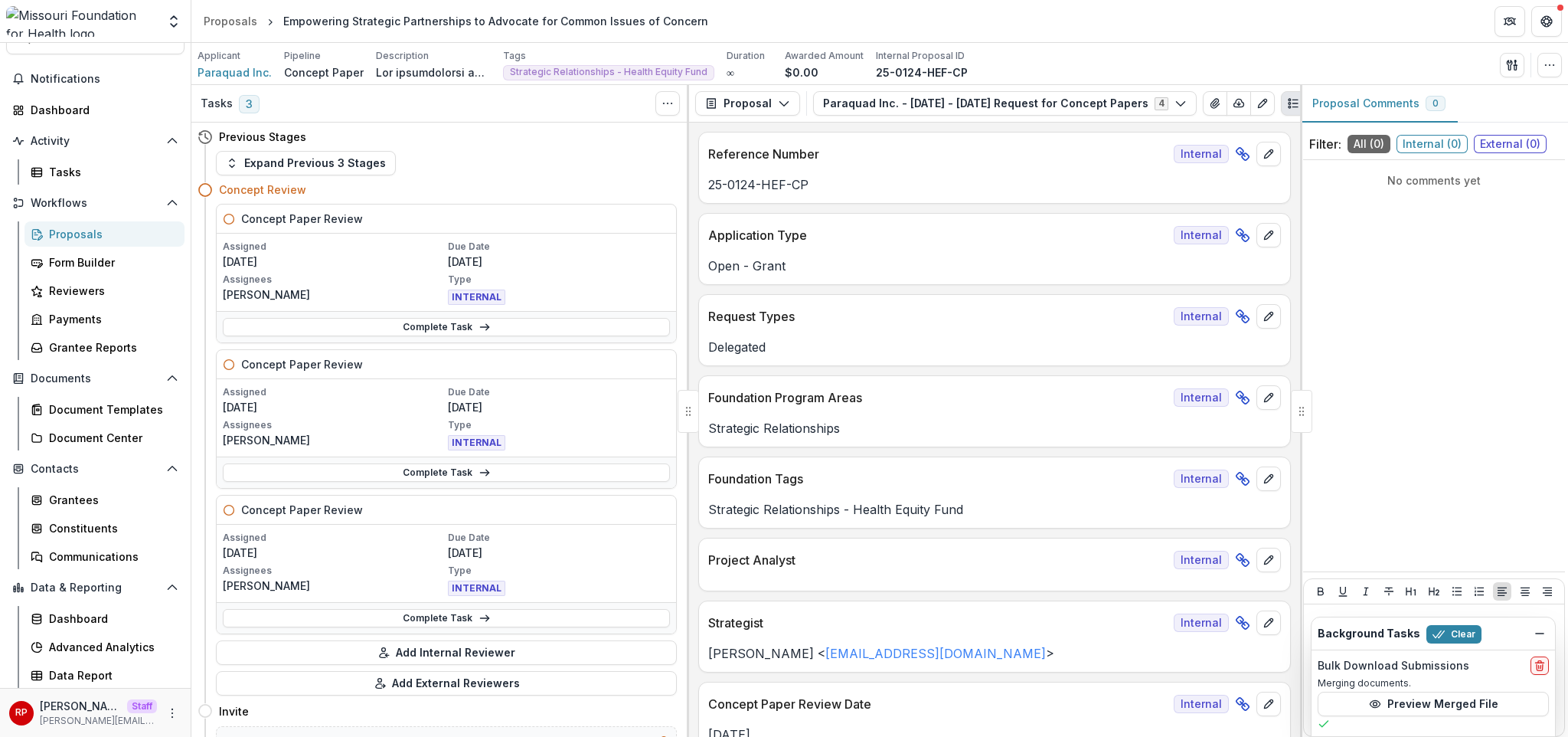
click at [883, 315] on p "Request Types" at bounding box center [938, 316] width 460 height 18
drag, startPoint x: 876, startPoint y: 317, endPoint x: 865, endPoint y: 229, distance: 88.7
click at [878, 312] on p "Request Types" at bounding box center [938, 316] width 460 height 18
click at [742, 96] on button "Proposal" at bounding box center [747, 103] width 105 height 25
click at [994, 231] on p "Application Type" at bounding box center [938, 235] width 460 height 18
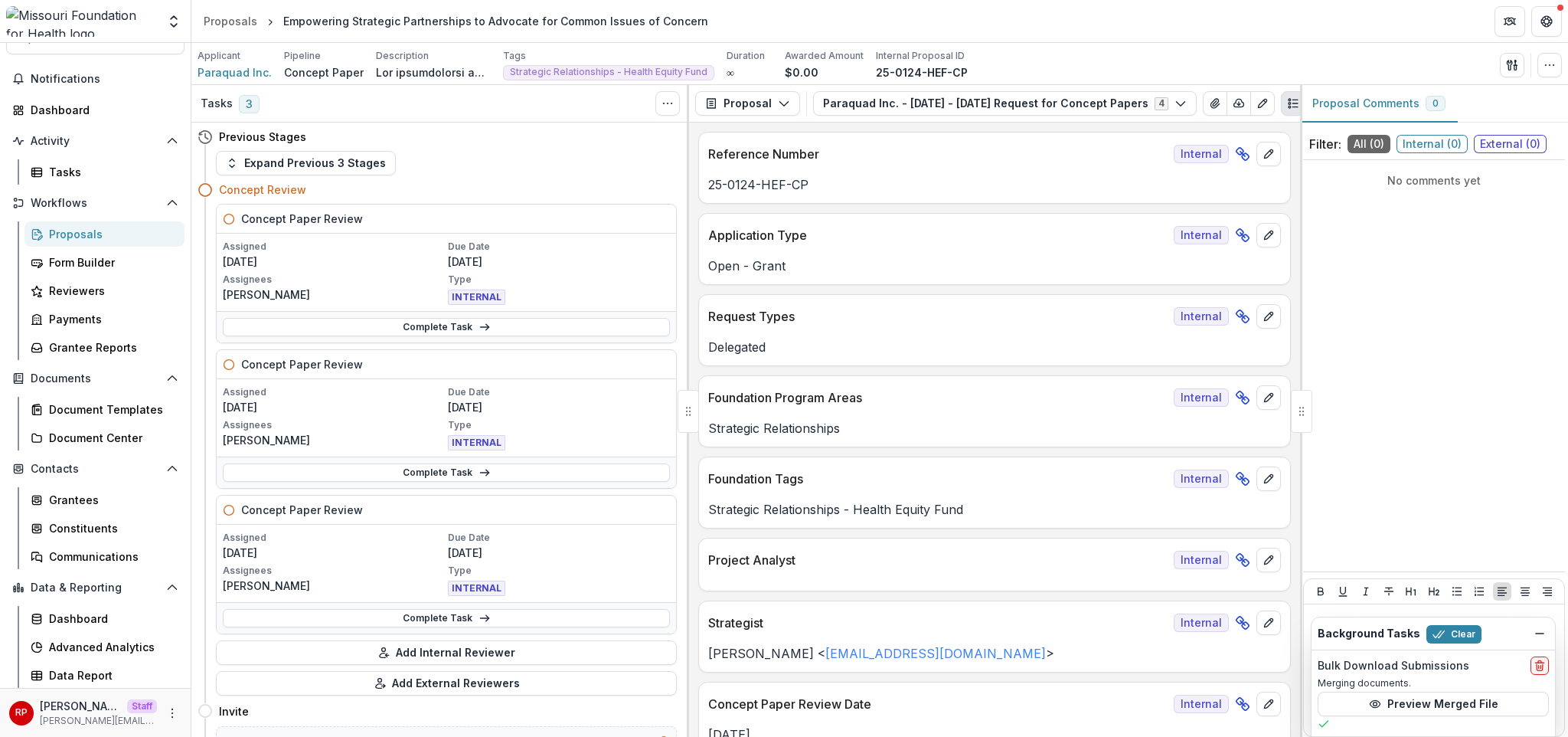
click at [948, 313] on p "Request Types" at bounding box center [938, 316] width 460 height 18
click at [1157, 68] on icon "button" at bounding box center [1512, 65] width 12 height 12
click at [1157, 172] on button "View All Reviews" at bounding box center [1438, 176] width 164 height 26
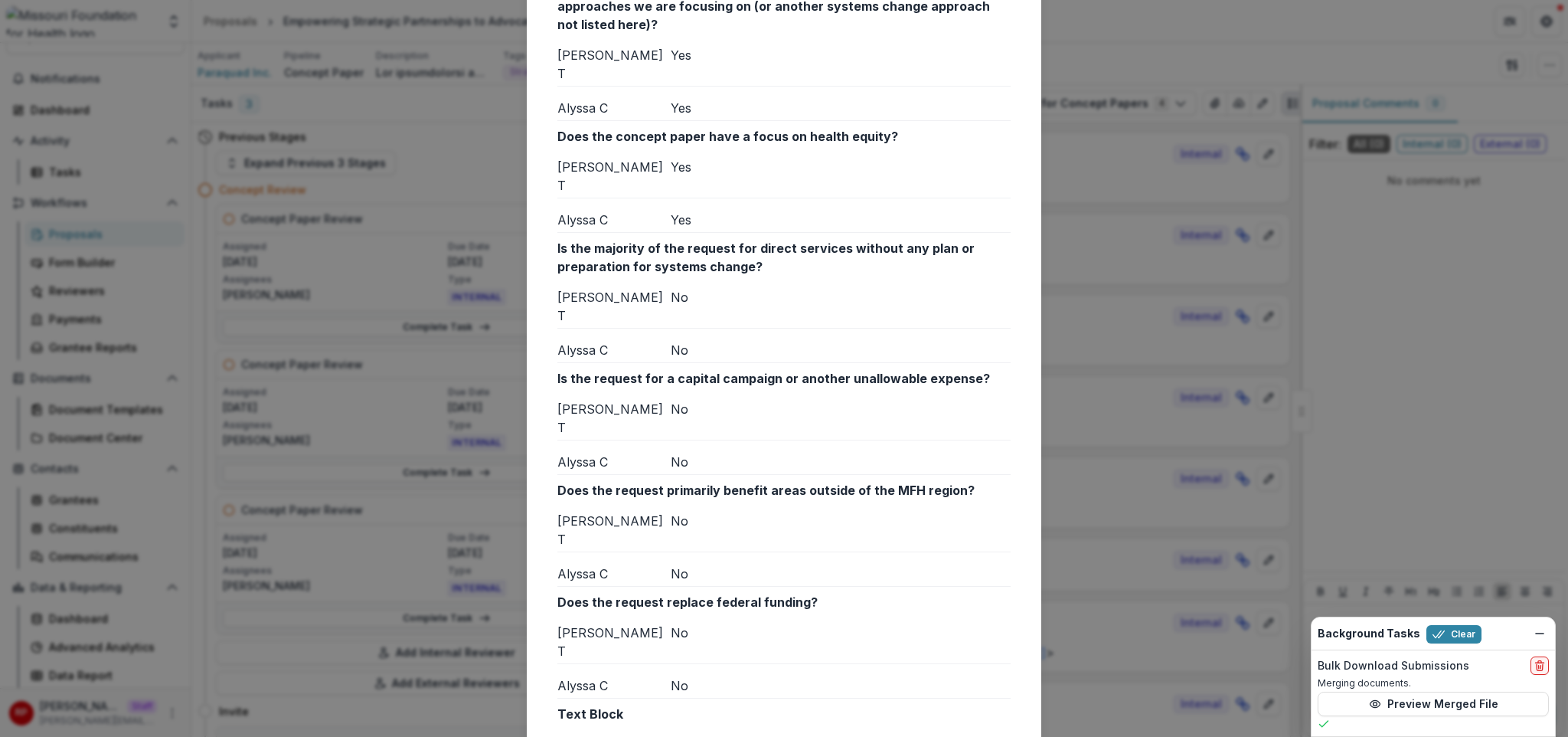
scroll to position [352, 0]
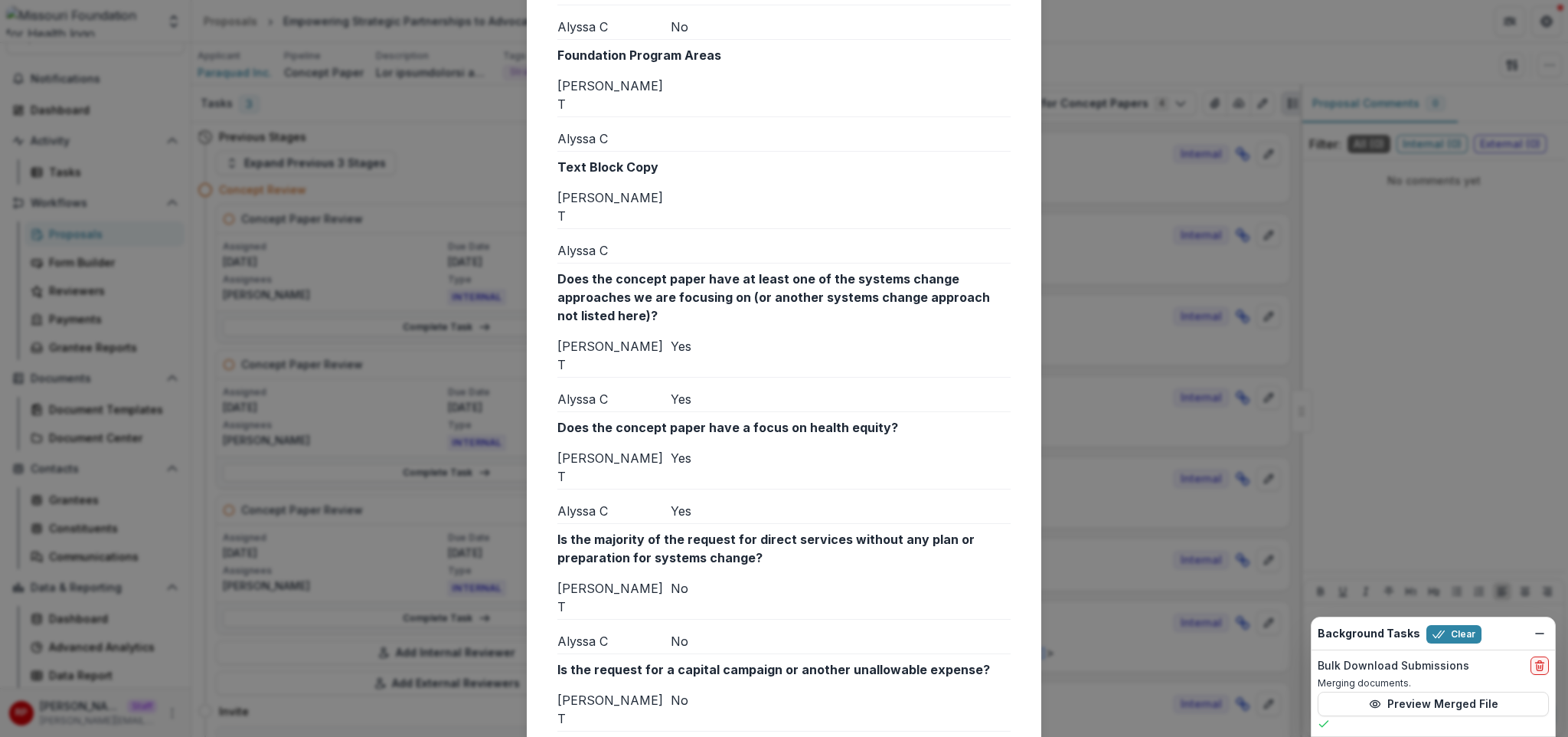
click at [787, 418] on div "Does the concept paper have a focus on health equity? Reana T Yes Alyssa C Yes" at bounding box center [784, 471] width 453 height 106
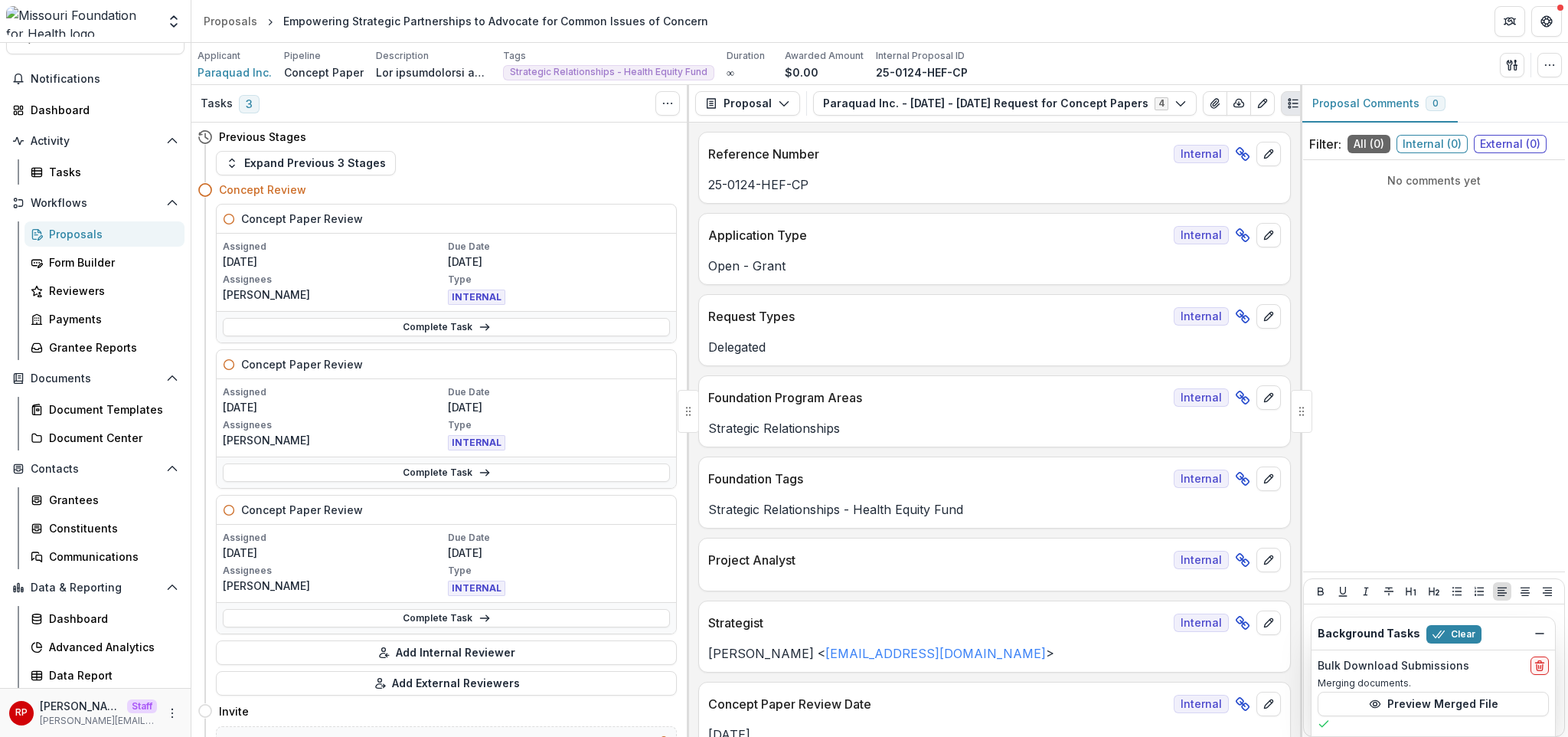
click at [899, 318] on p "Request Types" at bounding box center [938, 316] width 460 height 18
click at [114, 238] on div "Proposals" at bounding box center [111, 234] width 123 height 16
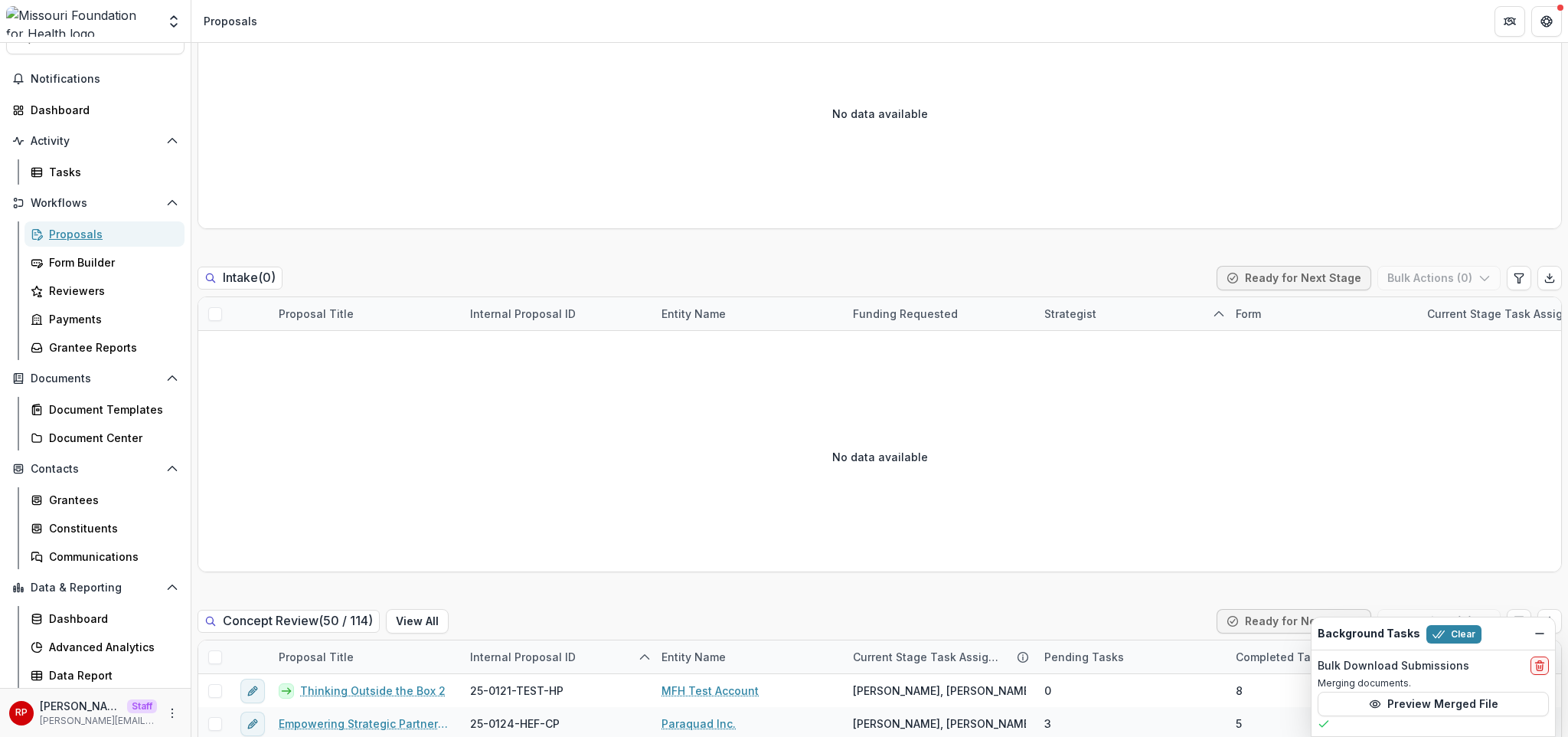
scroll to position [748, 0]
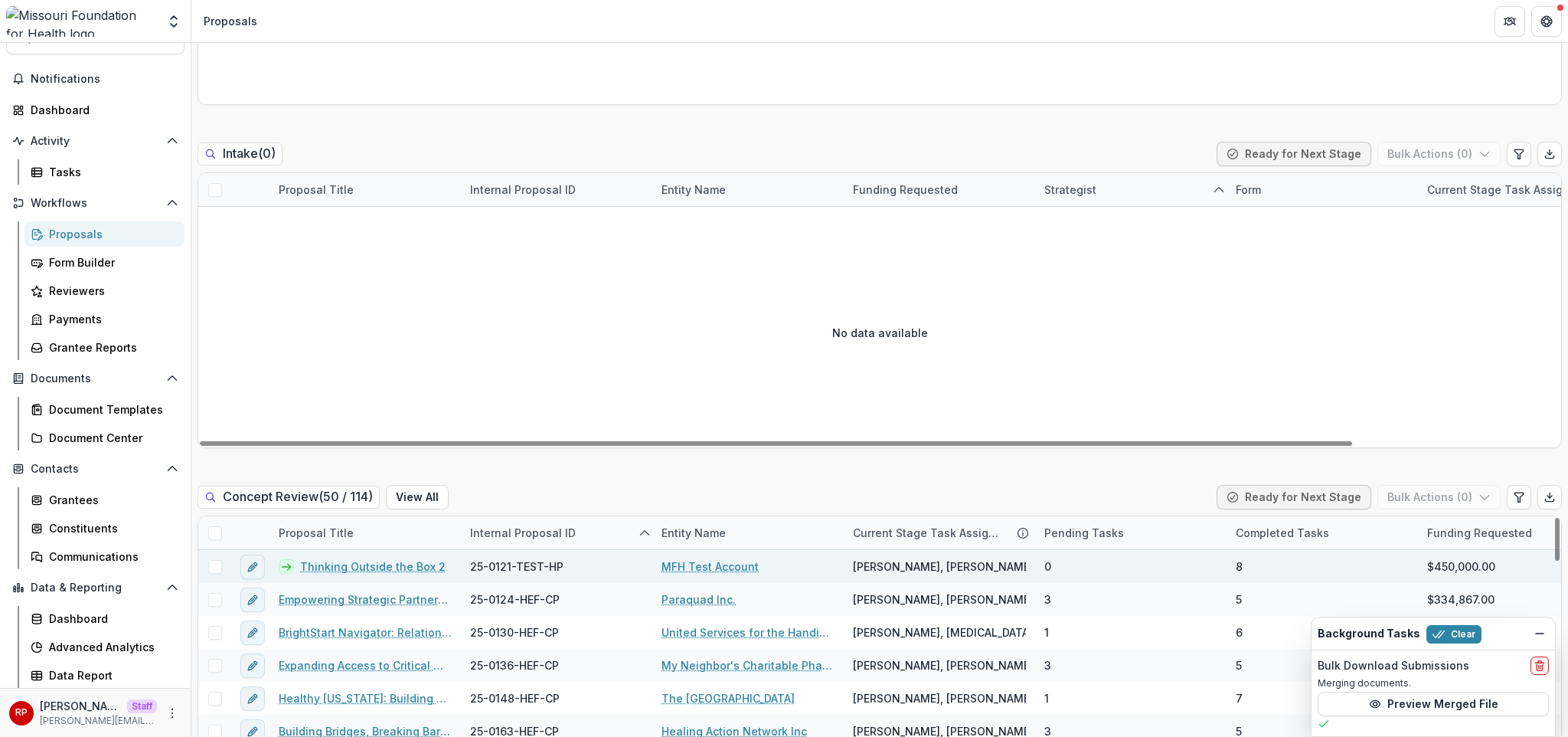
click at [412, 558] on link "Thinking Outside the Box 2" at bounding box center [373, 566] width 146 height 16
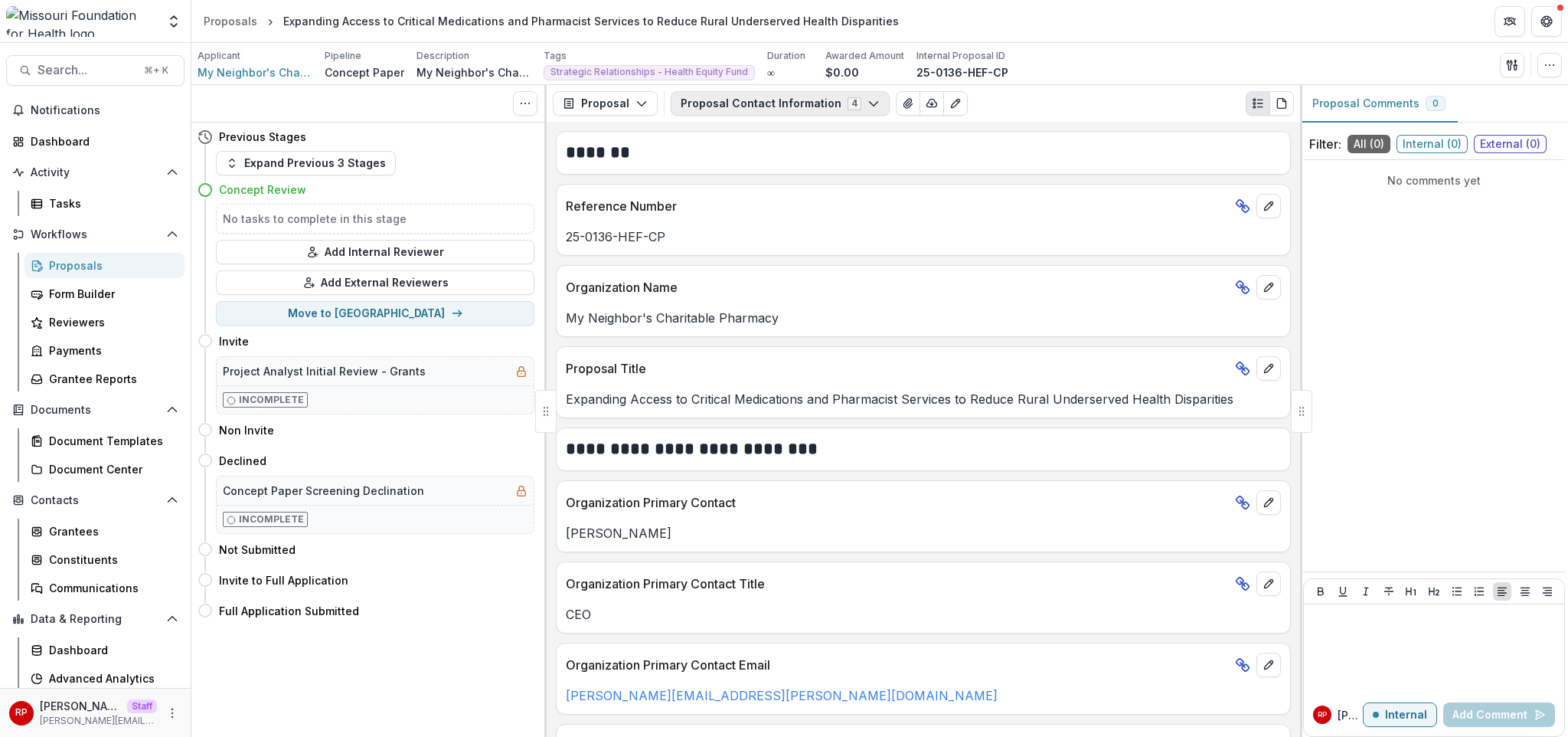
click at [744, 103] on button "Proposal Contact Information 4" at bounding box center [779, 103] width 219 height 25
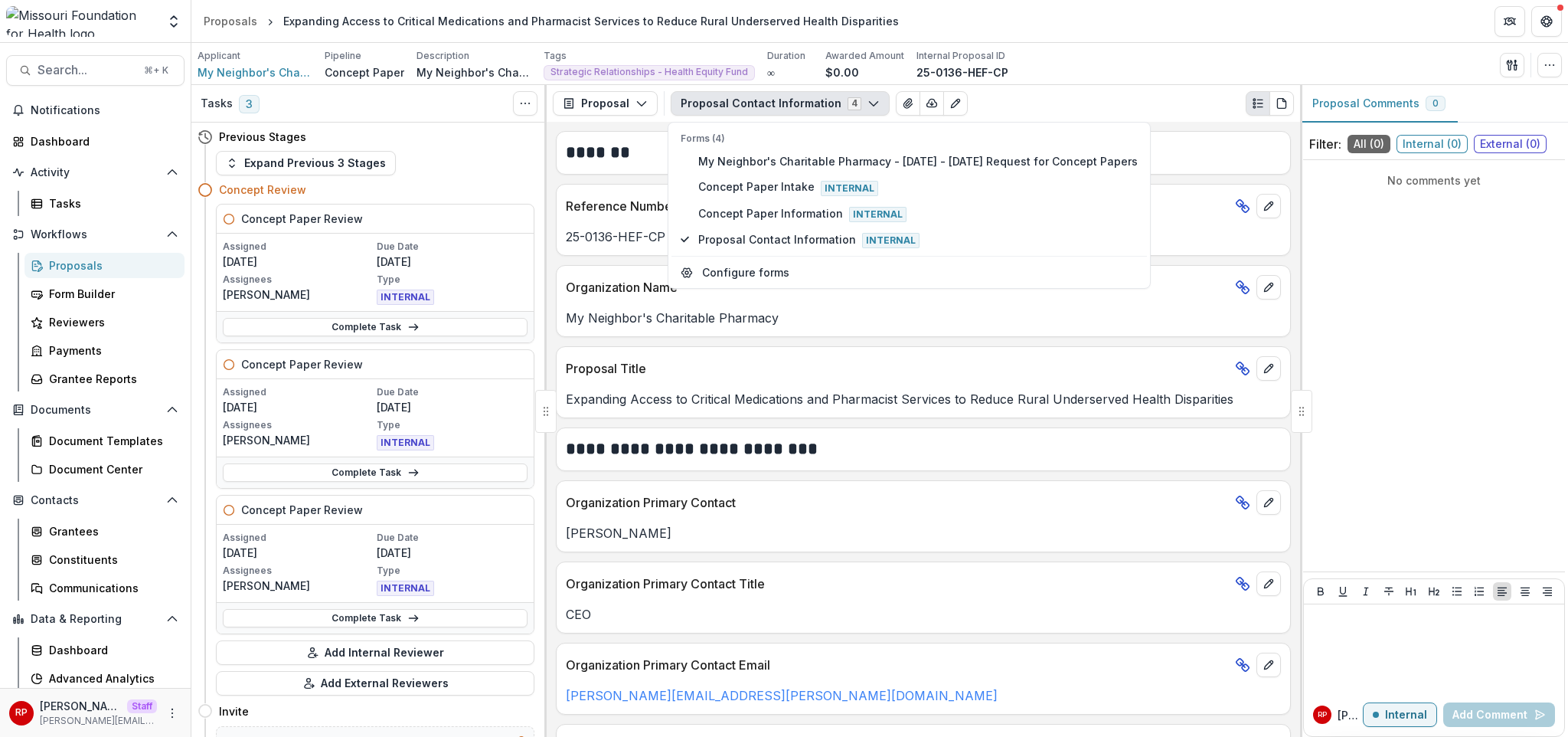
click at [842, 360] on p "Proposal Title" at bounding box center [898, 368] width 663 height 18
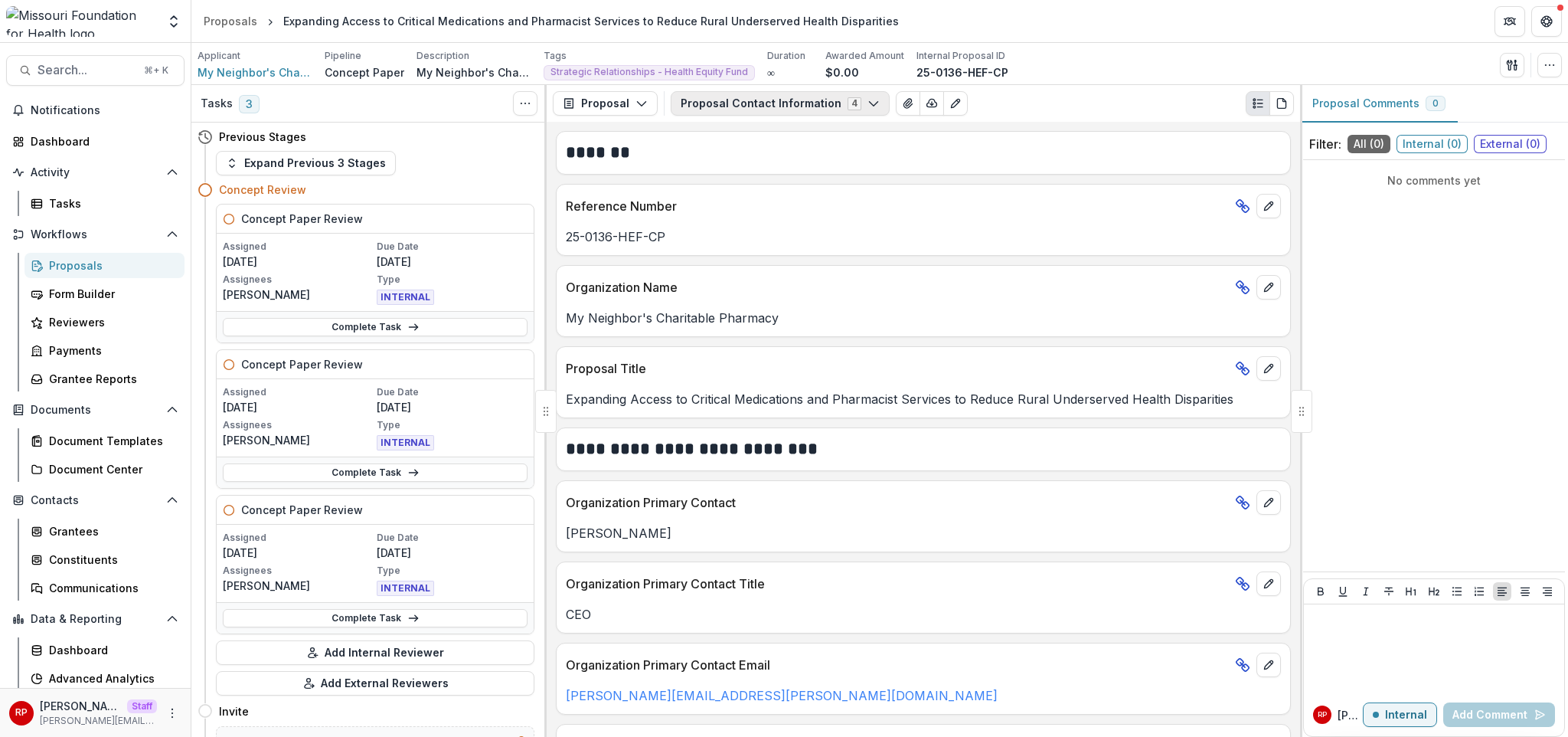
click at [776, 105] on button "Proposal Contact Information 4" at bounding box center [779, 103] width 219 height 25
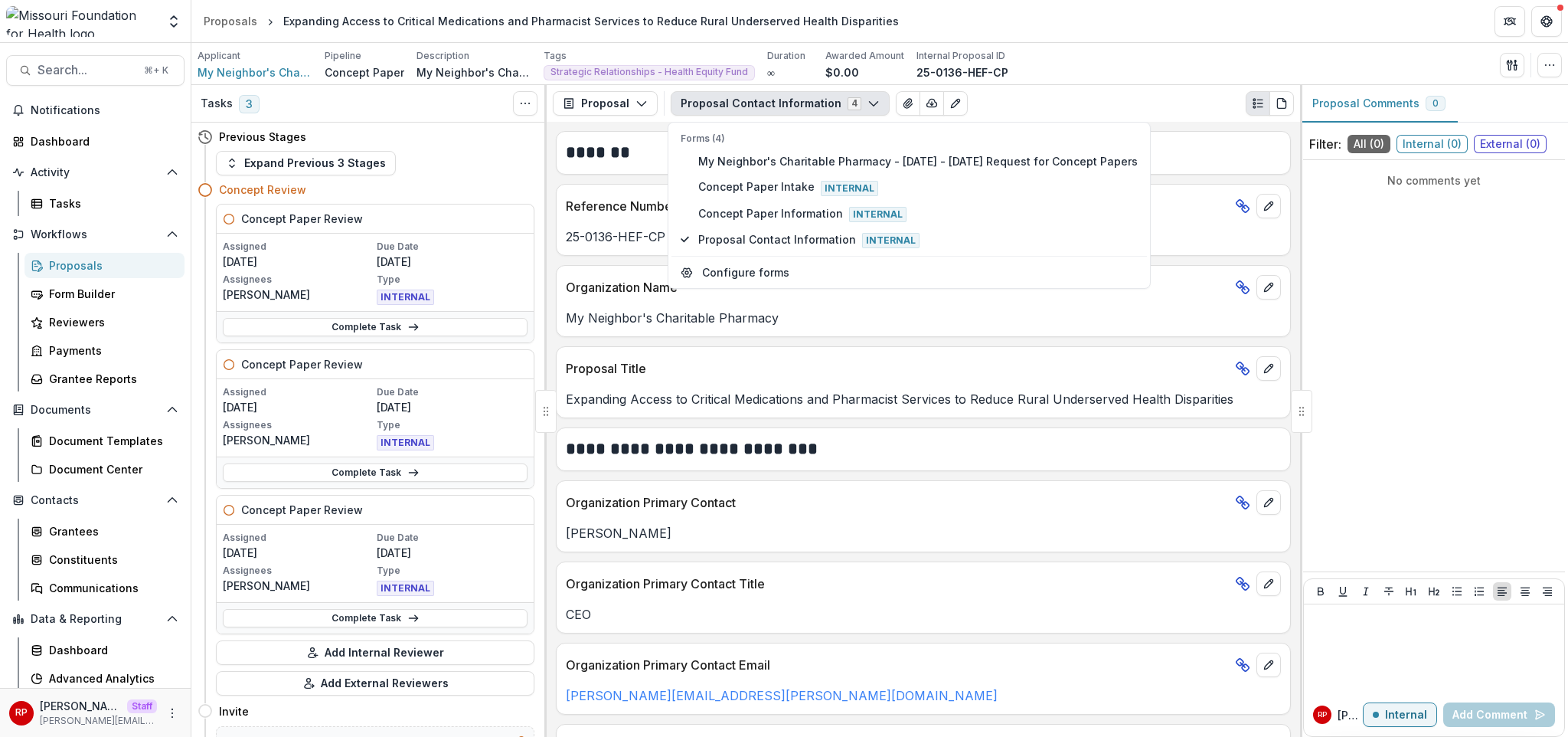
click at [774, 94] on button "Proposal Contact Information 4" at bounding box center [779, 103] width 219 height 25
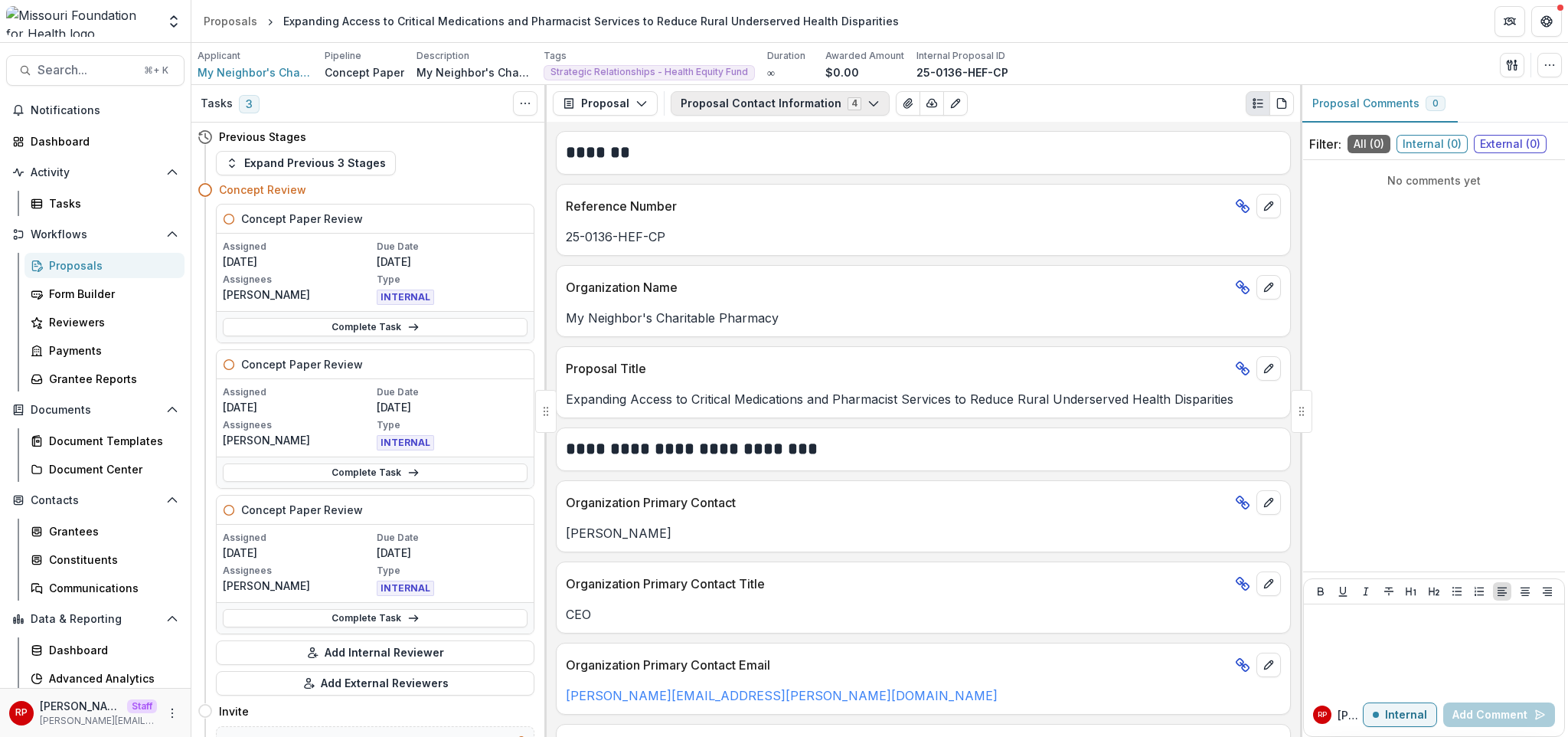
click at [769, 103] on button "Proposal Contact Information 4" at bounding box center [779, 103] width 219 height 25
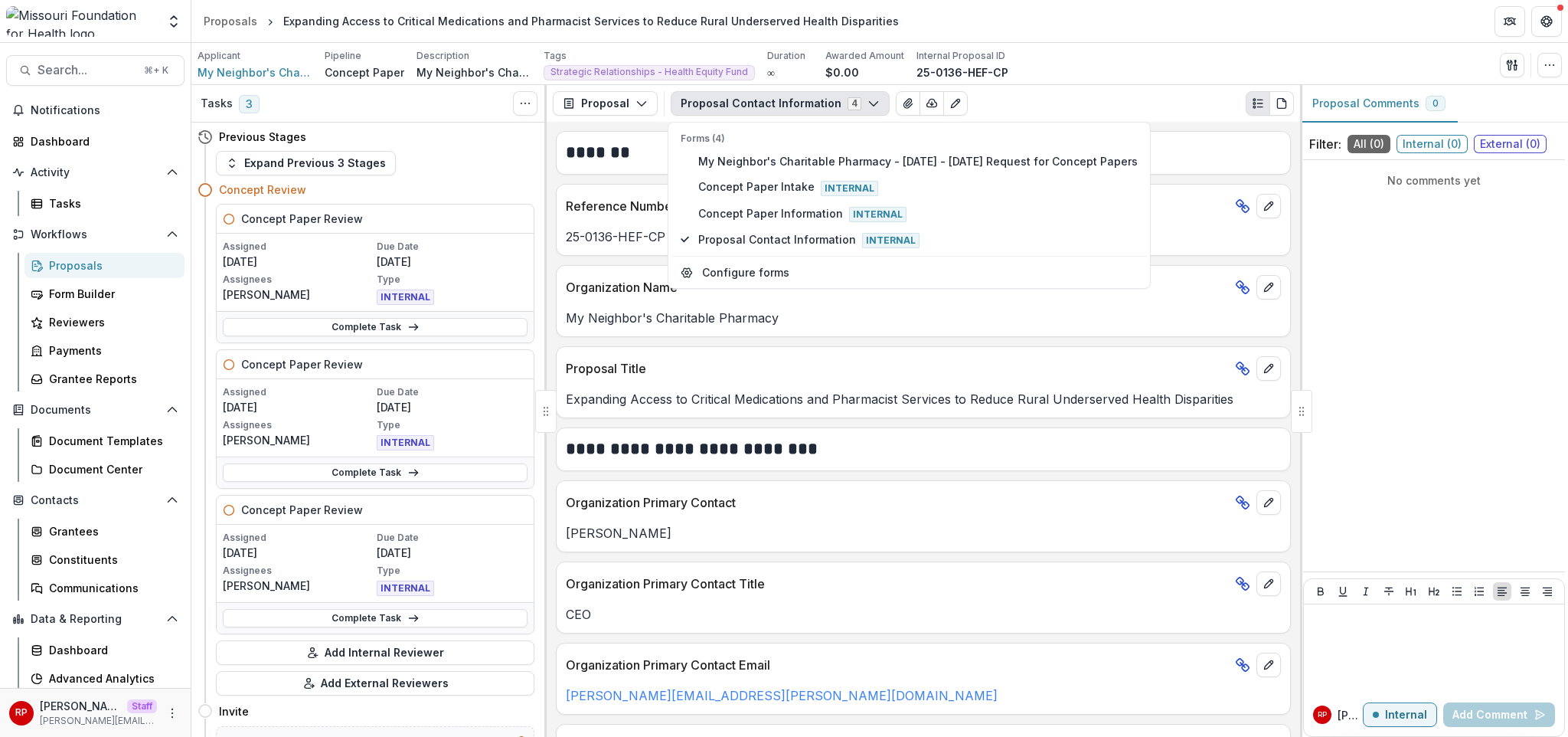
click at [606, 204] on p "Reference Number" at bounding box center [898, 206] width 663 height 18
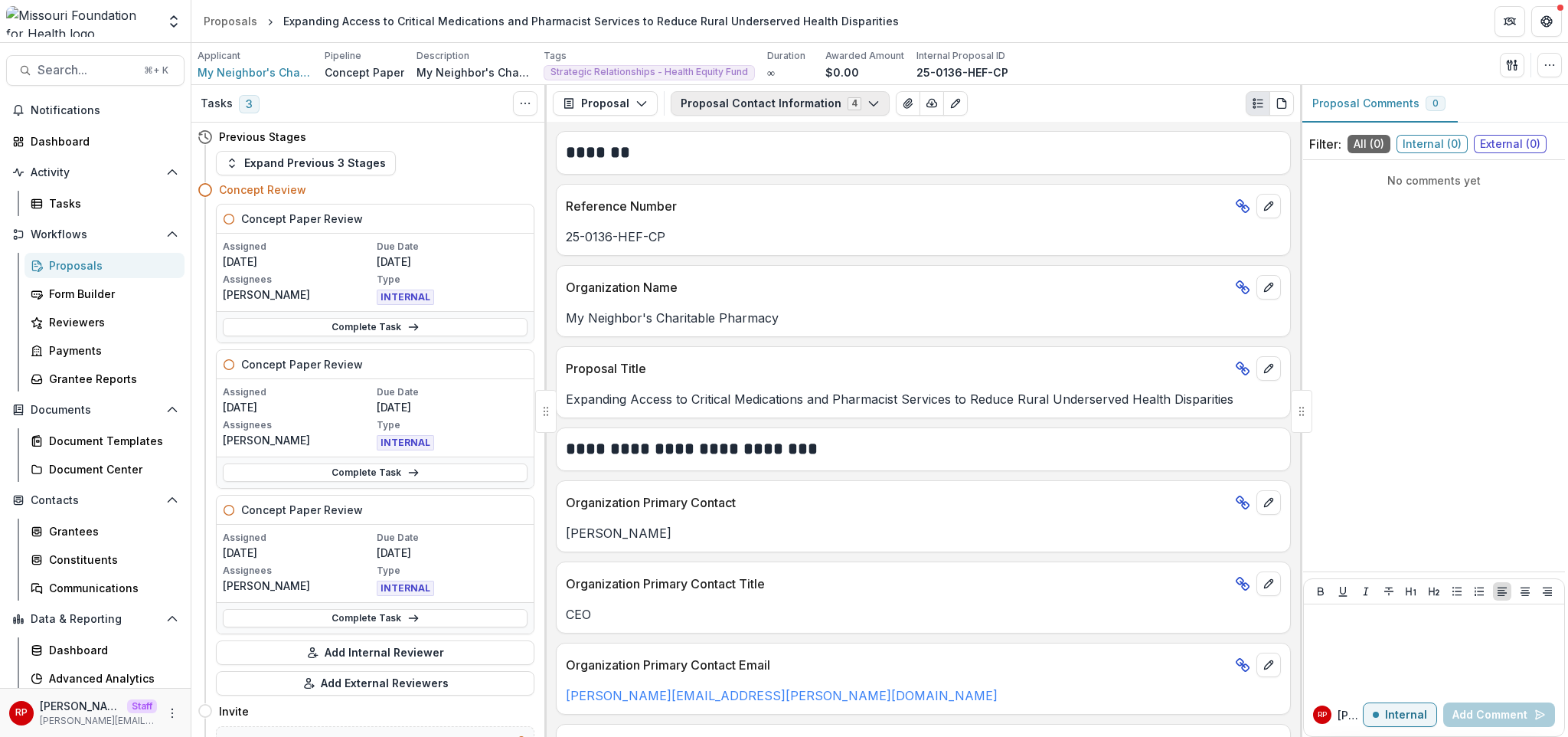
click at [781, 106] on button "Proposal Contact Information 4" at bounding box center [779, 103] width 219 height 25
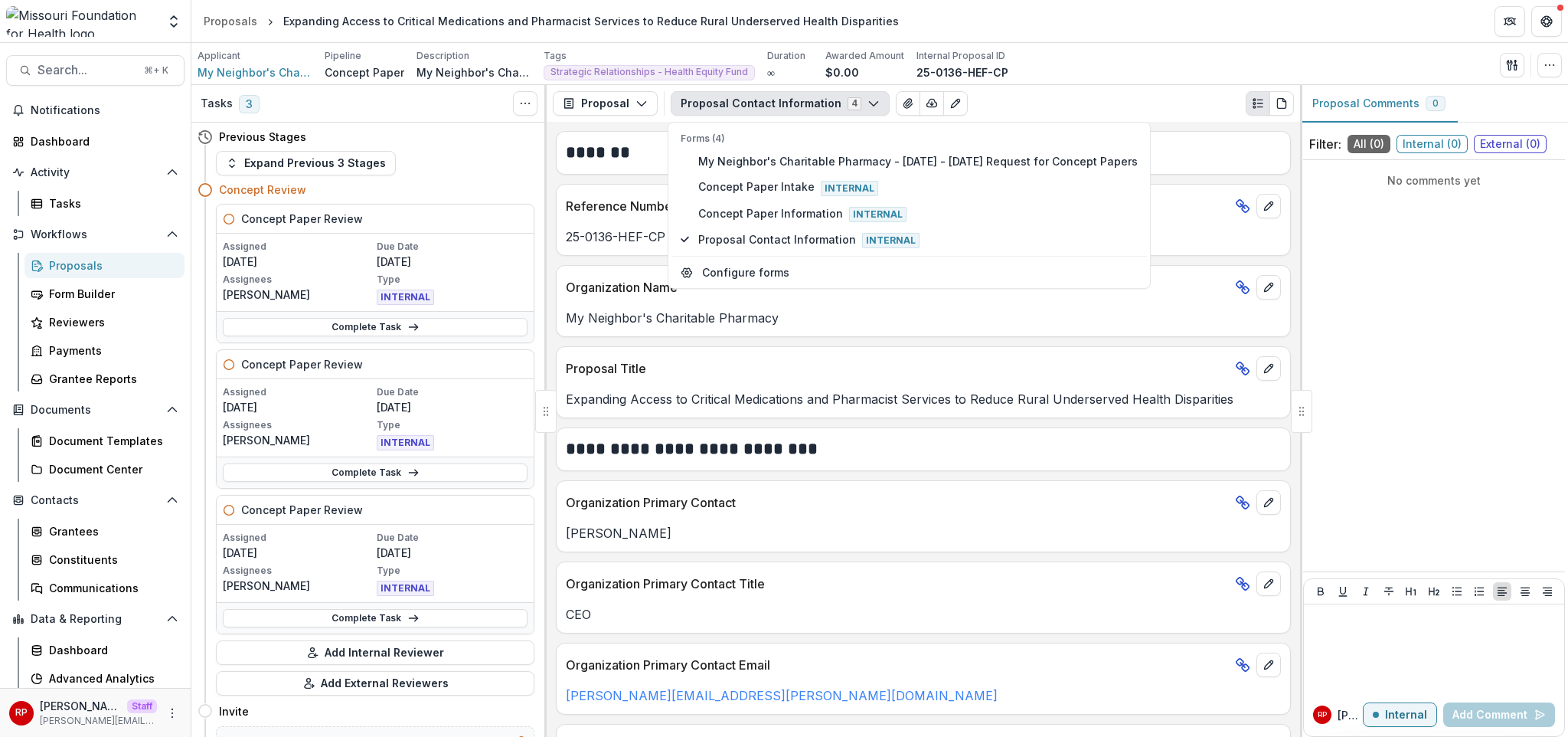
click at [780, 109] on button "Proposal Contact Information 4" at bounding box center [779, 103] width 219 height 25
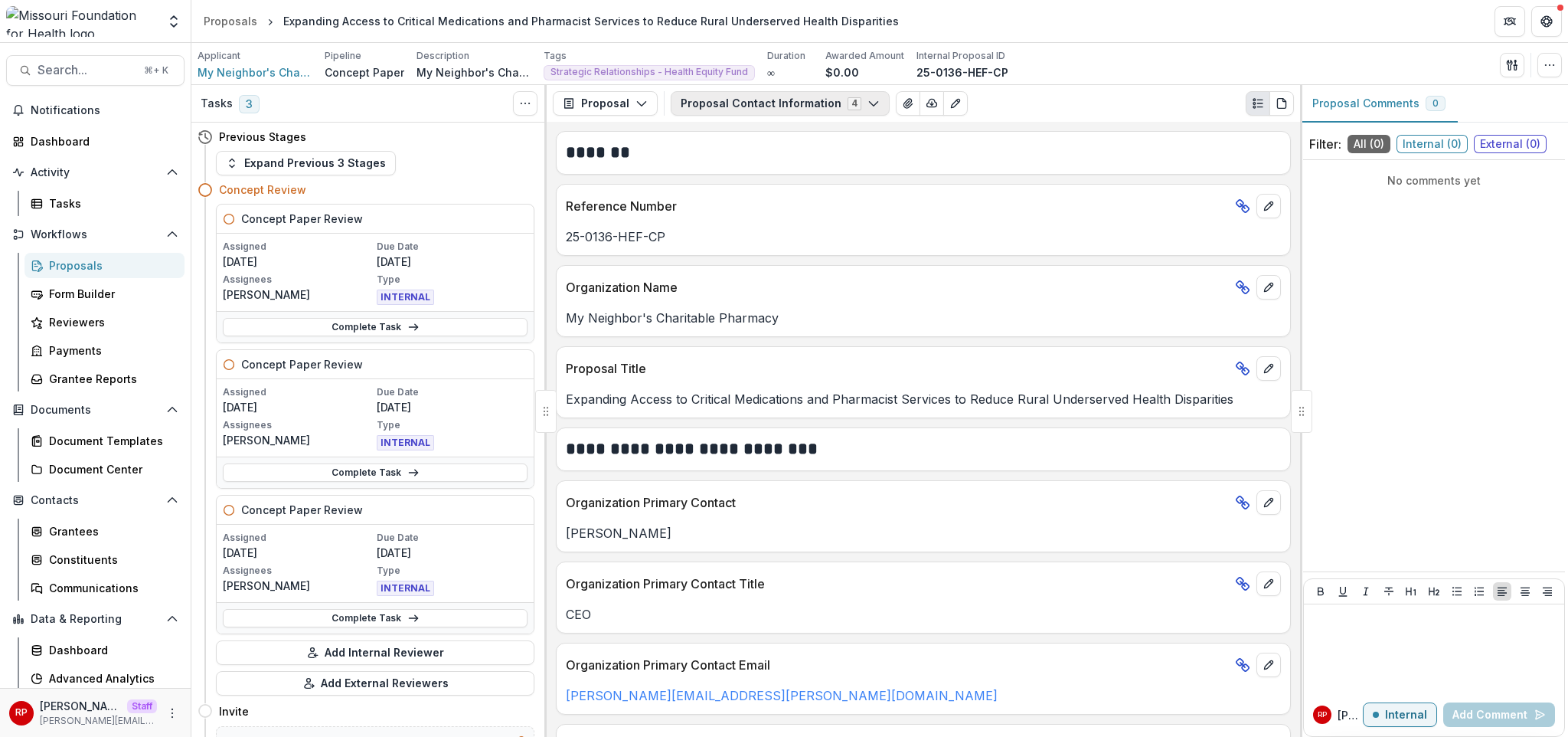
click at [801, 111] on button "Proposal Contact Information 4" at bounding box center [779, 103] width 219 height 25
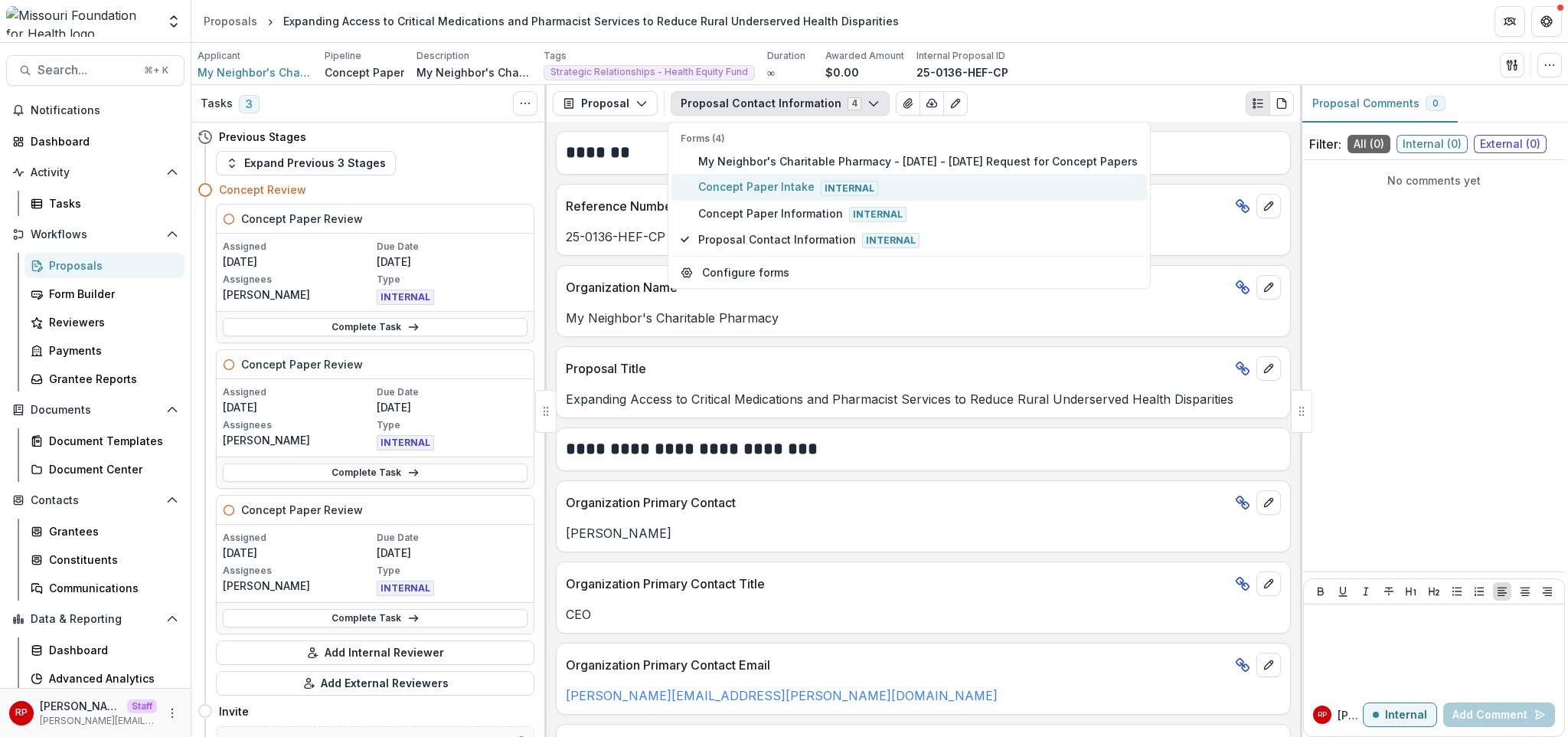
click at [797, 183] on span "Concept Paper Intake Internal" at bounding box center [918, 187] width 440 height 17
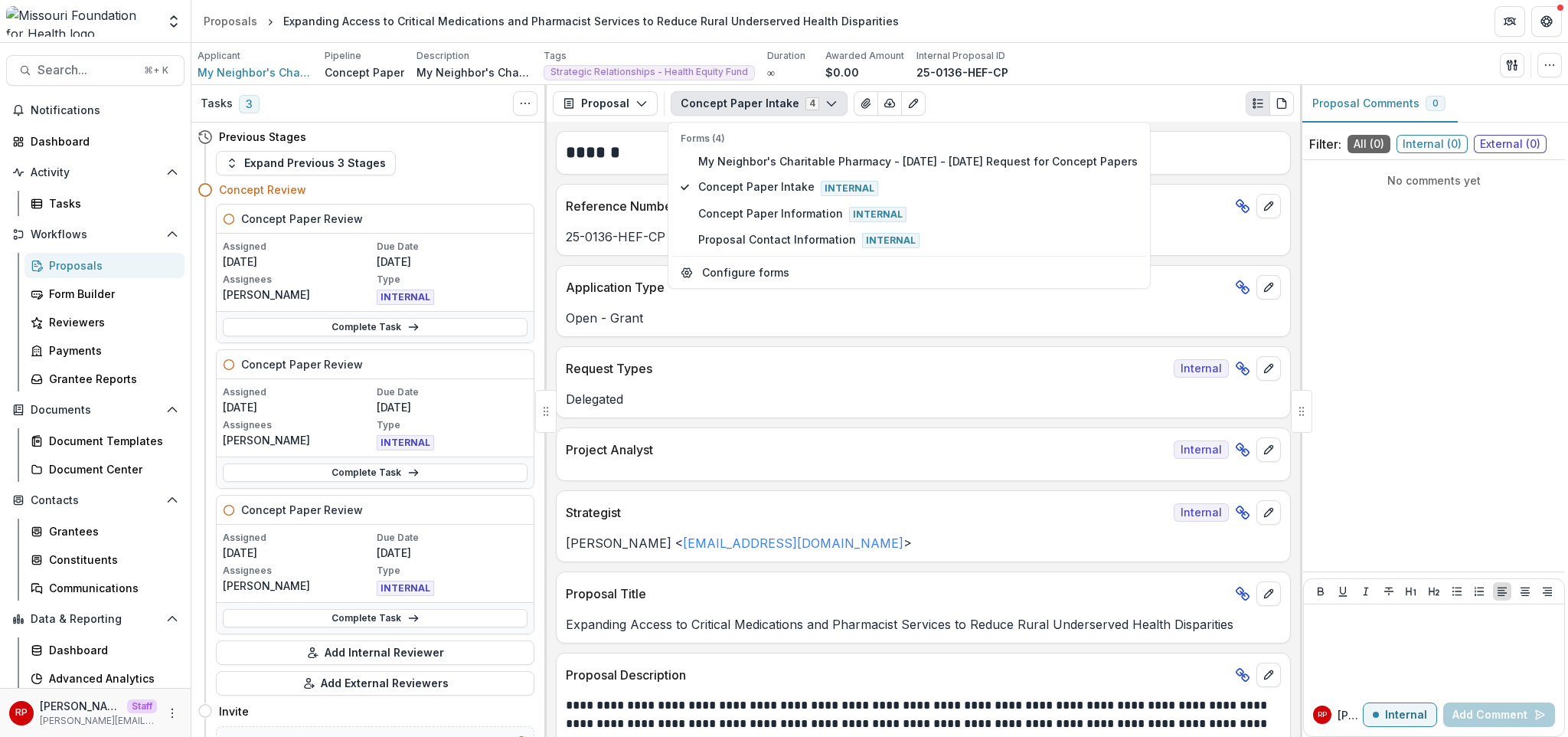
click at [764, 376] on p "Request Types" at bounding box center [866, 368] width 601 height 18
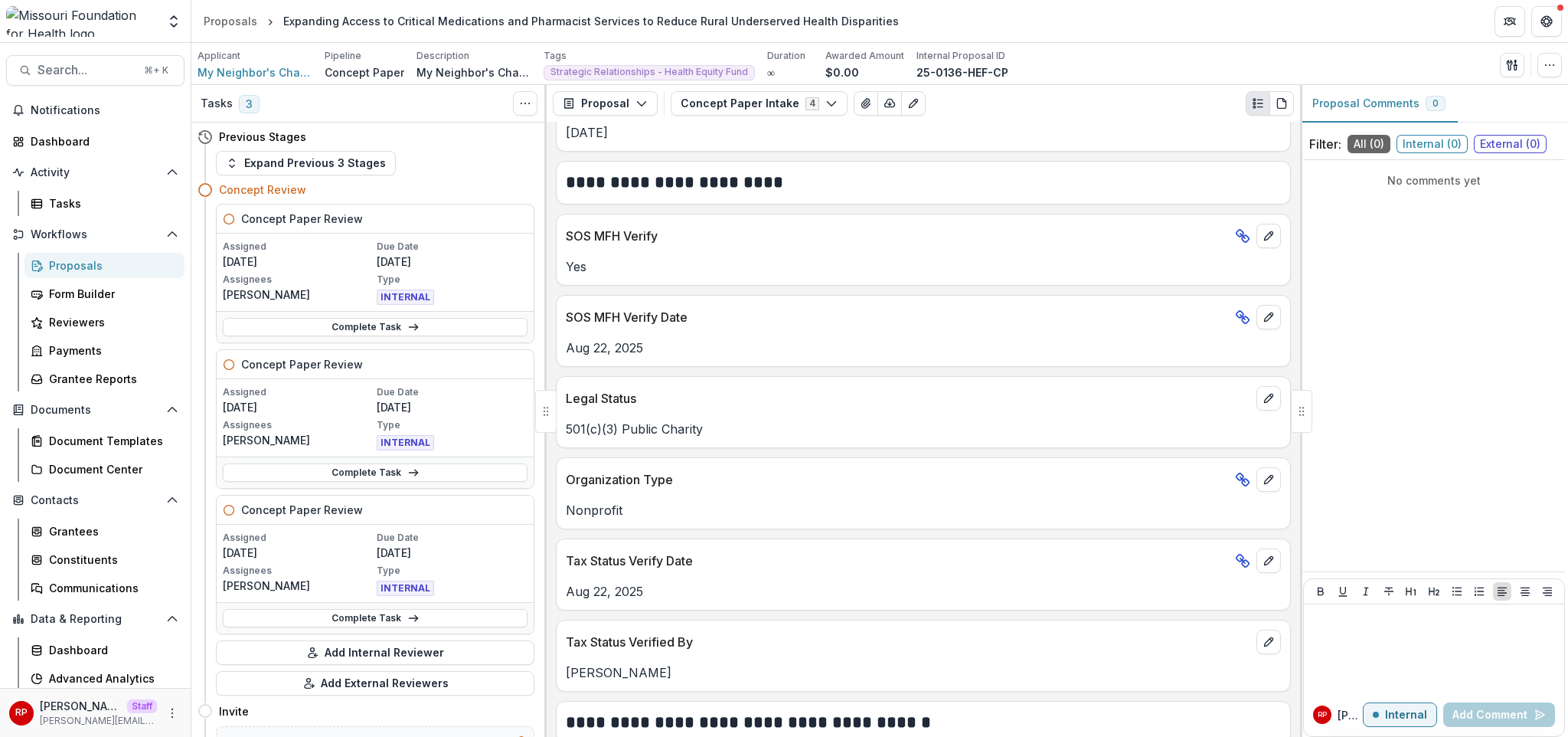
scroll to position [1500, 0]
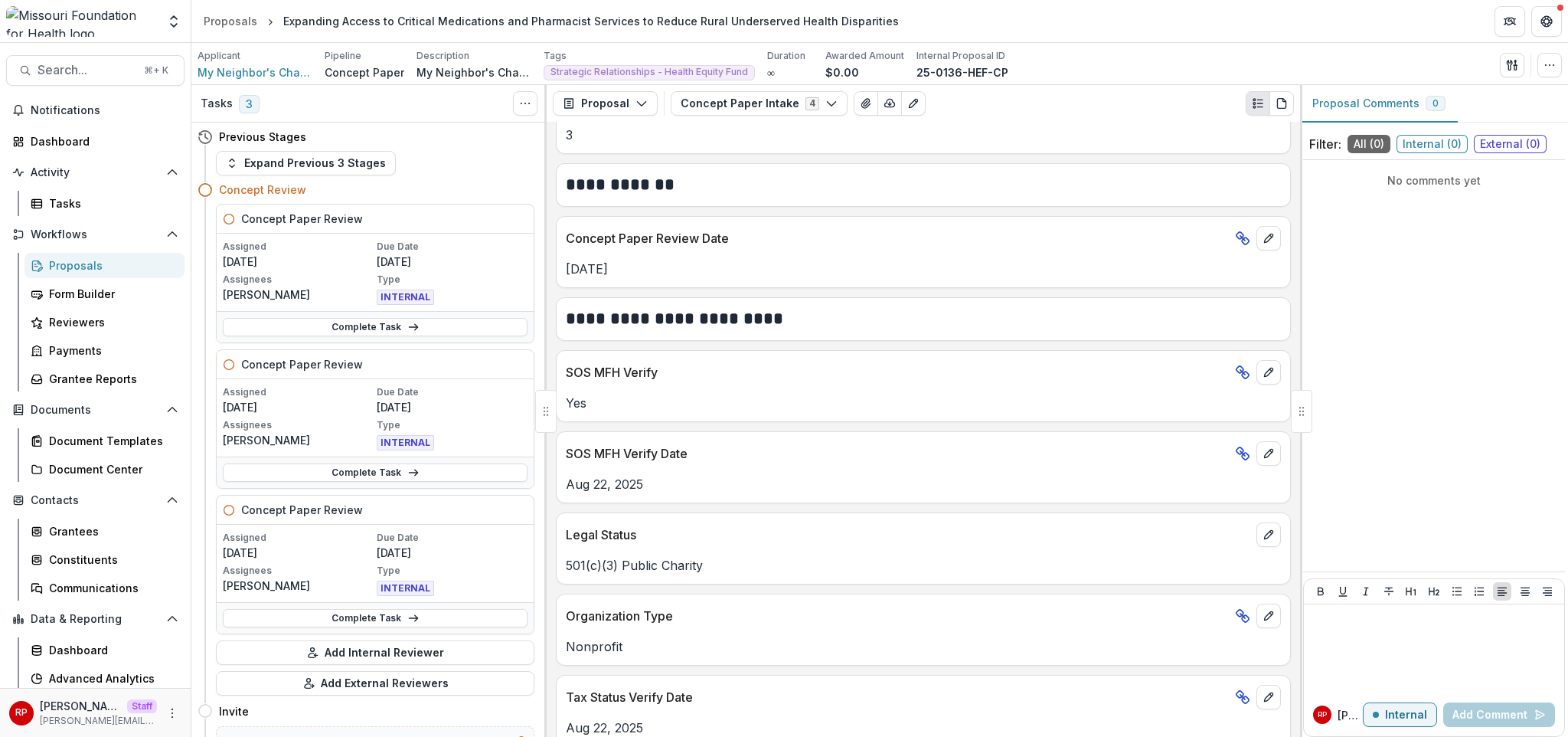
click at [886, 238] on p "Concept Paper Review Date" at bounding box center [898, 238] width 663 height 18
click at [1545, 69] on icon "button" at bounding box center [1549, 65] width 12 height 12
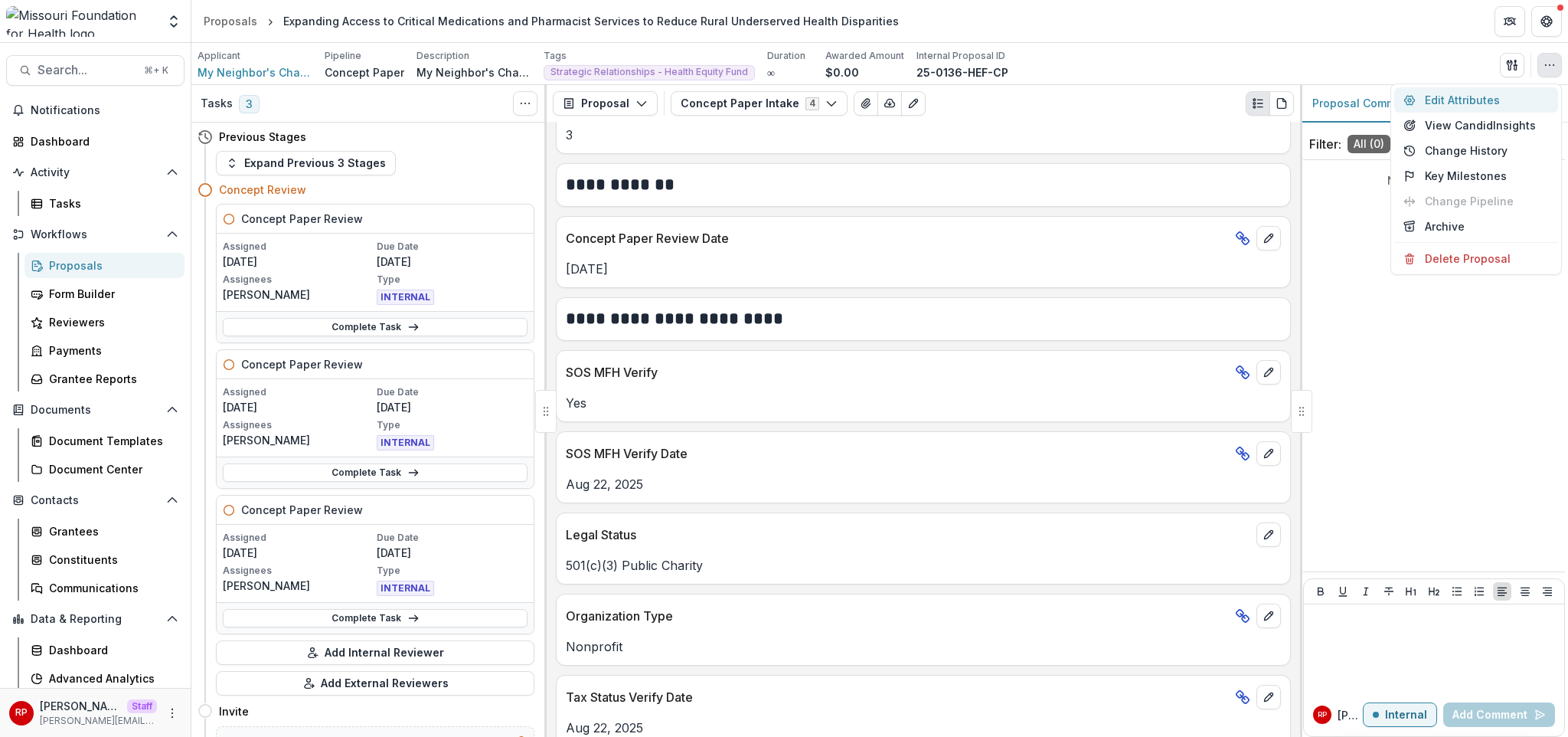
click at [1498, 96] on button "Edit Attributes" at bounding box center [1476, 100] width 164 height 26
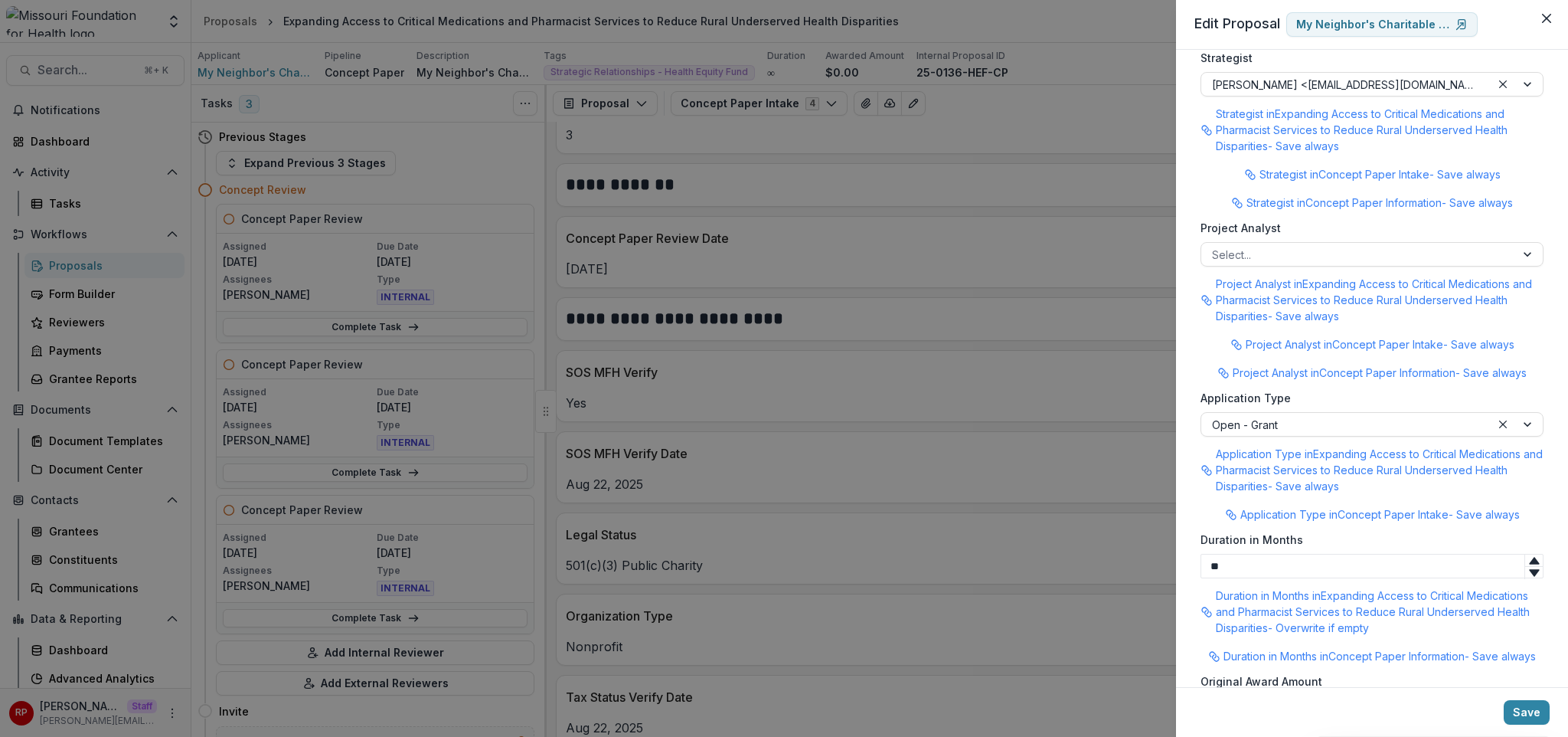
scroll to position [1677, 0]
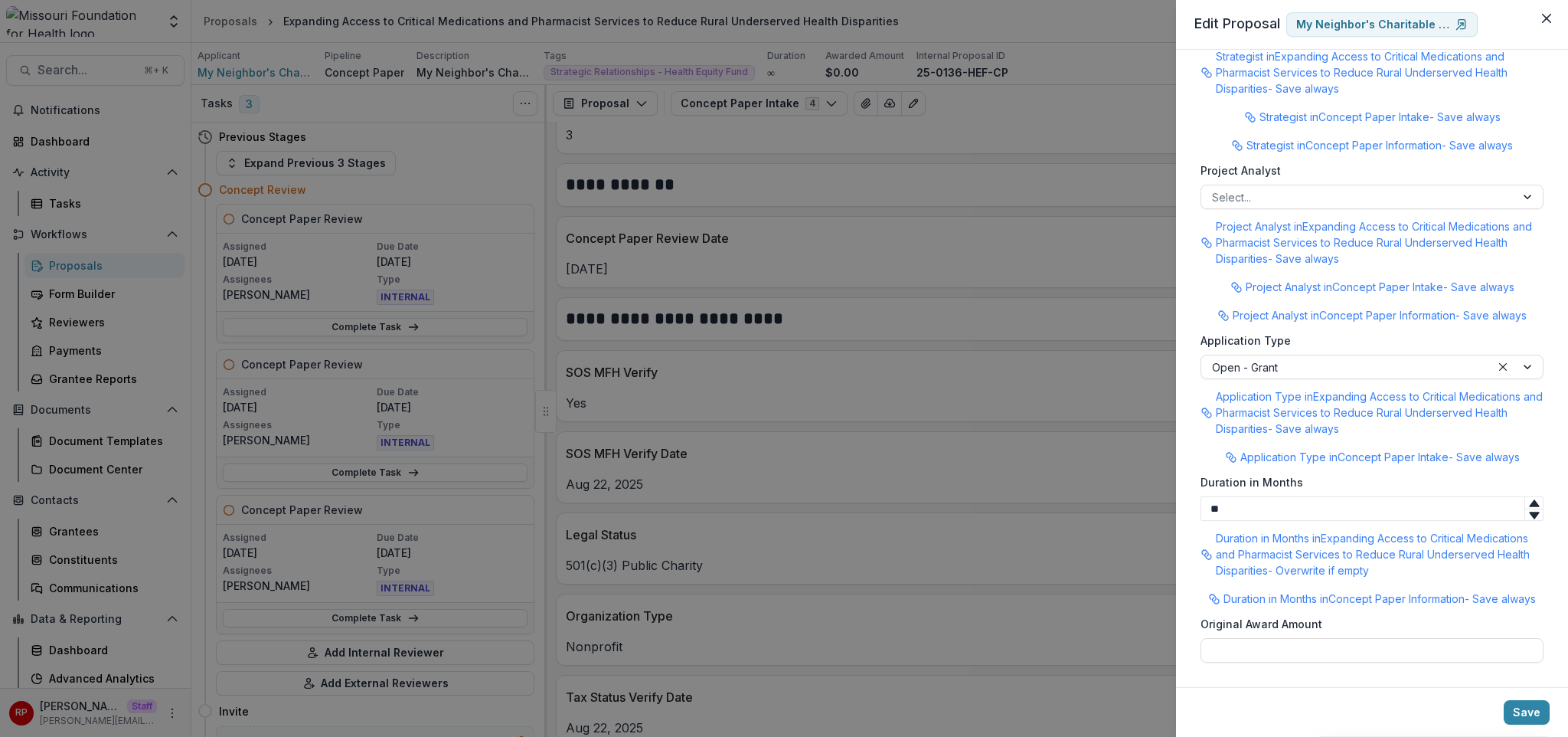
click at [681, 242] on div "**********" at bounding box center [784, 368] width 1568 height 737
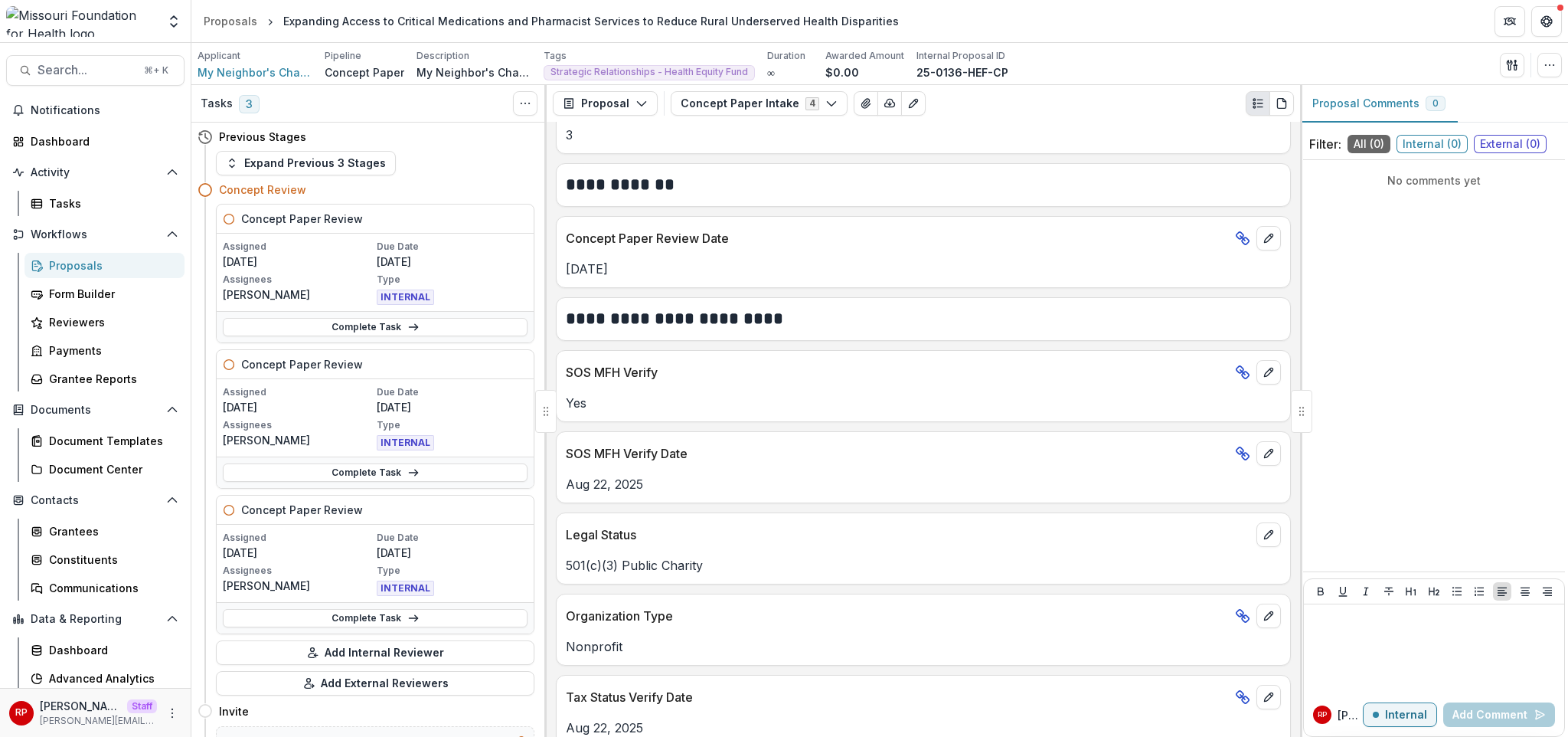
click at [780, 356] on div "SOS MFH Verify" at bounding box center [923, 368] width 734 height 34
click at [627, 240] on p "Concept Paper Review Date" at bounding box center [898, 238] width 663 height 18
drag, startPoint x: 627, startPoint y: 240, endPoint x: 634, endPoint y: 281, distance: 41.6
click at [634, 281] on div "Concept Paper Review Date Oct 13, 2025" at bounding box center [923, 252] width 735 height 72
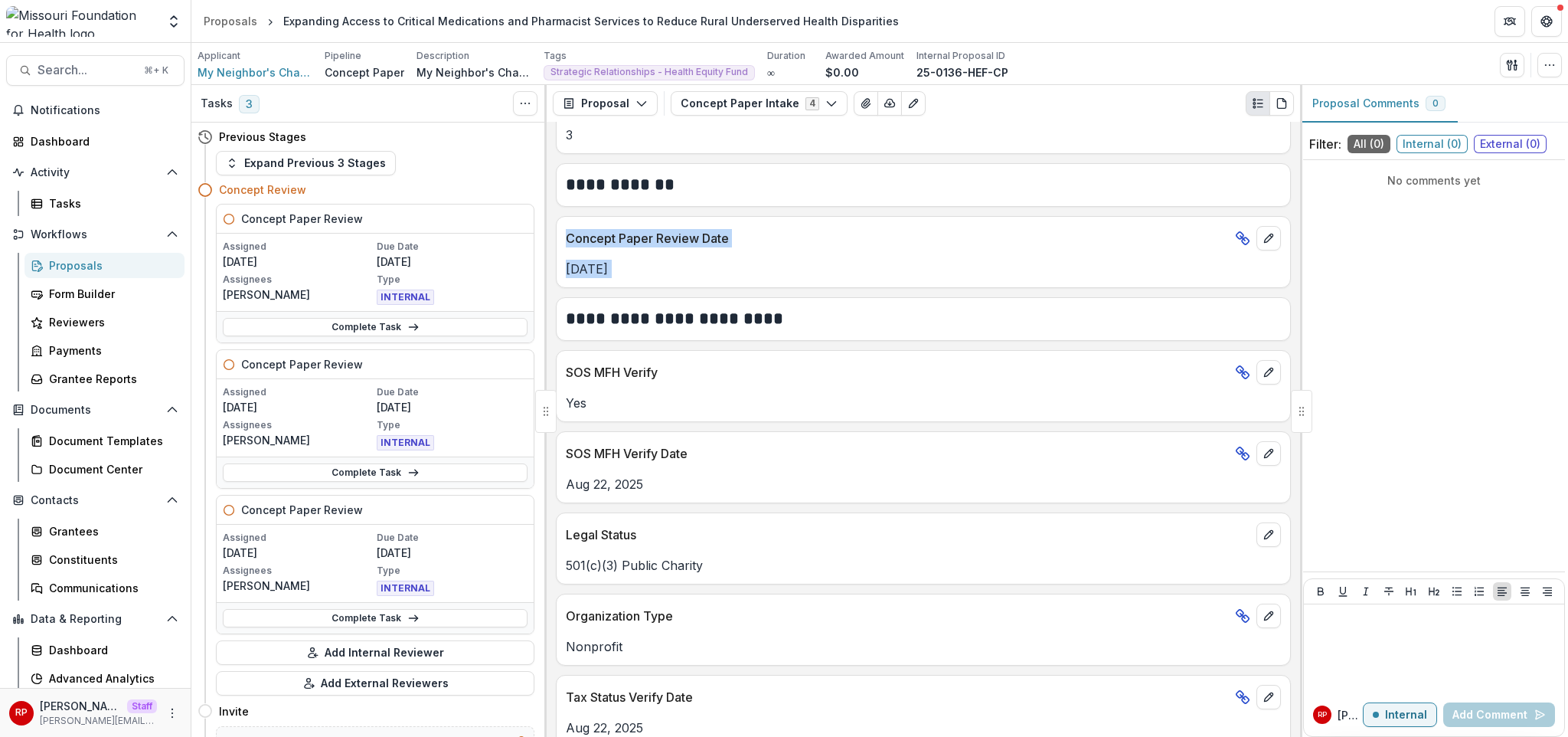
click at [908, 266] on p "Oct 13, 2025" at bounding box center [923, 268] width 715 height 18
click at [777, 102] on button "Concept Paper Intake 4" at bounding box center [758, 103] width 177 height 25
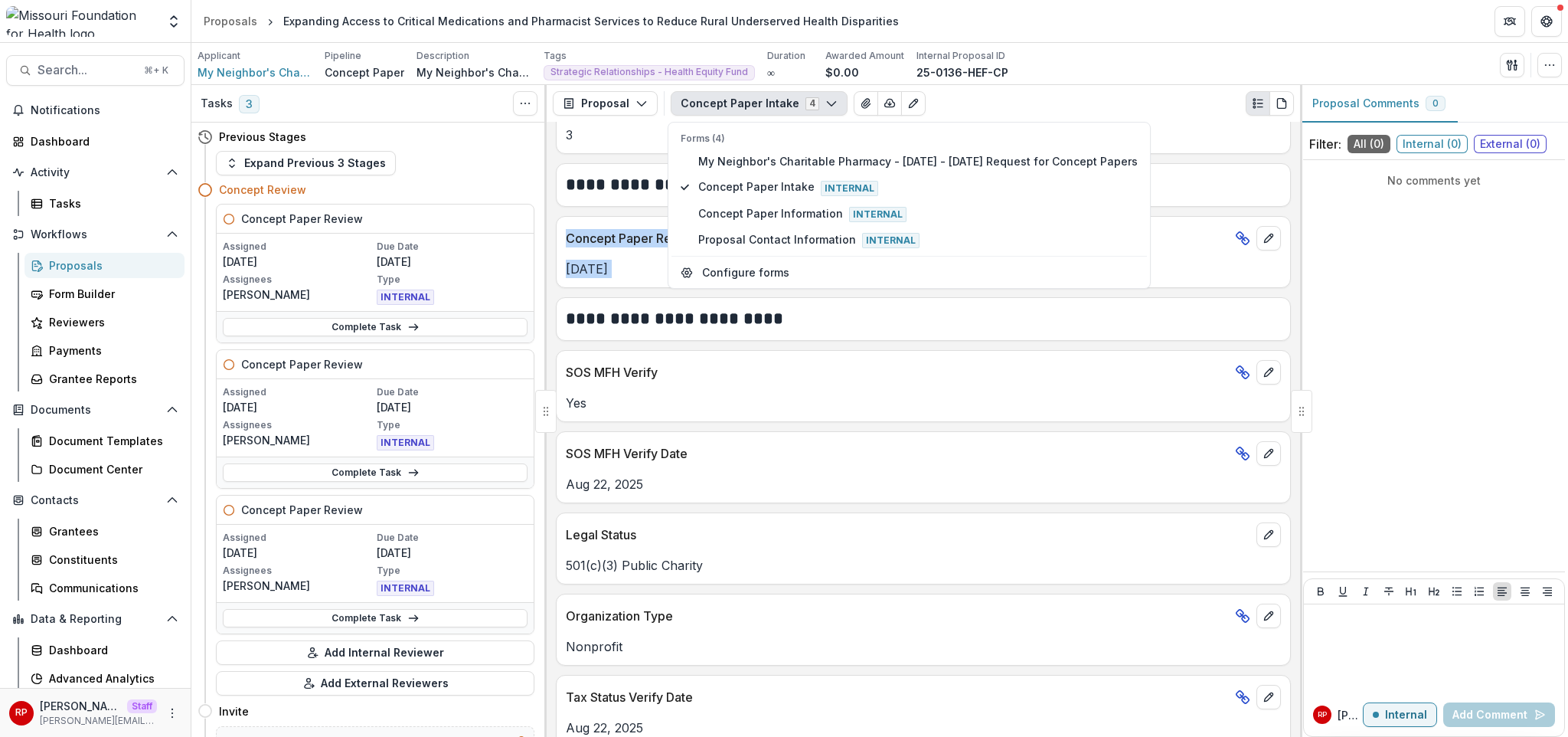
click at [777, 102] on button "Concept Paper Intake 4" at bounding box center [758, 103] width 177 height 25
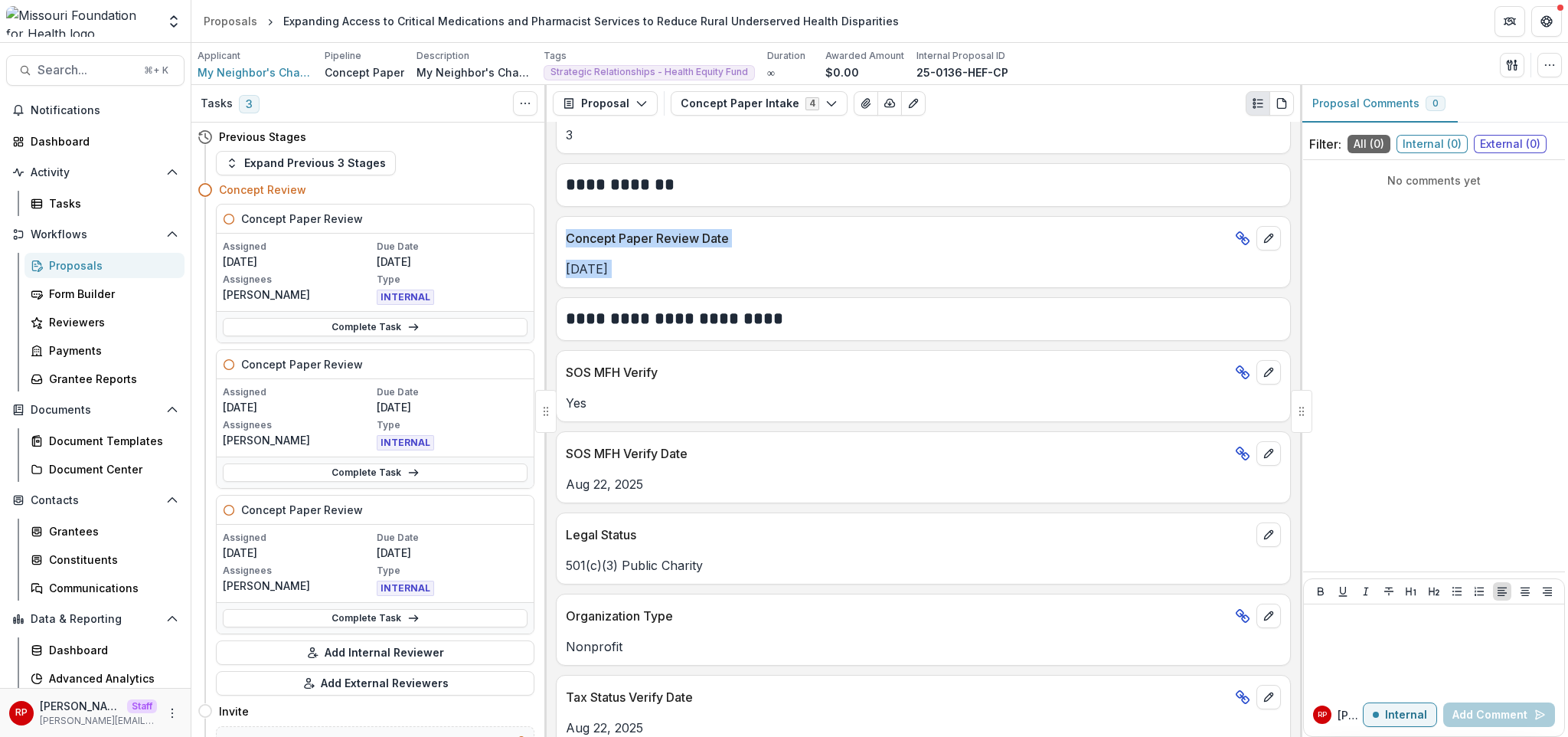
click at [830, 286] on div "Concept Paper Review Date Oct 13, 2025" at bounding box center [923, 252] width 735 height 72
click at [688, 242] on p "Concept Paper Review Date" at bounding box center [898, 238] width 663 height 18
drag, startPoint x: 688, startPoint y: 242, endPoint x: 703, endPoint y: 264, distance: 26.6
click at [703, 264] on div "Concept Paper Review Date Oct 13, 2025" at bounding box center [923, 252] width 735 height 72
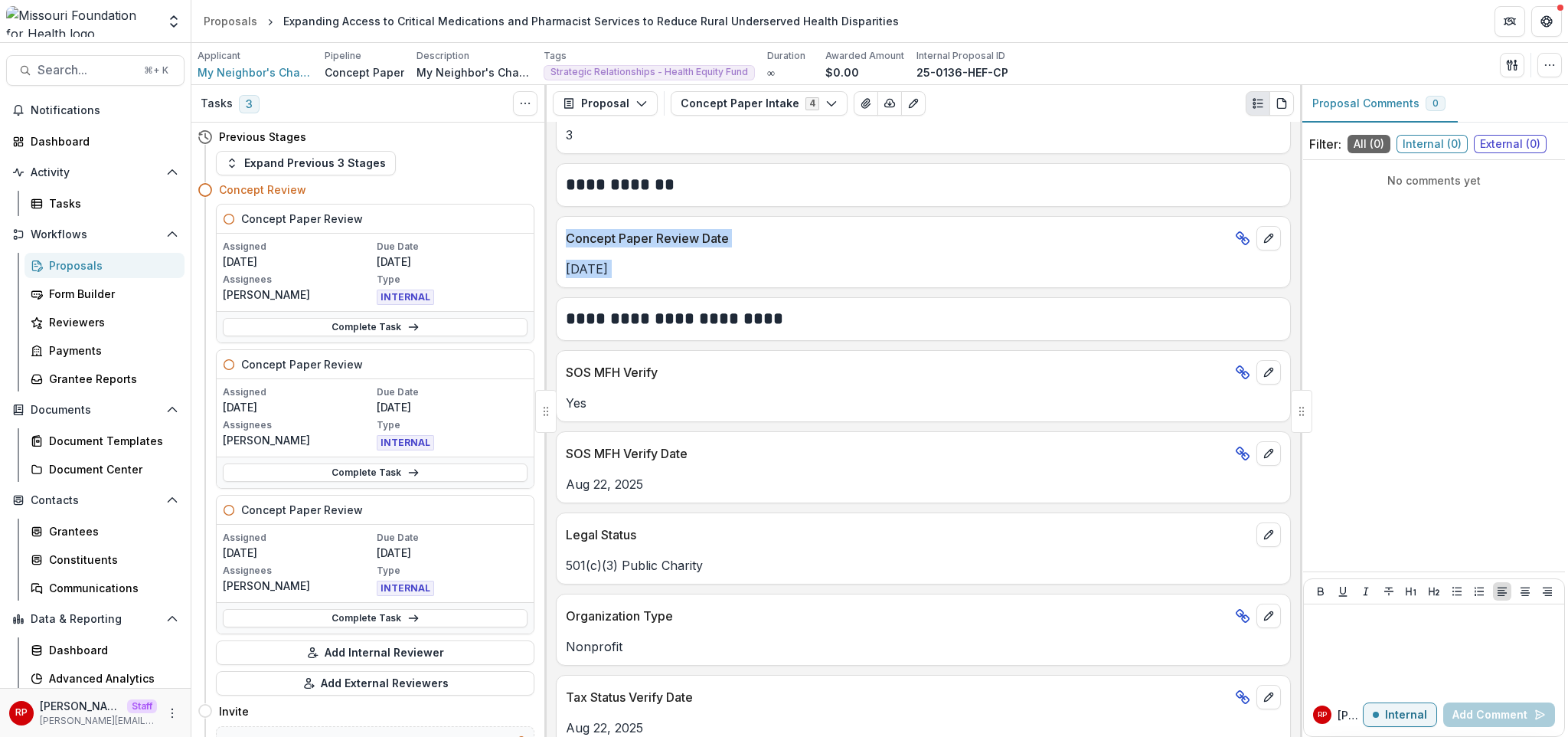
click at [703, 264] on p "Oct 13, 2025" at bounding box center [923, 268] width 715 height 18
click at [742, 109] on button "Concept Paper Intake 4" at bounding box center [758, 103] width 177 height 25
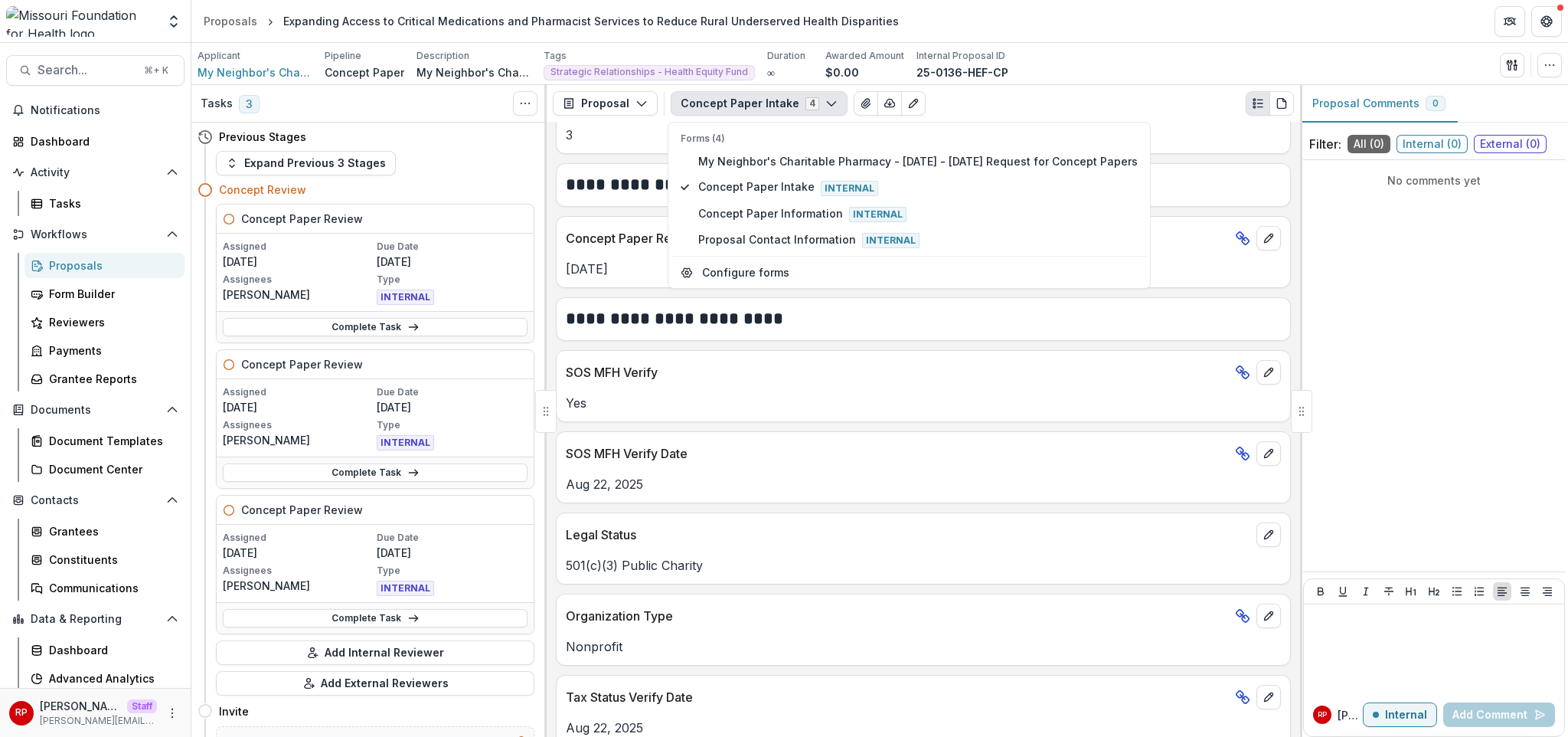
click at [744, 105] on button "Concept Paper Intake 4" at bounding box center [758, 103] width 177 height 25
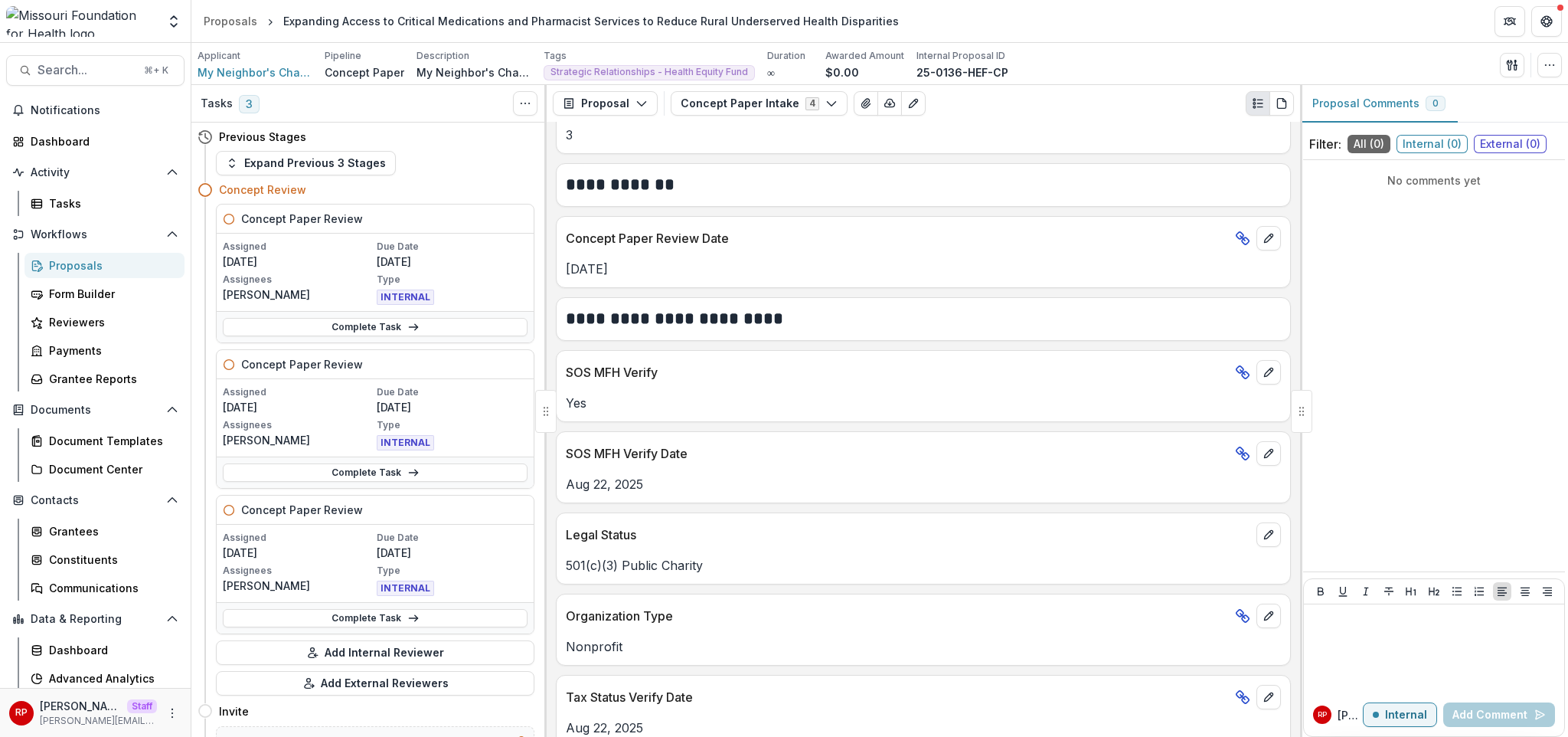
click at [779, 245] on p "Concept Paper Review Date" at bounding box center [898, 238] width 663 height 18
click at [758, 315] on h2 "**********" at bounding box center [921, 319] width 710 height 24
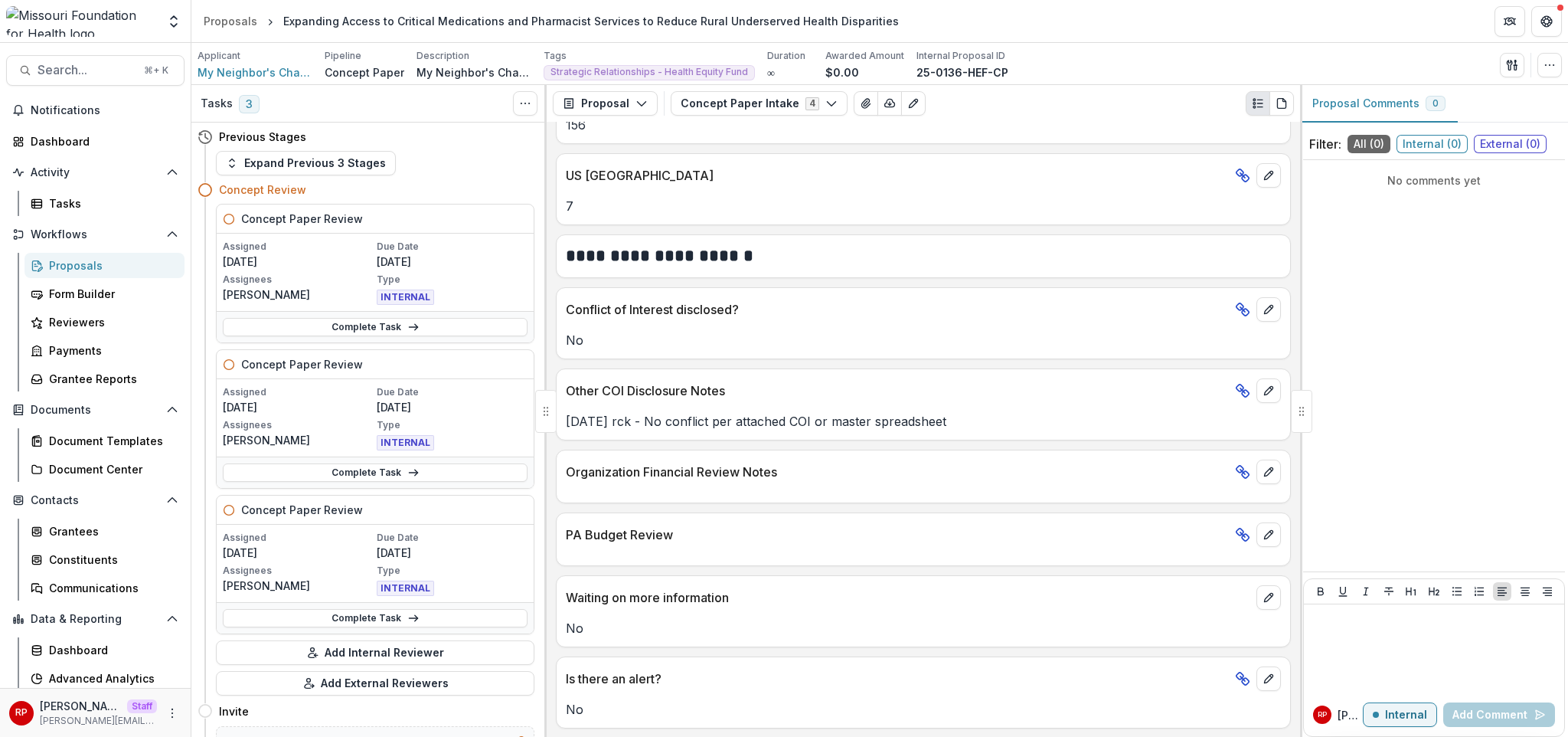
scroll to position [2400, 0]
click at [987, 253] on h2 "**********" at bounding box center [921, 256] width 710 height 24
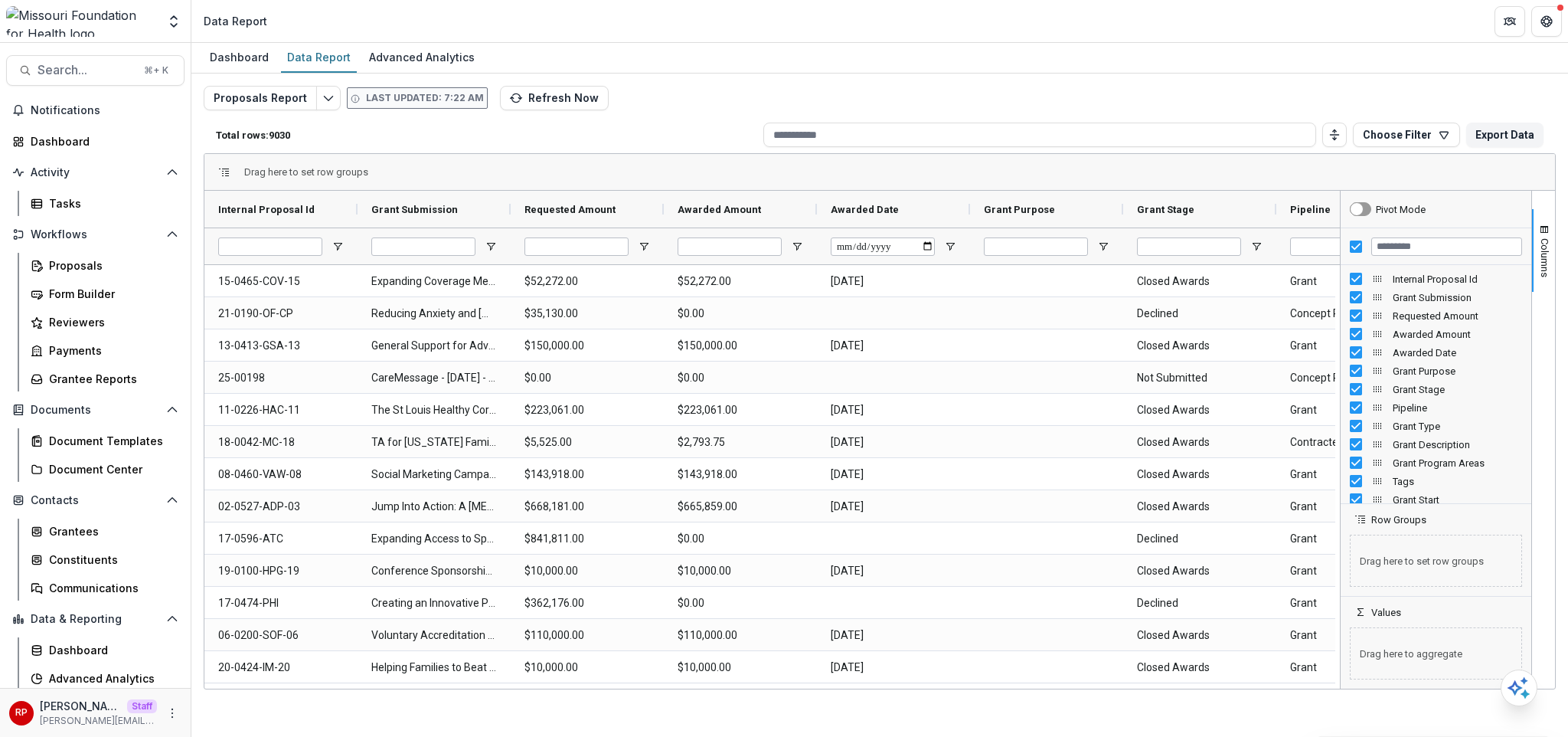
click at [991, 102] on div "Proposals Report Last updated: 7:22 AM Refresh Now Total rows: 9030 Choose Filt…" at bounding box center [879, 368] width 1352 height 566
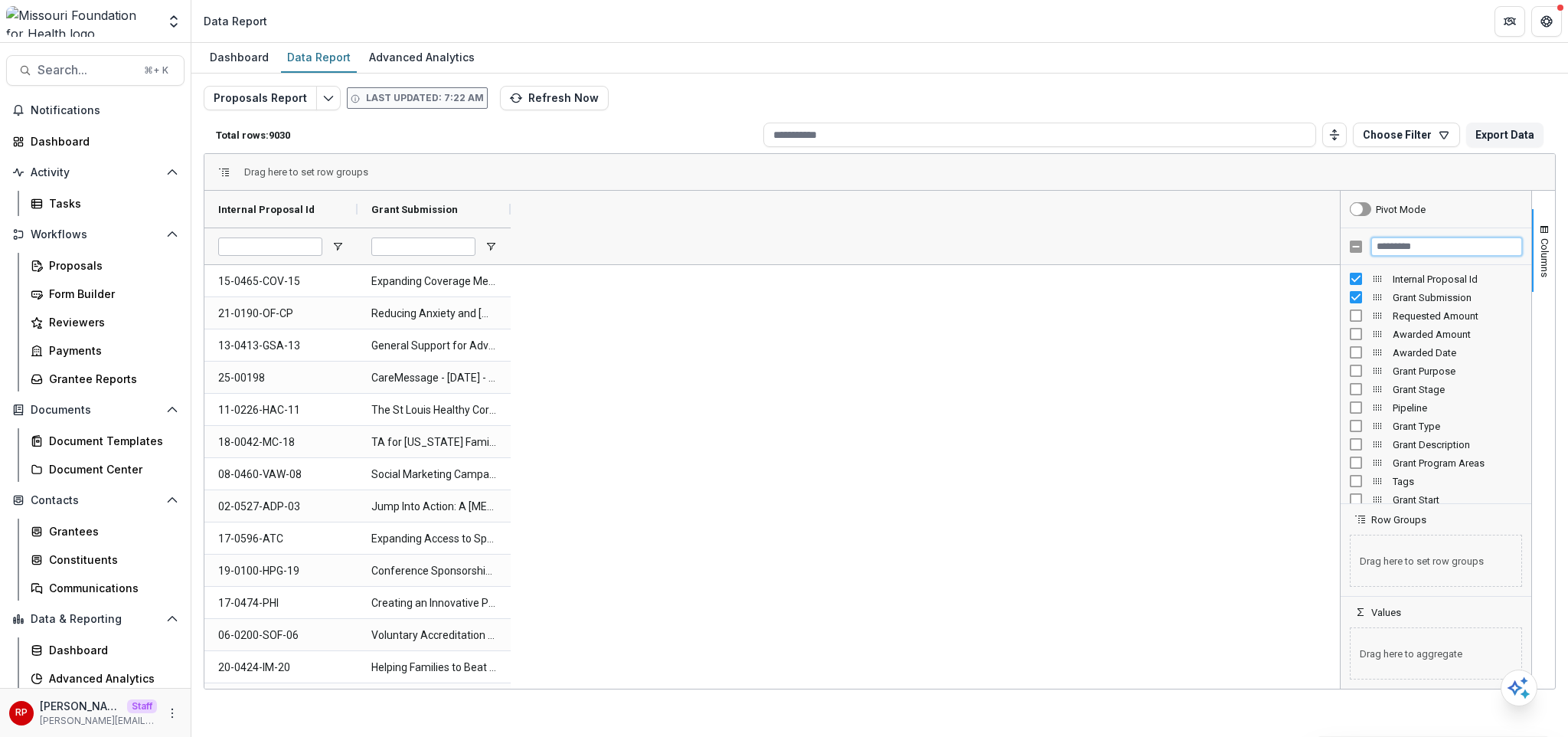
click at [1415, 252] on input "Filter Columns Input" at bounding box center [1446, 246] width 151 height 18
click at [1385, 148] on div "Total rows: 9030 Choose Filter Personal Filters Team Filters Temelio Filters No…" at bounding box center [879, 135] width 1352 height 37
click at [1417, 240] on input "Filter Columns Input" at bounding box center [1446, 246] width 151 height 18
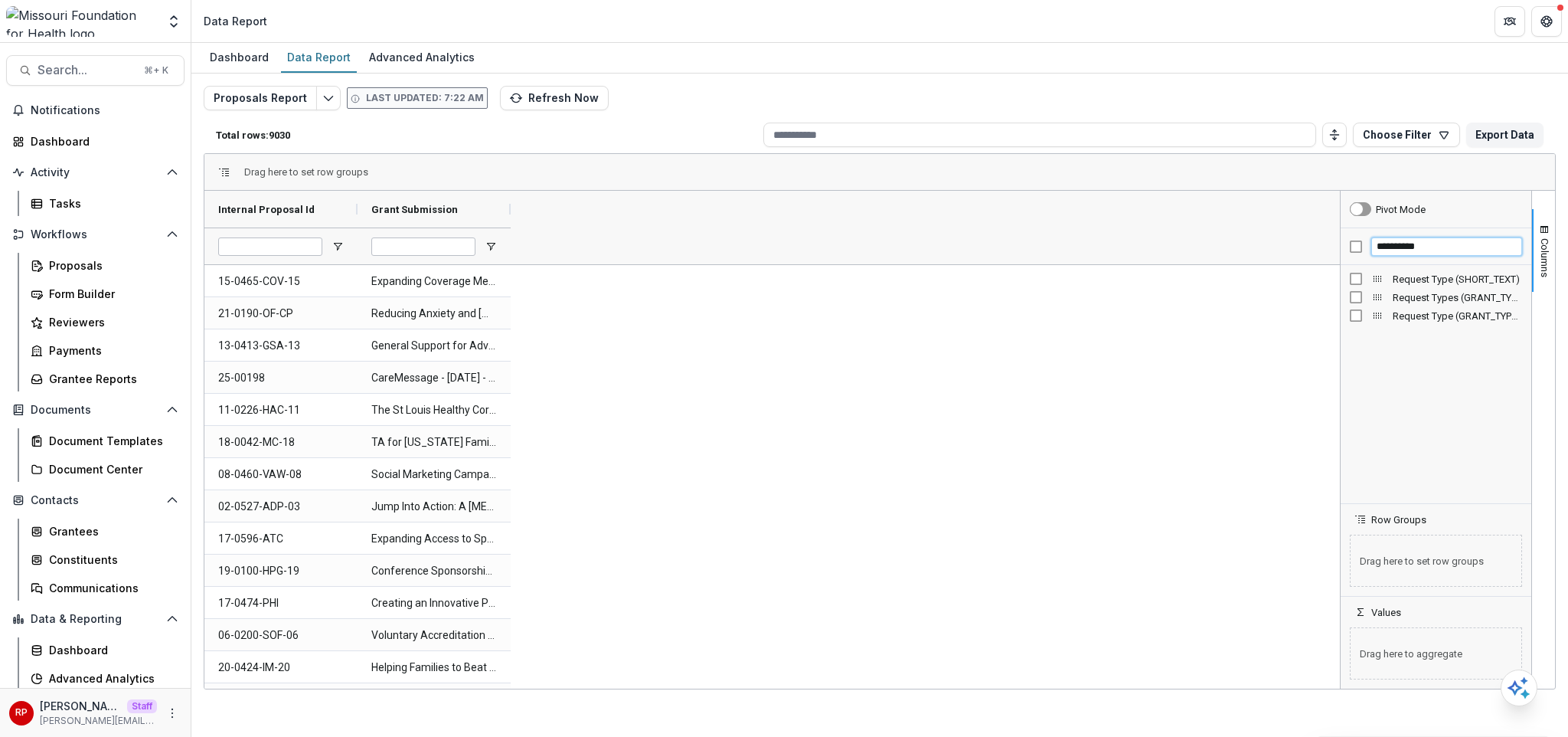
type input "**********"
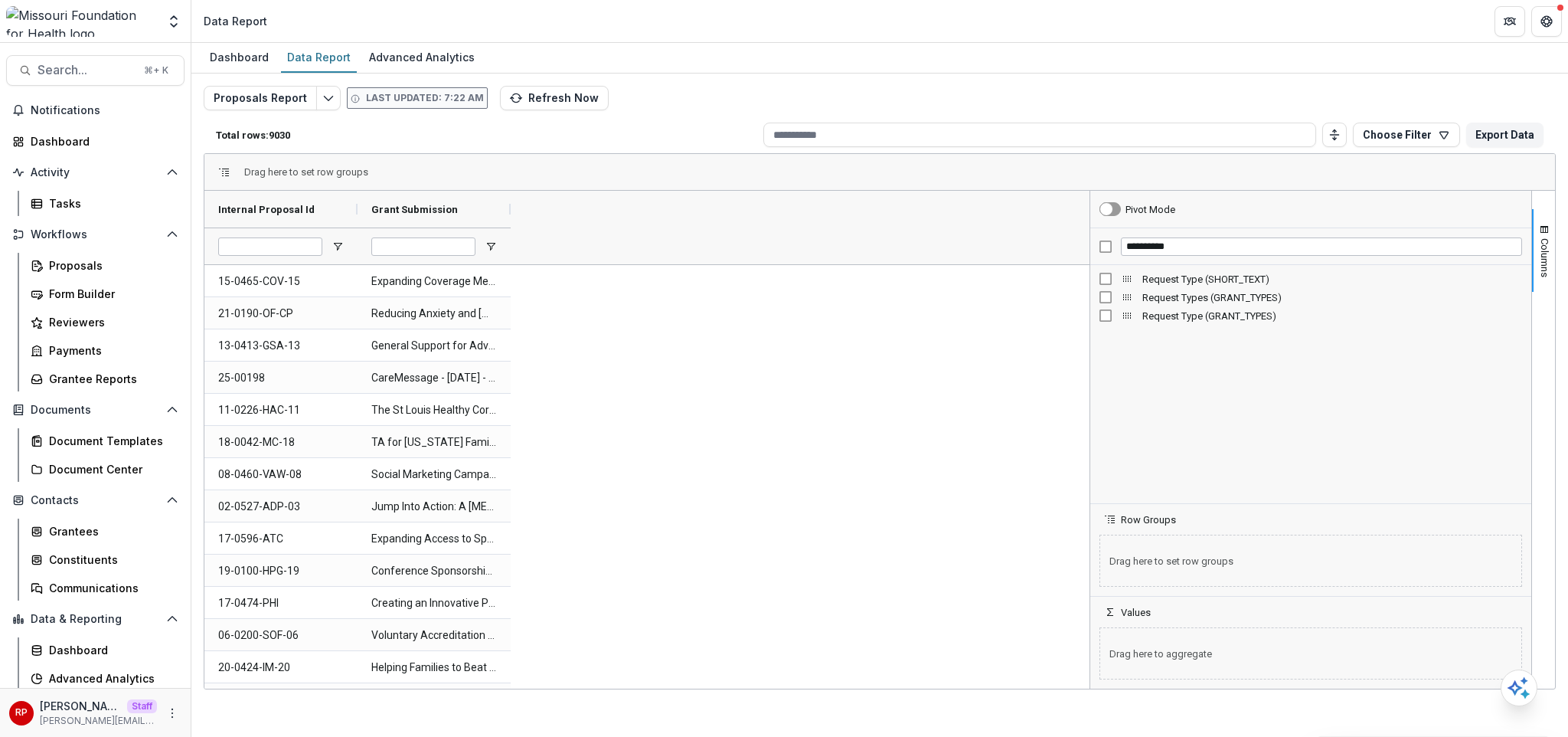
drag, startPoint x: 1338, startPoint y: 389, endPoint x: 1088, endPoint y: 390, distance: 250.0
click at [1088, 390] on div at bounding box center [1090, 439] width 4 height 497
drag, startPoint x: 664, startPoint y: 211, endPoint x: 738, endPoint y: 217, distance: 74.2
click at [734, 217] on div at bounding box center [734, 209] width 6 height 37
drag, startPoint x: 887, startPoint y: 215, endPoint x: 991, endPoint y: 215, distance: 104.0
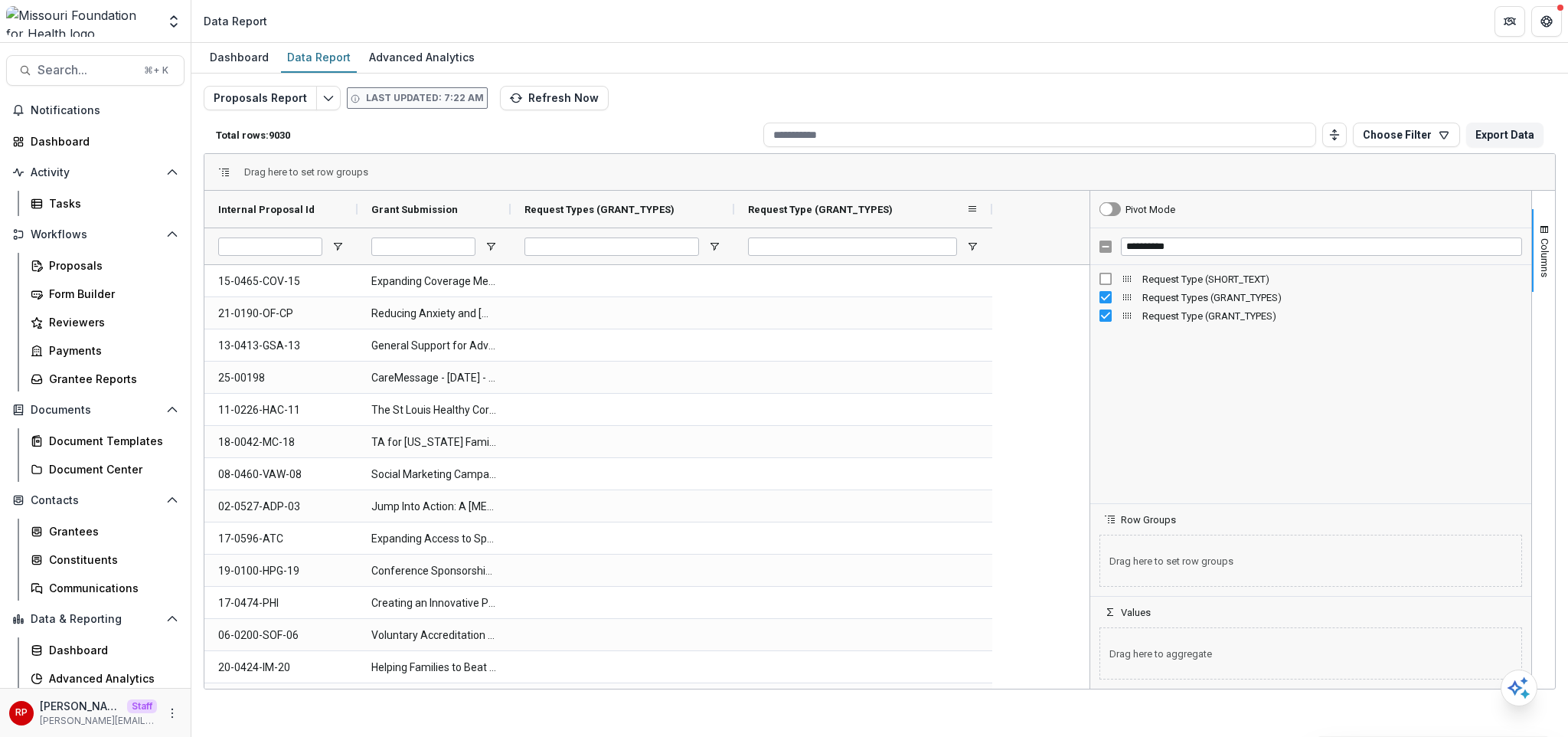
click at [991, 215] on div at bounding box center [992, 209] width 6 height 37
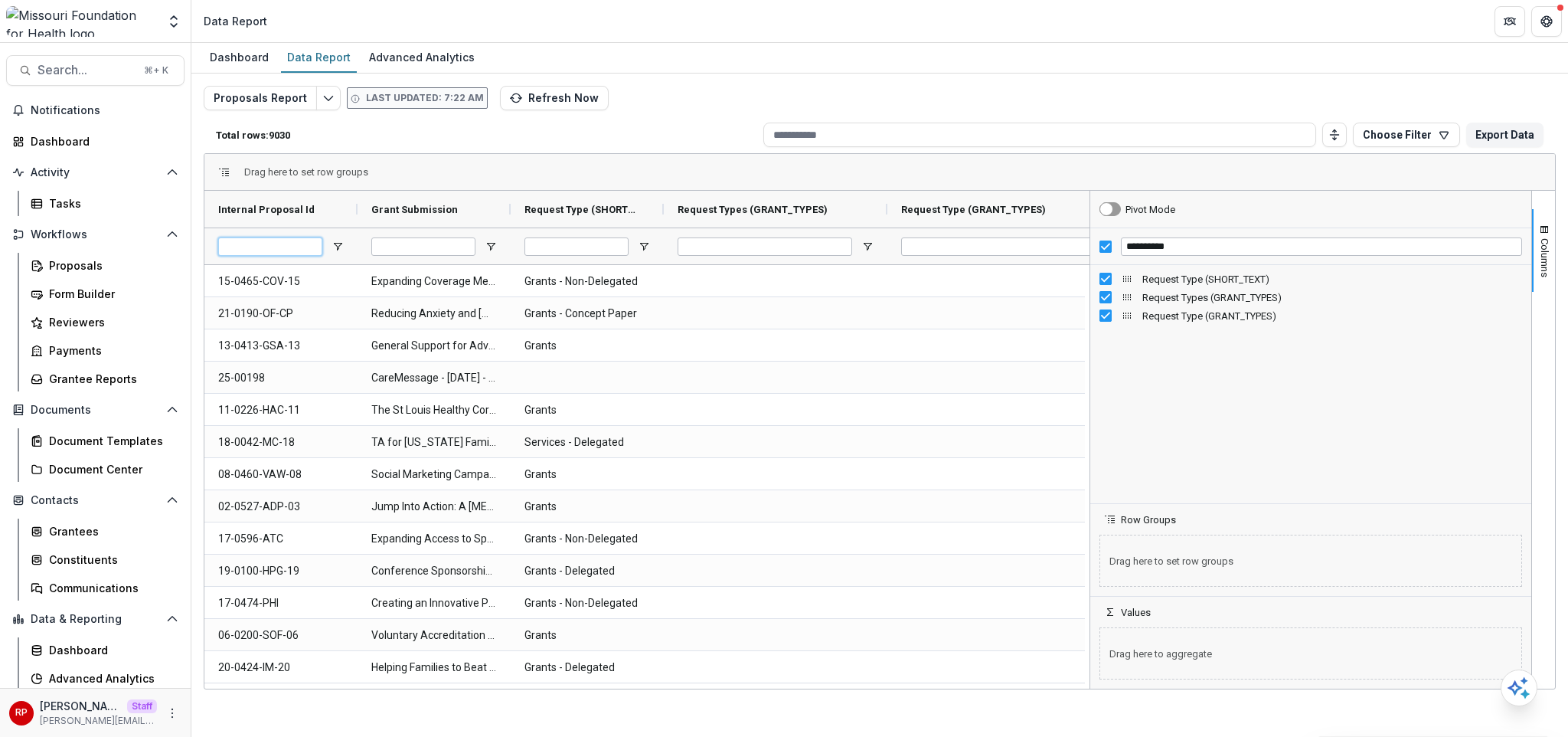
click at [281, 252] on input "Internal Proposal Id Filter Input" at bounding box center [270, 246] width 104 height 18
paste input "**********"
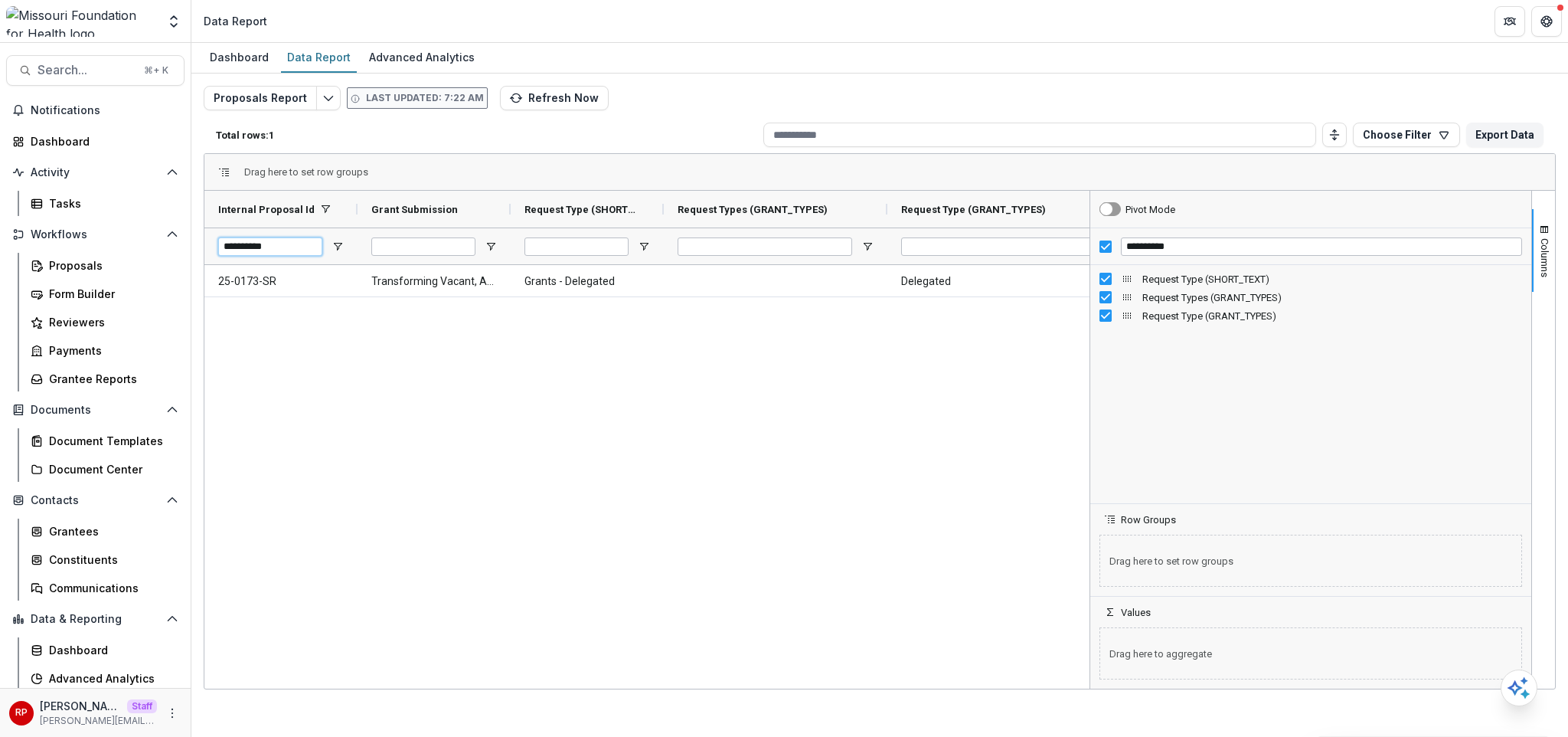
type input "**********"
click at [264, 248] on input "**********" at bounding box center [270, 246] width 104 height 18
click at [263, 248] on input "**********" at bounding box center [270, 246] width 104 height 18
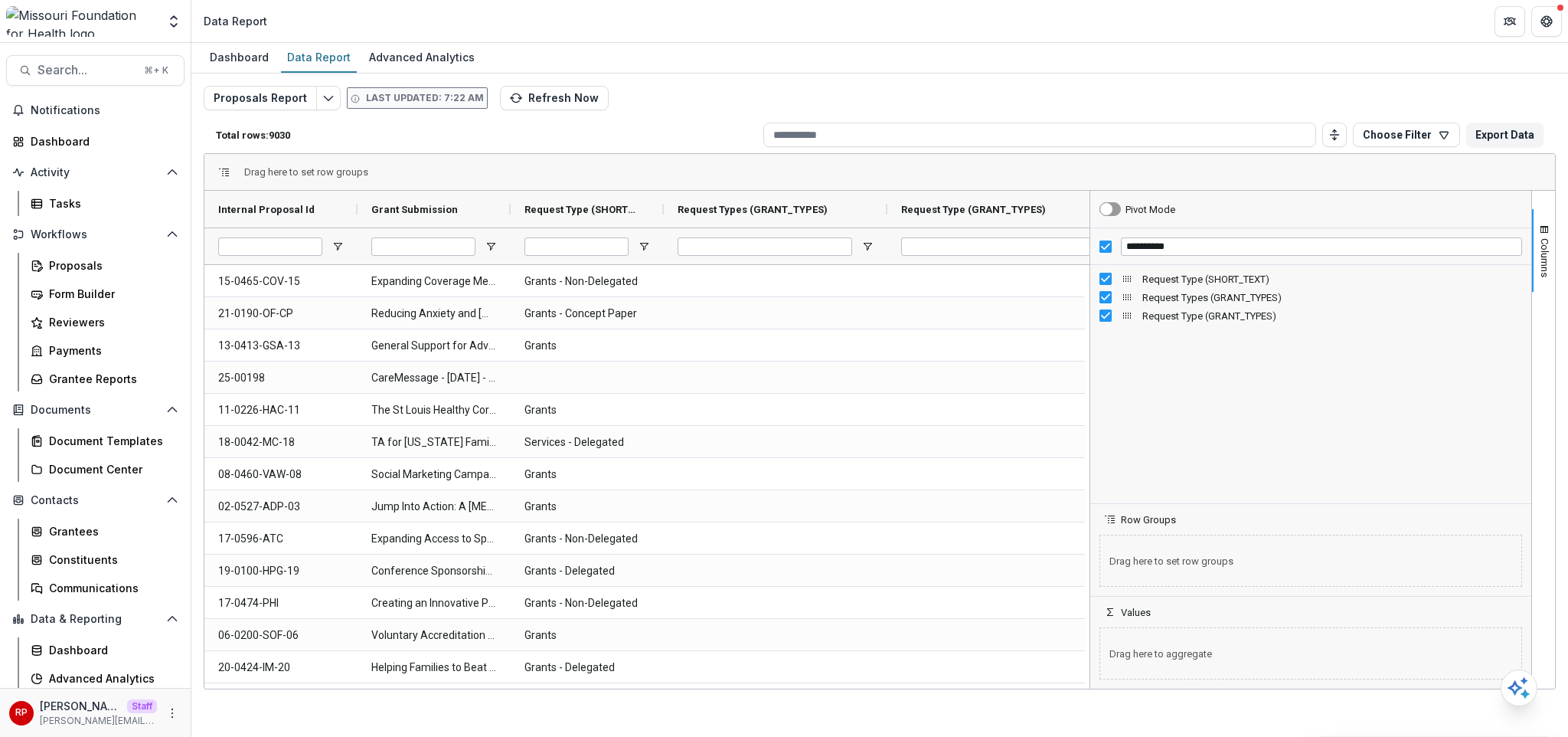
click at [845, 83] on div "Proposals Report Last updated: 7:22 AM Refresh Now Total rows: 9030 Choose Filt…" at bounding box center [879, 363] width 1377 height 579
click at [838, 78] on div "Proposals Report Last updated: 7:22 AM Refresh Now Total rows: 9030 Choose Filt…" at bounding box center [879, 363] width 1377 height 579
click at [308, 249] on input "Internal Proposal Id Filter Input" at bounding box center [270, 246] width 104 height 18
paste input "**********"
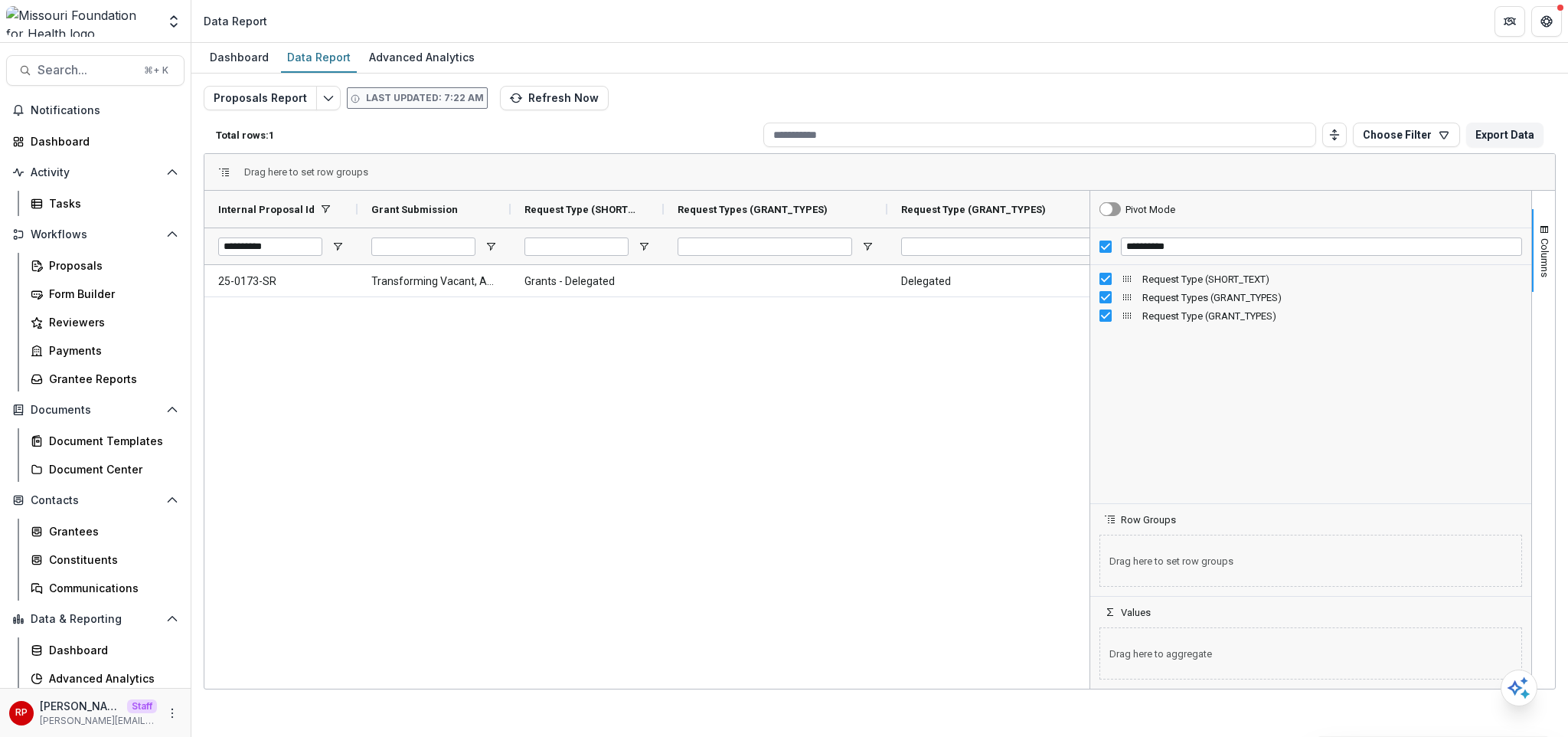
click at [747, 342] on div "25-0173-SR Transforming Vacant, Abandoned, and Deteriorated (VAD) Properties th…" at bounding box center [646, 474] width 885 height 419
click at [289, 248] on input "**********" at bounding box center [270, 246] width 104 height 18
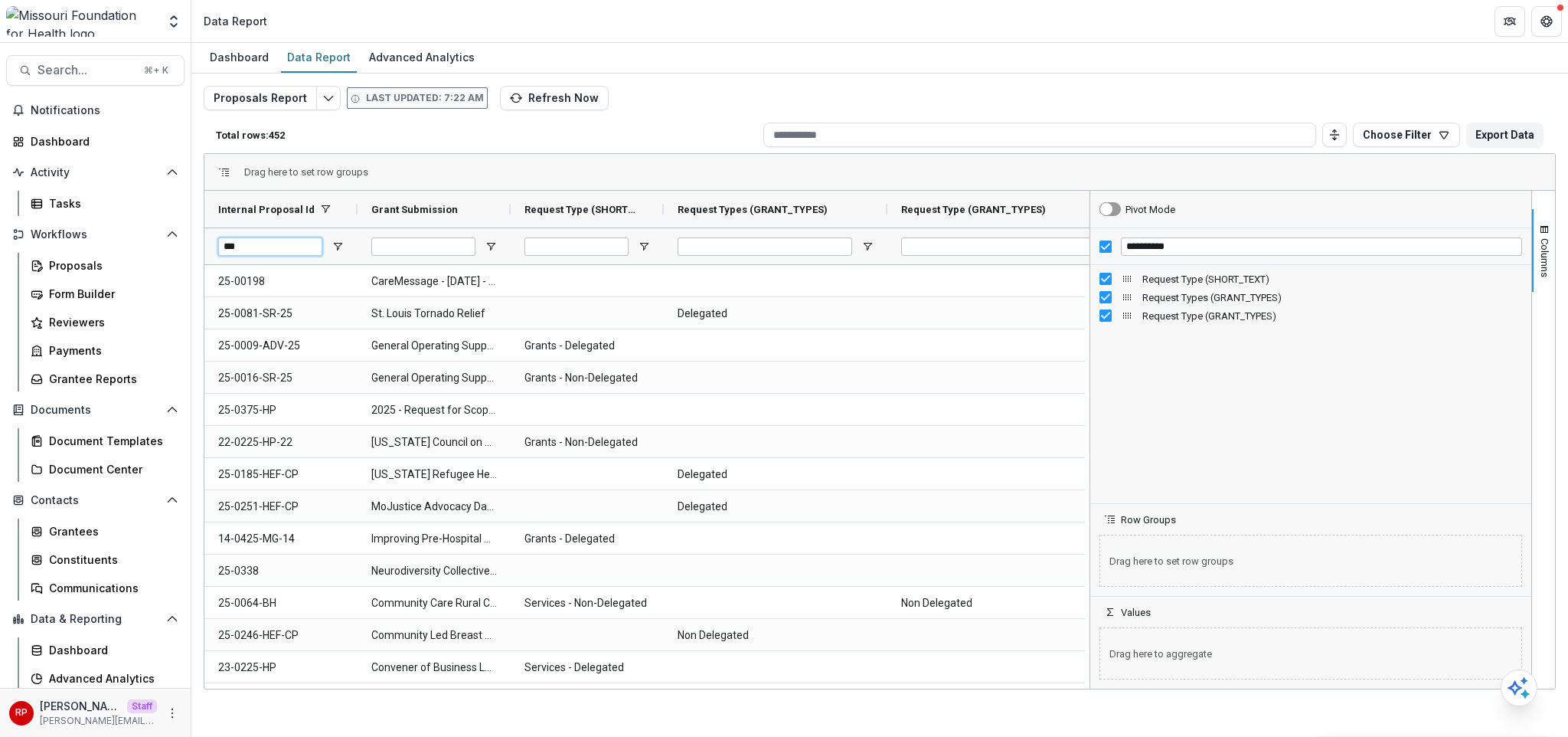
type input "**"
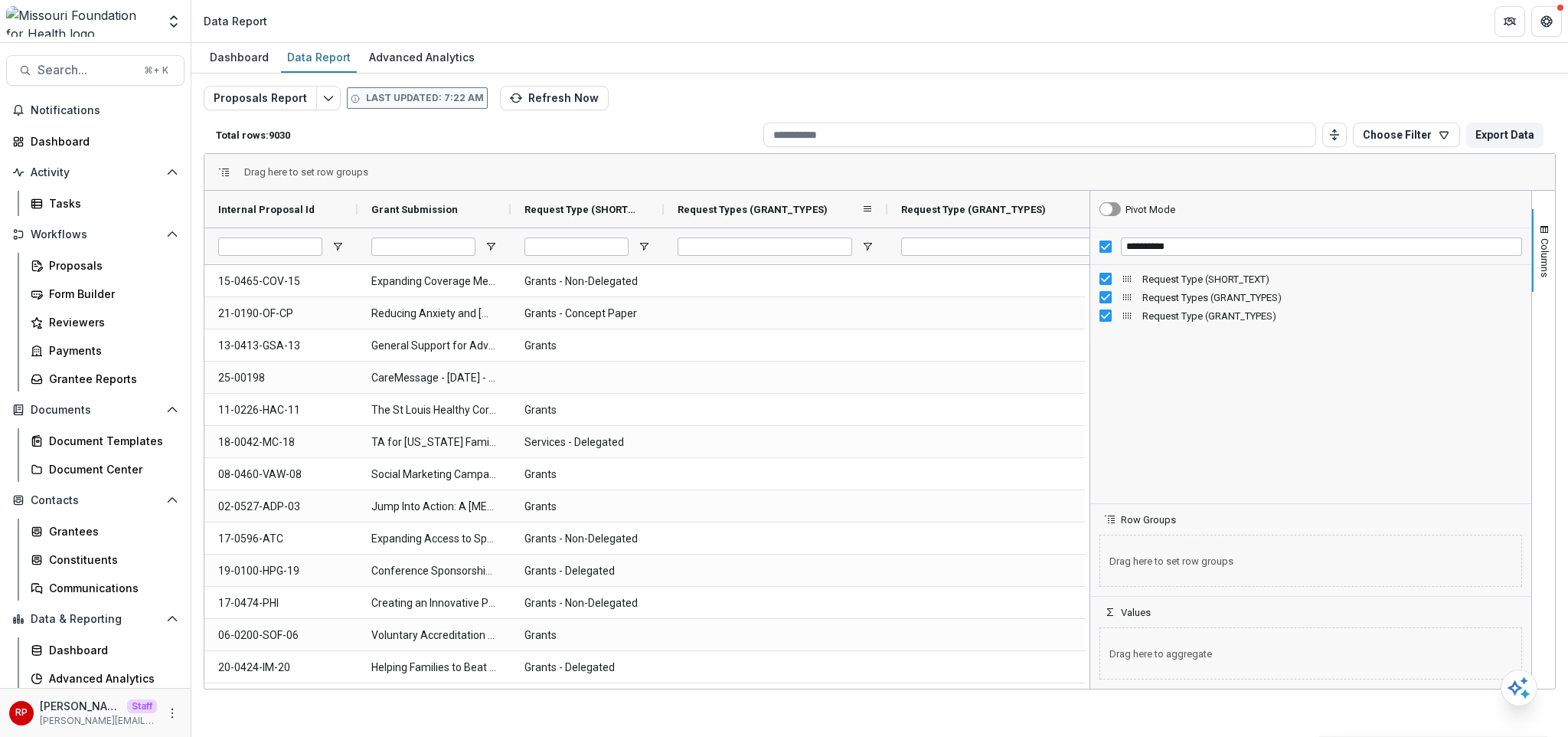
click at [756, 219] on div "Request Types (GRANT_TYPES)" at bounding box center [769, 209] width 183 height 29
click at [756, 219] on div "Request Types (GRANT_TYPES) 1" at bounding box center [769, 209] width 183 height 29
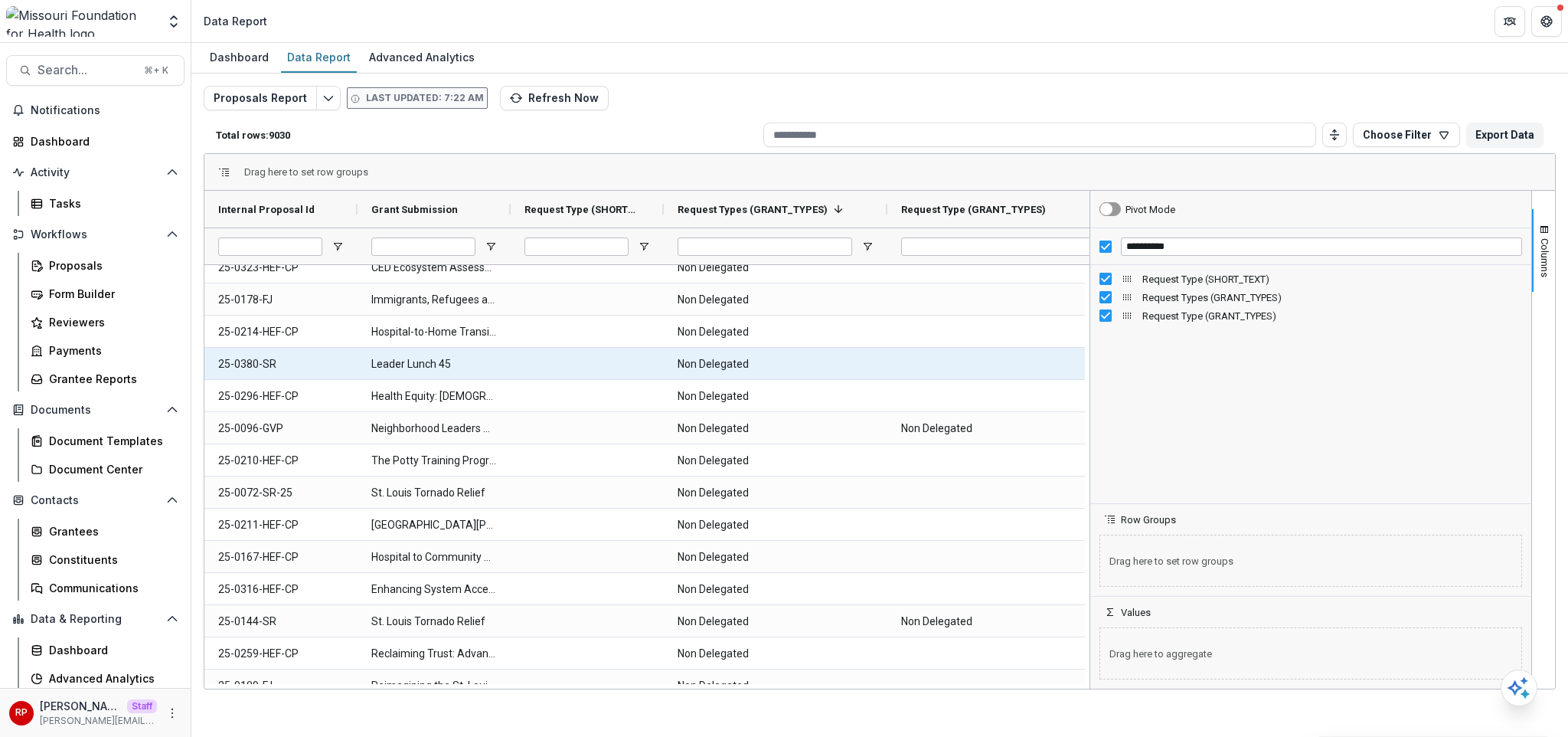
scroll to position [704, 0]
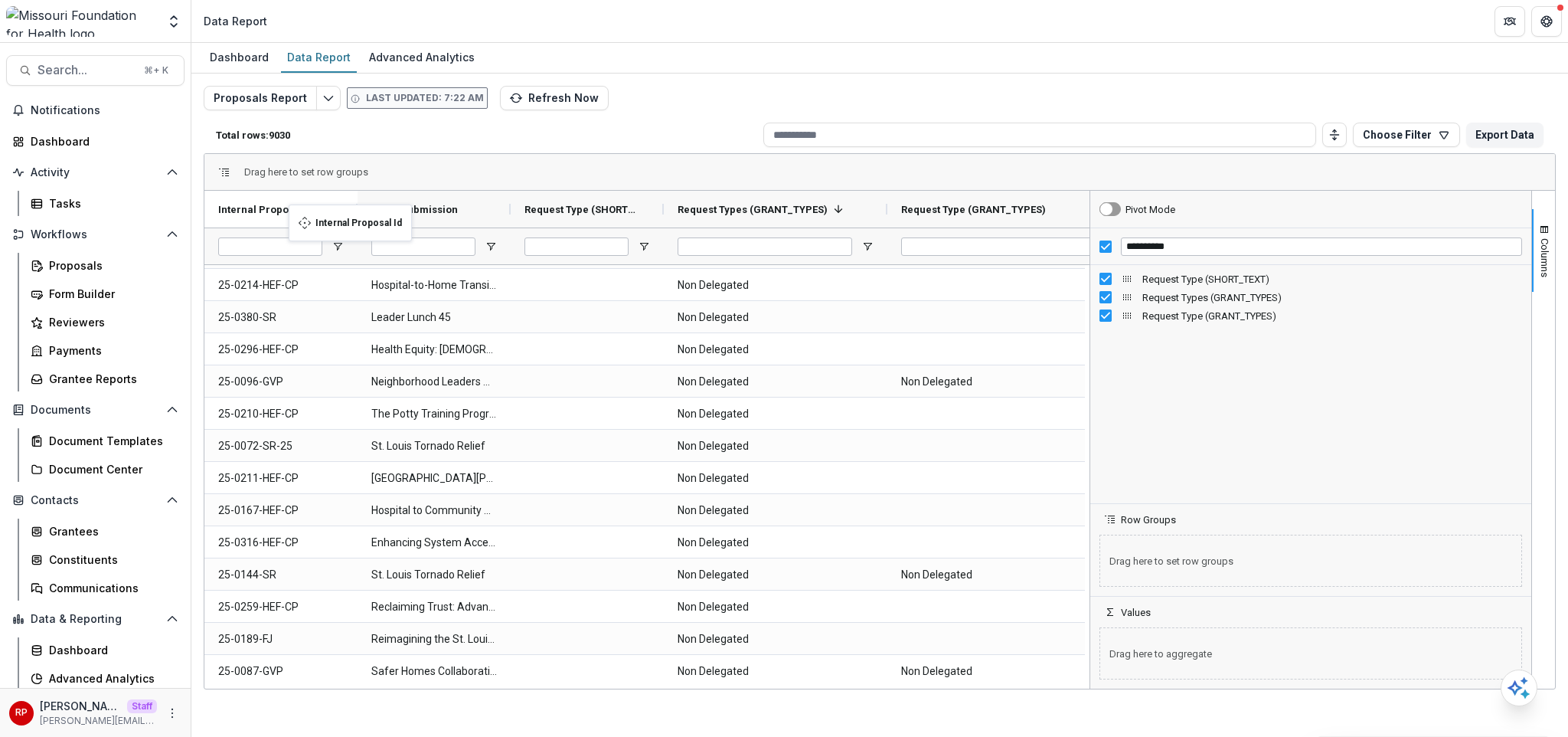
drag, startPoint x: 353, startPoint y: 205, endPoint x: 296, endPoint y: 214, distance: 57.7
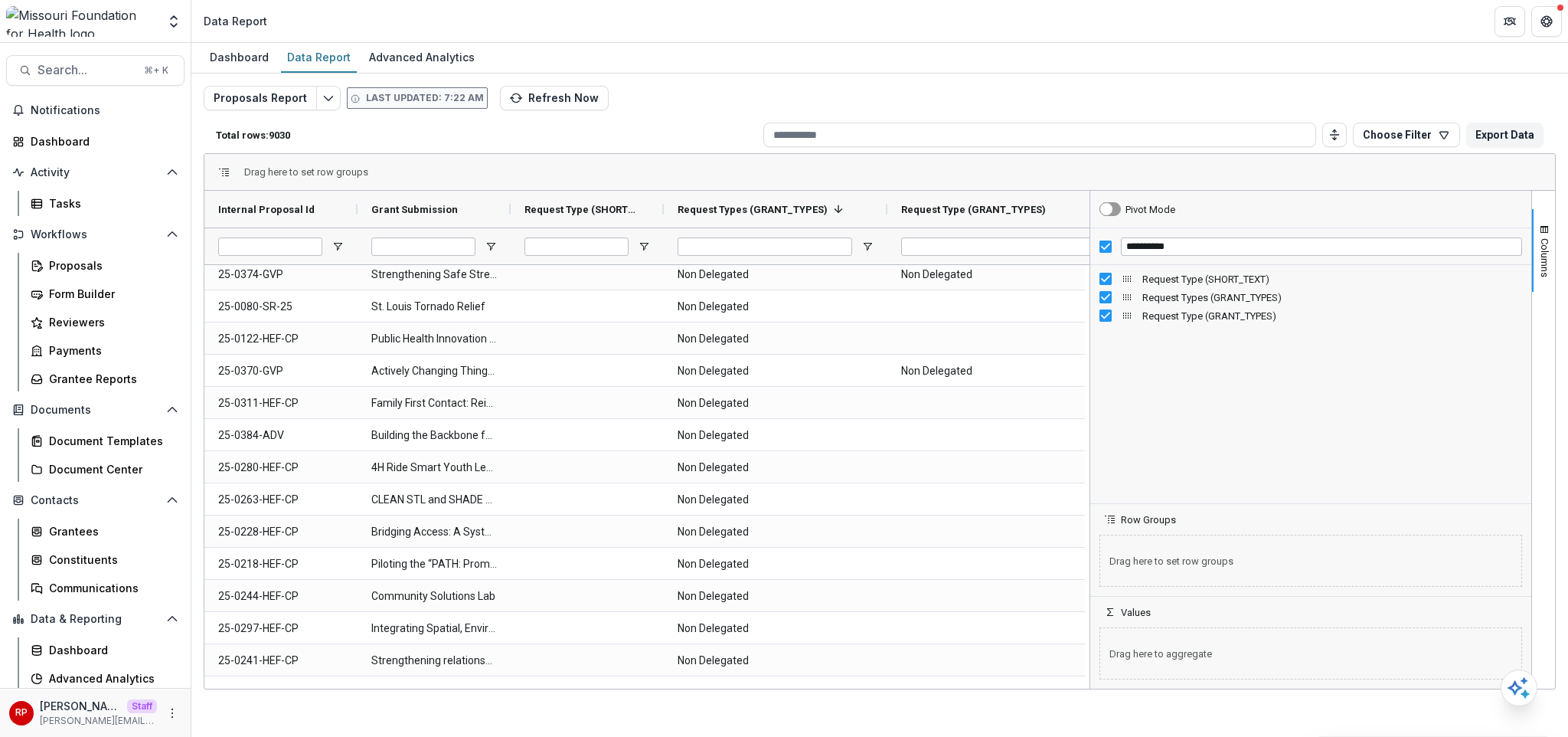
click at [1182, 101] on div "Proposals Report Last updated: 7:22 AM Refresh Now Total rows: 9030 Choose Filt…" at bounding box center [879, 368] width 1352 height 566
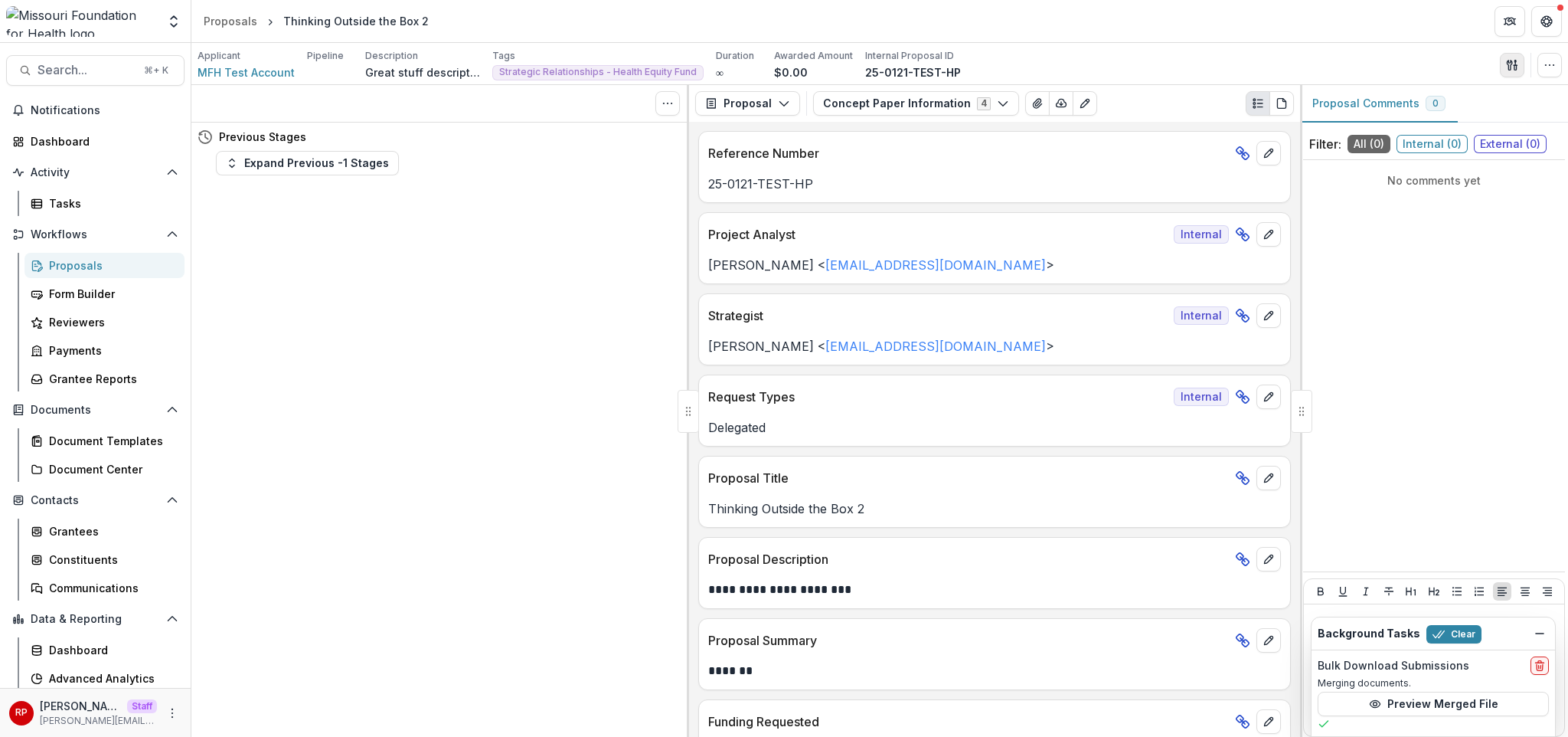
click at [1515, 62] on line "button" at bounding box center [1515, 63] width 0 height 5
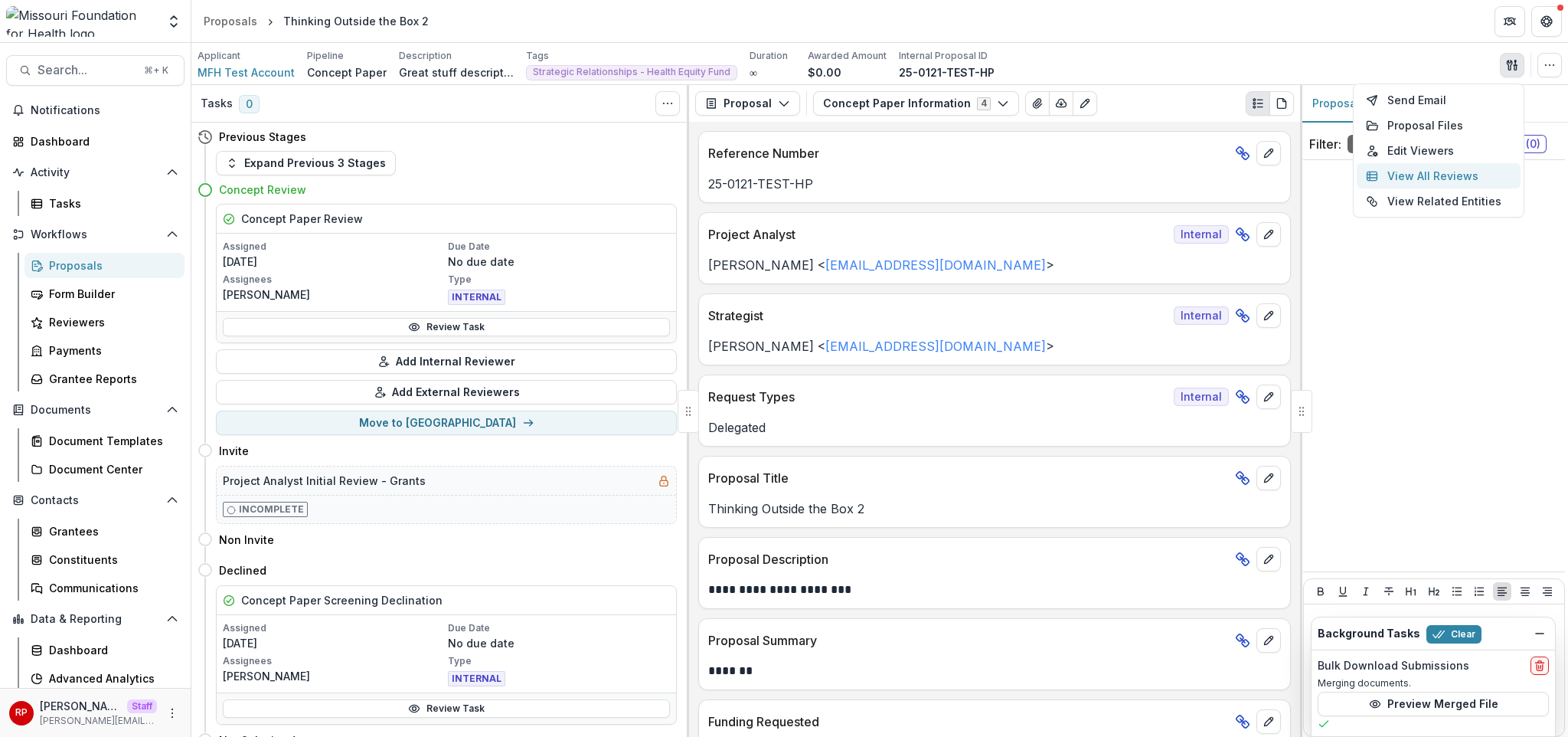
click at [1412, 178] on button "View All Reviews" at bounding box center [1438, 176] width 164 height 26
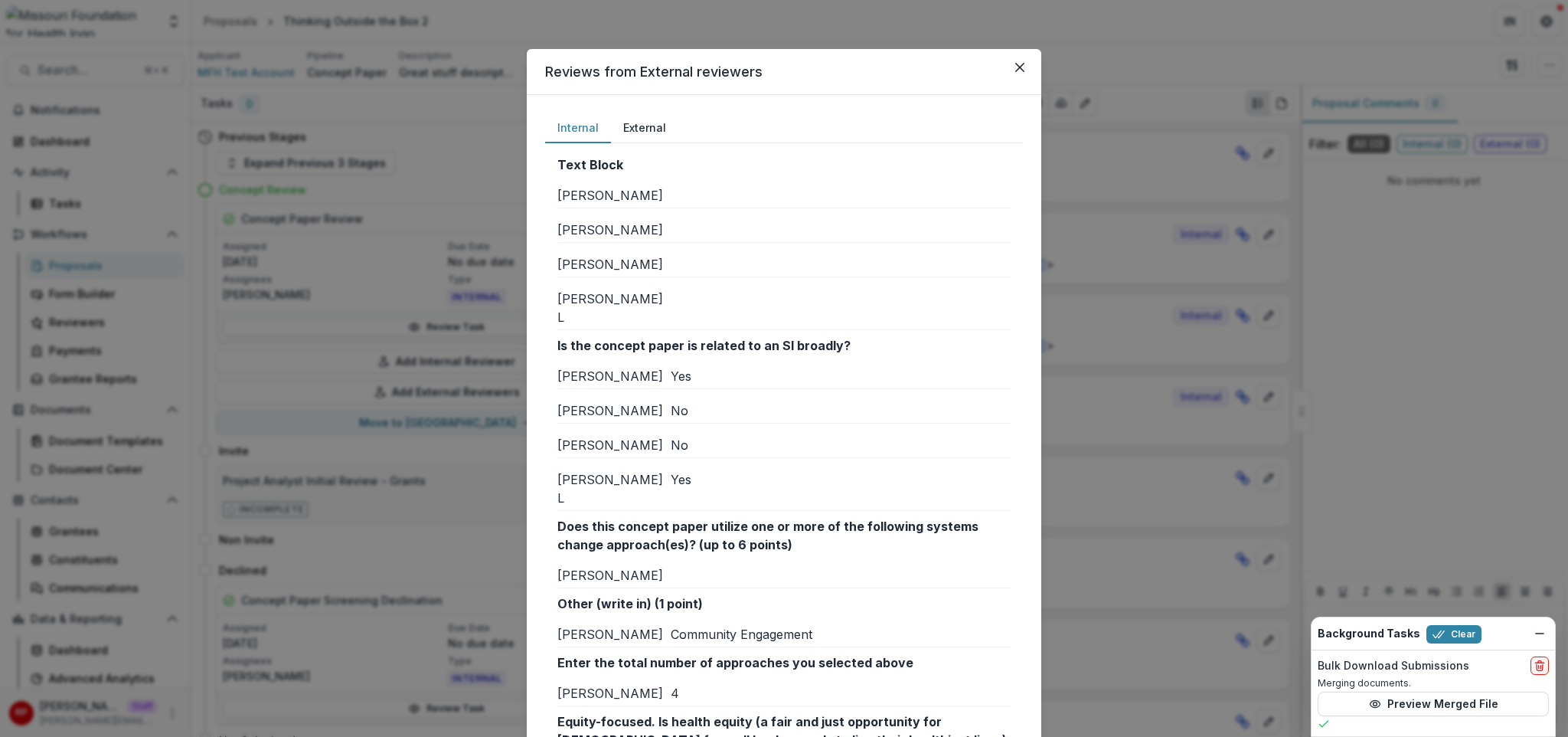
click at [862, 171] on p "Text Block" at bounding box center [784, 164] width 453 height 18
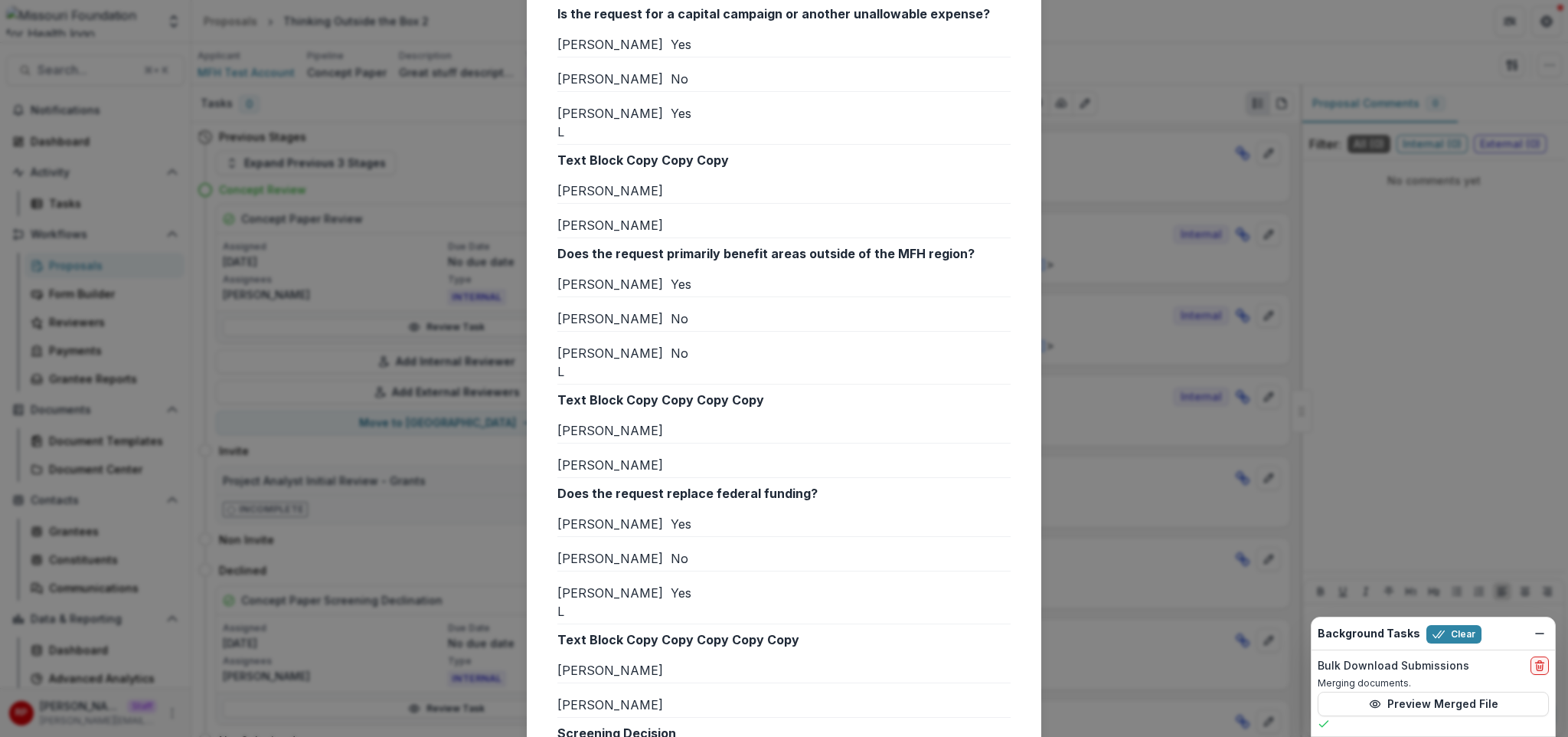
scroll to position [905, 0]
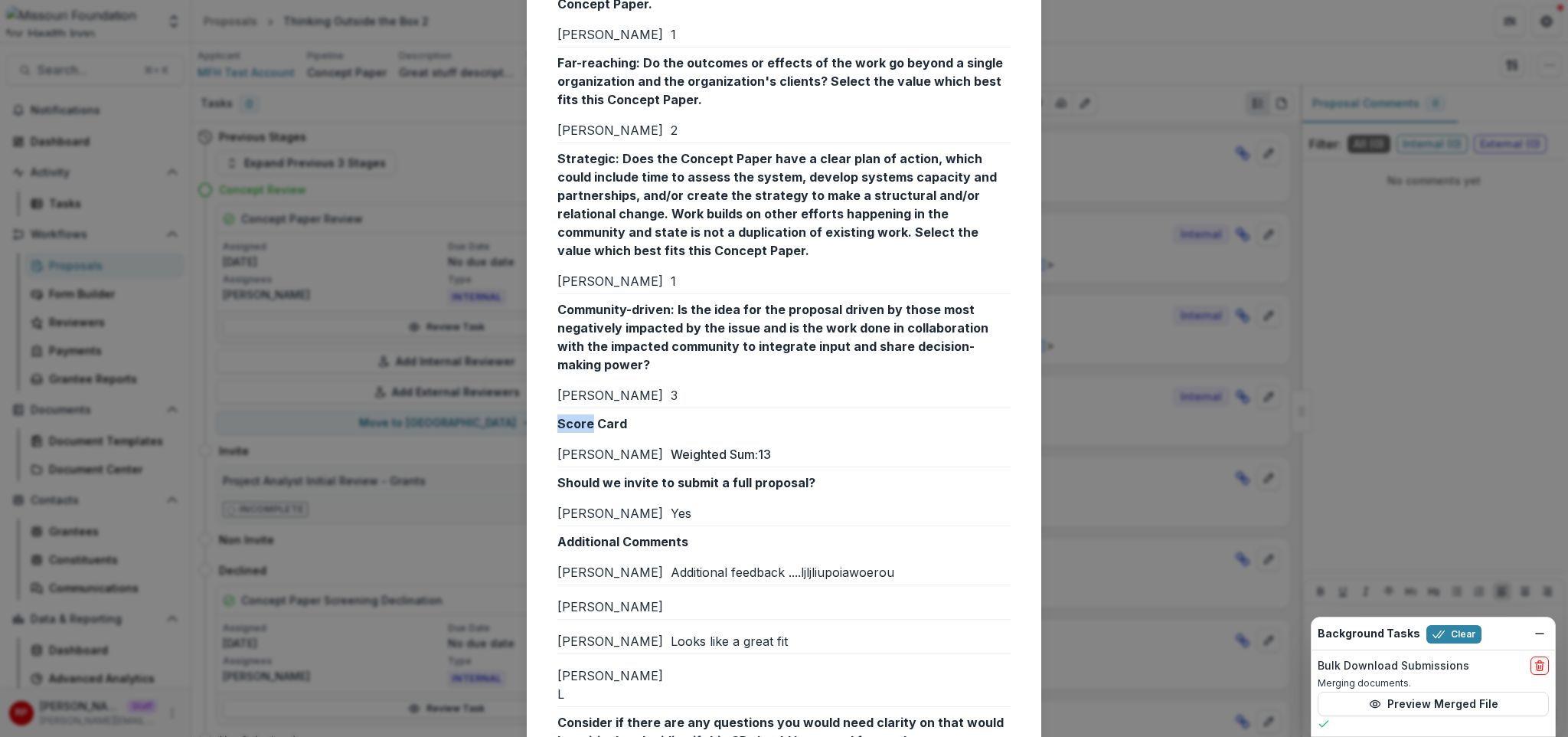
click at [754, 445] on p "Weighted Sum: 13" at bounding box center [840, 453] width 340 height 18
click at [766, 414] on p "Score Card" at bounding box center [784, 423] width 453 height 18
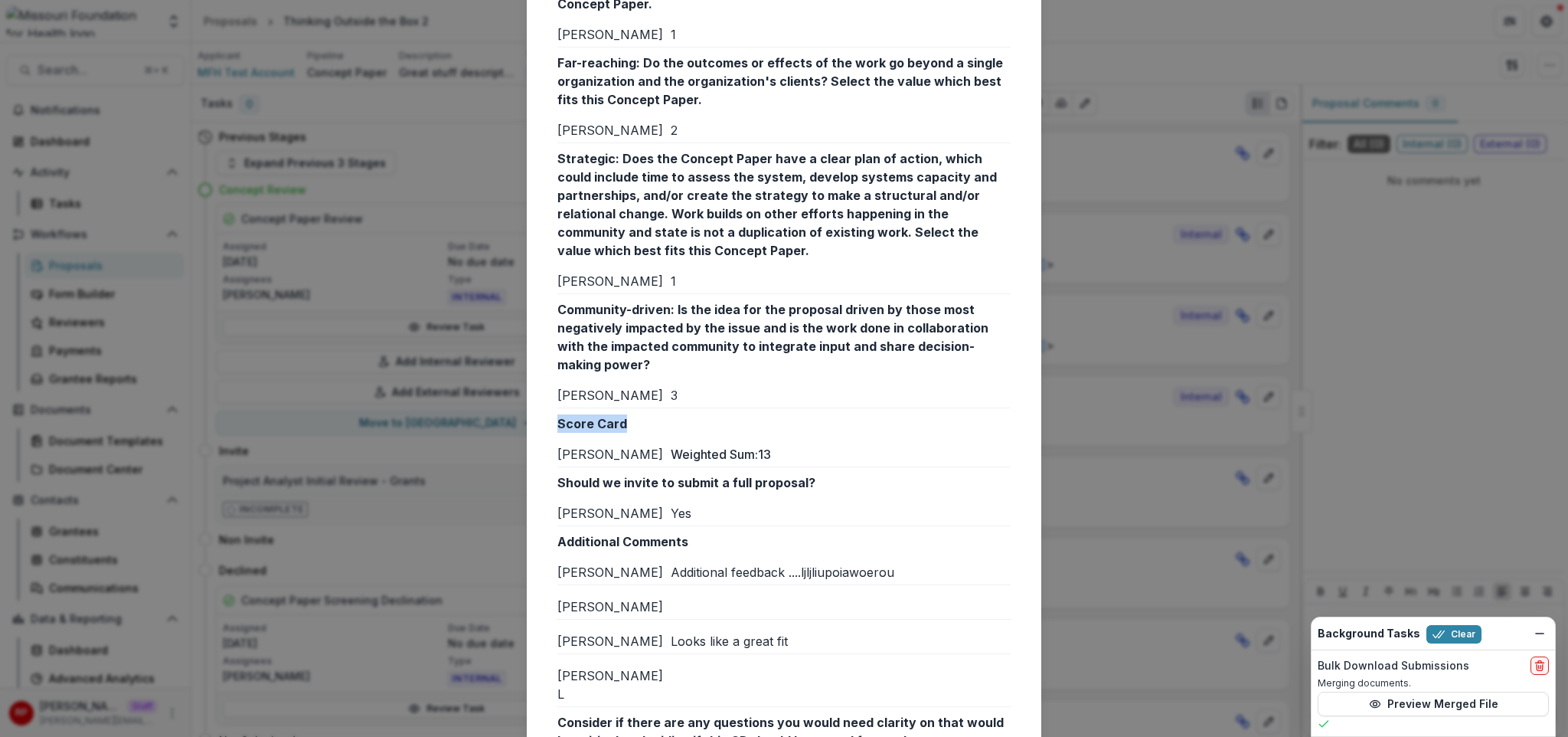
drag, startPoint x: 766, startPoint y: 371, endPoint x: 816, endPoint y: 405, distance: 60.5
click at [816, 414] on div "Score Card Wendy R Weighted Sum: 13" at bounding box center [784, 441] width 453 height 53
click at [816, 445] on p "Weighted Sum: 13" at bounding box center [840, 453] width 340 height 18
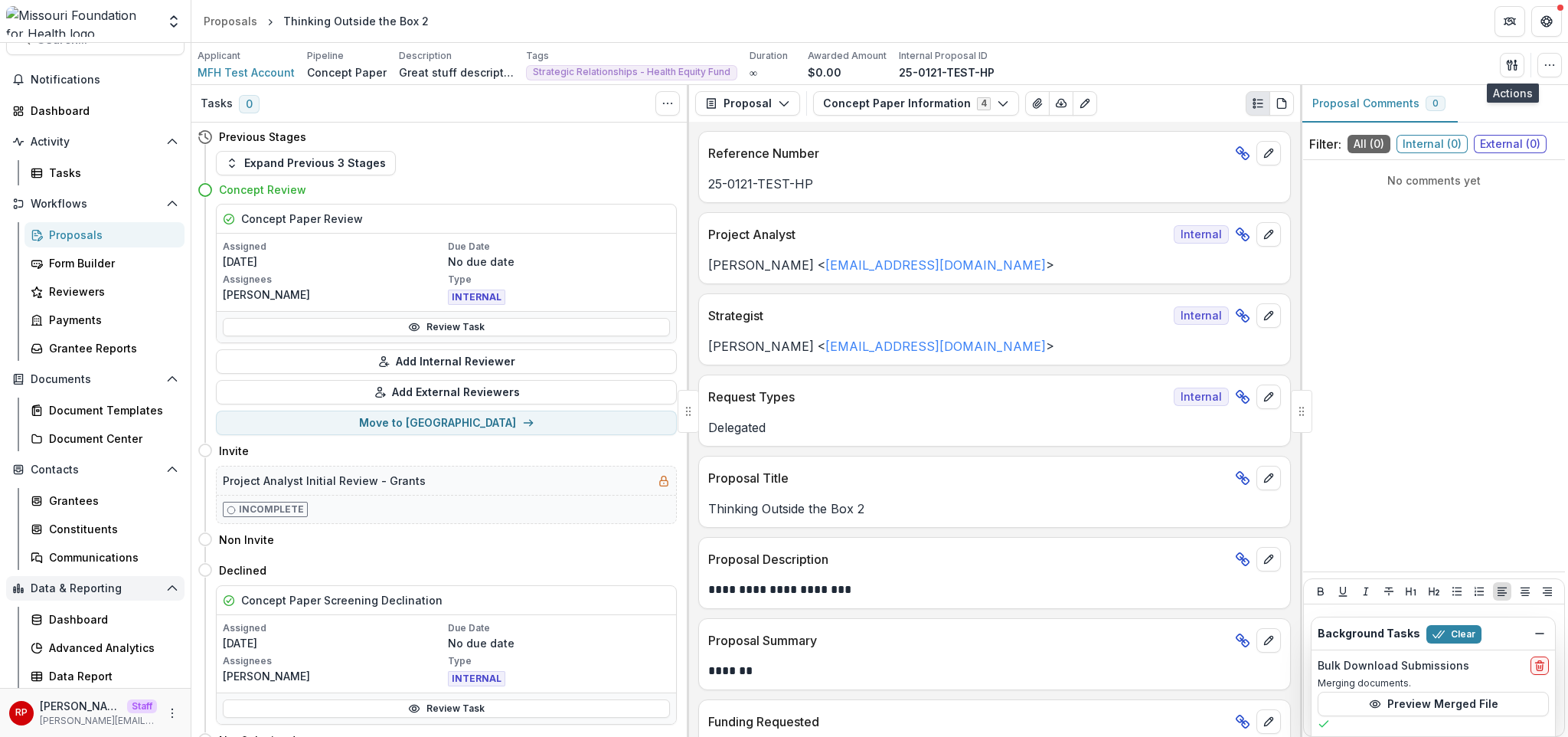
scroll to position [31, 0]
click at [862, 415] on div "Delegated" at bounding box center [995, 423] width 591 height 27
click at [937, 133] on div "Reference Number" at bounding box center [995, 148] width 591 height 34
click at [1506, 68] on icon "button" at bounding box center [1512, 65] width 12 height 12
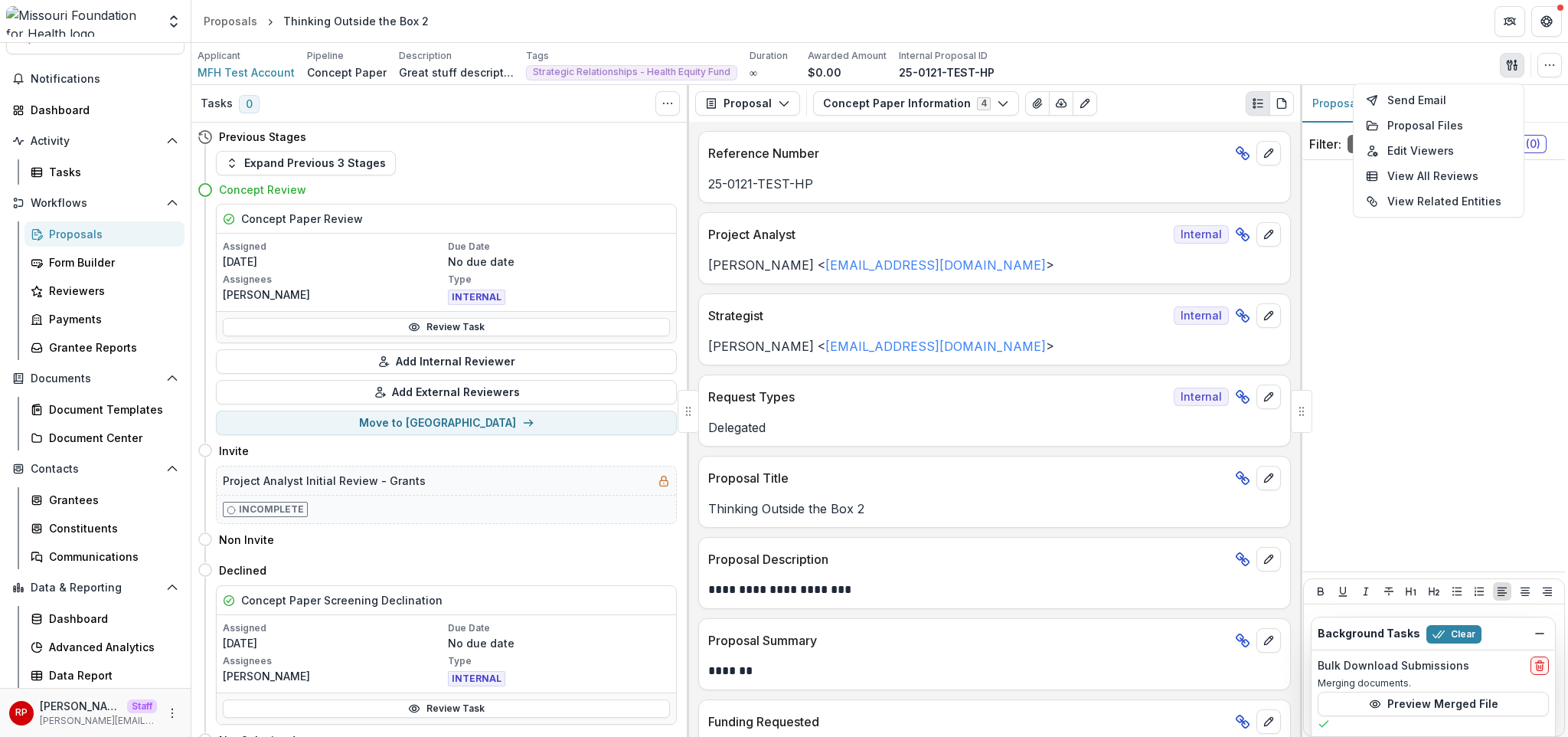
click at [1236, 63] on div "Applicant MFH Test Account Pipeline Concept Paper Description Great stuff descr…" at bounding box center [880, 64] width 1365 height 31
click at [113, 235] on div "Proposals" at bounding box center [111, 234] width 123 height 16
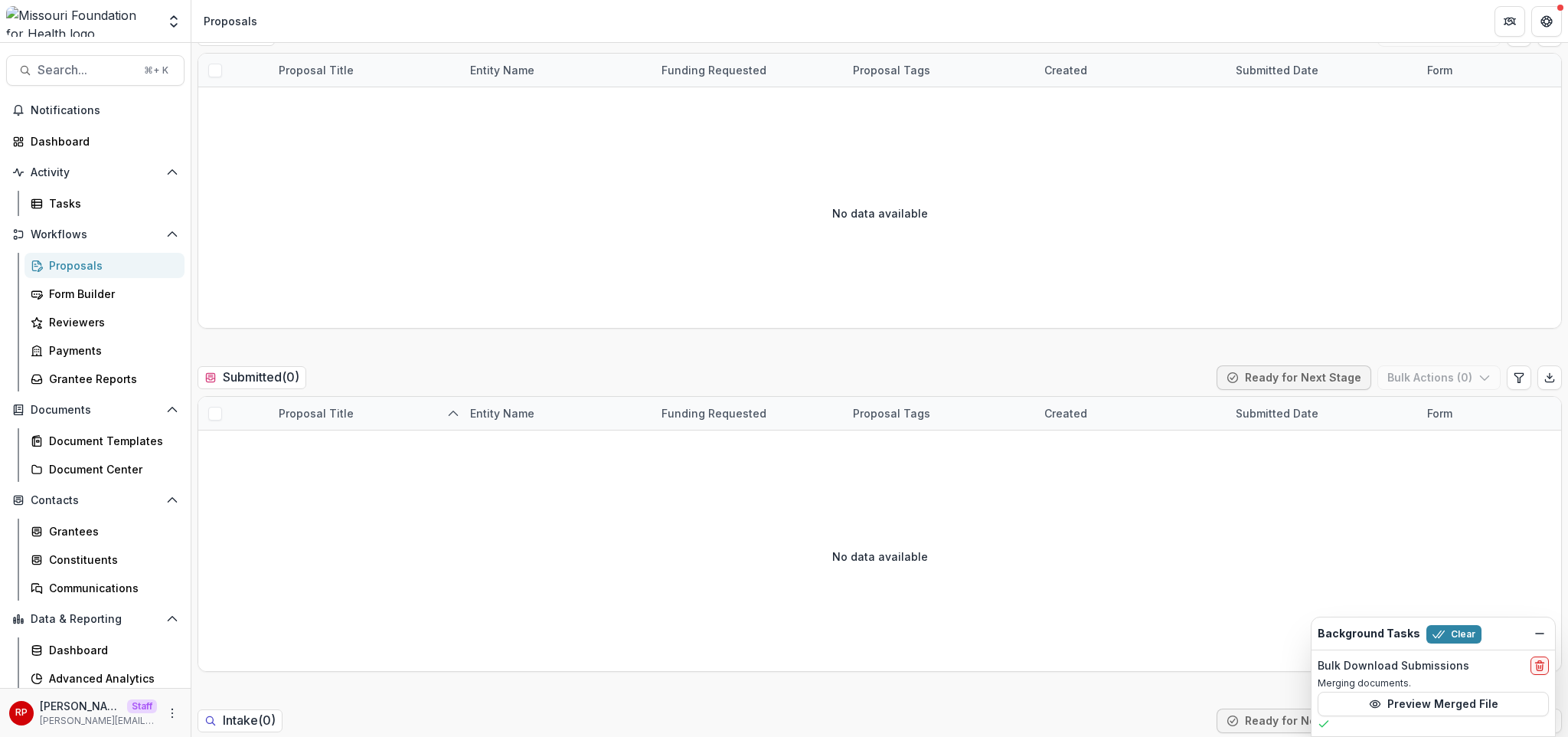
scroll to position [282, 0]
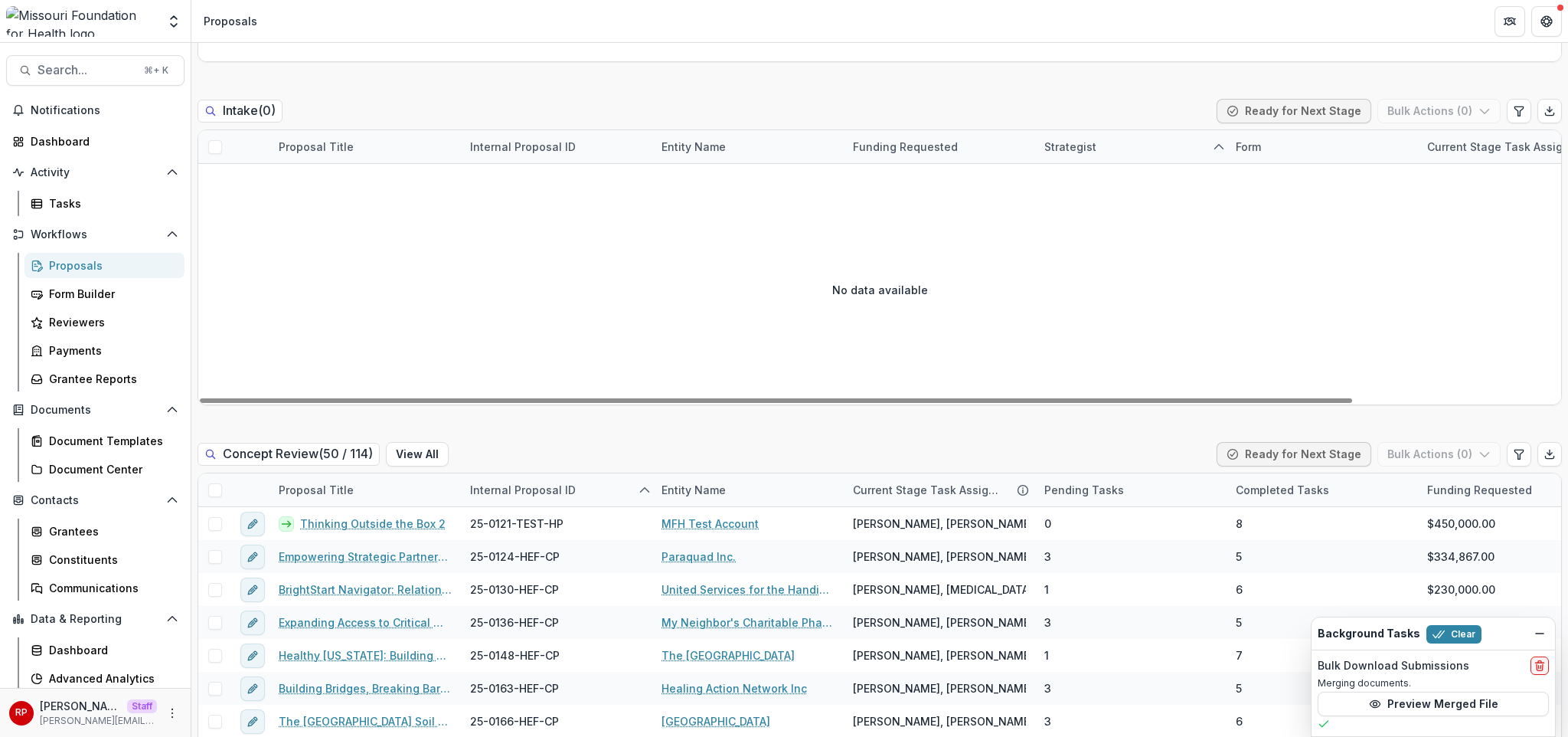
scroll to position [804, 0]
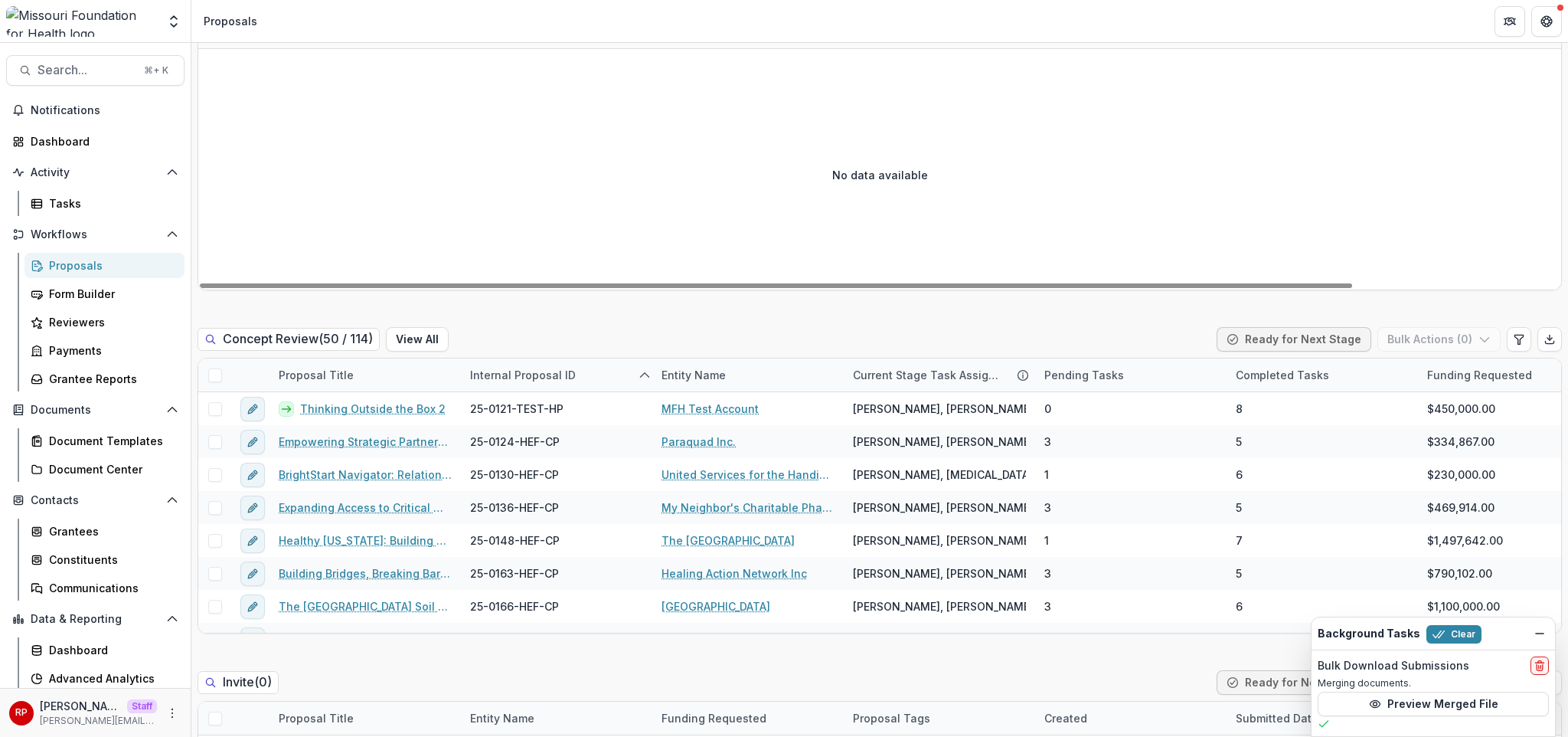
scroll to position [967, 0]
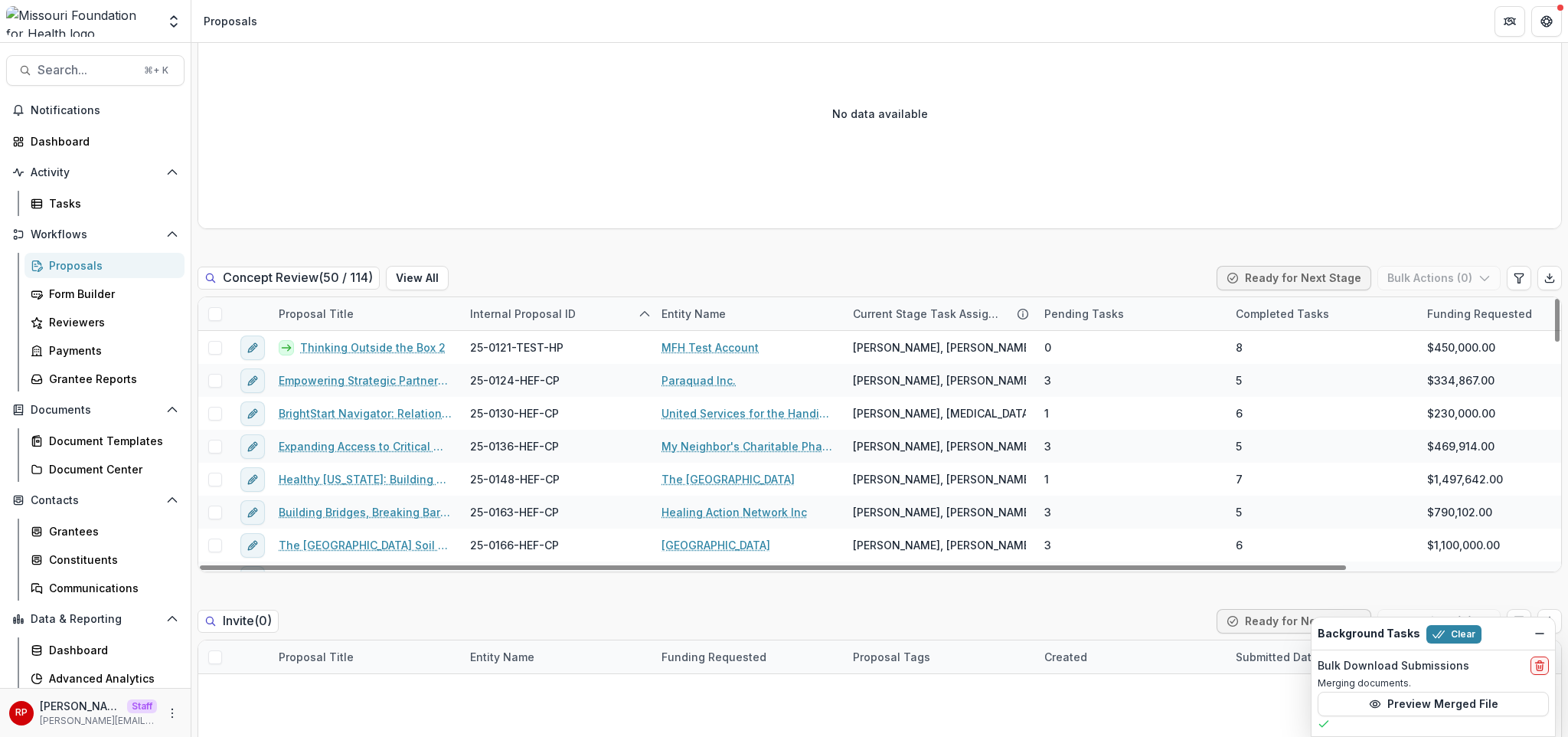
click at [1044, 266] on div "Concept Review ( 50 / 114 ) View All Ready for Next Stage Bulk Actions ( 0 )" at bounding box center [880, 281] width 1365 height 30
click at [78, 203] on div "Tasks" at bounding box center [111, 203] width 123 height 16
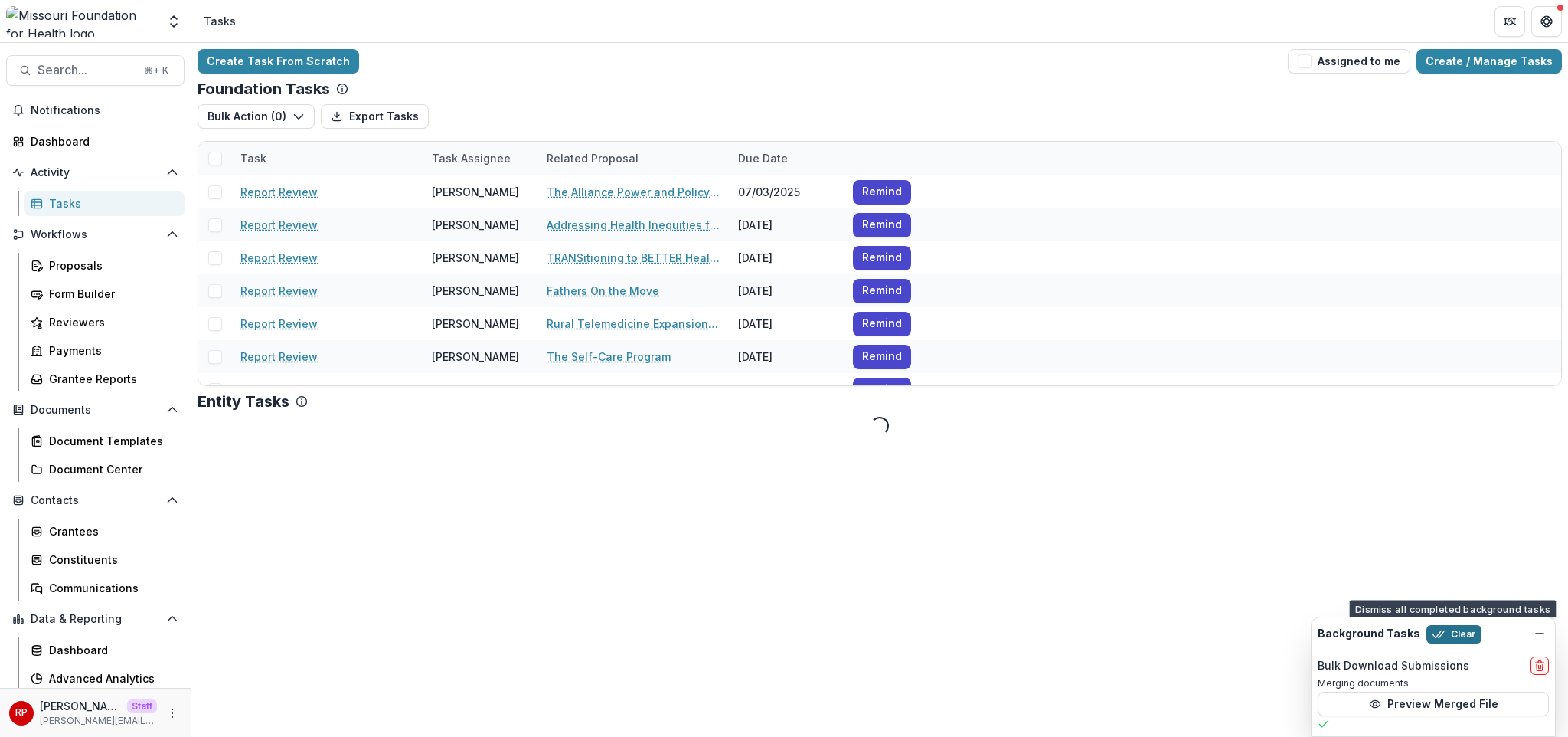
click at [1445, 636] on button "Clear" at bounding box center [1453, 634] width 55 height 18
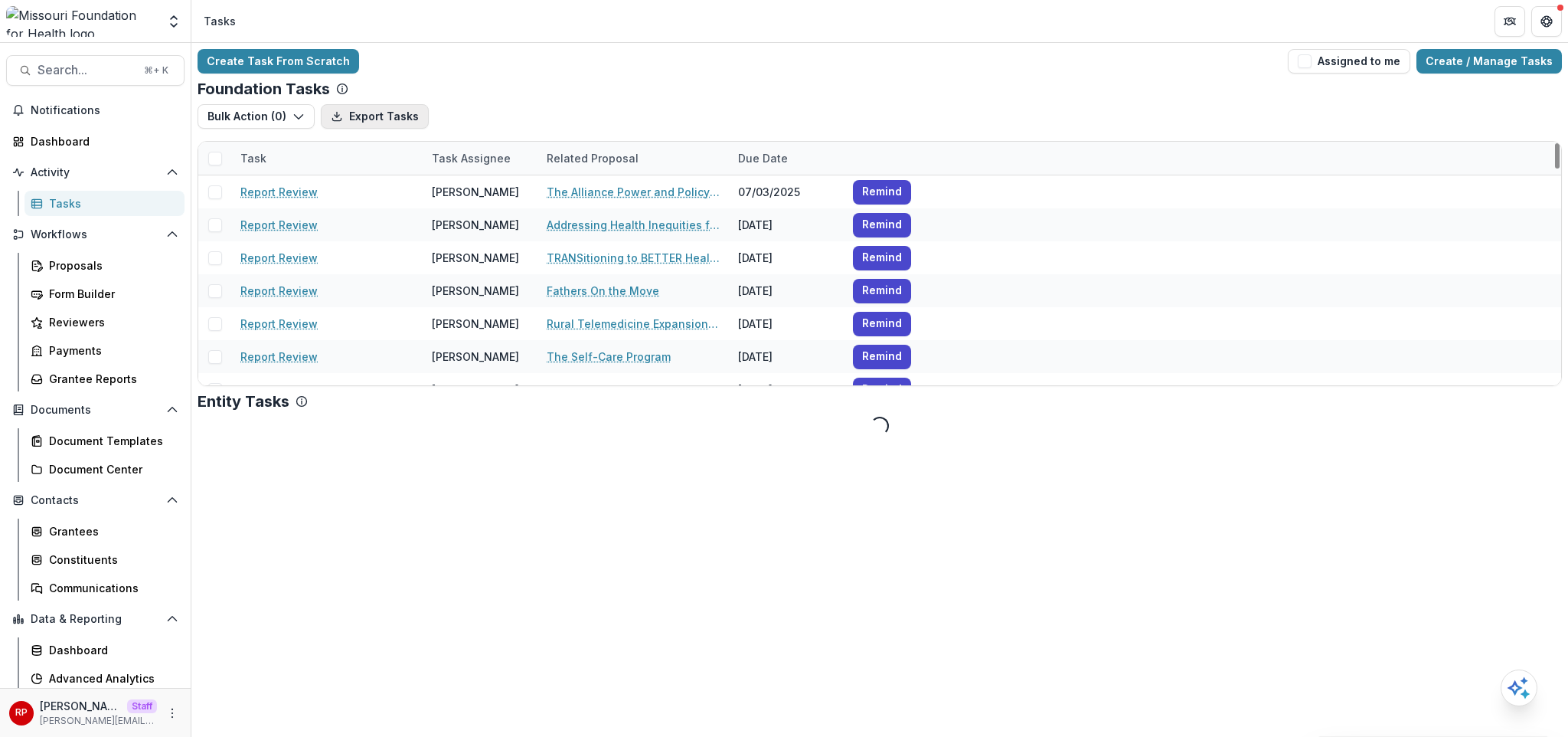
drag, startPoint x: 730, startPoint y: 62, endPoint x: 392, endPoint y: 106, distance: 340.9
click at [730, 62] on div "Create Task From Scratch Assigned to me Create / Manage Tasks" at bounding box center [880, 61] width 1365 height 25
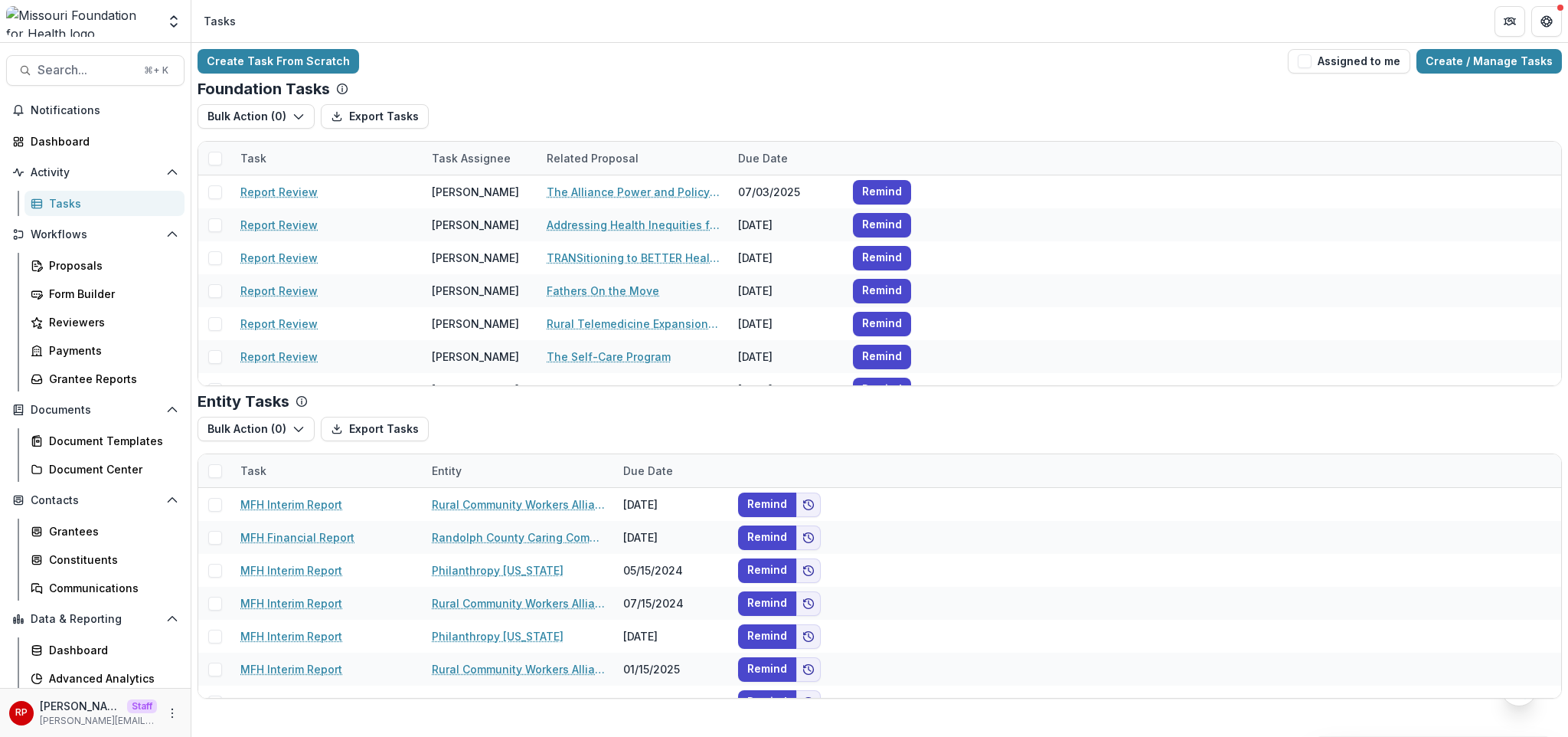
click at [525, 105] on div "Bulk Action ( 0 ) Export Tasks Reporting Schedule Tasks" at bounding box center [880, 123] width 1365 height 37
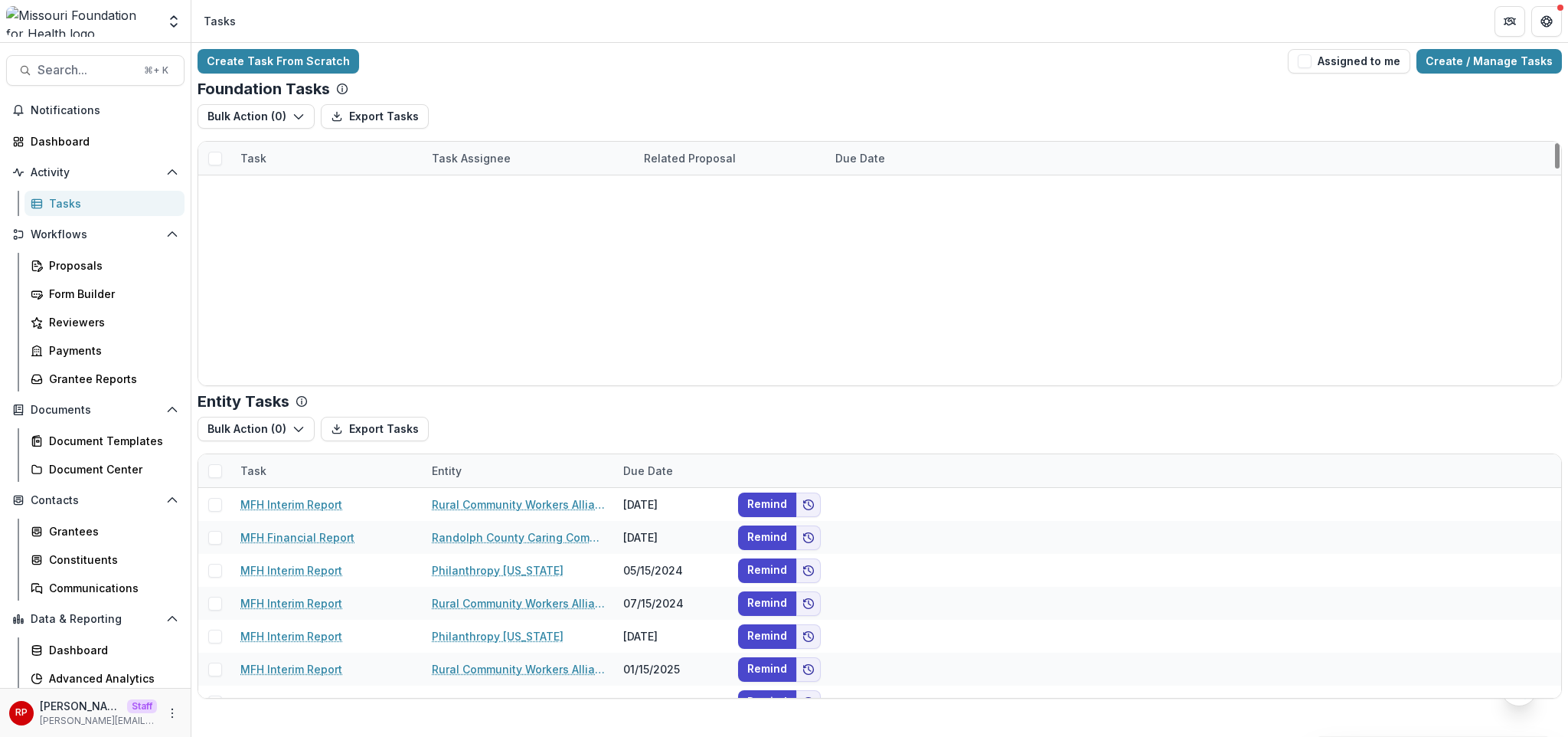
scroll to position [875, 0]
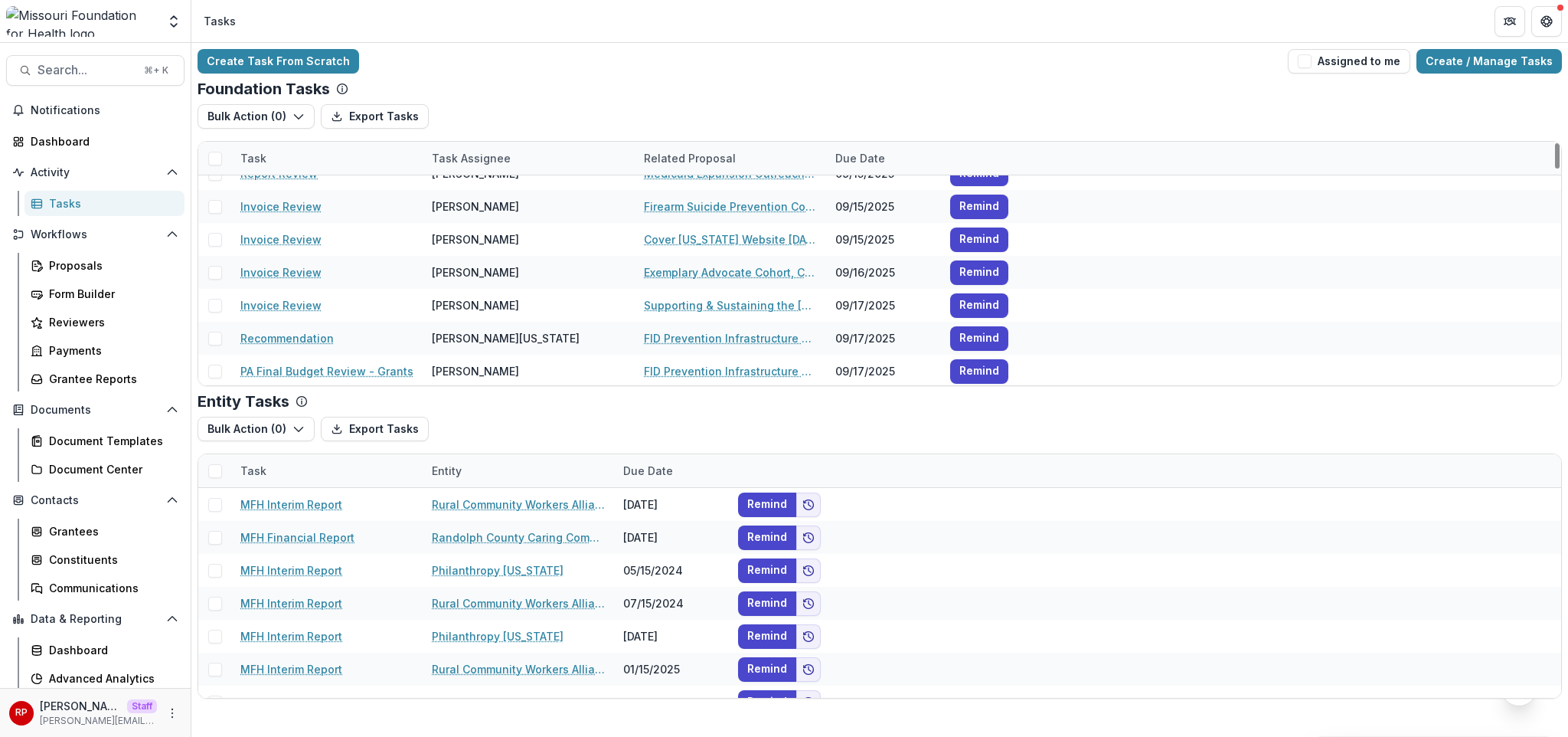
click at [513, 168] on div "Task Assignee" at bounding box center [529, 158] width 212 height 33
click at [506, 192] on input at bounding box center [517, 193] width 183 height 25
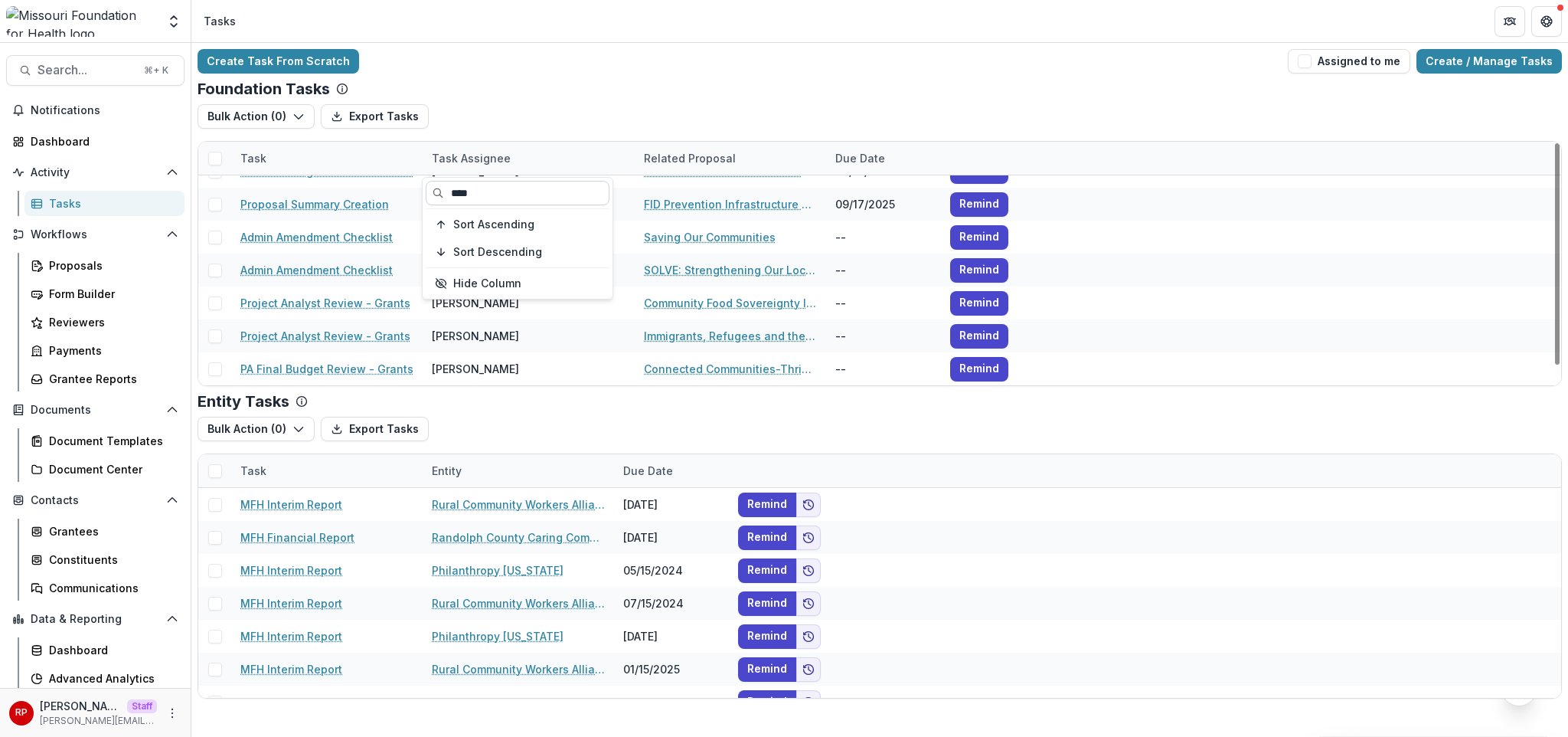
scroll to position [21, 0]
type input "****"
click at [597, 87] on div "Foundation Tasks" at bounding box center [880, 88] width 1365 height 18
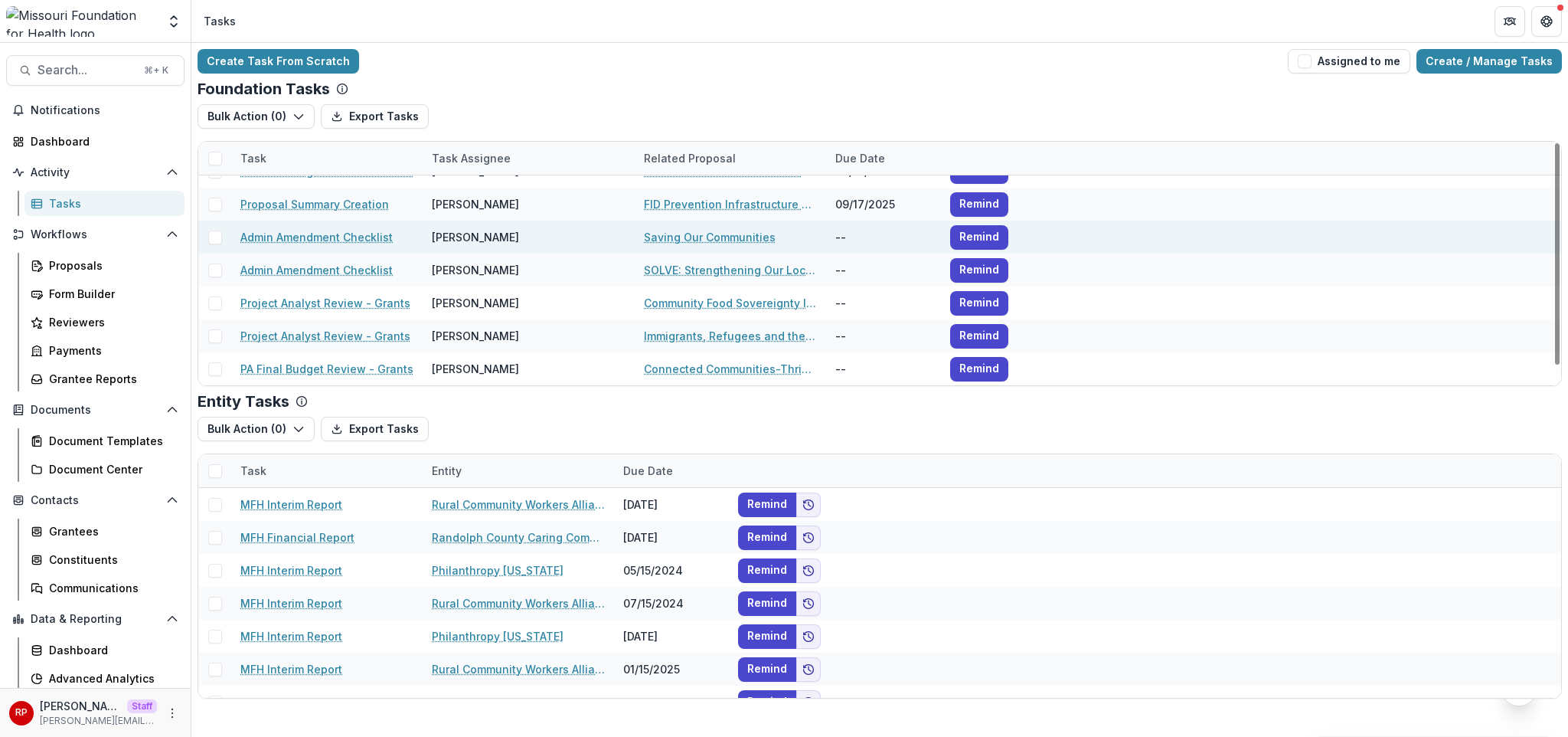
scroll to position [0, 0]
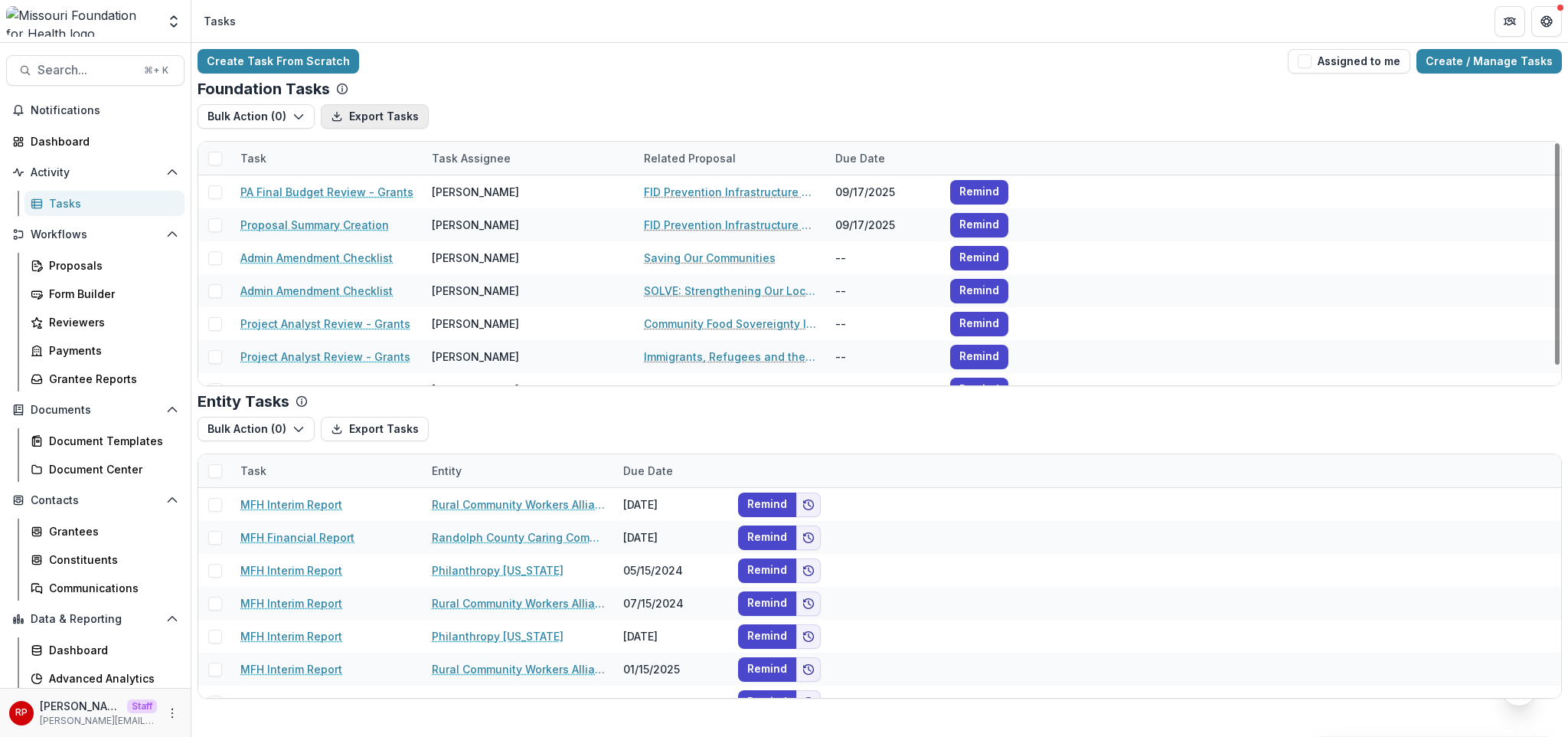
click at [375, 116] on button "Export Tasks" at bounding box center [375, 116] width 108 height 25
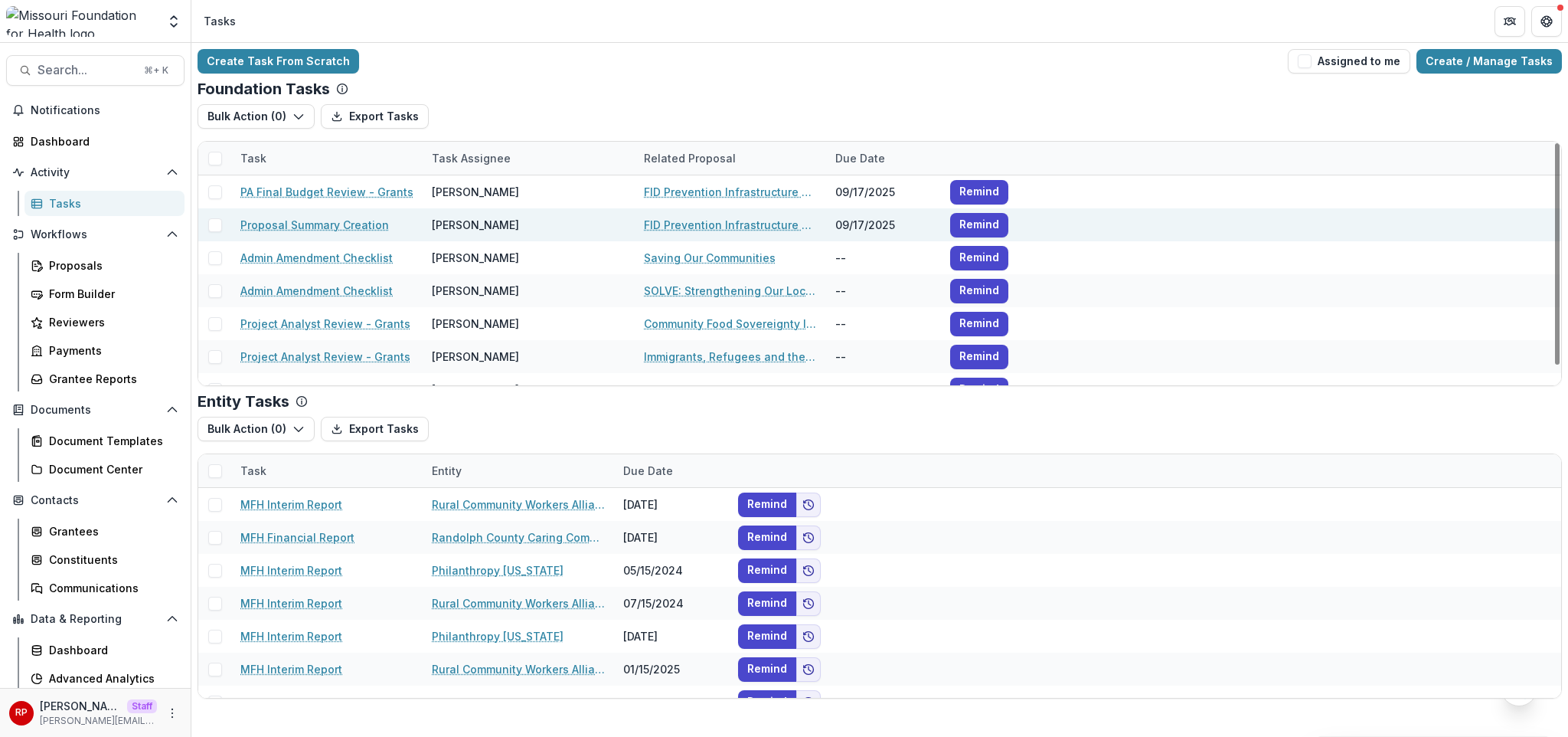
scroll to position [21, 0]
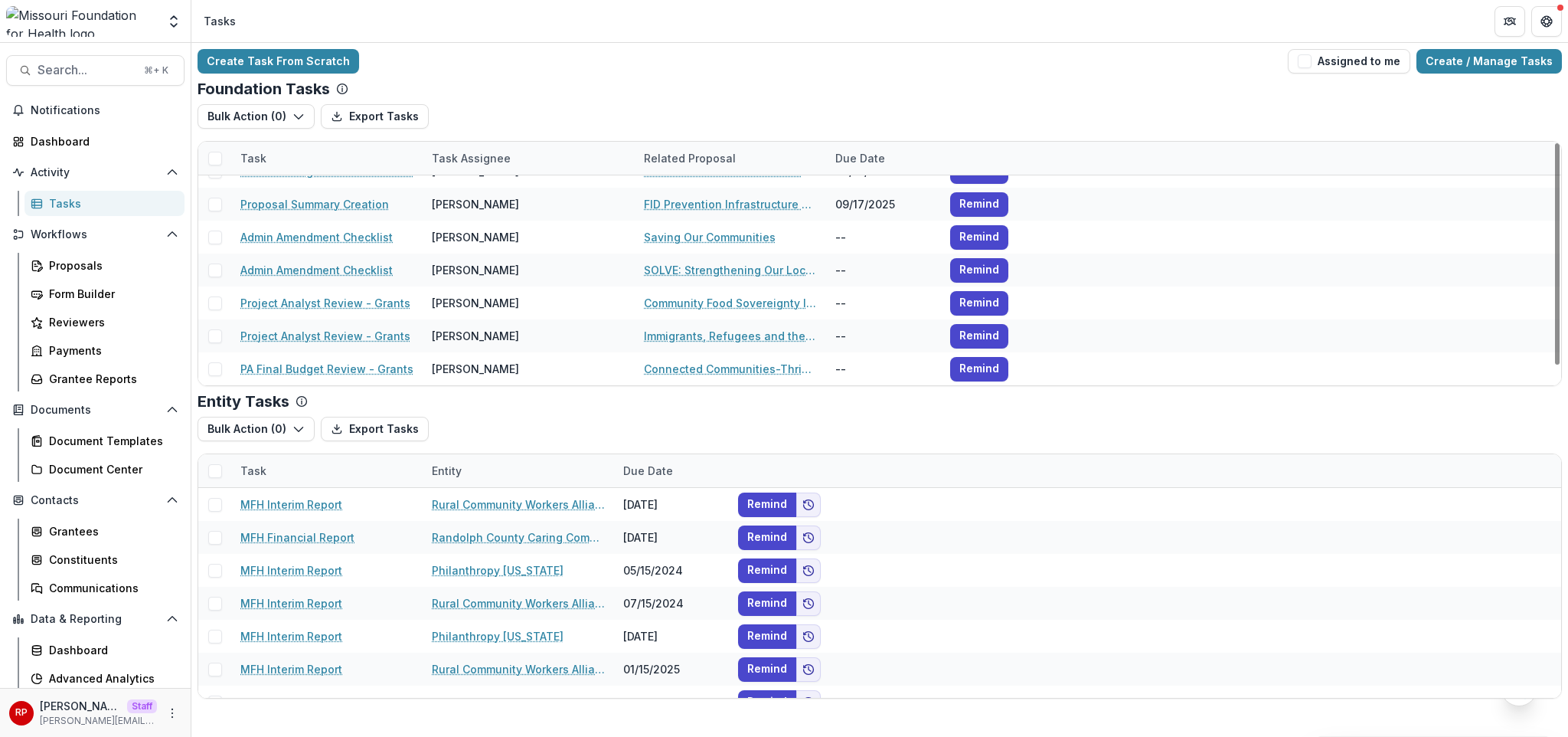
click at [216, 155] on span at bounding box center [215, 158] width 14 height 14
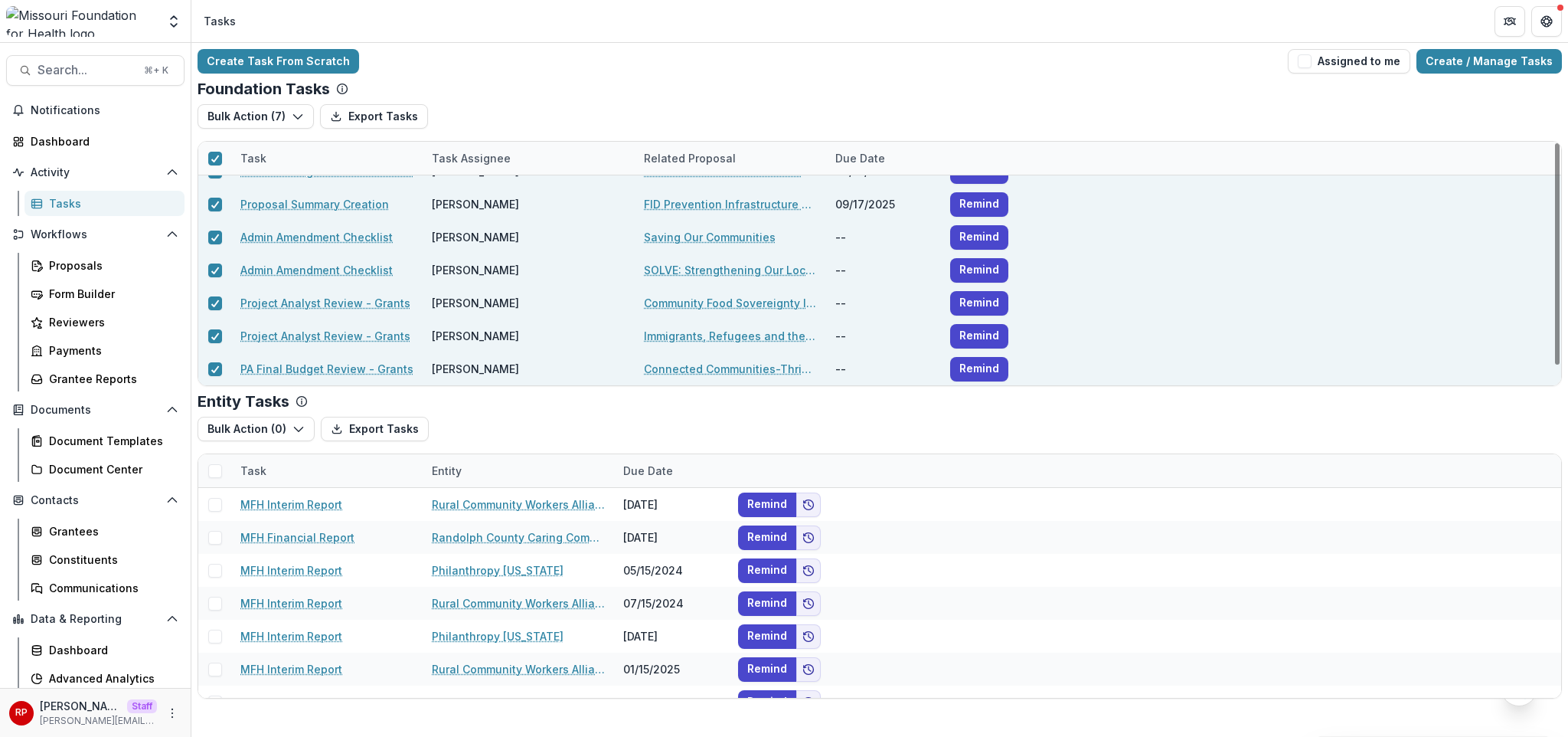
scroll to position [0, 0]
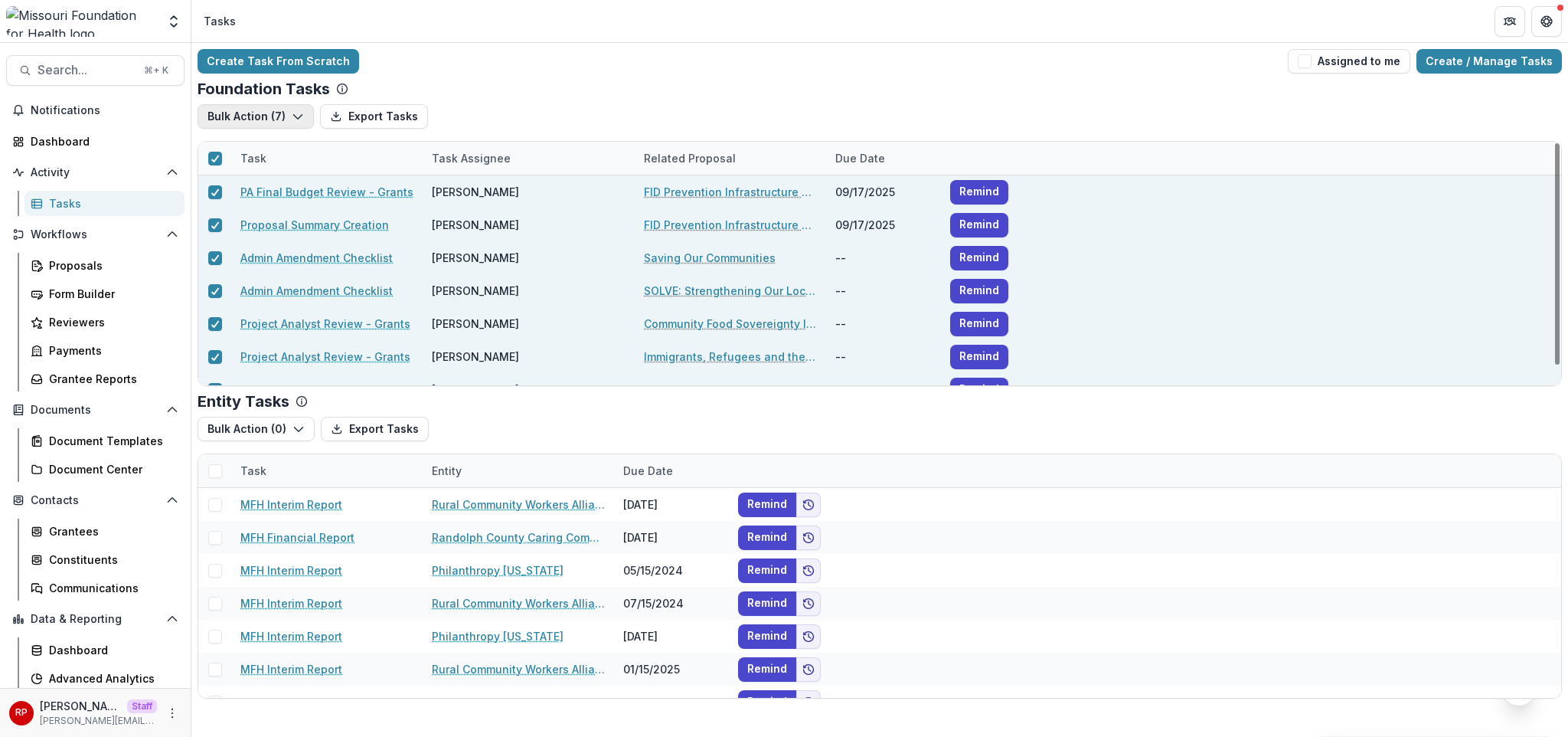
click at [261, 119] on button "Bulk Action ( 7 )" at bounding box center [255, 116] width 116 height 25
click at [453, 84] on div "Foundation Tasks" at bounding box center [880, 88] width 1365 height 18
click at [217, 156] on polyline at bounding box center [215, 159] width 7 height 6
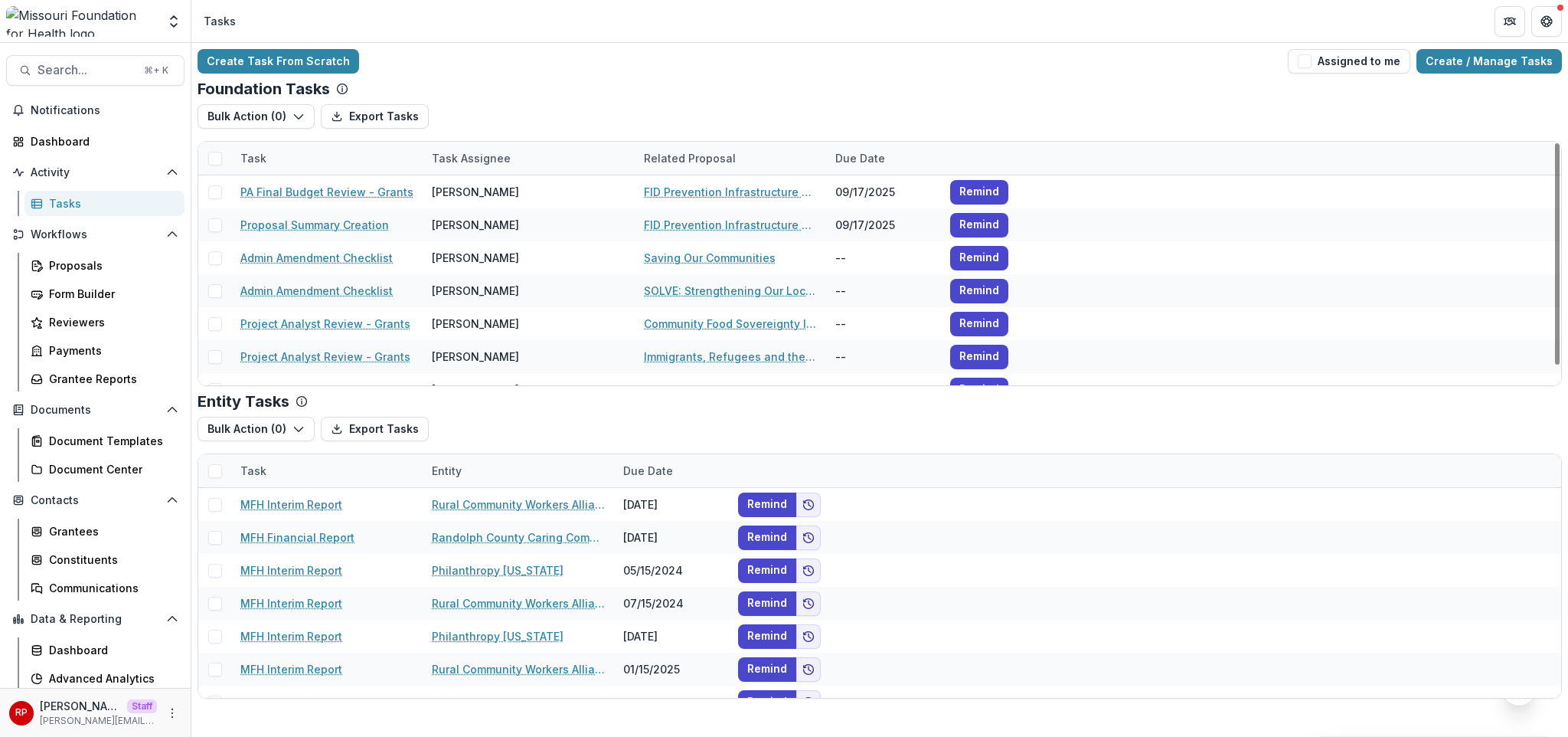
click at [553, 91] on div "Foundation Tasks" at bounding box center [880, 88] width 1365 height 18
click at [674, 49] on div "Create Task From Scratch Assigned to me Create / Manage Tasks" at bounding box center [880, 61] width 1365 height 25
click at [676, 44] on div "Create Task From Scratch Assigned to me Create / Manage Tasks Foundation Tasks …" at bounding box center [879, 374] width 1377 height 662
click at [637, 54] on div "Create Task From Scratch Assigned to me Create / Manage Tasks" at bounding box center [880, 61] width 1365 height 25
click at [98, 269] on div "Proposals" at bounding box center [111, 265] width 123 height 16
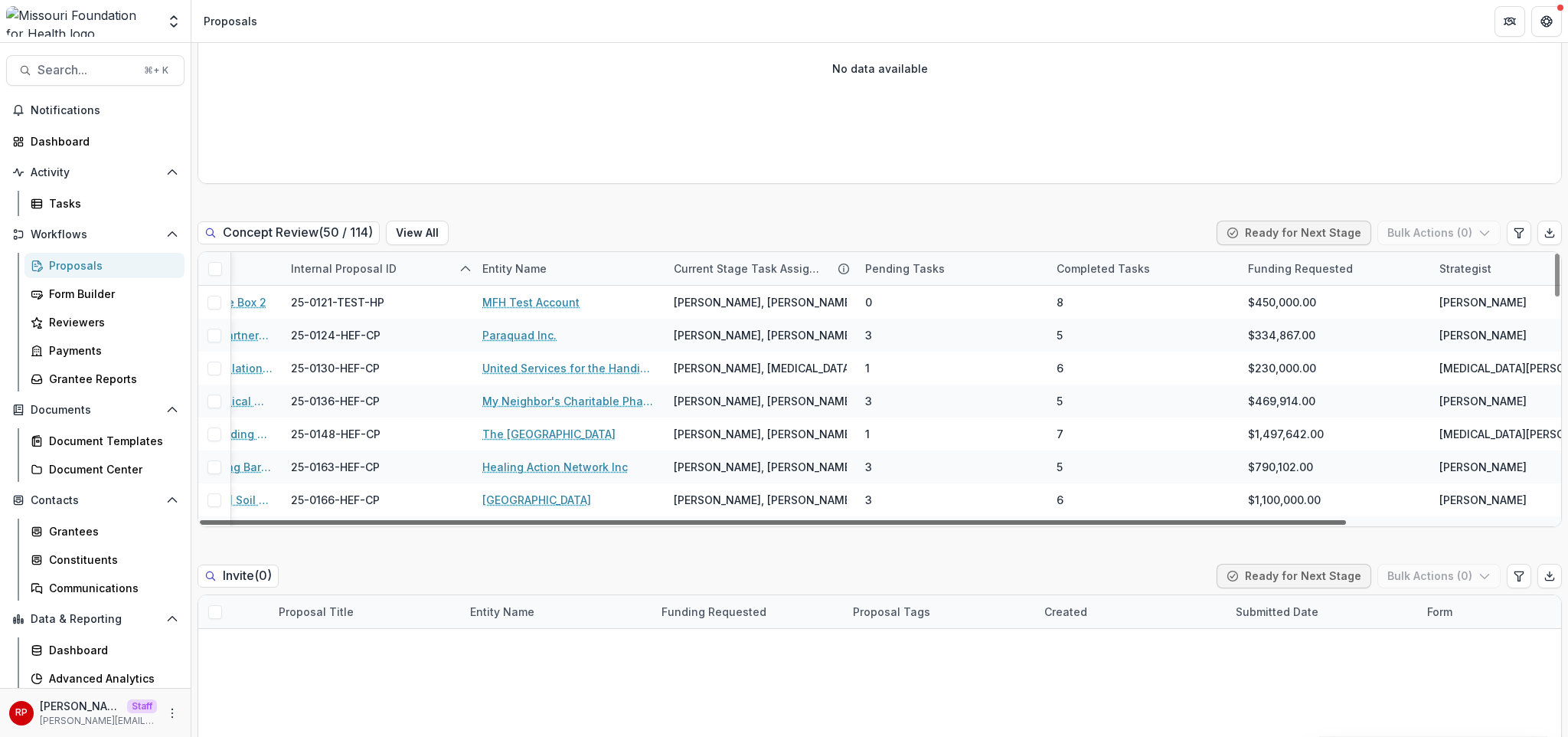
scroll to position [0, 244]
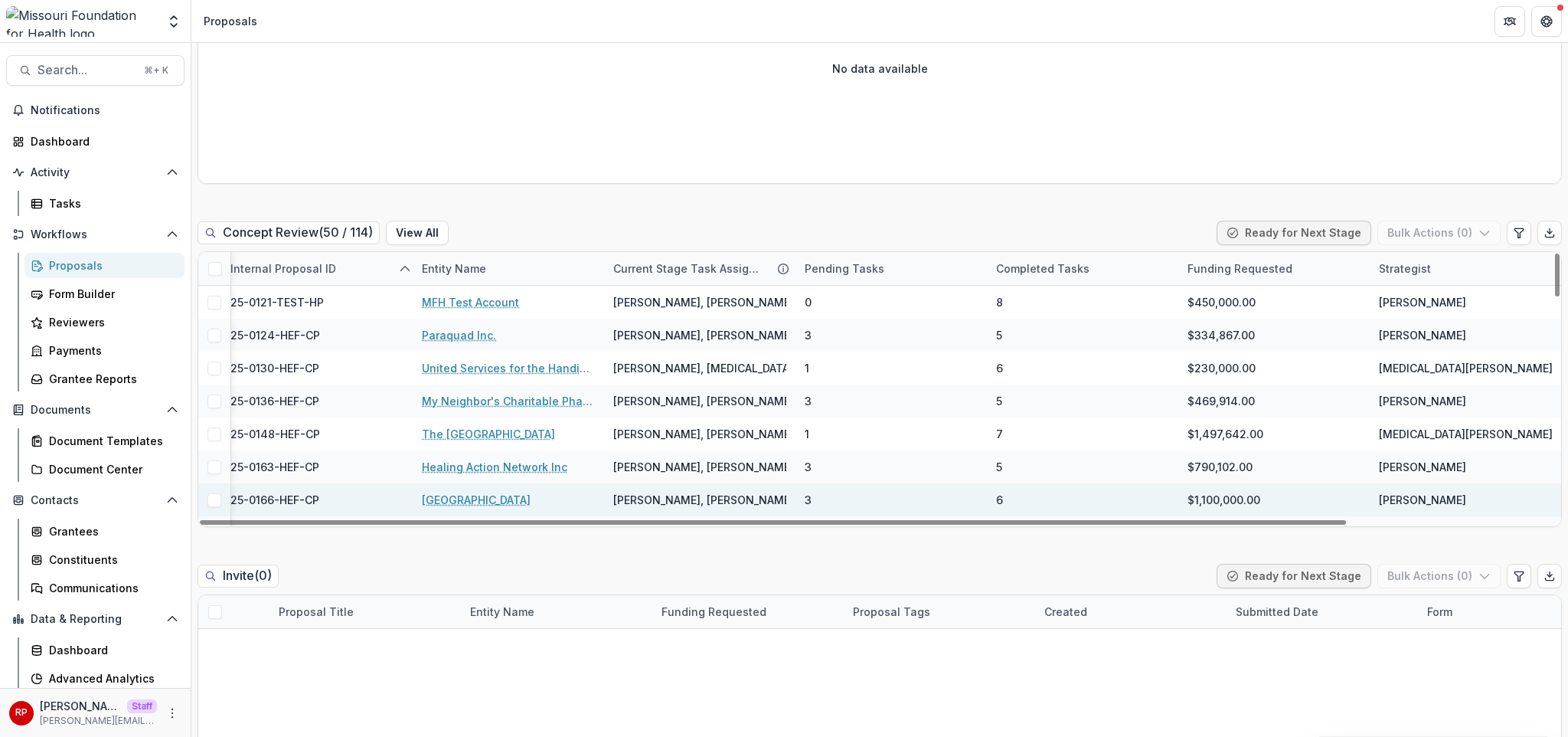
drag, startPoint x: 1213, startPoint y: 489, endPoint x: 1484, endPoint y: 478, distance: 271.2
click at [1346, 520] on div at bounding box center [773, 522] width 1146 height 5
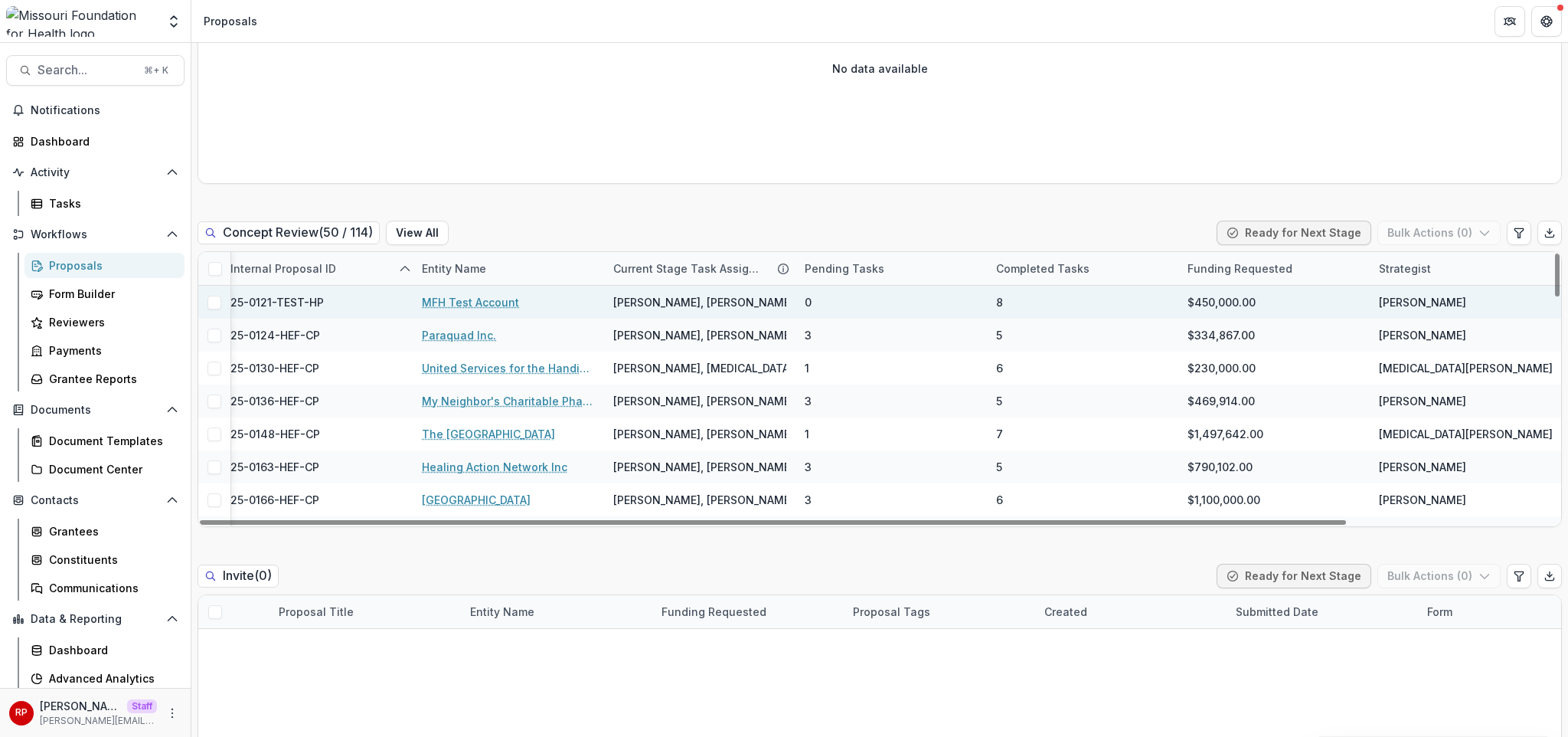
click at [492, 294] on link "MFH Test Account" at bounding box center [470, 302] width 97 height 16
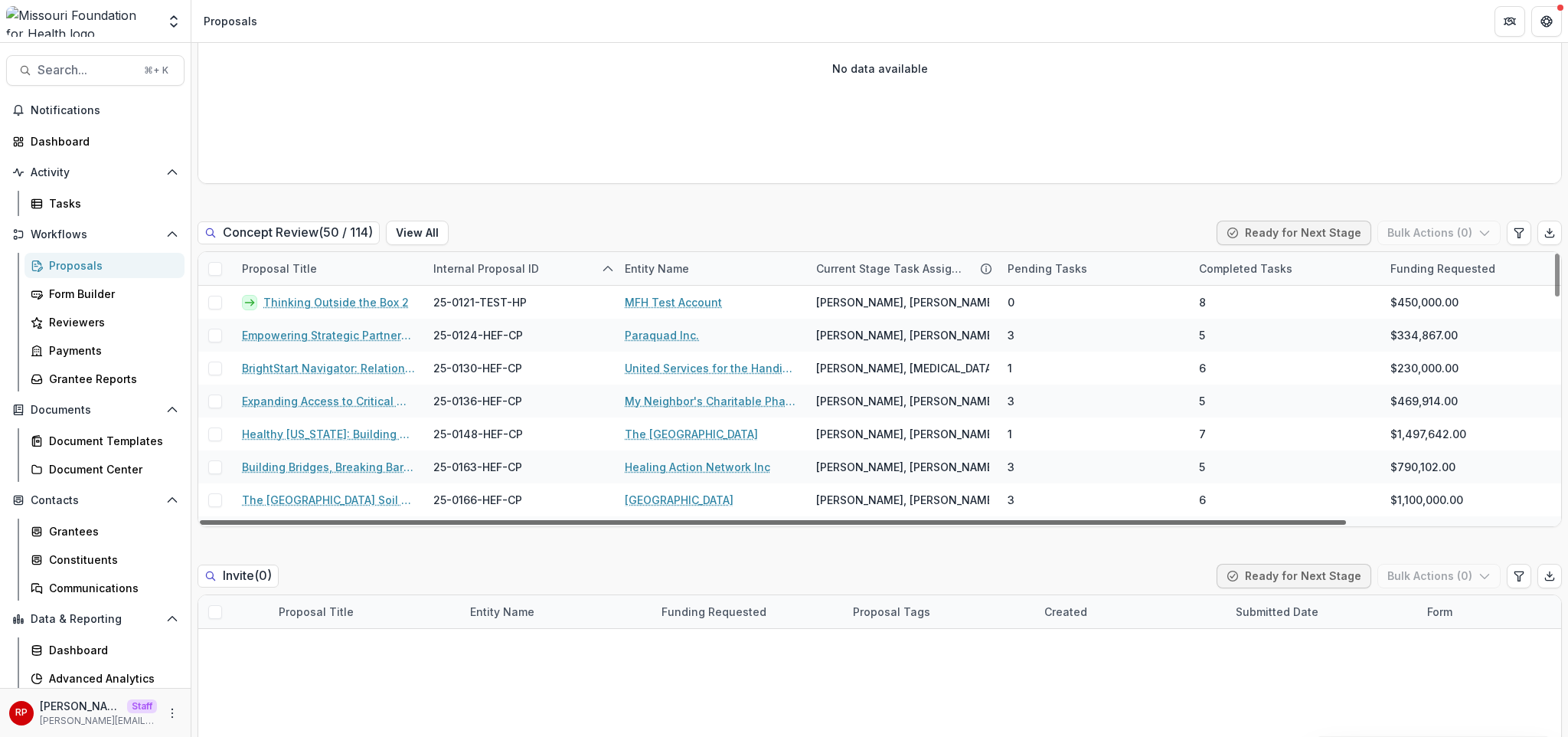
scroll to position [0, 0]
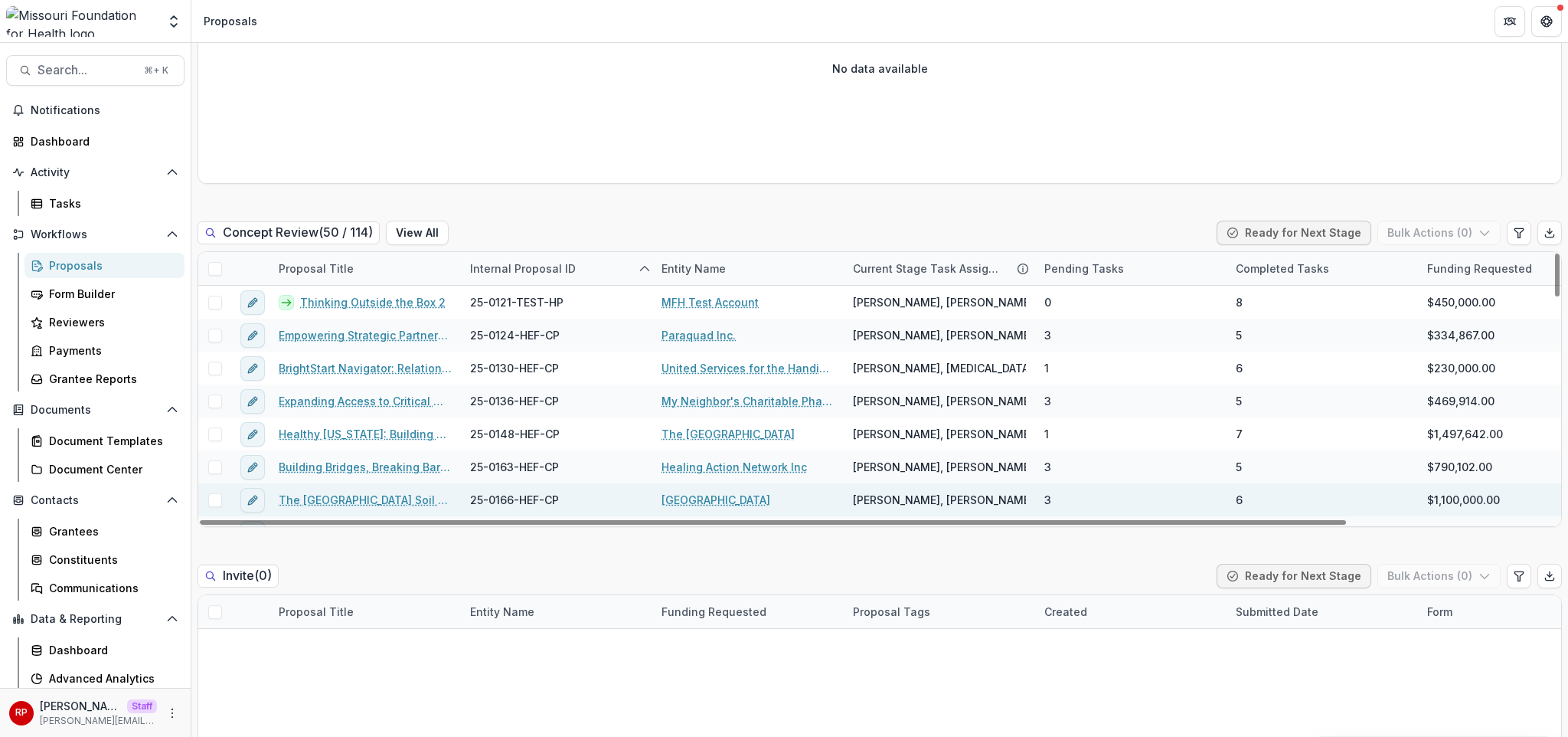
drag, startPoint x: 716, startPoint y: 493, endPoint x: 330, endPoint y: 473, distance: 386.5
click at [328, 520] on div at bounding box center [773, 522] width 1146 height 5
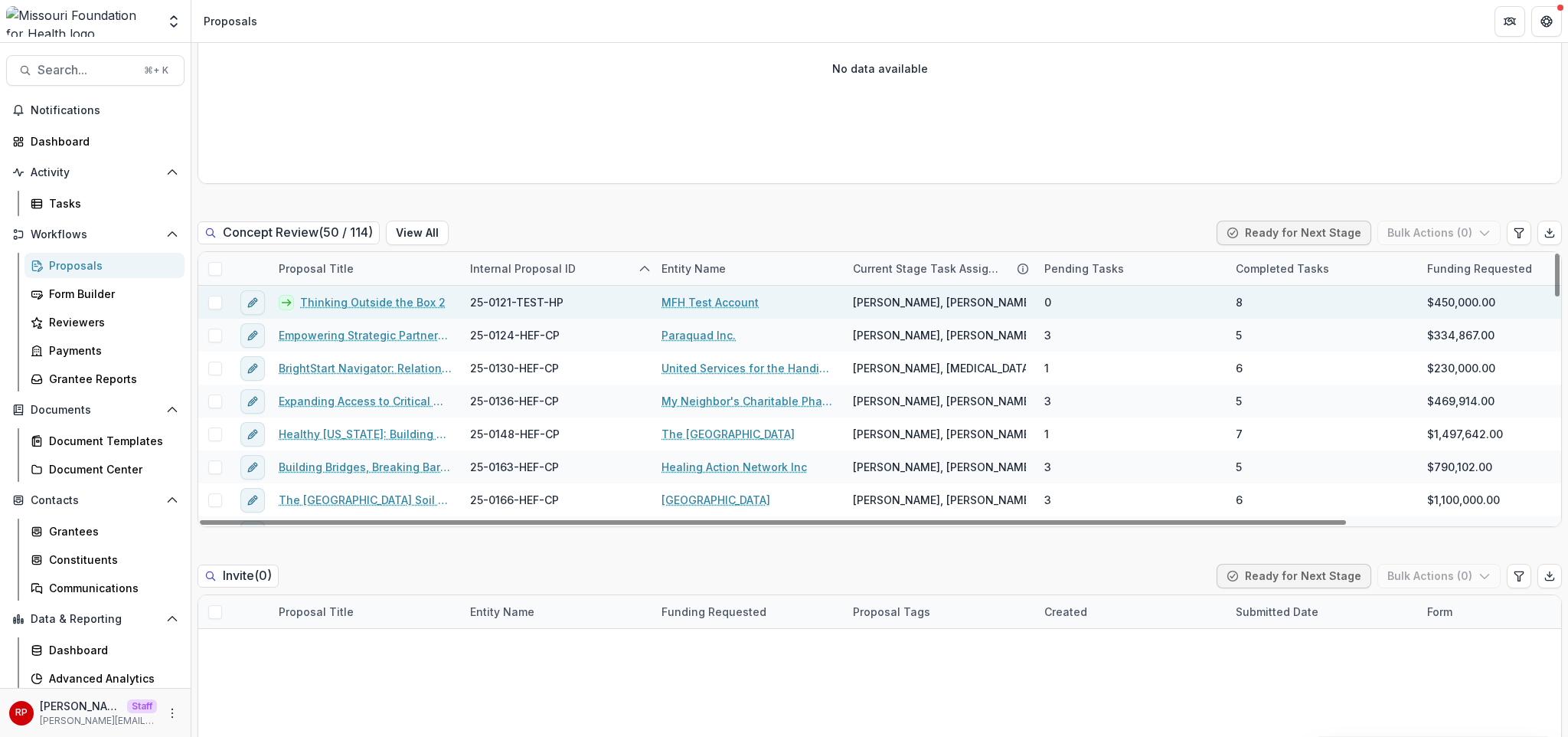
click at [388, 286] on div "Thinking Outside the Box 2" at bounding box center [365, 302] width 191 height 33
click at [388, 294] on link "Thinking Outside the Box 2" at bounding box center [373, 302] width 146 height 16
click at [218, 296] on span at bounding box center [215, 302] width 14 height 14
click at [1470, 220] on button "Bulk Actions ( 1 )" at bounding box center [1441, 232] width 120 height 25
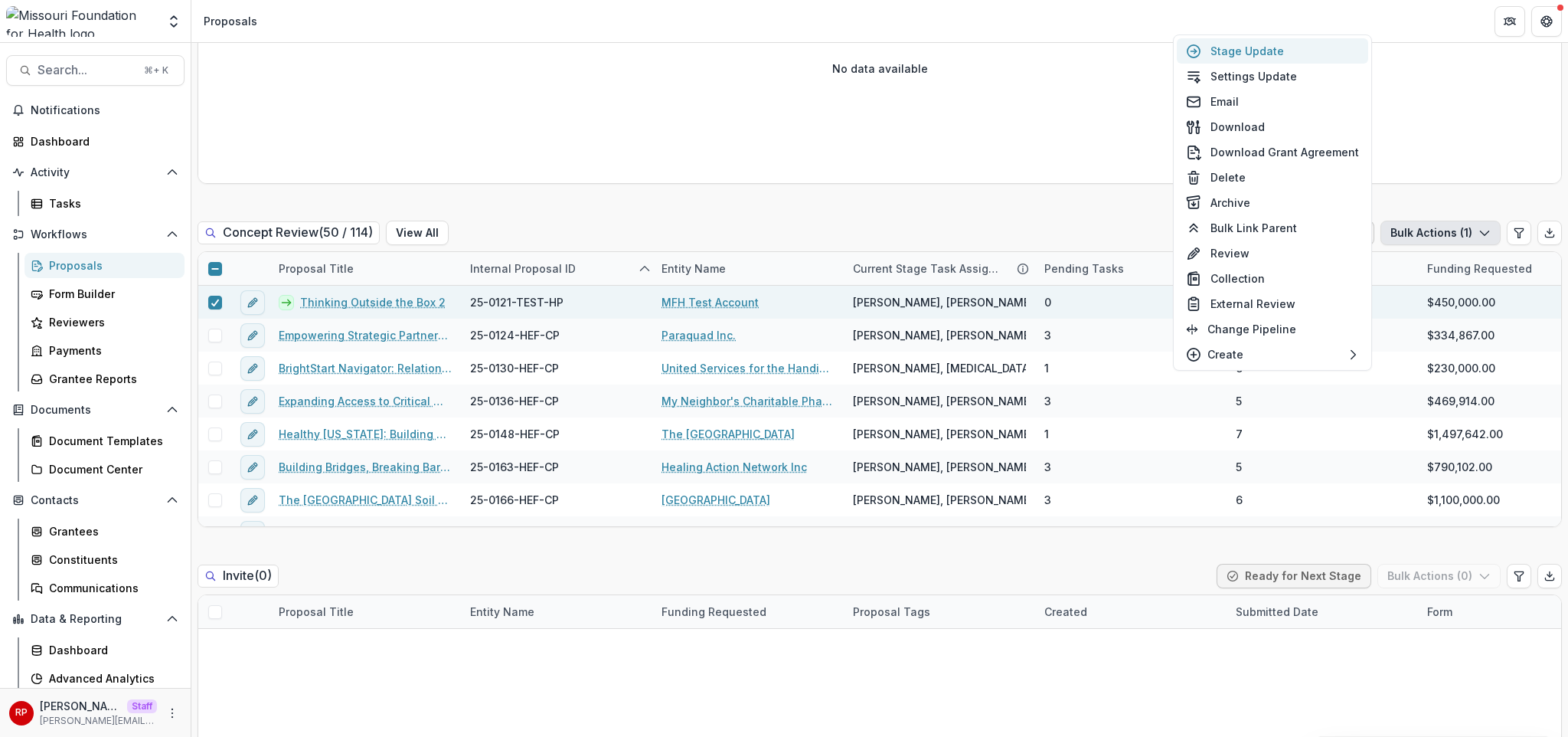
click at [1329, 50] on button "Stage Update" at bounding box center [1272, 51] width 191 height 26
select select "**********"
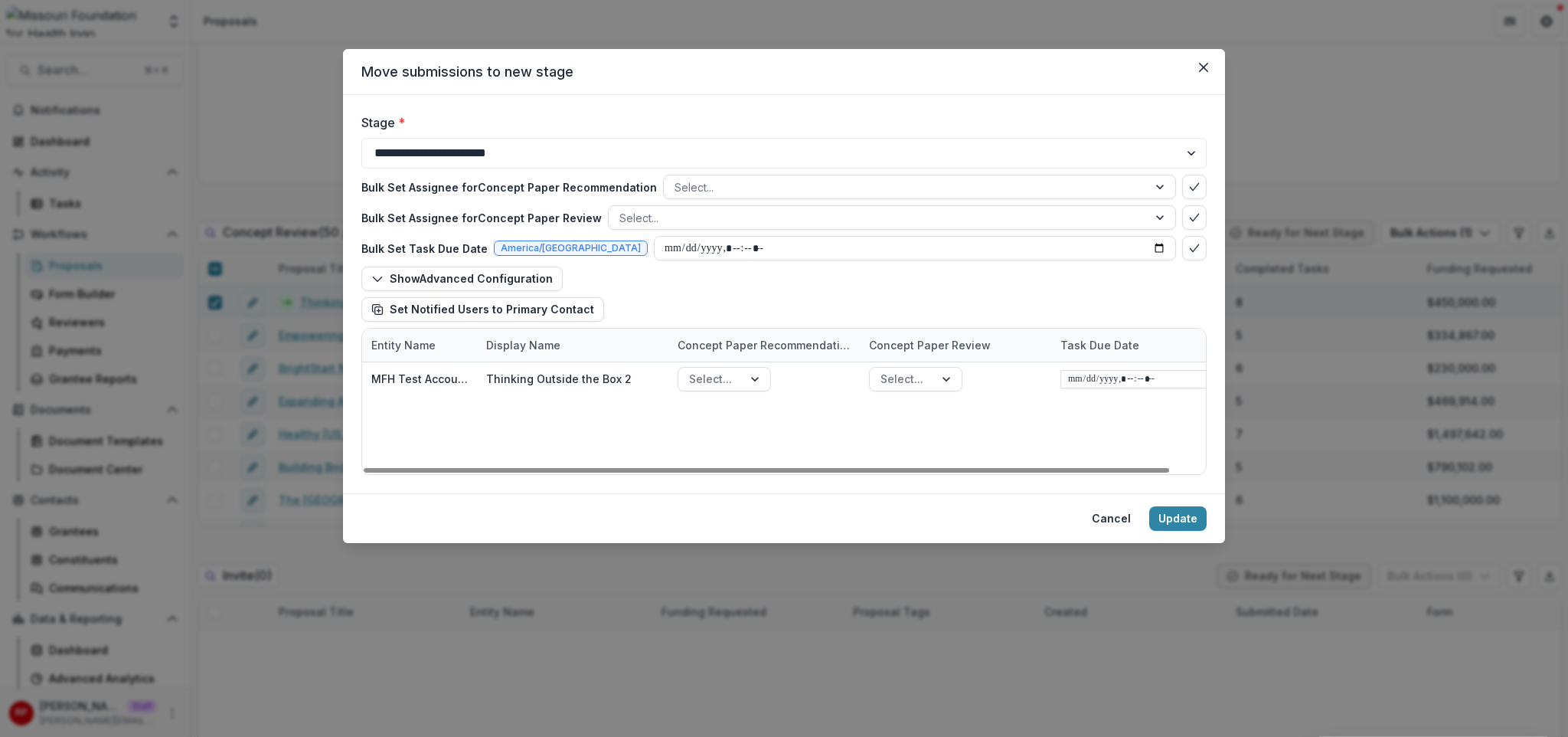
click at [829, 479] on div "**********" at bounding box center [783, 294] width 882 height 398
drag, startPoint x: 901, startPoint y: 470, endPoint x: 714, endPoint y: 453, distance: 187.8
click at [714, 468] on div at bounding box center [766, 470] width 806 height 5
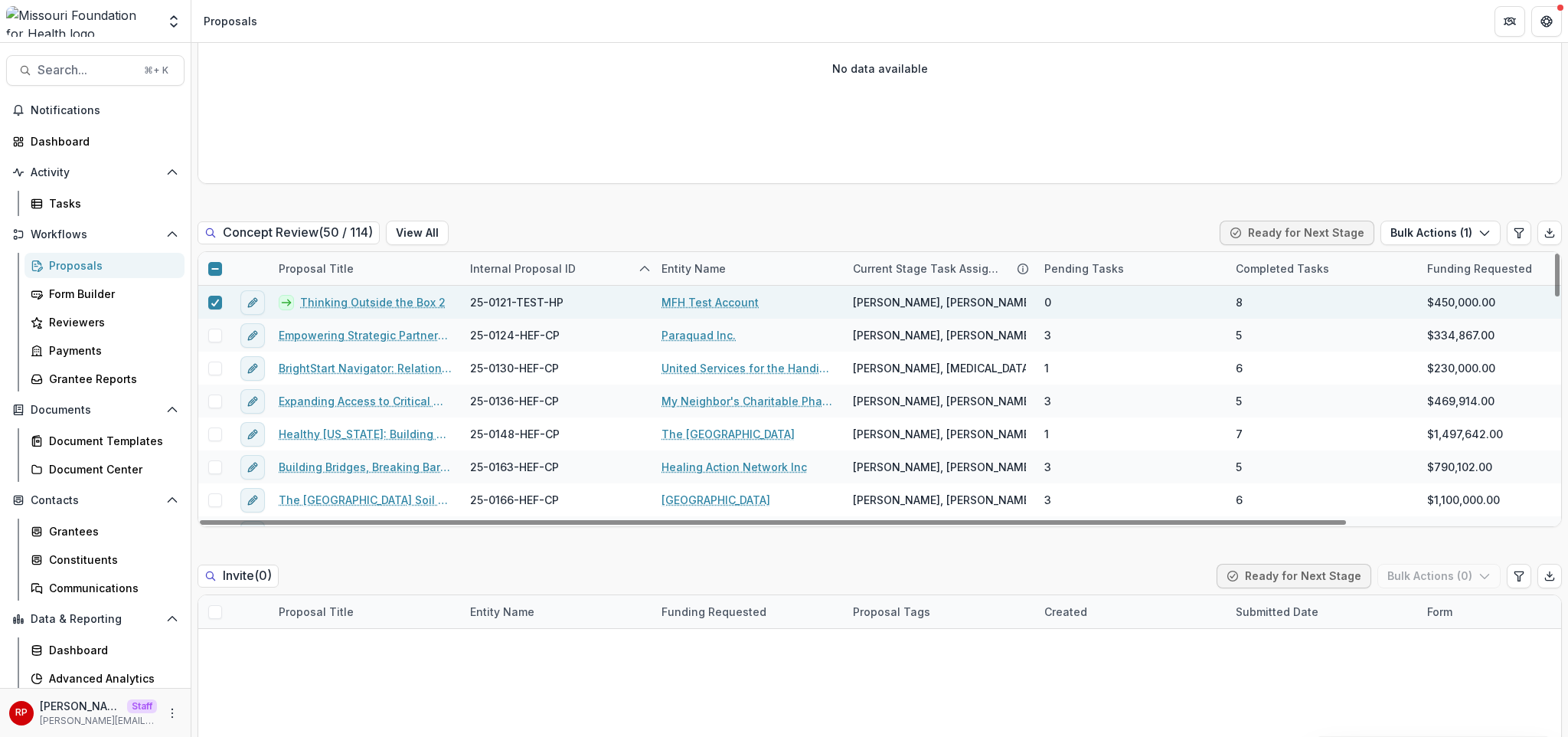
drag, startPoint x: 1081, startPoint y: 186, endPoint x: 1167, endPoint y: 193, distance: 86.3
click at [1430, 220] on button "Bulk Actions ( 1 )" at bounding box center [1441, 232] width 120 height 25
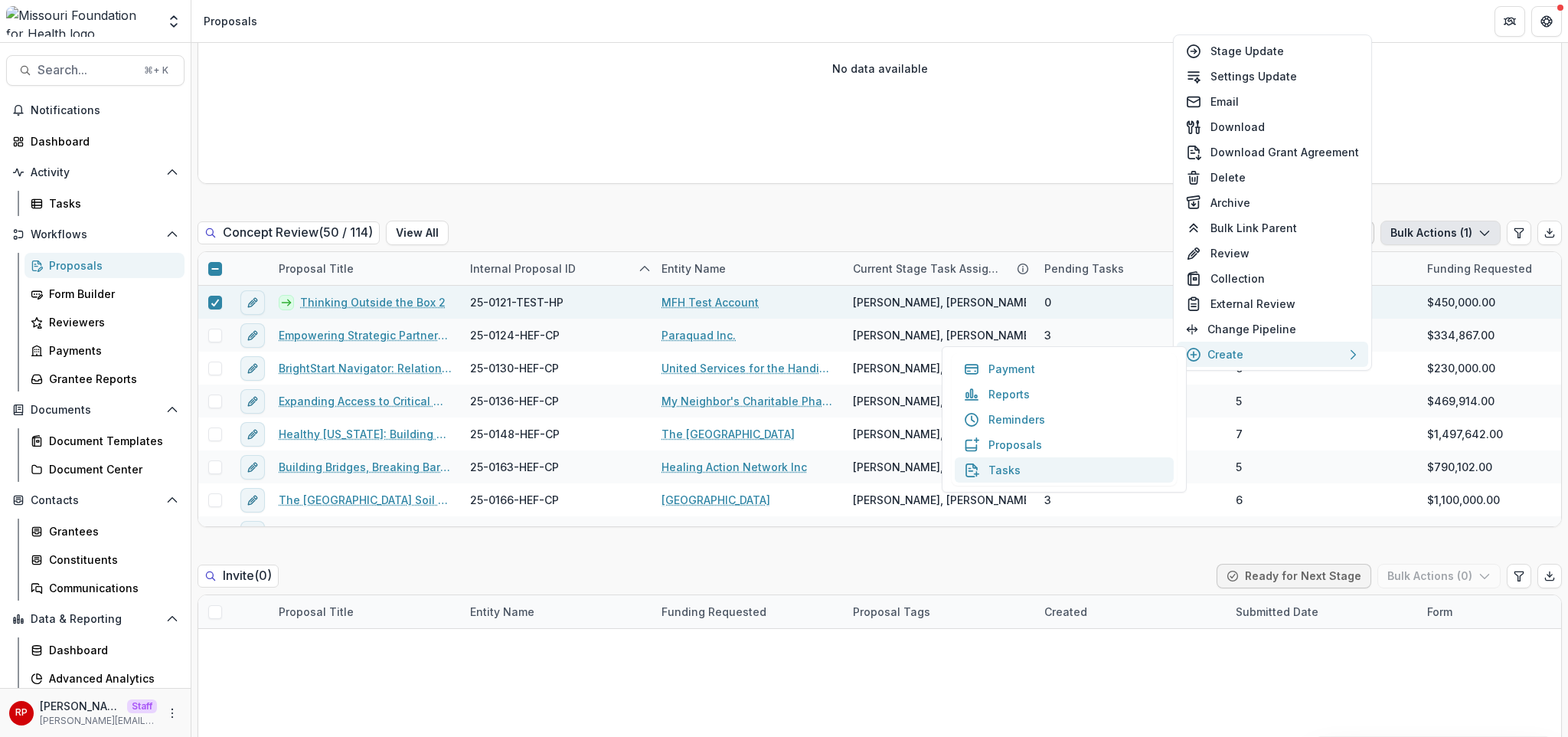
click at [1030, 470] on button "Tasks" at bounding box center [1063, 470] width 219 height 26
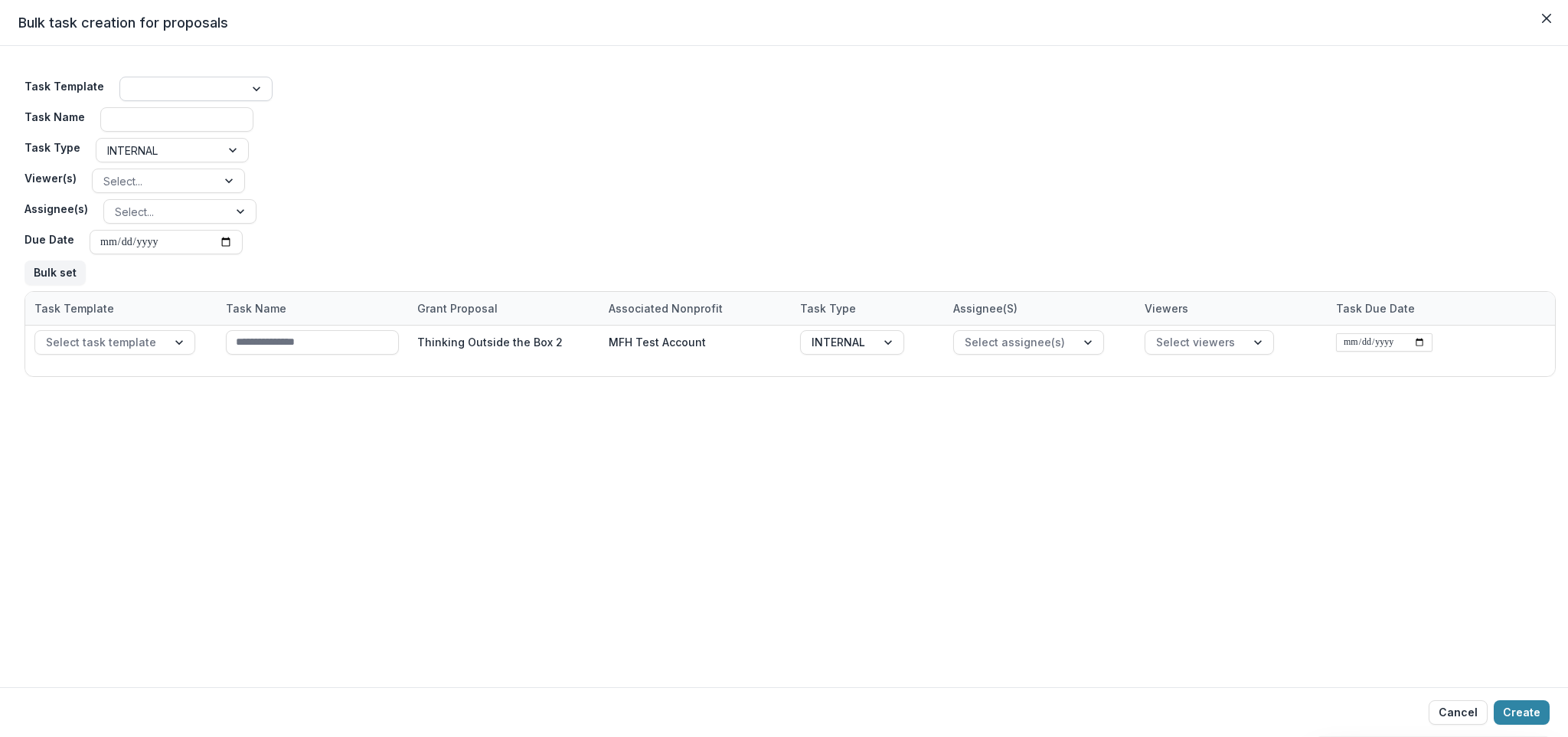
click at [224, 97] on div at bounding box center [182, 89] width 103 height 19
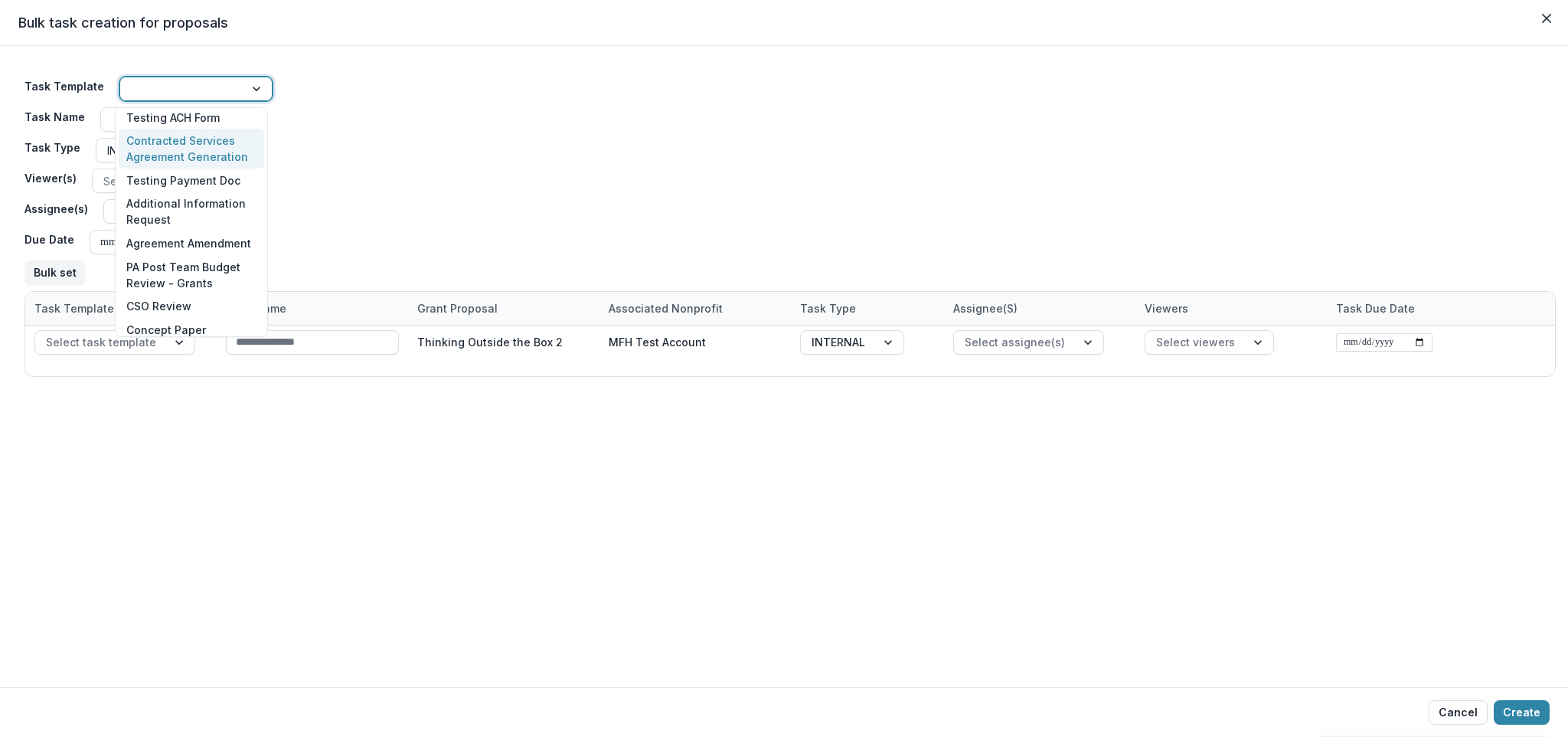
scroll to position [185, 0]
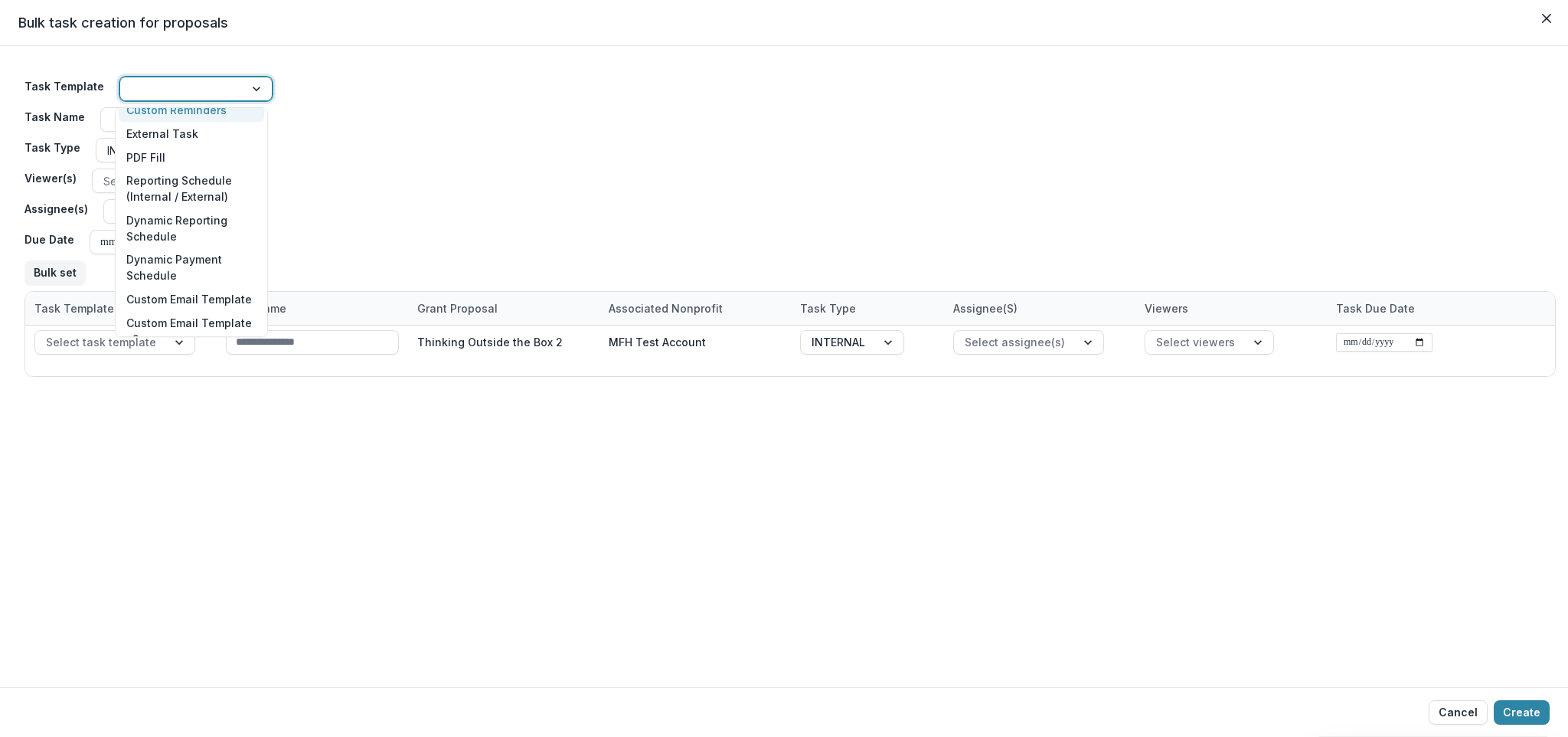
click at [199, 114] on div "Custom Reminders" at bounding box center [191, 111] width 146 height 24
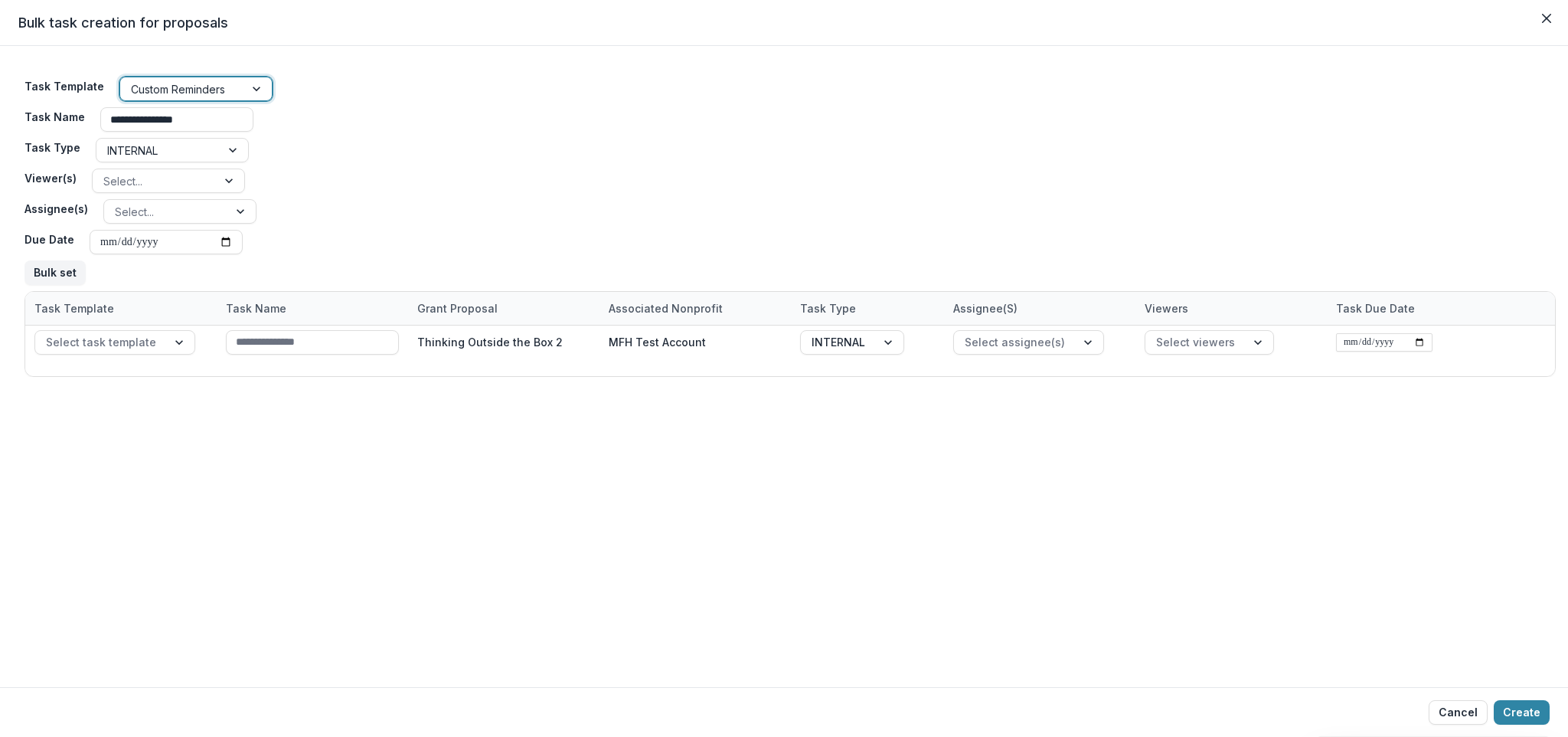
click at [235, 91] on div "Custom Reminders" at bounding box center [182, 90] width 124 height 22
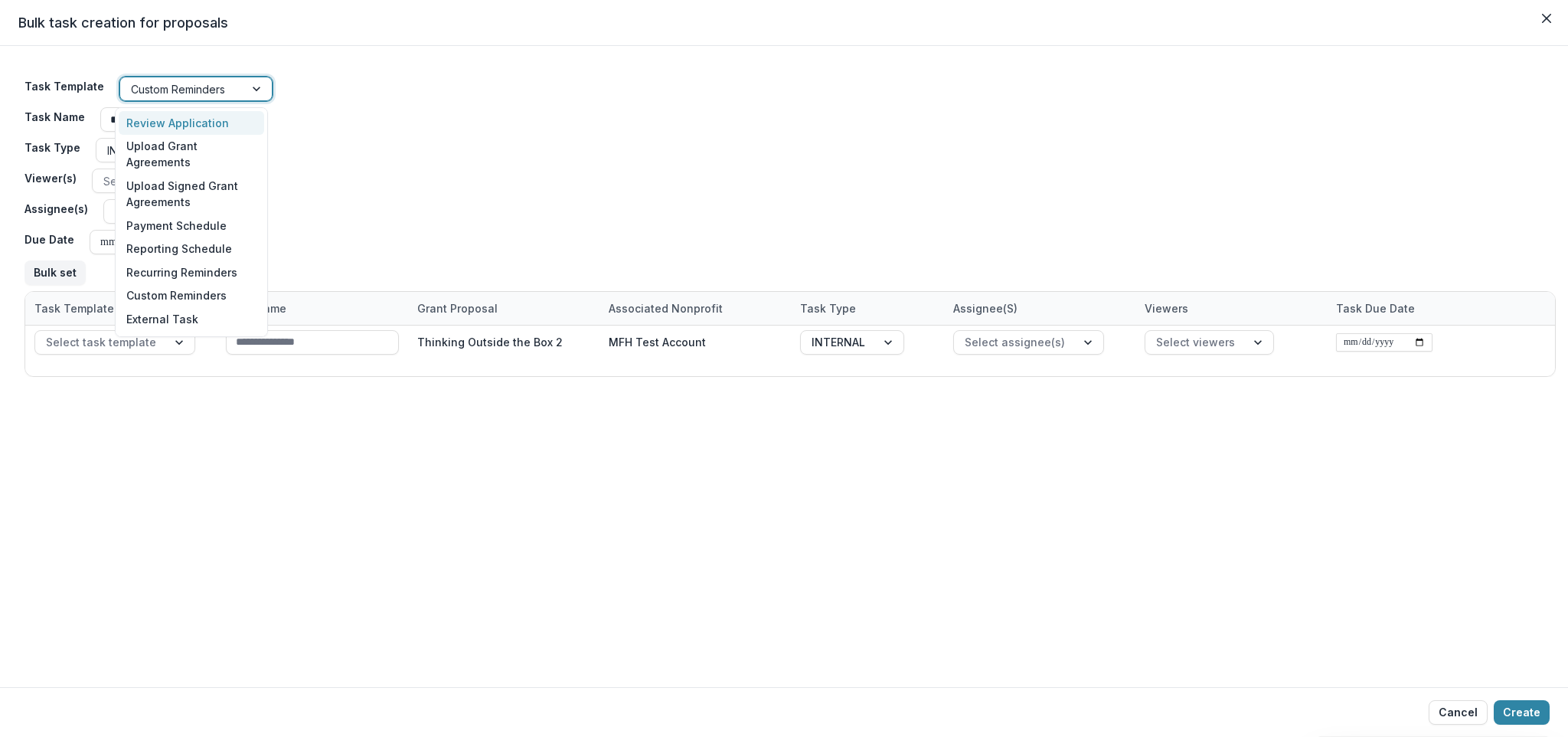
click at [220, 119] on div "Review Application" at bounding box center [191, 123] width 146 height 24
type input "**********"
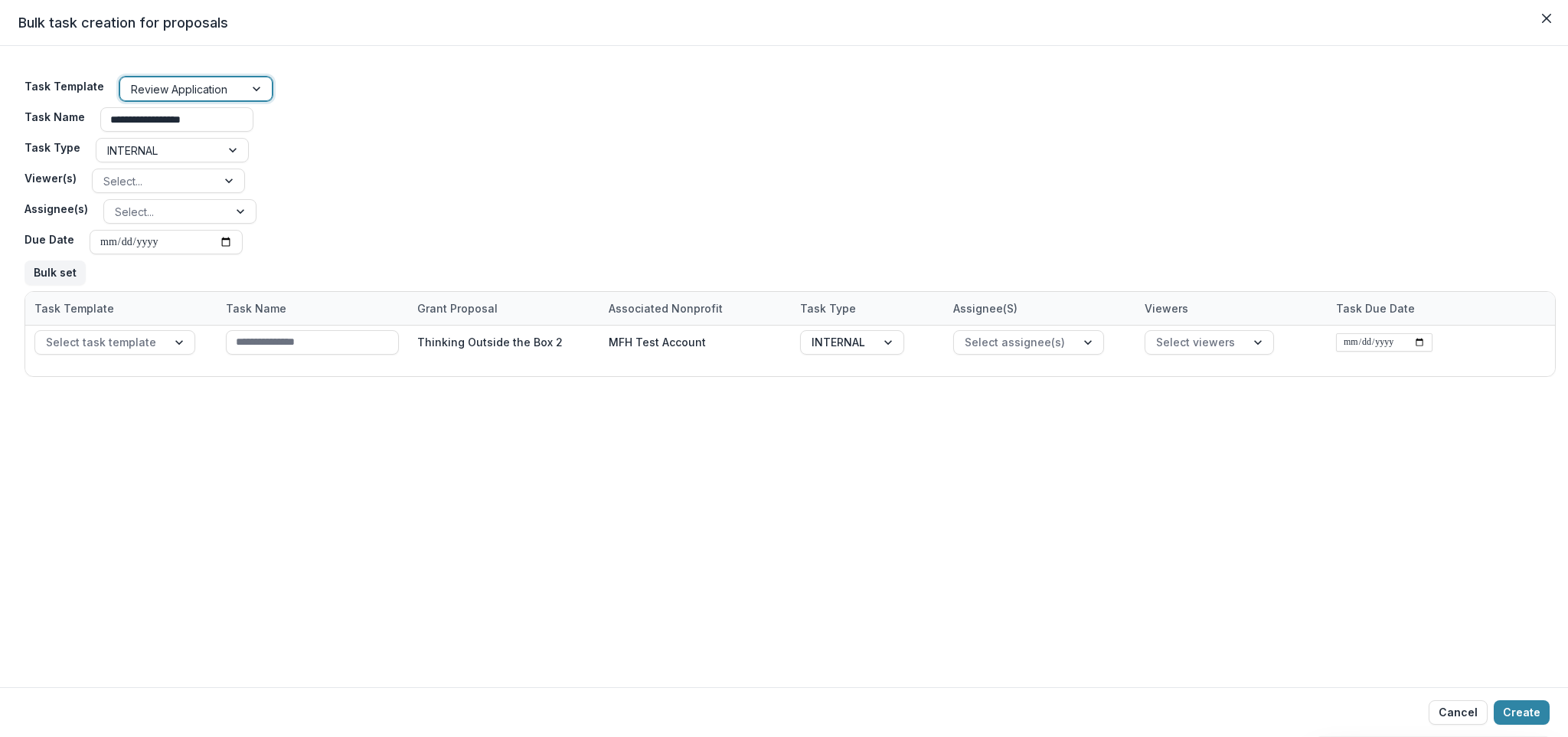
click at [375, 111] on div "**********" at bounding box center [790, 180] width 1531 height 220
click at [163, 178] on div at bounding box center [155, 181] width 103 height 19
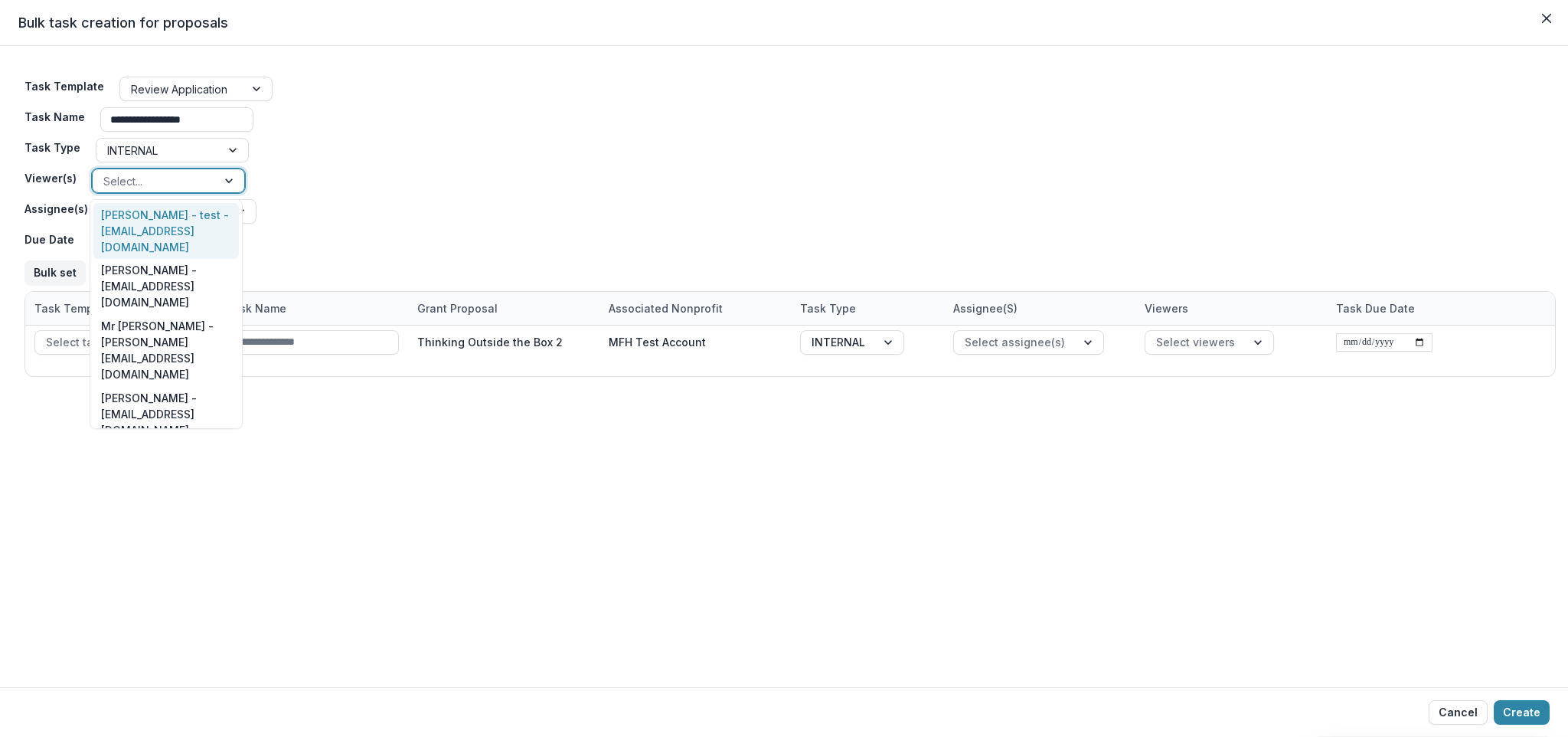
click at [307, 147] on div "**********" at bounding box center [790, 180] width 1531 height 220
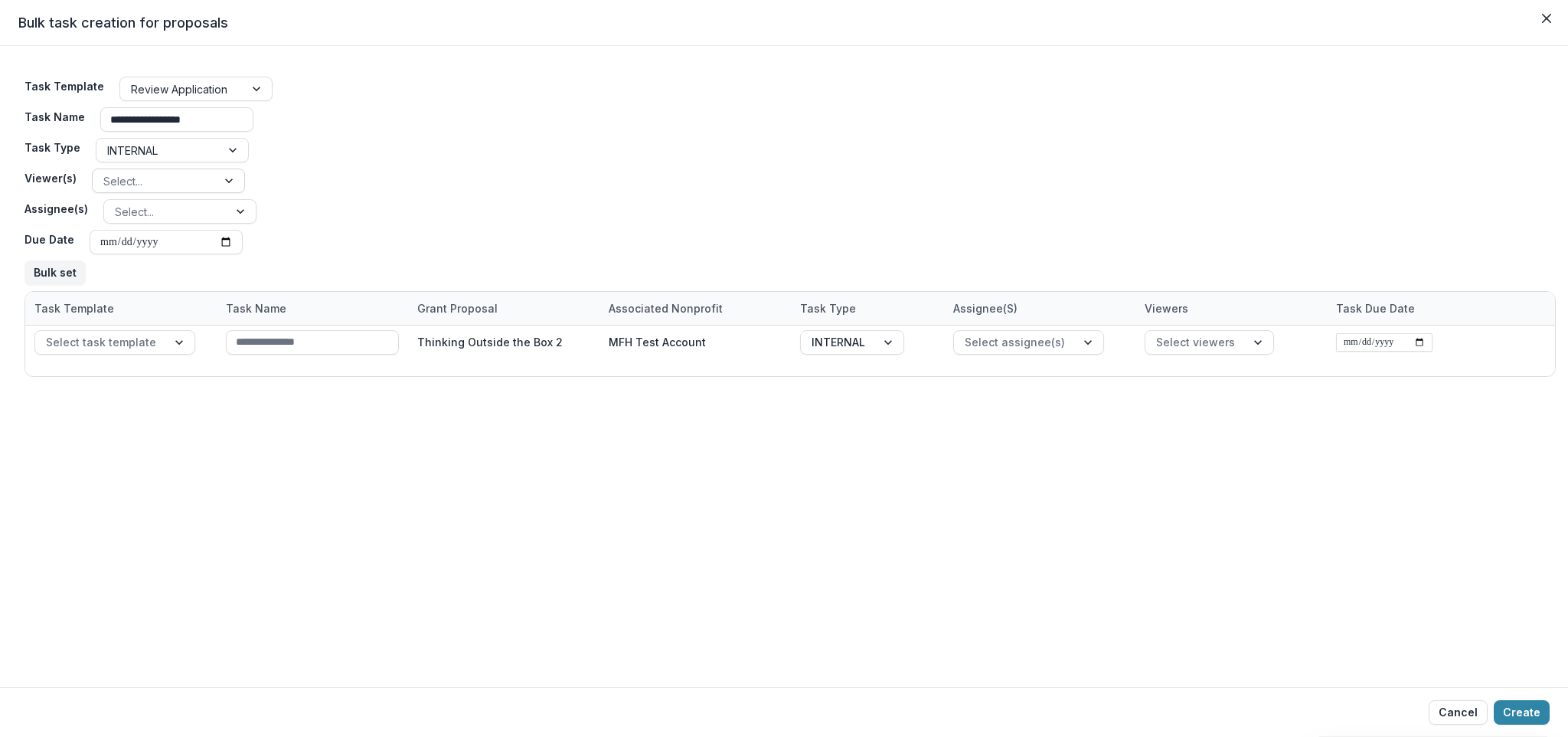
click at [169, 177] on div at bounding box center [155, 181] width 103 height 19
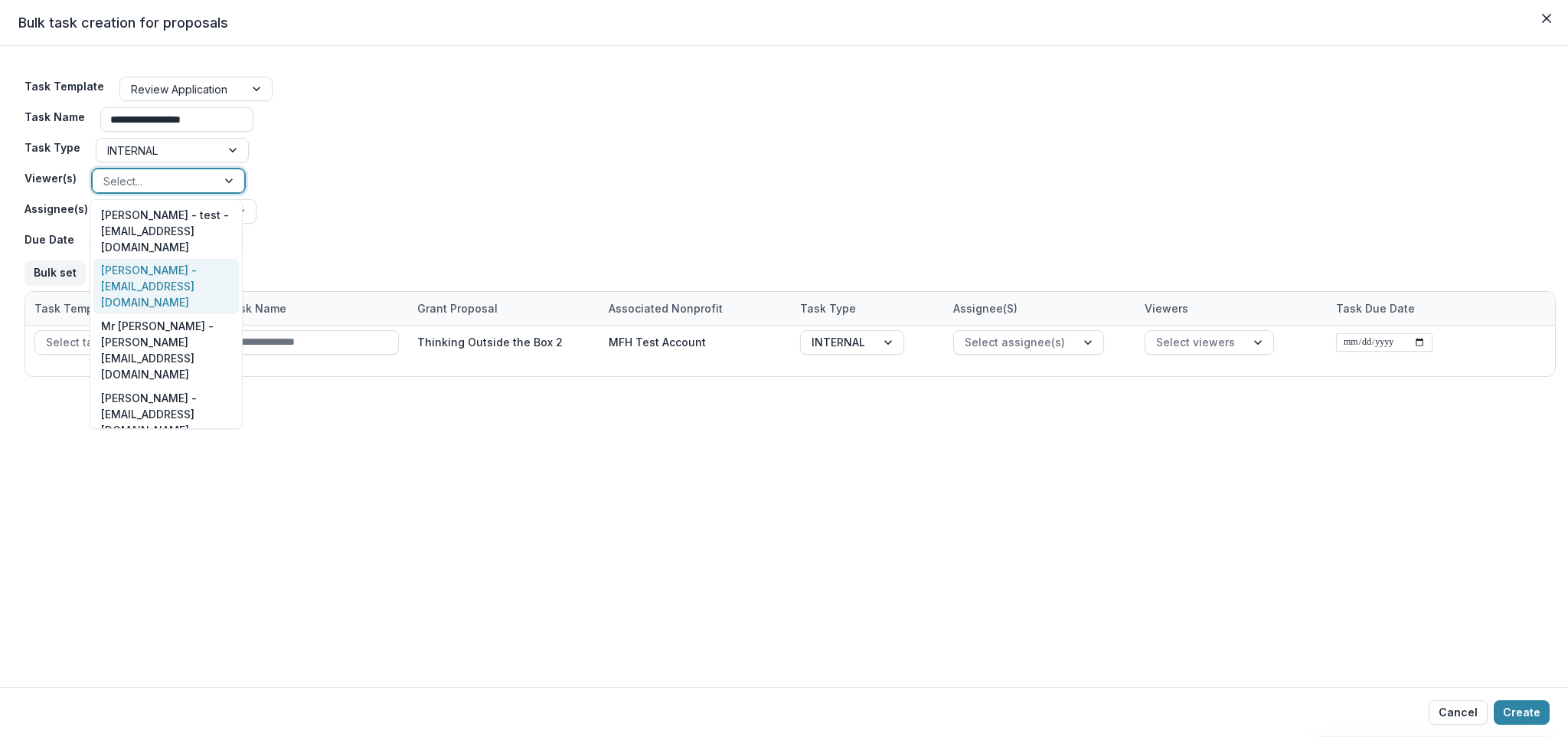
click at [187, 260] on div "[PERSON_NAME] - [EMAIL_ADDRESS][DOMAIN_NAME]" at bounding box center [167, 287] width 146 height 56
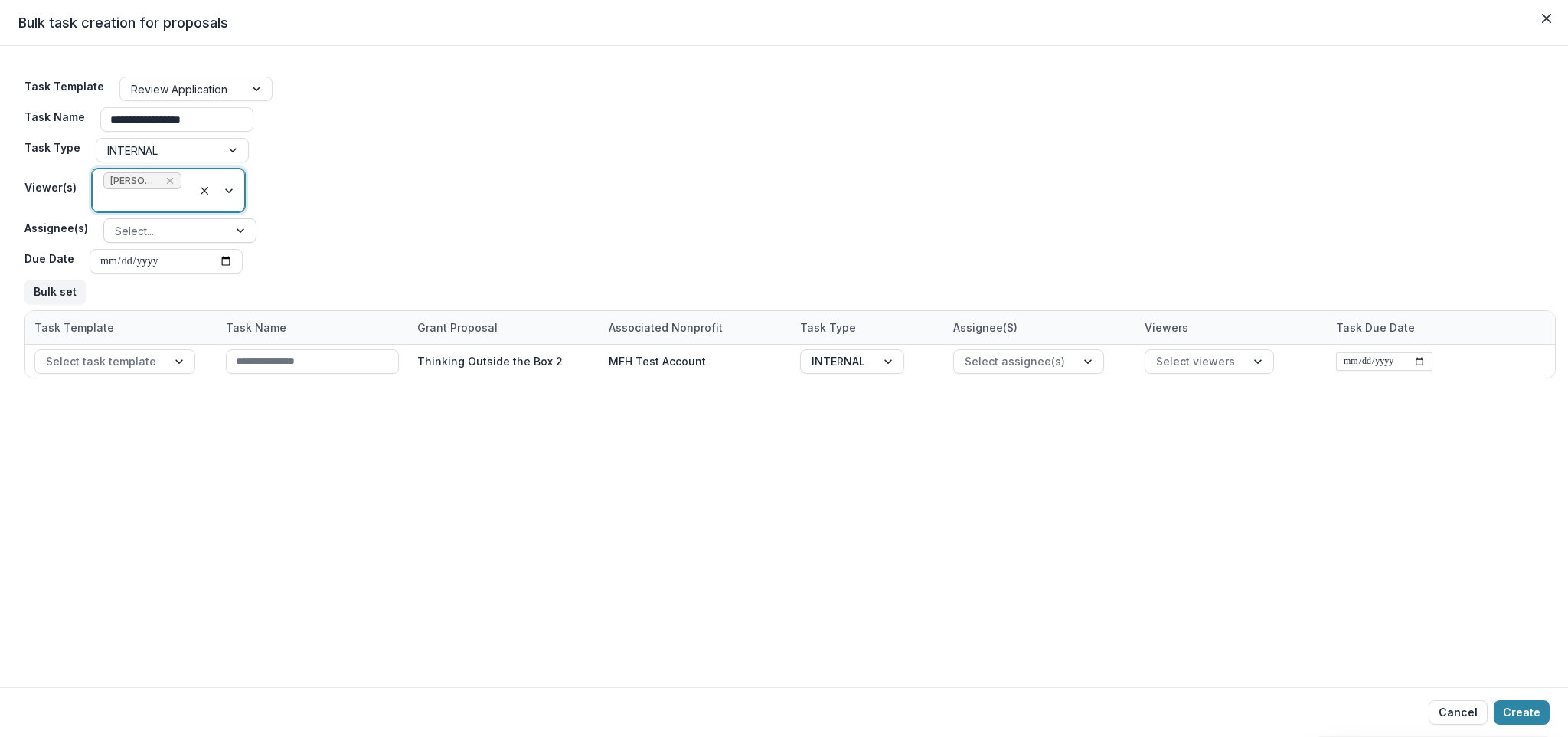
click at [192, 232] on div at bounding box center [166, 231] width 103 height 19
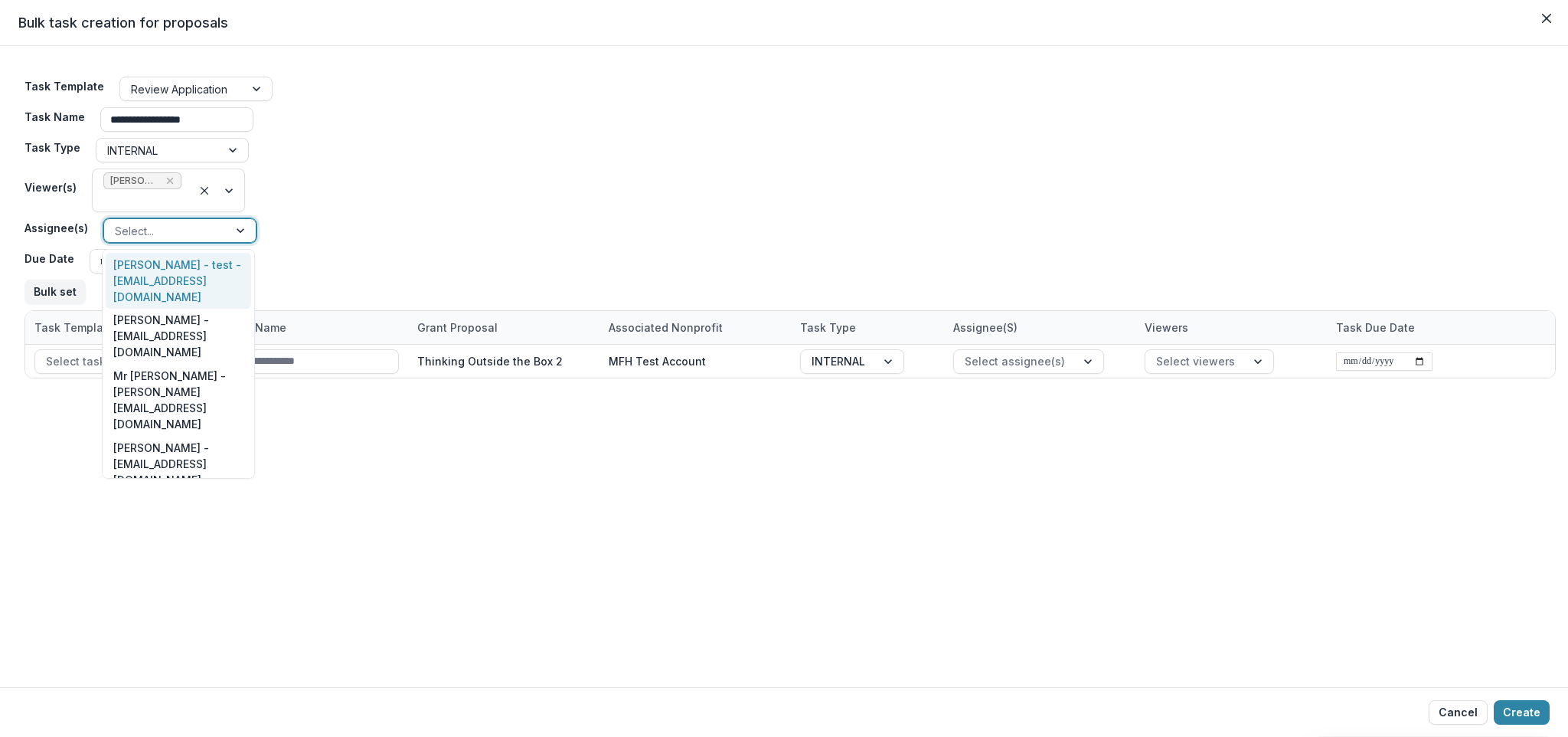
click at [186, 268] on div "[PERSON_NAME] - test - [EMAIL_ADDRESS][DOMAIN_NAME]" at bounding box center [179, 280] width 146 height 56
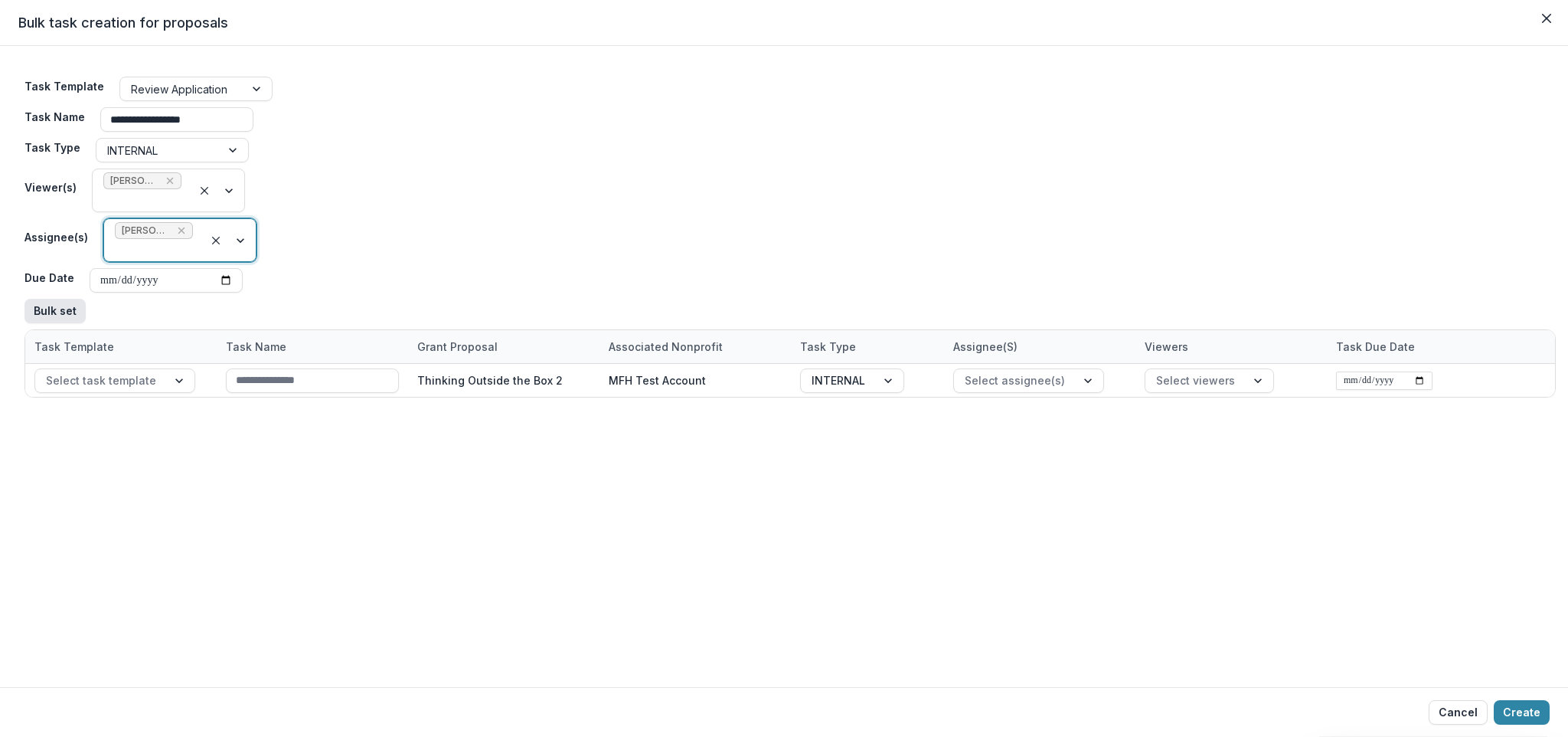
click at [57, 308] on button "Bulk set" at bounding box center [55, 311] width 61 height 25
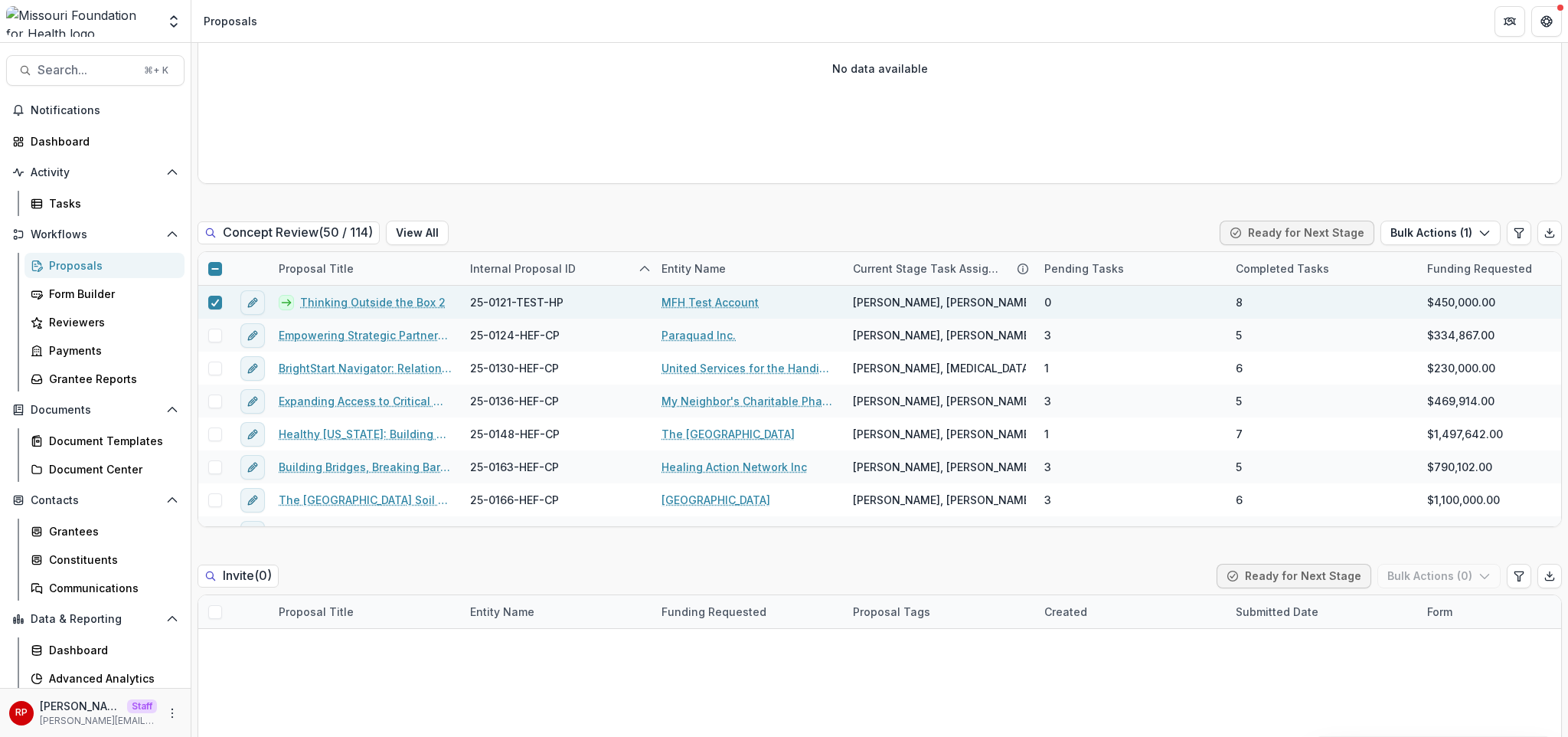
click at [1444, 220] on button "Bulk Actions ( 1 )" at bounding box center [1441, 232] width 120 height 25
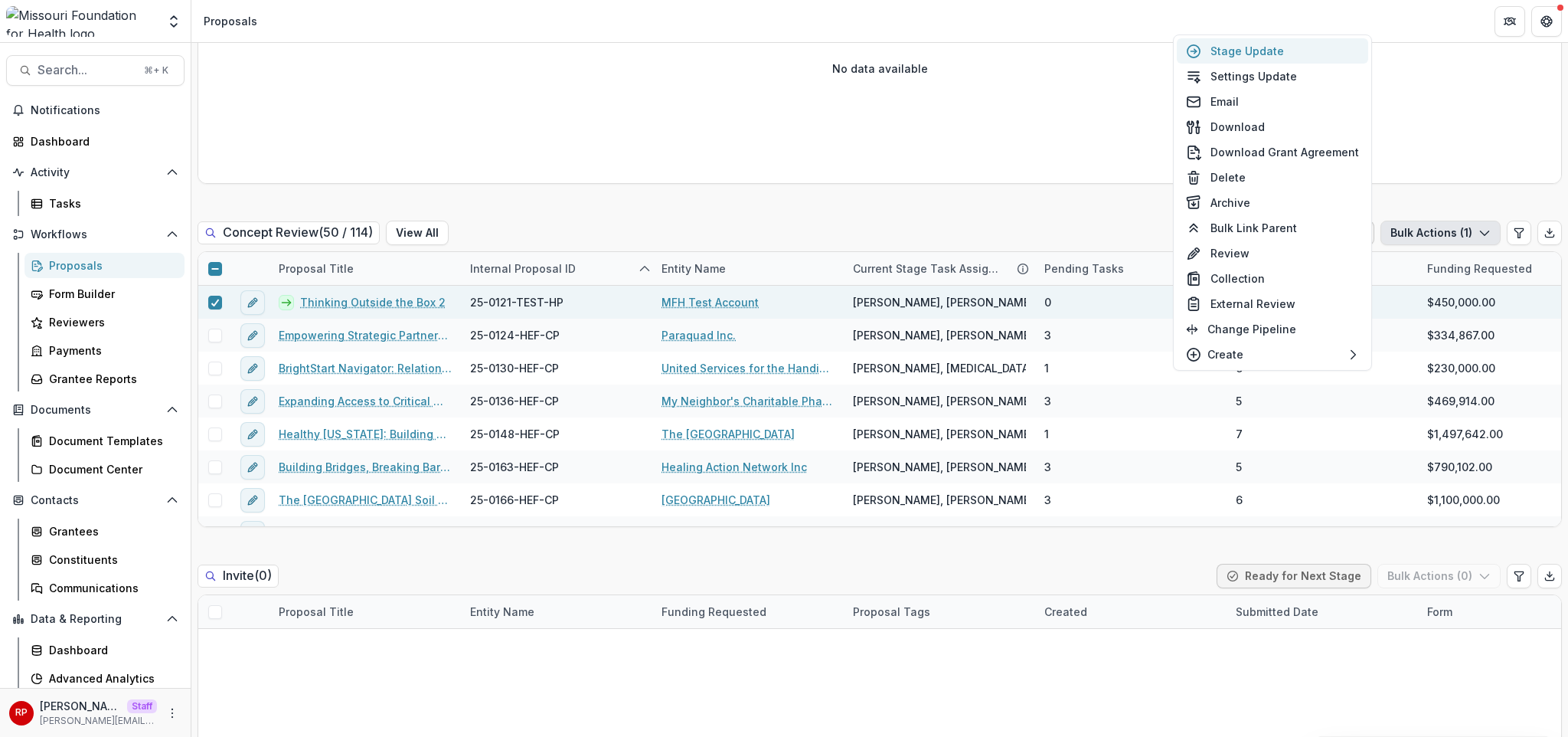
click at [1253, 52] on button "Stage Update" at bounding box center [1272, 51] width 191 height 26
select select "**********"
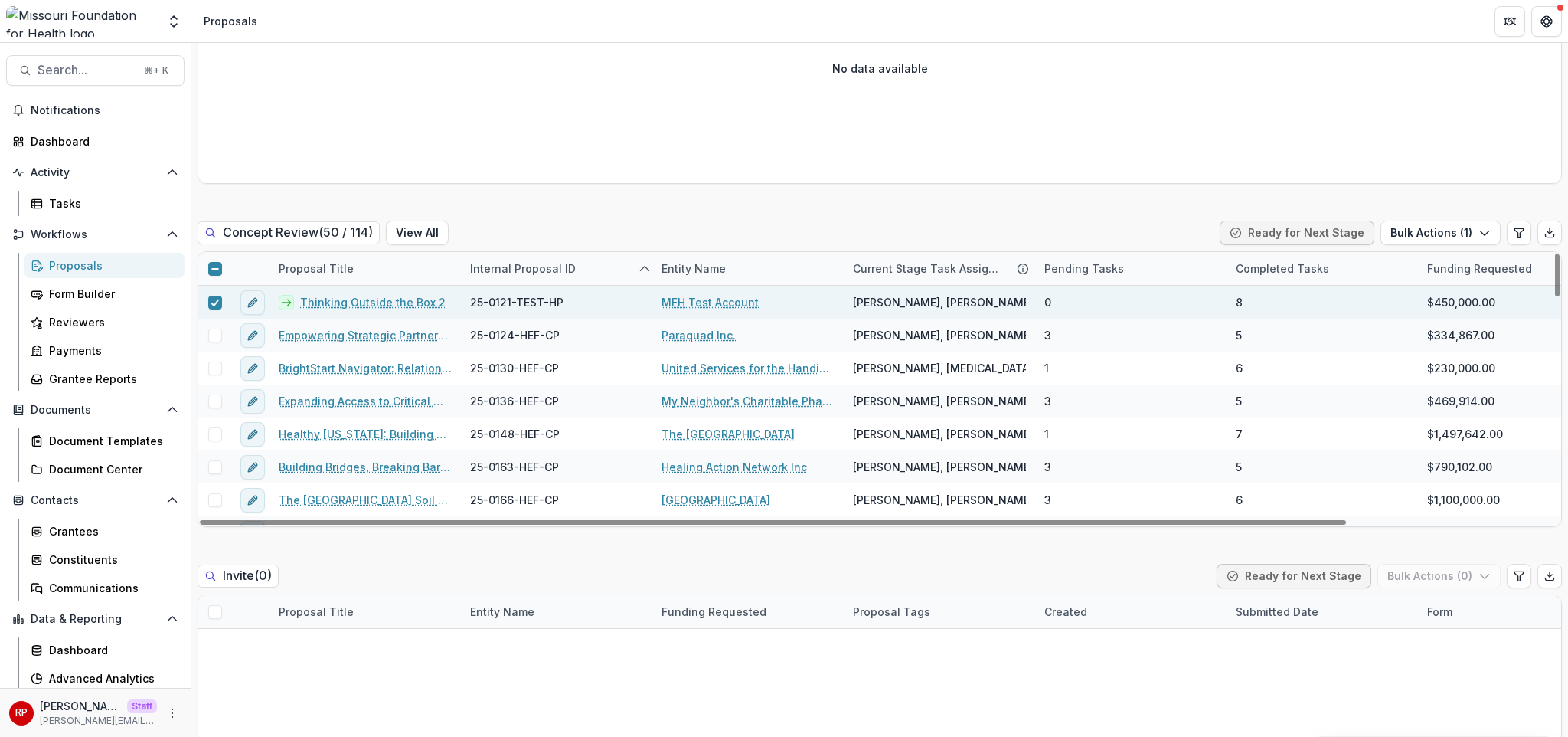
click at [211, 299] on icon at bounding box center [215, 303] width 9 height 8
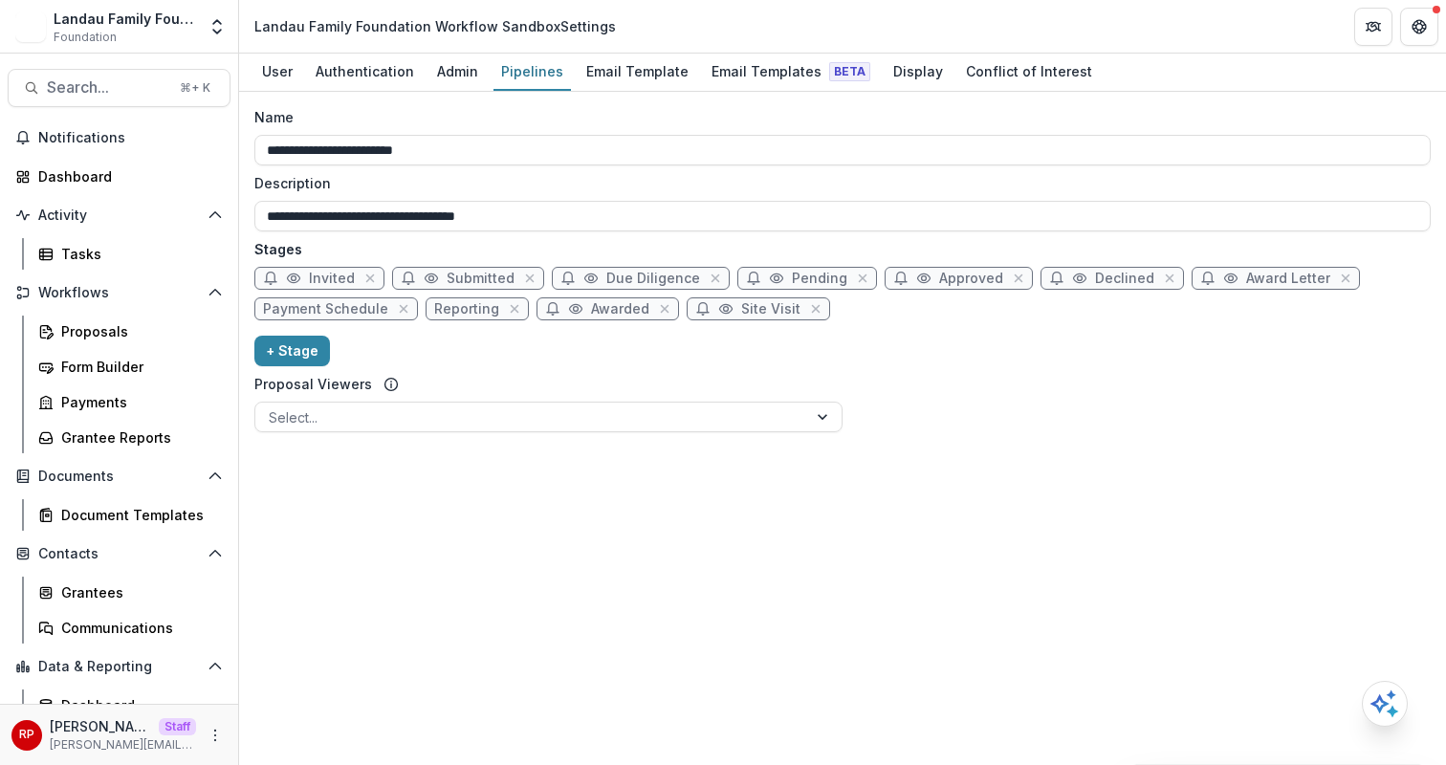
click at [590, 365] on div "**********" at bounding box center [842, 273] width 1176 height 333
click at [214, 737] on icon "More" at bounding box center [214, 735] width 15 height 15
click at [337, 702] on link "User Settings" at bounding box center [335, 695] width 205 height 32
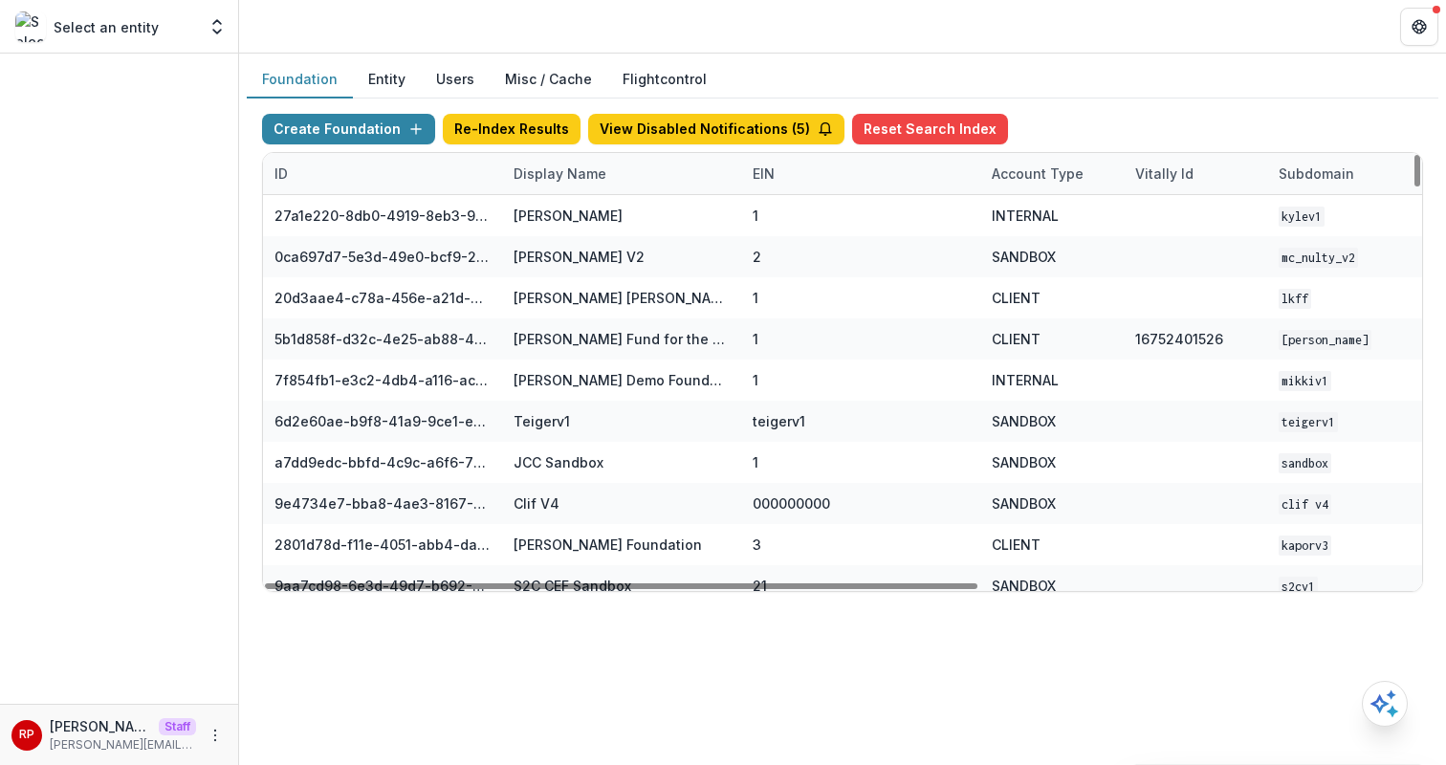
click at [356, 174] on div "ID" at bounding box center [382, 173] width 239 height 41
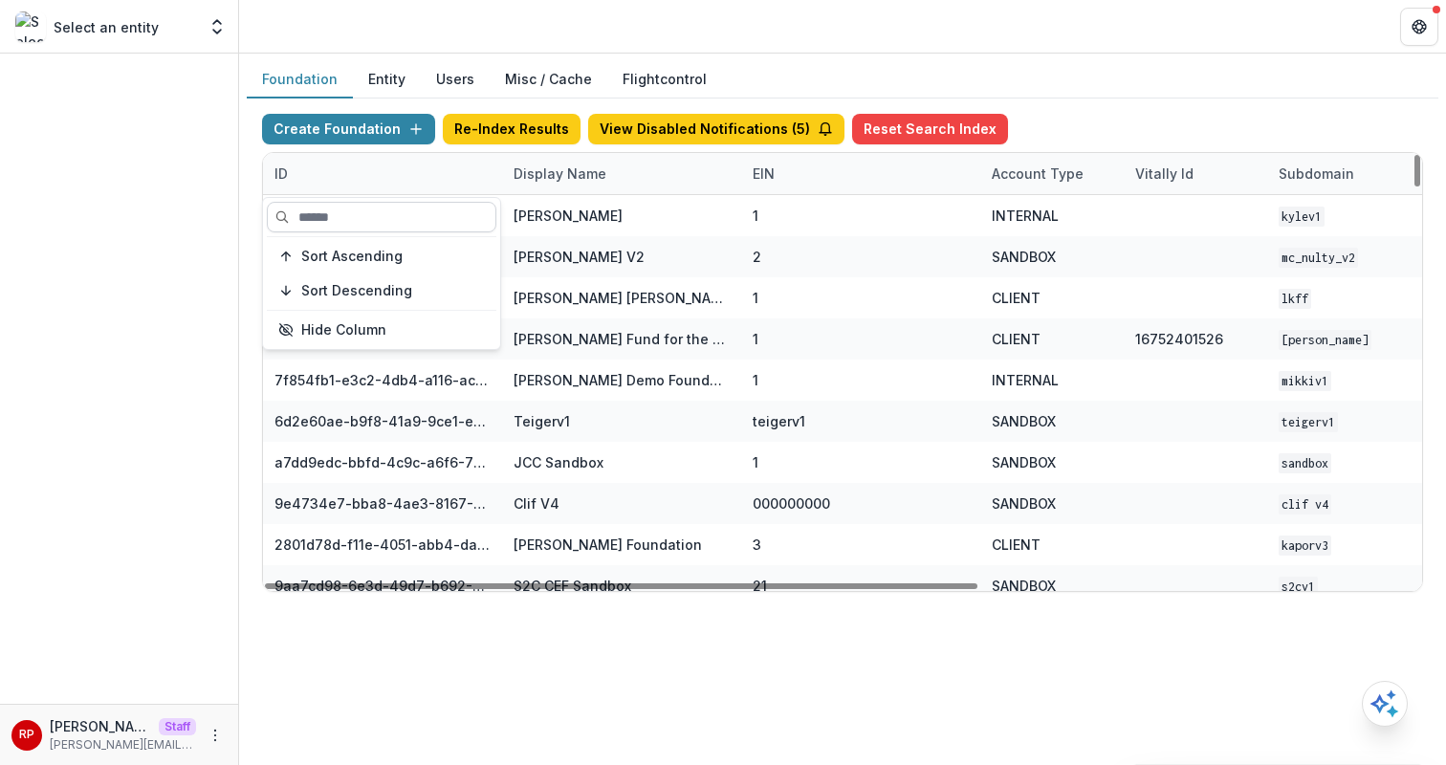
click at [395, 210] on input at bounding box center [381, 217] width 229 height 31
paste input "**********"
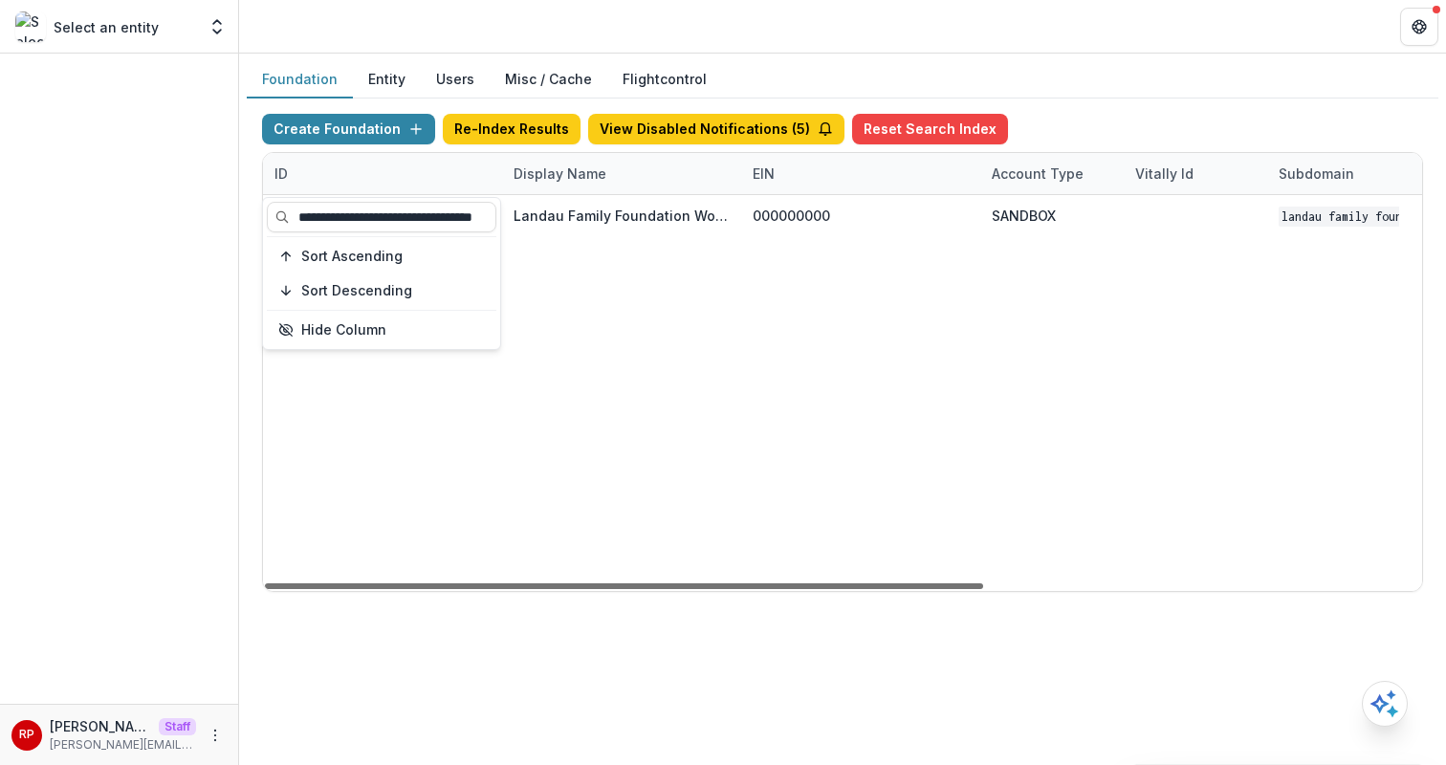
type input "**********"
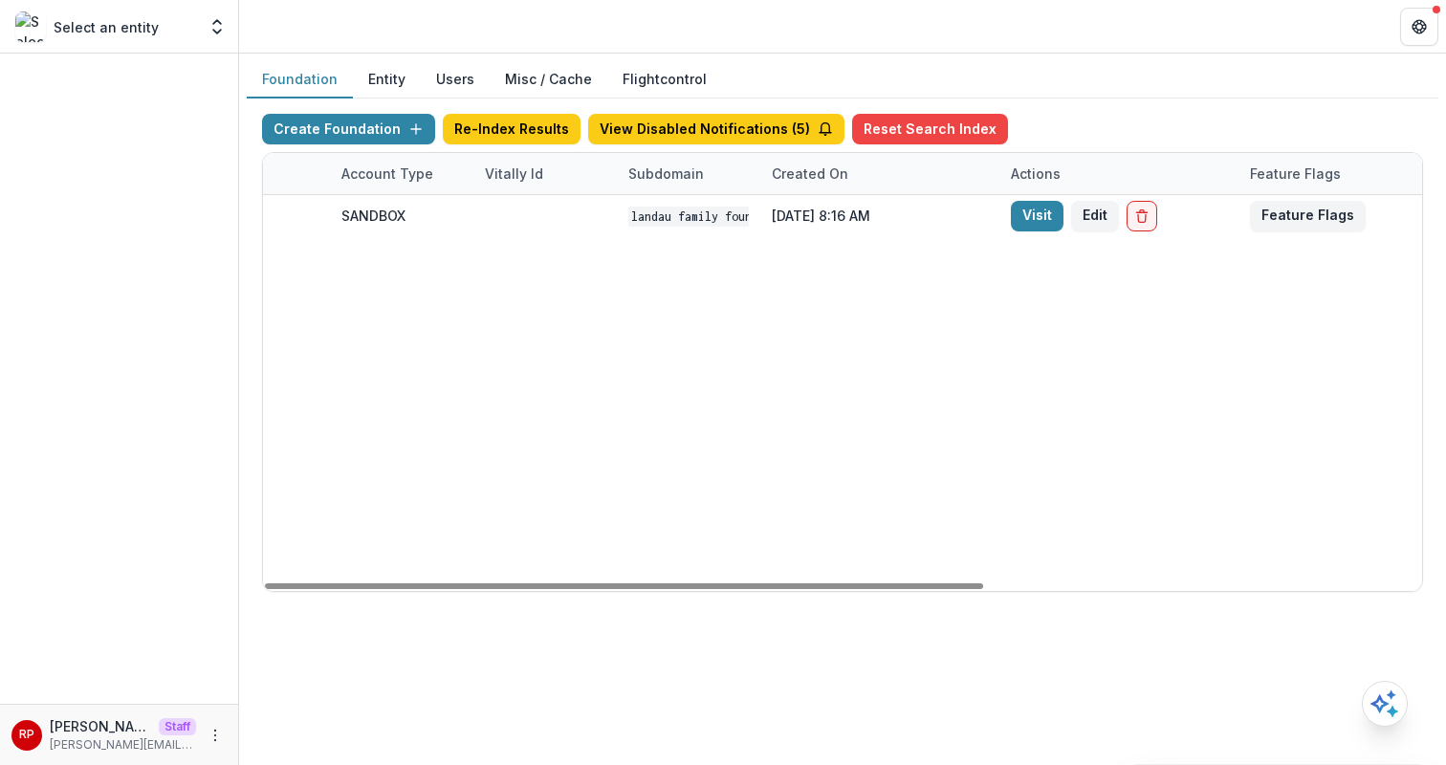
drag, startPoint x: 813, startPoint y: 582, endPoint x: 1227, endPoint y: 552, distance: 415.1
click at [1225, 554] on div "ID Display Name EIN Account Type Vitally Id Subdomain Created on Actions Featur…" at bounding box center [842, 372] width 1159 height 438
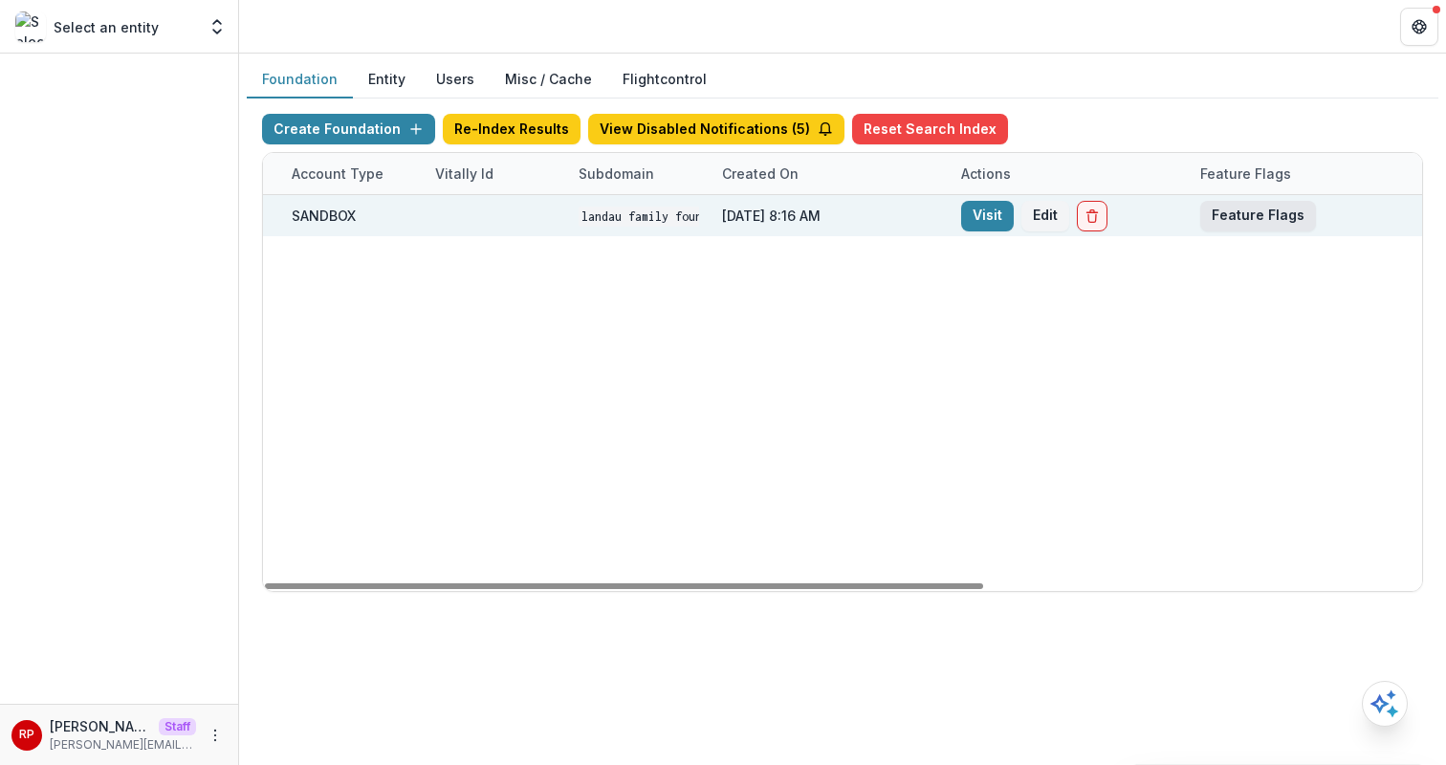
click at [1257, 213] on button "Feature Flags" at bounding box center [1258, 216] width 116 height 31
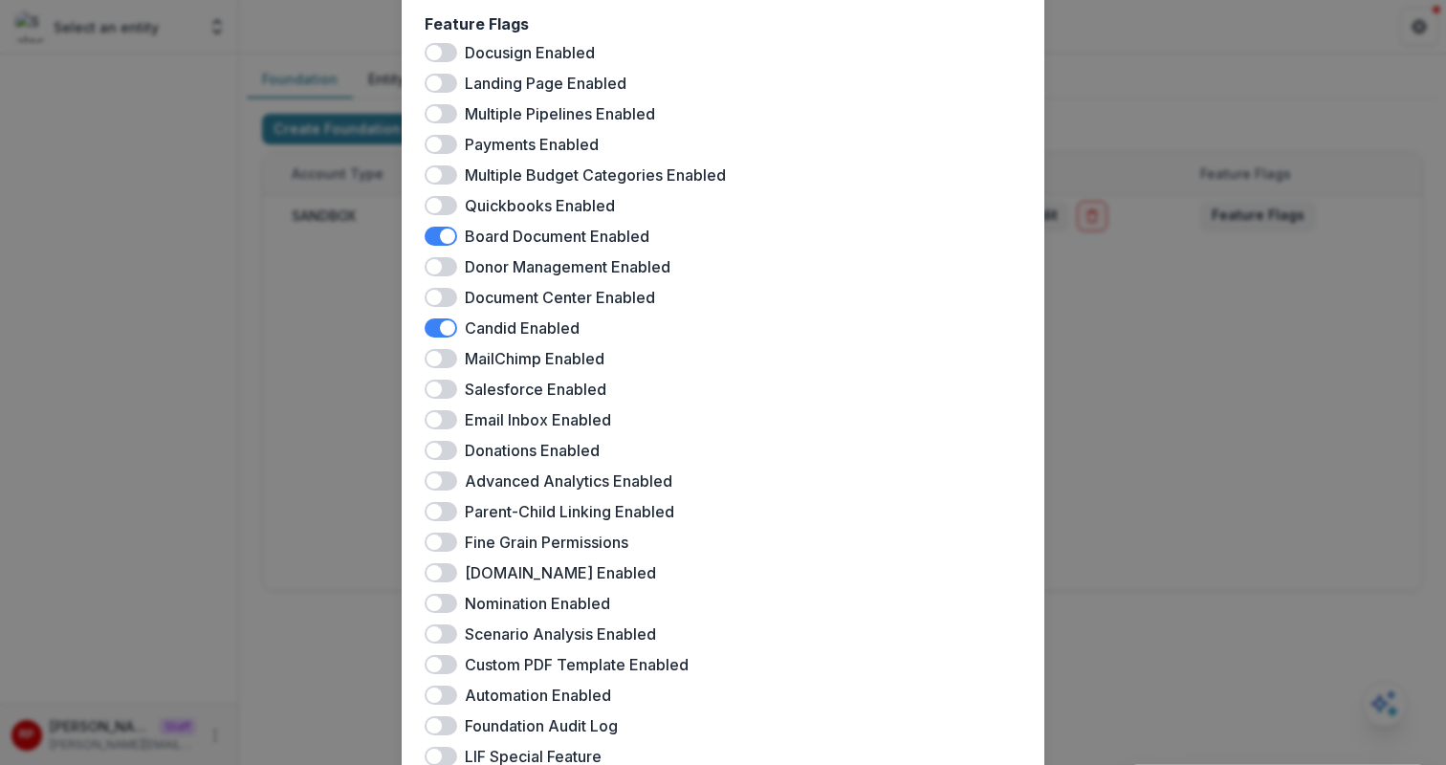
scroll to position [97, 0]
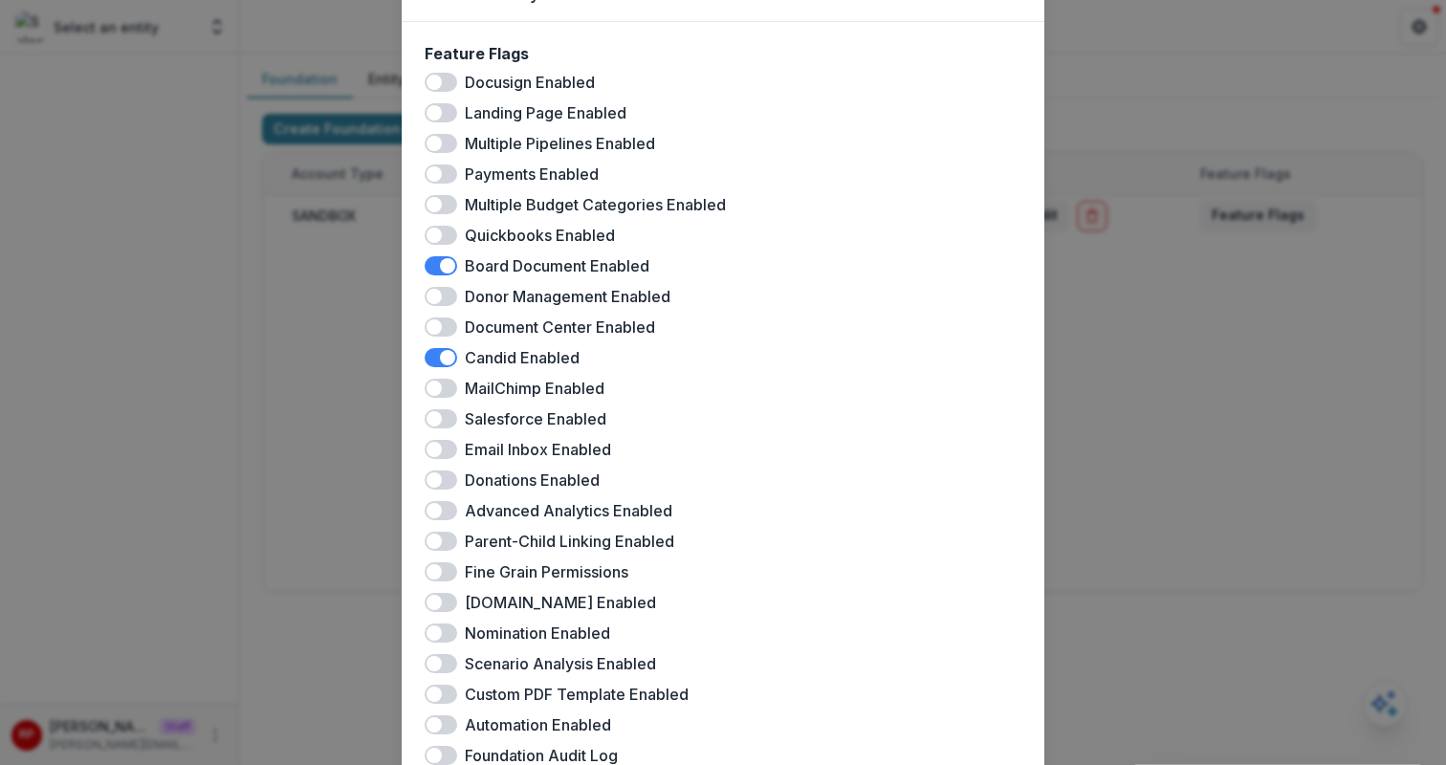
click at [447, 135] on span at bounding box center [440, 143] width 33 height 19
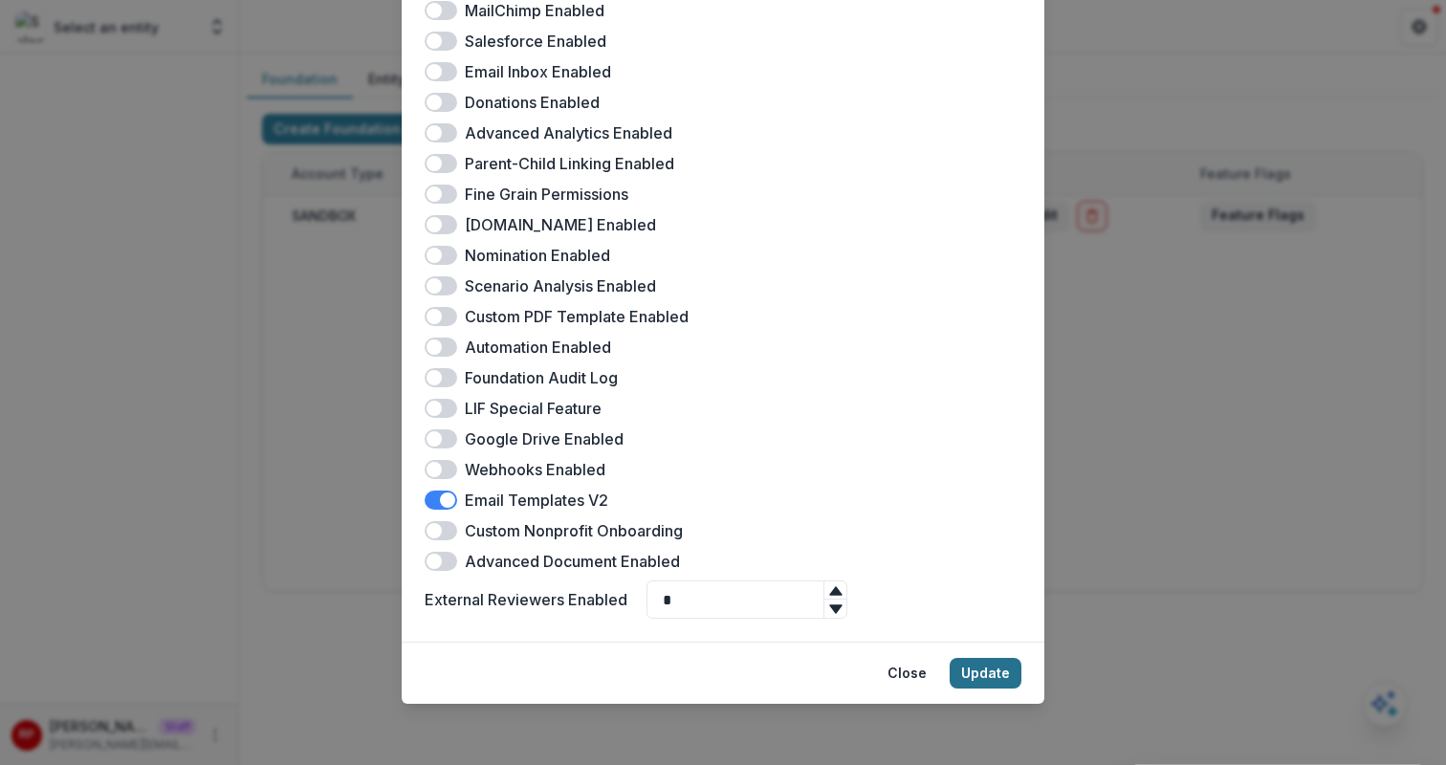
click at [984, 681] on button "Update" at bounding box center [985, 673] width 72 height 31
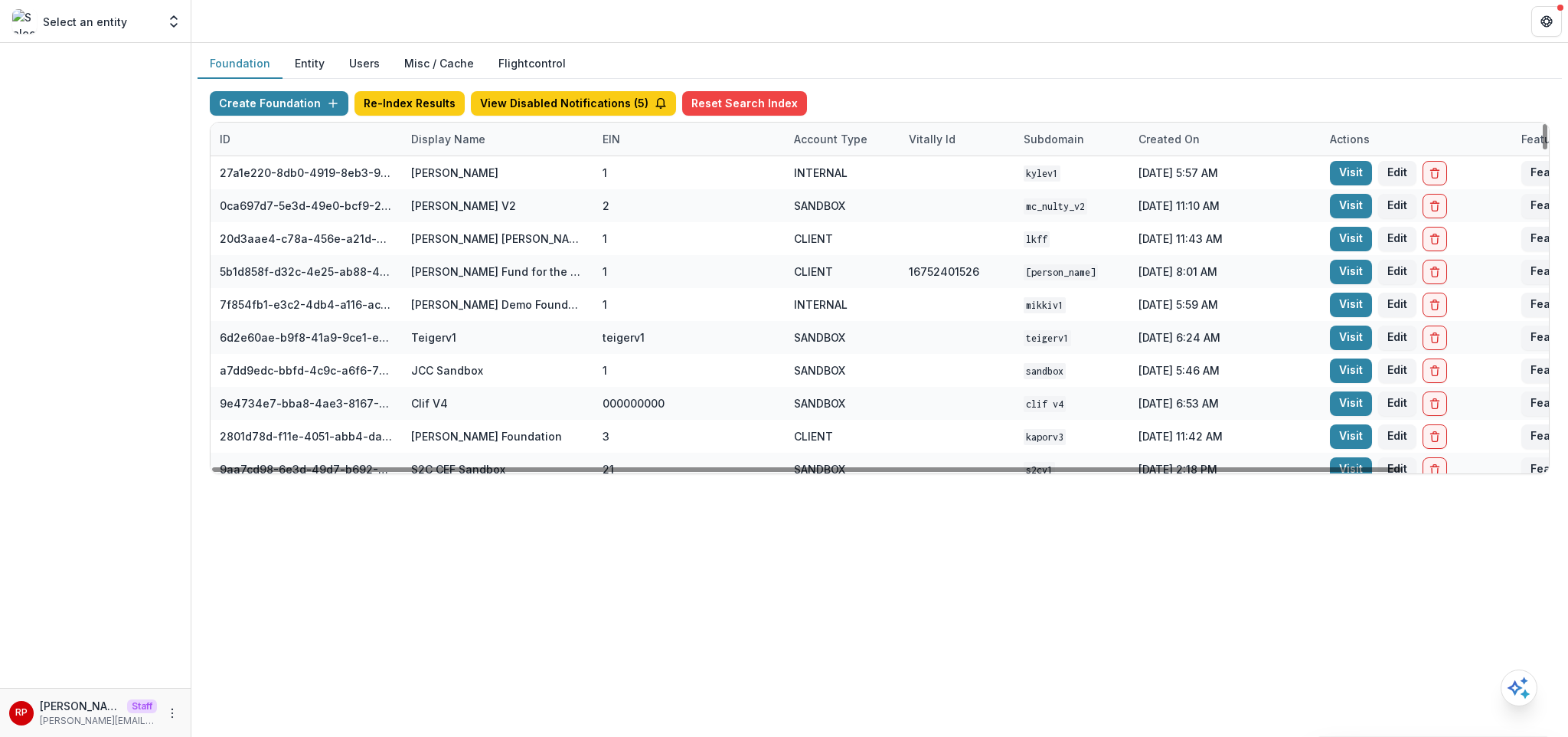
click at [464, 150] on div "Display Name" at bounding box center [497, 139] width 191 height 33
click at [495, 179] on input at bounding box center [497, 174] width 183 height 25
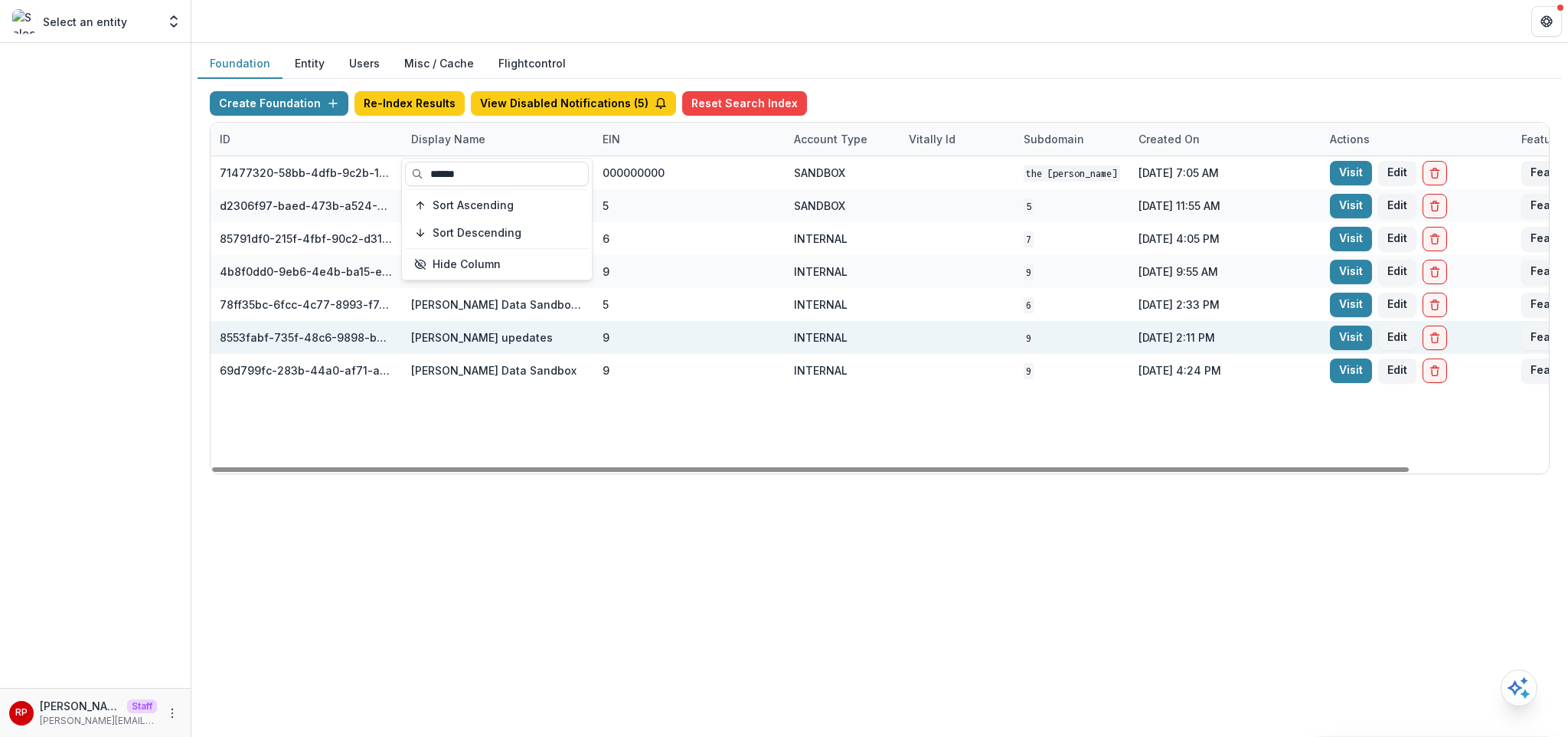
type input "*****"
click at [938, 327] on div at bounding box center [957, 337] width 96 height 33
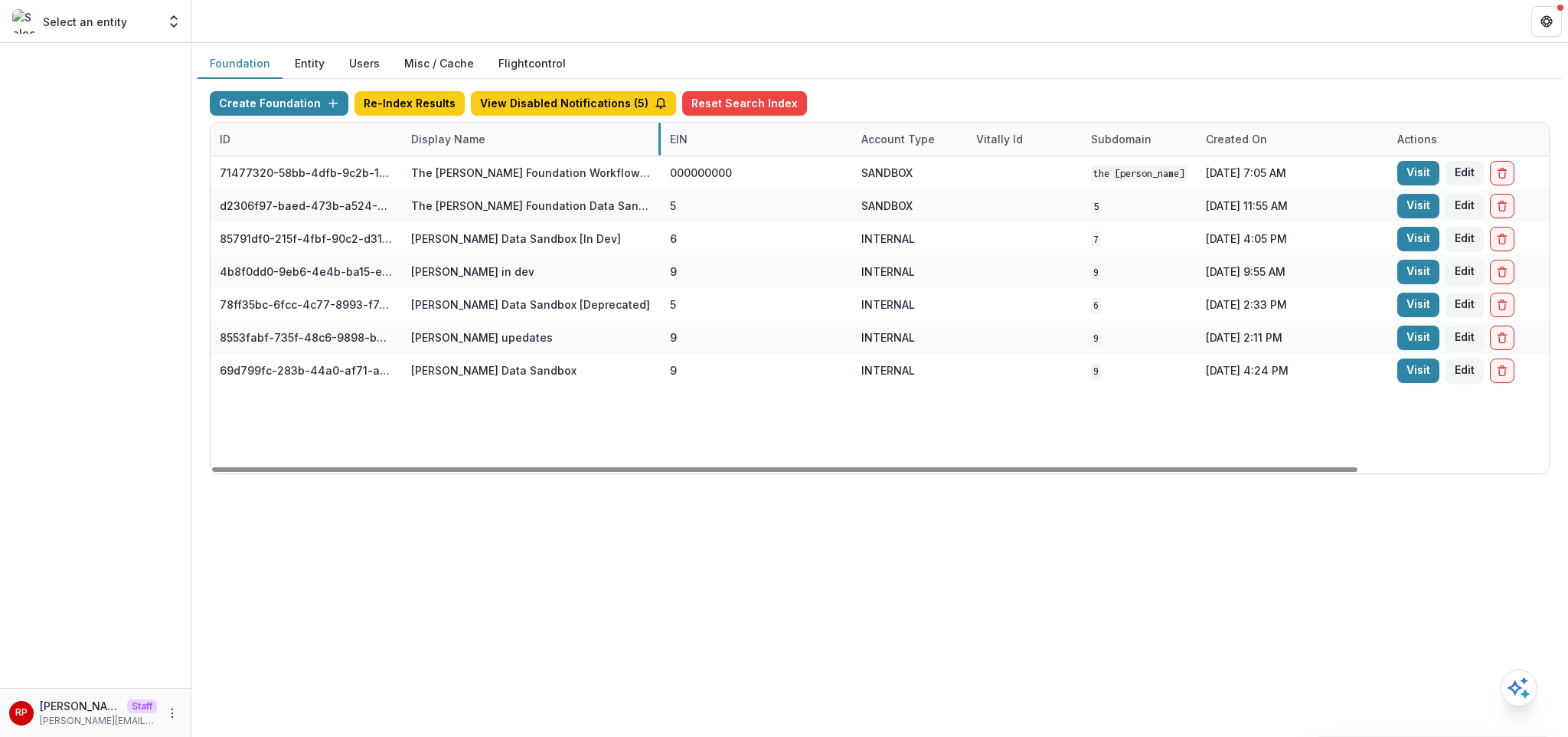
drag, startPoint x: 593, startPoint y: 139, endPoint x: 660, endPoint y: 151, distance: 68.1
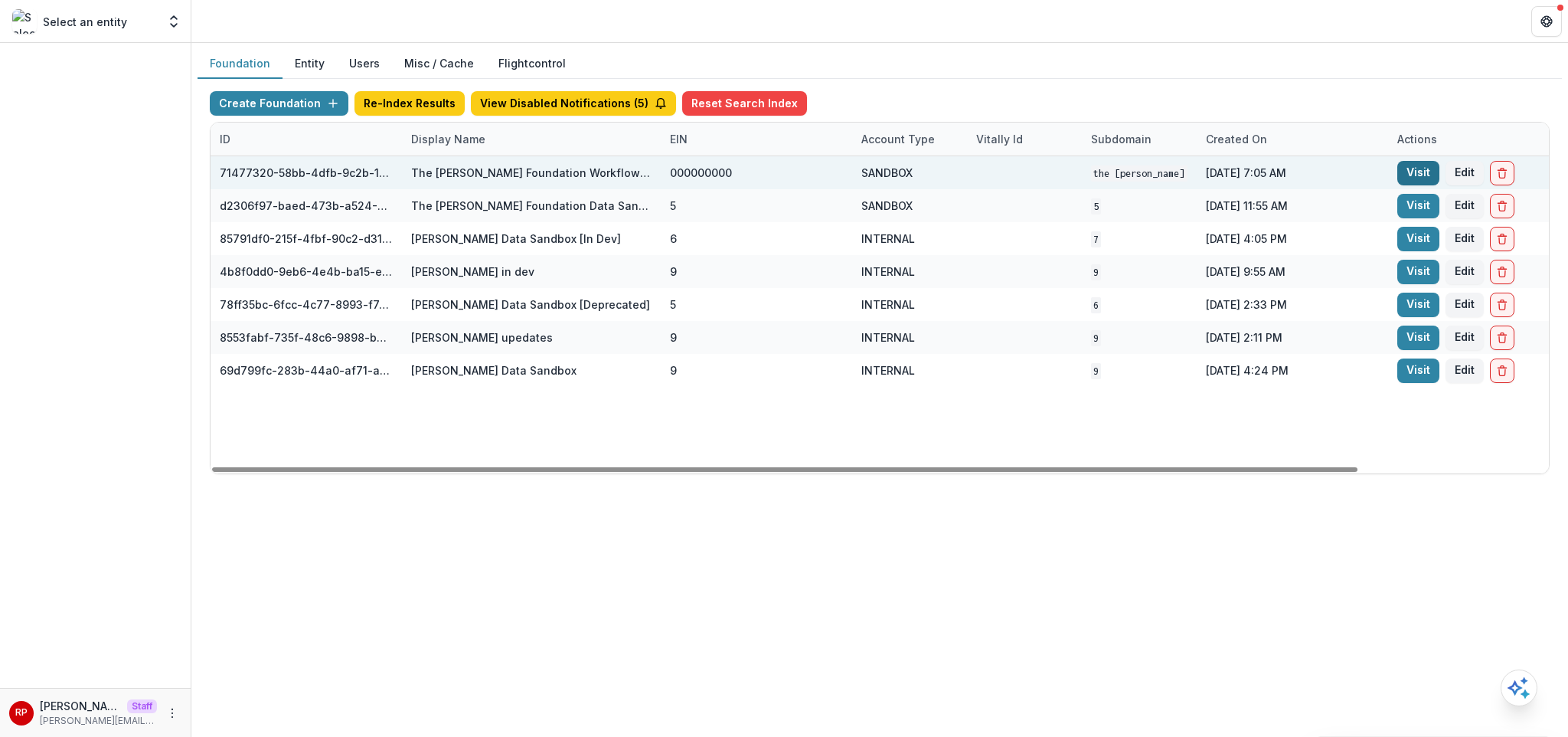
click at [1425, 168] on link "Visit" at bounding box center [1418, 173] width 42 height 25
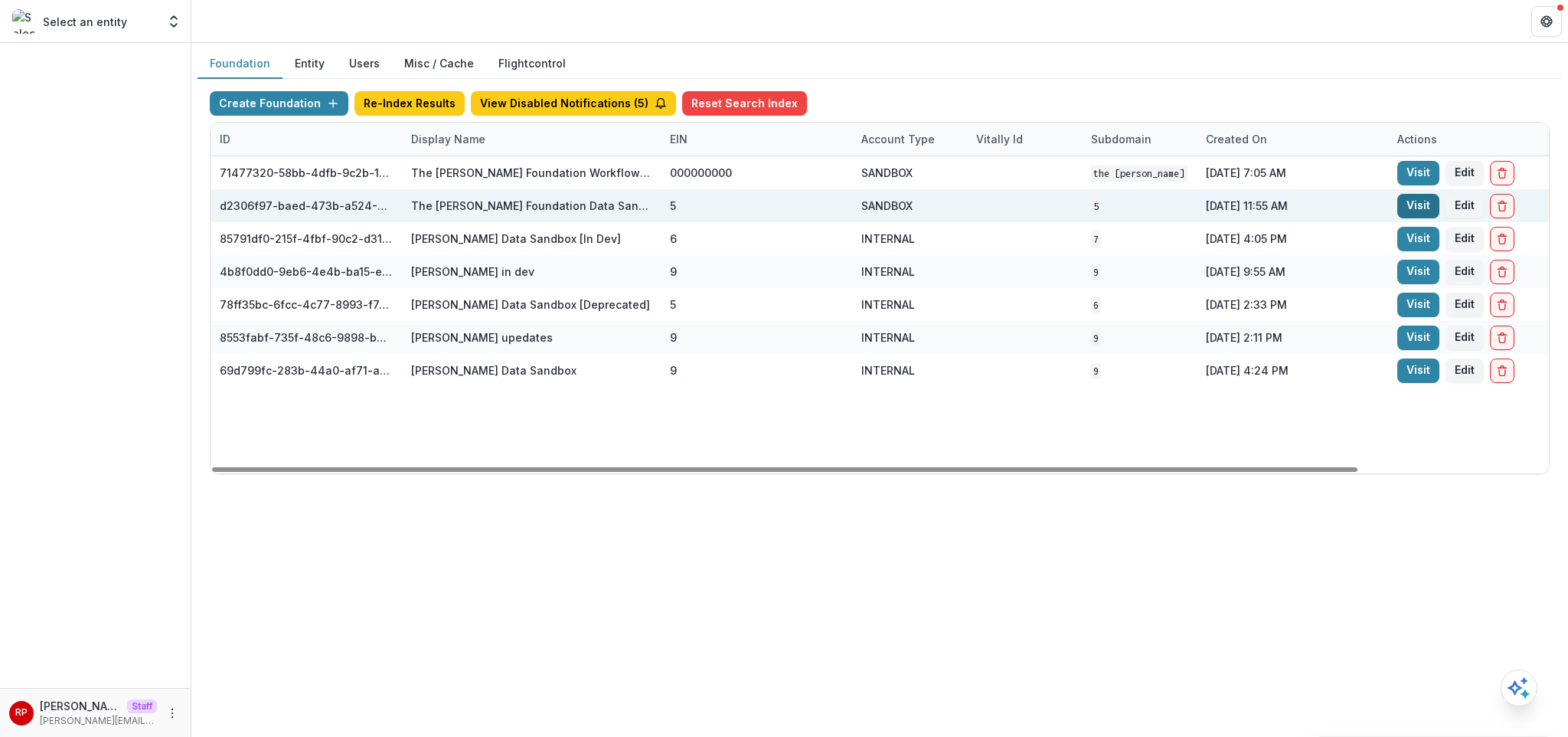
click at [1427, 207] on link "Visit" at bounding box center [1418, 206] width 42 height 25
click at [751, 197] on div "5" at bounding box center [757, 205] width 173 height 33
